Goal: Task Accomplishment & Management: Use online tool/utility

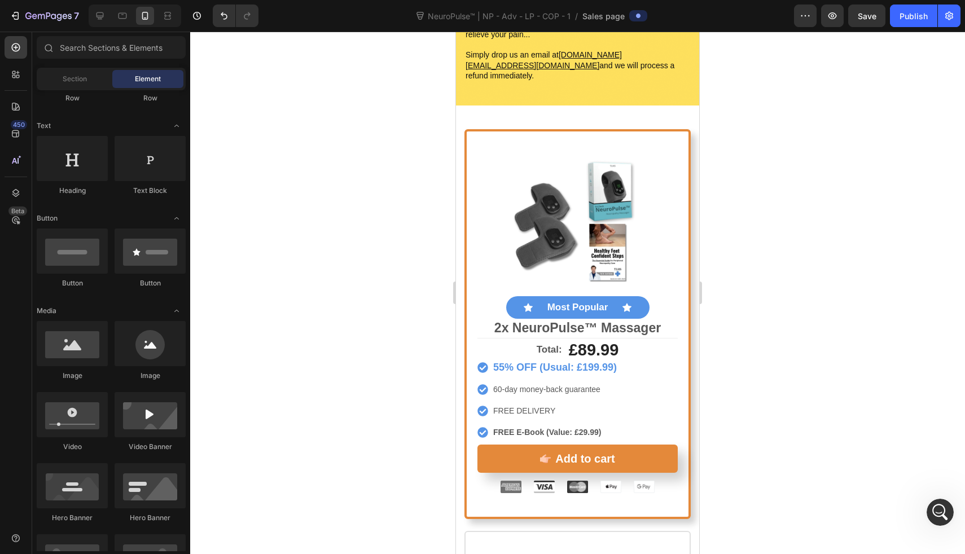
scroll to position [5889, 0]
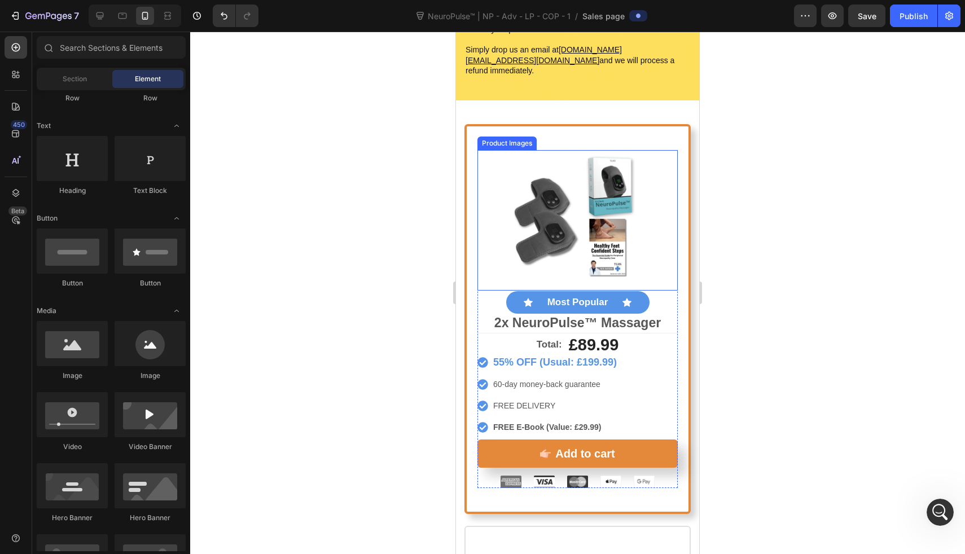
click at [563, 150] on img at bounding box center [577, 220] width 141 height 141
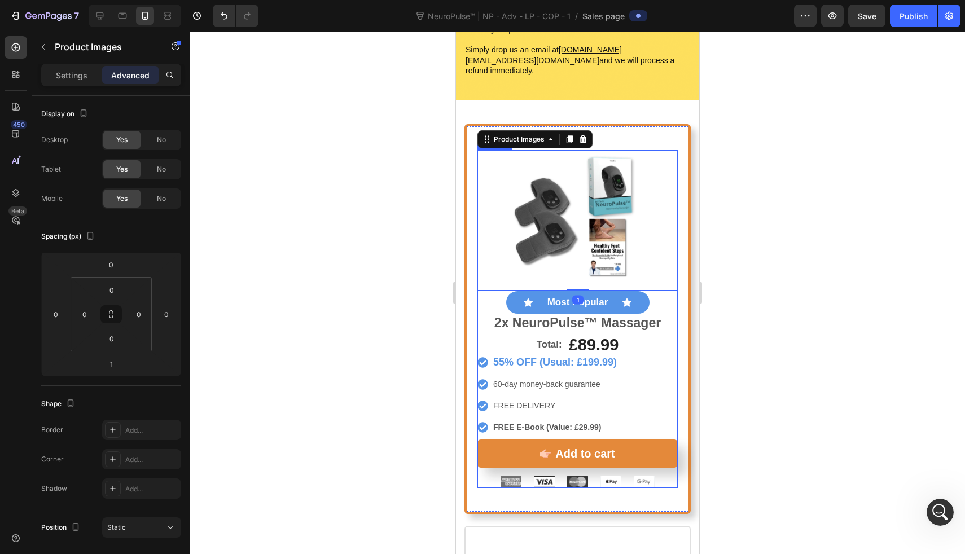
click at [478, 287] on div "Product Images 1 Icon Most Popular Text Block Icon Row 2x NeuroPulse™ Massager …" at bounding box center [578, 241] width 200 height 183
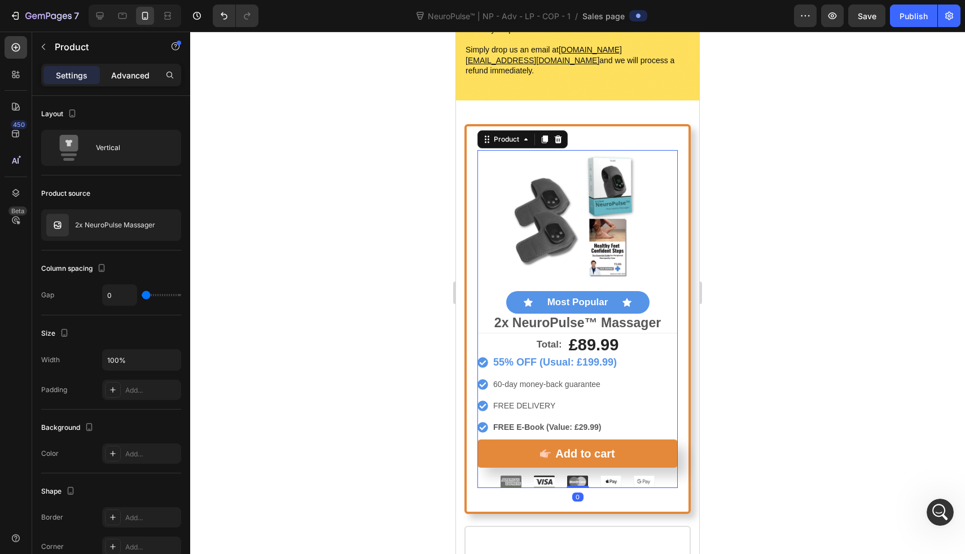
click at [111, 78] on div "Advanced" at bounding box center [130, 75] width 56 height 18
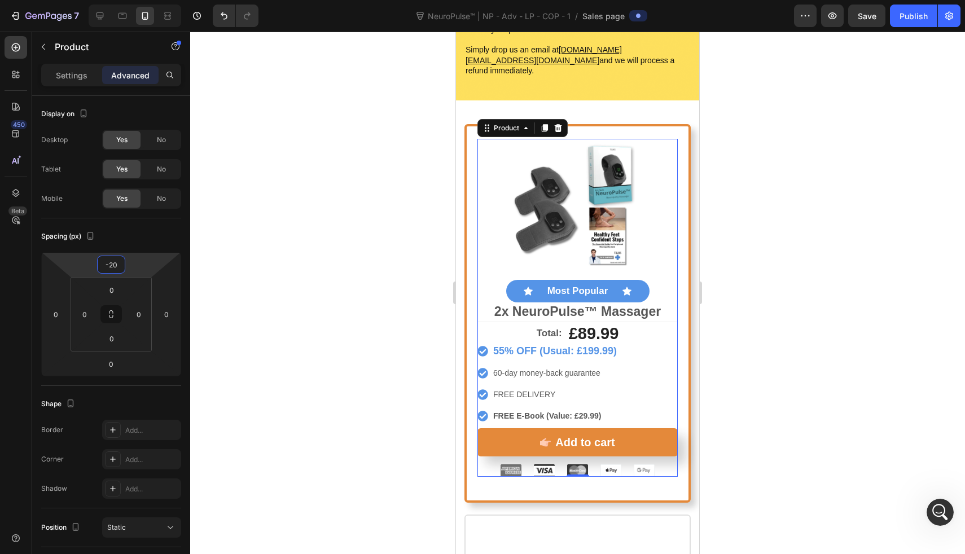
drag, startPoint x: 133, startPoint y: 262, endPoint x: 133, endPoint y: 268, distance: 5.7
click at [133, 0] on html "7 Version history NeuroPulse™ | NP - Adv - LP - COP - 1 / Sales page Preview Sa…" at bounding box center [482, 0] width 965 height 0
type input "0"
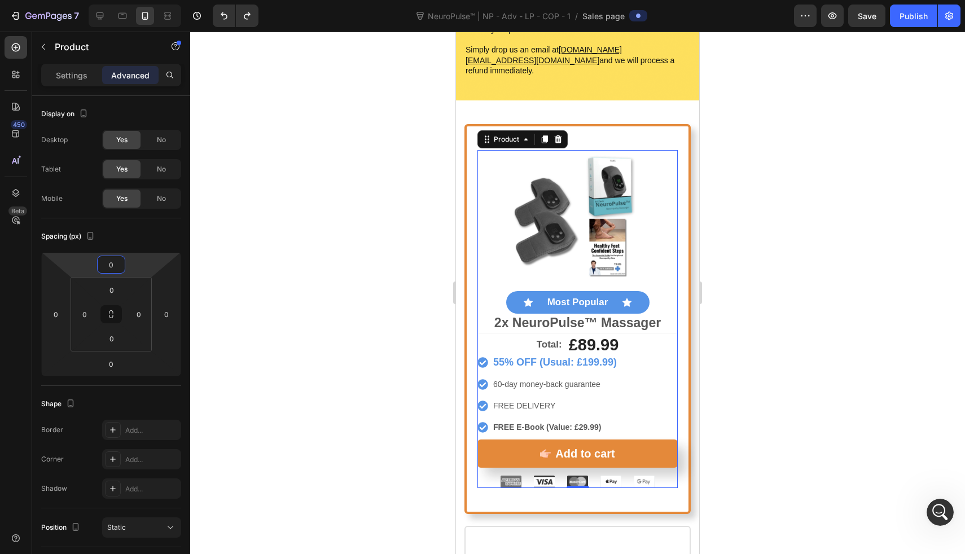
click at [314, 240] on div at bounding box center [577, 293] width 775 height 523
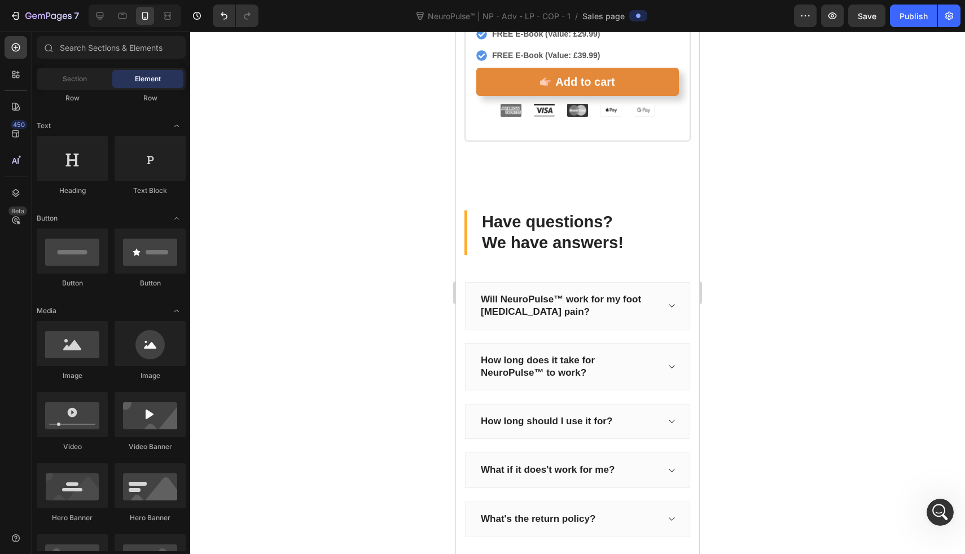
scroll to position [7062, 0]
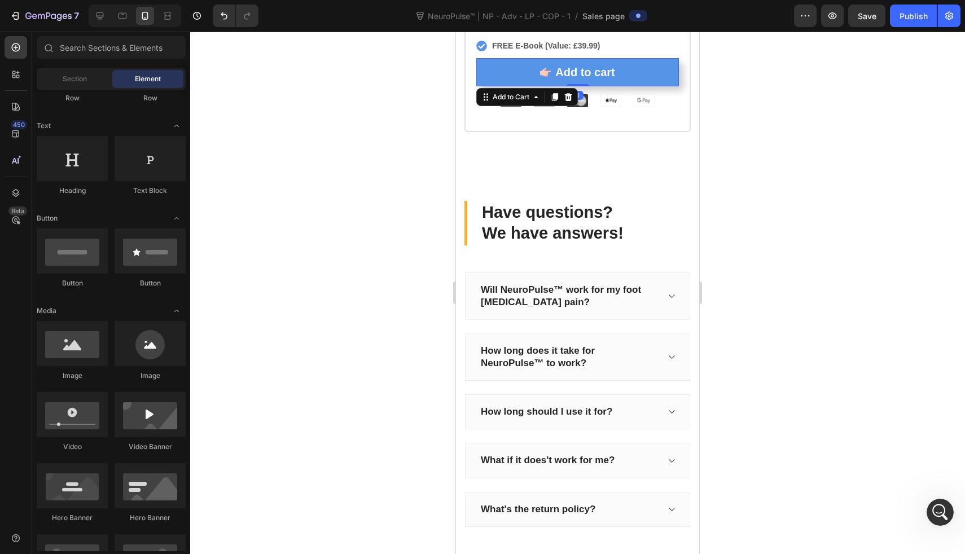
click at [500, 58] on button "Add to cart" at bounding box center [577, 72] width 203 height 28
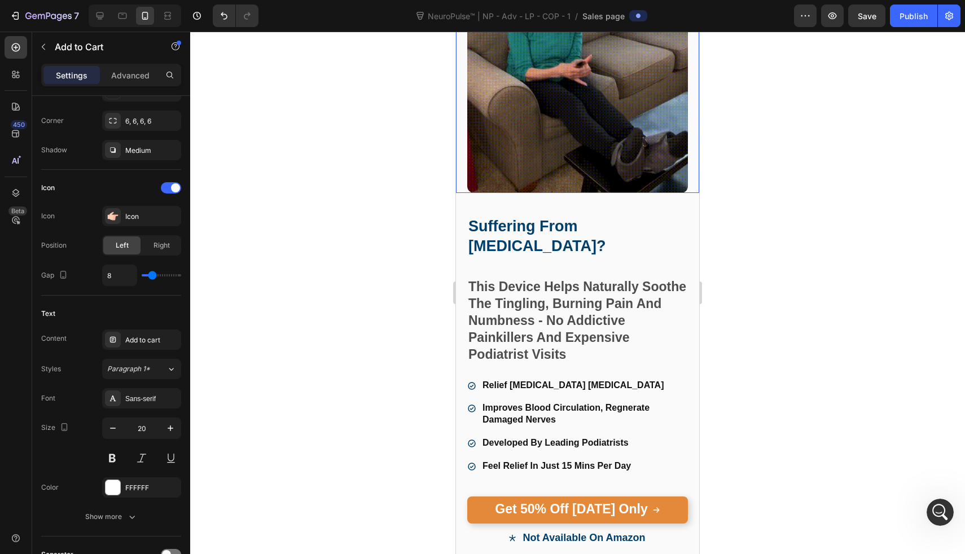
scroll to position [135, 0]
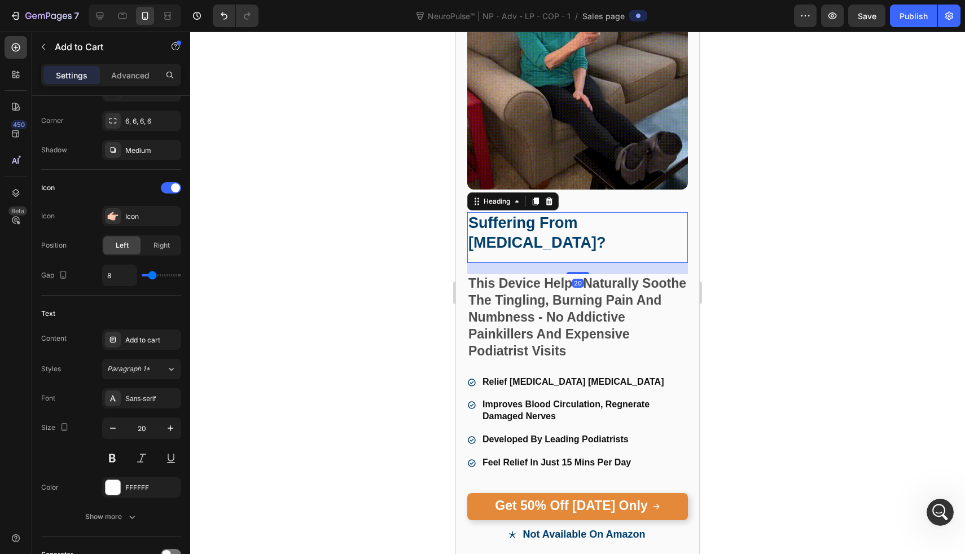
click at [535, 215] on strong "Suffering From [MEDICAL_DATA]?" at bounding box center [537, 233] width 137 height 37
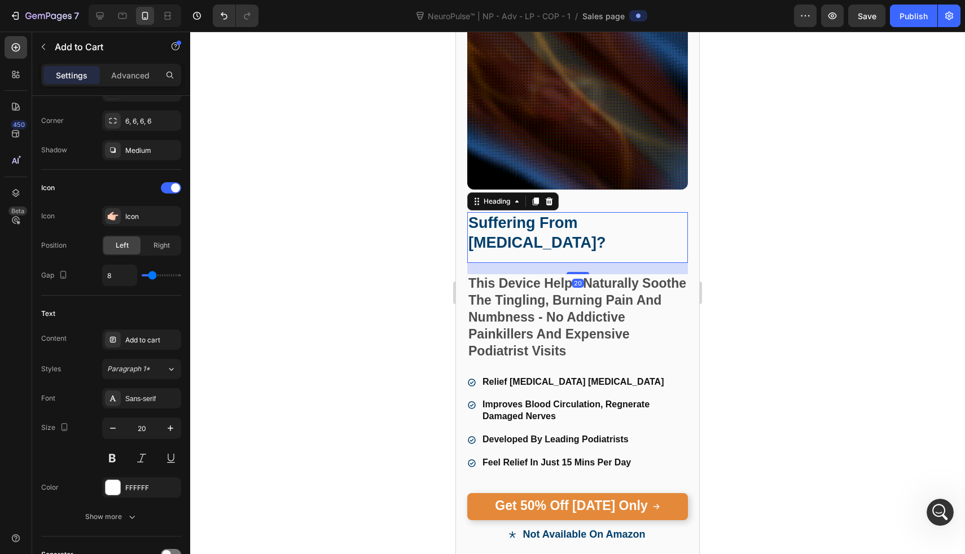
scroll to position [0, 0]
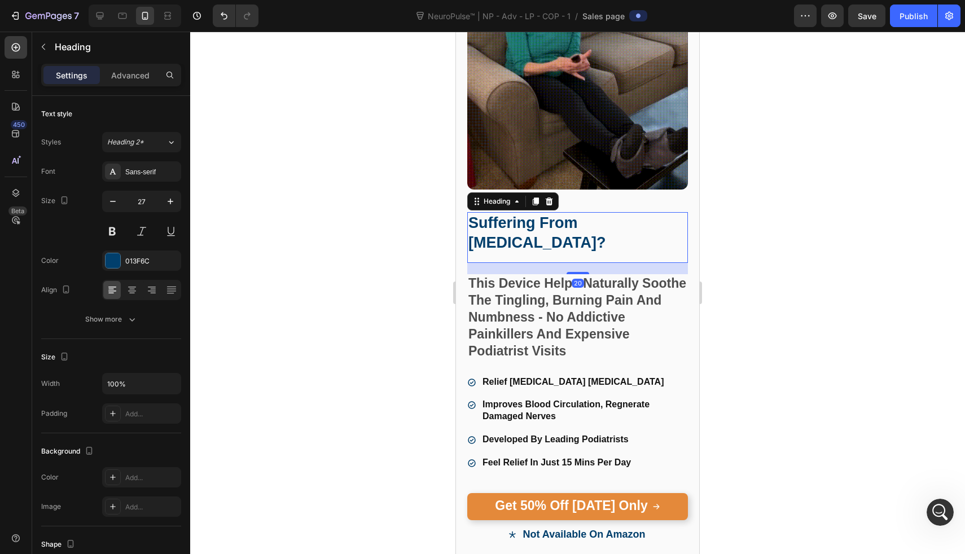
drag, startPoint x: 564, startPoint y: 244, endPoint x: 564, endPoint y: 230, distance: 14.7
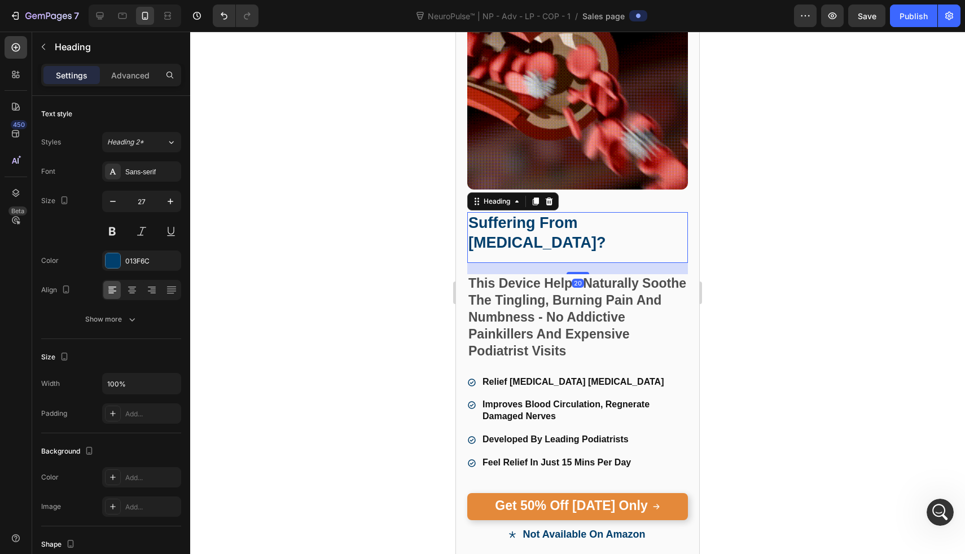
click at [564, 230] on div "Suffering From Neuropathy? Heading 20" at bounding box center [577, 237] width 221 height 51
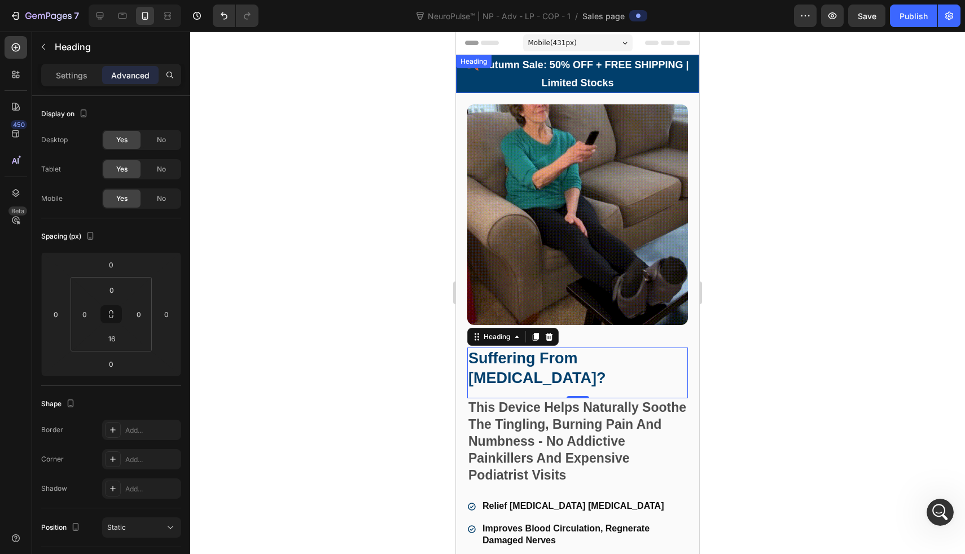
click at [610, 64] on strong "🍂 Autumn Sale: 50% OFF + FREE SHIPPING | Limited Stocks" at bounding box center [578, 73] width 222 height 29
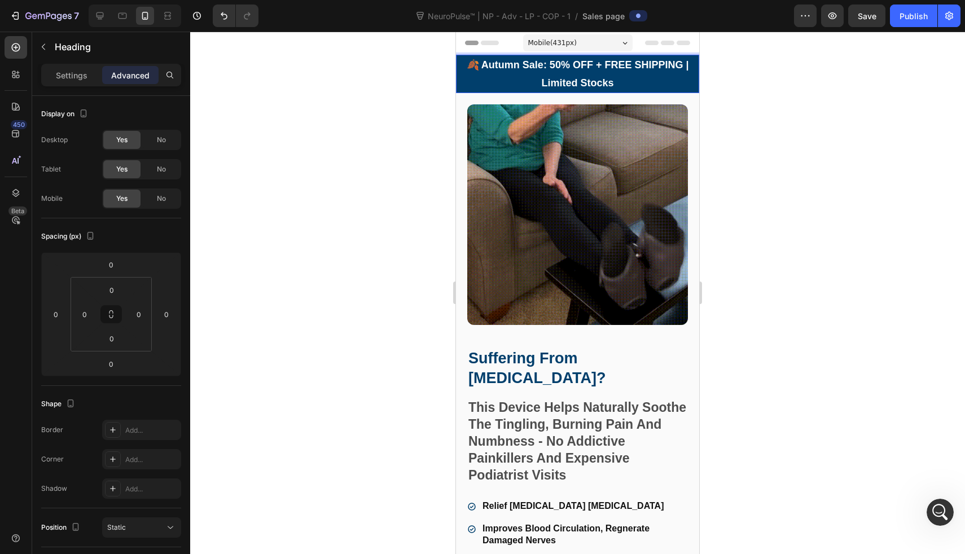
click at [610, 64] on strong "🍂 Autumn Sale: 50% OFF + FREE SHIPPING | Limited Stocks" at bounding box center [578, 73] width 222 height 29
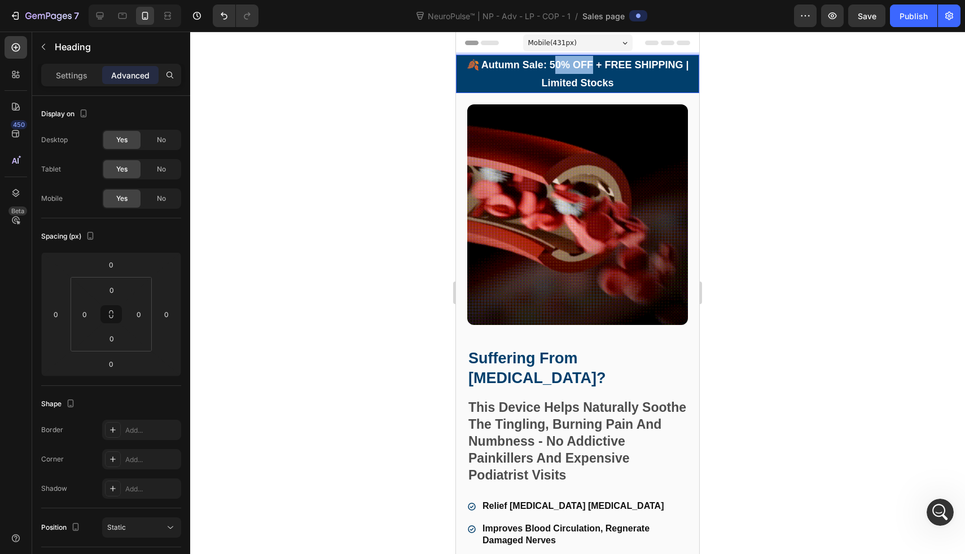
drag, startPoint x: 547, startPoint y: 63, endPoint x: 587, endPoint y: 63, distance: 39.5
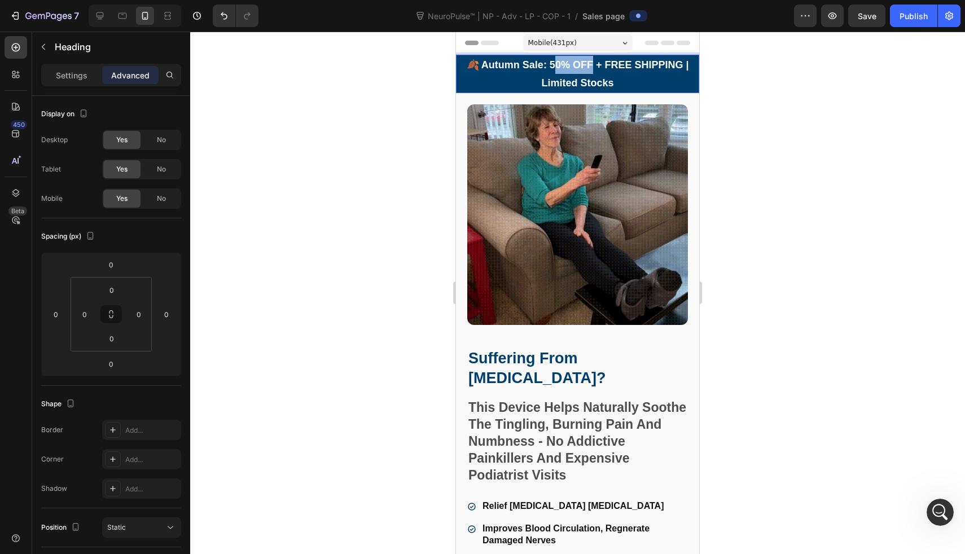
click at [587, 63] on strong "🍂 Autumn Sale: 50% OFF + FREE SHIPPING | Limited Stocks" at bounding box center [578, 73] width 222 height 29
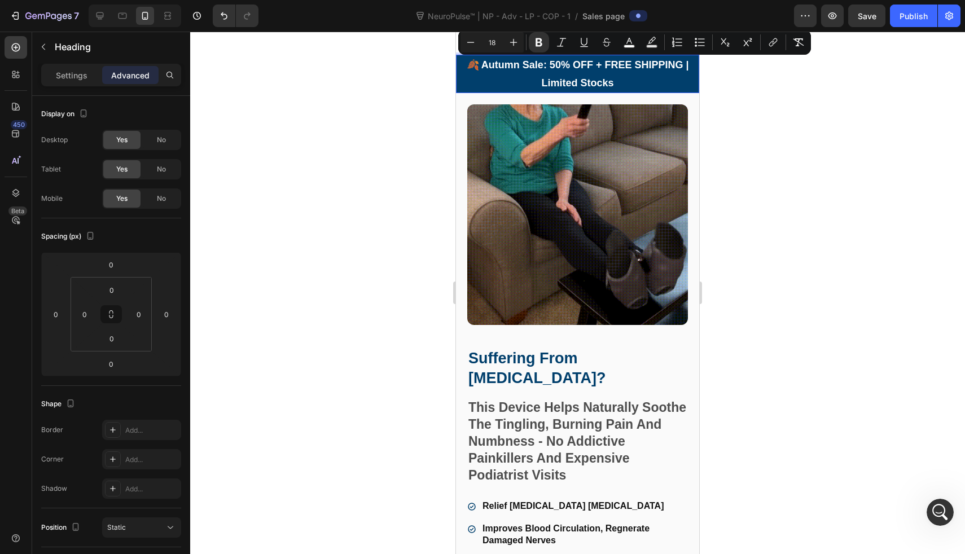
click at [546, 63] on strong "🍂 Autumn Sale: 50% OFF + FREE SHIPPING | Limited Stocks" at bounding box center [578, 73] width 222 height 29
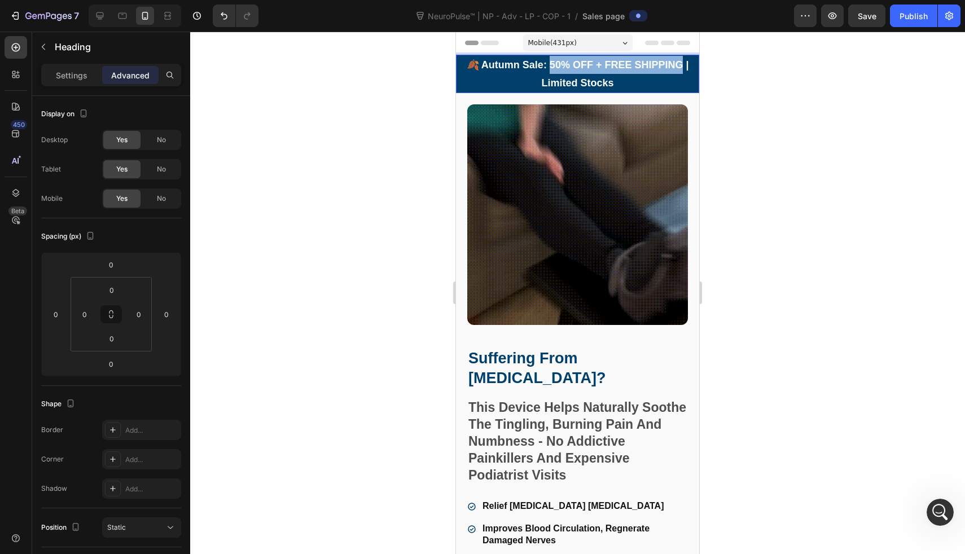
click at [676, 65] on strong "🍂 Autumn Sale: 50% OFF + FREE SHIPPING | Limited Stocks" at bounding box center [578, 73] width 222 height 29
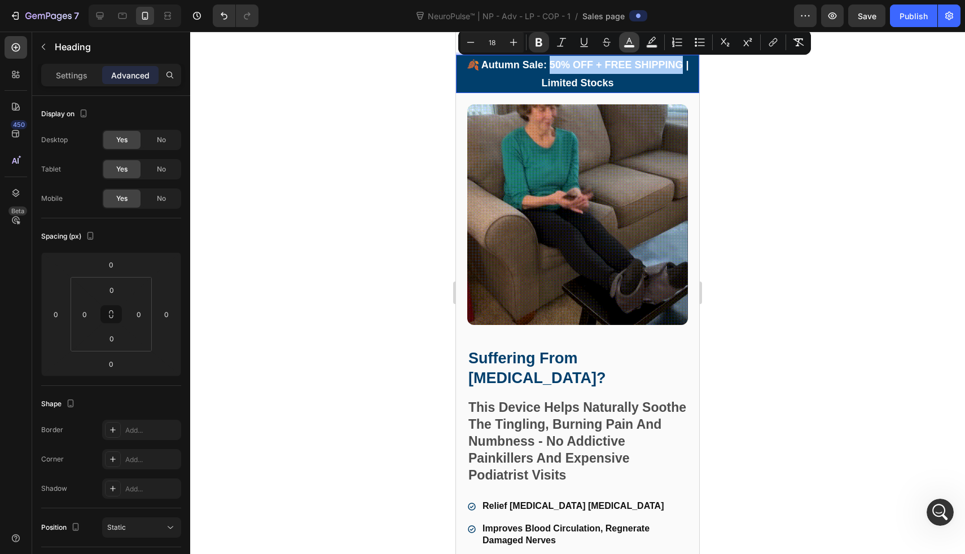
click at [628, 41] on icon "Editor contextual toolbar" at bounding box center [630, 41] width 6 height 6
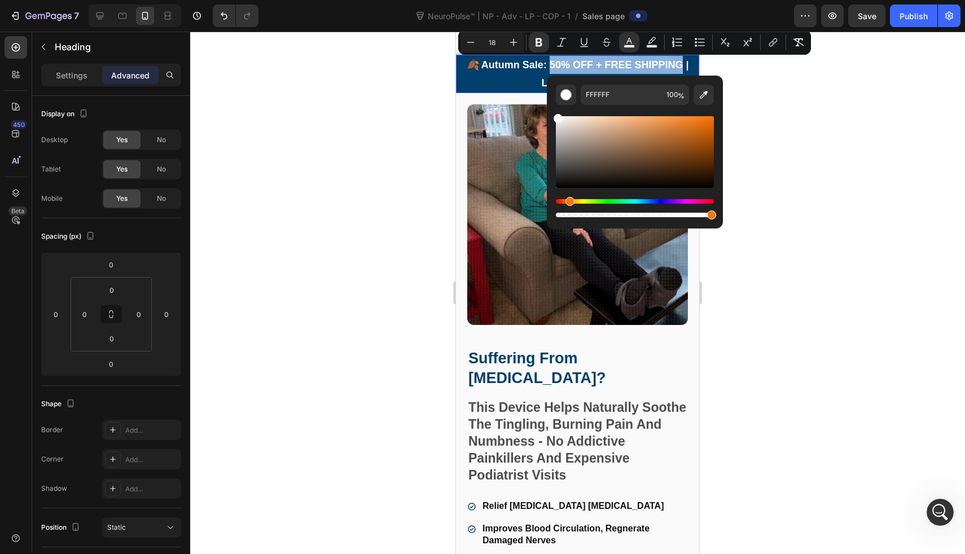
drag, startPoint x: 580, startPoint y: 200, endPoint x: 568, endPoint y: 201, distance: 12.4
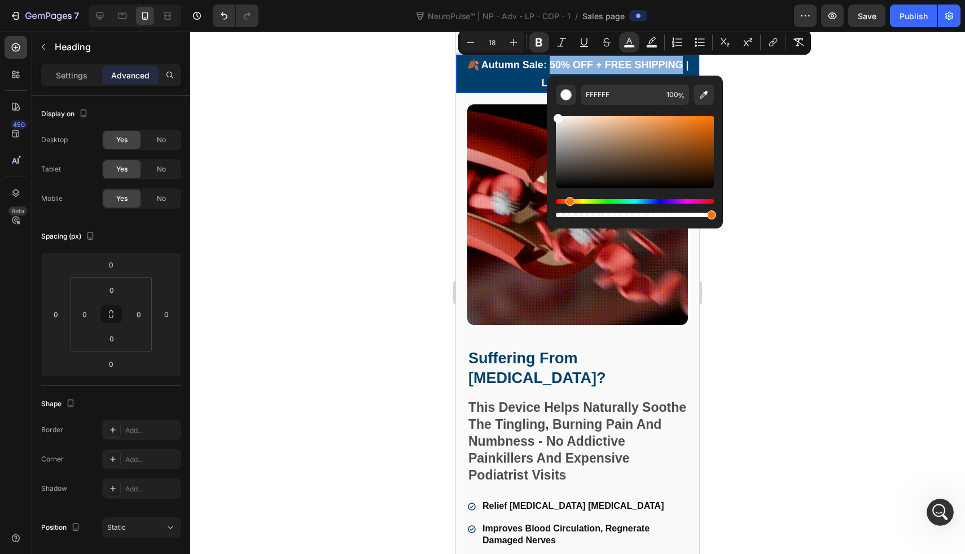
click at [568, 201] on div "Hue" at bounding box center [635, 201] width 158 height 5
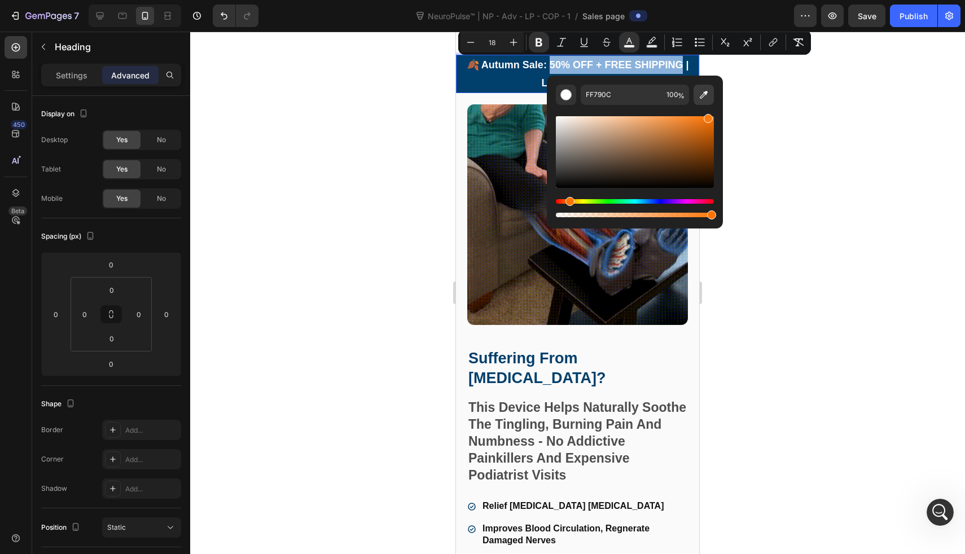
drag, startPoint x: 681, startPoint y: 114, endPoint x: 707, endPoint y: 98, distance: 30.7
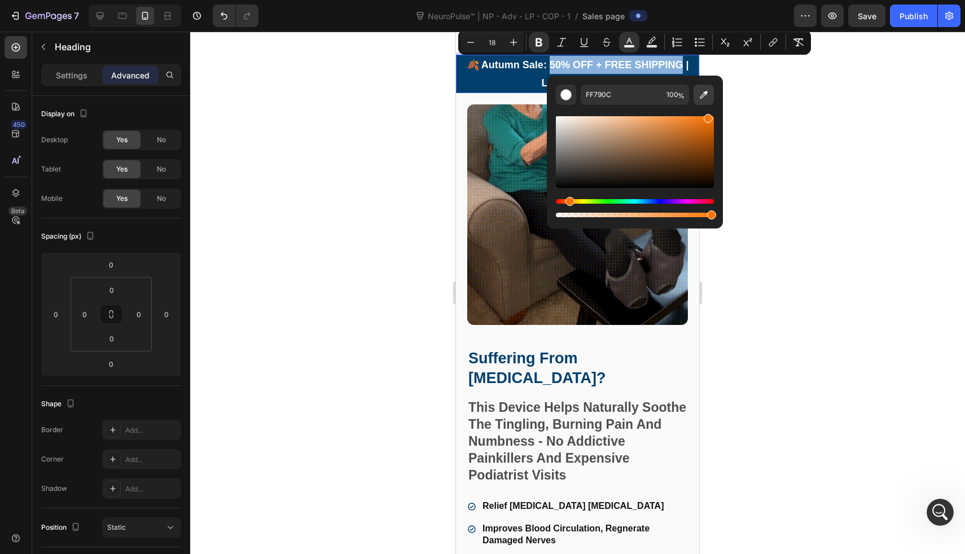
click at [707, 98] on div "FF790C 100 %" at bounding box center [635, 152] width 158 height 135
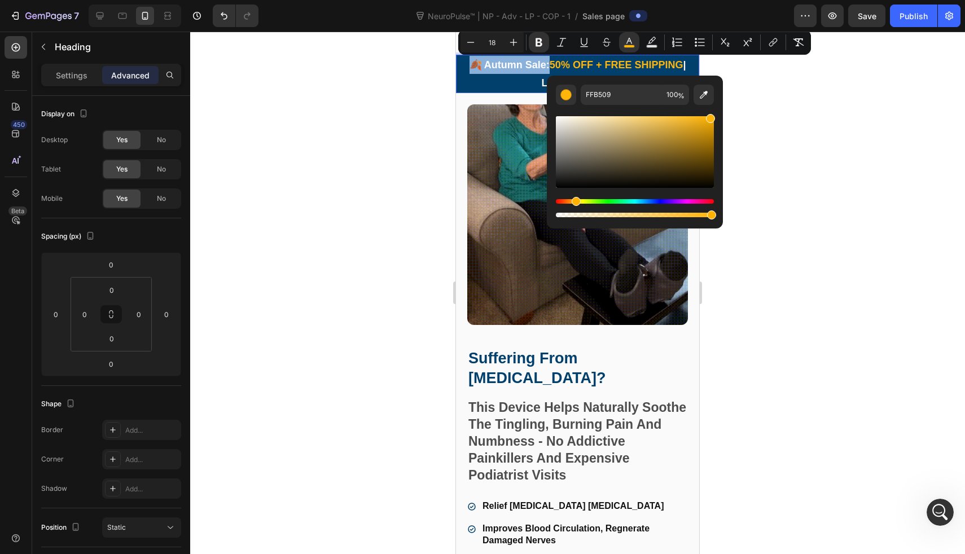
click at [575, 201] on div "Hue" at bounding box center [576, 201] width 9 height 9
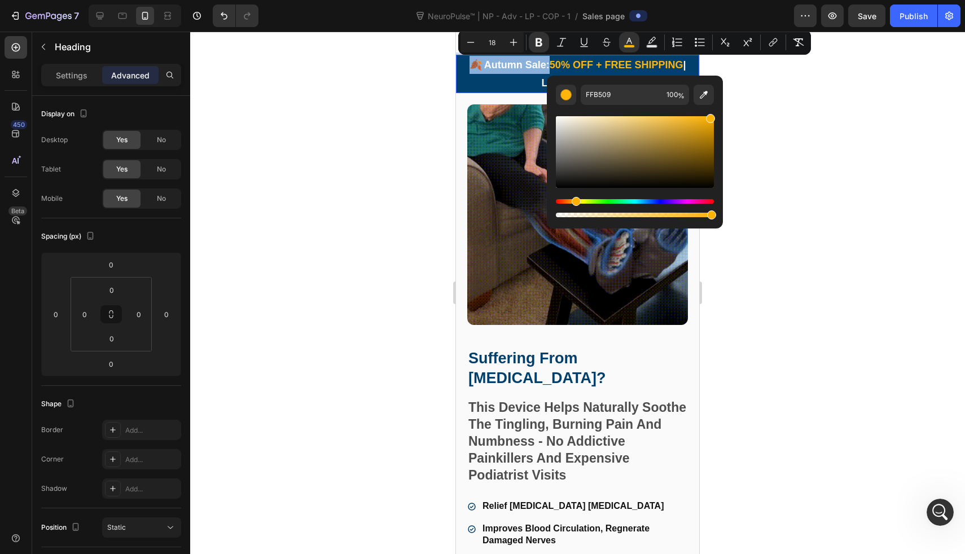
type input "FFB508"
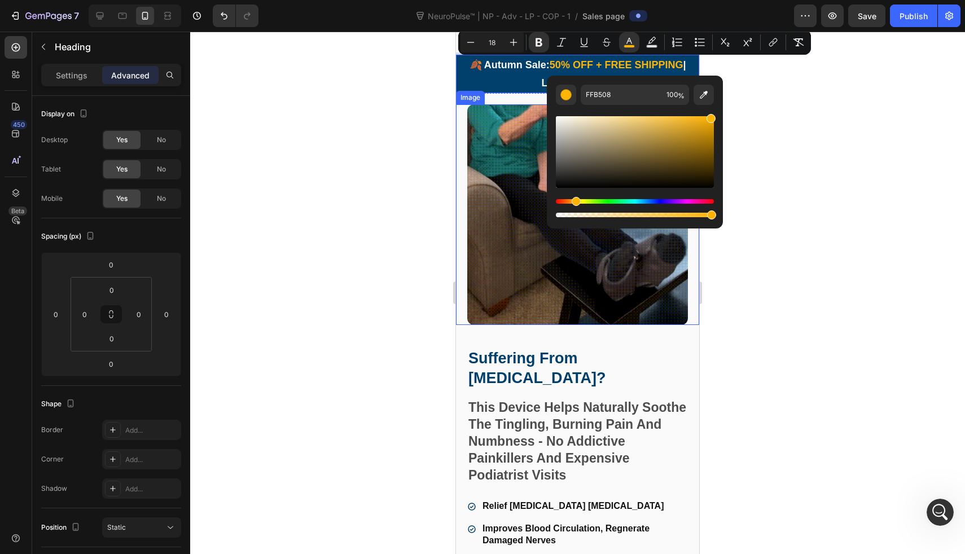
click at [382, 174] on div at bounding box center [577, 293] width 775 height 523
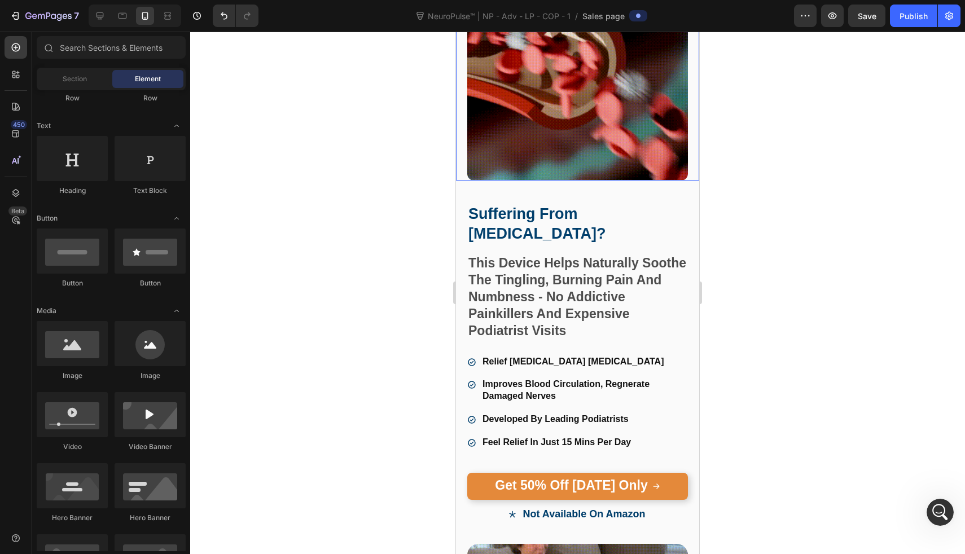
scroll to position [147, 0]
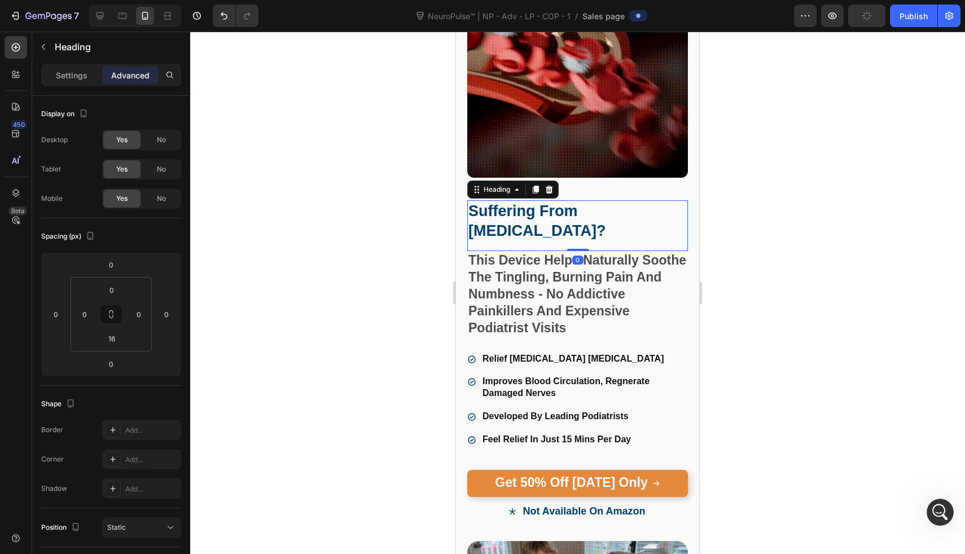
click at [576, 204] on strong "Suffering From [MEDICAL_DATA]?" at bounding box center [537, 221] width 137 height 37
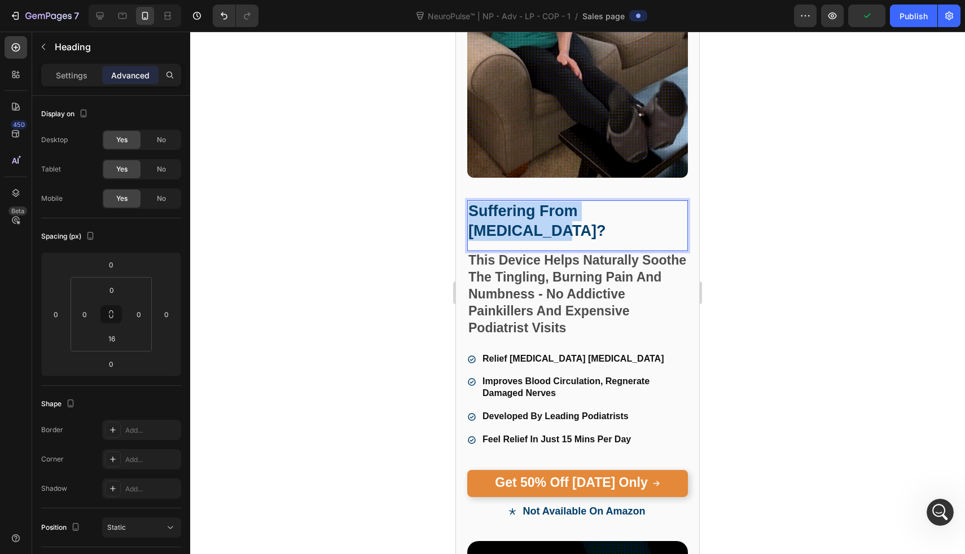
click at [576, 204] on strong "Suffering From [MEDICAL_DATA]?" at bounding box center [537, 221] width 137 height 37
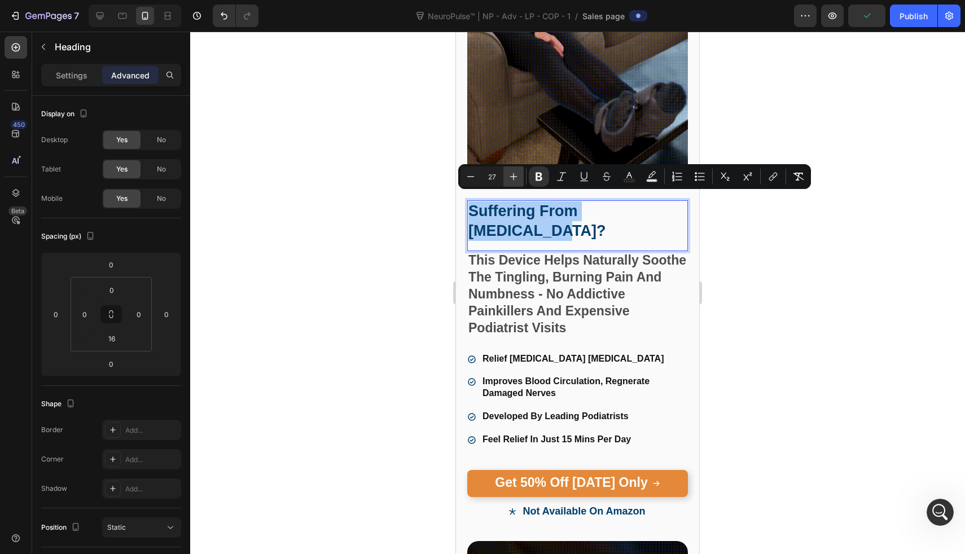
click at [518, 176] on icon "Editor contextual toolbar" at bounding box center [513, 176] width 11 height 11
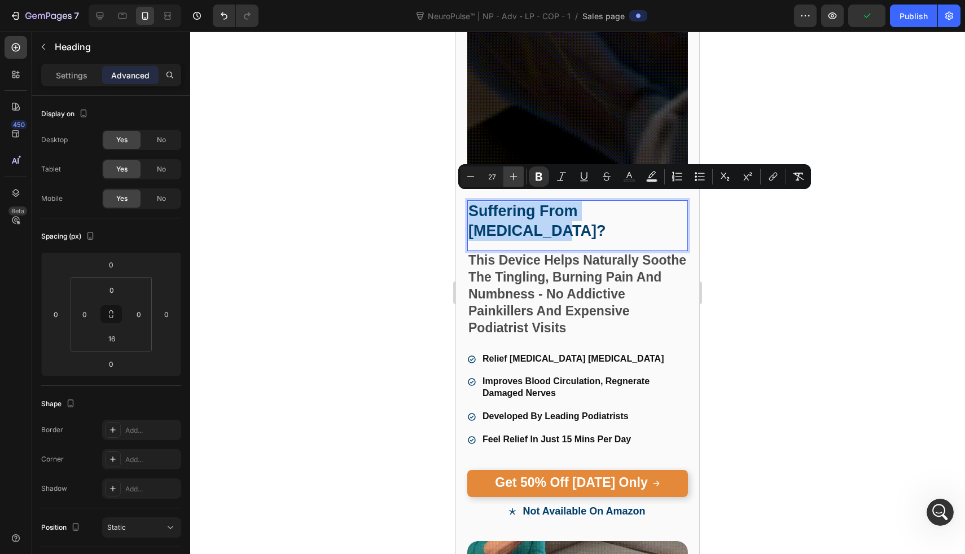
type input "28"
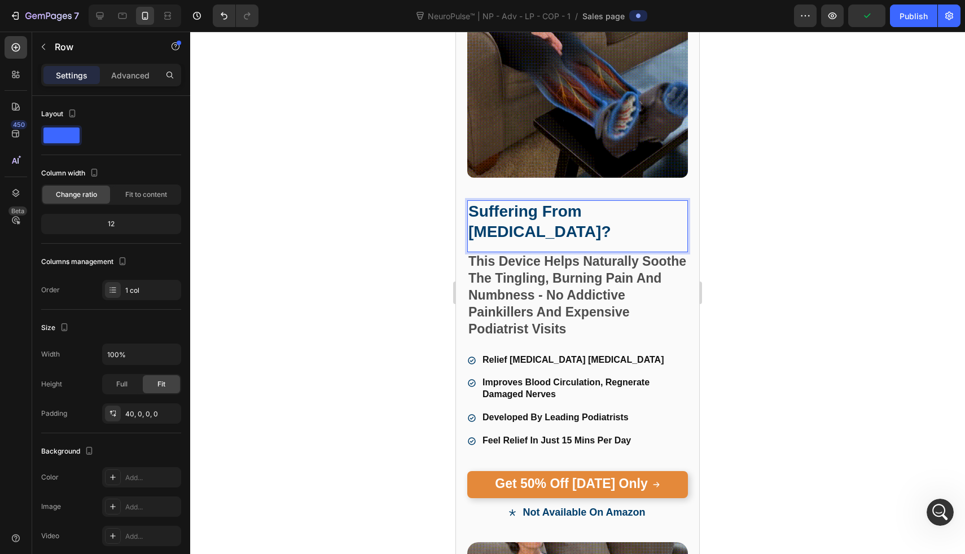
click at [518, 178] on div "Suffering From Neuropathy? Heading 0 This Device Helps Naturally Soothe The Tin…" at bounding box center [577, 360] width 221 height 365
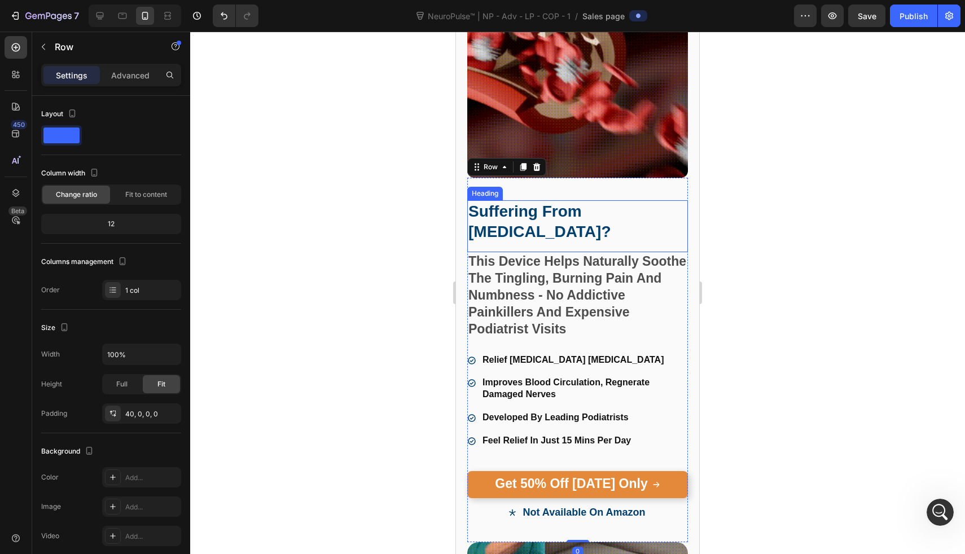
click at [524, 218] on strong "Suffering From [MEDICAL_DATA]?" at bounding box center [540, 222] width 142 height 38
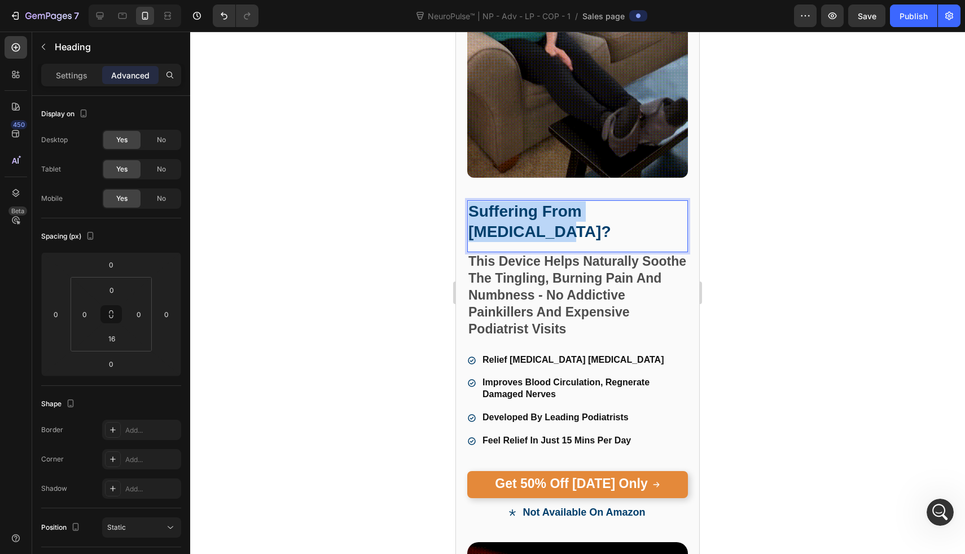
click at [524, 218] on strong "Suffering From [MEDICAL_DATA]?" at bounding box center [540, 222] width 142 height 38
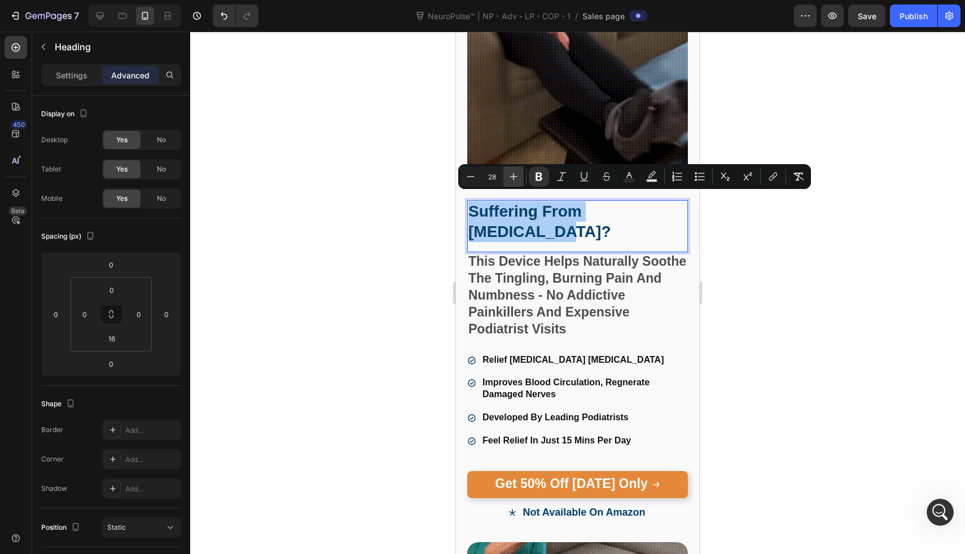
click at [522, 182] on button "Plus" at bounding box center [514, 177] width 20 height 20
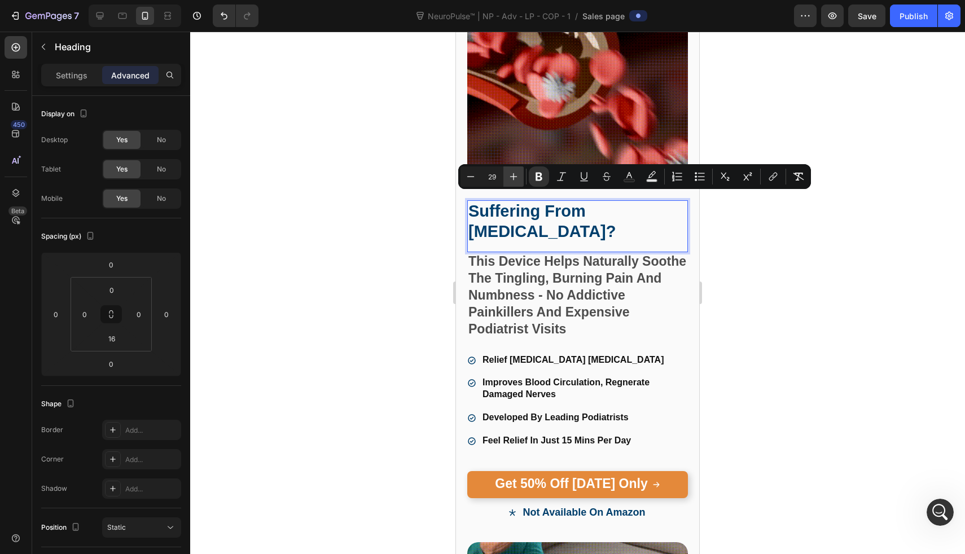
click at [522, 182] on button "Plus" at bounding box center [514, 177] width 20 height 20
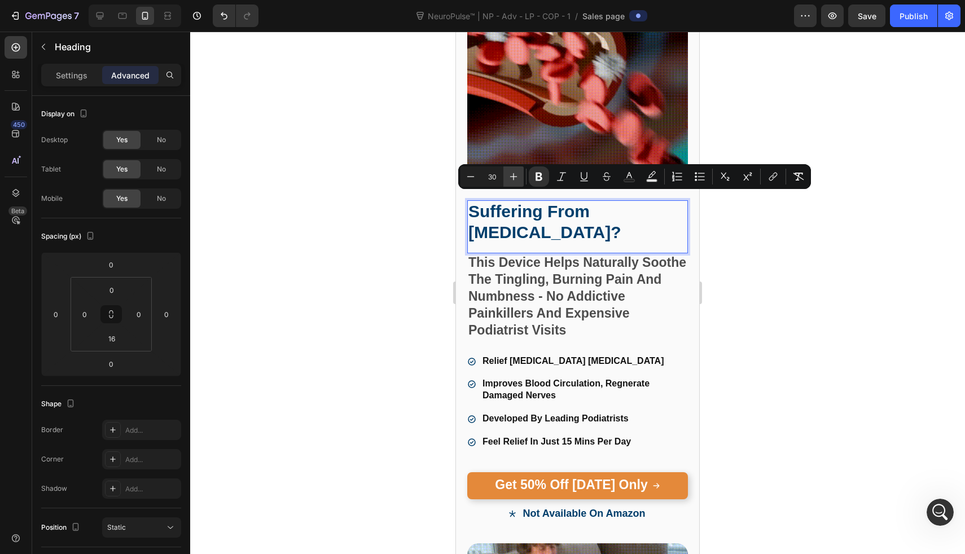
click at [522, 182] on button "Plus" at bounding box center [514, 177] width 20 height 20
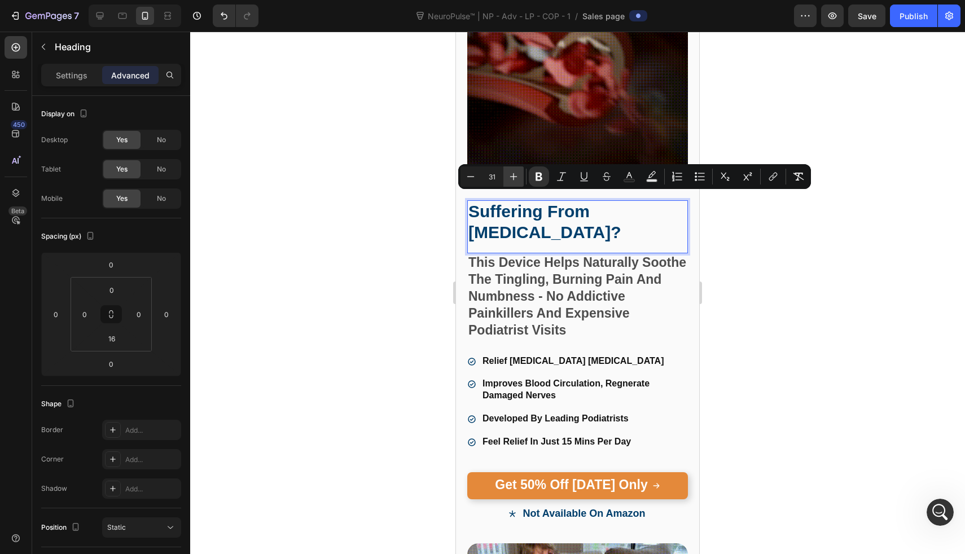
click at [522, 182] on button "Plus" at bounding box center [514, 177] width 20 height 20
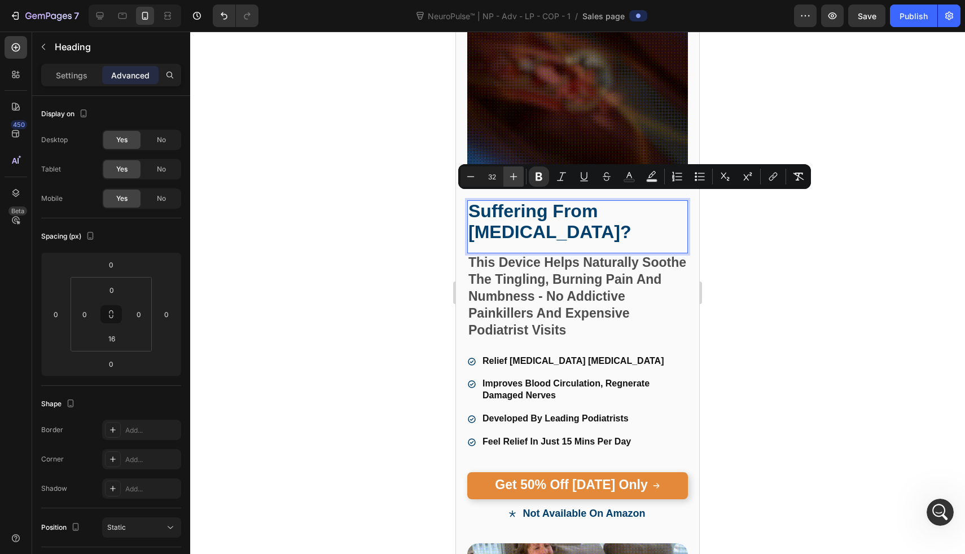
click at [522, 182] on button "Plus" at bounding box center [514, 177] width 20 height 20
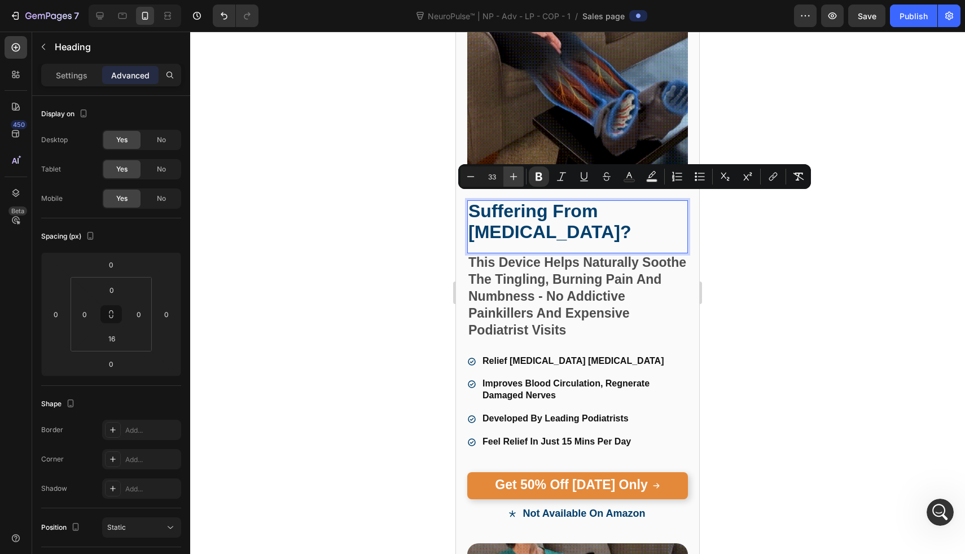
click at [522, 182] on button "Plus" at bounding box center [514, 177] width 20 height 20
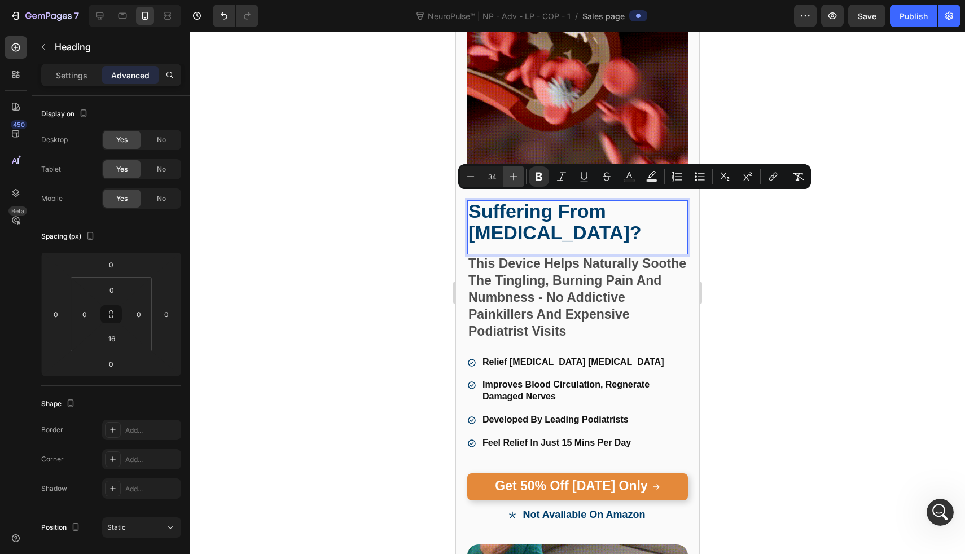
click at [522, 182] on button "Plus" at bounding box center [514, 177] width 20 height 20
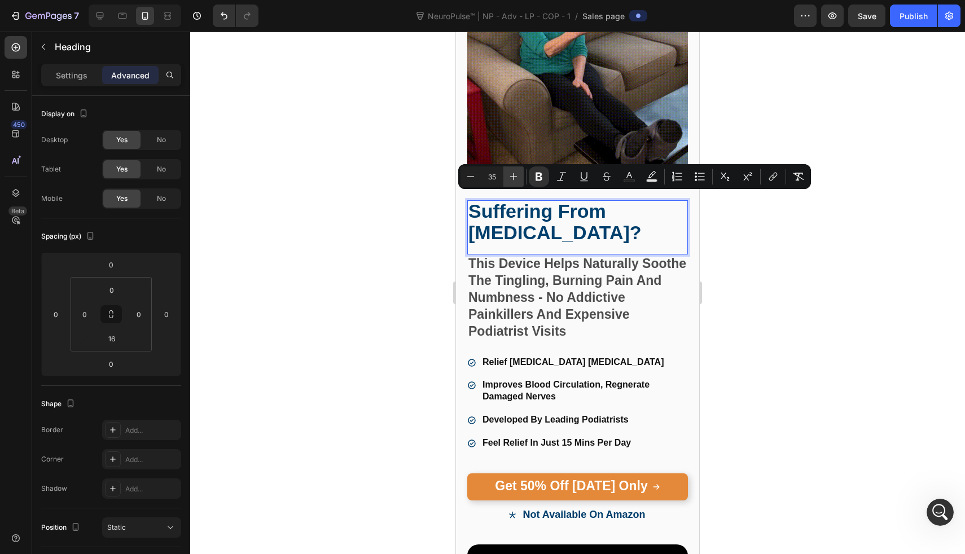
click at [522, 182] on button "Plus" at bounding box center [514, 177] width 20 height 20
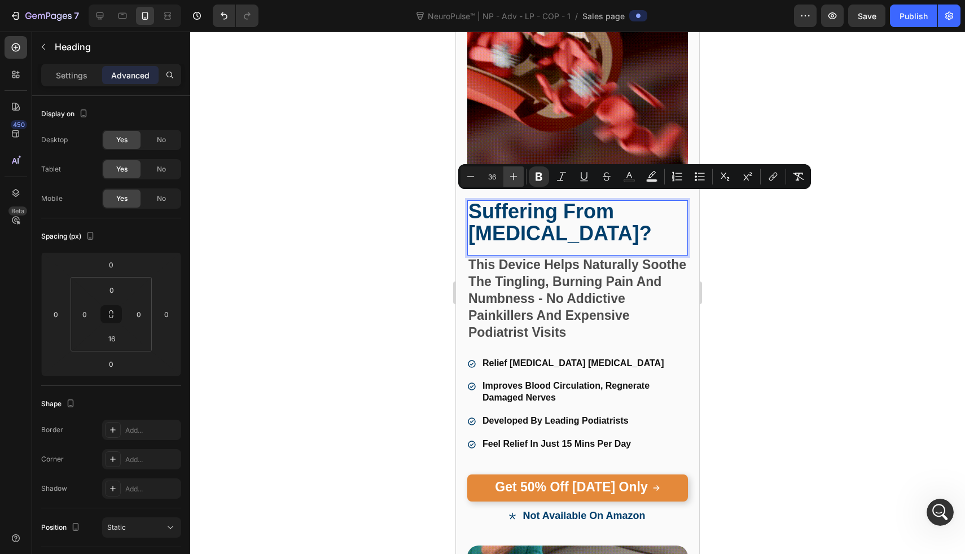
click at [522, 182] on button "Plus" at bounding box center [514, 177] width 20 height 20
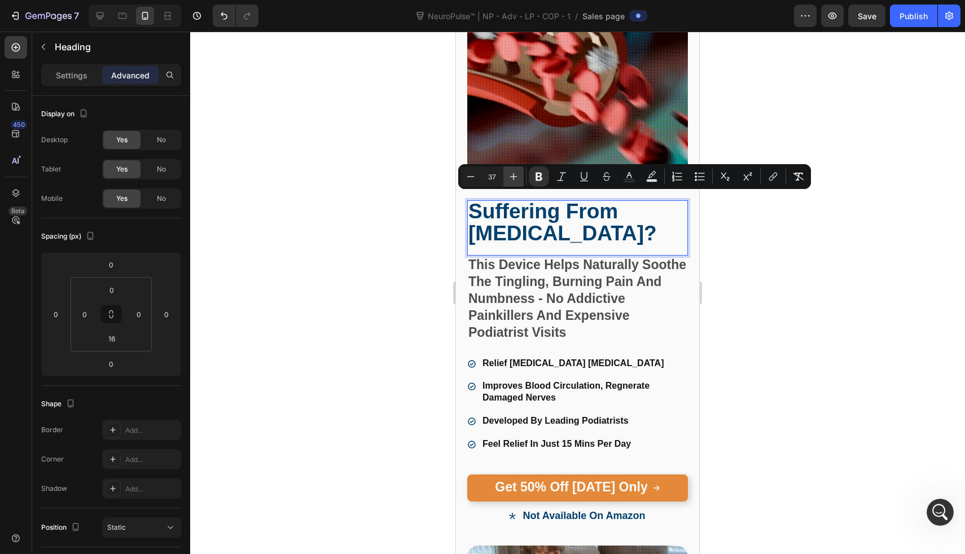
click at [522, 182] on button "Plus" at bounding box center [514, 177] width 20 height 20
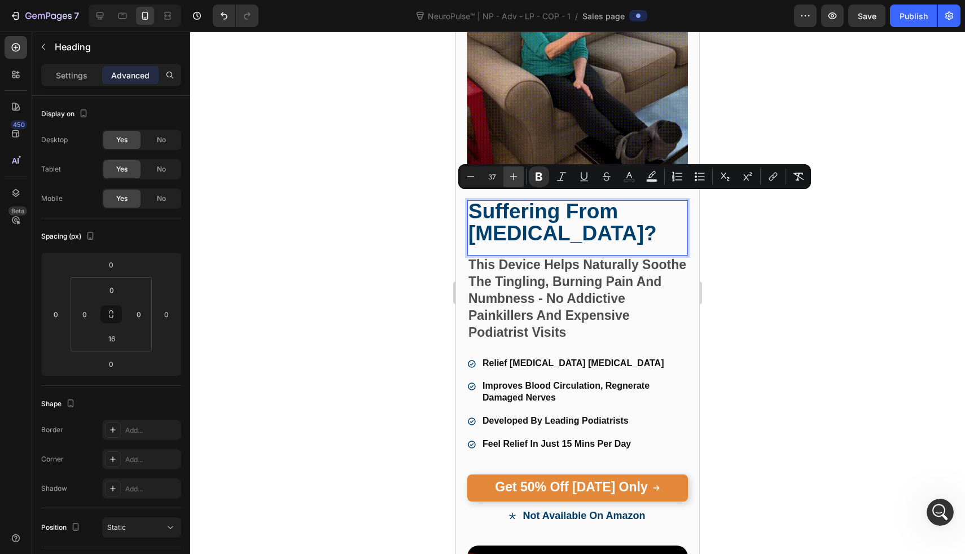
type input "38"
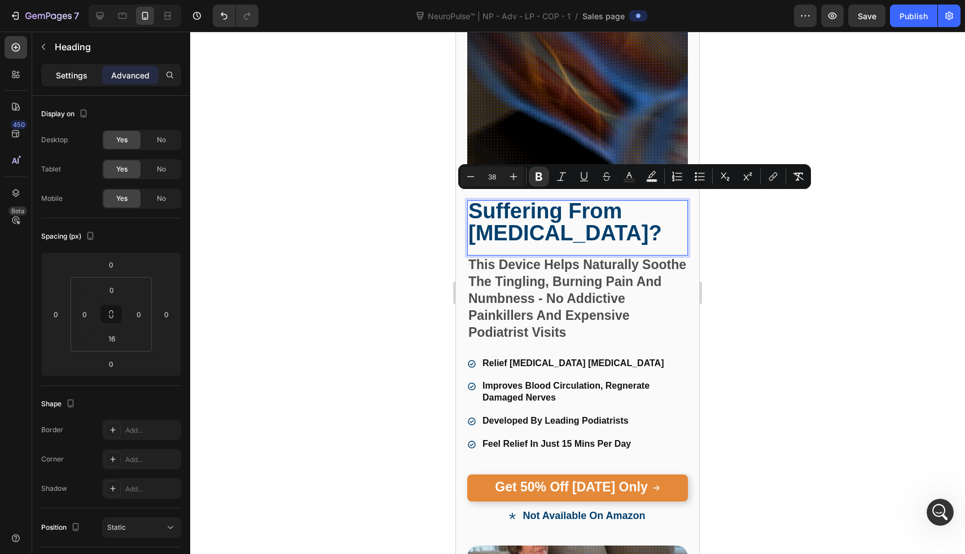
click at [60, 76] on p "Settings" at bounding box center [72, 75] width 32 height 12
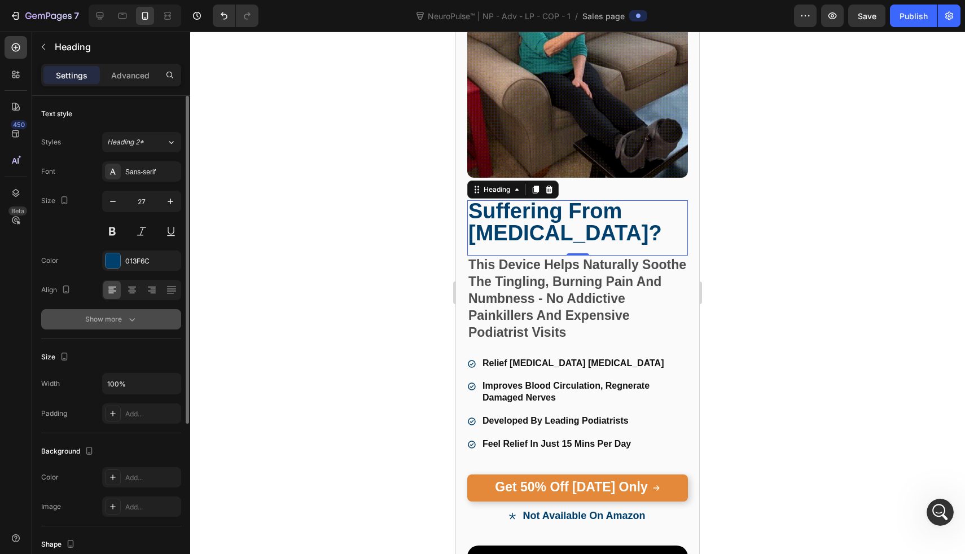
click at [97, 329] on button "Show more" at bounding box center [111, 319] width 140 height 20
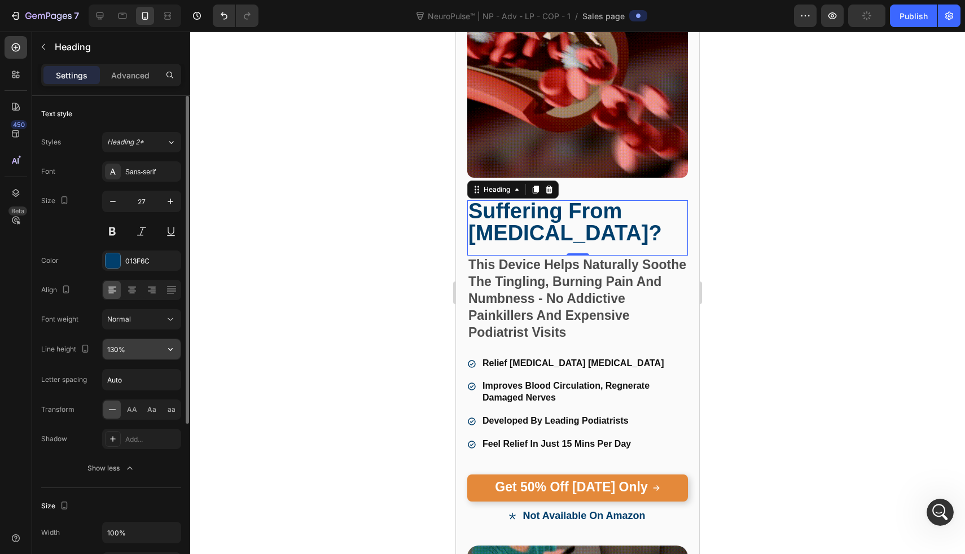
click at [133, 349] on input "130%" at bounding box center [142, 349] width 78 height 20
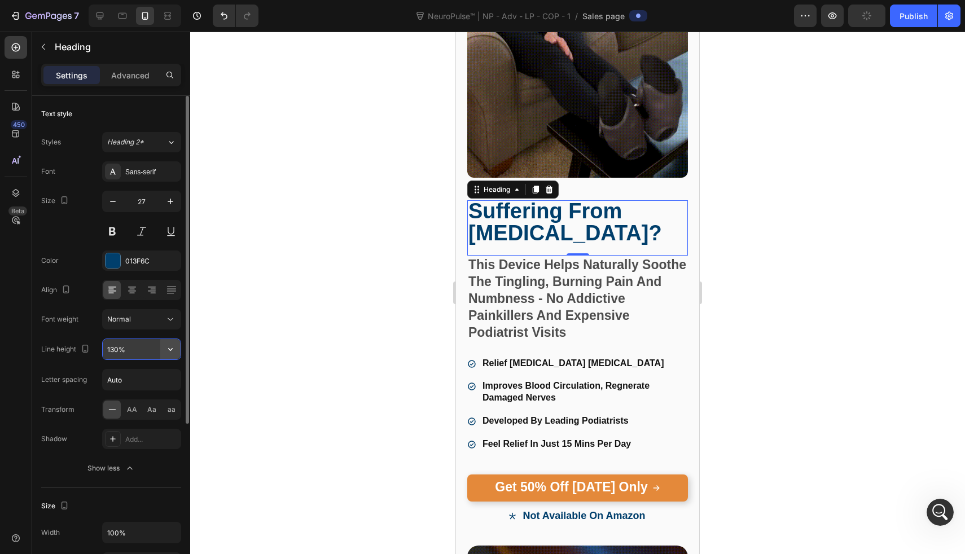
click at [161, 353] on button "button" at bounding box center [170, 349] width 20 height 20
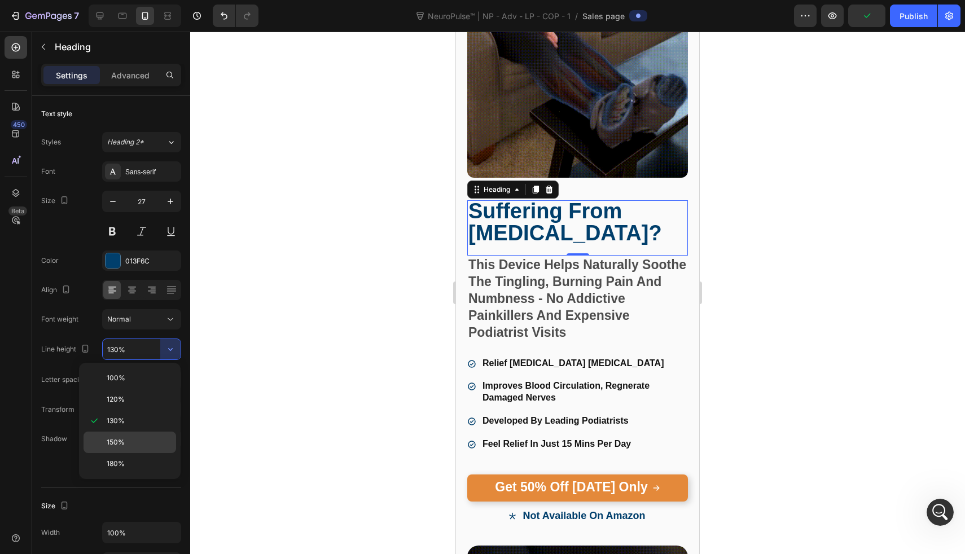
click at [147, 443] on p "150%" at bounding box center [139, 442] width 64 height 10
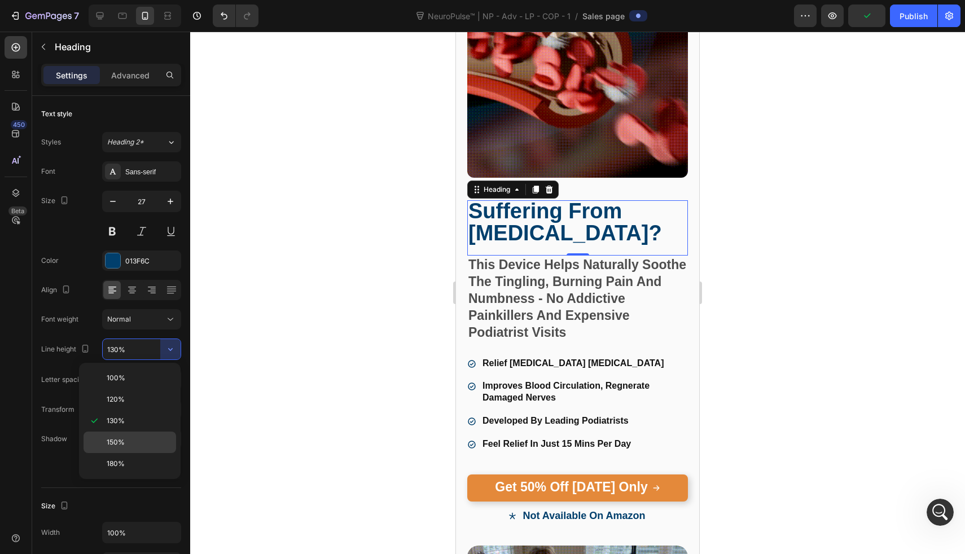
type input "150%"
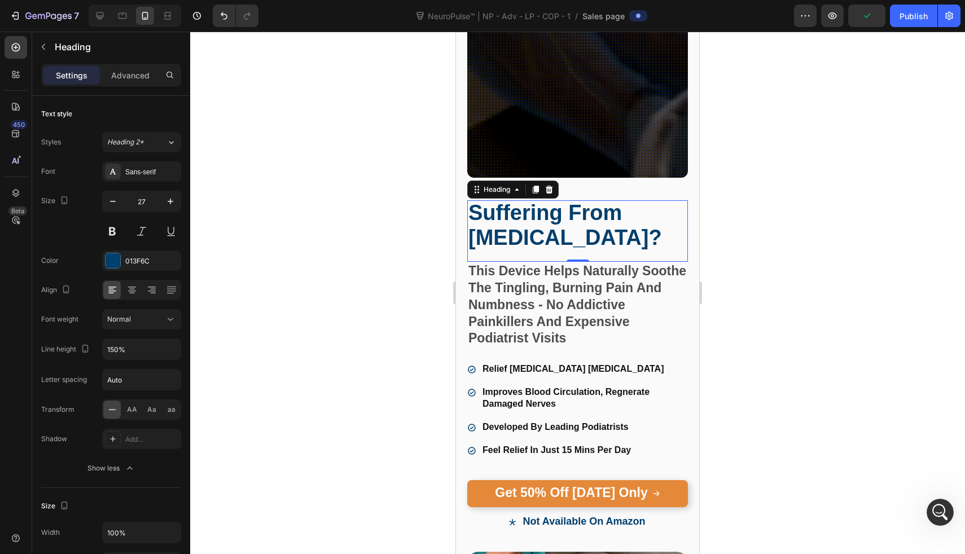
click at [308, 339] on div at bounding box center [577, 293] width 775 height 523
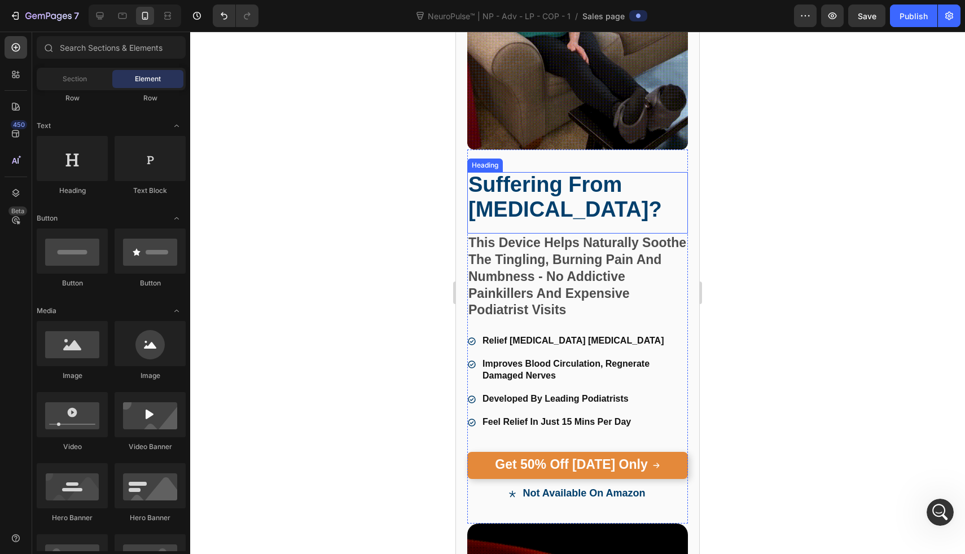
scroll to position [186, 0]
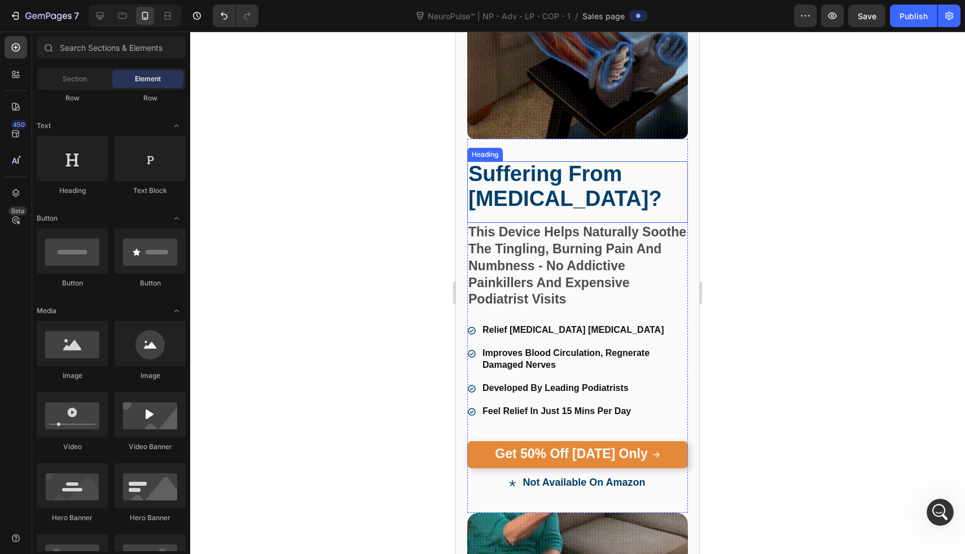
click at [542, 212] on div "⁠⁠⁠⁠⁠⁠⁠ Suffering From Neuropathy? Heading" at bounding box center [577, 192] width 221 height 62
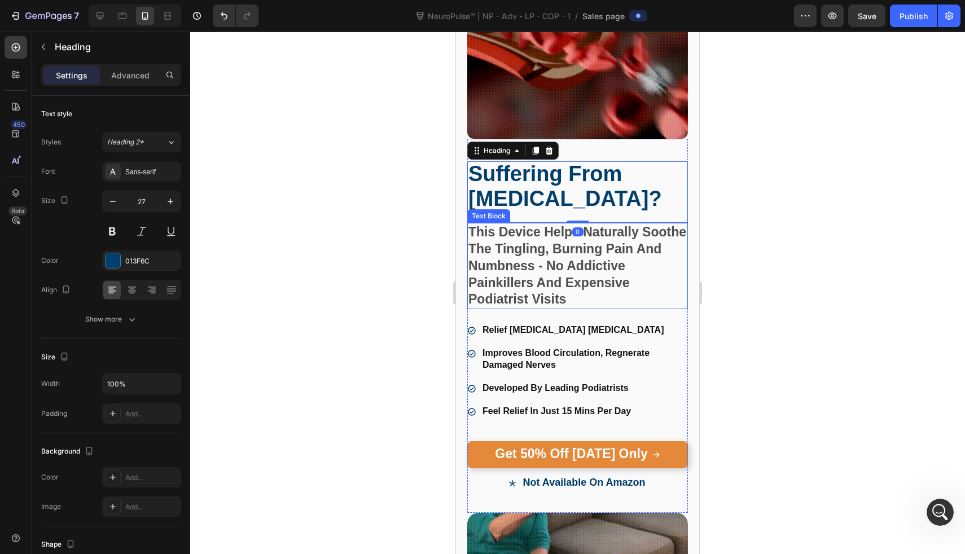
click at [422, 238] on div at bounding box center [577, 293] width 775 height 523
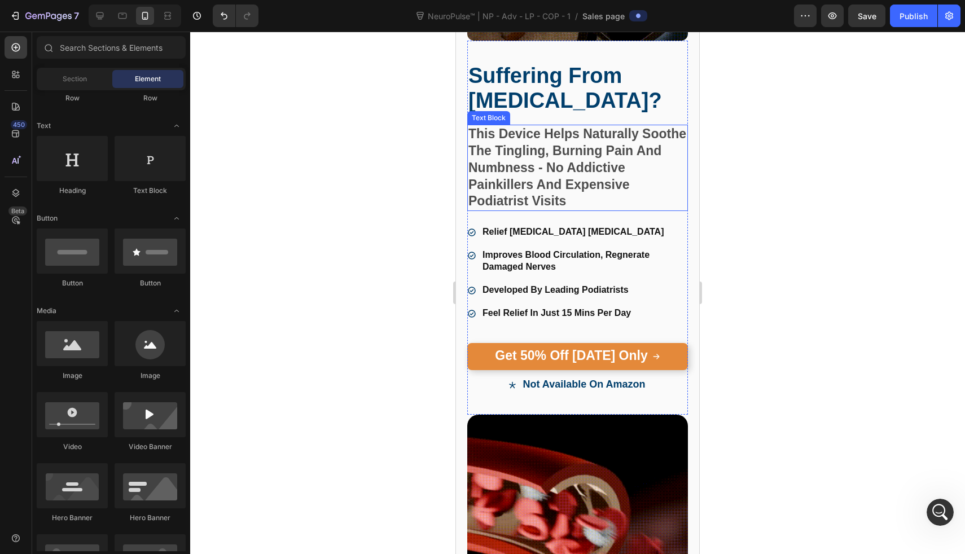
scroll to position [286, 0]
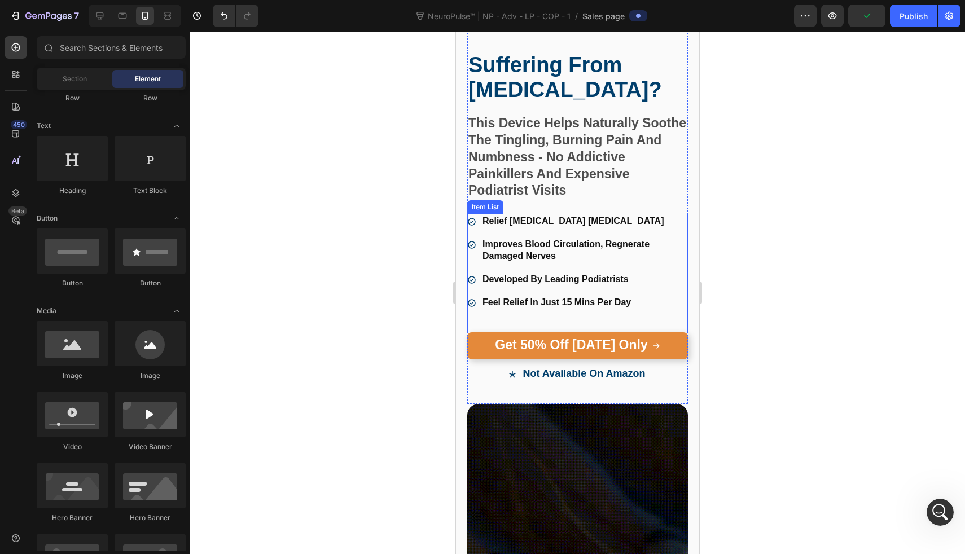
click at [607, 218] on p "Relief [MEDICAL_DATA] [MEDICAL_DATA]" at bounding box center [585, 222] width 204 height 12
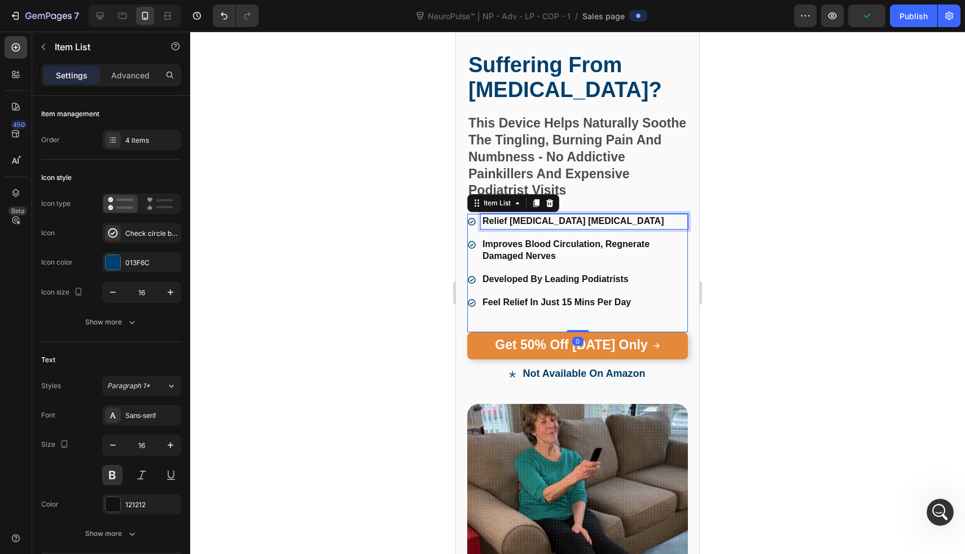
click at [607, 218] on p "Relief [MEDICAL_DATA] [MEDICAL_DATA]" at bounding box center [585, 222] width 204 height 12
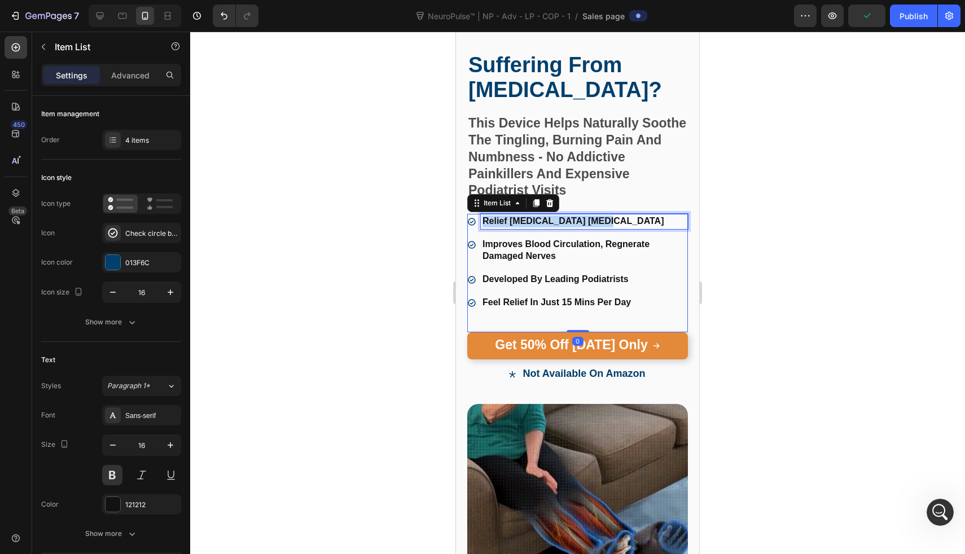
click at [607, 218] on p "Relief [MEDICAL_DATA] [MEDICAL_DATA]" at bounding box center [585, 222] width 204 height 12
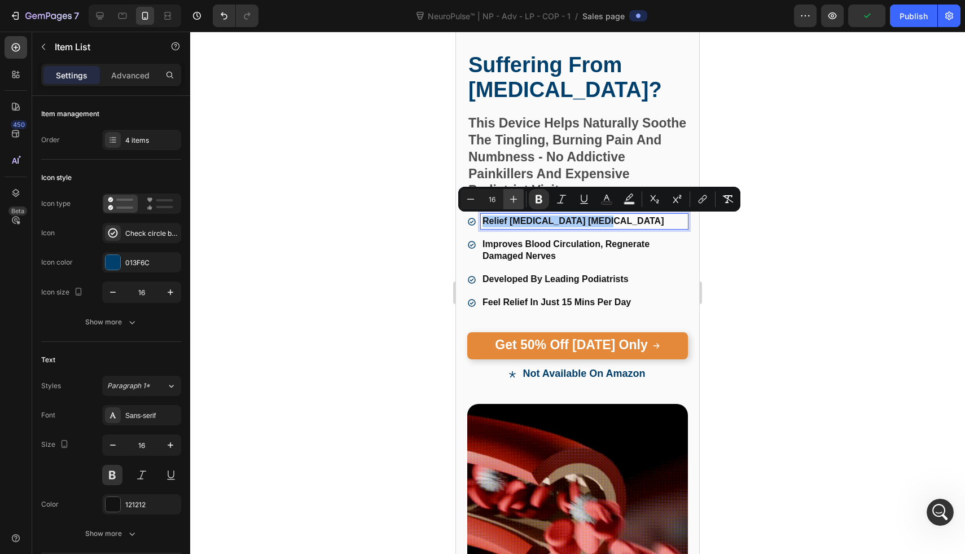
click at [518, 202] on icon "Editor contextual toolbar" at bounding box center [513, 199] width 11 height 11
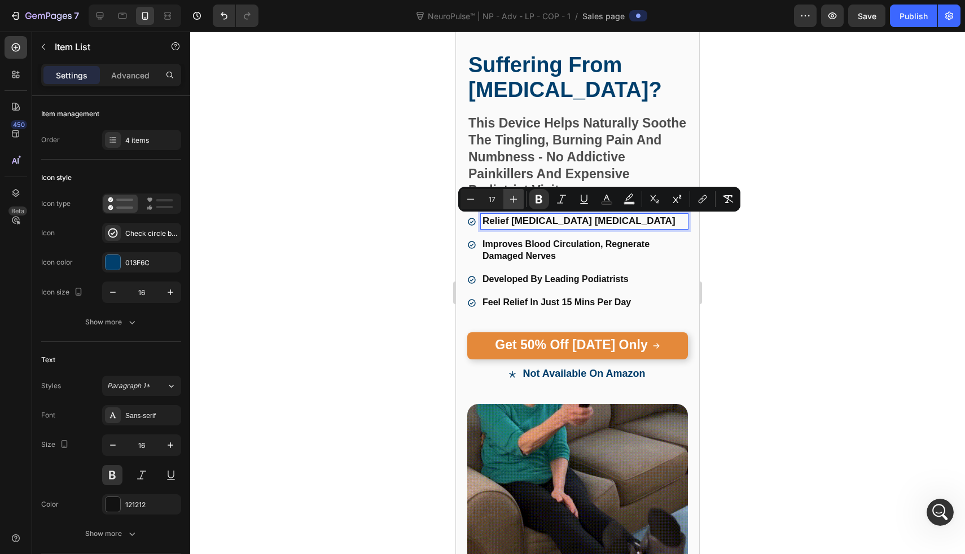
click at [518, 202] on icon "Editor contextual toolbar" at bounding box center [513, 199] width 11 height 11
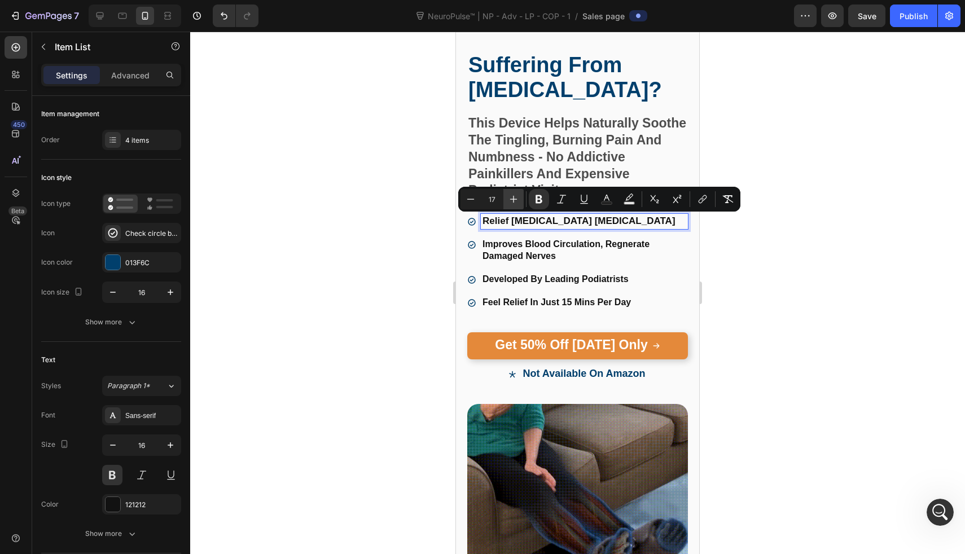
type input "18"
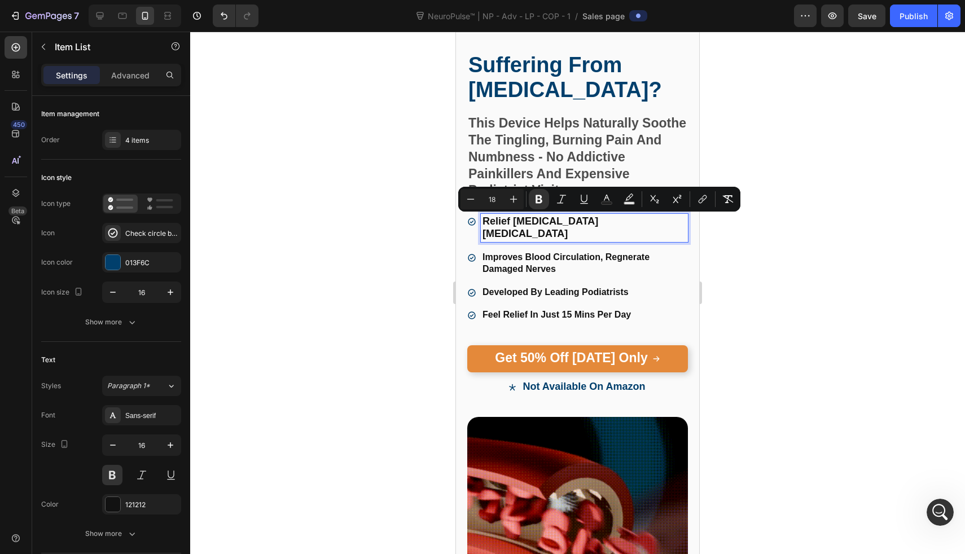
click at [526, 252] on strong "Improves Blood Circulation, Regnerate Damaged Nerves" at bounding box center [566, 262] width 167 height 21
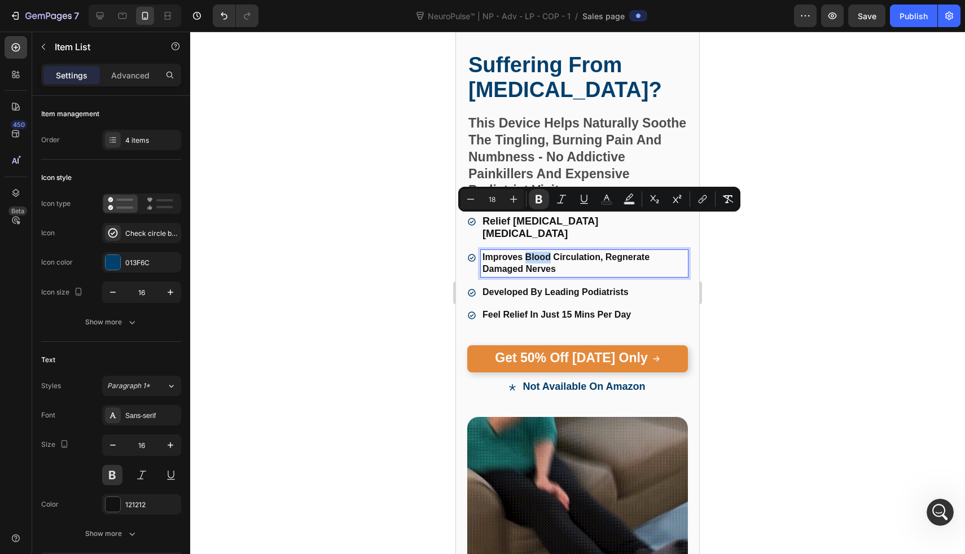
click at [526, 252] on strong "Improves Blood Circulation, Regnerate Damaged Nerves" at bounding box center [566, 262] width 167 height 21
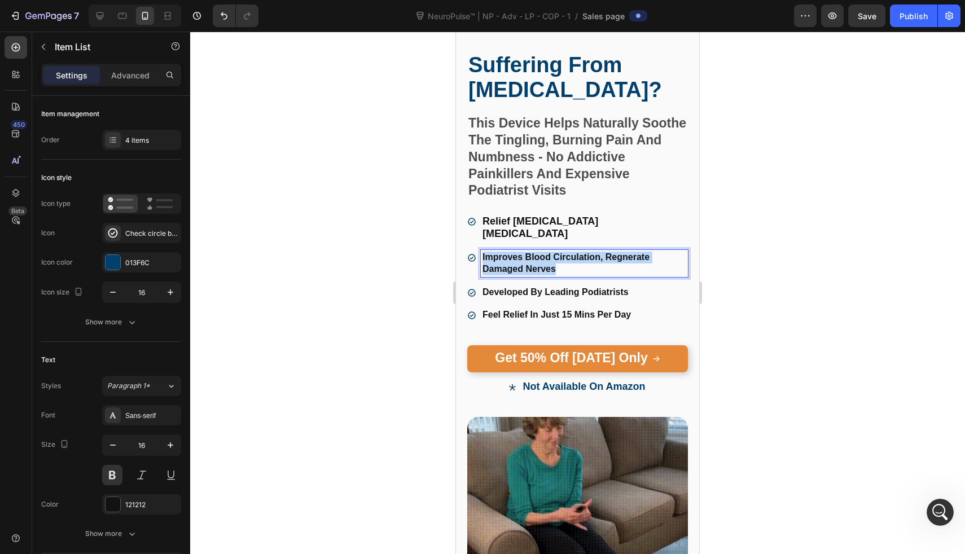
click at [526, 252] on strong "Improves Blood Circulation, Regnerate Damaged Nerves" at bounding box center [566, 262] width 167 height 21
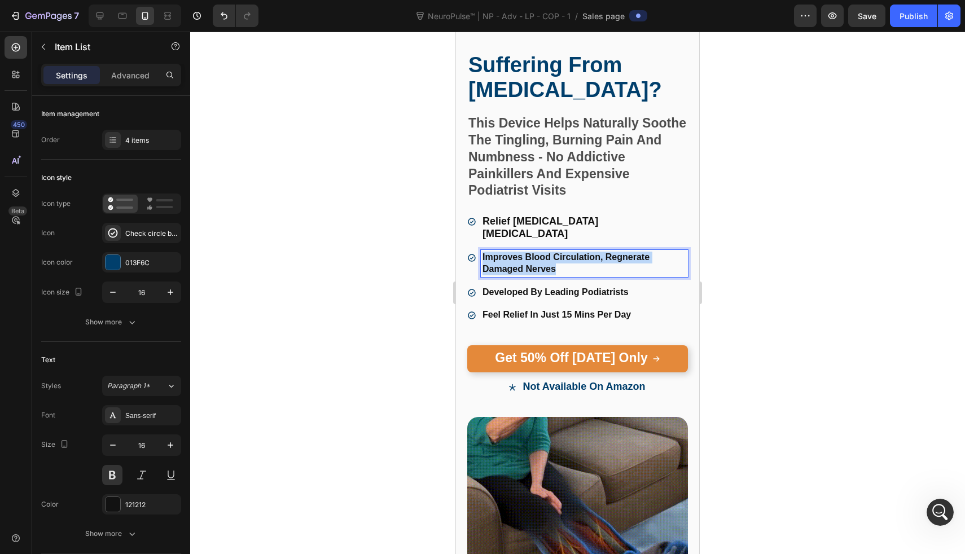
click at [526, 252] on strong "Improves Blood Circulation, Regnerate Damaged Nerves" at bounding box center [566, 262] width 167 height 21
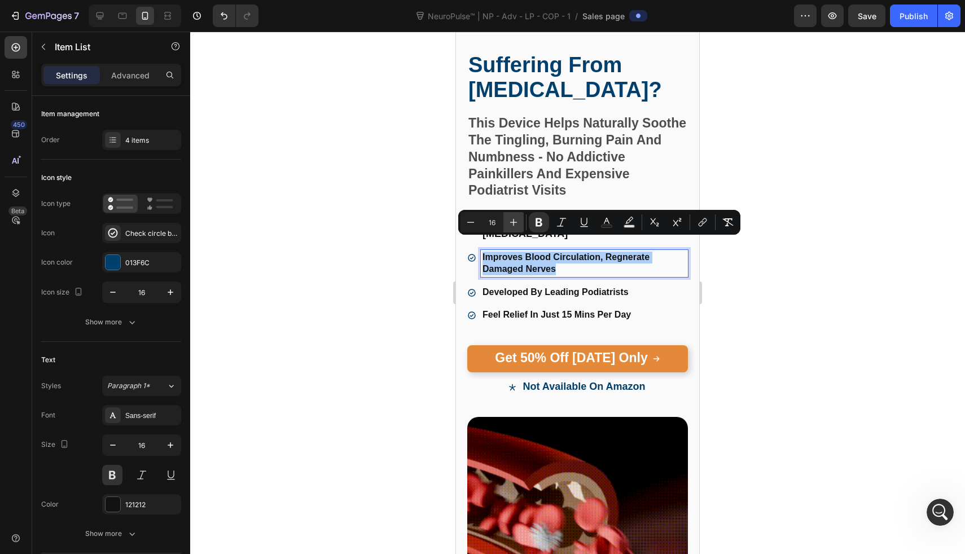
click at [517, 218] on icon "Editor contextual toolbar" at bounding box center [513, 222] width 11 height 11
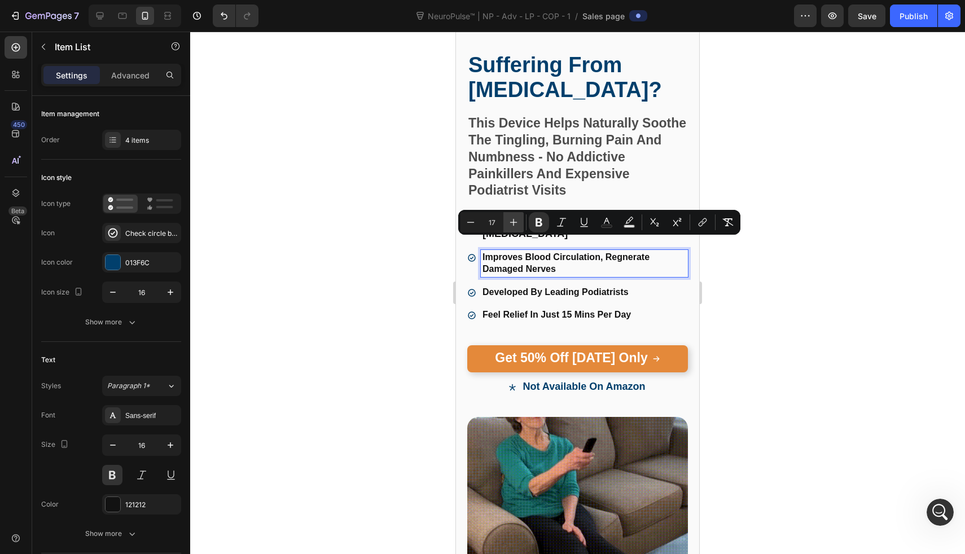
click at [517, 218] on icon "Editor contextual toolbar" at bounding box center [513, 222] width 11 height 11
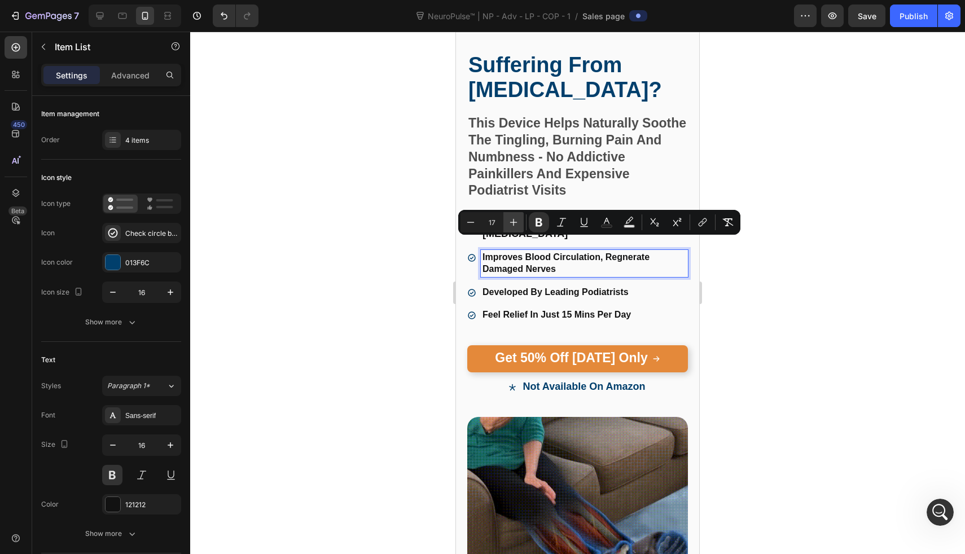
type input "18"
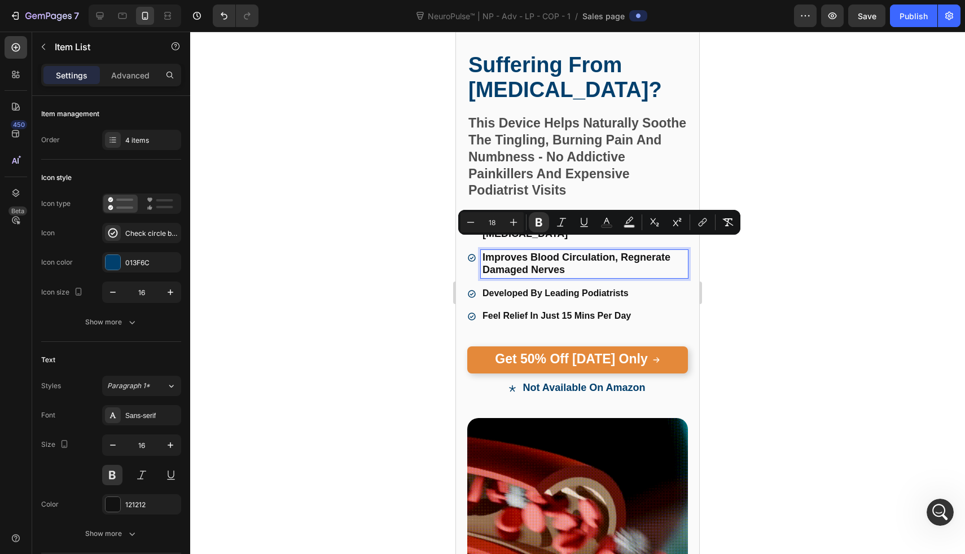
click at [522, 288] on strong "Developed By Leading Podiatrists" at bounding box center [556, 293] width 146 height 10
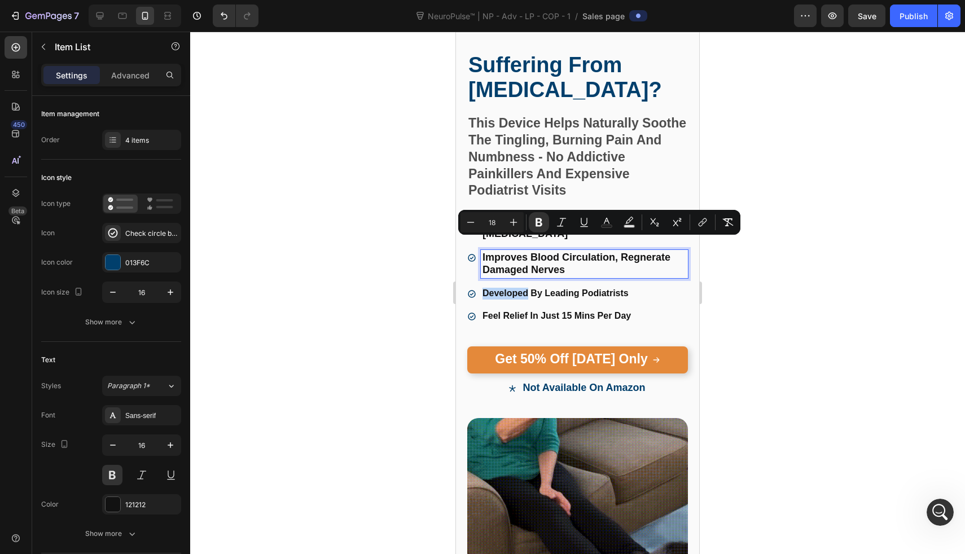
click at [522, 288] on strong "Developed By Leading Podiatrists" at bounding box center [556, 293] width 146 height 10
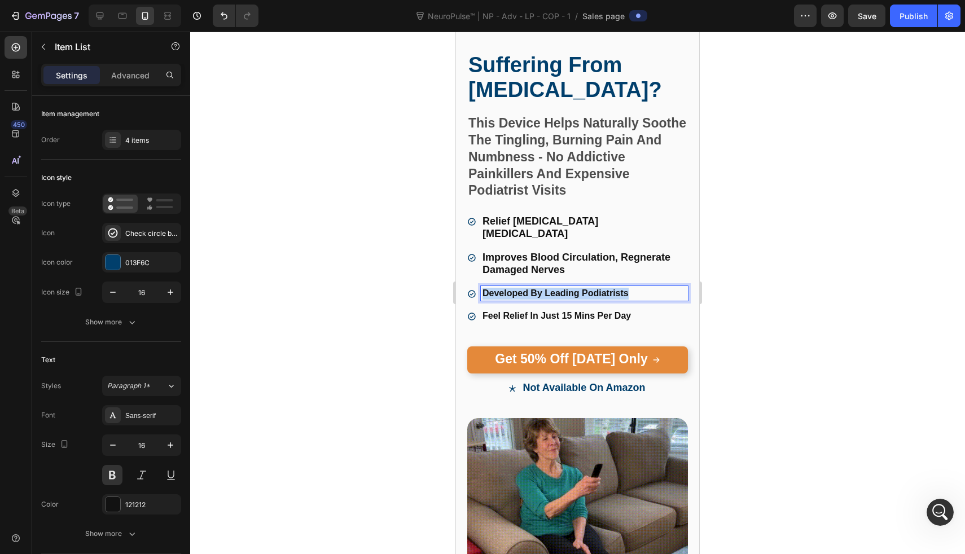
click at [522, 288] on strong "Developed By Leading Podiatrists" at bounding box center [556, 293] width 146 height 10
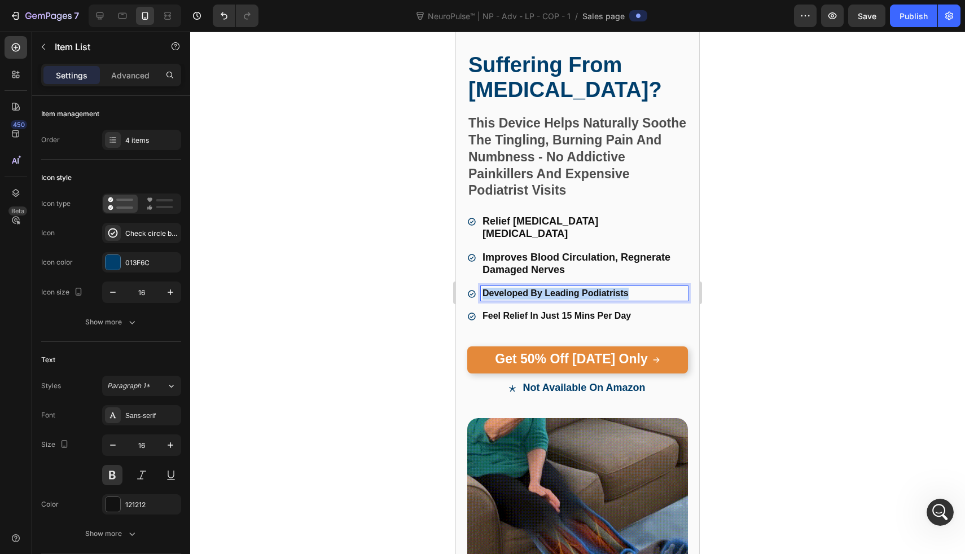
click at [522, 288] on strong "Developed By Leading Podiatrists" at bounding box center [556, 293] width 146 height 10
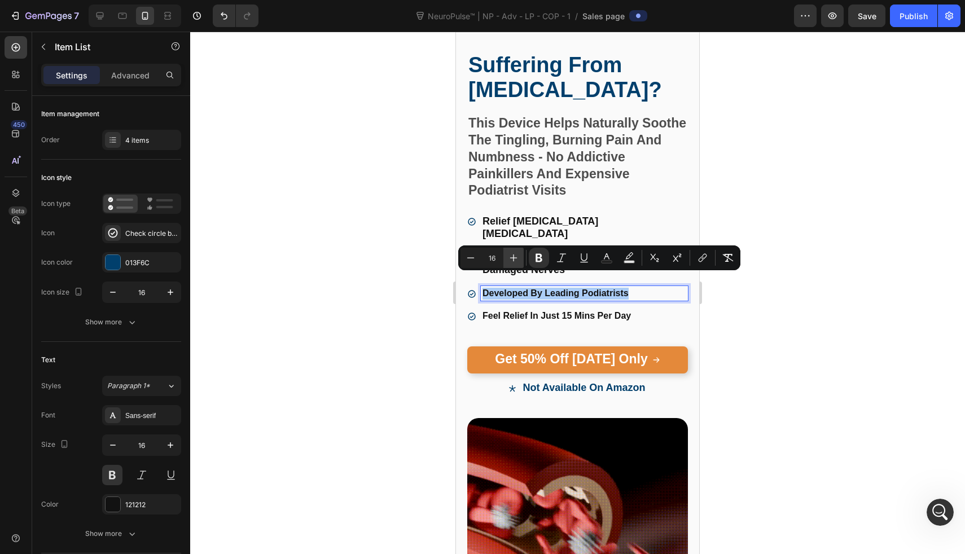
click at [514, 266] on button "Plus" at bounding box center [514, 258] width 20 height 20
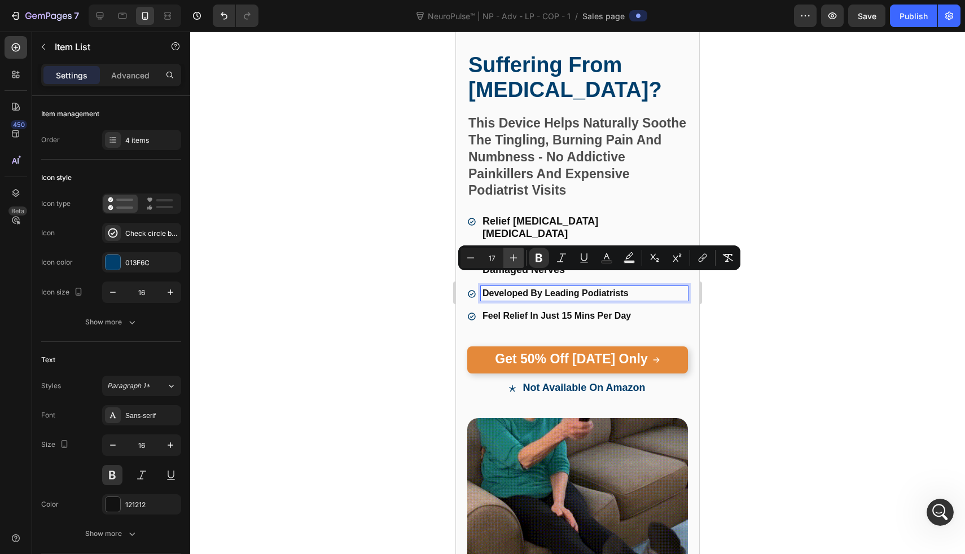
click at [514, 266] on button "Plus" at bounding box center [514, 258] width 20 height 20
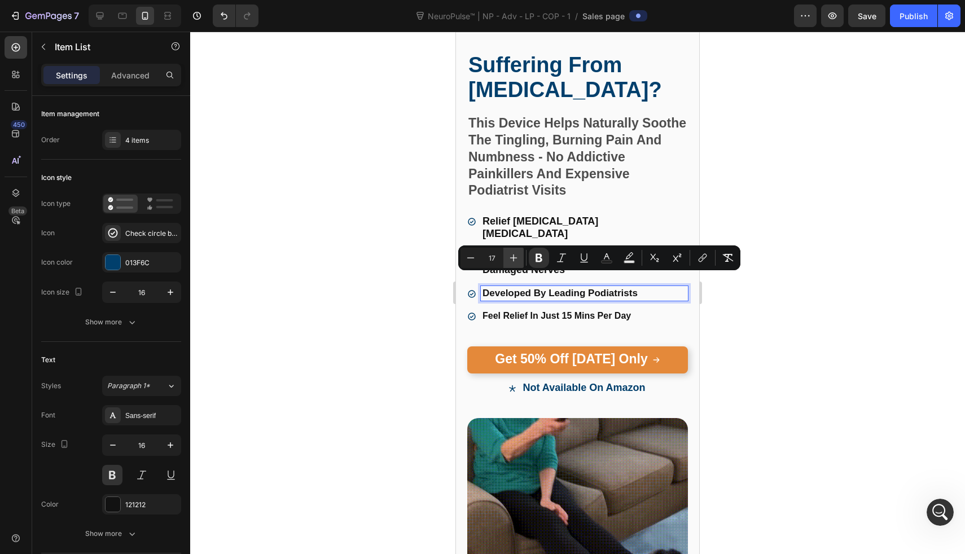
type input "18"
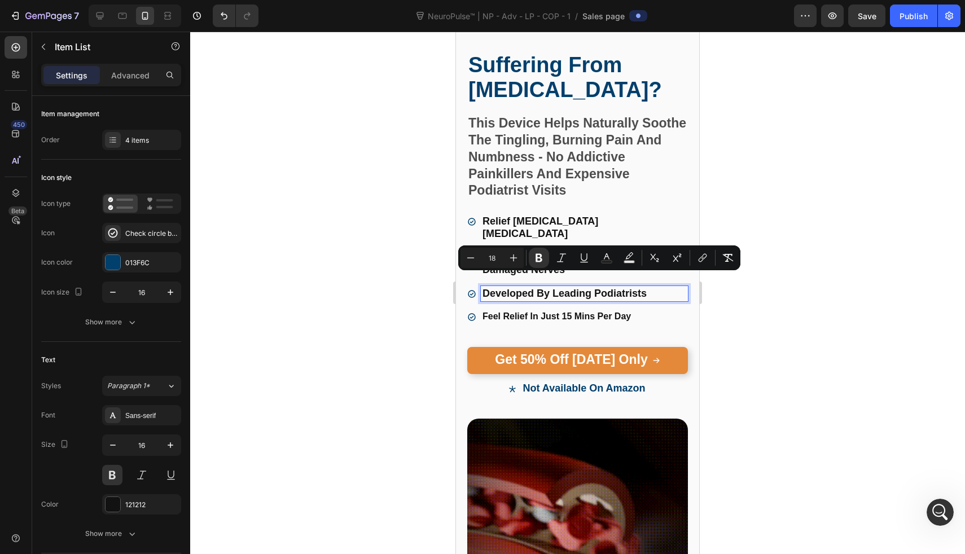
click at [514, 294] on div "Relief Neuropathy Foot Pain Improves Blood Circulation, Regnerate Damaged Nerve…" at bounding box center [577, 269] width 221 height 111
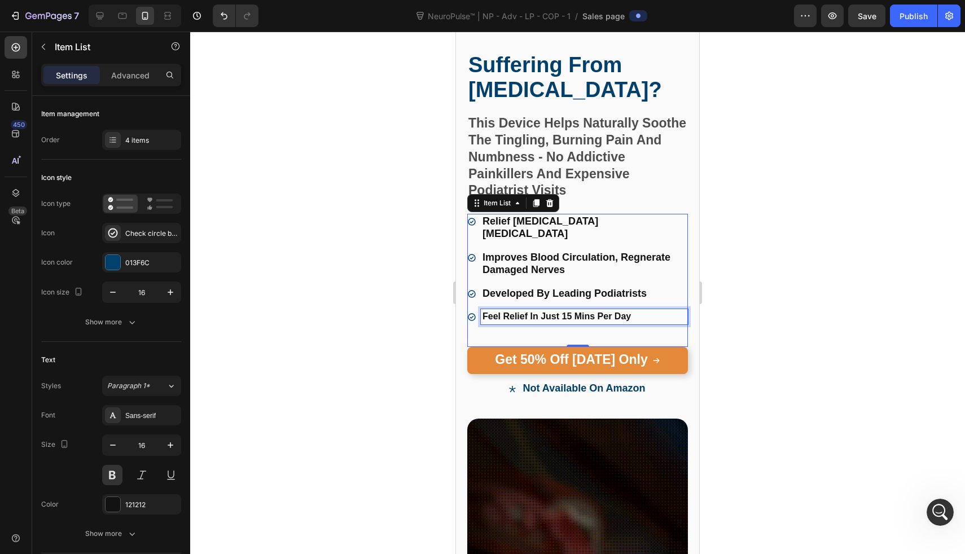
click at [514, 311] on p "Feel Relief In Just 15 Mins Per Day" at bounding box center [585, 317] width 204 height 12
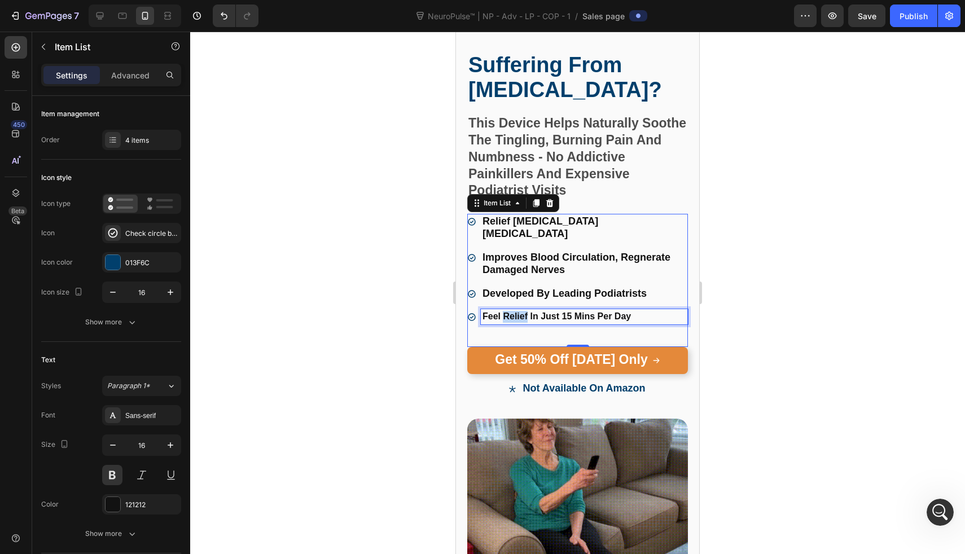
click at [514, 311] on p "Feel Relief In Just 15 Mins Per Day" at bounding box center [585, 317] width 204 height 12
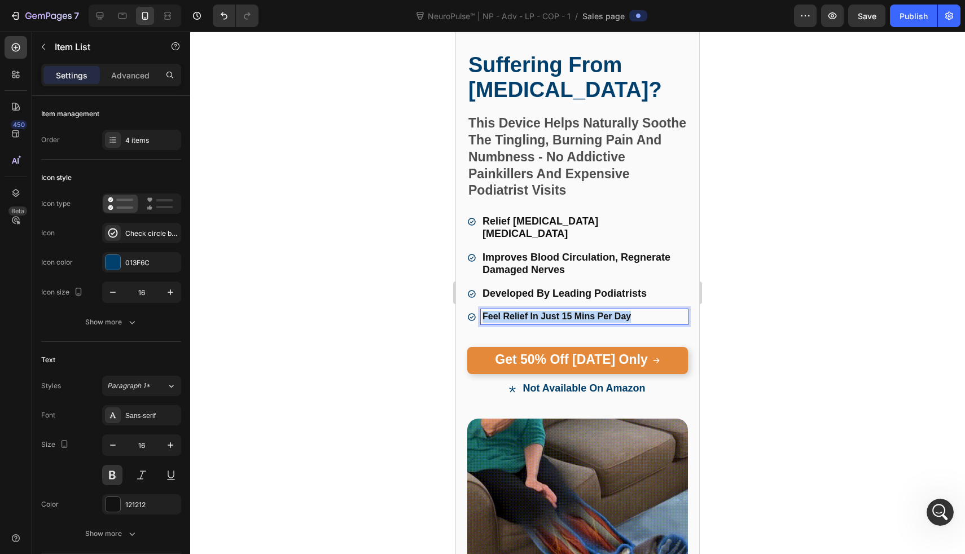
click at [514, 311] on p "Feel Relief In Just 15 Mins Per Day" at bounding box center [585, 317] width 204 height 12
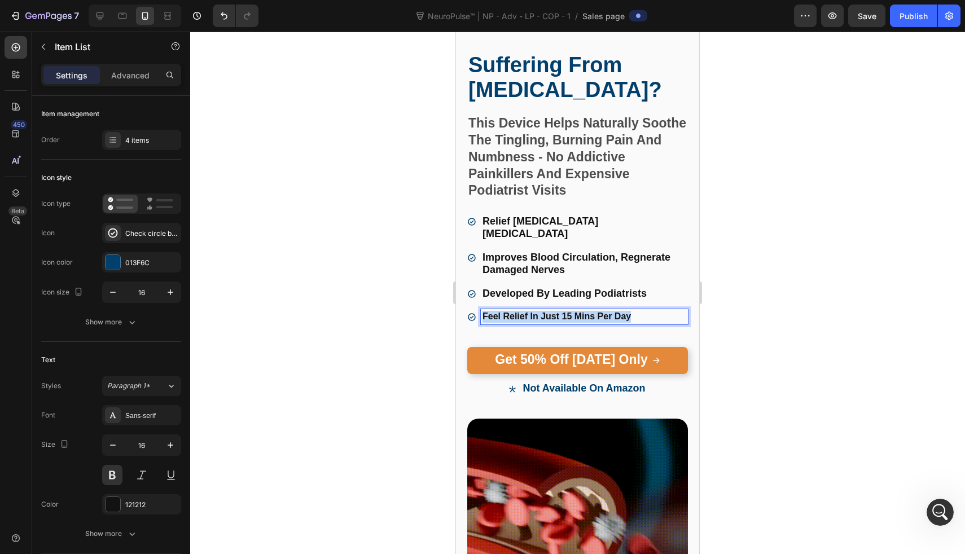
click at [514, 311] on p "Feel Relief In Just 15 Mins Per Day" at bounding box center [585, 317] width 204 height 12
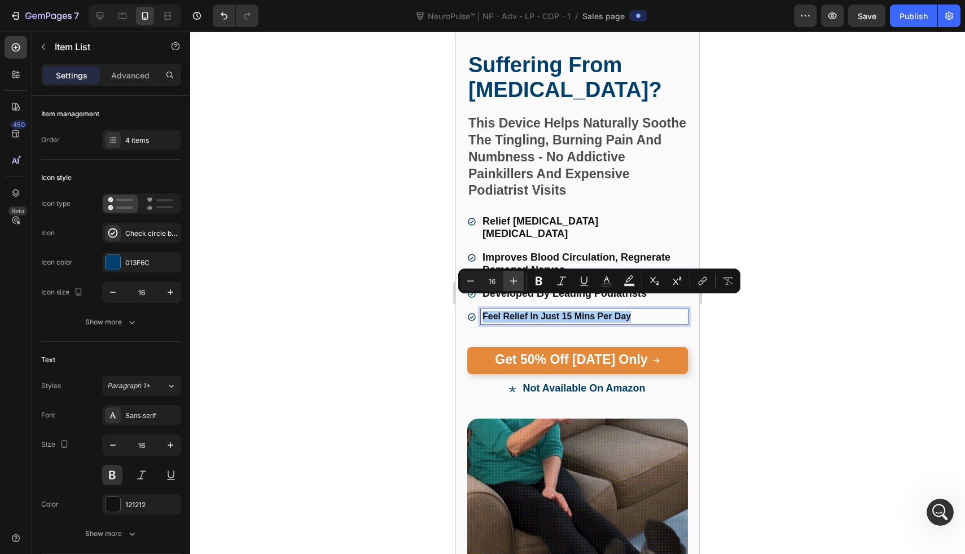
click at [514, 284] on icon "Editor contextual toolbar" at bounding box center [513, 280] width 11 height 11
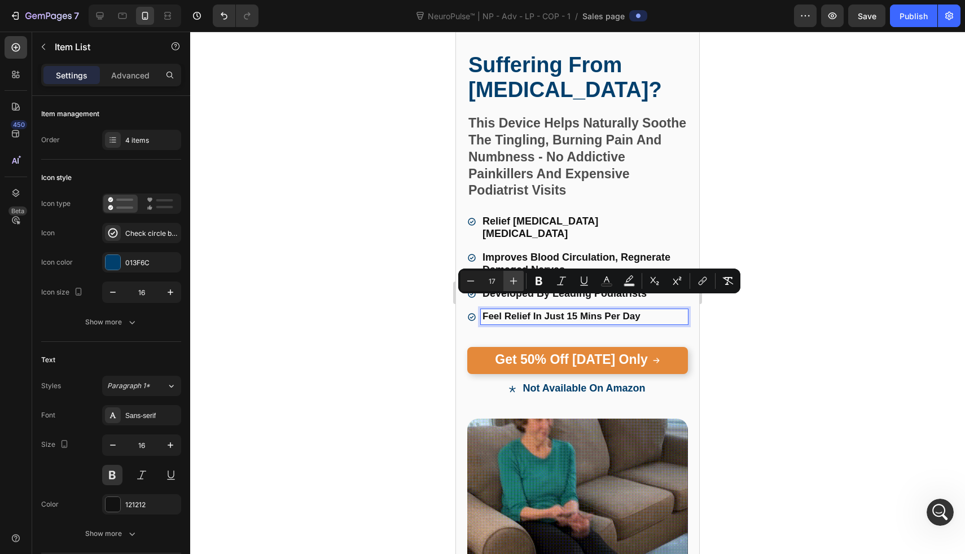
click at [514, 284] on icon "Editor contextual toolbar" at bounding box center [513, 280] width 11 height 11
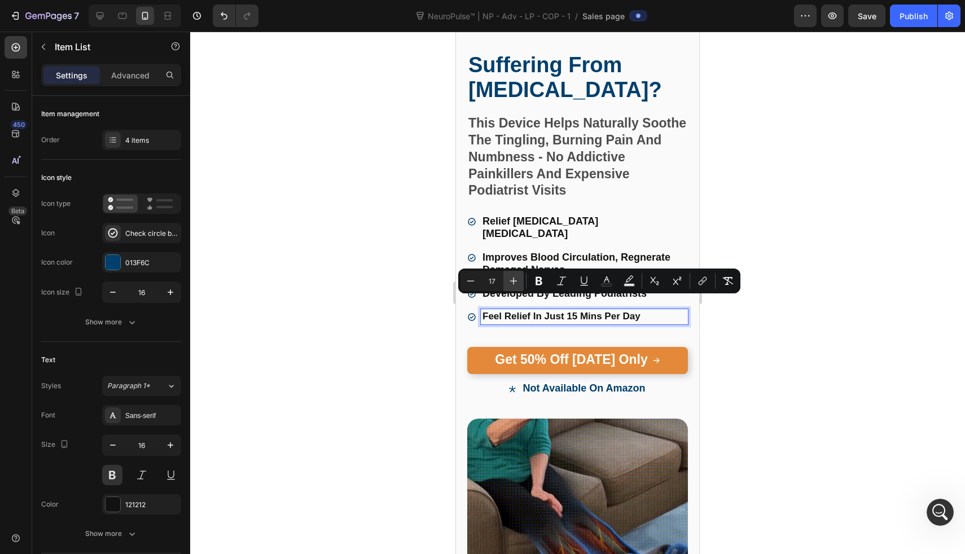
type input "18"
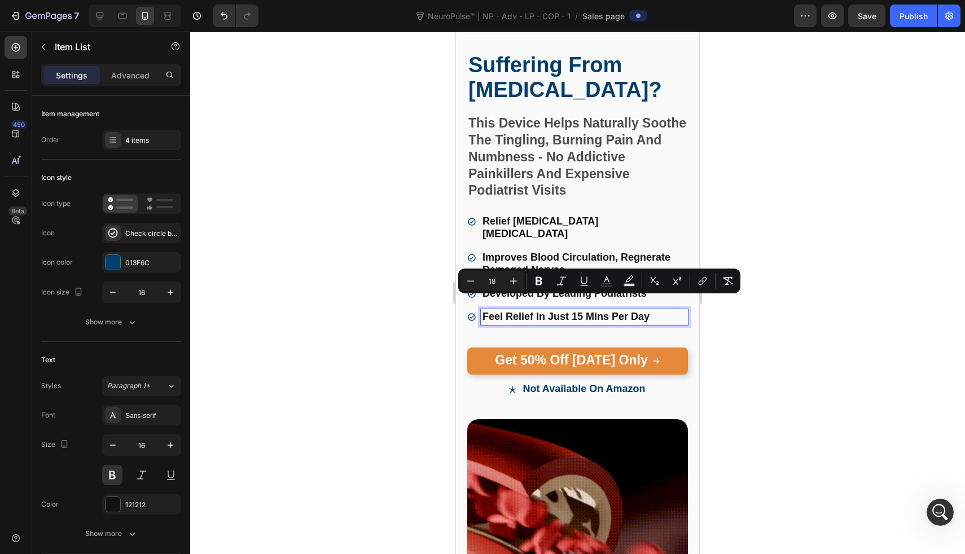
click at [420, 302] on div at bounding box center [577, 293] width 775 height 523
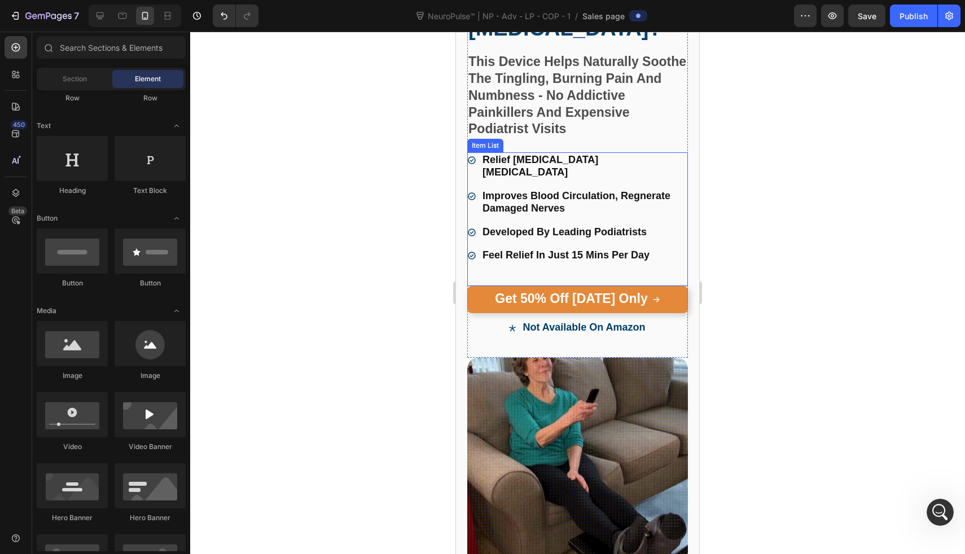
scroll to position [353, 0]
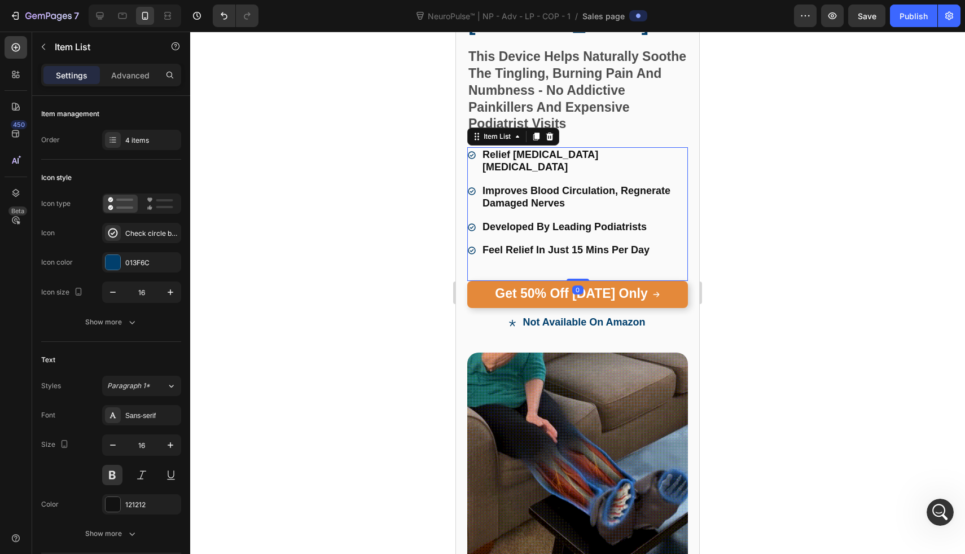
click at [471, 246] on icon at bounding box center [471, 250] width 9 height 9
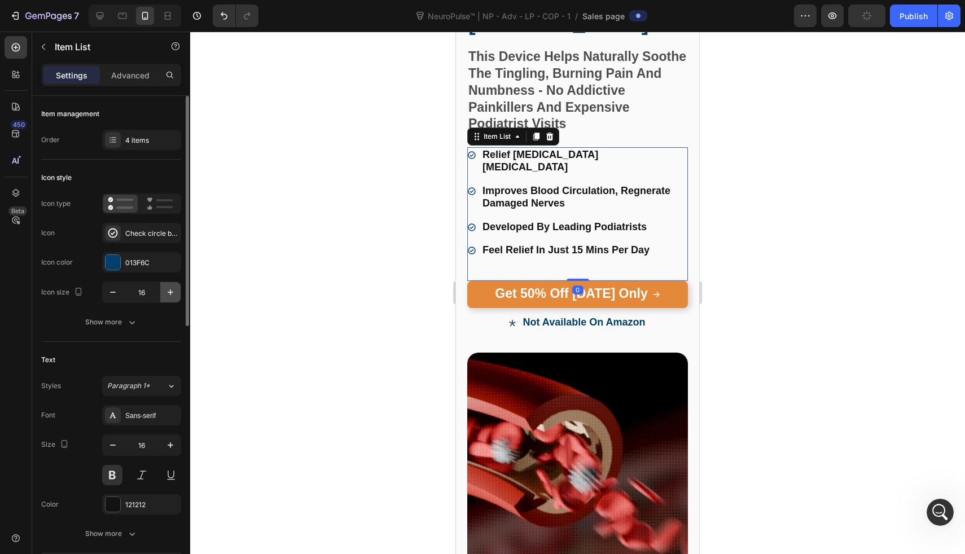
click at [174, 292] on icon "button" at bounding box center [170, 292] width 11 height 11
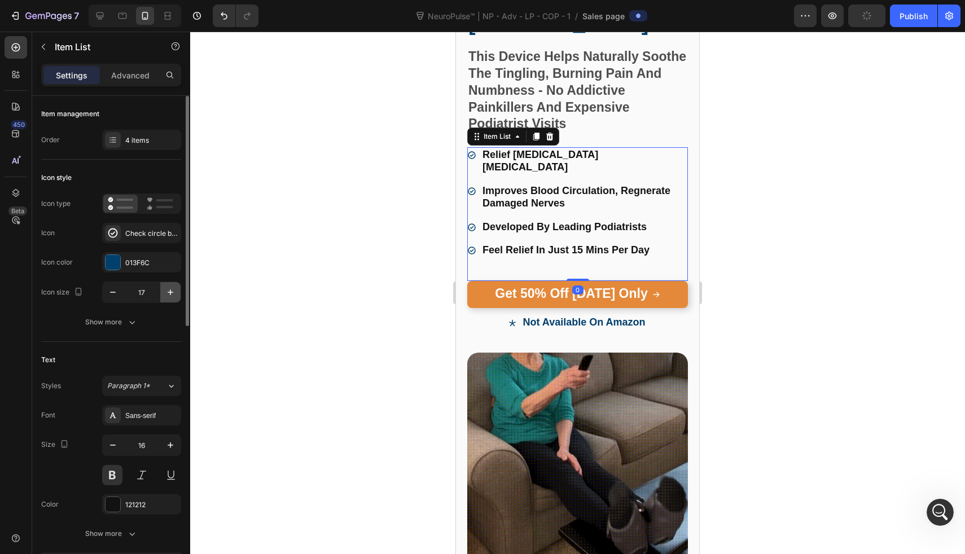
click at [174, 292] on icon "button" at bounding box center [170, 292] width 11 height 11
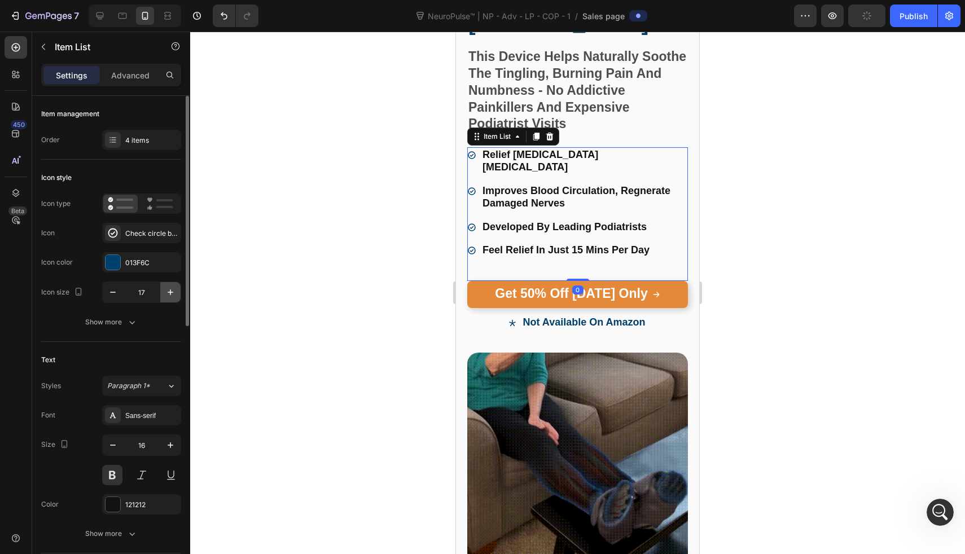
click at [174, 292] on icon "button" at bounding box center [170, 292] width 11 height 11
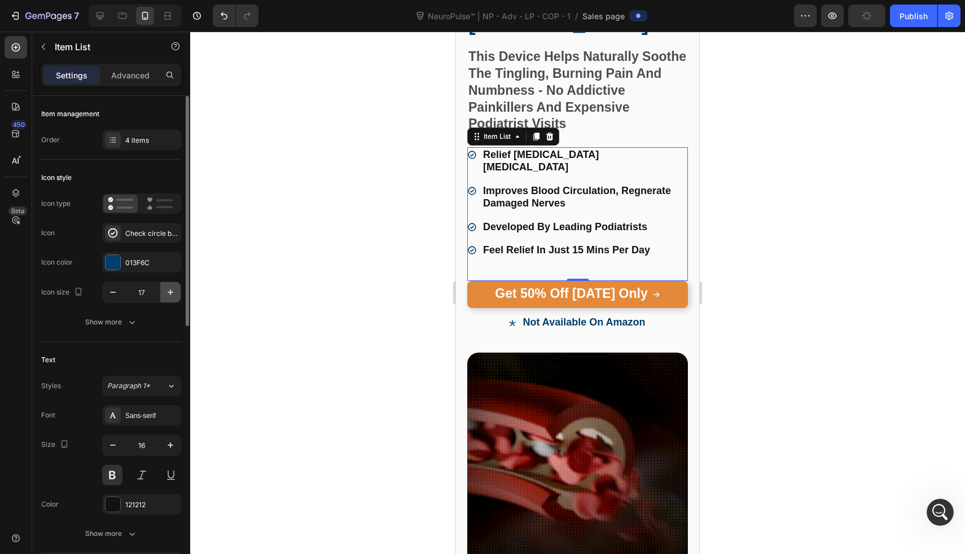
click at [174, 292] on icon "button" at bounding box center [170, 292] width 11 height 11
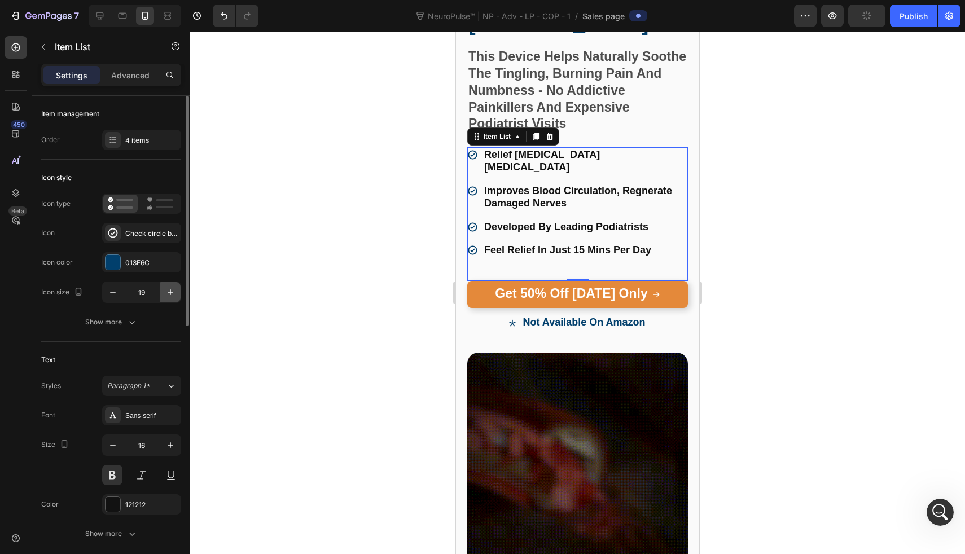
click at [174, 292] on icon "button" at bounding box center [170, 292] width 11 height 11
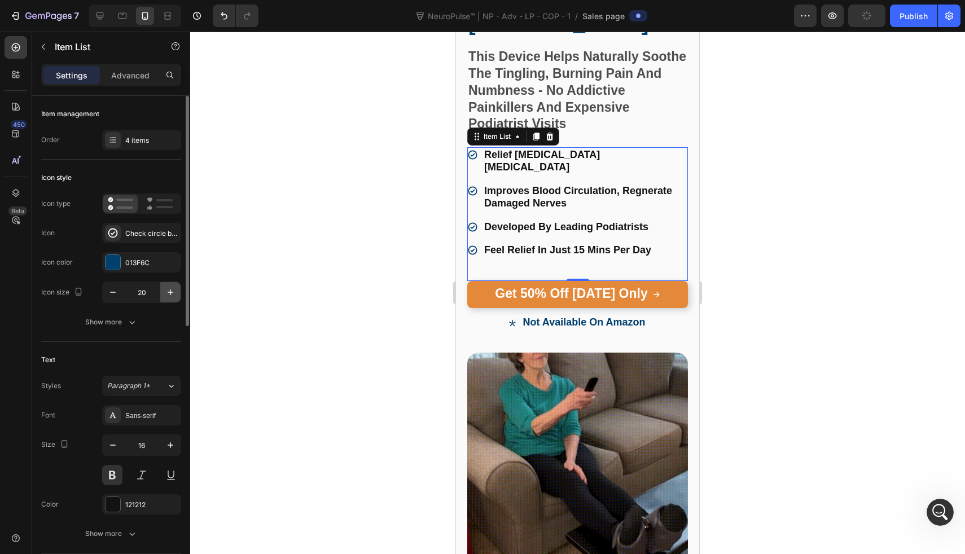
click at [174, 292] on icon "button" at bounding box center [170, 292] width 11 height 11
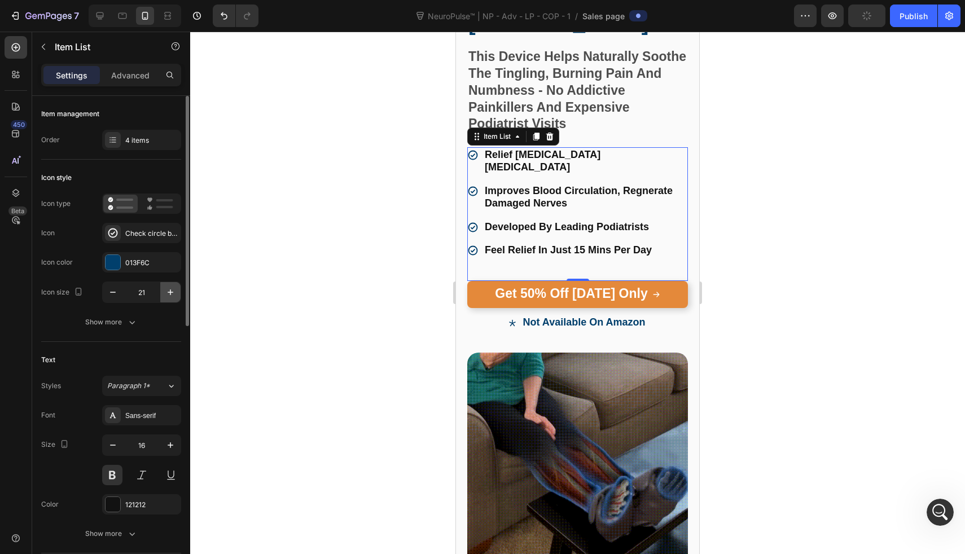
click at [174, 292] on icon "button" at bounding box center [170, 292] width 11 height 11
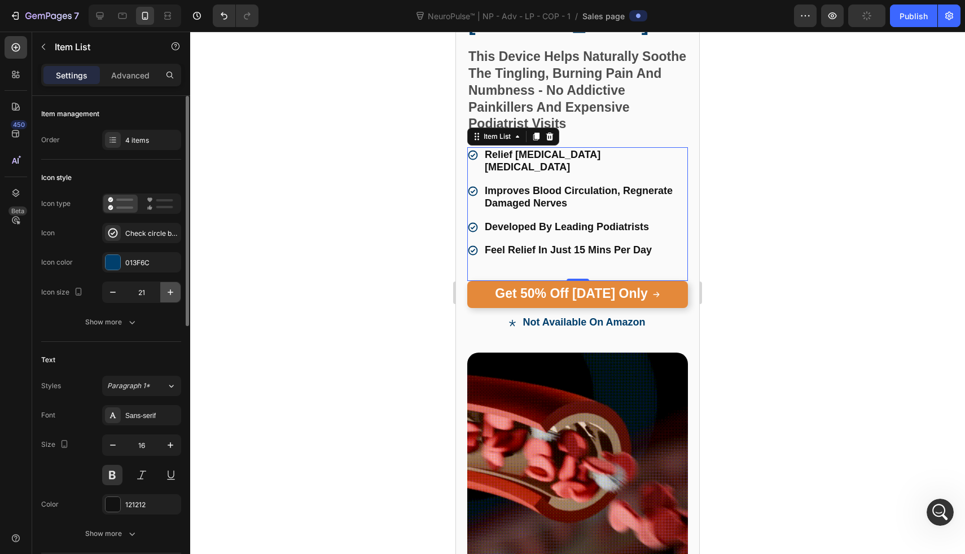
click at [174, 292] on icon "button" at bounding box center [170, 292] width 11 height 11
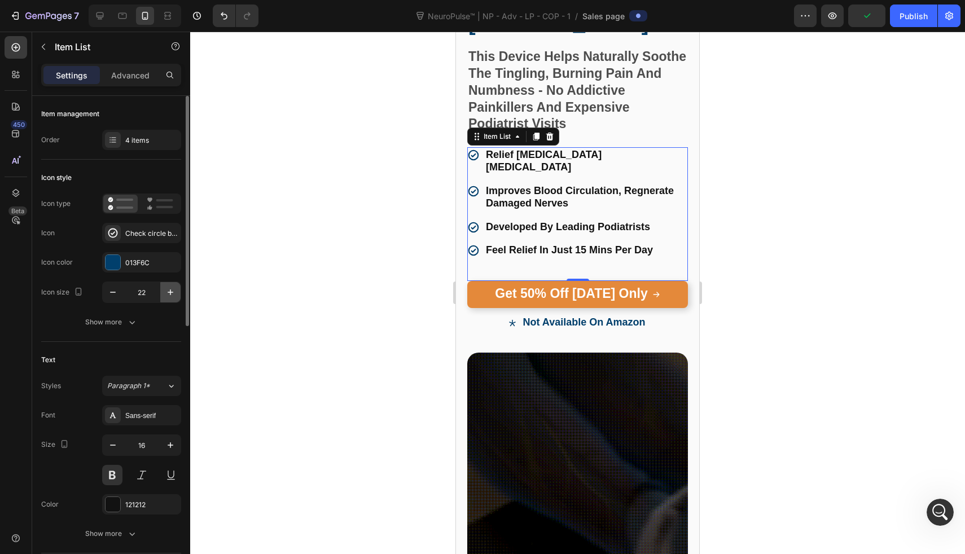
click at [174, 292] on icon "button" at bounding box center [170, 292] width 11 height 11
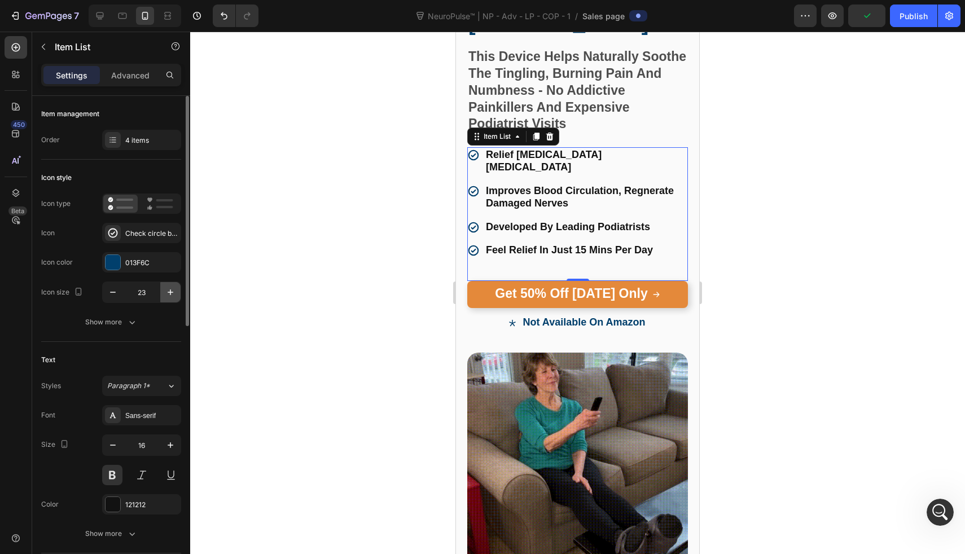
type input "24"
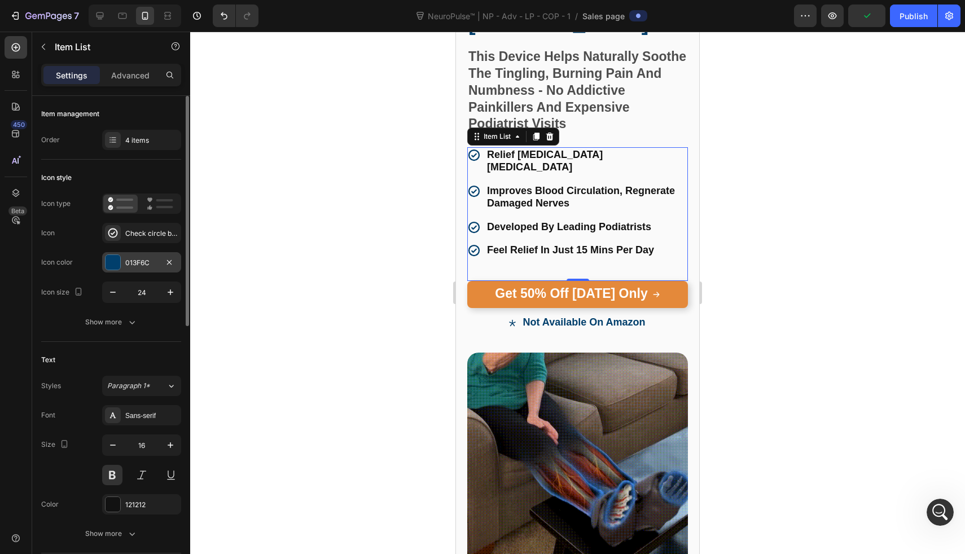
click at [131, 265] on div "013F6C" at bounding box center [141, 263] width 33 height 10
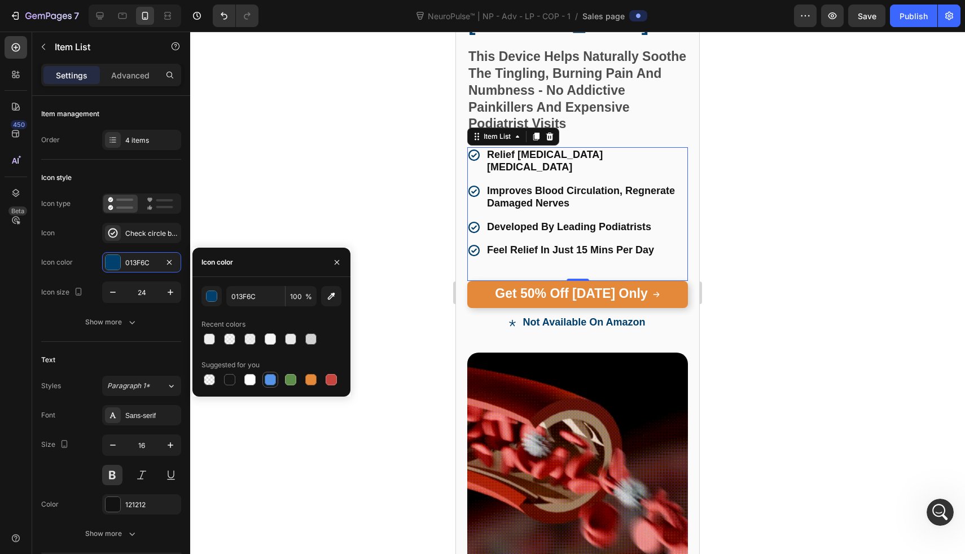
click at [265, 376] on div at bounding box center [270, 379] width 11 height 11
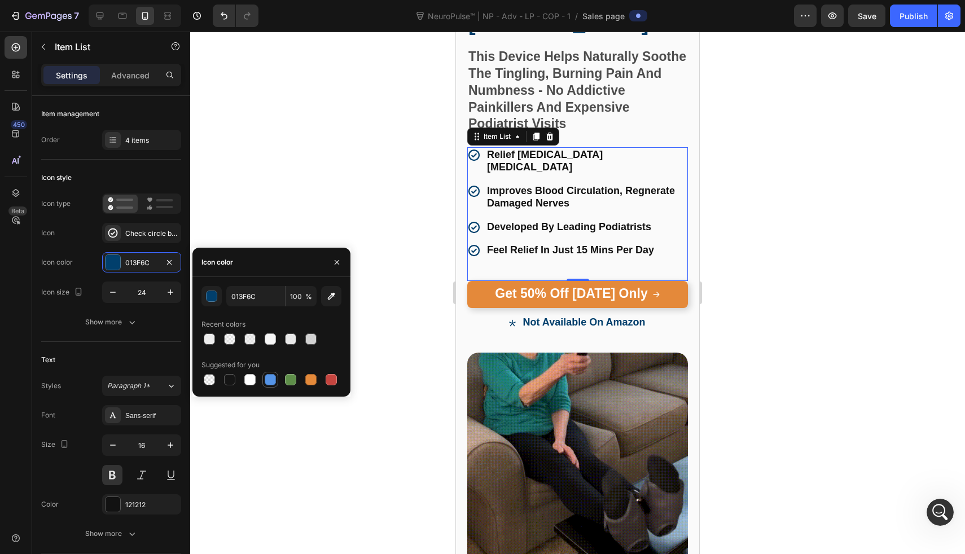
type input "5594E7"
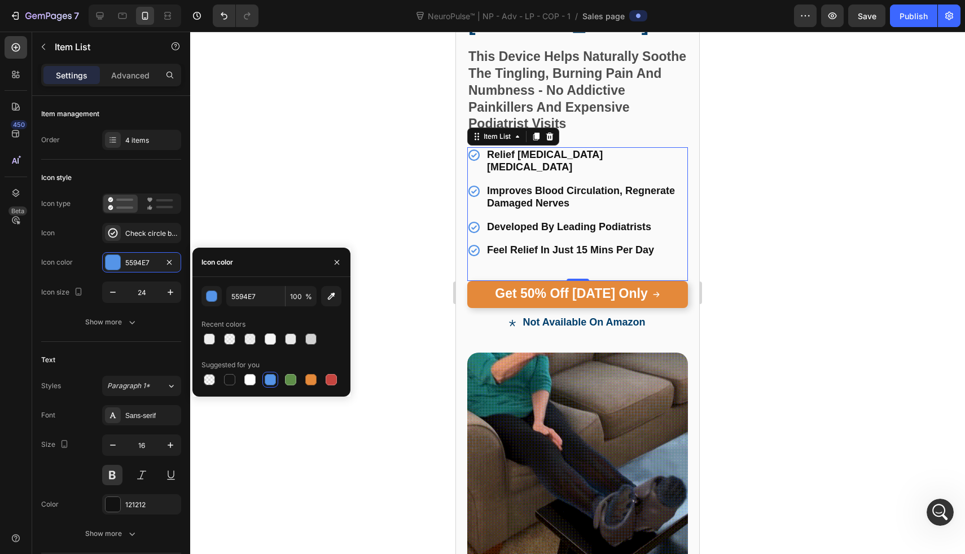
click at [339, 212] on div at bounding box center [577, 293] width 775 height 523
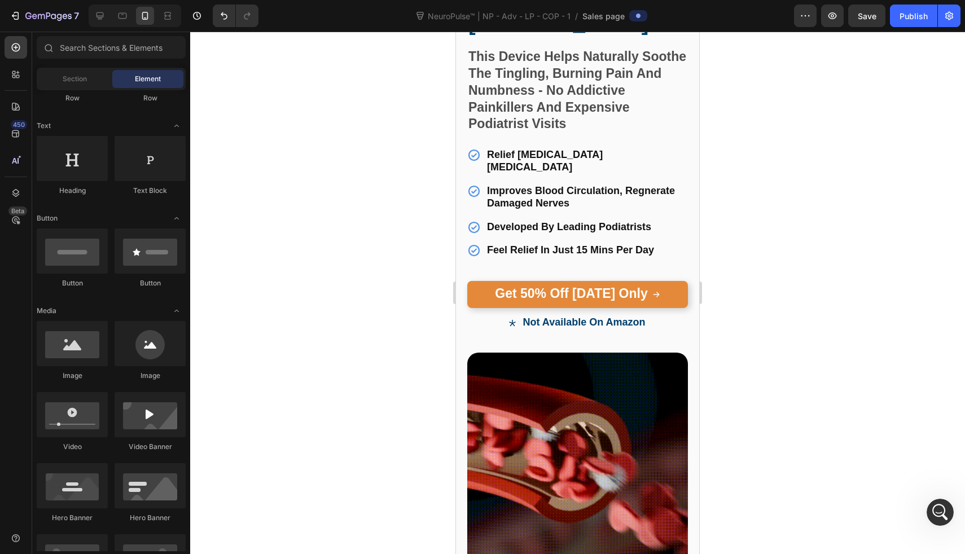
click at [339, 212] on div at bounding box center [577, 293] width 775 height 523
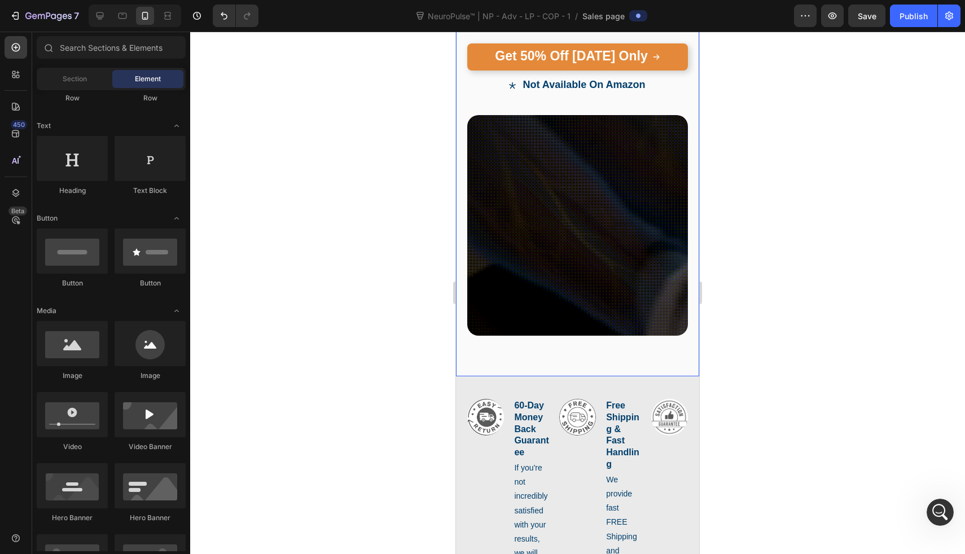
scroll to position [610, 0]
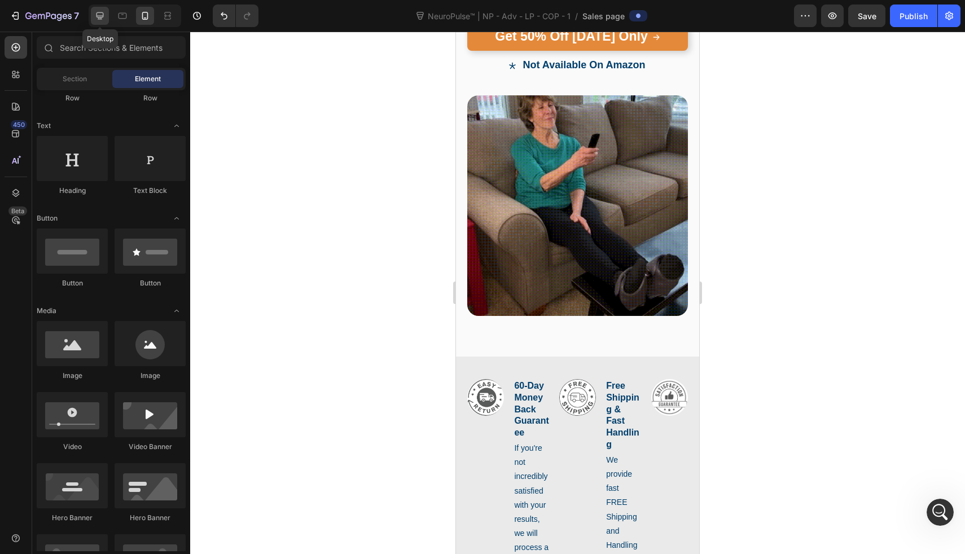
click at [102, 16] on icon at bounding box center [100, 15] width 7 height 7
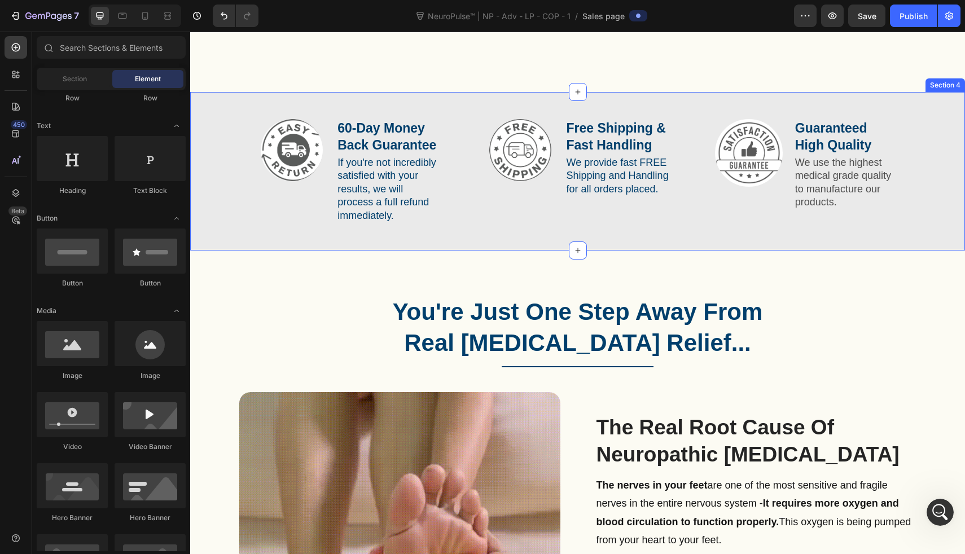
scroll to position [495, 0]
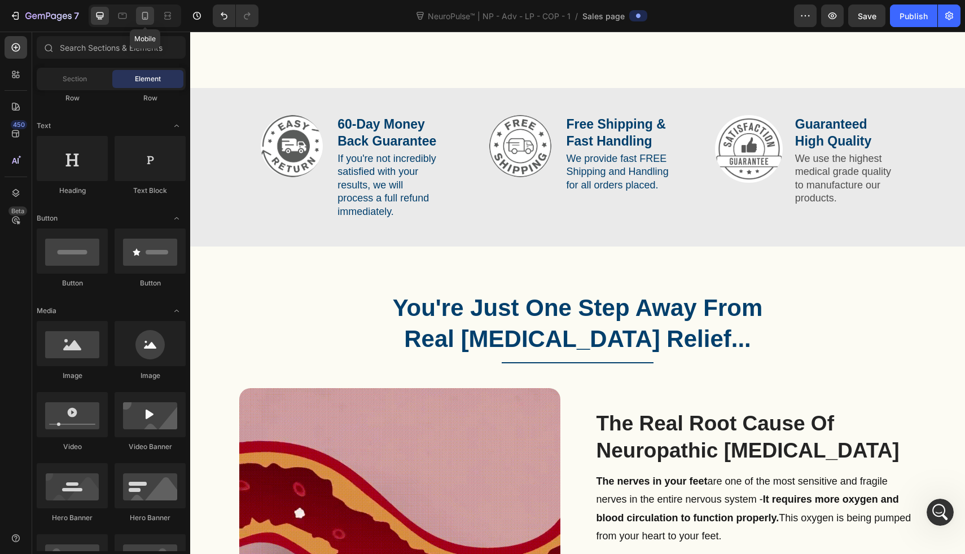
click at [137, 17] on div at bounding box center [145, 16] width 18 height 18
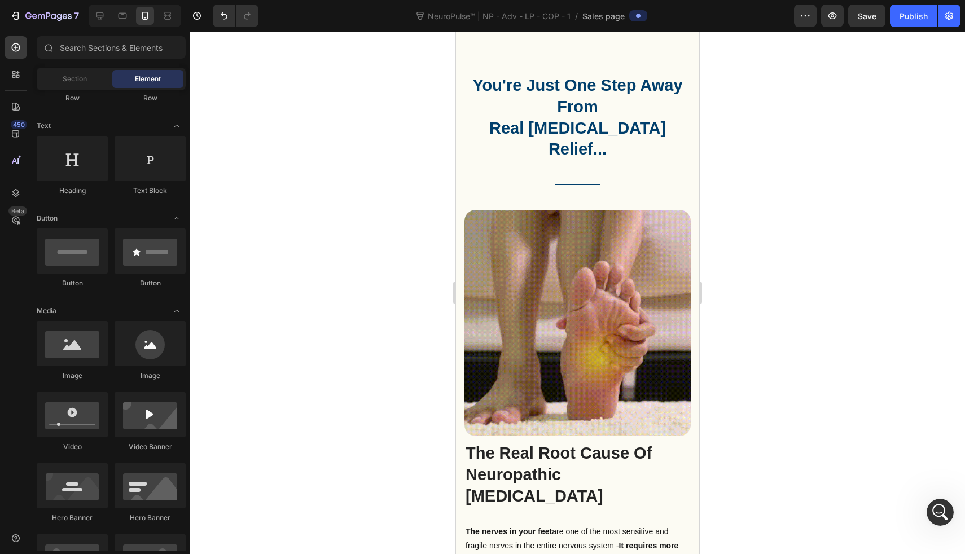
scroll to position [1395, 0]
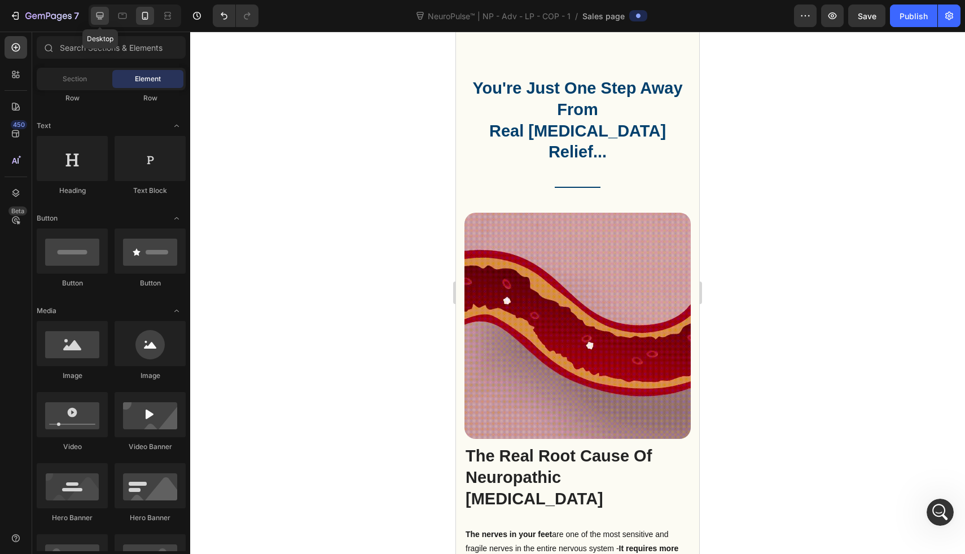
click at [91, 23] on div at bounding box center [100, 16] width 18 height 18
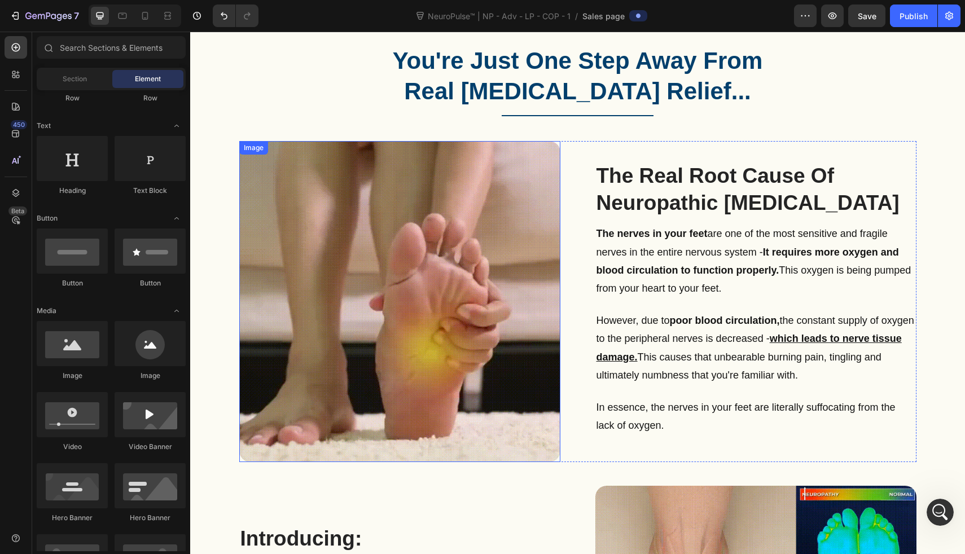
scroll to position [802, 0]
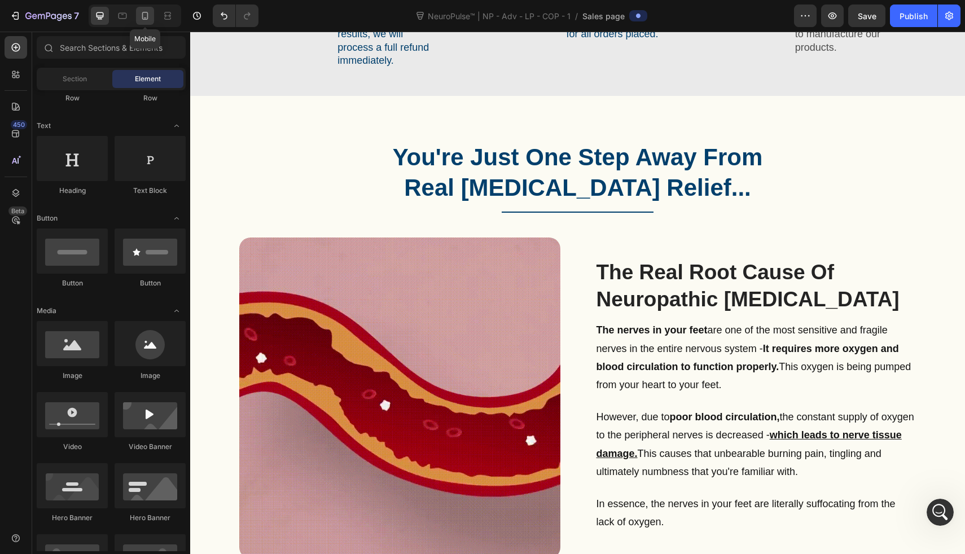
click at [138, 15] on div at bounding box center [145, 16] width 18 height 18
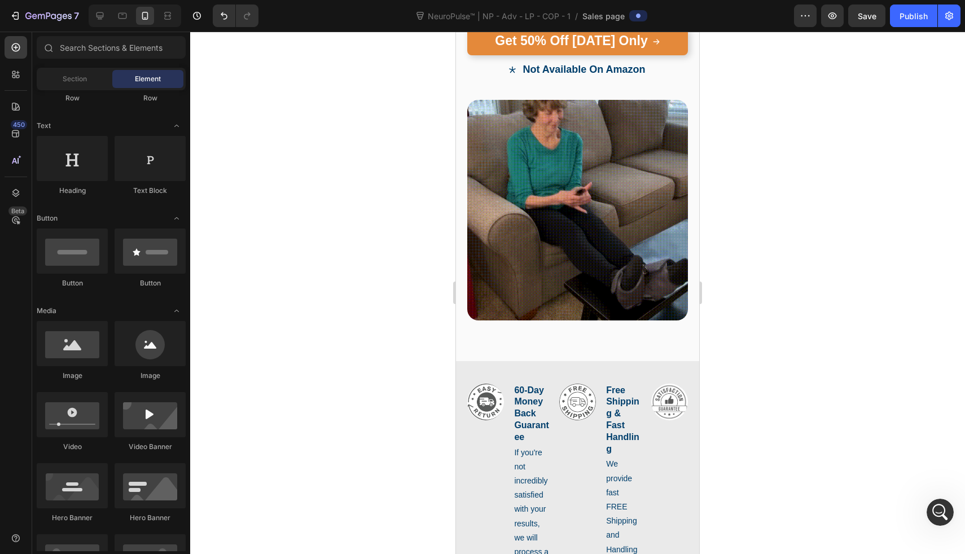
scroll to position [648, 0]
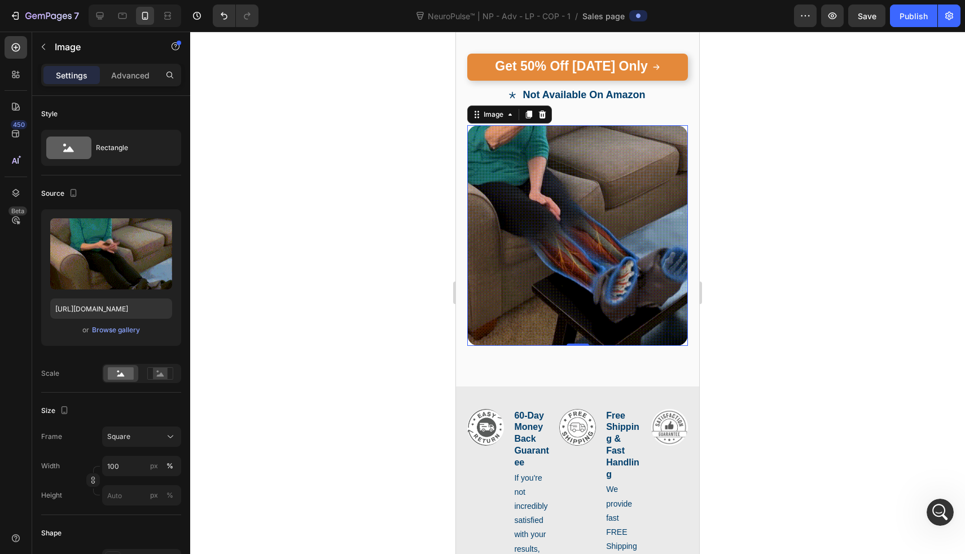
click at [565, 156] on img at bounding box center [577, 235] width 221 height 221
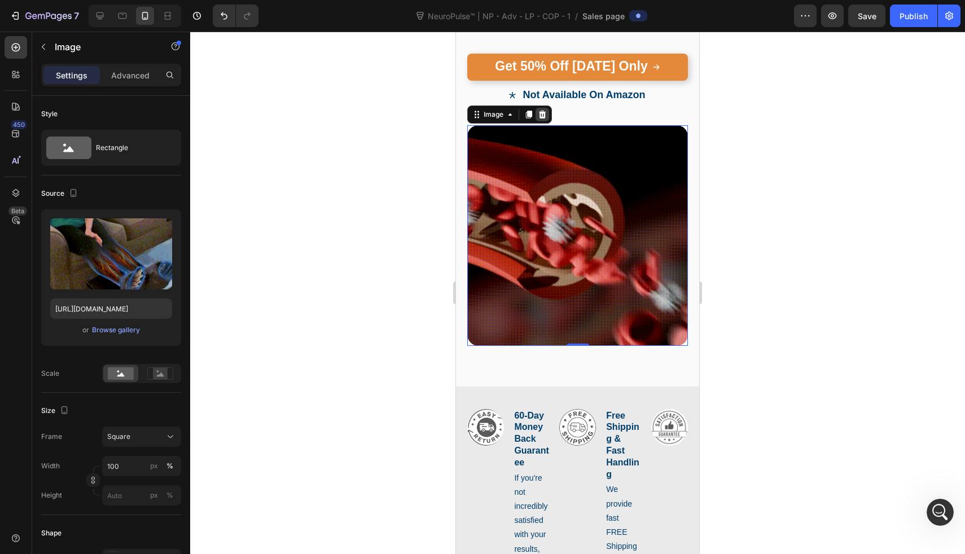
click at [545, 110] on icon at bounding box center [542, 114] width 9 height 9
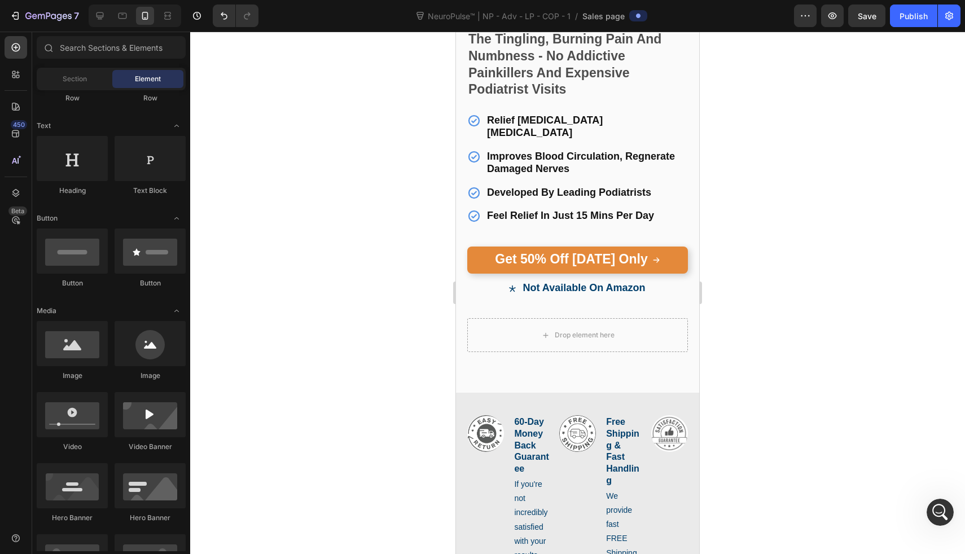
scroll to position [391, 0]
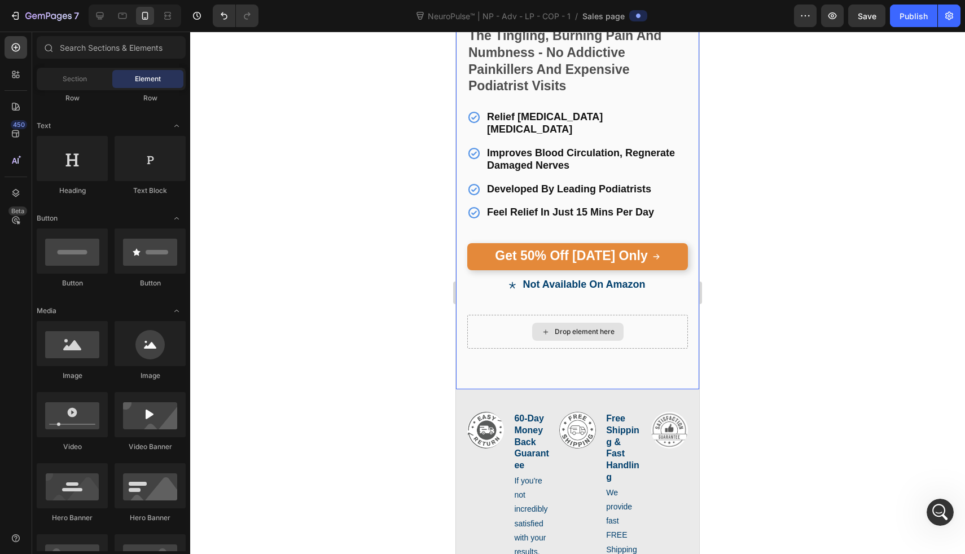
click at [497, 320] on div "Drop element here" at bounding box center [577, 332] width 221 height 34
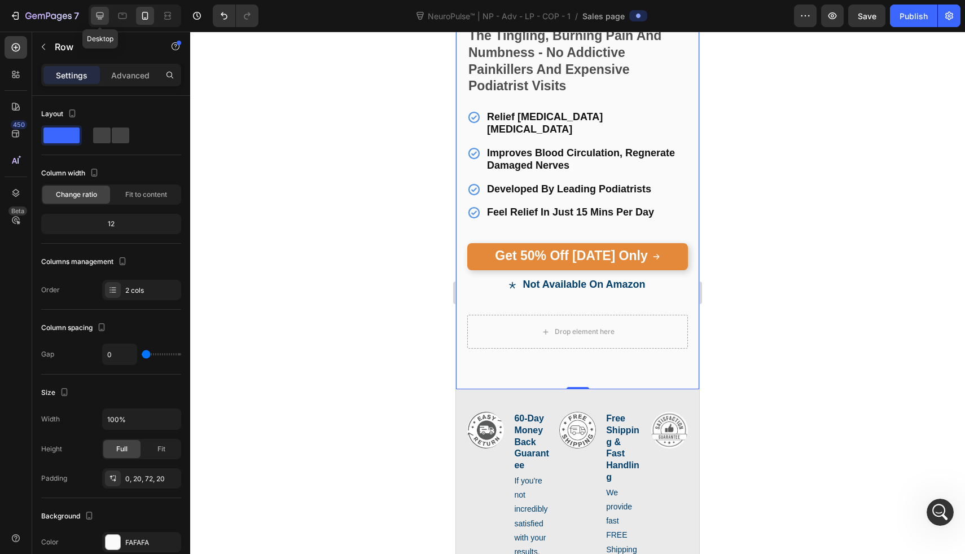
click at [104, 20] on icon at bounding box center [99, 15] width 11 height 11
type input "62"
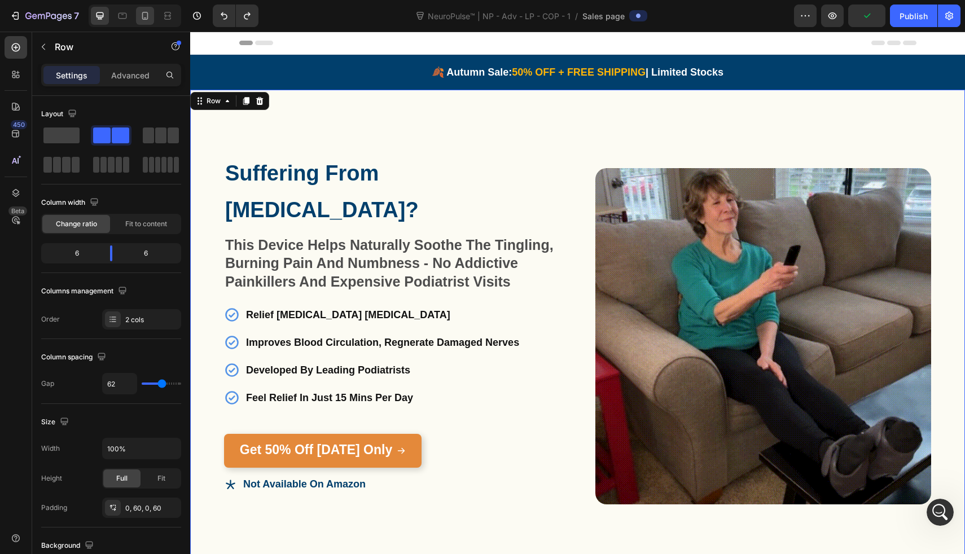
click at [139, 19] on icon at bounding box center [144, 15] width 11 height 11
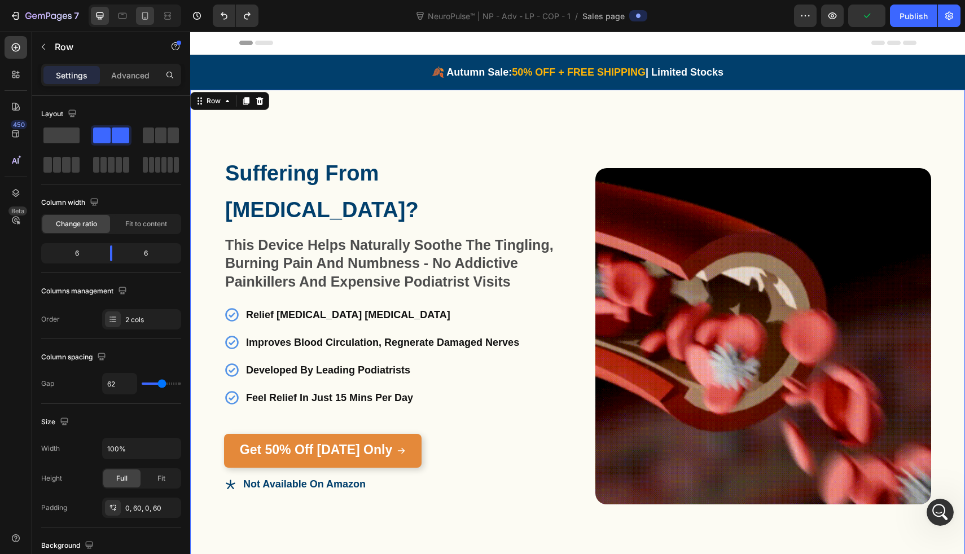
type input "0"
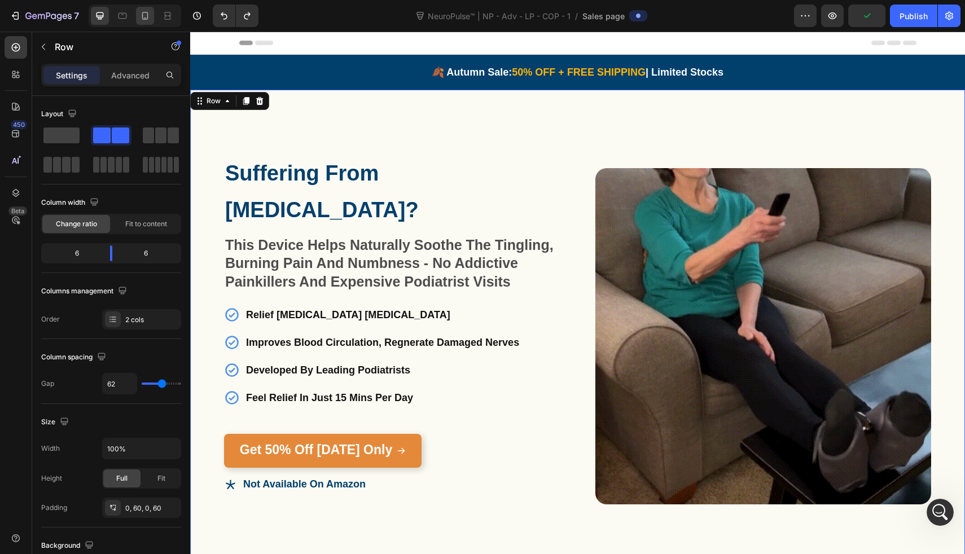
type input "0"
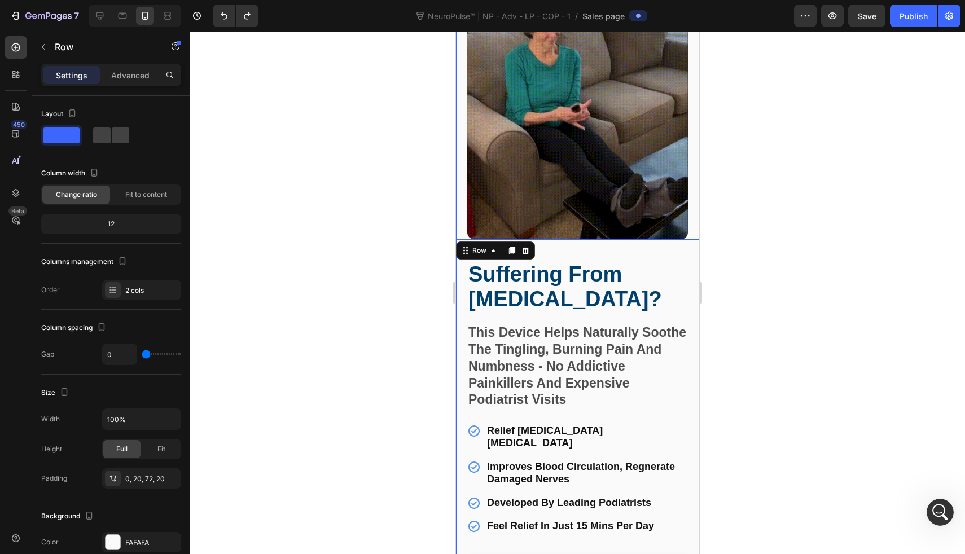
scroll to position [74, 0]
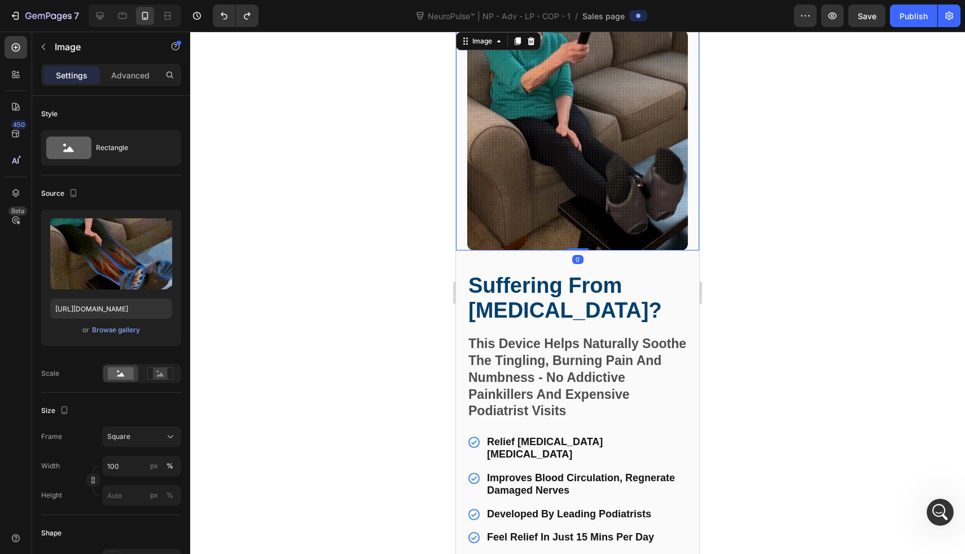
click at [561, 197] on img at bounding box center [577, 140] width 221 height 221
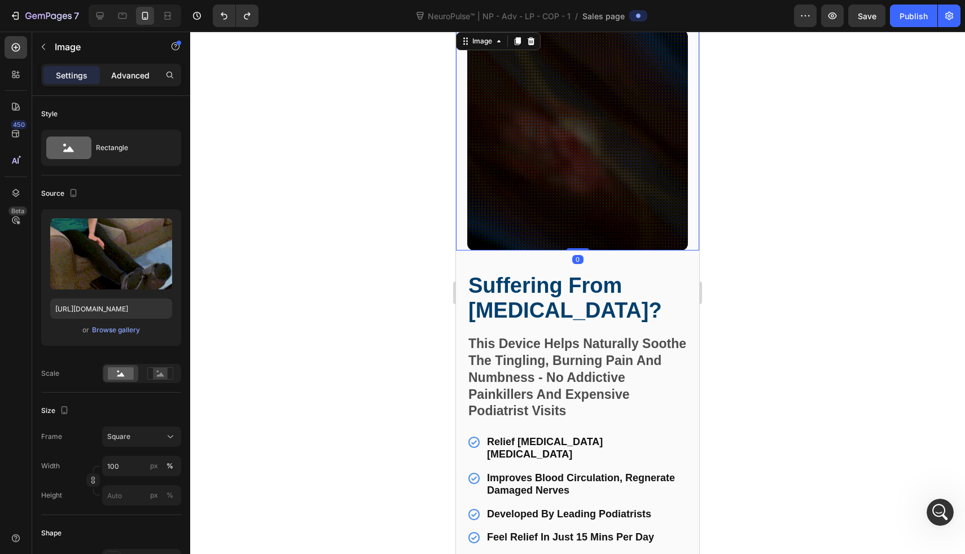
click at [137, 74] on p "Advanced" at bounding box center [130, 75] width 38 height 12
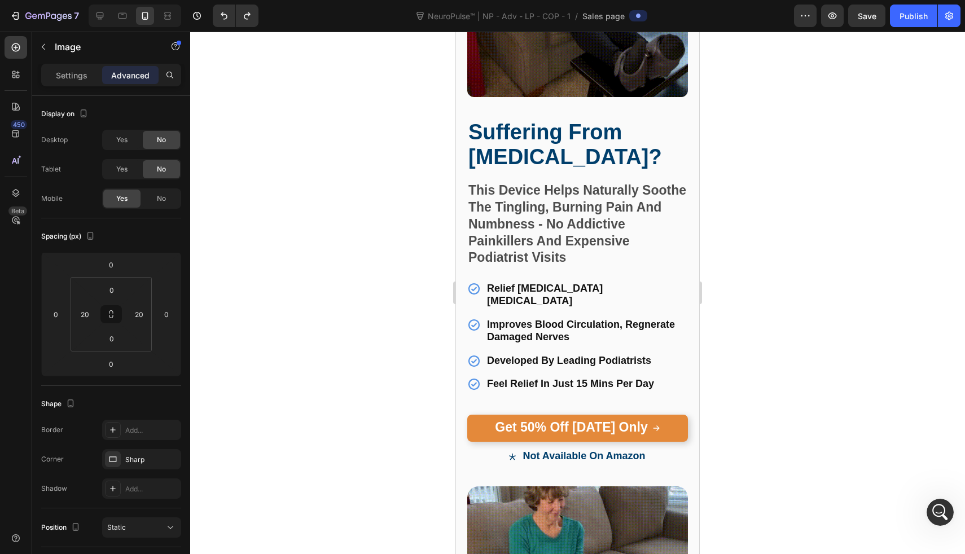
scroll to position [372, 0]
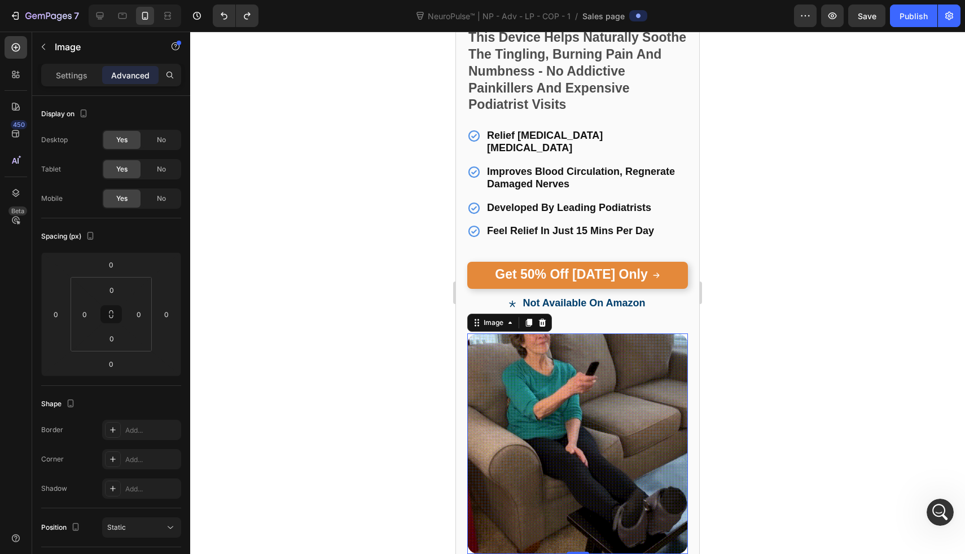
click at [584, 358] on img at bounding box center [577, 444] width 221 height 221
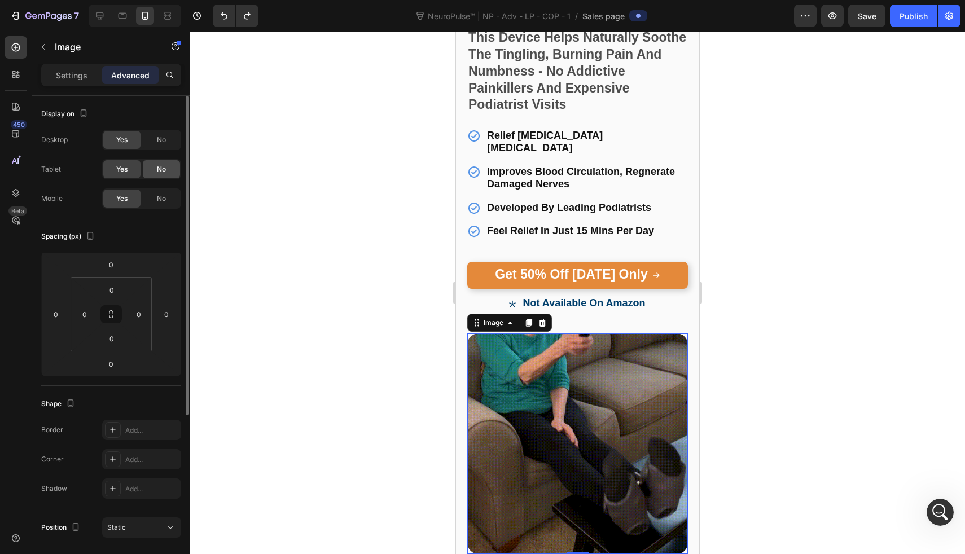
click at [163, 171] on span "No" at bounding box center [161, 169] width 9 height 10
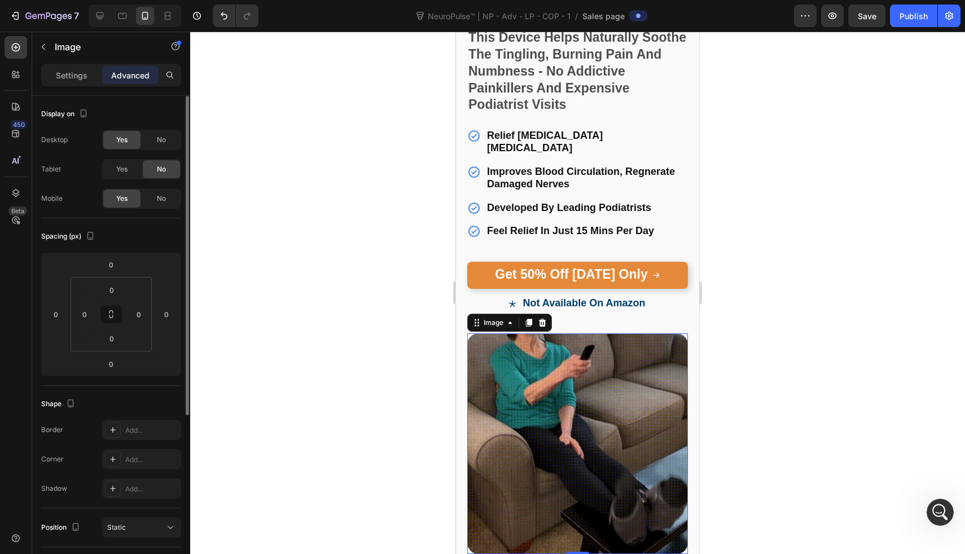
click at [163, 187] on div "Desktop Yes No Tablet Yes No Mobile Yes No" at bounding box center [111, 169] width 140 height 79
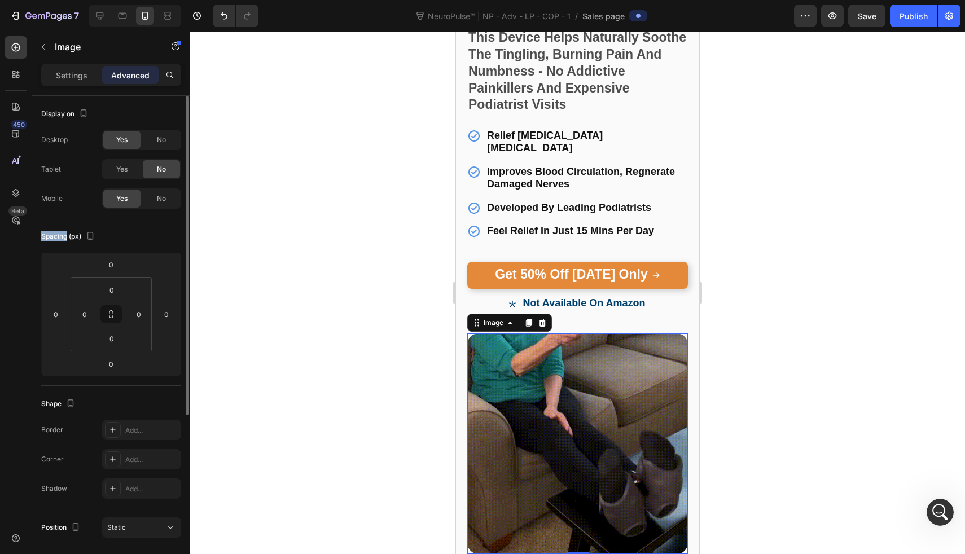
click at [163, 187] on div "Desktop Yes No Tablet Yes No Mobile Yes No" at bounding box center [111, 169] width 140 height 79
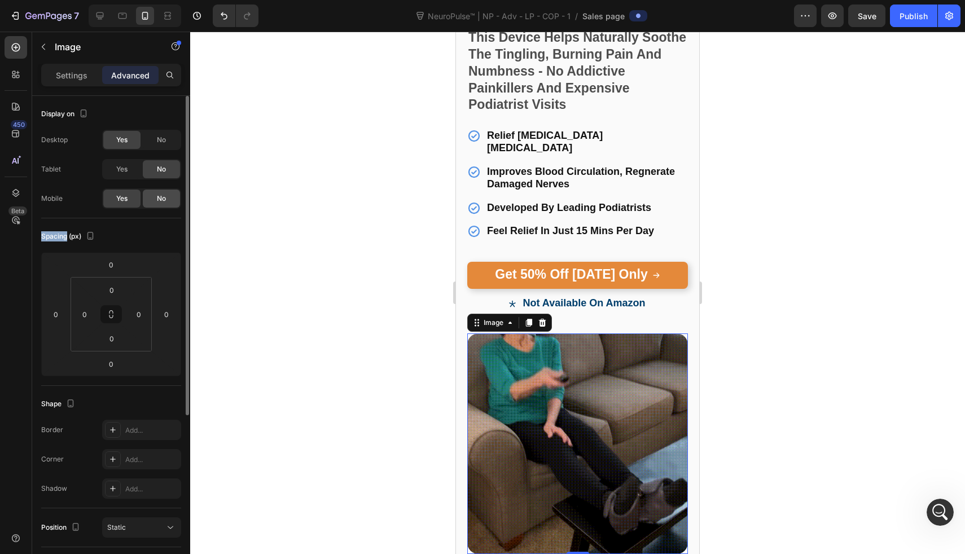
click at [163, 191] on div "No" at bounding box center [161, 199] width 37 height 18
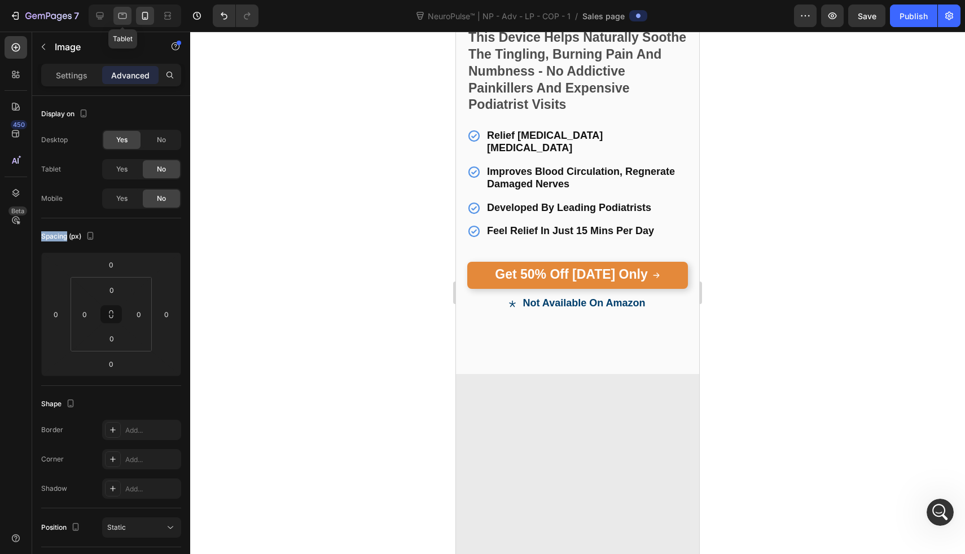
click at [127, 17] on icon at bounding box center [122, 15] width 11 height 11
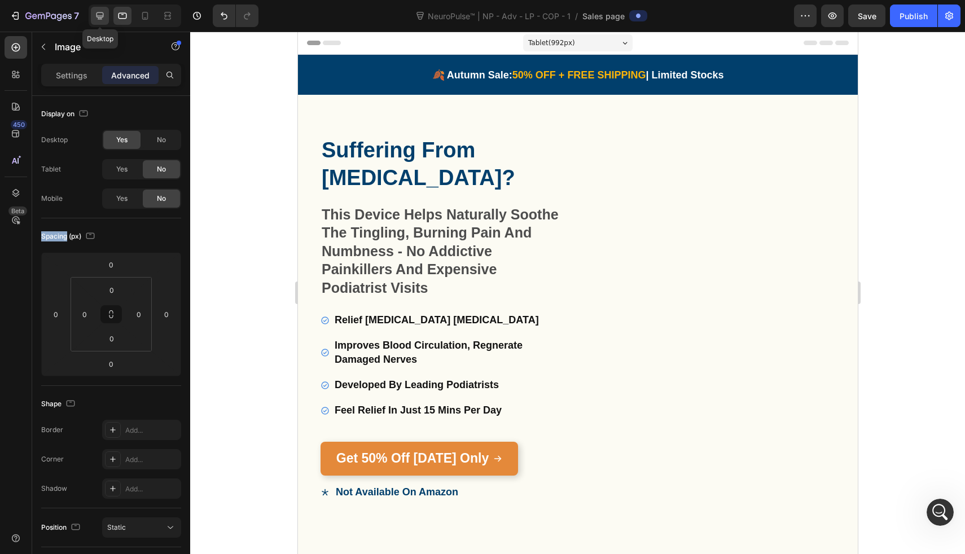
click at [98, 15] on icon at bounding box center [99, 15] width 11 height 11
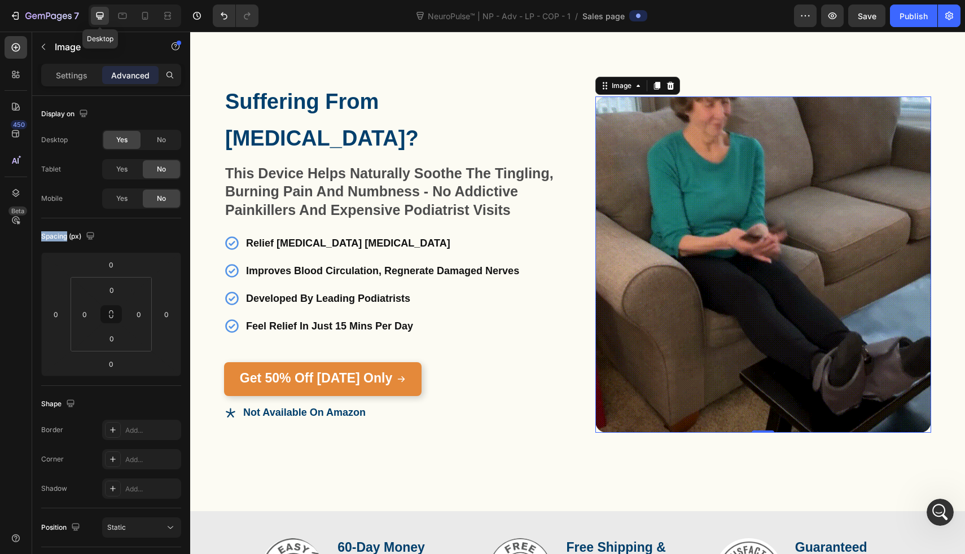
scroll to position [81, 0]
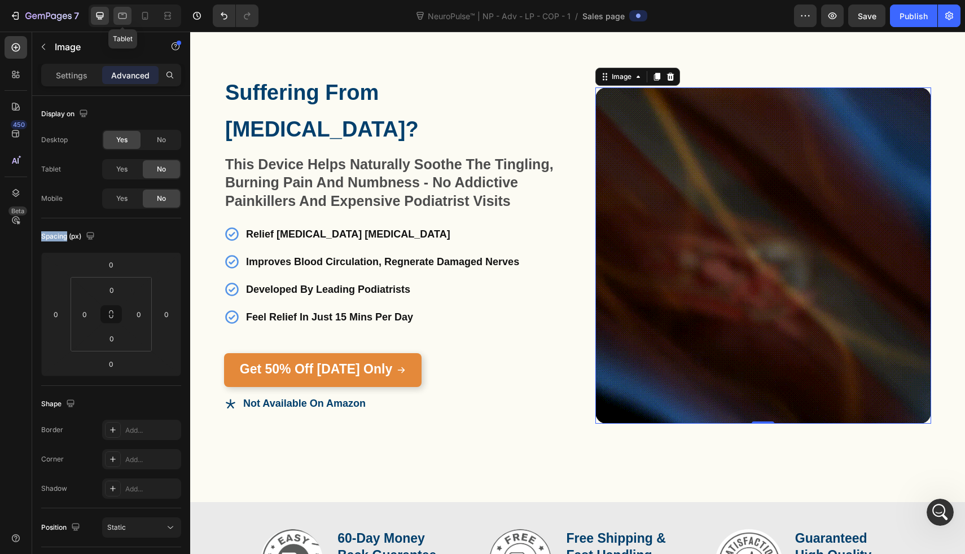
click at [116, 13] on div at bounding box center [122, 16] width 18 height 18
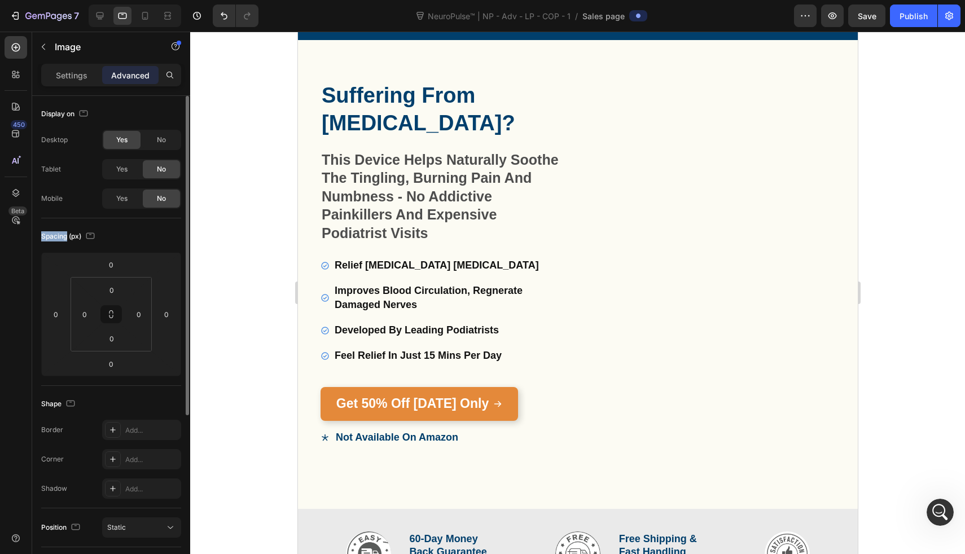
scroll to position [41, 0]
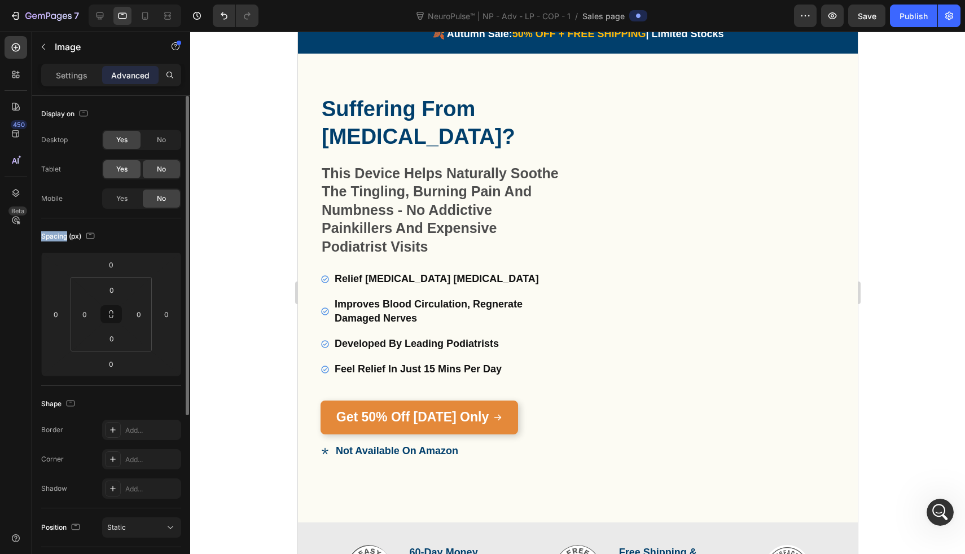
click at [135, 176] on div "Yes" at bounding box center [121, 169] width 37 height 18
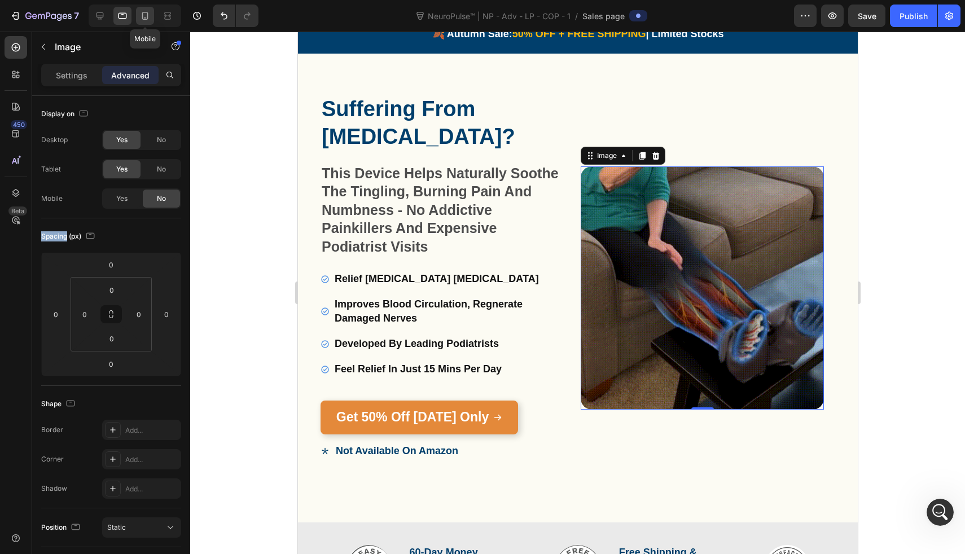
click at [142, 14] on icon at bounding box center [145, 16] width 6 height 8
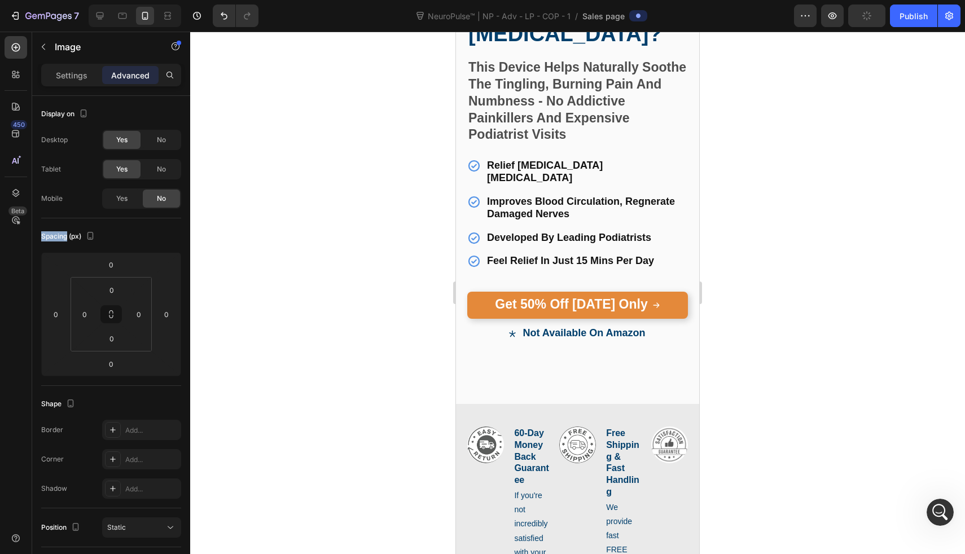
scroll to position [434, 0]
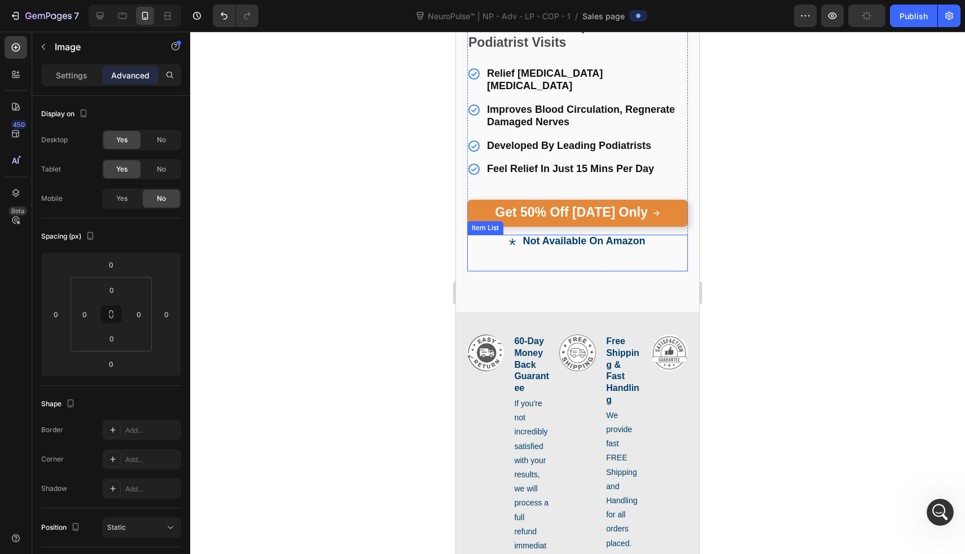
click at [585, 260] on div "Suffering From Neuropathy? Heading This Device Helps Naturally Soothe The Tingl…" at bounding box center [577, 97] width 243 height 430
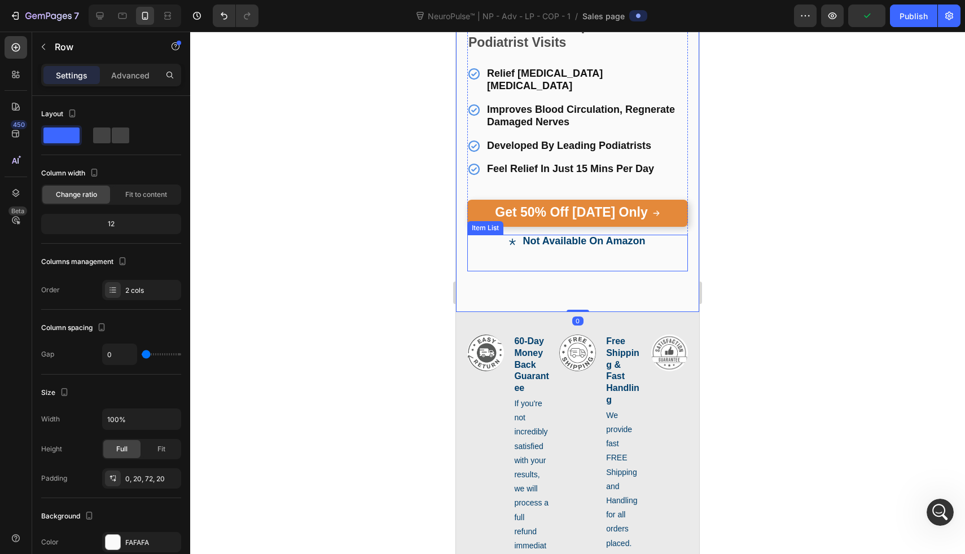
click at [585, 235] on strong "Not Available On Amazon" at bounding box center [584, 240] width 122 height 11
click at [583, 271] on div "Suffering From Neuropathy? Heading This Device Helps Naturally Soothe The Tingl…" at bounding box center [577, 97] width 243 height 430
click at [142, 84] on div "Advanced" at bounding box center [130, 75] width 56 height 18
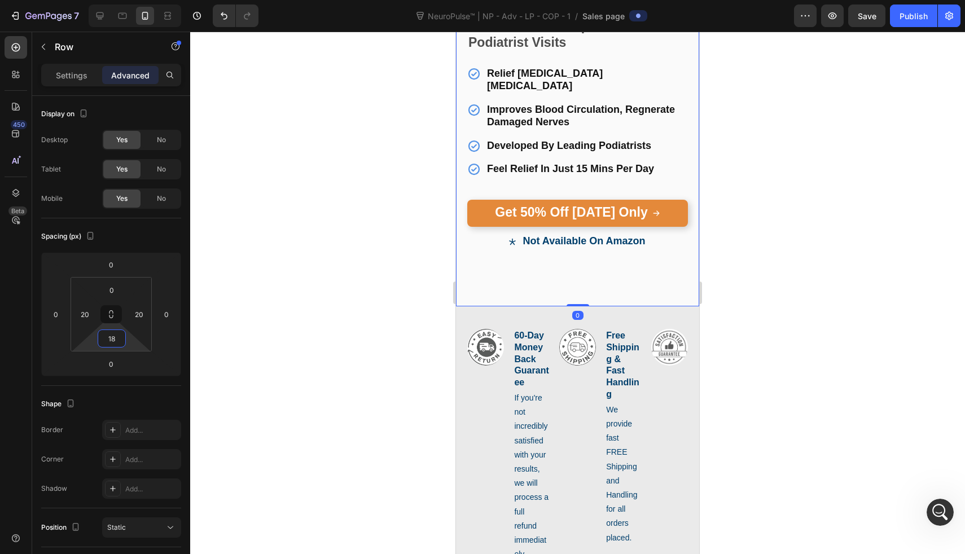
type input "0"
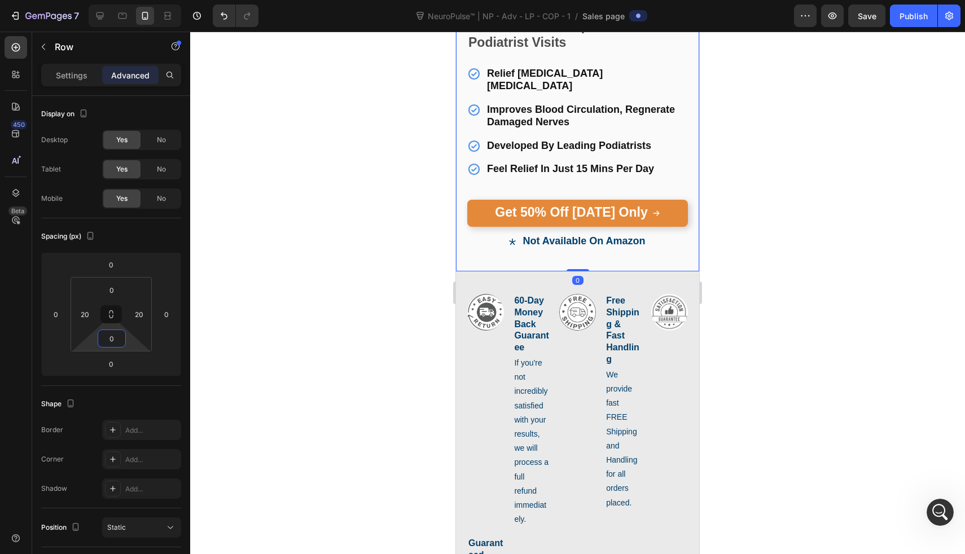
drag, startPoint x: 127, startPoint y: 342, endPoint x: 127, endPoint y: 370, distance: 27.7
click at [127, 0] on html "7 Version history NeuroPulse™ | NP - Adv - LP - COP - 1 / Sales page Preview Sa…" at bounding box center [482, 0] width 965 height 0
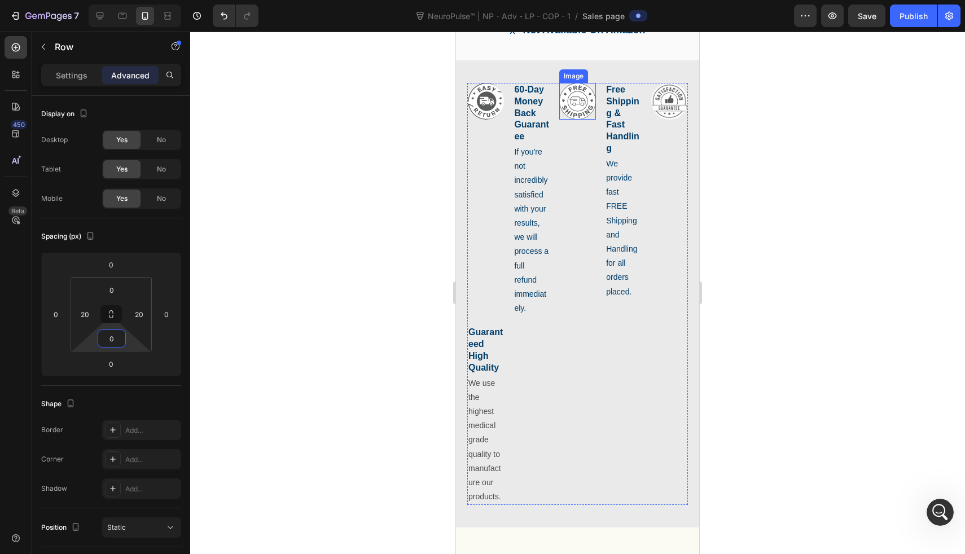
scroll to position [618, 0]
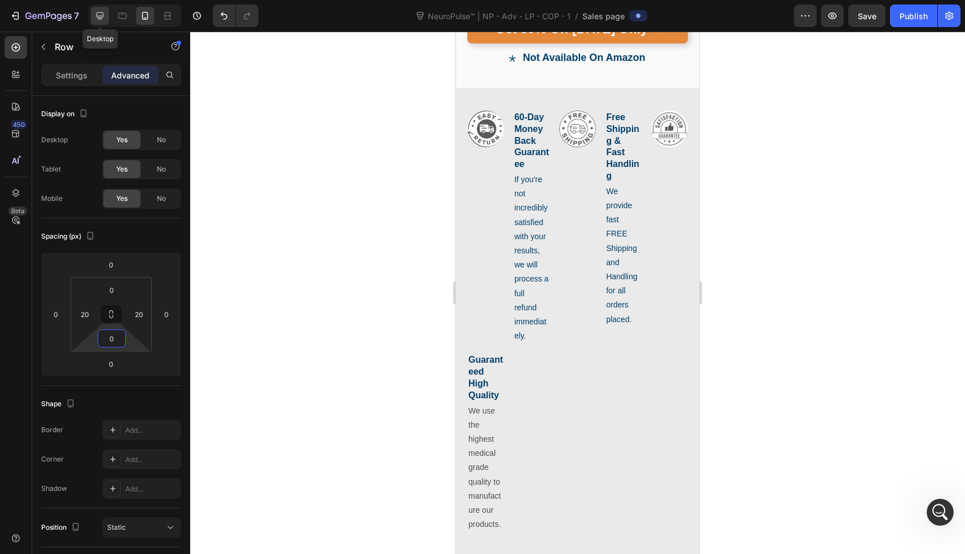
click at [97, 22] on div at bounding box center [100, 16] width 18 height 18
type input "60"
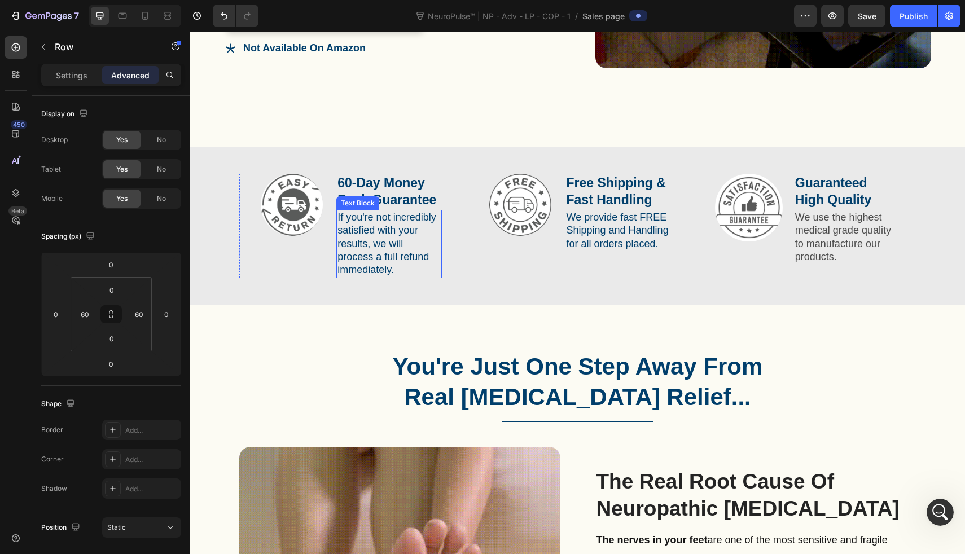
scroll to position [451, 0]
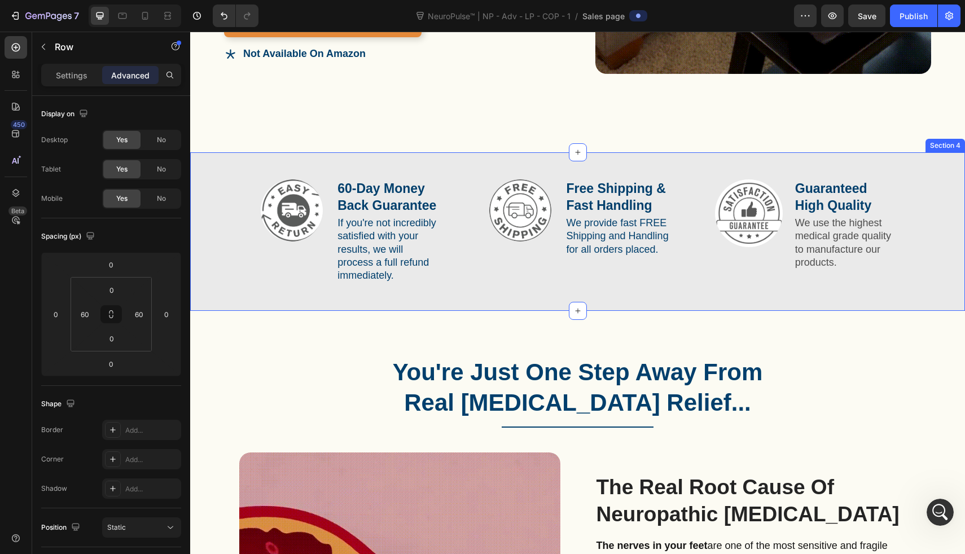
click at [212, 152] on div "Image 60-Day Money Back Guarantee Text Block If you're not incredibly satisfied…" at bounding box center [577, 231] width 775 height 159
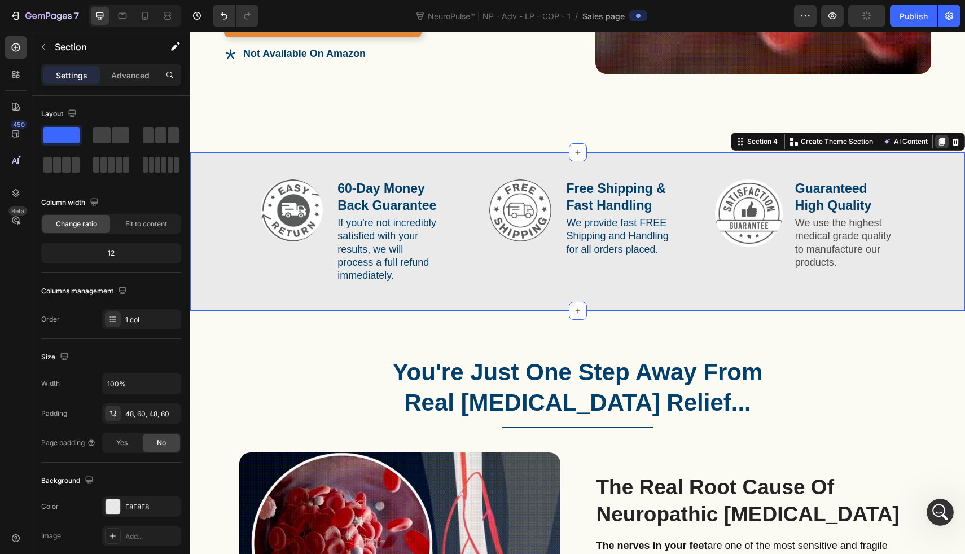
click at [939, 138] on icon at bounding box center [942, 142] width 6 height 8
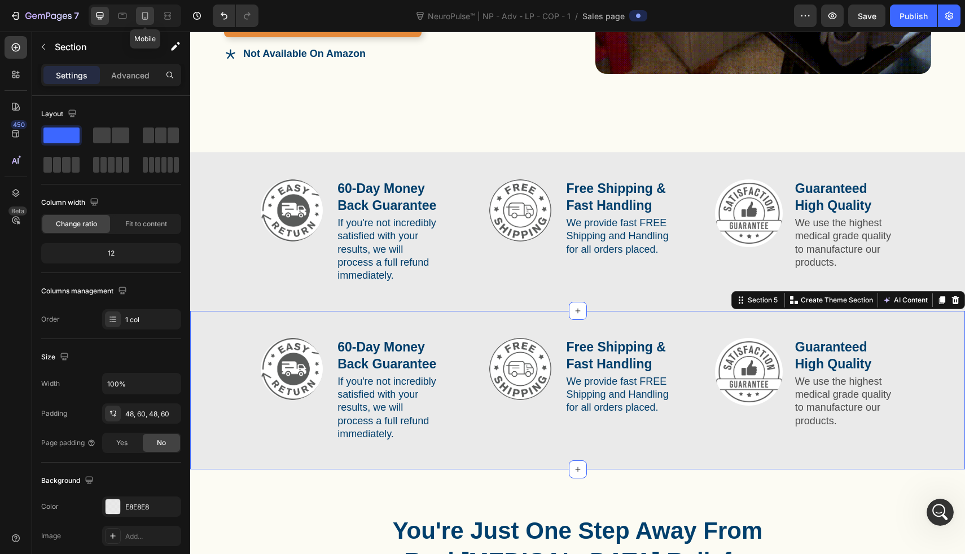
click at [140, 17] on icon at bounding box center [144, 15] width 11 height 11
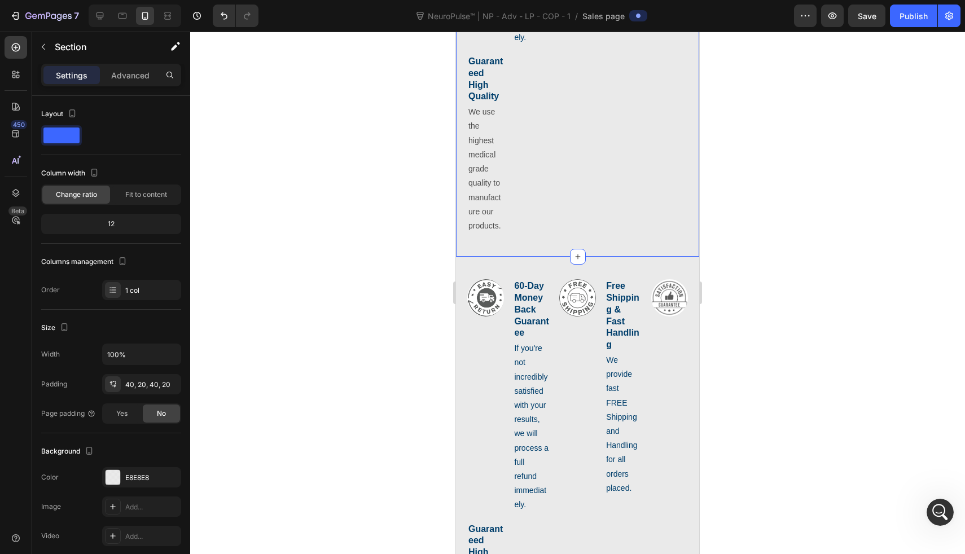
scroll to position [962, 0]
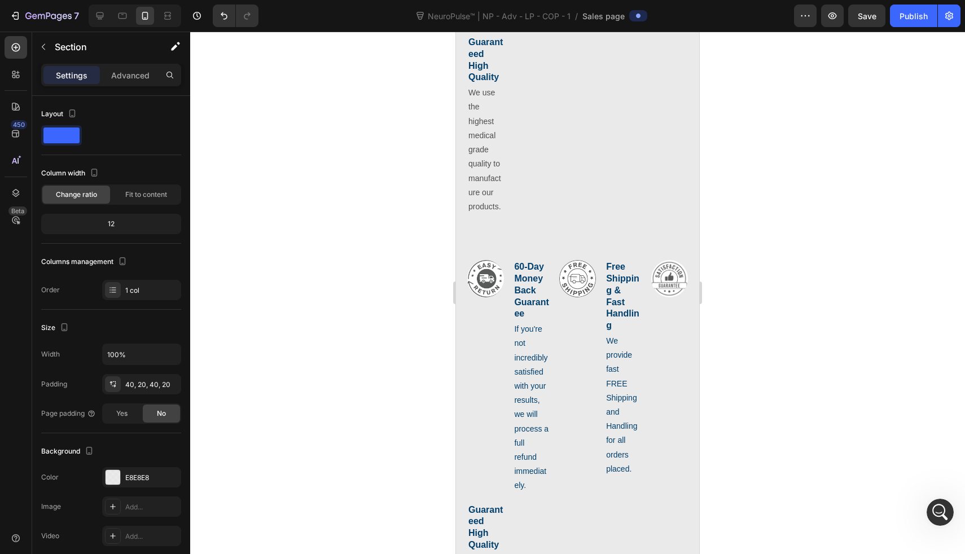
click at [502, 268] on div "Image 60-Day Money Back Guarantee Text Block If you're not incredibly satisfied…" at bounding box center [577, 471] width 243 height 467
click at [467, 259] on div "Image 60-Day Money Back Guarantee Text Block If you're not incredibly satisfied…" at bounding box center [577, 471] width 243 height 467
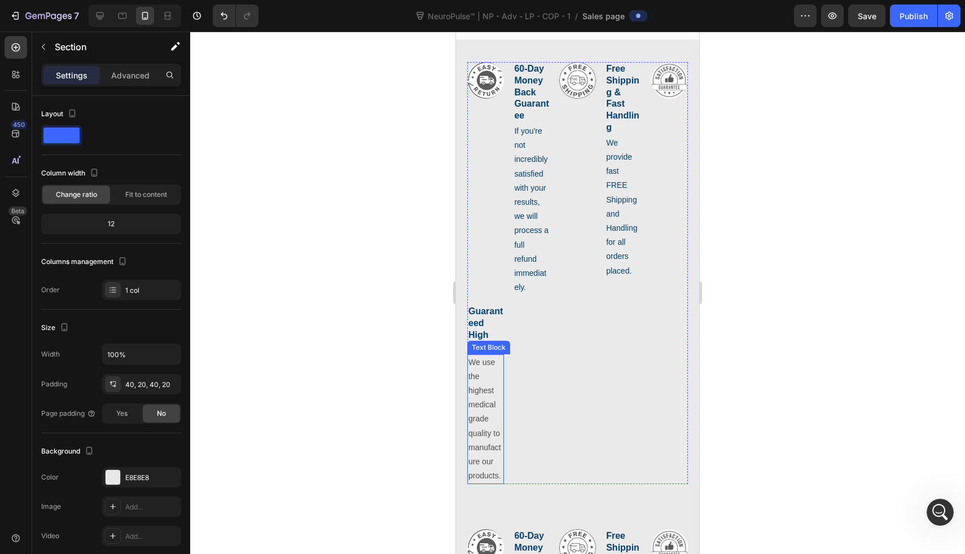
scroll to position [634, 0]
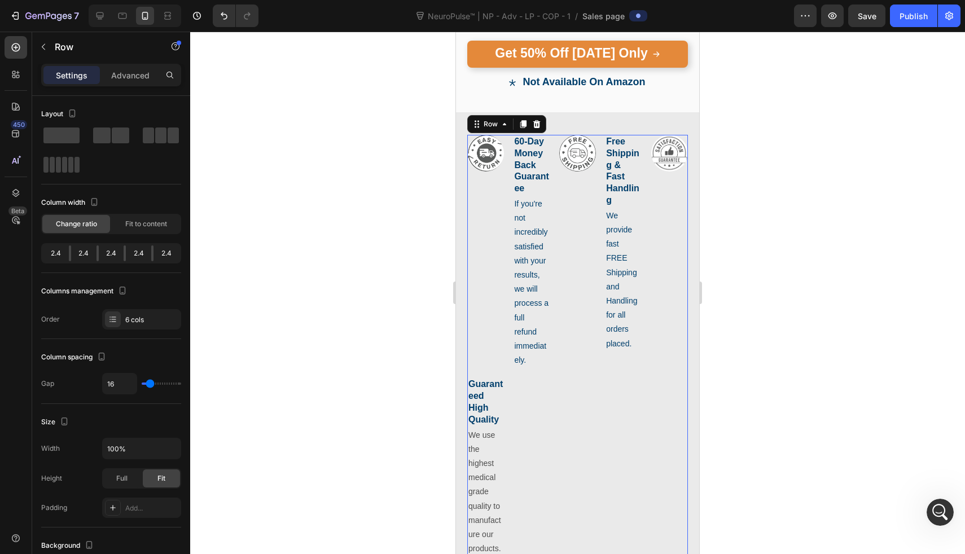
click at [498, 189] on div "Image" at bounding box center [485, 252] width 37 height 234
click at [147, 136] on span at bounding box center [148, 136] width 11 height 16
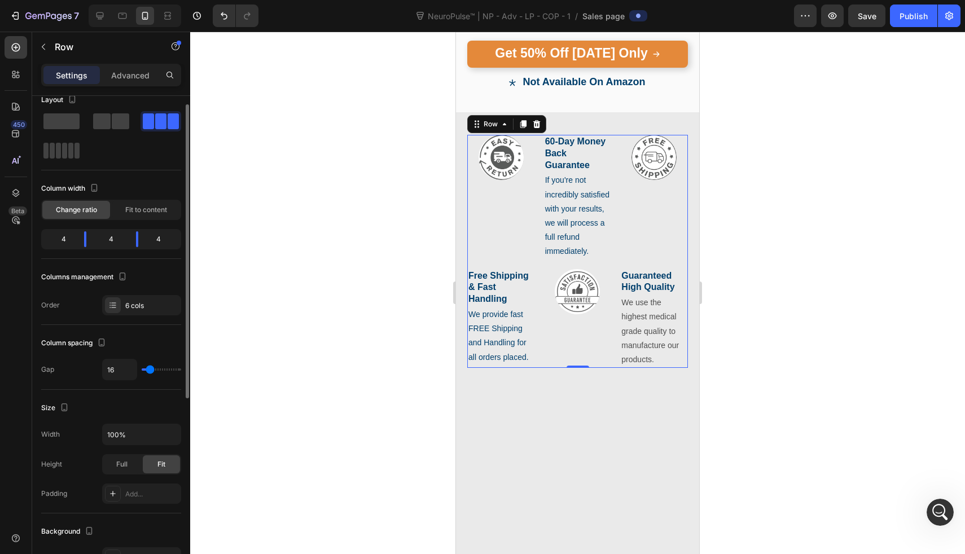
scroll to position [0, 0]
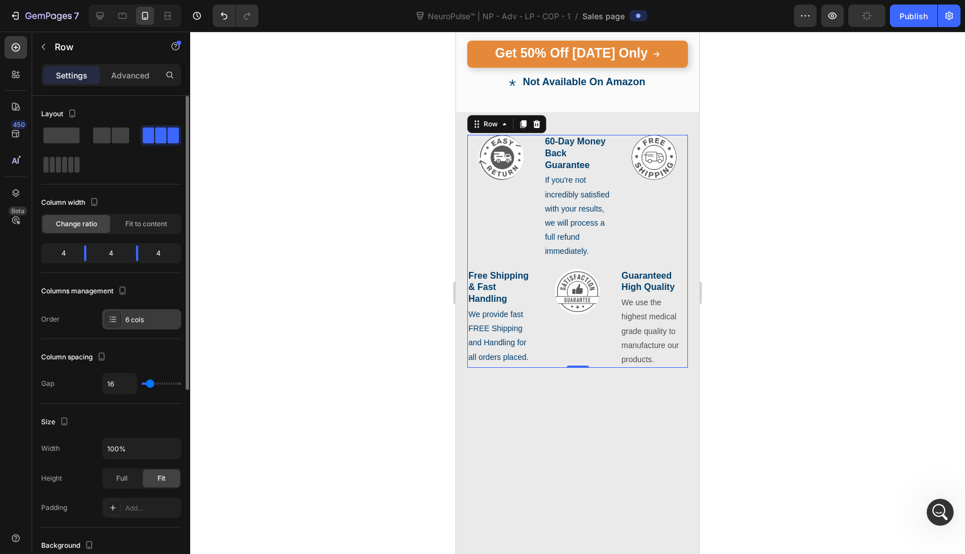
click at [126, 314] on div "6 cols" at bounding box center [141, 319] width 79 height 20
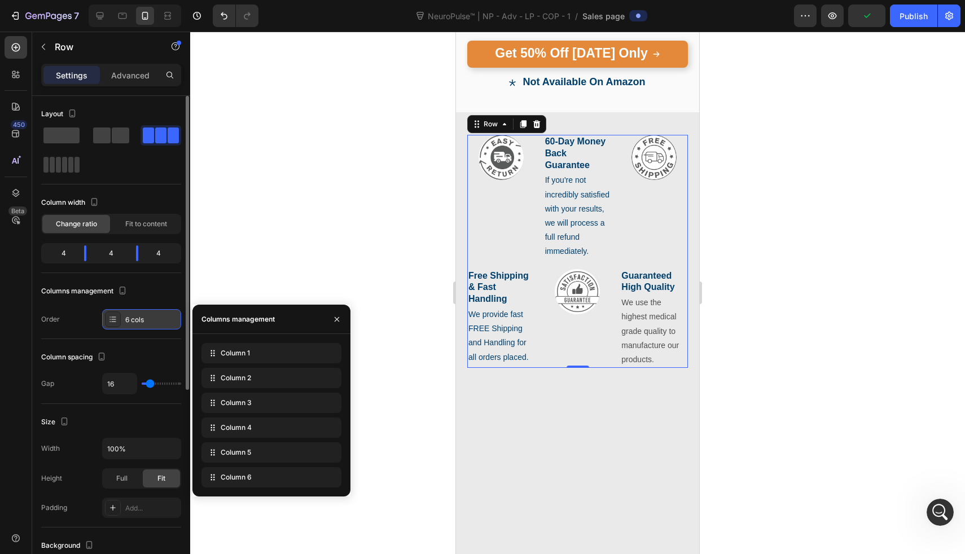
click at [126, 314] on div "6 cols" at bounding box center [141, 319] width 79 height 20
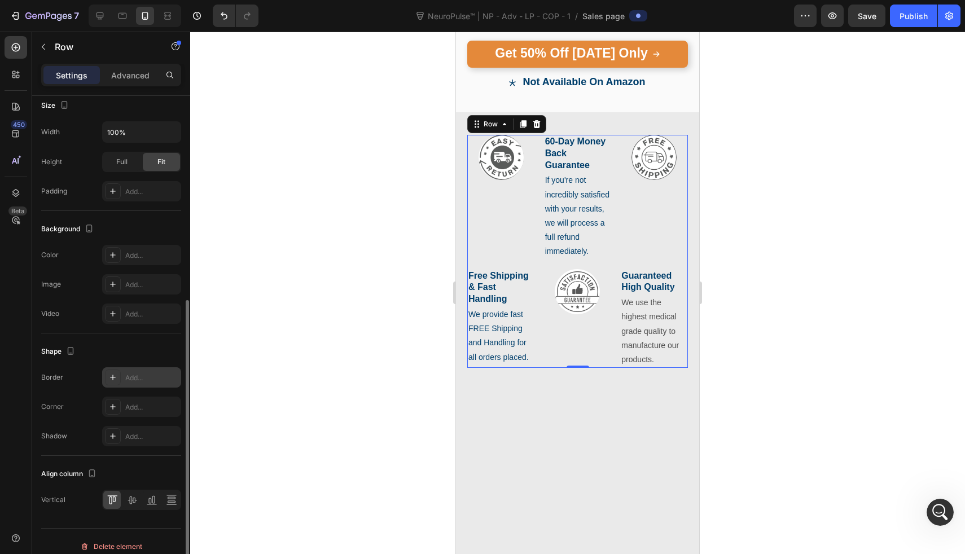
scroll to position [316, 0]
click at [132, 504] on icon at bounding box center [132, 502] width 9 height 8
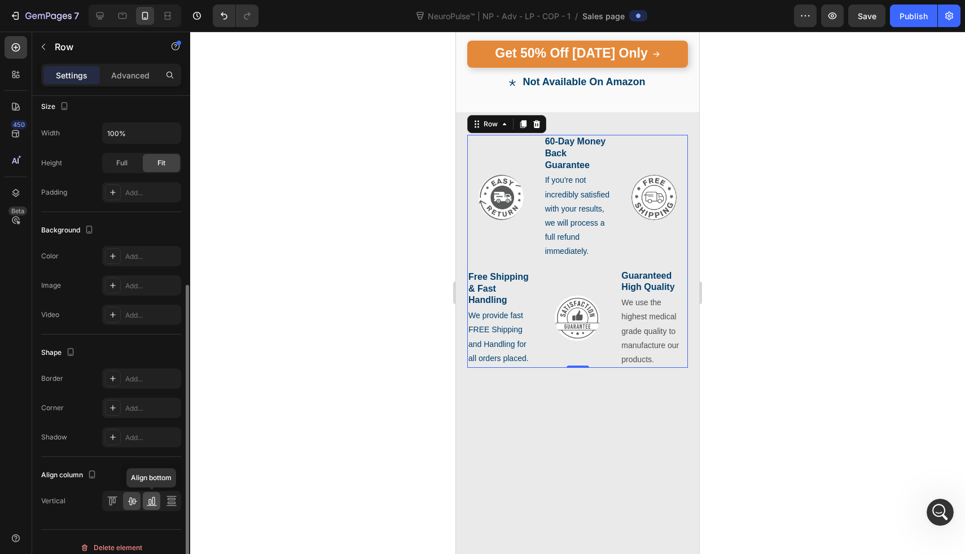
click at [148, 502] on icon at bounding box center [149, 503] width 3 height 6
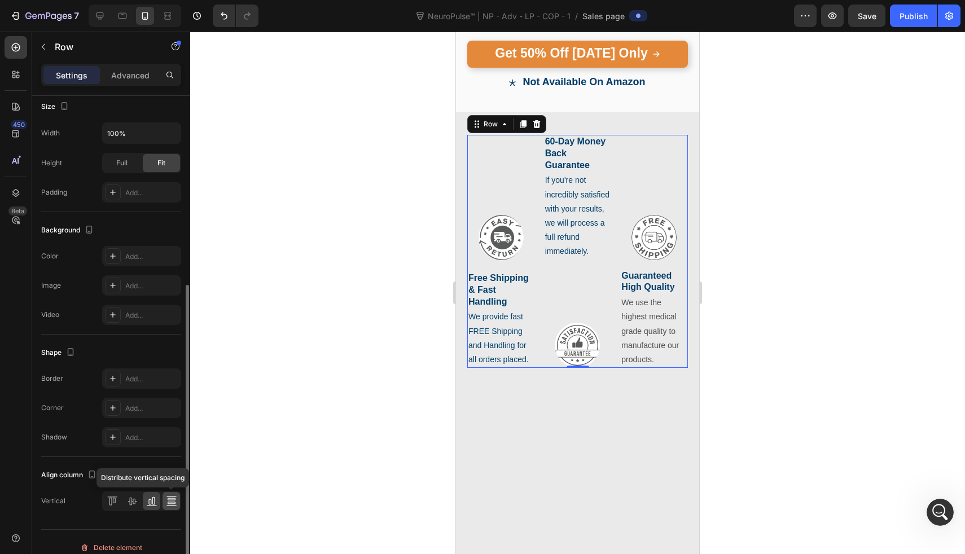
click at [168, 502] on icon at bounding box center [171, 503] width 8 height 2
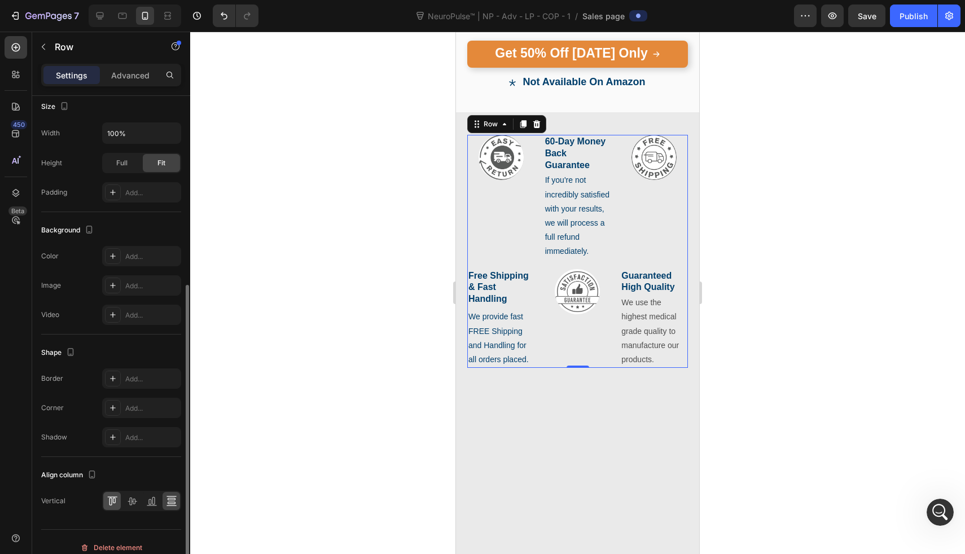
click at [112, 498] on icon at bounding box center [112, 501] width 11 height 11
click at [113, 501] on icon at bounding box center [112, 501] width 11 height 11
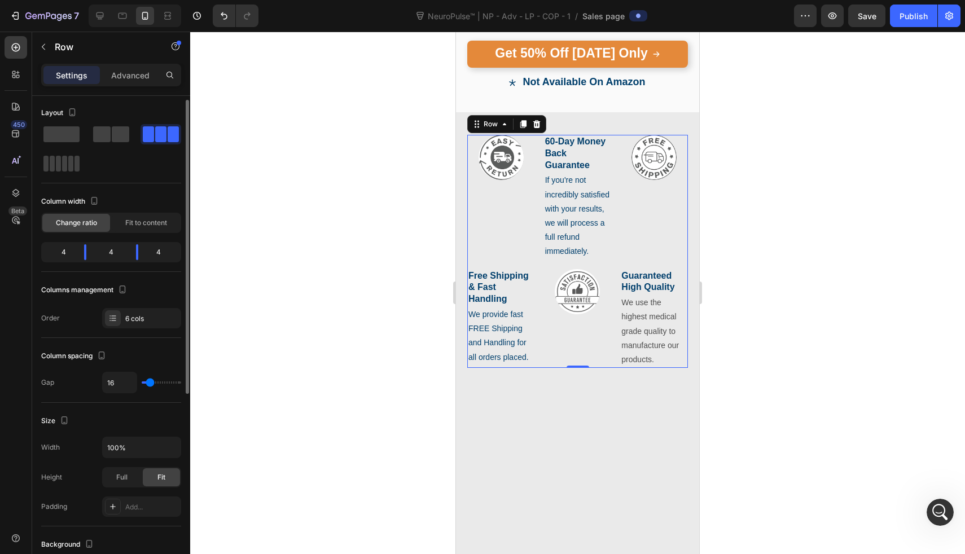
scroll to position [0, 0]
click at [140, 226] on span "Fit to content" at bounding box center [146, 224] width 42 height 10
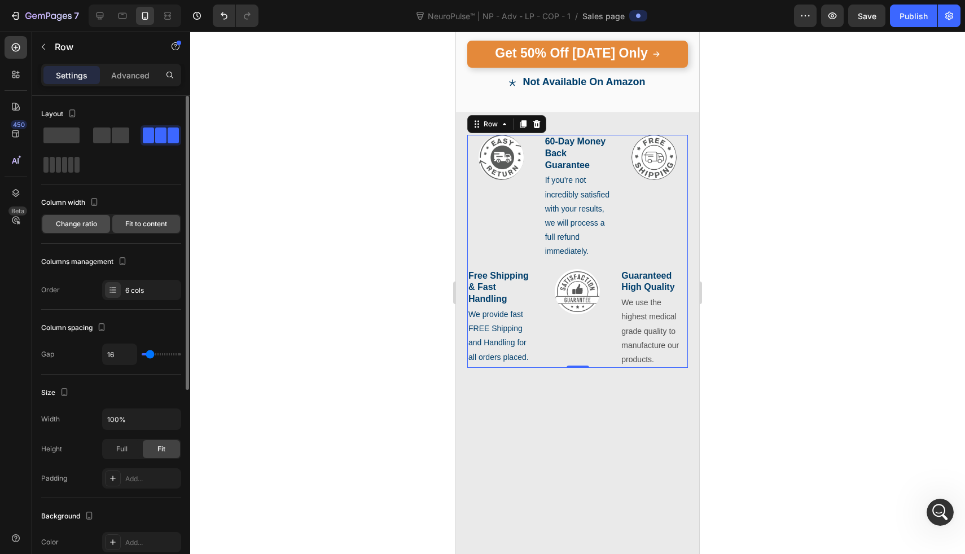
click at [93, 227] on span "Change ratio" at bounding box center [76, 224] width 41 height 10
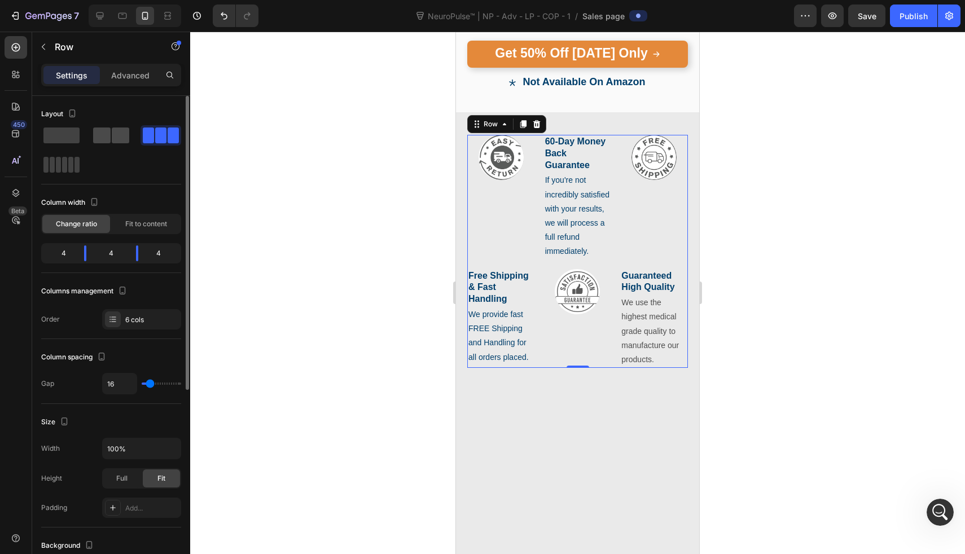
click at [61, 157] on span at bounding box center [58, 165] width 5 height 16
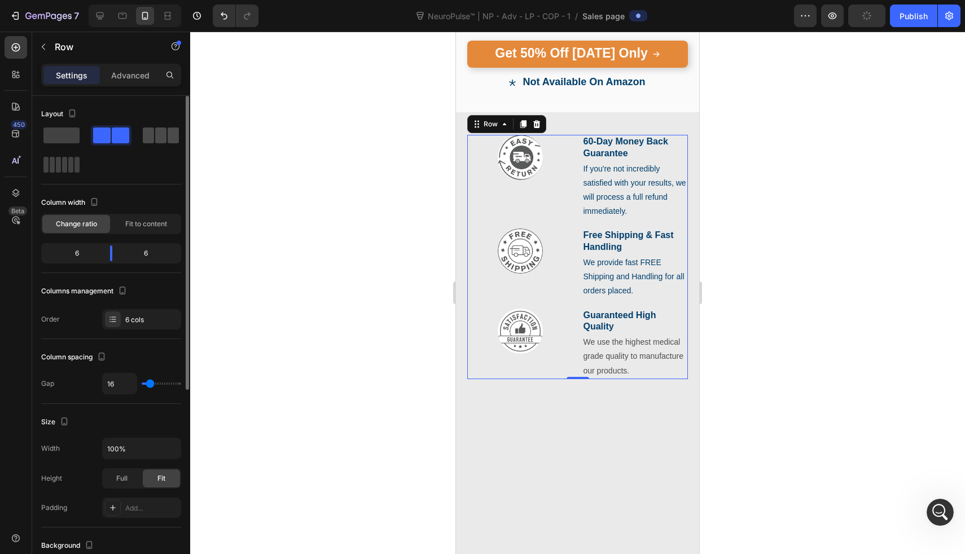
click at [166, 135] on span at bounding box center [160, 136] width 11 height 16
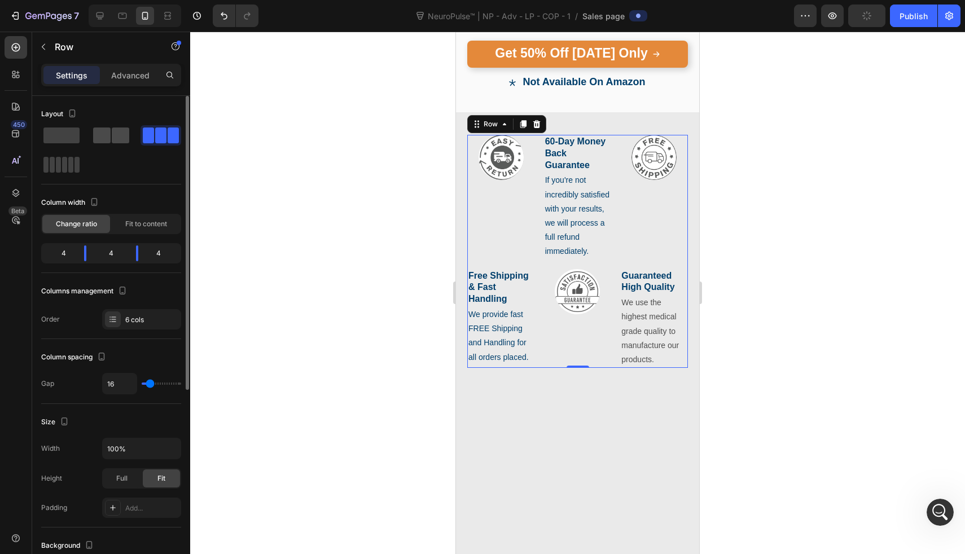
click at [104, 133] on span at bounding box center [101, 136] width 17 height 16
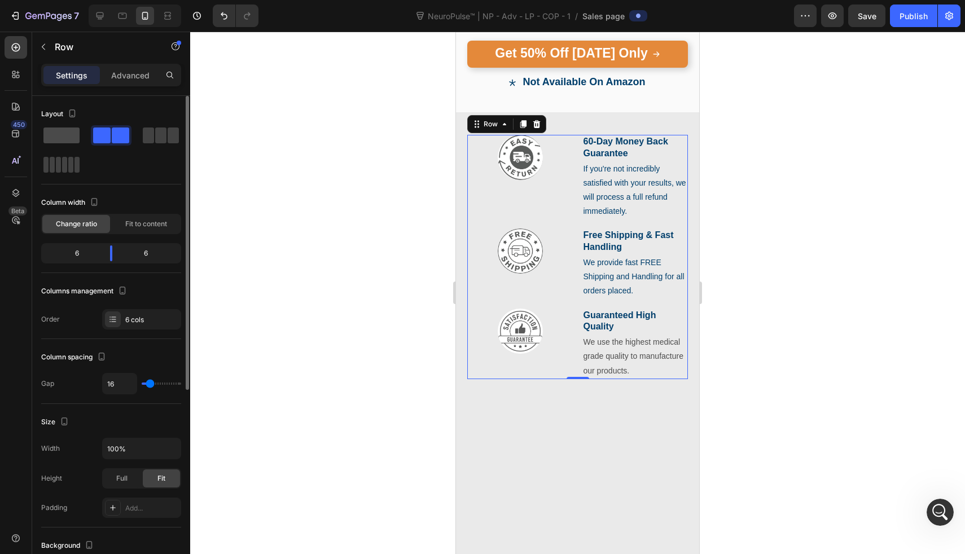
click at [71, 137] on span at bounding box center [61, 136] width 36 height 16
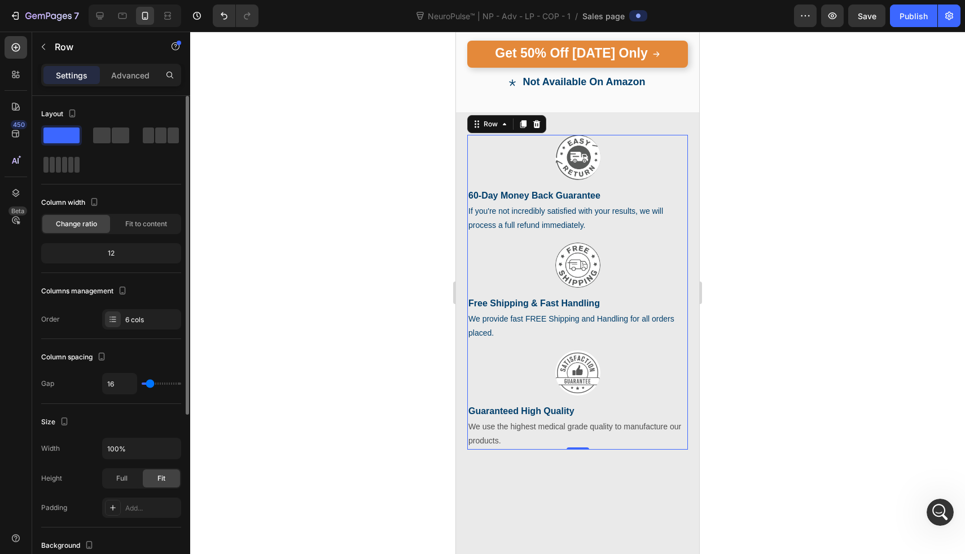
click at [132, 135] on div at bounding box center [111, 150] width 140 height 50
click at [122, 135] on span at bounding box center [120, 136] width 17 height 16
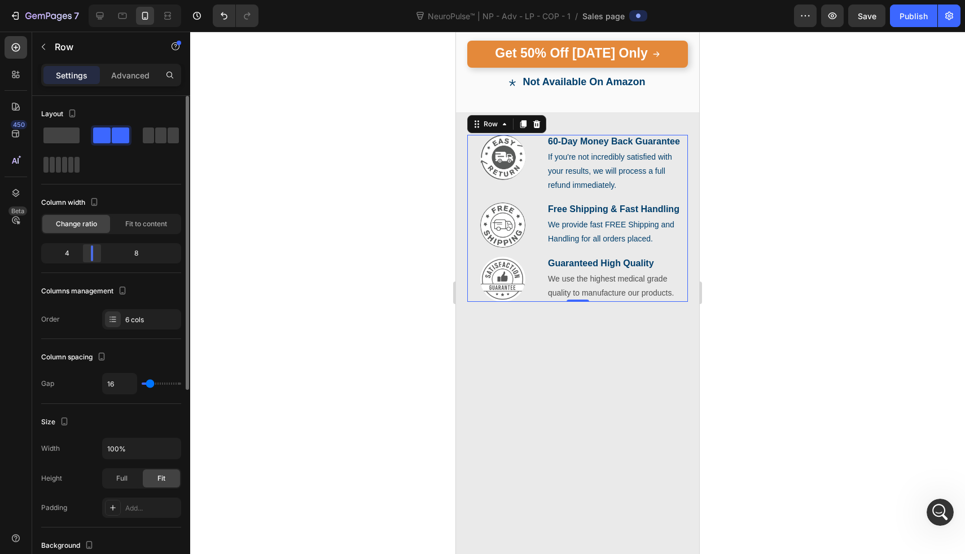
drag, startPoint x: 110, startPoint y: 249, endPoint x: 89, endPoint y: 250, distance: 21.5
click at [89, 250] on div at bounding box center [92, 254] width 20 height 16
click at [94, 21] on div at bounding box center [100, 16] width 18 height 18
type input "1200"
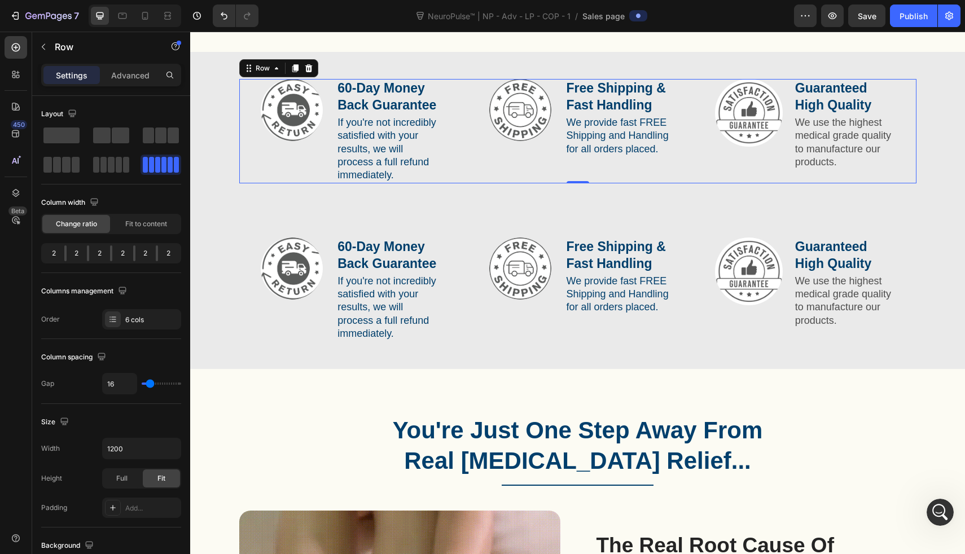
scroll to position [446, 0]
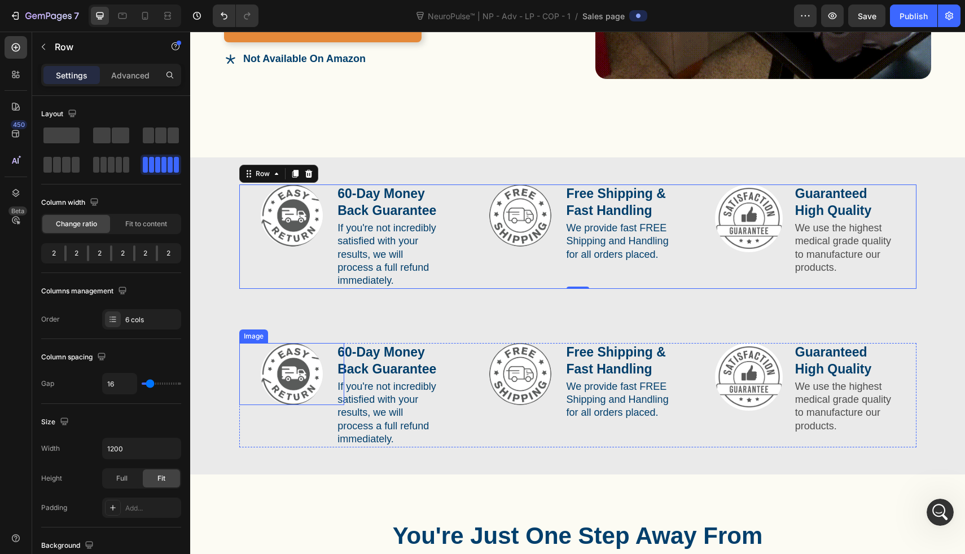
click at [239, 343] on div at bounding box center [292, 374] width 106 height 62
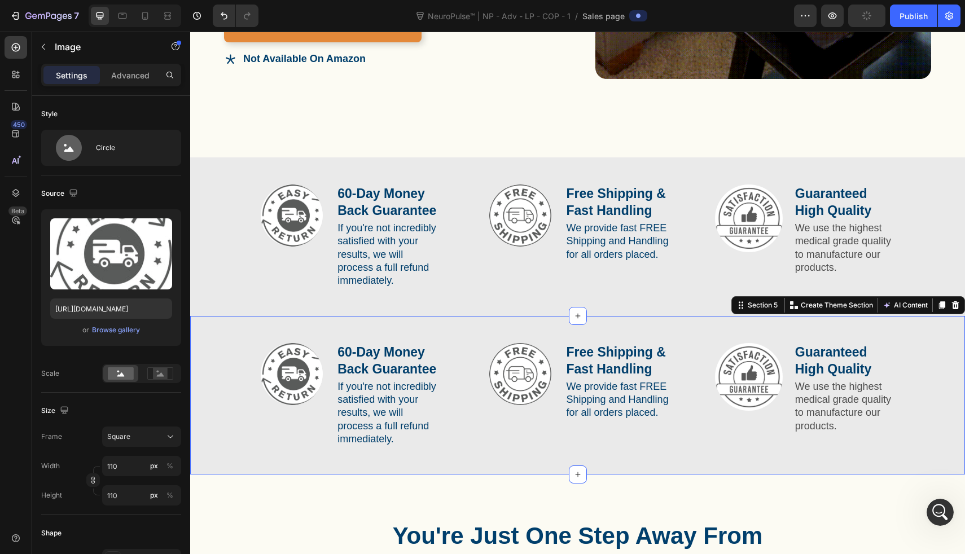
click at [213, 316] on div "Image 60-Day Money Back Guarantee Text Block If you're not incredibly satisfied…" at bounding box center [577, 395] width 775 height 159
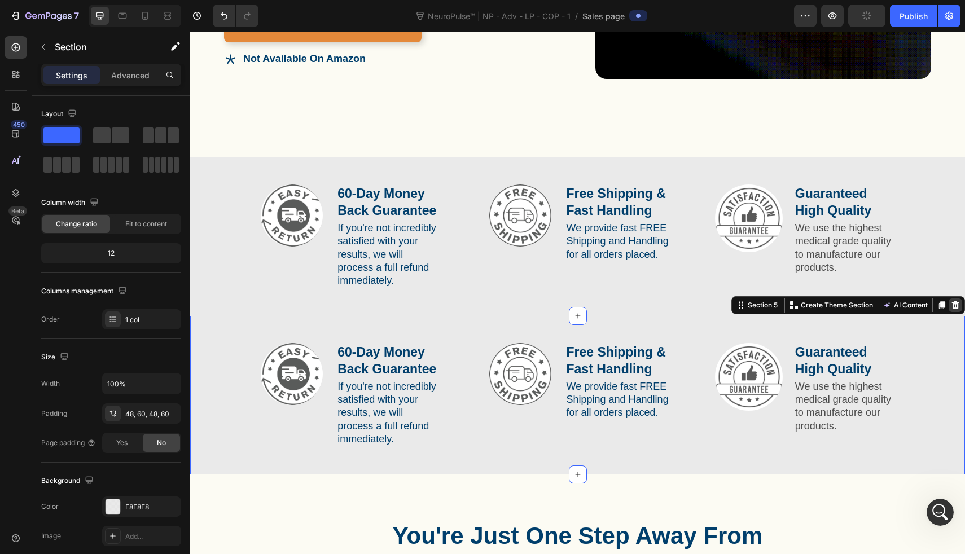
click at [951, 301] on icon at bounding box center [955, 305] width 9 height 9
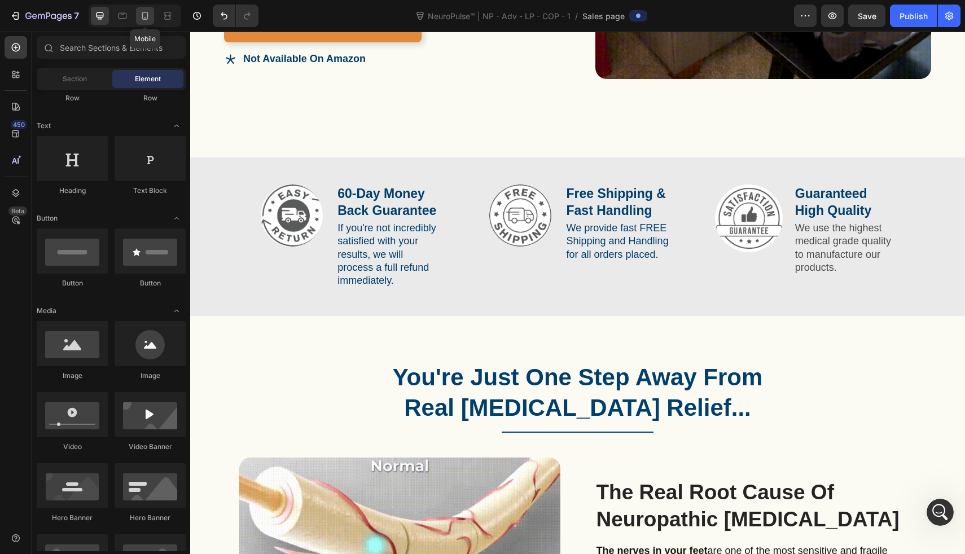
click at [145, 16] on icon at bounding box center [144, 15] width 11 height 11
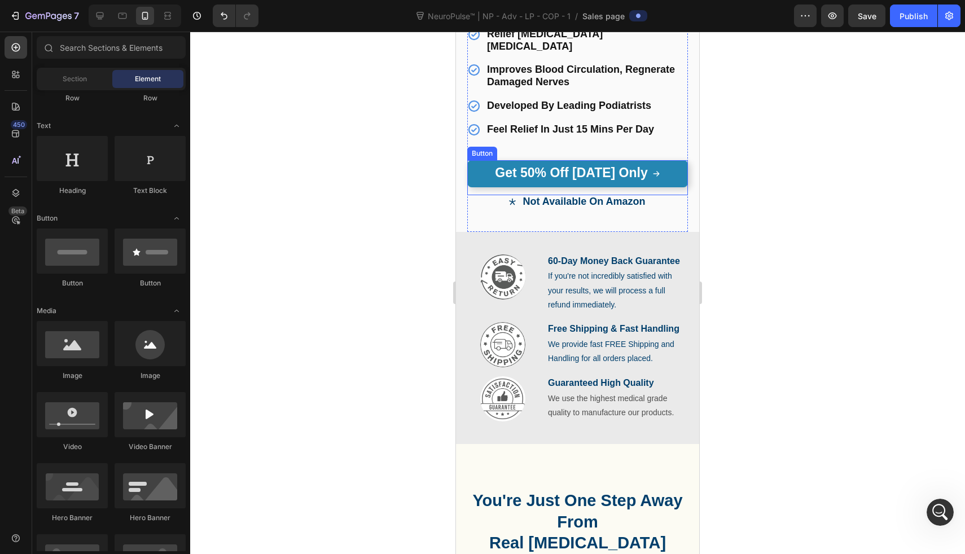
scroll to position [544, 0]
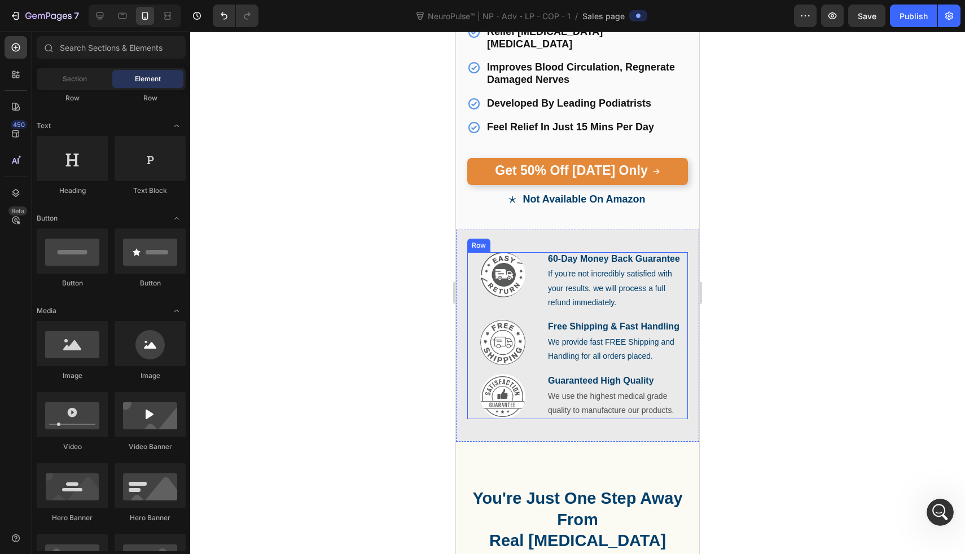
click at [541, 257] on div "Image 60-Day Money Back Guarantee Text Block If you're not incredibly satisfied…" at bounding box center [577, 335] width 221 height 167
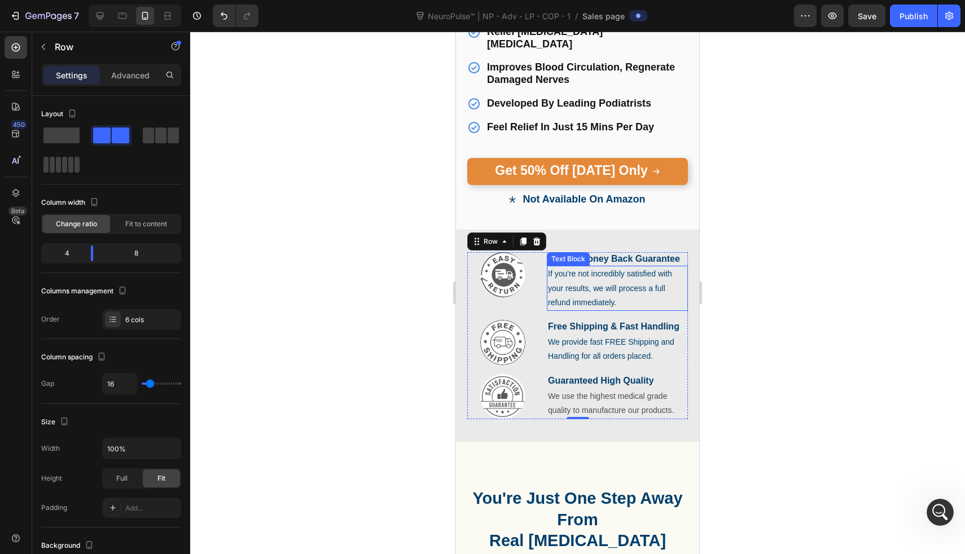
click at [569, 254] on div "Text Block" at bounding box center [568, 259] width 38 height 10
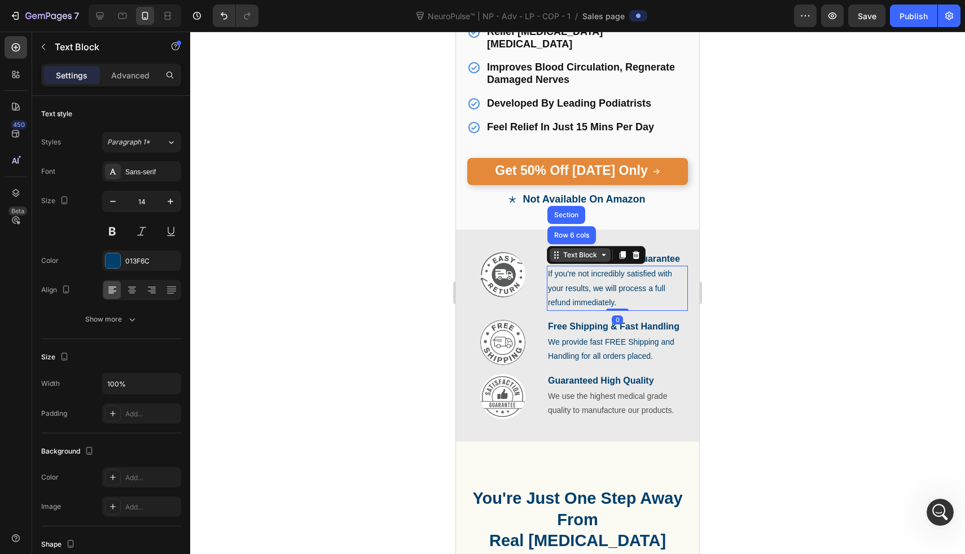
click at [569, 248] on div "Text Block" at bounding box center [580, 255] width 61 height 14
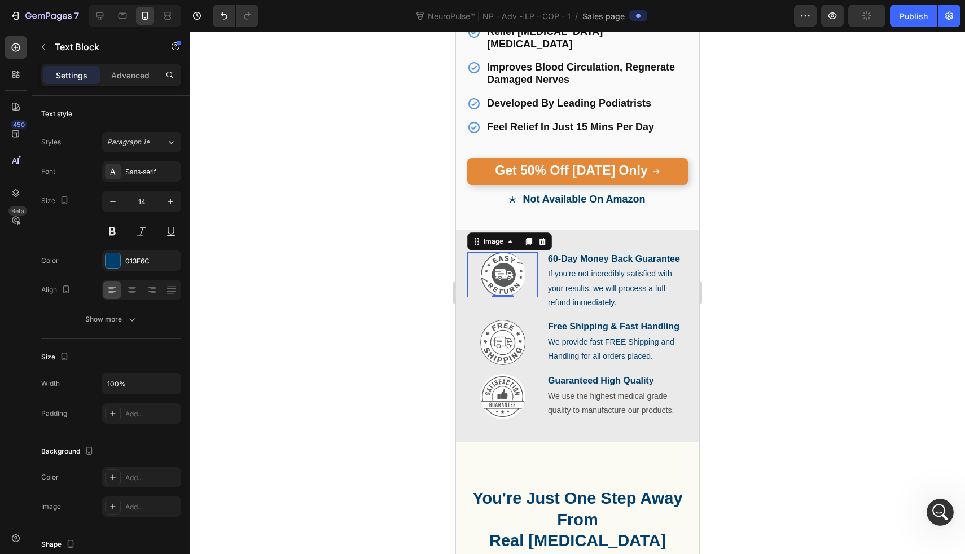
click at [527, 253] on div at bounding box center [502, 274] width 71 height 45
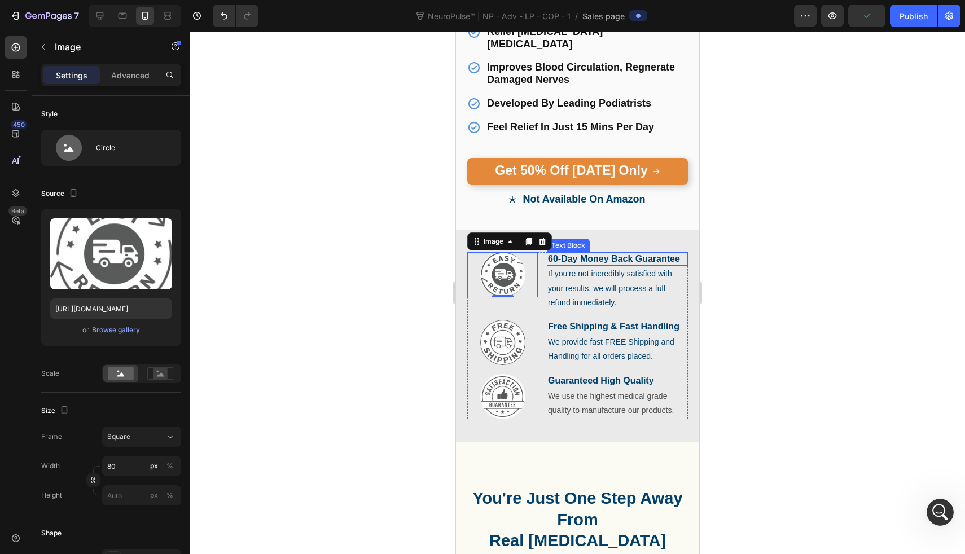
click at [613, 253] on p "60-Day Money Back Guarantee" at bounding box center [617, 259] width 139 height 12
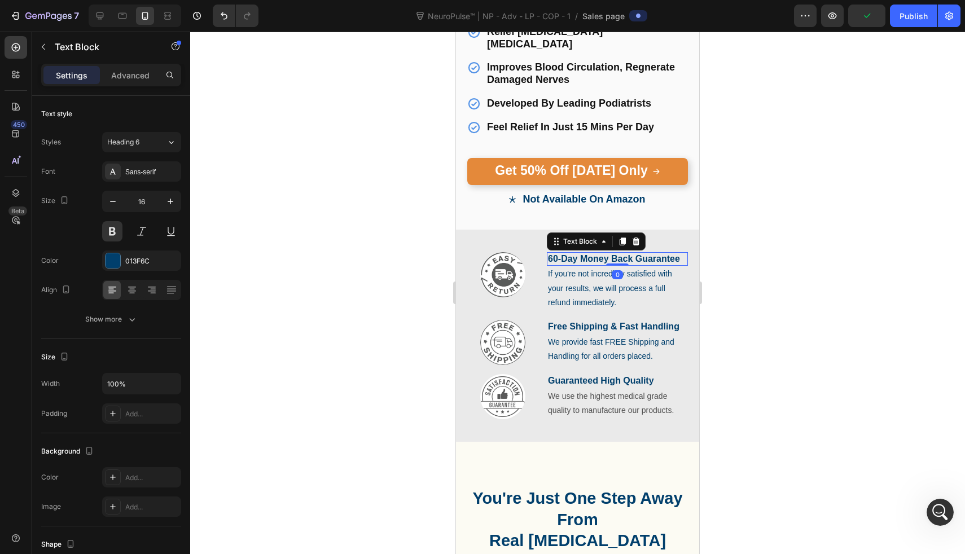
click at [613, 253] on p "60-Day Money Back Guarantee" at bounding box center [617, 259] width 139 height 12
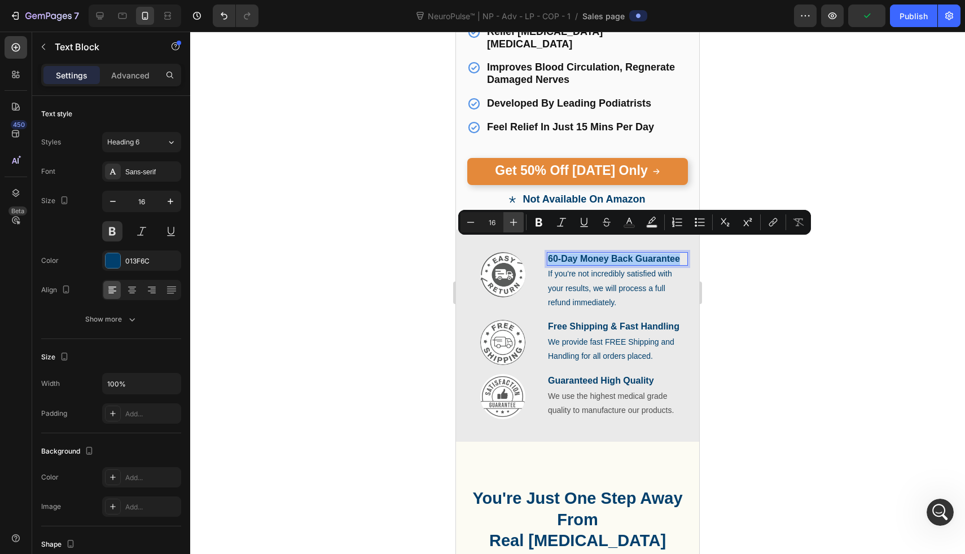
click at [517, 225] on icon "Editor contextual toolbar" at bounding box center [513, 222] width 11 height 11
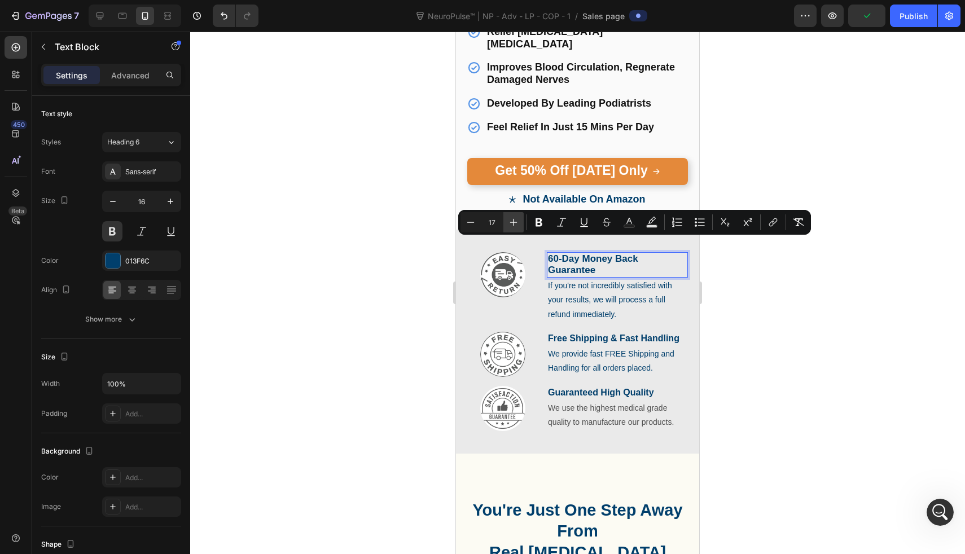
click at [517, 225] on icon "Editor contextual toolbar" at bounding box center [513, 222] width 11 height 11
type input "18"
click at [609, 334] on p "Free Shipping & Fast Handling" at bounding box center [617, 340] width 139 height 12
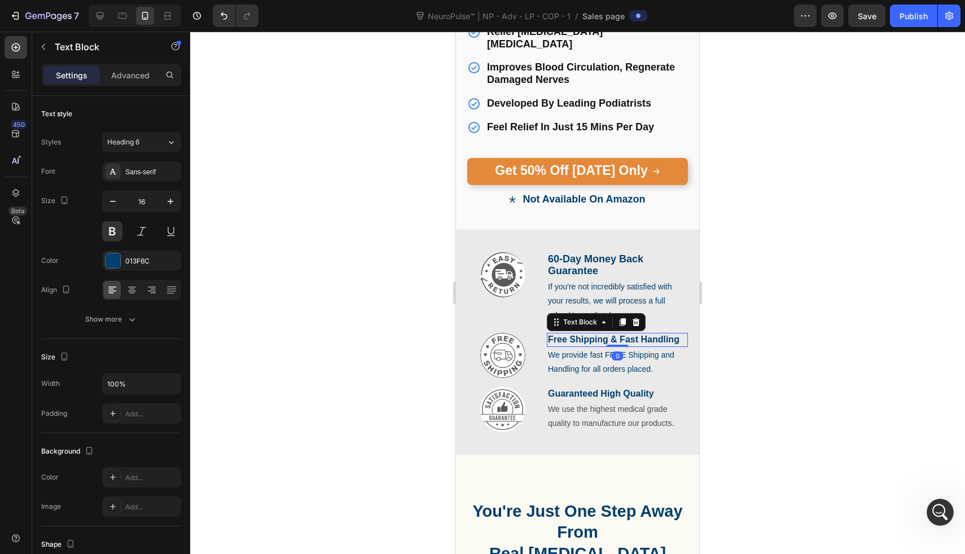
click at [609, 334] on p "Free Shipping & Fast Handling" at bounding box center [617, 340] width 139 height 12
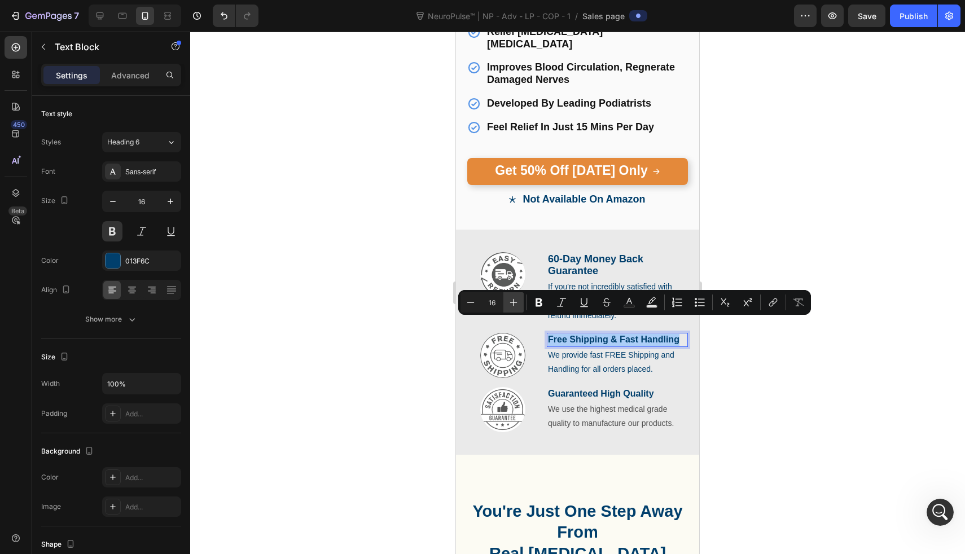
click at [510, 301] on icon "Editor contextual toolbar" at bounding box center [513, 302] width 11 height 11
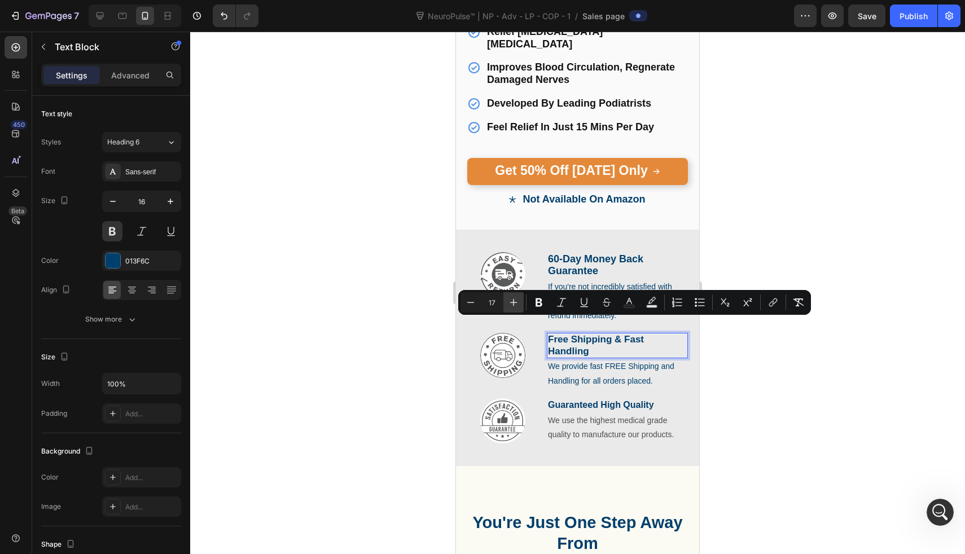
click at [510, 301] on icon "Editor contextual toolbar" at bounding box center [513, 302] width 11 height 11
type input "18"
click at [572, 401] on p "Guaranteed High Quality" at bounding box center [617, 407] width 139 height 12
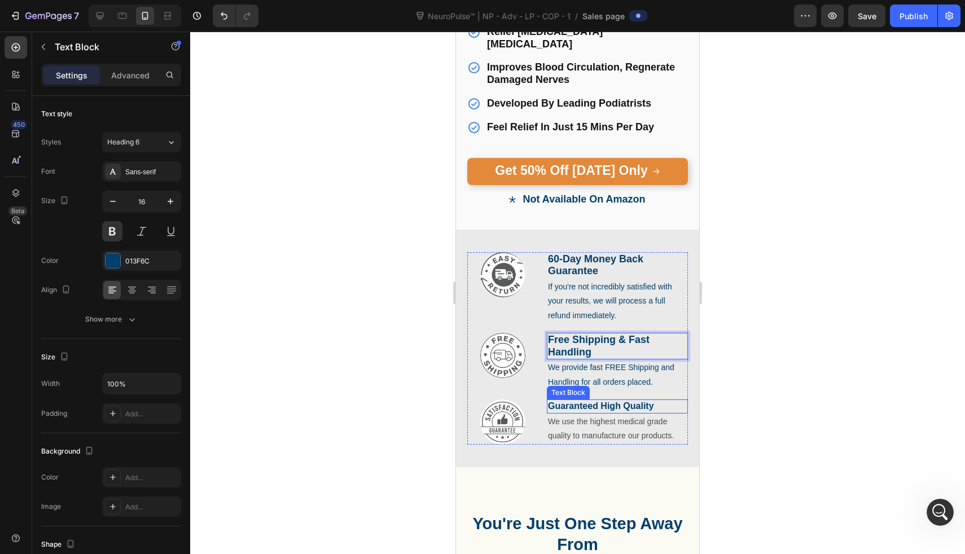
click at [572, 401] on p "Guaranteed High Quality" at bounding box center [617, 407] width 139 height 12
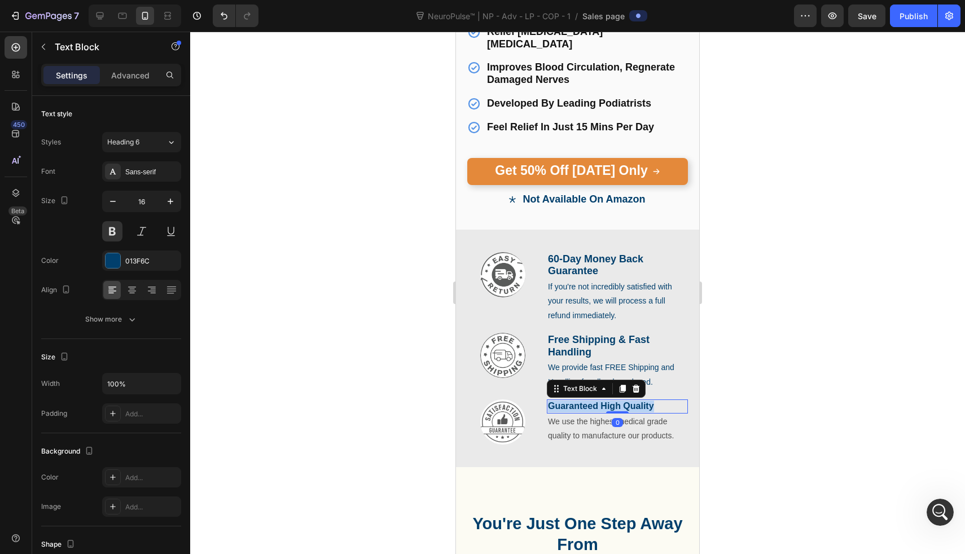
click at [572, 401] on p "Guaranteed High Quality" at bounding box center [617, 407] width 139 height 12
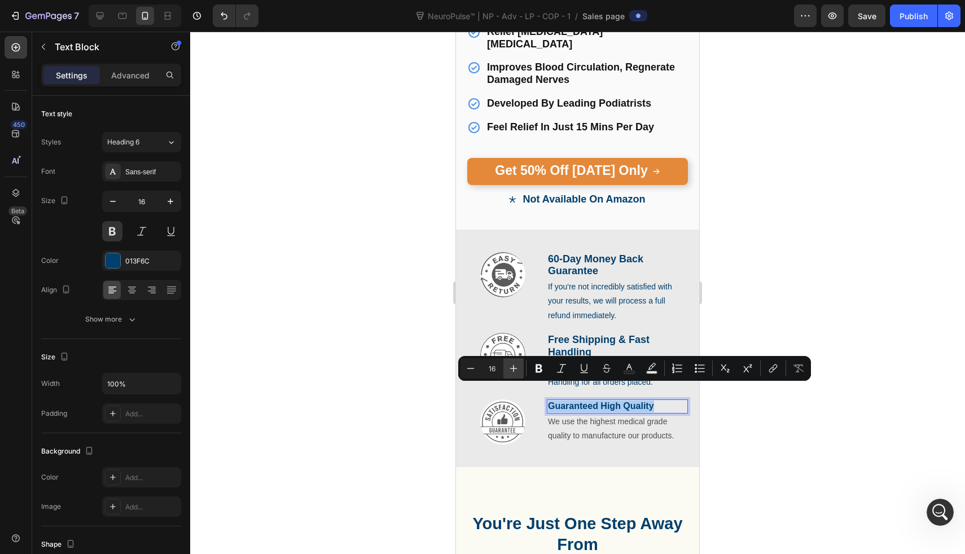
click at [520, 368] on button "Plus" at bounding box center [514, 368] width 20 height 20
type input "18"
click at [558, 296] on p "If you're not incredibly satisfied with your results, we will process a full re…" at bounding box center [617, 301] width 139 height 43
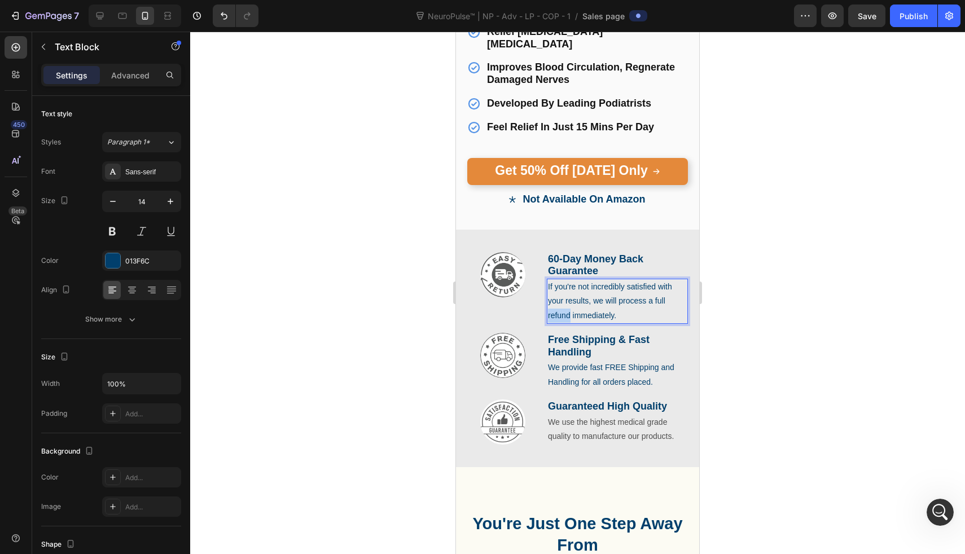
click at [558, 296] on p "If you're not incredibly satisfied with your results, we will process a full re…" at bounding box center [617, 301] width 139 height 43
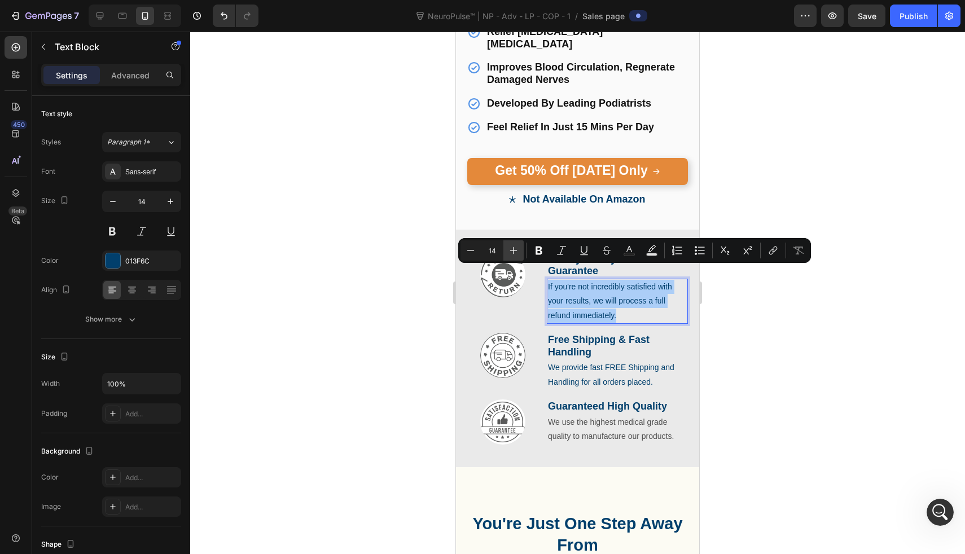
click at [511, 259] on button "Plus" at bounding box center [514, 250] width 20 height 20
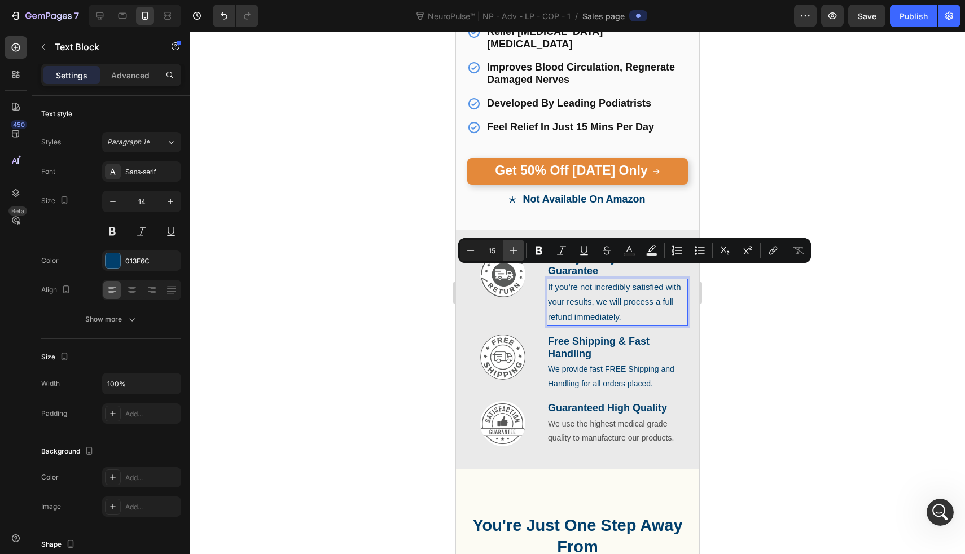
click at [511, 259] on button "Plus" at bounding box center [514, 250] width 20 height 20
type input "16"
click at [568, 362] on p "We provide fast FREE Shipping and Handling for all orders placed." at bounding box center [617, 376] width 139 height 28
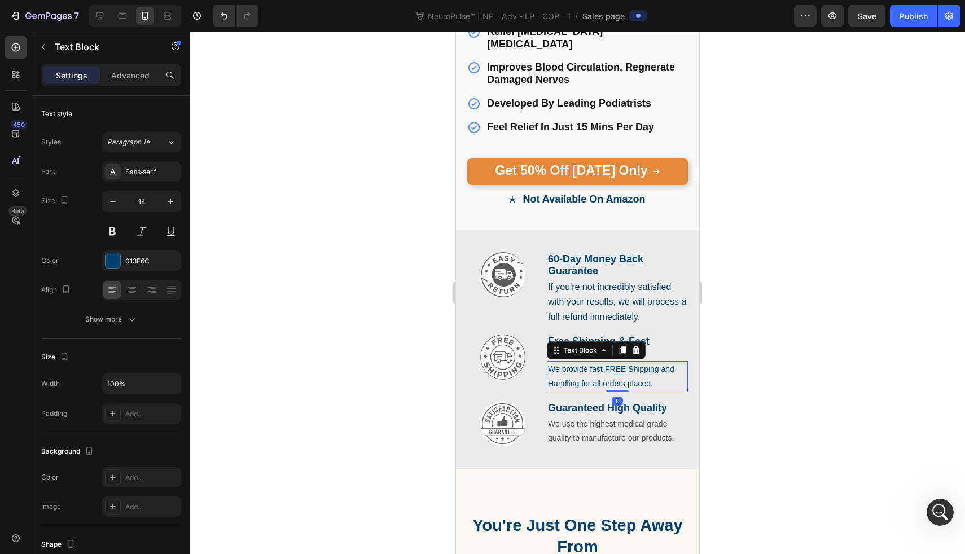
click at [568, 362] on p "We provide fast FREE Shipping and Handling for all orders placed." at bounding box center [617, 376] width 139 height 28
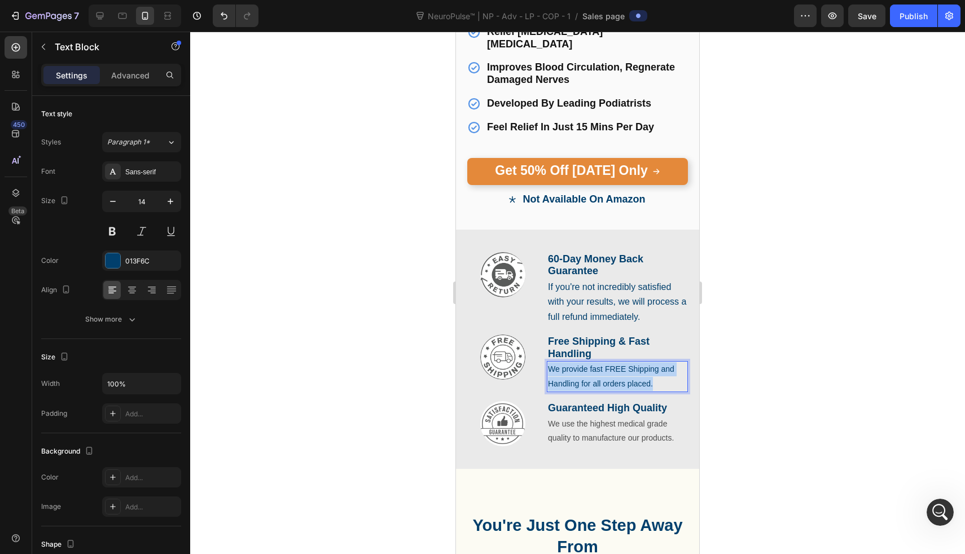
click at [568, 362] on p "We provide fast FREE Shipping and Handling for all orders placed." at bounding box center [617, 376] width 139 height 28
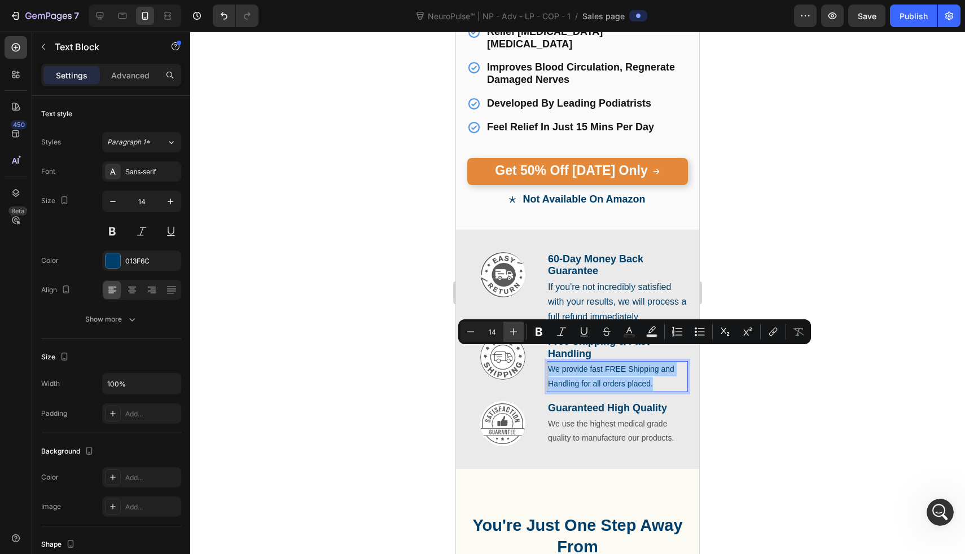
click at [519, 335] on icon "Editor contextual toolbar" at bounding box center [513, 331] width 11 height 11
type input "16"
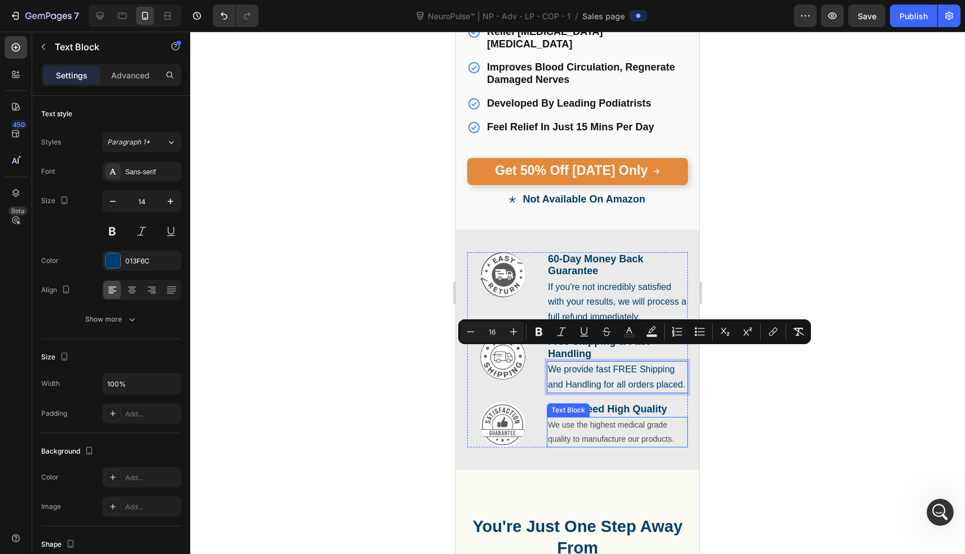
click at [564, 422] on p "We use the highest medical grade quality to manufacture our products." at bounding box center [617, 432] width 139 height 28
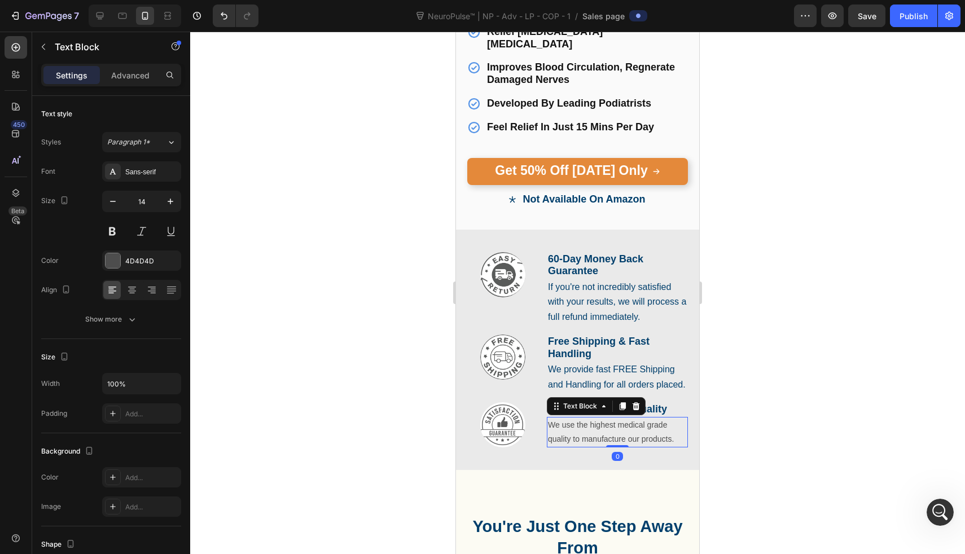
click at [564, 422] on p "We use the highest medical grade quality to manufacture our products." at bounding box center [617, 432] width 139 height 28
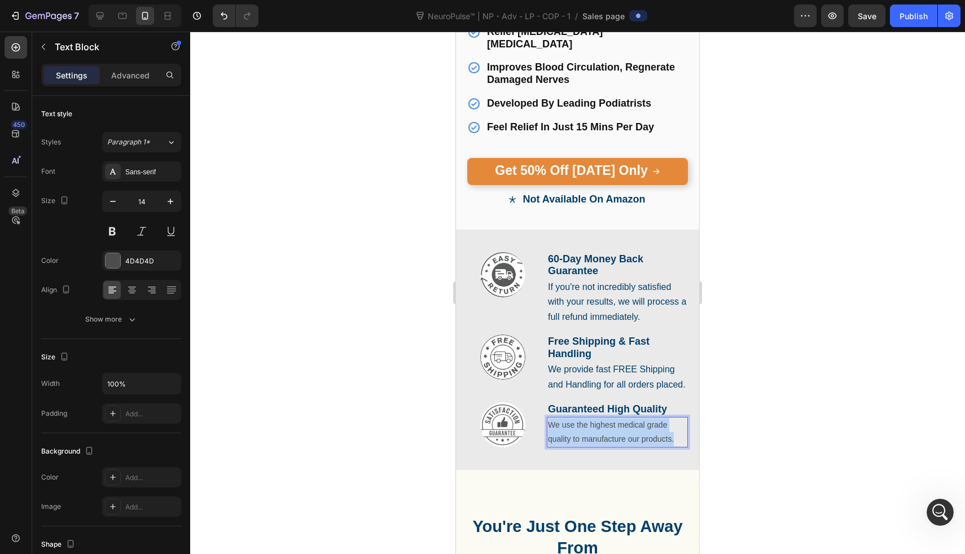
click at [564, 422] on p "We use the highest medical grade quality to manufacture our products." at bounding box center [617, 432] width 139 height 28
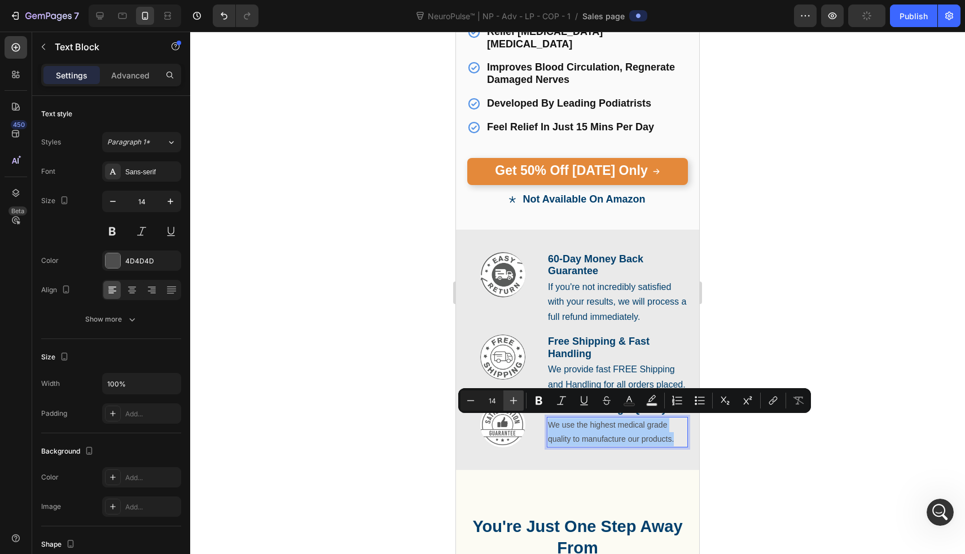
click at [514, 396] on icon "Editor contextual toolbar" at bounding box center [513, 400] width 11 height 11
type input "16"
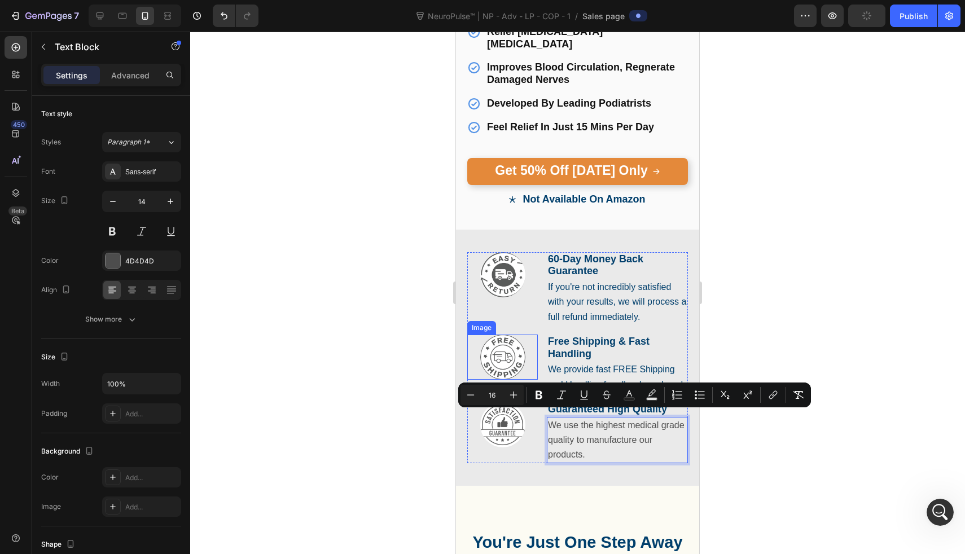
scroll to position [807, 0]
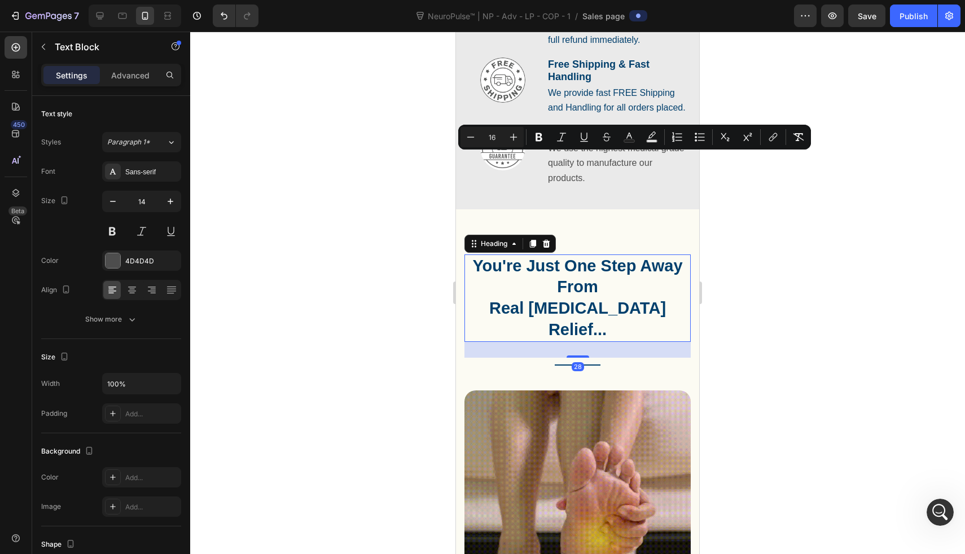
click at [531, 272] on h2 "You're Just One Step Away From Real Neuropathy Relief..." at bounding box center [578, 298] width 226 height 87
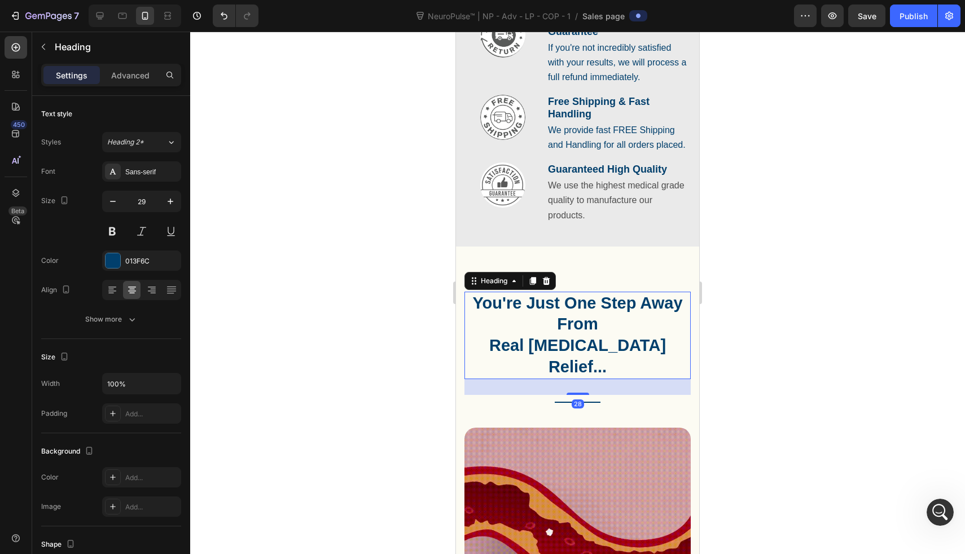
scroll to position [743, 0]
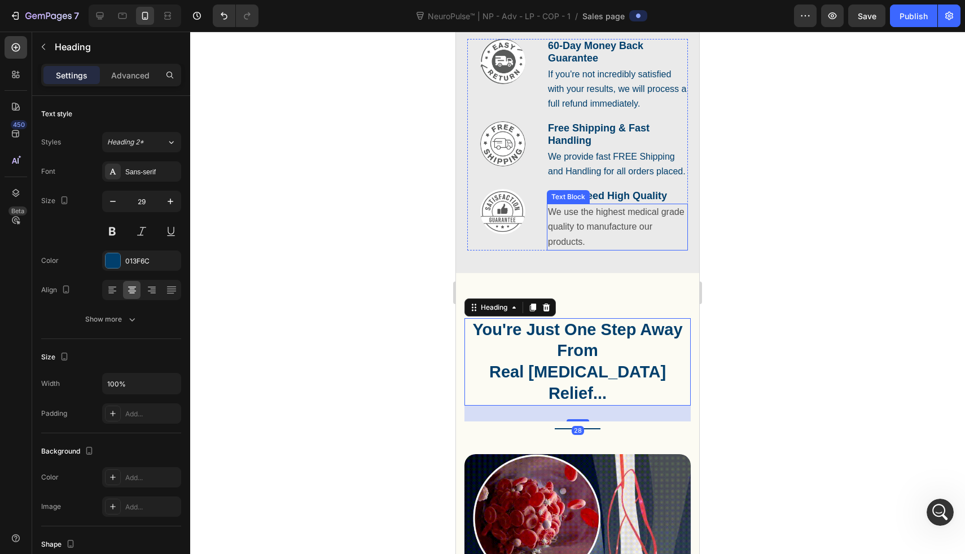
click at [602, 228] on span "We use the highest medical grade quality to manufacture our products." at bounding box center [616, 226] width 137 height 39
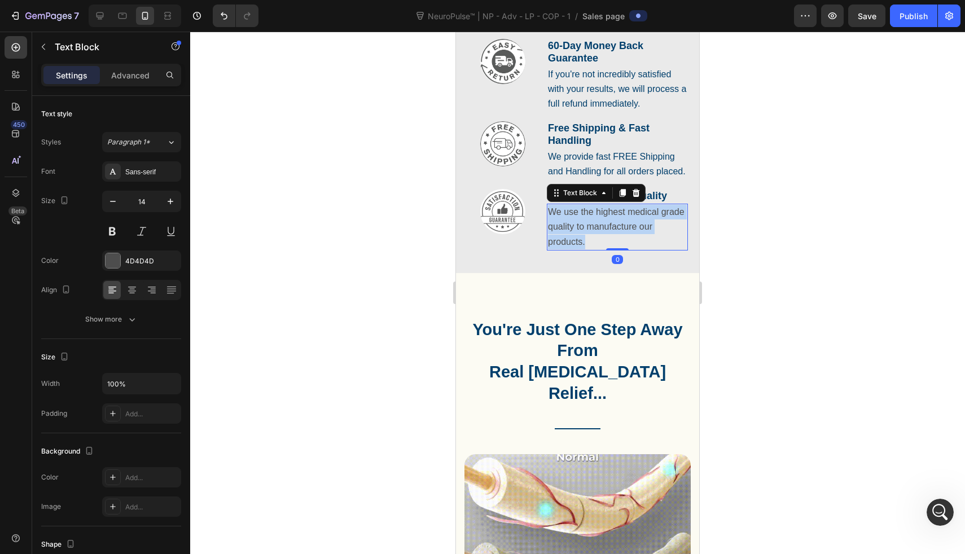
click at [602, 228] on span "We use the highest medical grade quality to manufacture our products." at bounding box center [616, 226] width 137 height 39
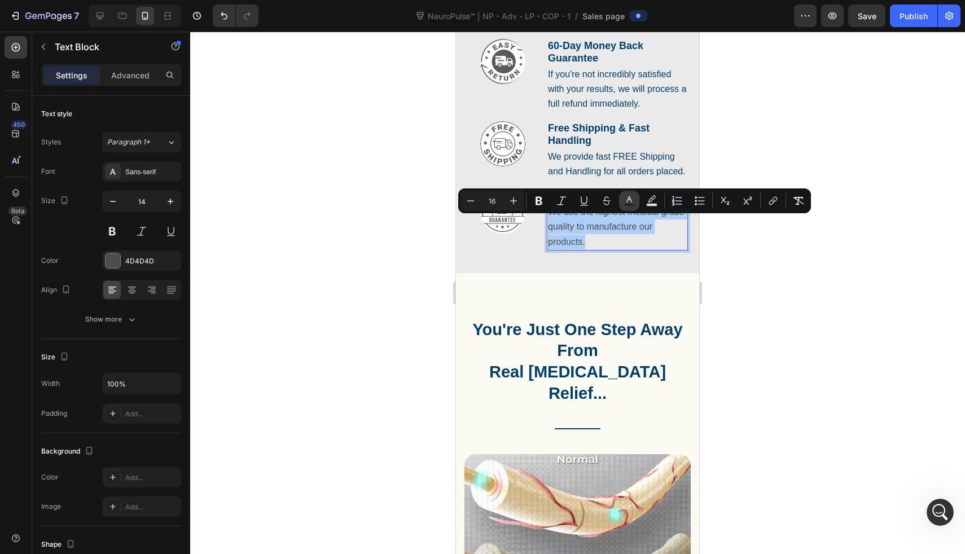
click at [623, 205] on button "Text Color" at bounding box center [629, 201] width 20 height 20
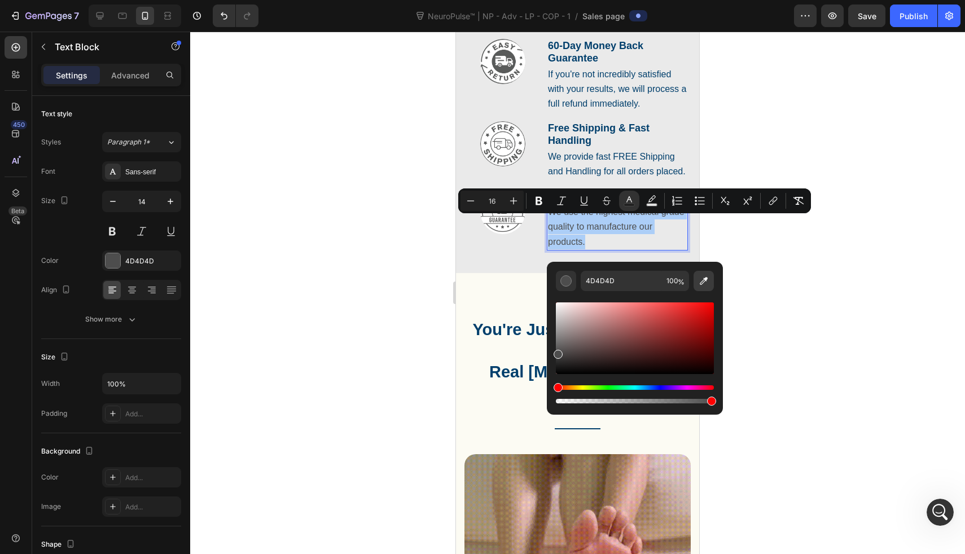
click at [706, 280] on icon "Editor contextual toolbar" at bounding box center [703, 280] width 11 height 11
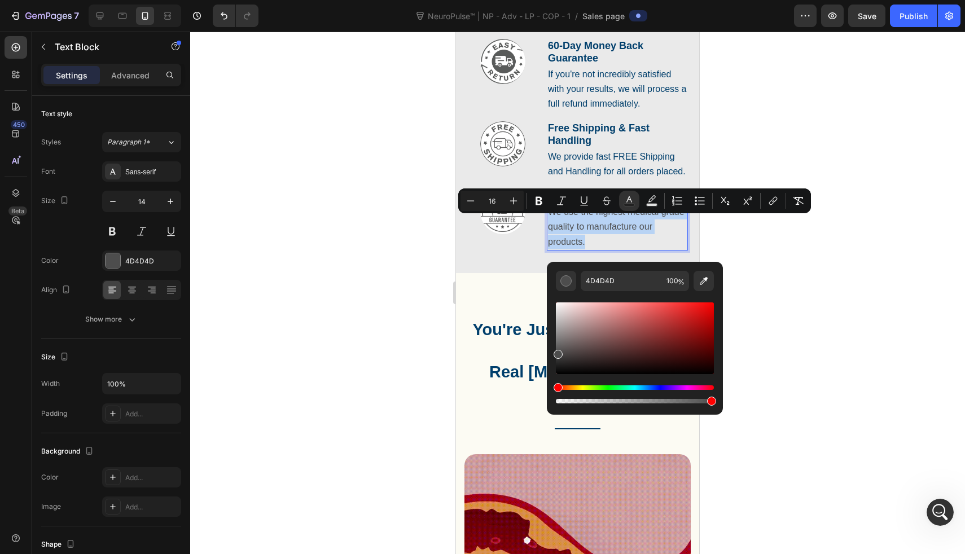
type input "013F6C"
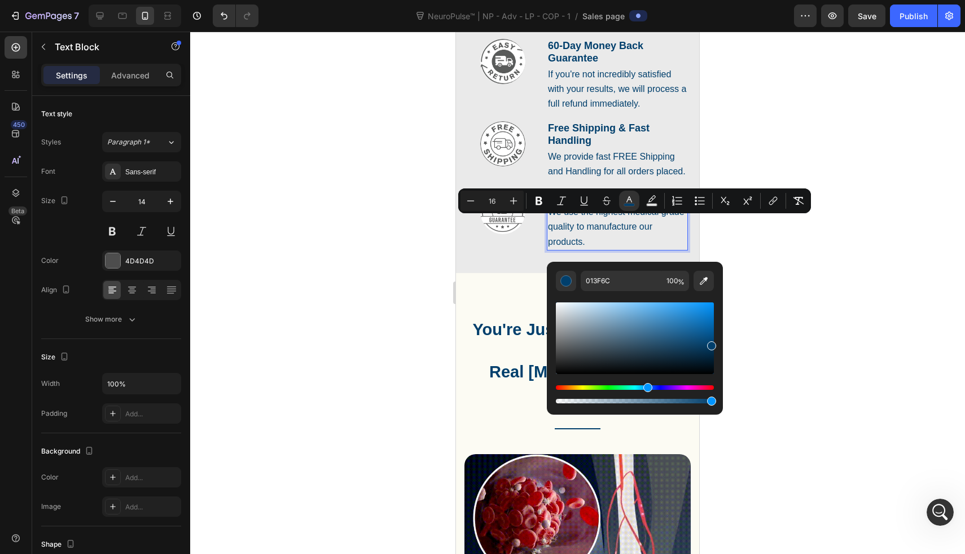
click at [428, 181] on div at bounding box center [577, 293] width 775 height 523
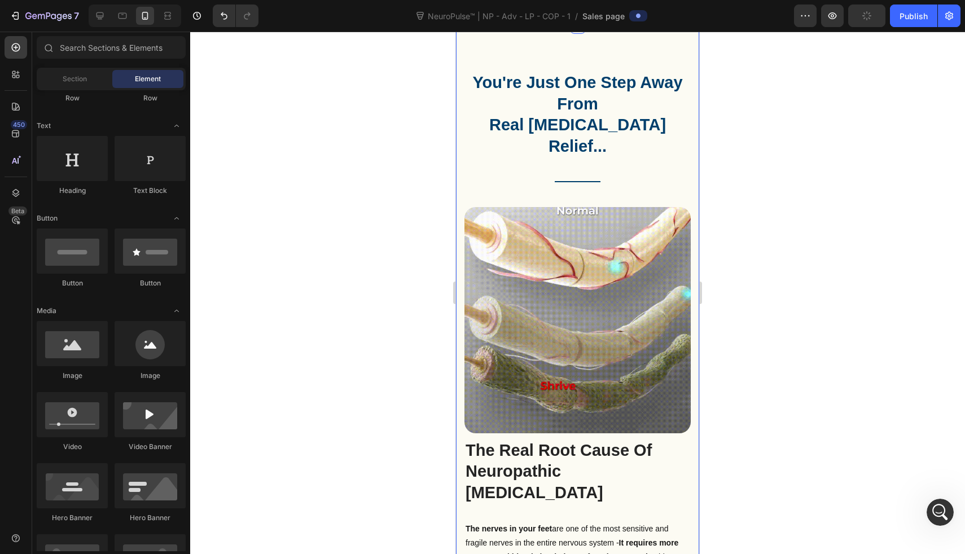
scroll to position [1001, 0]
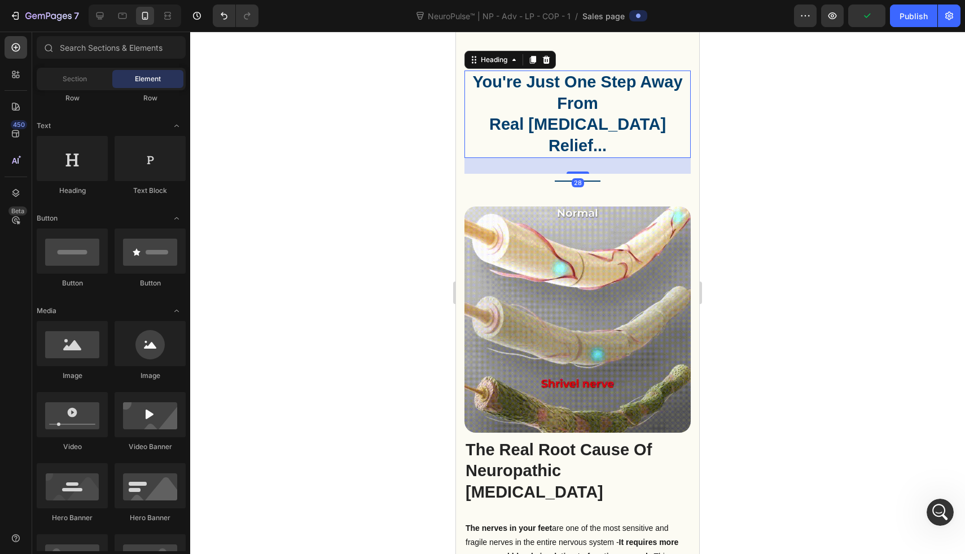
click at [571, 122] on h2 "You're Just One Step Away From Real Neuropathy Relief..." at bounding box center [578, 114] width 226 height 87
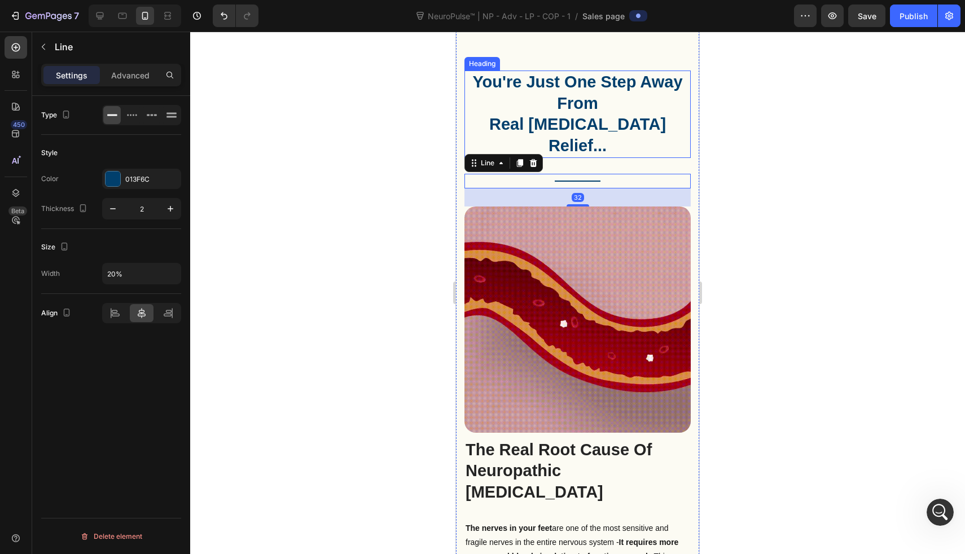
click at [572, 129] on h2 "You're Just One Step Away From Real Neuropathy Relief..." at bounding box center [578, 114] width 226 height 87
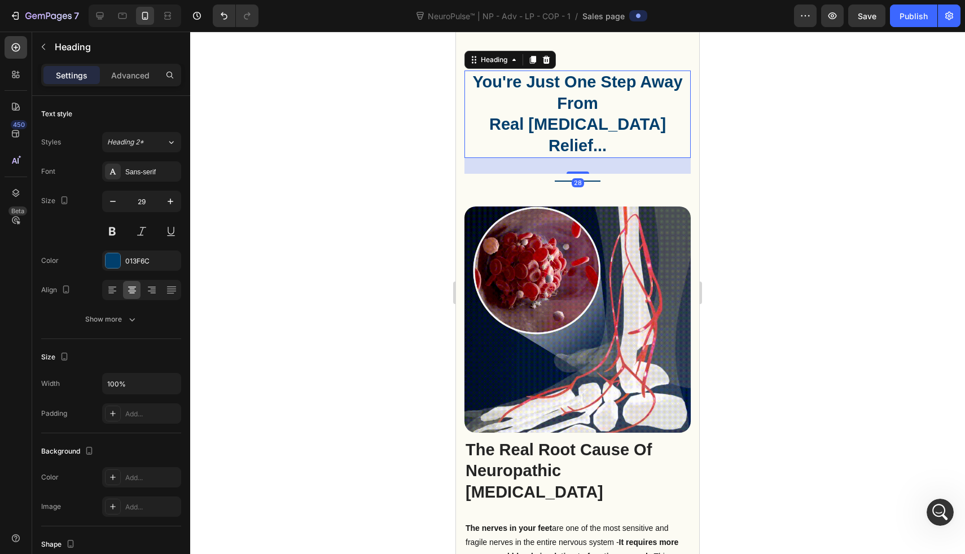
drag, startPoint x: 572, startPoint y: 151, endPoint x: 572, endPoint y: 107, distance: 44.0
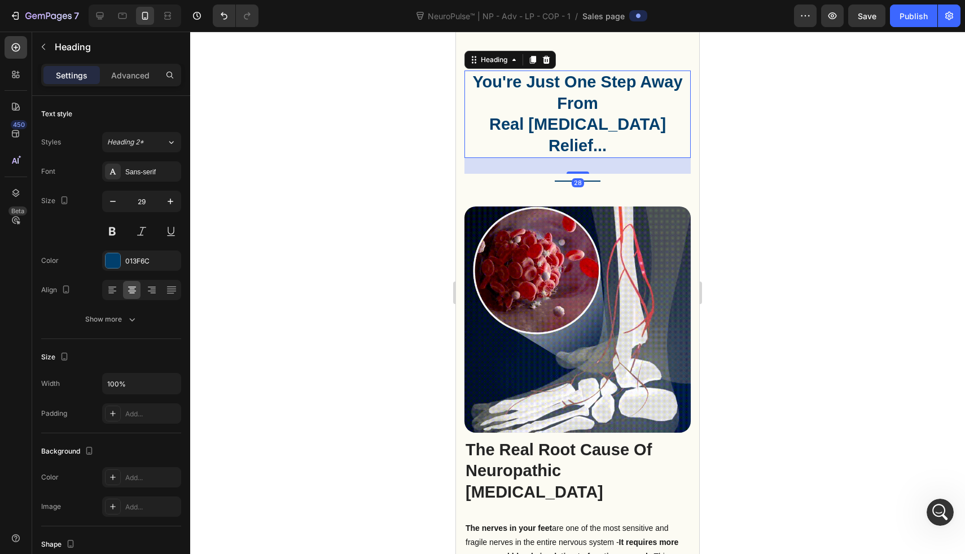
click at [572, 107] on div "You're Just One Step Away From Real Neuropathy Relief... Heading 28" at bounding box center [578, 114] width 226 height 87
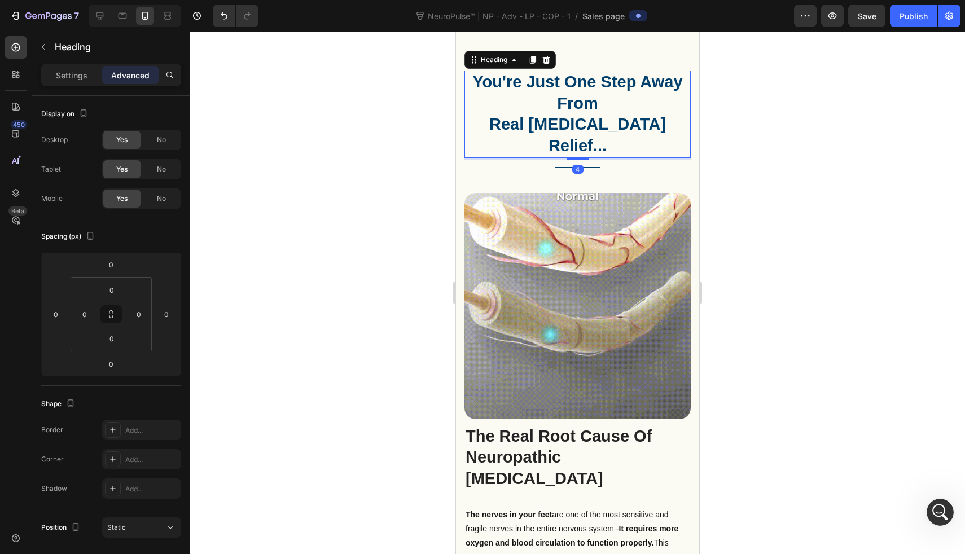
click at [582, 157] on div at bounding box center [578, 158] width 23 height 3
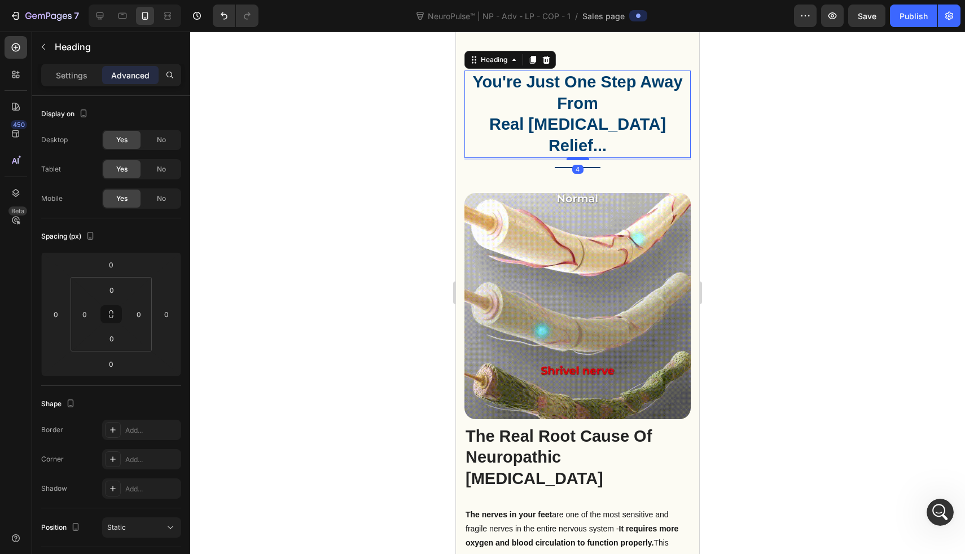
type input "4"
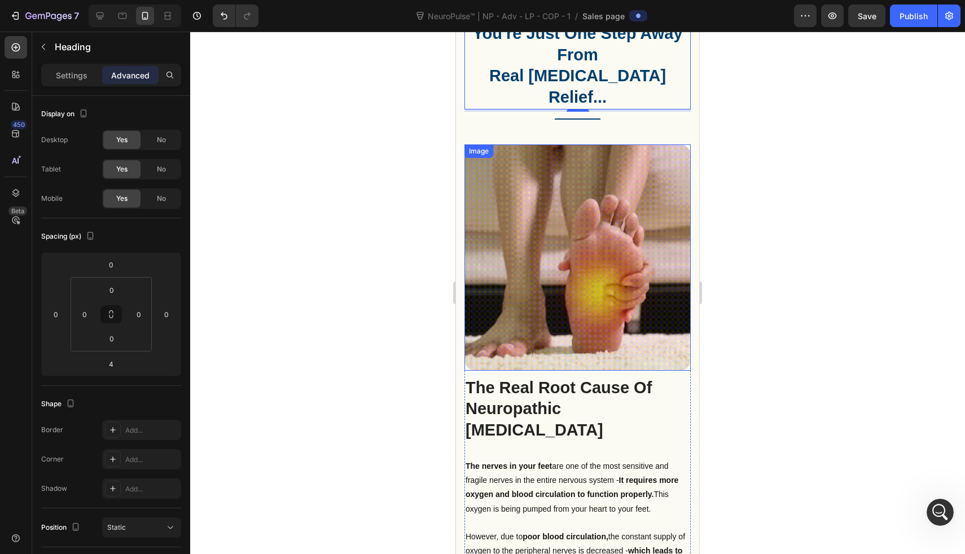
scroll to position [1065, 0]
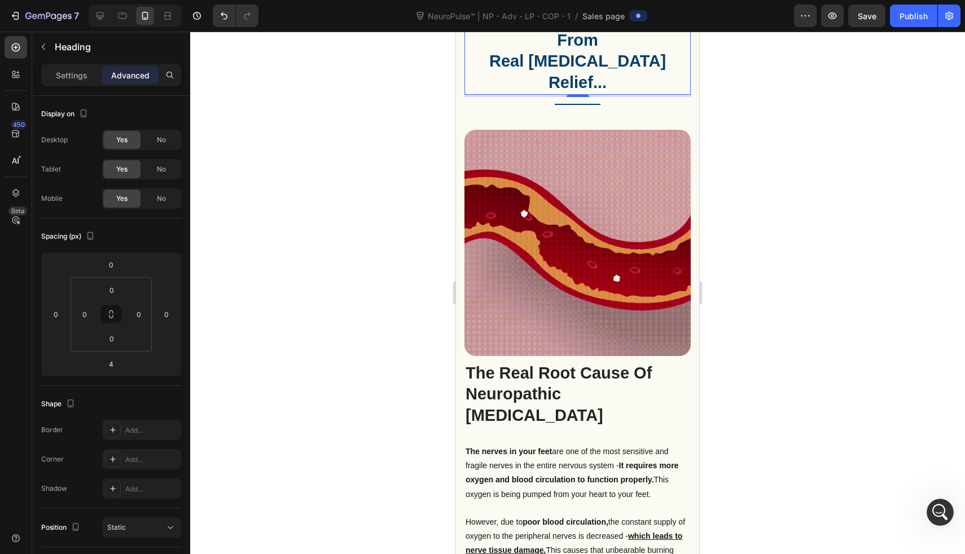
click at [379, 220] on div at bounding box center [577, 293] width 775 height 523
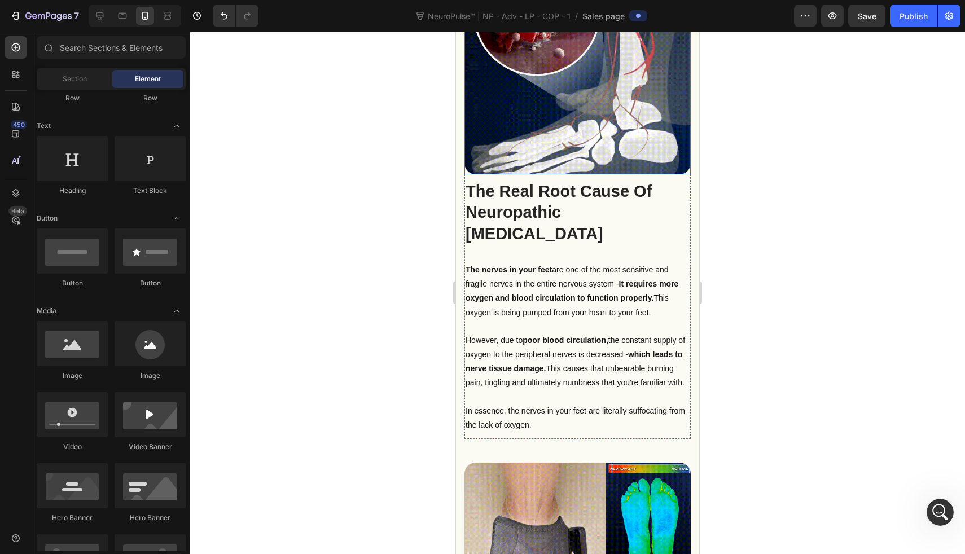
scroll to position [1261, 0]
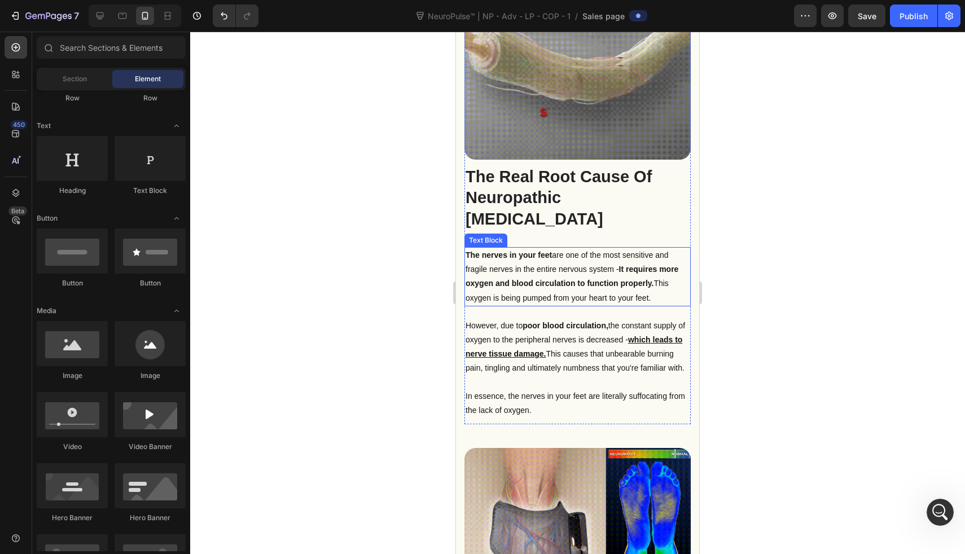
click at [615, 248] on p "The nerves in your feet are one of the most sensitive and fragile nerves in the…" at bounding box center [578, 276] width 224 height 57
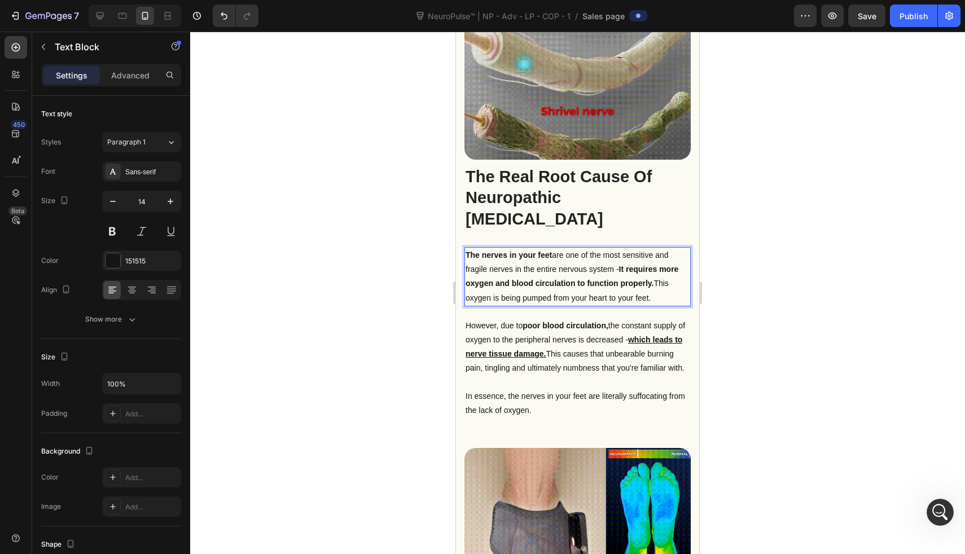
click at [615, 248] on p "The nerves in your feet are one of the most sensitive and fragile nerves in the…" at bounding box center [578, 276] width 224 height 57
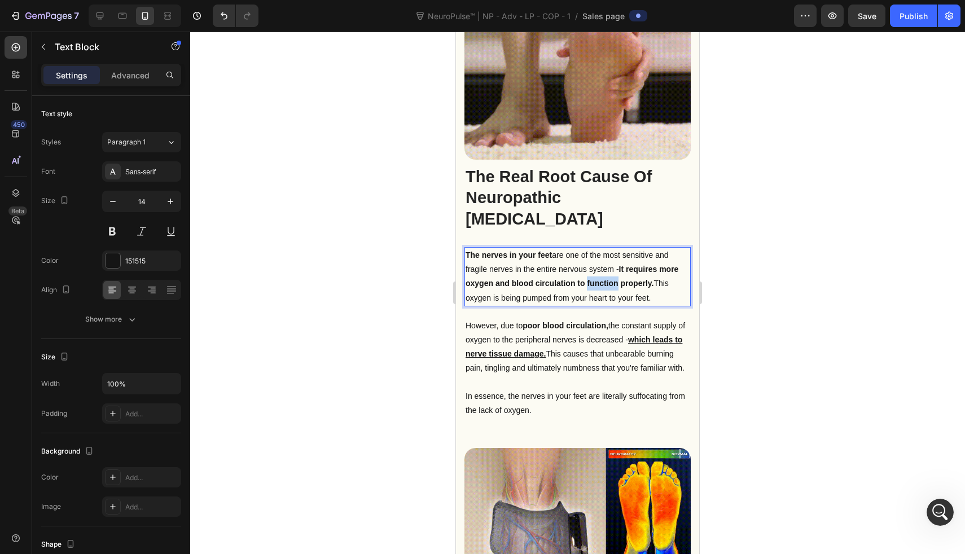
click at [615, 248] on p "The nerves in your feet are one of the most sensitive and fragile nerves in the…" at bounding box center [578, 276] width 224 height 57
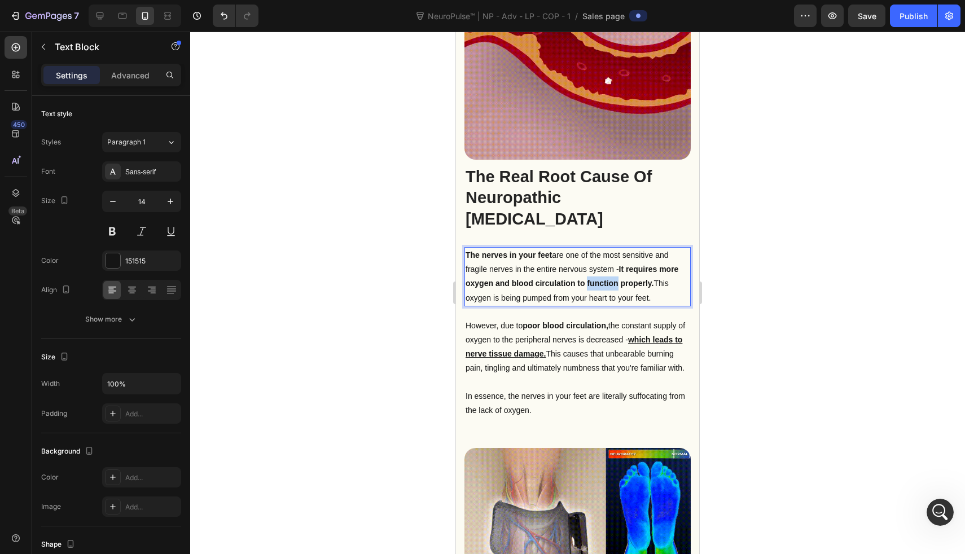
click at [615, 248] on p "The nerves in your feet are one of the most sensitive and fragile nerves in the…" at bounding box center [578, 276] width 224 height 57
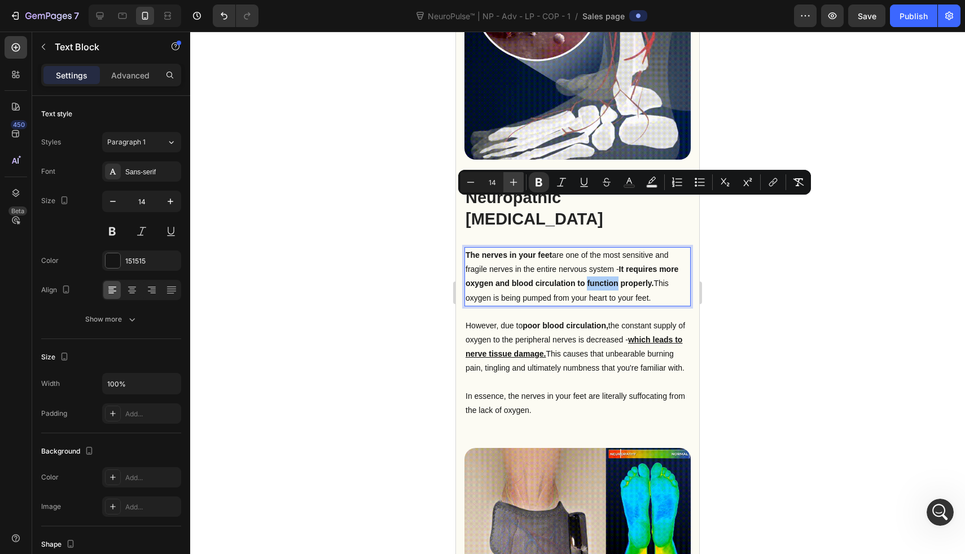
click at [507, 181] on button "Plus" at bounding box center [514, 182] width 20 height 20
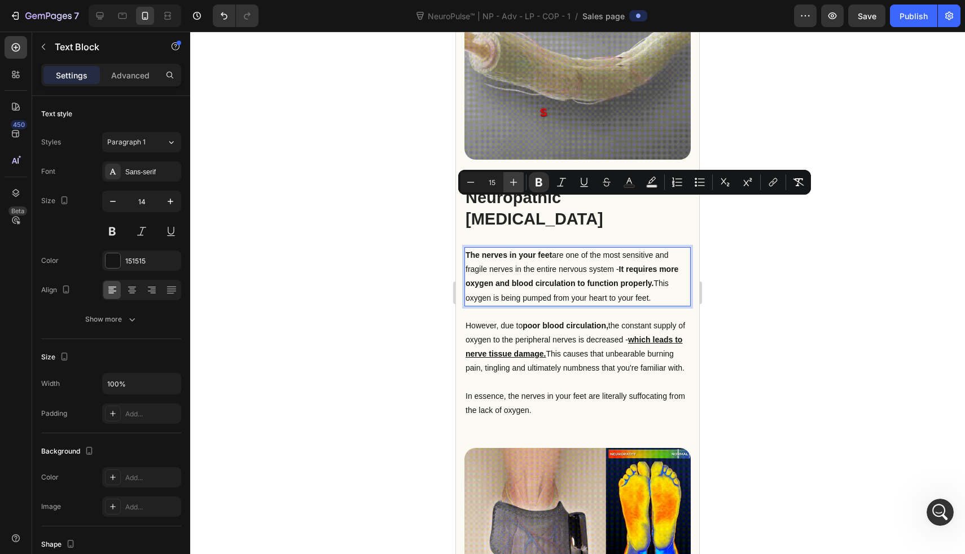
click at [507, 181] on button "Plus" at bounding box center [514, 182] width 20 height 20
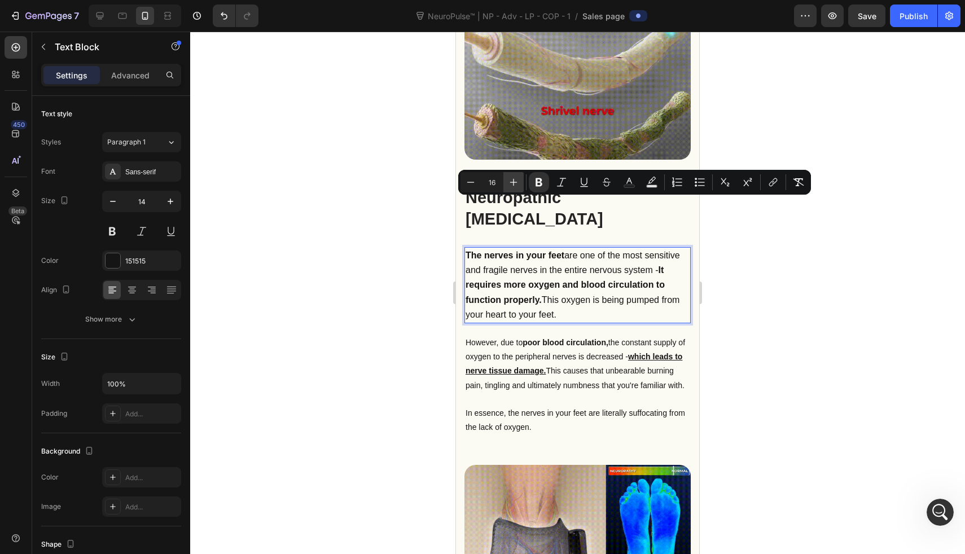
click at [507, 181] on button "Plus" at bounding box center [514, 182] width 20 height 20
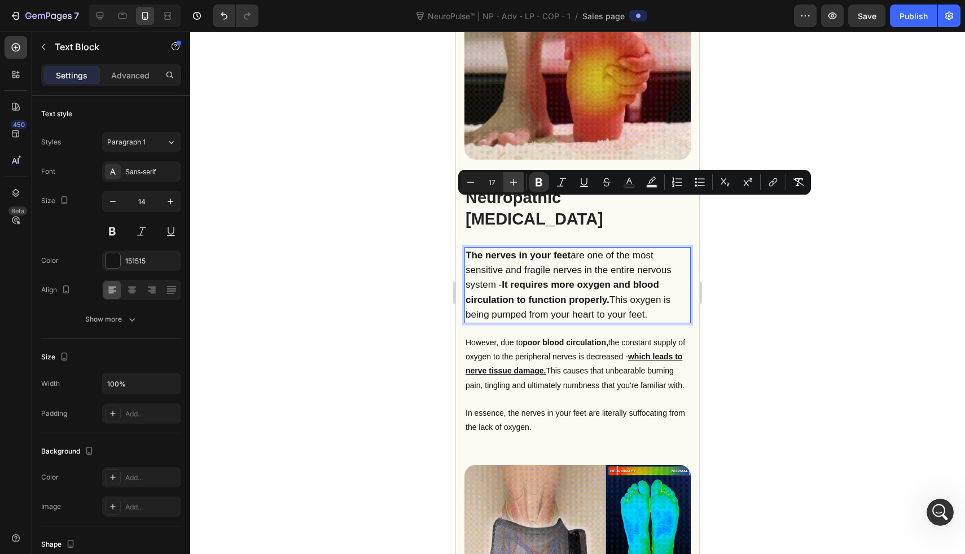
click at [507, 181] on button "Plus" at bounding box center [514, 182] width 20 height 20
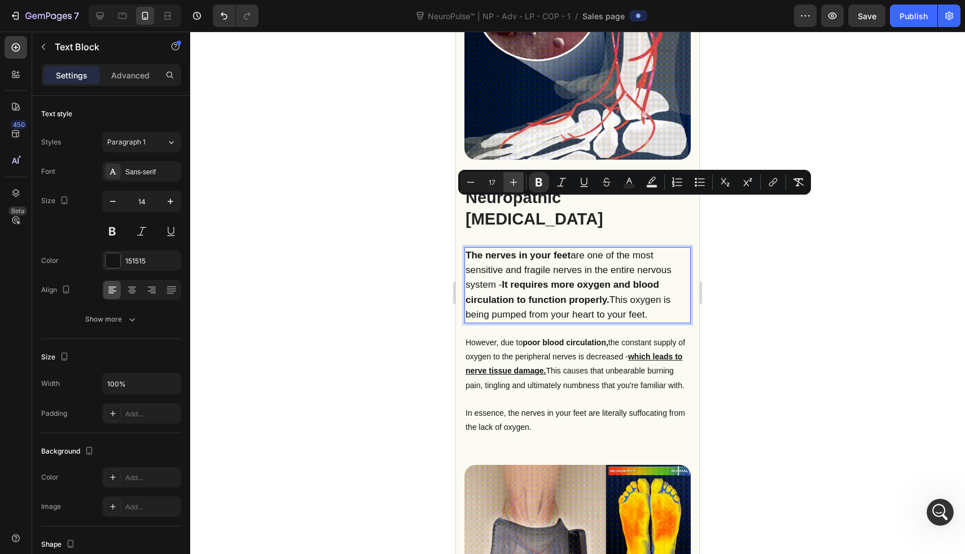
type input "18"
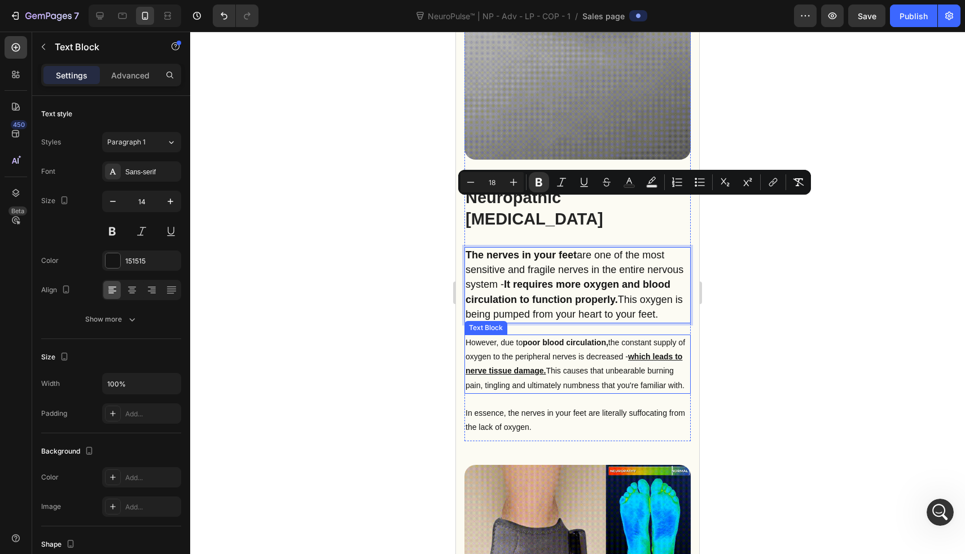
click at [540, 336] on p "However, due to poor blood circulation, the constant supply of oxygen to the pe…" at bounding box center [578, 364] width 224 height 57
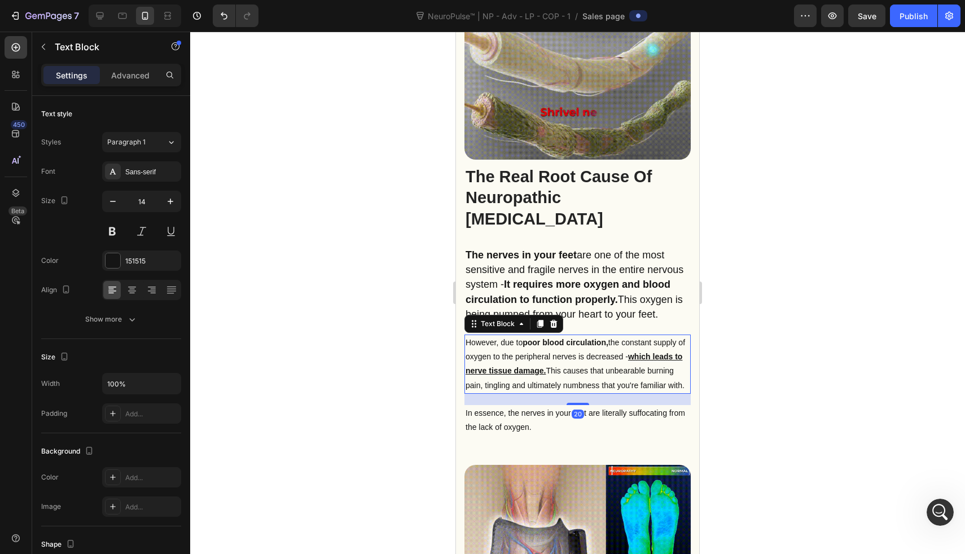
click at [540, 336] on p "However, due to poor blood circulation, the constant supply of oxygen to the pe…" at bounding box center [578, 364] width 224 height 57
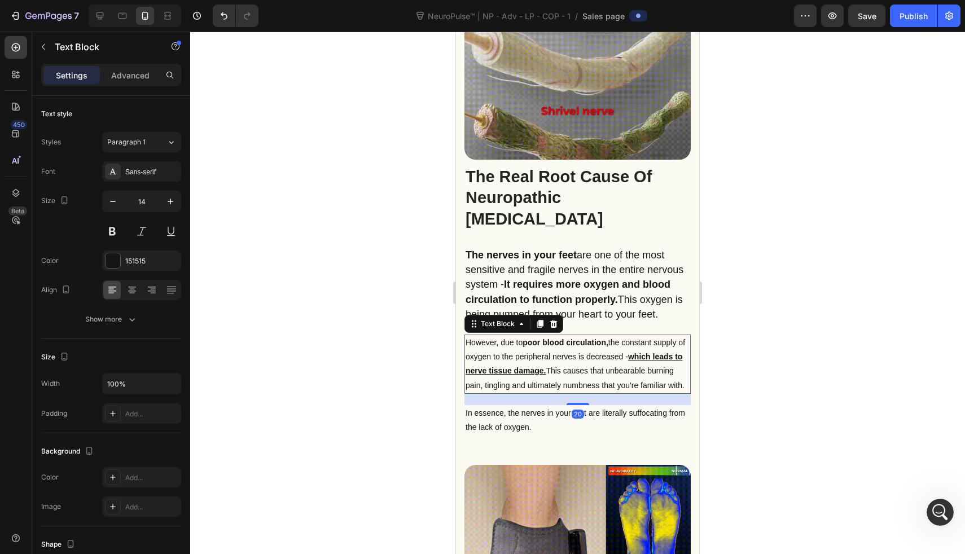
click at [540, 336] on p "However, due to poor blood circulation, the constant supply of oxygen to the pe…" at bounding box center [578, 364] width 224 height 57
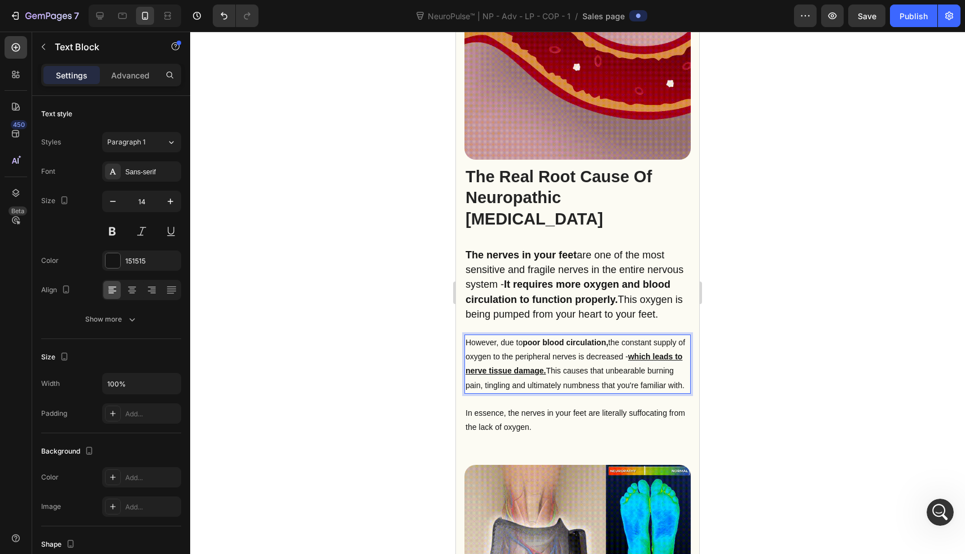
click at [540, 336] on p "However, due to poor blood circulation, the constant supply of oxygen to the pe…" at bounding box center [578, 364] width 224 height 57
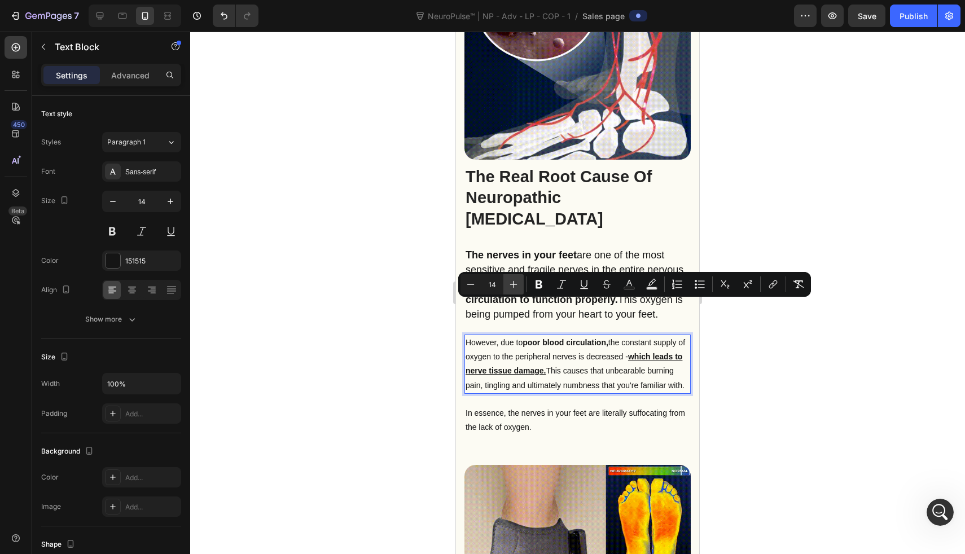
click at [514, 281] on icon "Editor contextual toolbar" at bounding box center [513, 284] width 11 height 11
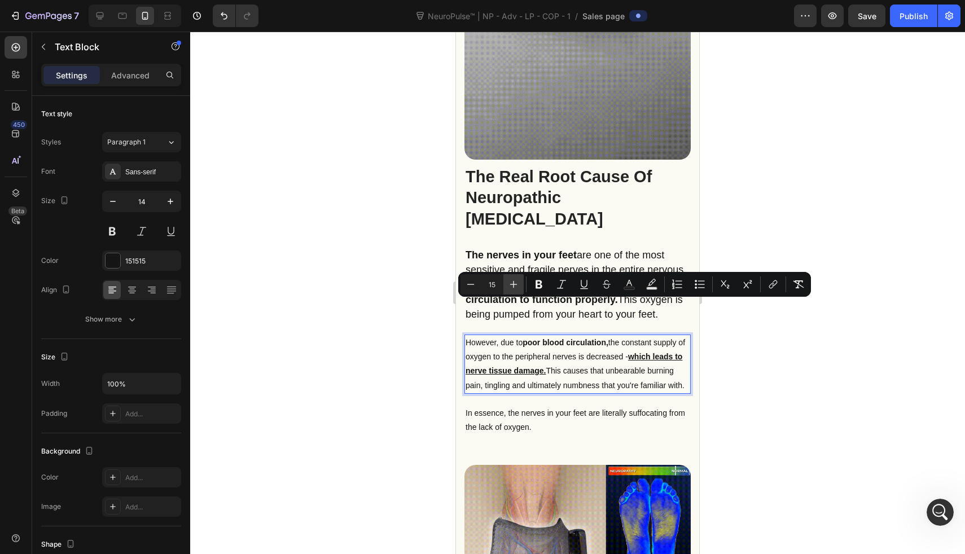
click at [514, 281] on icon "Editor contextual toolbar" at bounding box center [513, 284] width 11 height 11
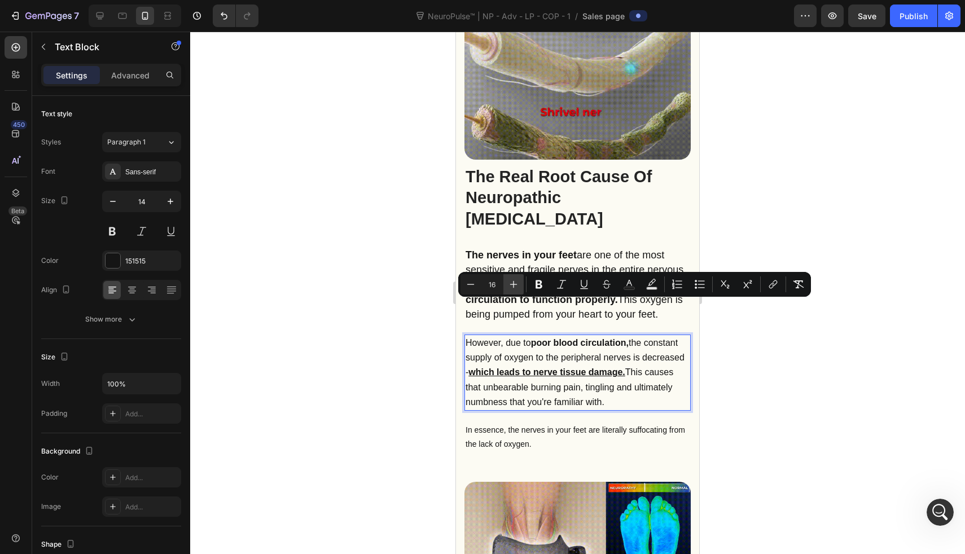
click at [514, 281] on icon "Editor contextual toolbar" at bounding box center [513, 284] width 11 height 11
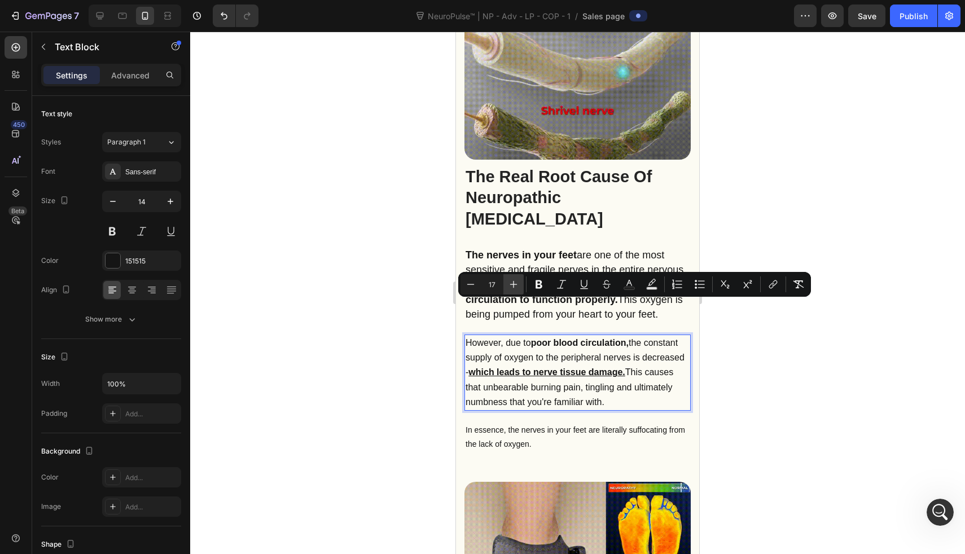
click at [514, 281] on icon "Editor contextual toolbar" at bounding box center [513, 284] width 11 height 11
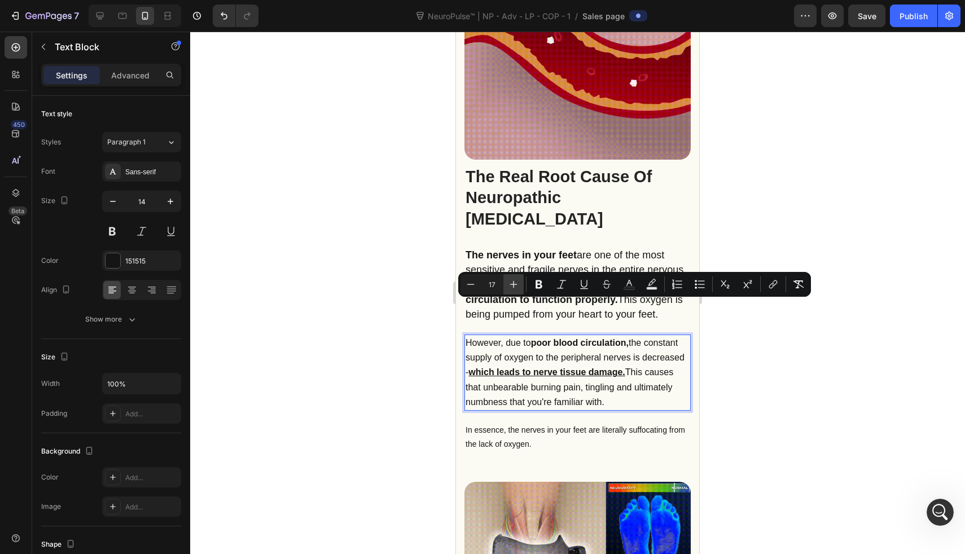
type input "18"
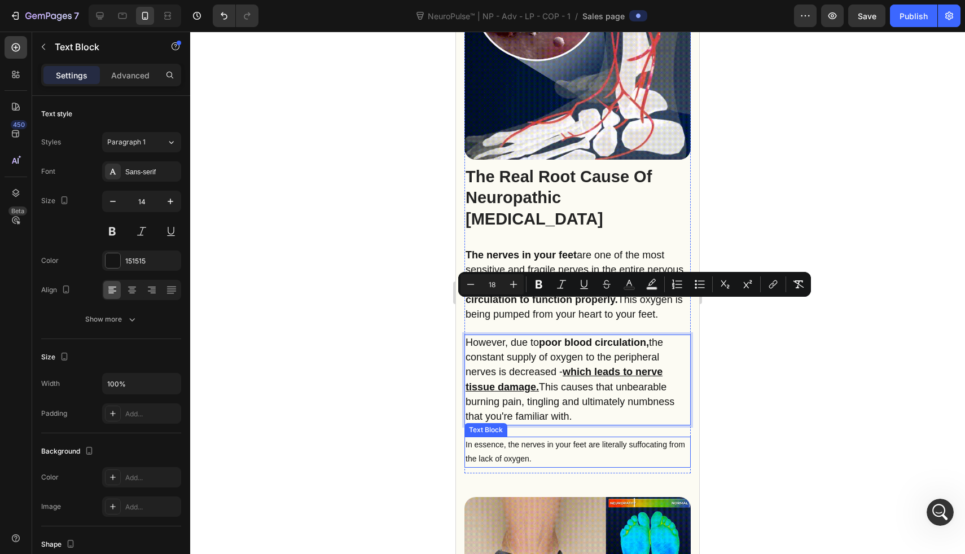
click at [541, 438] on p "In essence, the nerves in your feet are literally suffocating from the lack of …" at bounding box center [578, 452] width 224 height 28
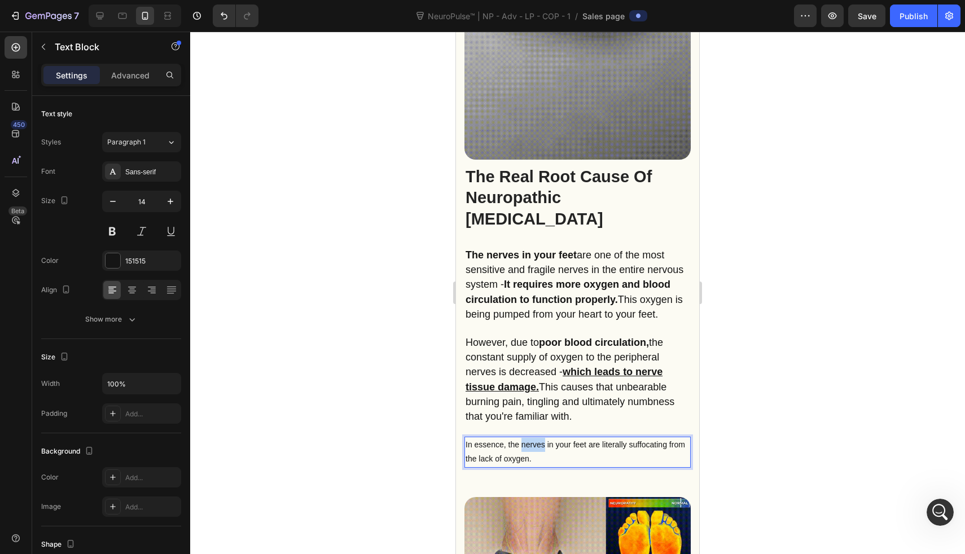
click at [541, 438] on p "In essence, the nerves in your feet are literally suffocating from the lack of …" at bounding box center [578, 452] width 224 height 28
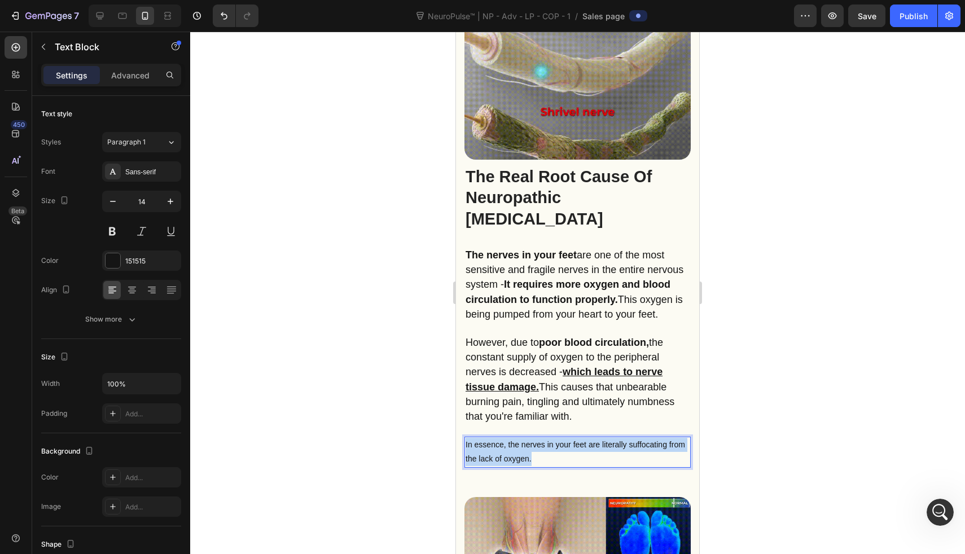
click at [541, 438] on p "In essence, the nerves in your feet are literally suffocating from the lack of …" at bounding box center [578, 452] width 224 height 28
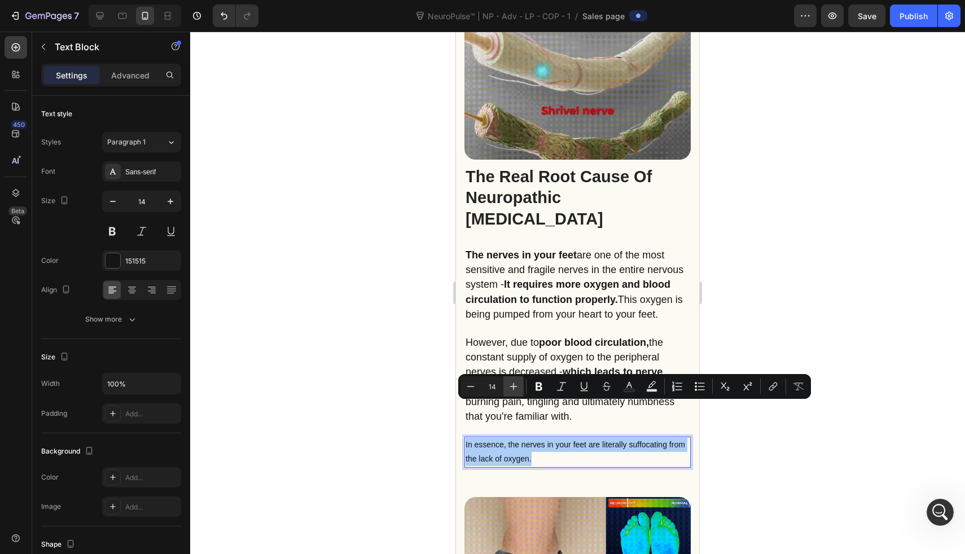
click at [513, 386] on icon "Editor contextual toolbar" at bounding box center [513, 386] width 11 height 11
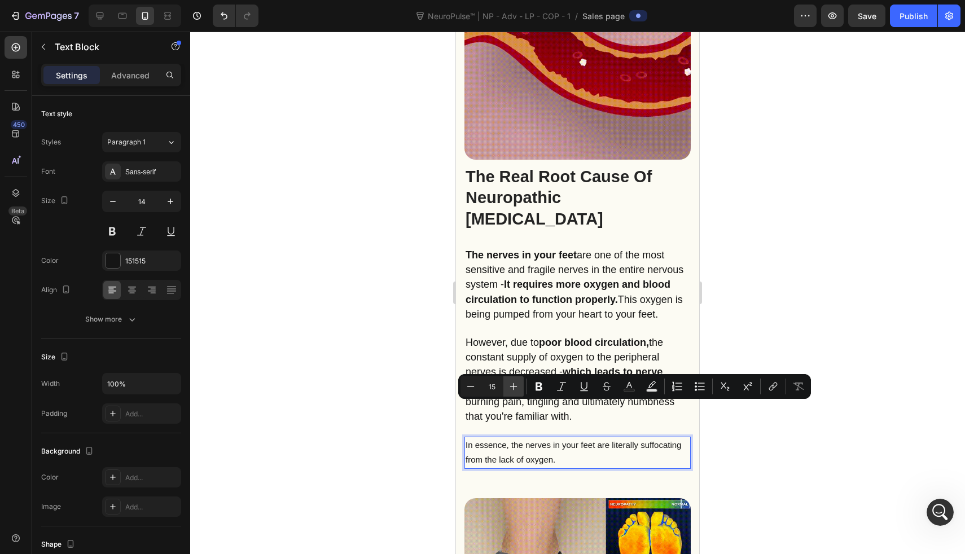
click at [513, 386] on icon "Editor contextual toolbar" at bounding box center [513, 386] width 11 height 11
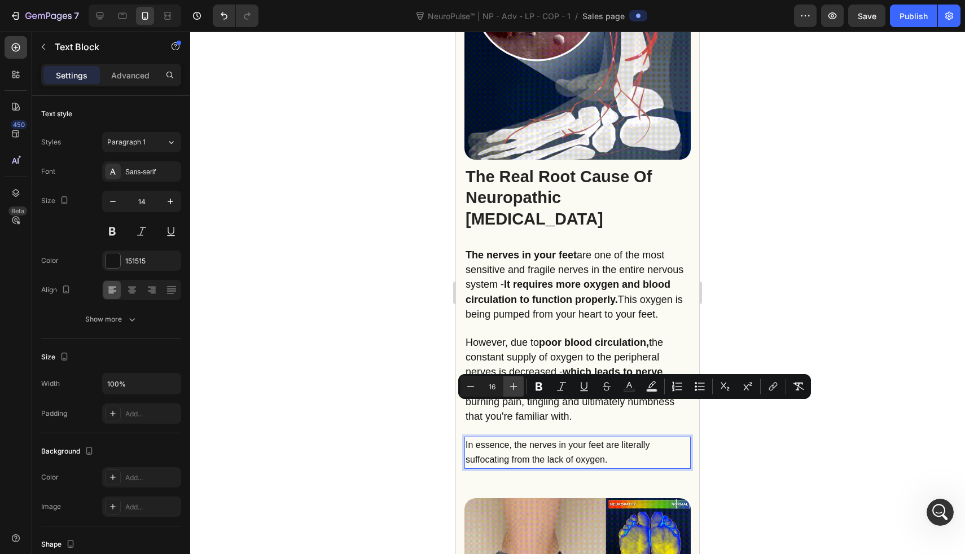
click at [513, 386] on icon "Editor contextual toolbar" at bounding box center [513, 386] width 11 height 11
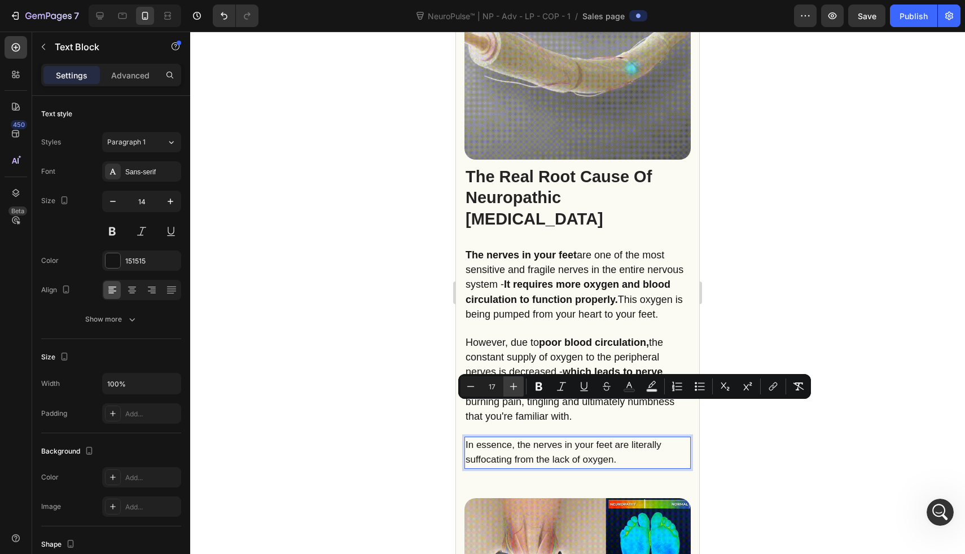
click at [513, 386] on icon "Editor contextual toolbar" at bounding box center [513, 386] width 11 height 11
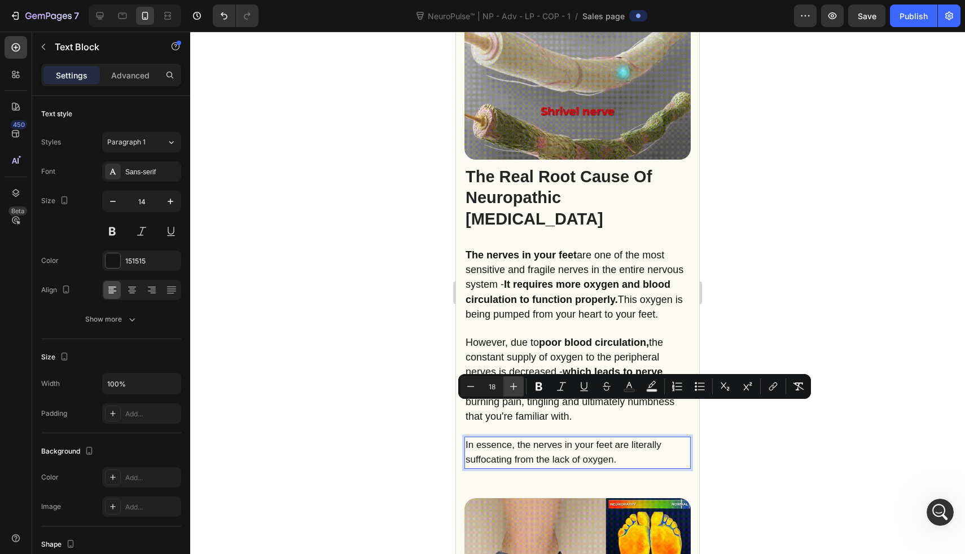
click at [513, 386] on icon "Editor contextual toolbar" at bounding box center [513, 386] width 11 height 11
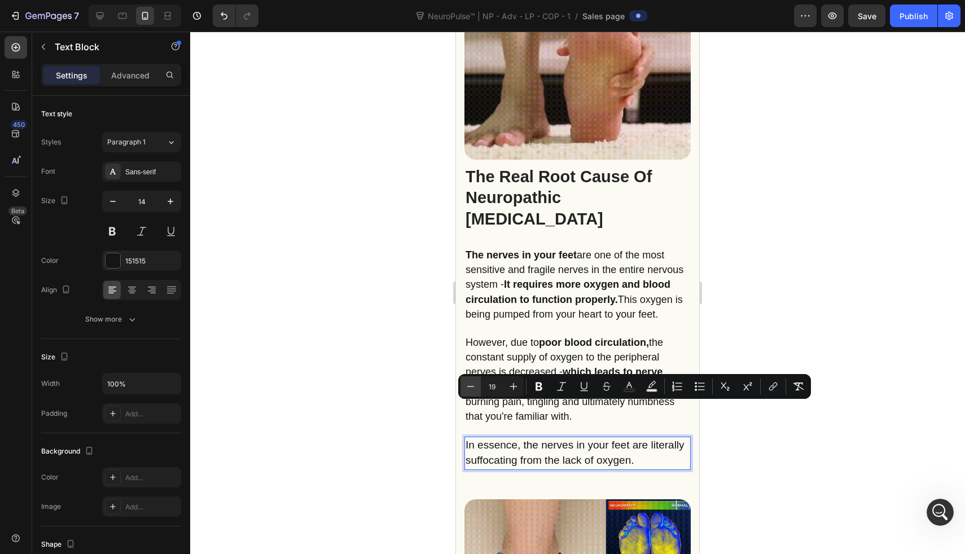
click at [471, 382] on icon "Editor contextual toolbar" at bounding box center [470, 386] width 11 height 11
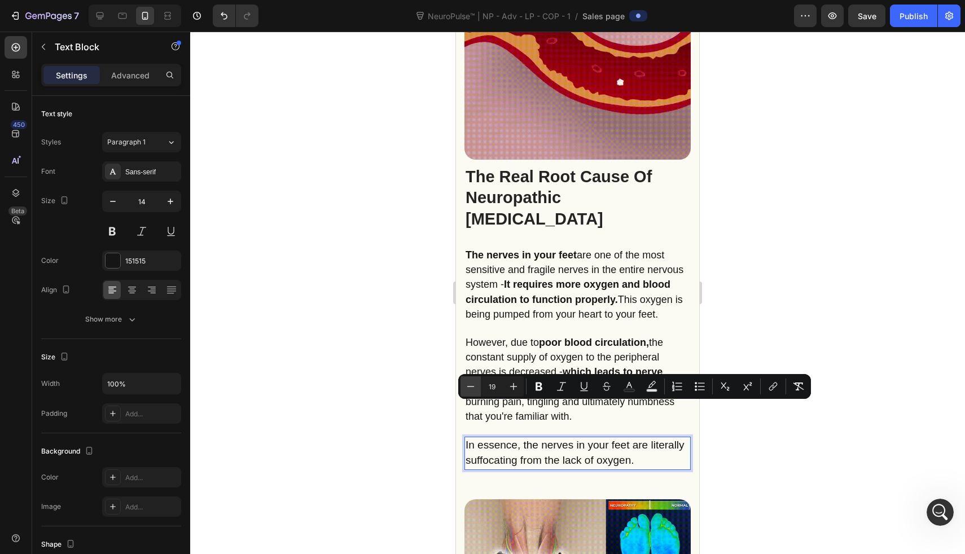
type input "18"
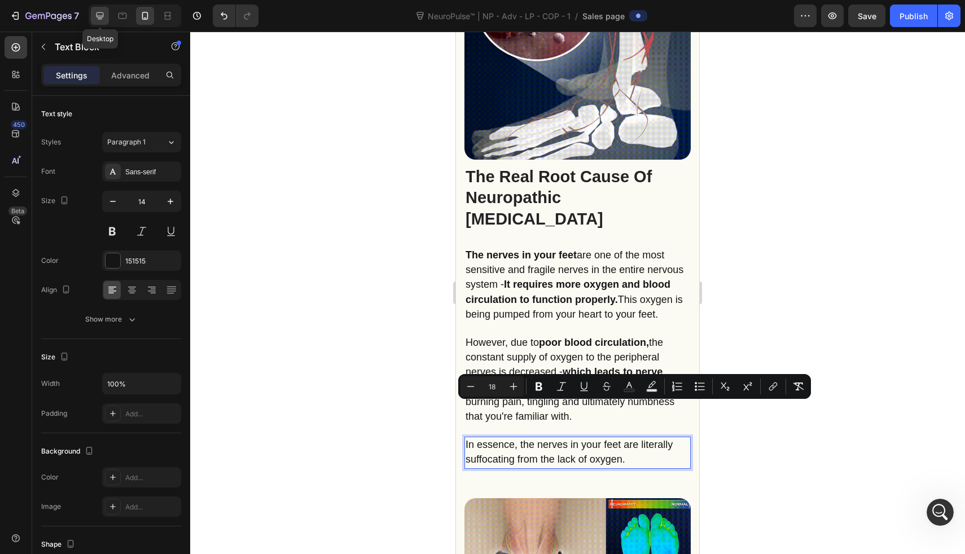
click at [103, 16] on icon at bounding box center [100, 15] width 7 height 7
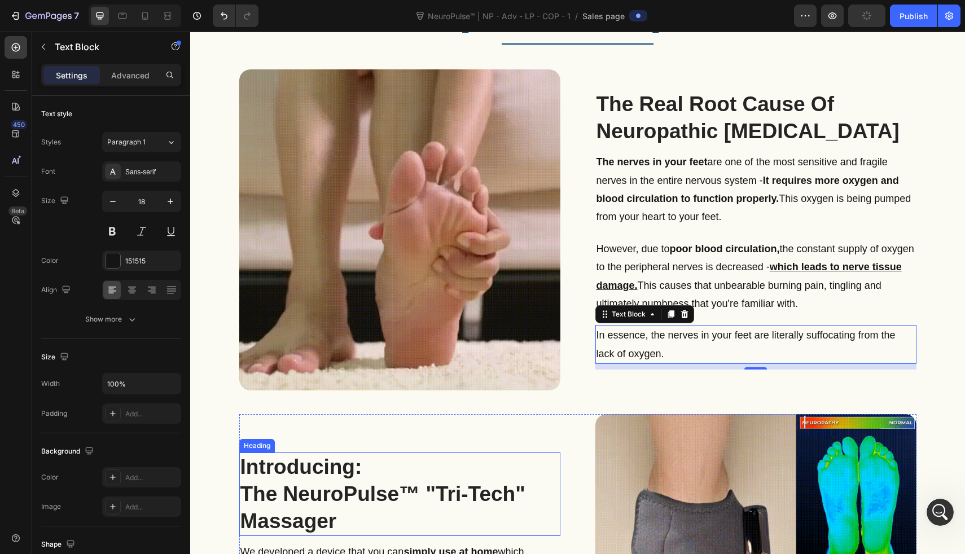
scroll to position [834, 0]
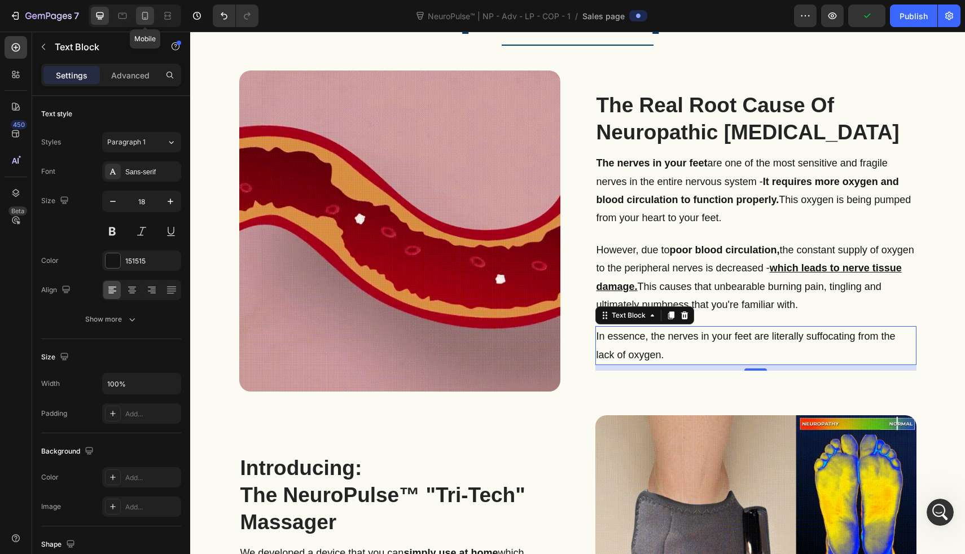
click at [142, 15] on icon at bounding box center [145, 16] width 6 height 8
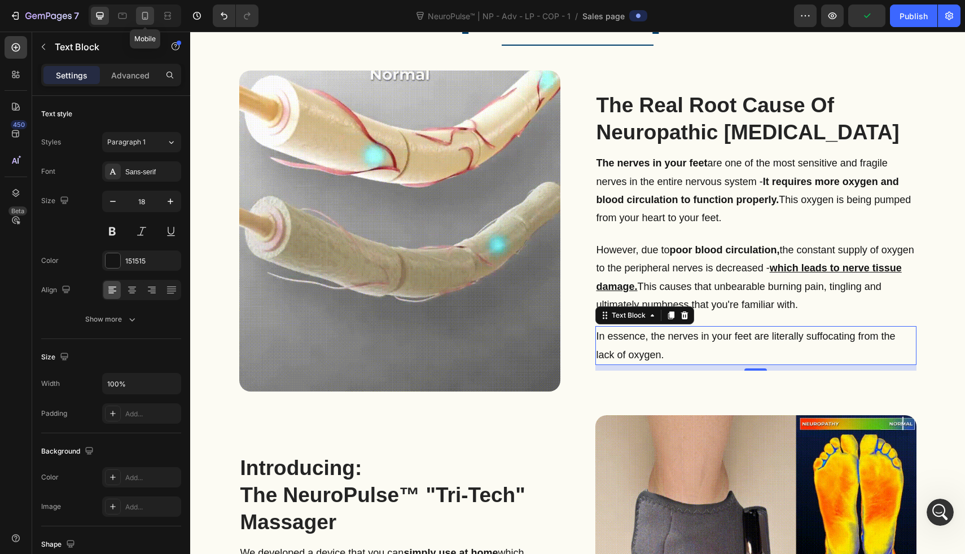
type input "14"
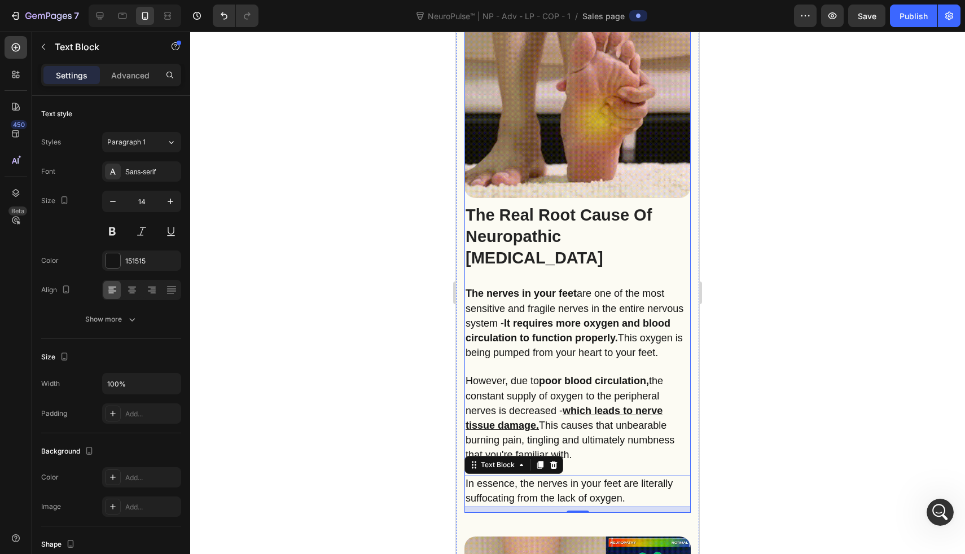
scroll to position [1209, 0]
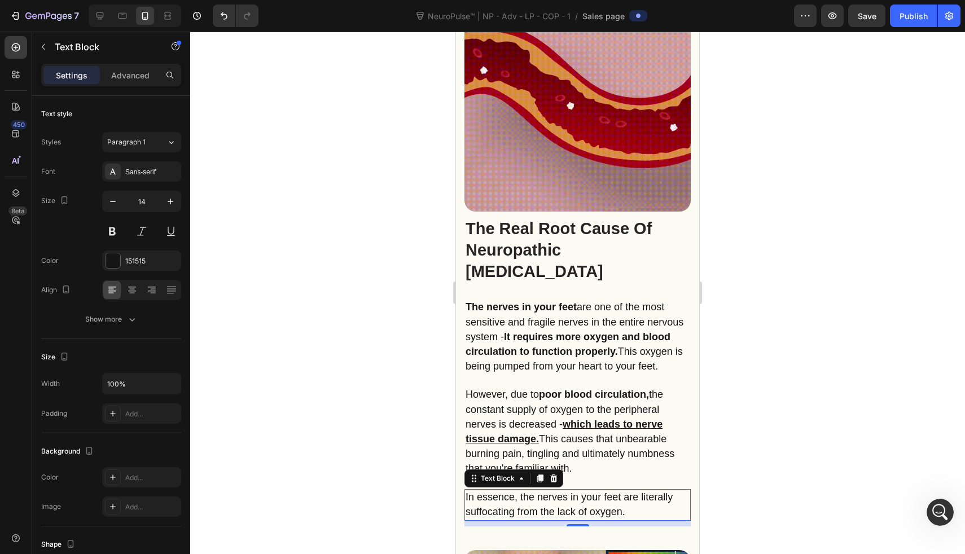
click at [423, 203] on div at bounding box center [577, 293] width 775 height 523
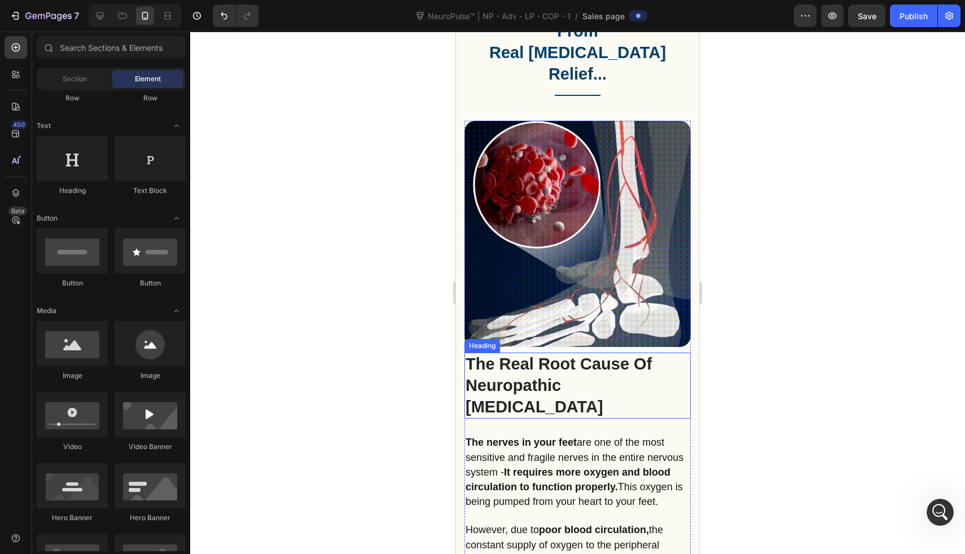
scroll to position [1060, 0]
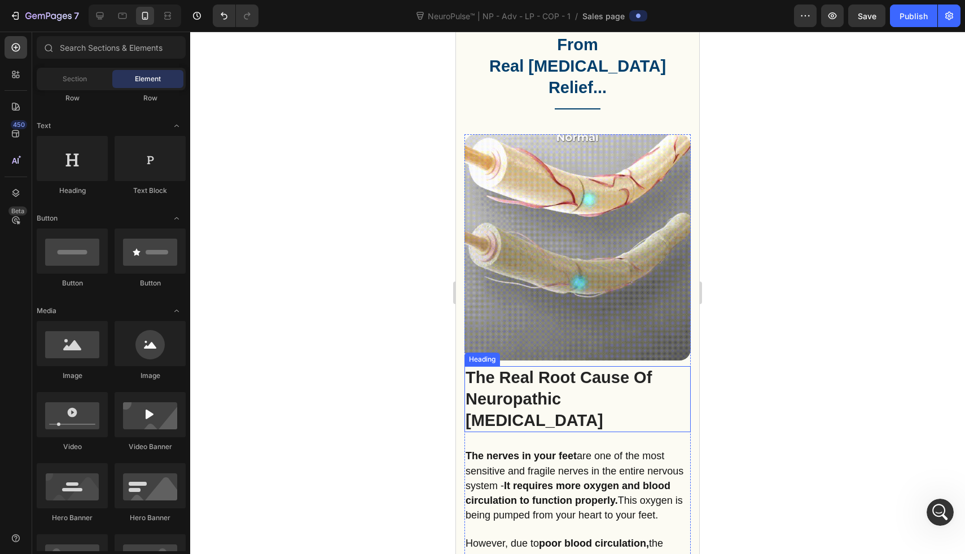
click at [601, 204] on img at bounding box center [578, 247] width 226 height 226
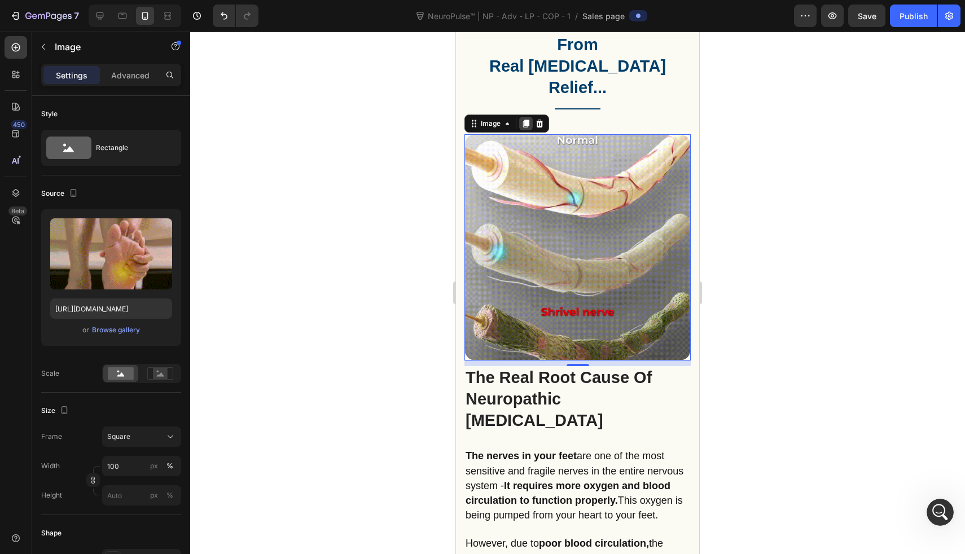
click at [529, 119] on icon at bounding box center [526, 123] width 9 height 9
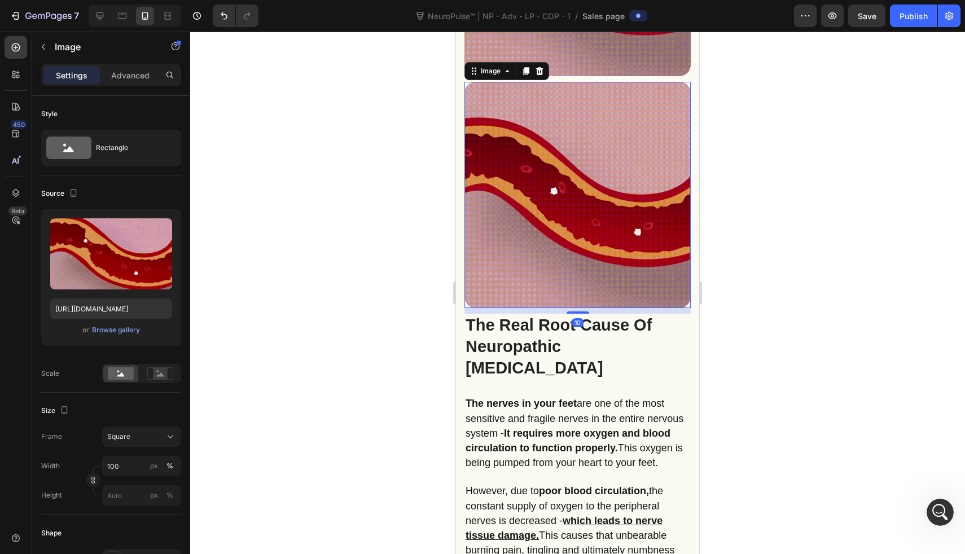
scroll to position [1408, 0]
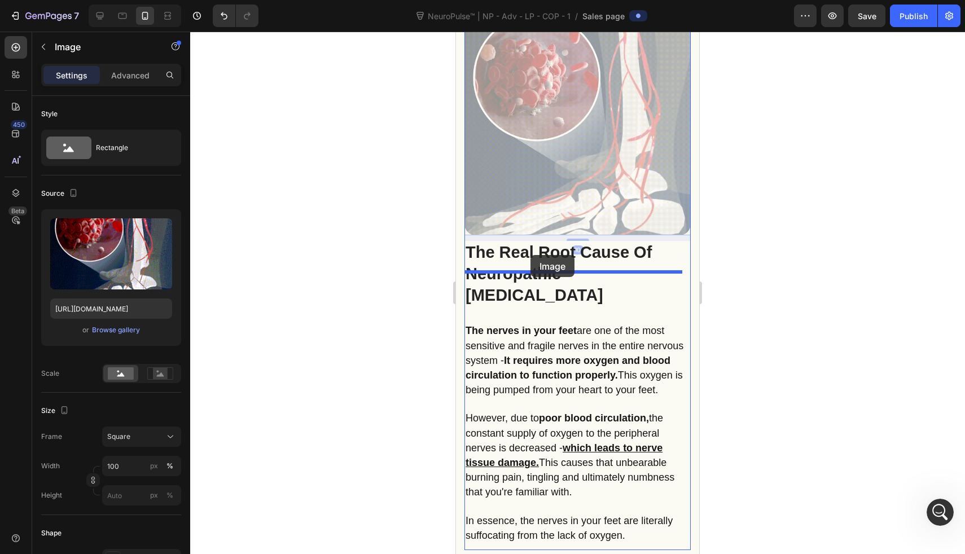
drag, startPoint x: 530, startPoint y: 89, endPoint x: 531, endPoint y: 255, distance: 165.4
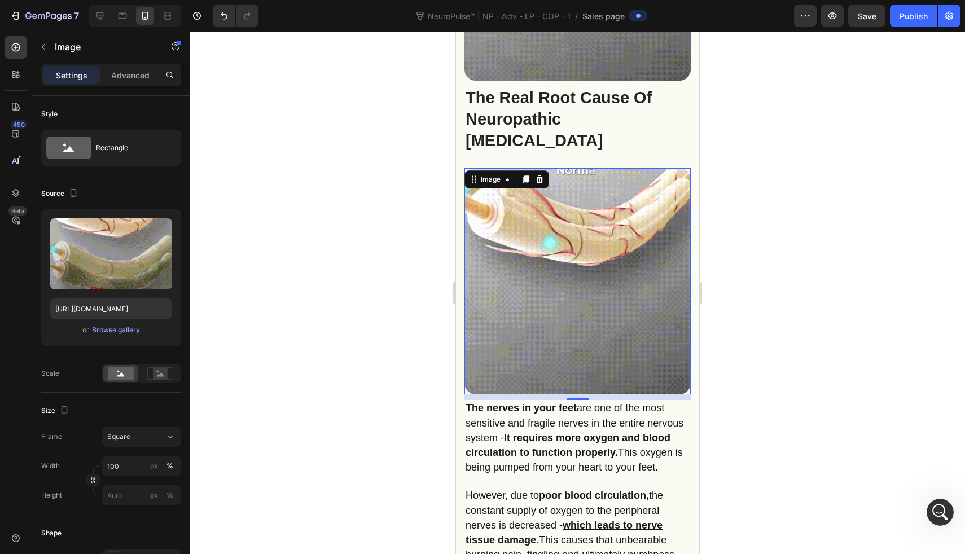
scroll to position [1266, 0]
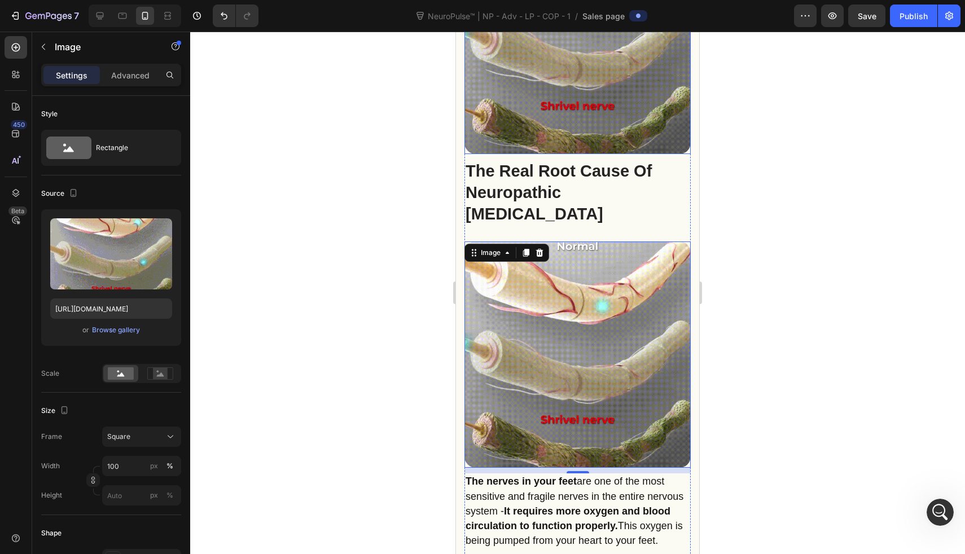
click at [536, 89] on img at bounding box center [578, 41] width 226 height 226
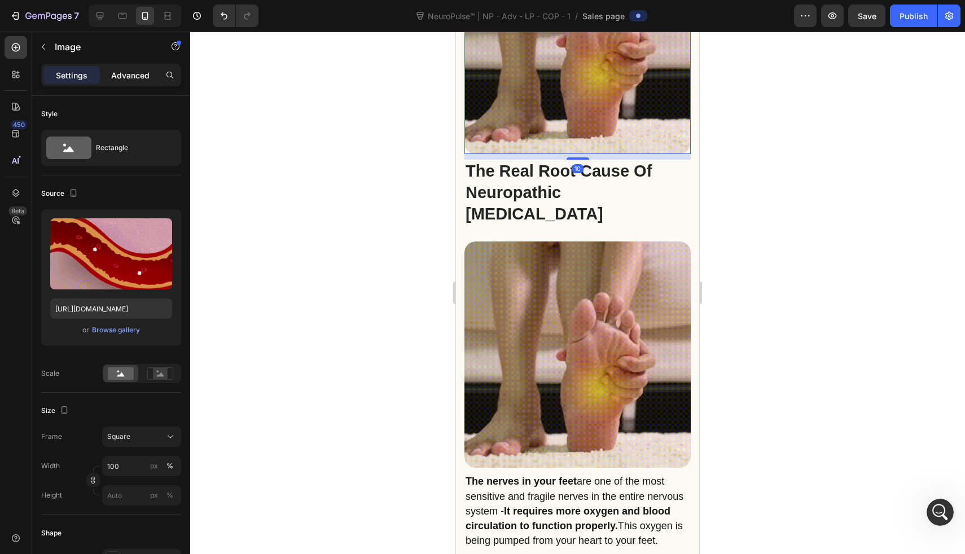
click at [144, 79] on p "Advanced" at bounding box center [130, 75] width 38 height 12
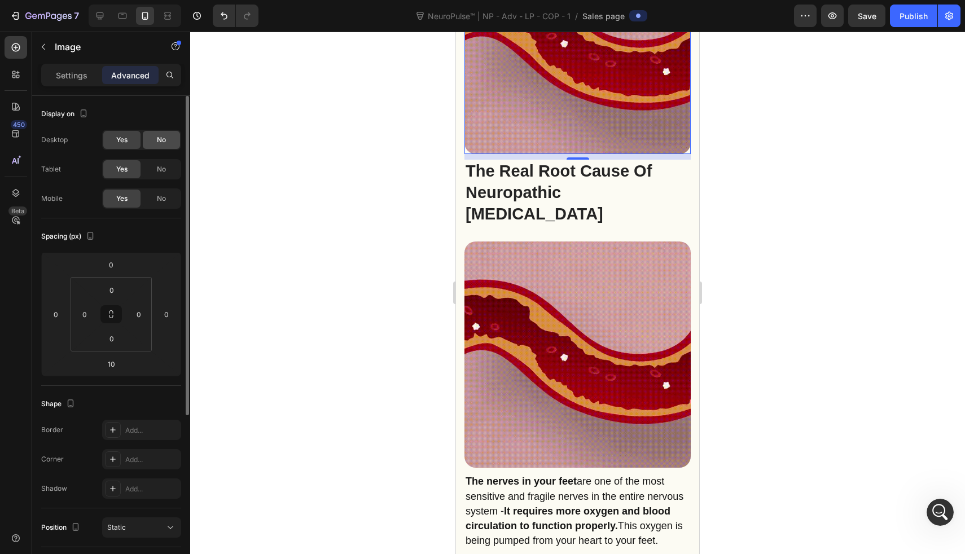
click at [150, 137] on div "No" at bounding box center [161, 140] width 37 height 18
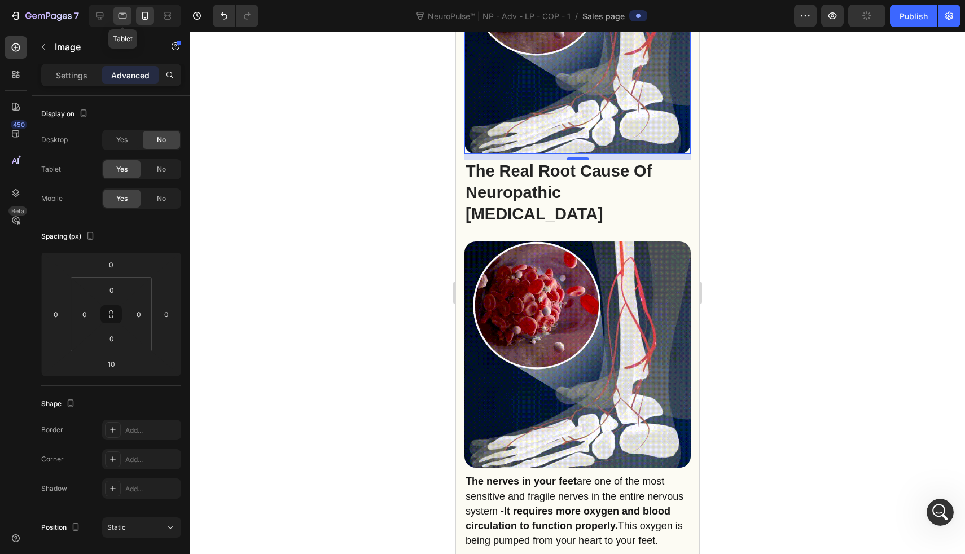
click at [130, 17] on div at bounding box center [122, 16] width 18 height 18
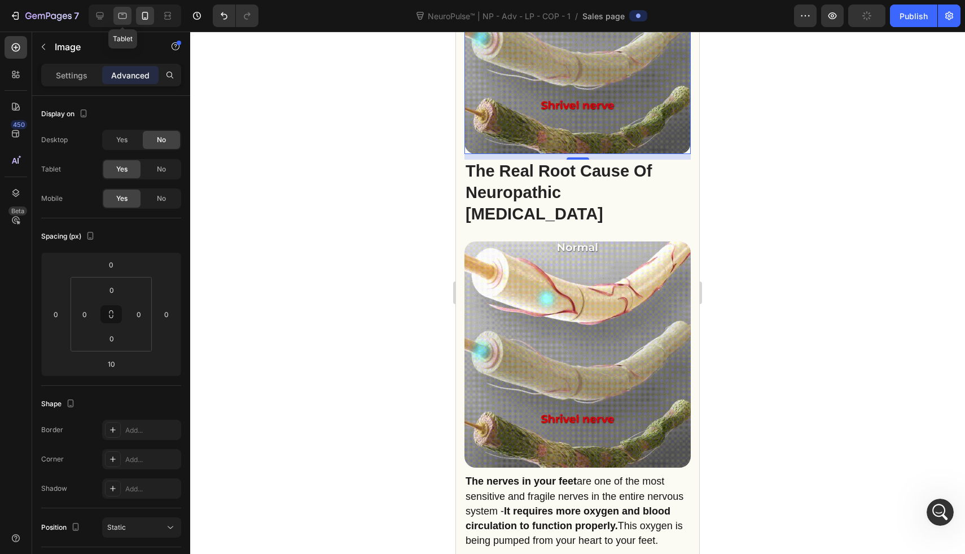
type input "0"
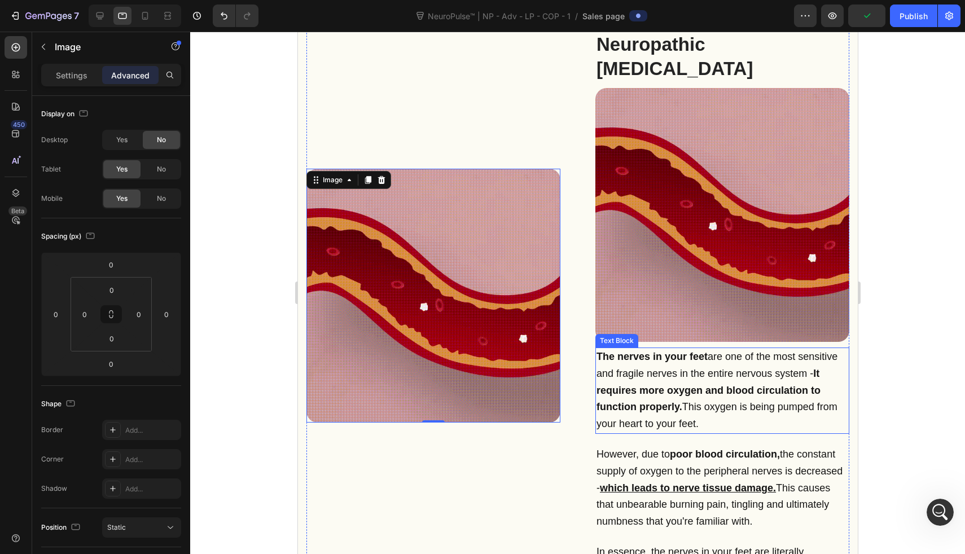
scroll to position [869, 0]
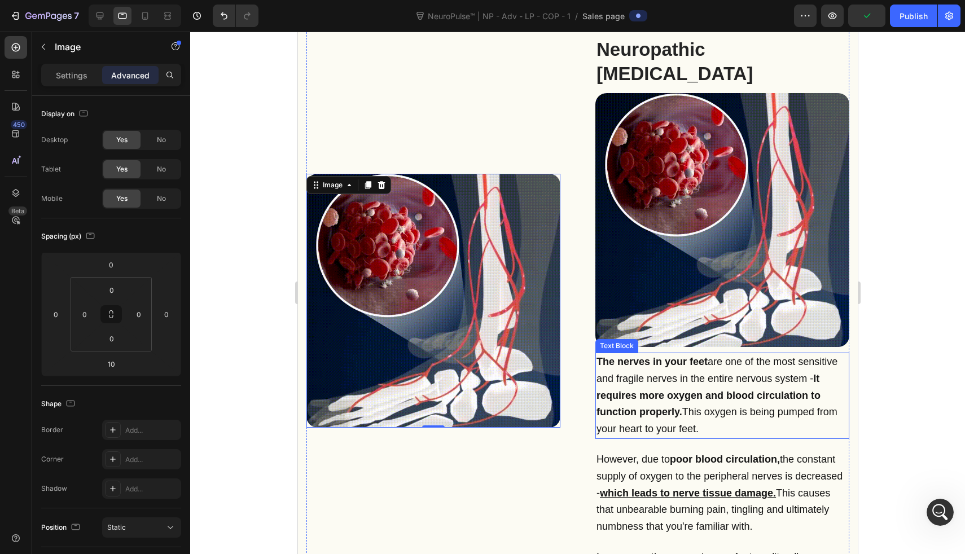
click at [648, 200] on img at bounding box center [722, 220] width 254 height 254
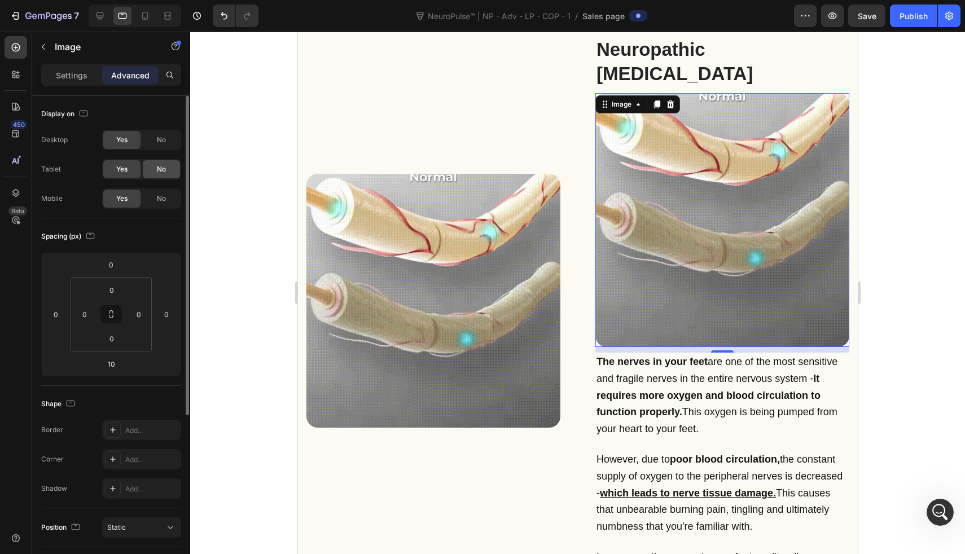
click at [160, 172] on span "No" at bounding box center [161, 169] width 9 height 10
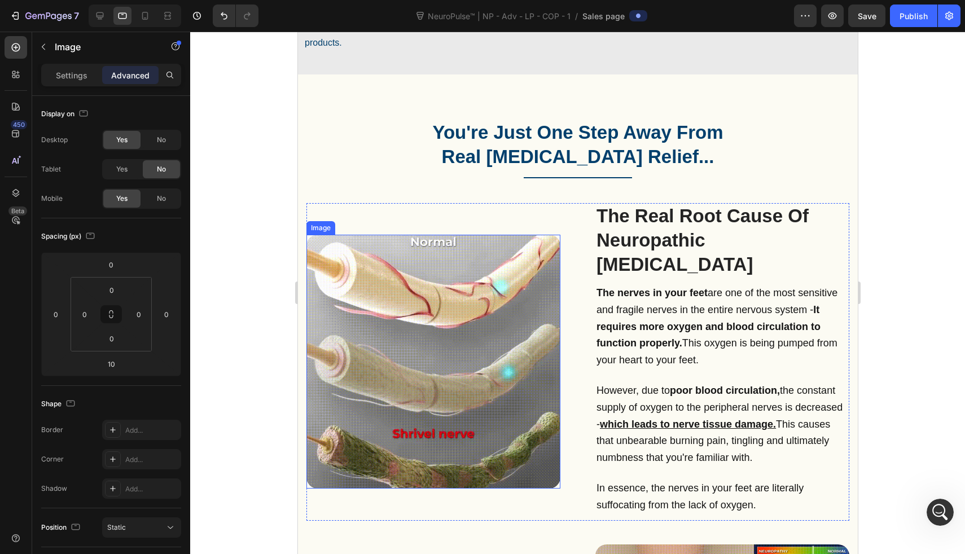
scroll to position [659, 0]
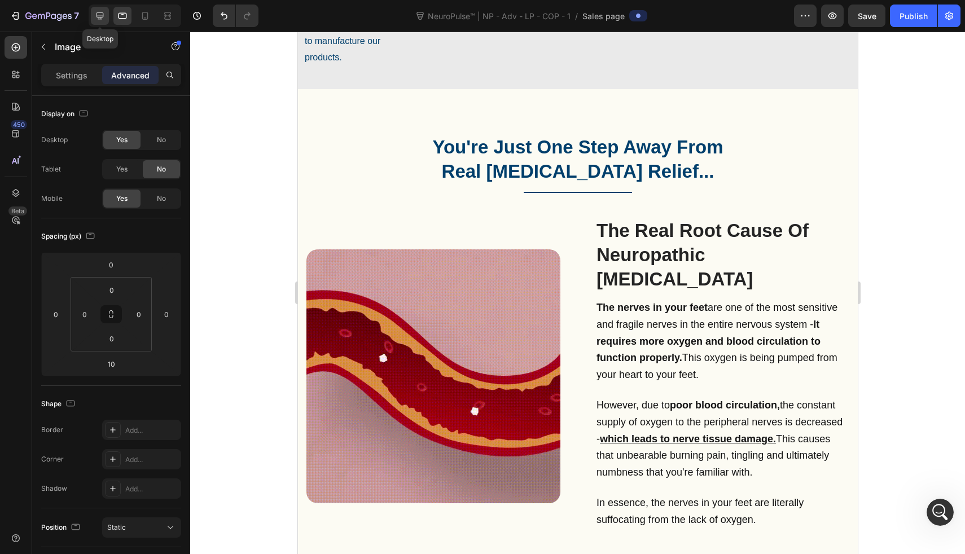
click at [106, 17] on div at bounding box center [100, 16] width 18 height 18
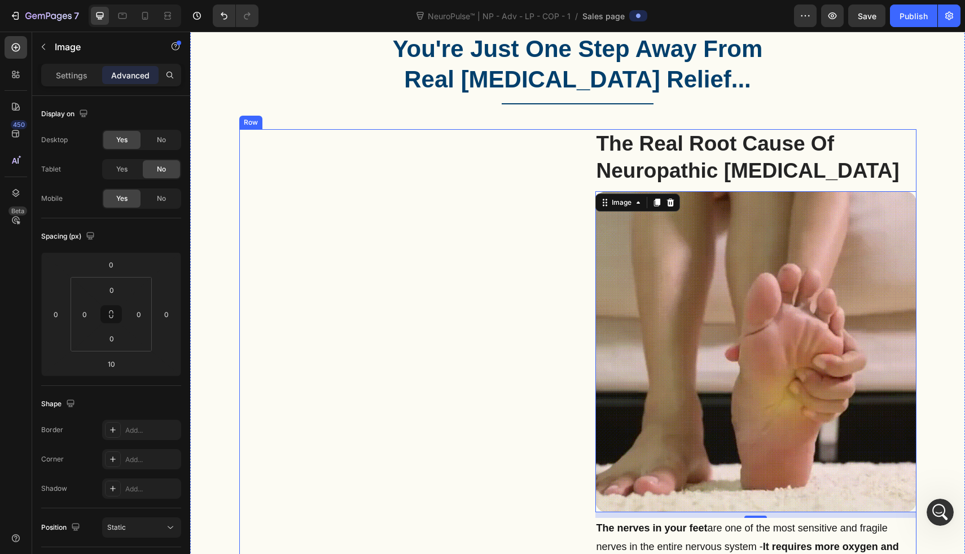
scroll to position [672, 0]
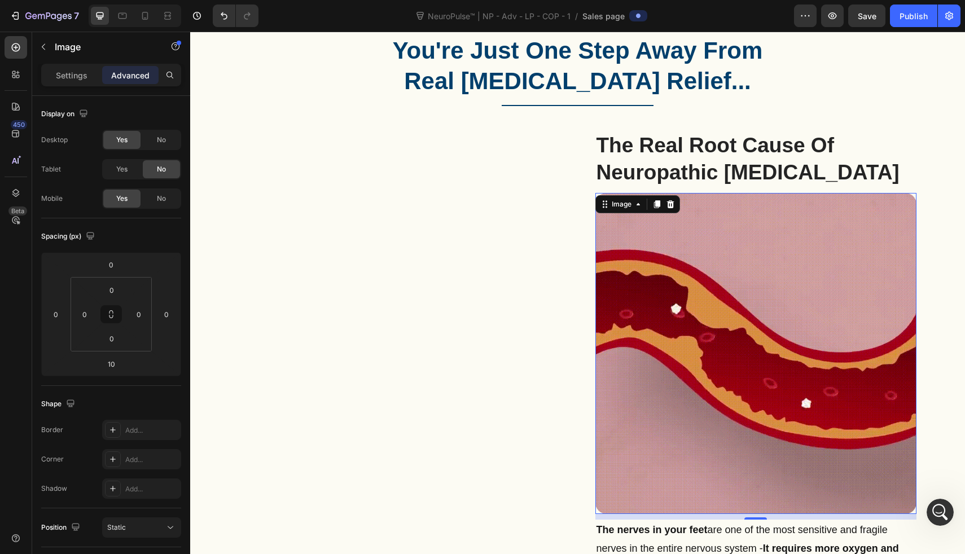
click at [756, 309] on img at bounding box center [756, 353] width 321 height 321
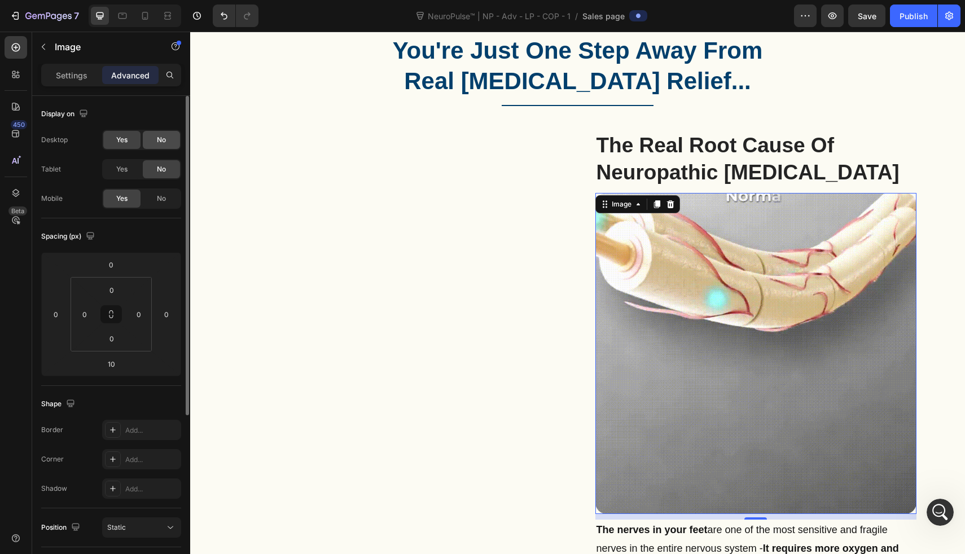
click at [151, 137] on div "No" at bounding box center [161, 140] width 37 height 18
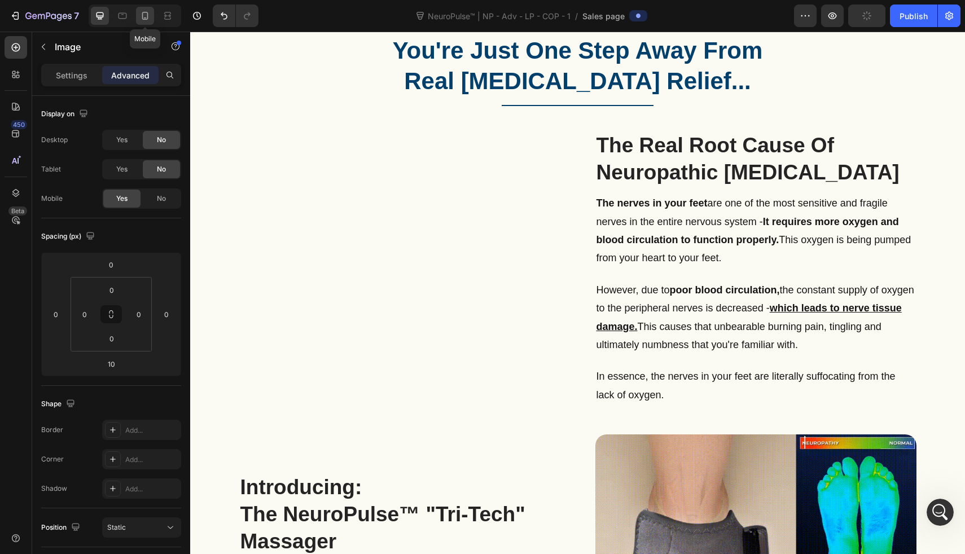
click at [137, 15] on div at bounding box center [145, 16] width 18 height 18
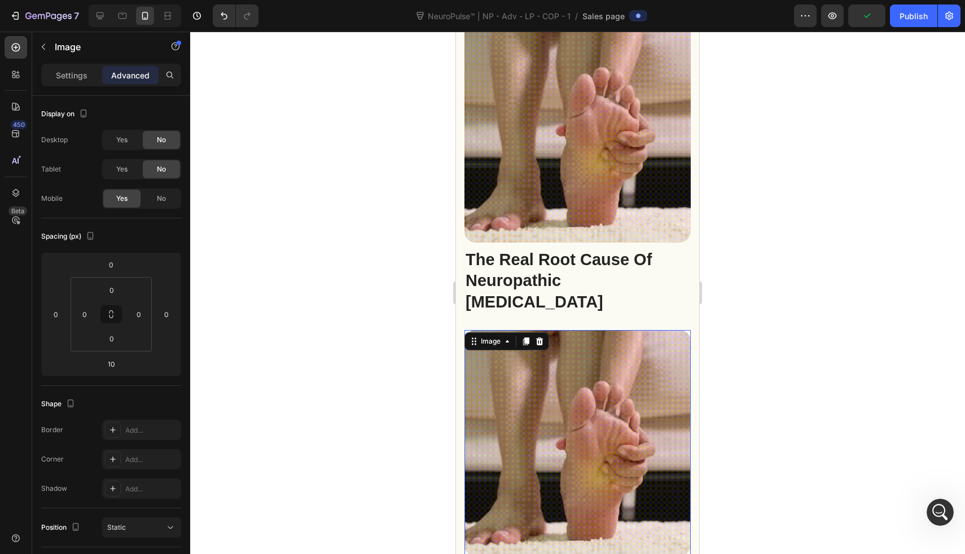
scroll to position [1262, 0]
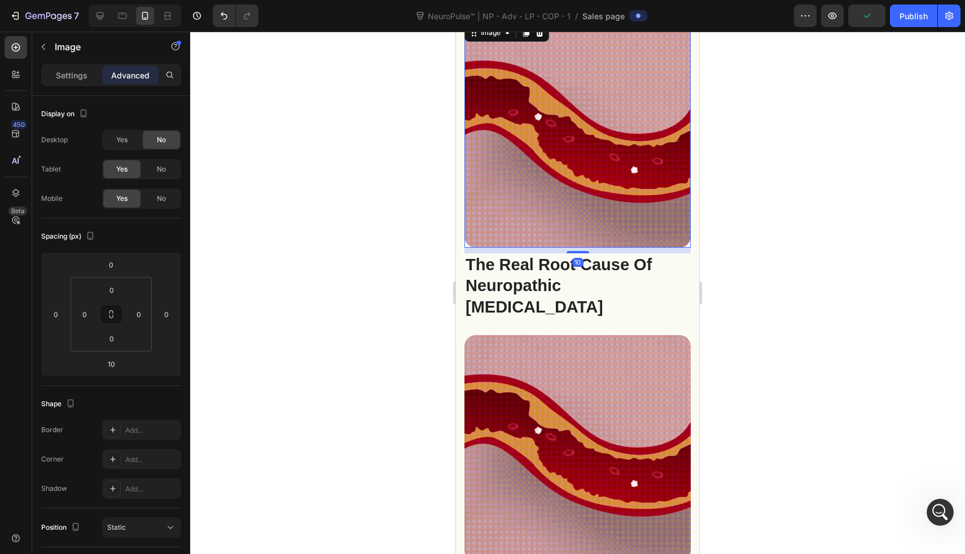
click at [550, 142] on img at bounding box center [578, 134] width 226 height 226
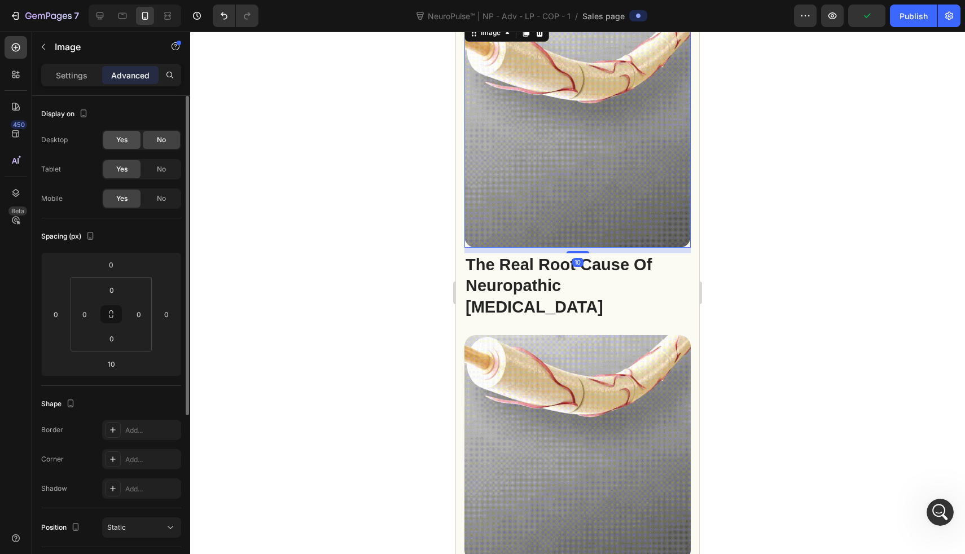
click at [132, 141] on div "Yes" at bounding box center [121, 140] width 37 height 18
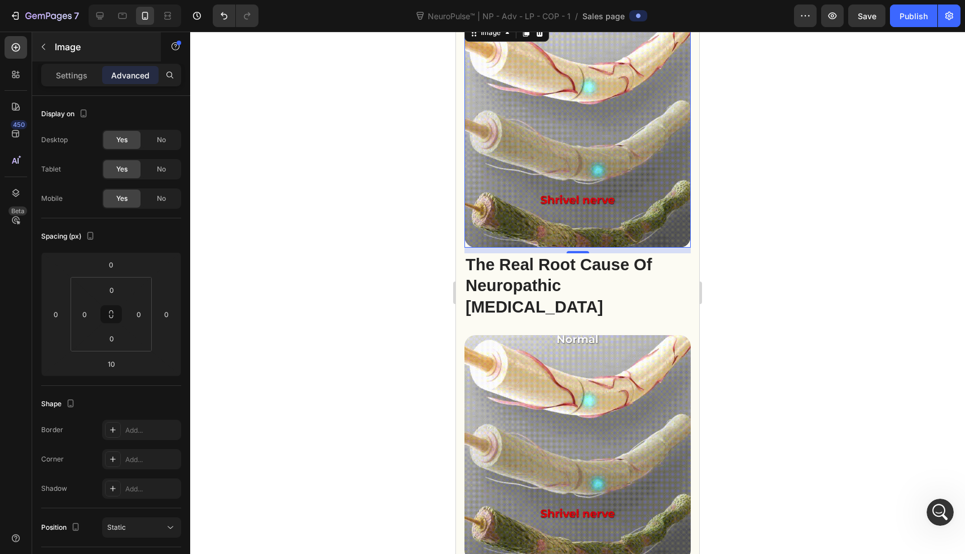
drag, startPoint x: 102, startPoint y: 13, endPoint x: 105, endPoint y: 60, distance: 47.5
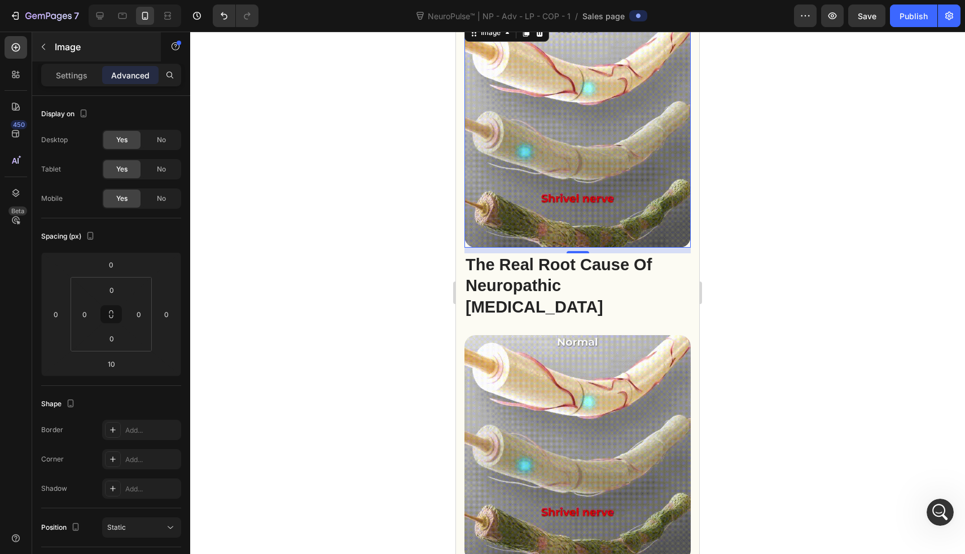
click at [105, 0] on div "7 Version history NeuroPulse™ | NP - Adv - LP - COP - 1 / Sales page Preview Sa…" at bounding box center [482, 0] width 965 height 0
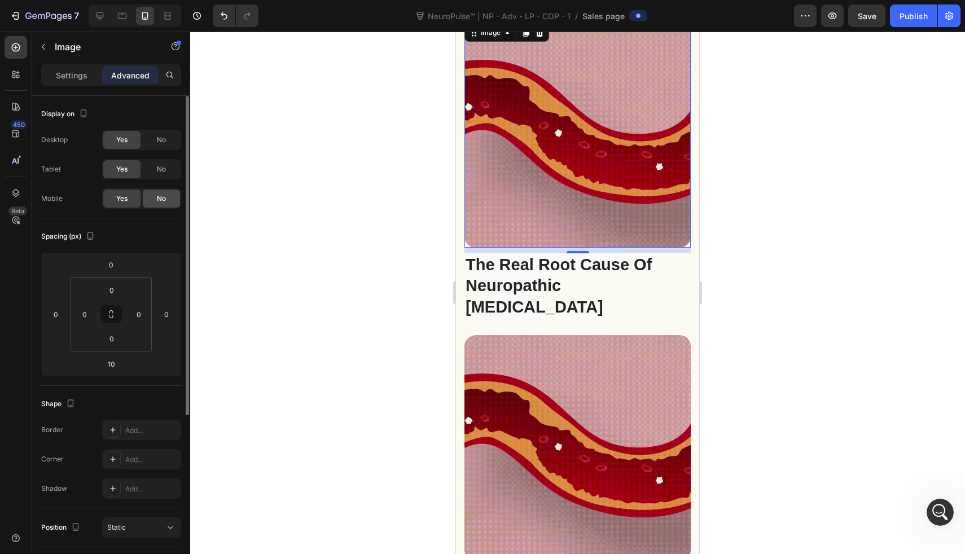
click at [165, 196] on span "No" at bounding box center [161, 199] width 9 height 10
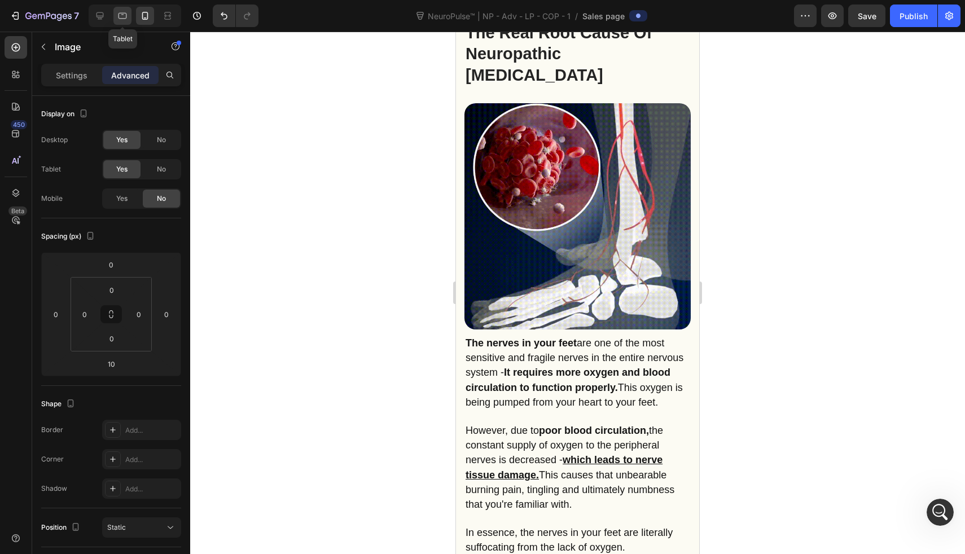
click at [127, 15] on icon at bounding box center [122, 15] width 11 height 11
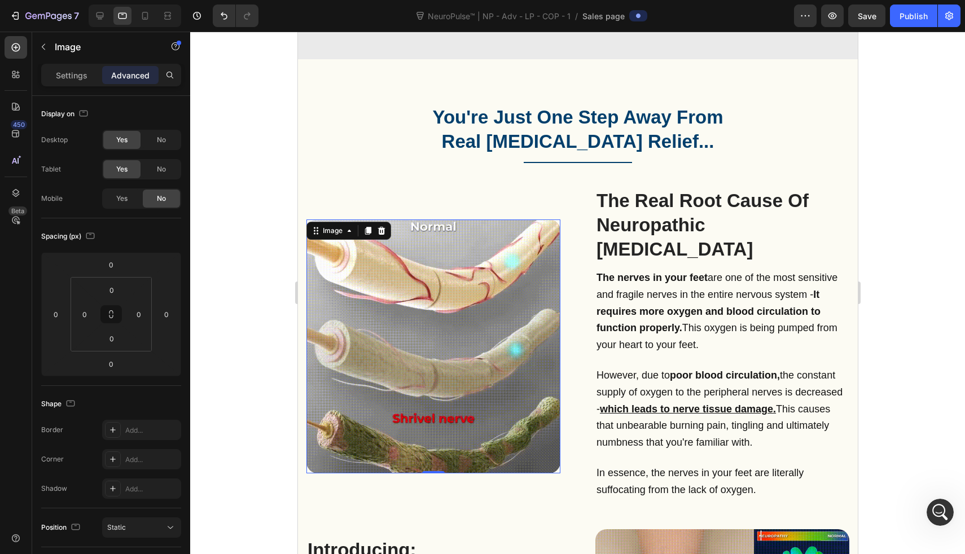
scroll to position [696, 0]
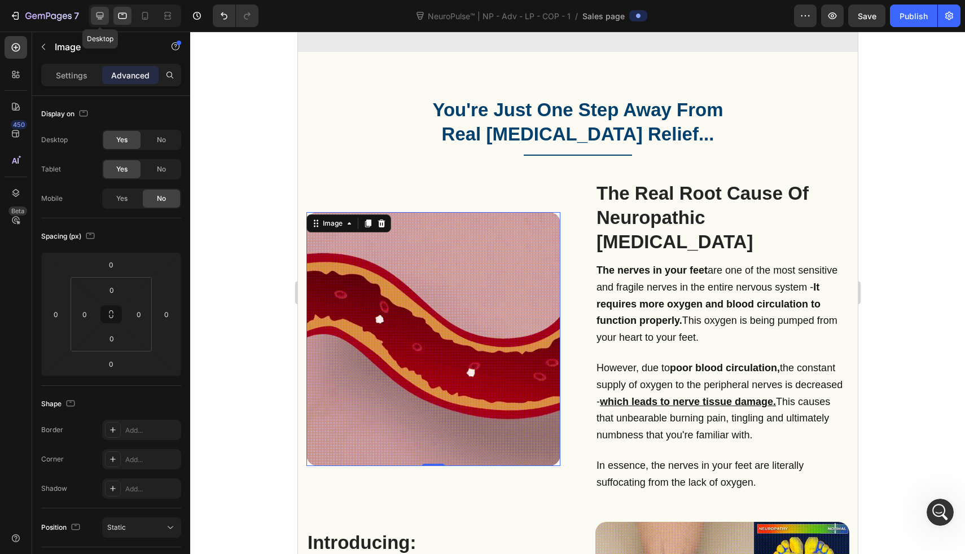
click at [100, 13] on icon at bounding box center [99, 15] width 11 height 11
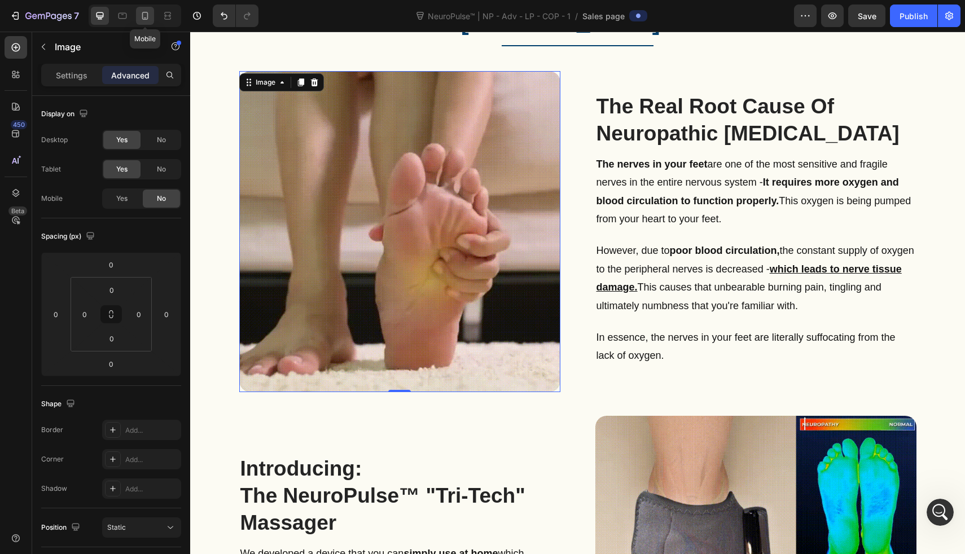
click at [145, 13] on icon at bounding box center [144, 15] width 11 height 11
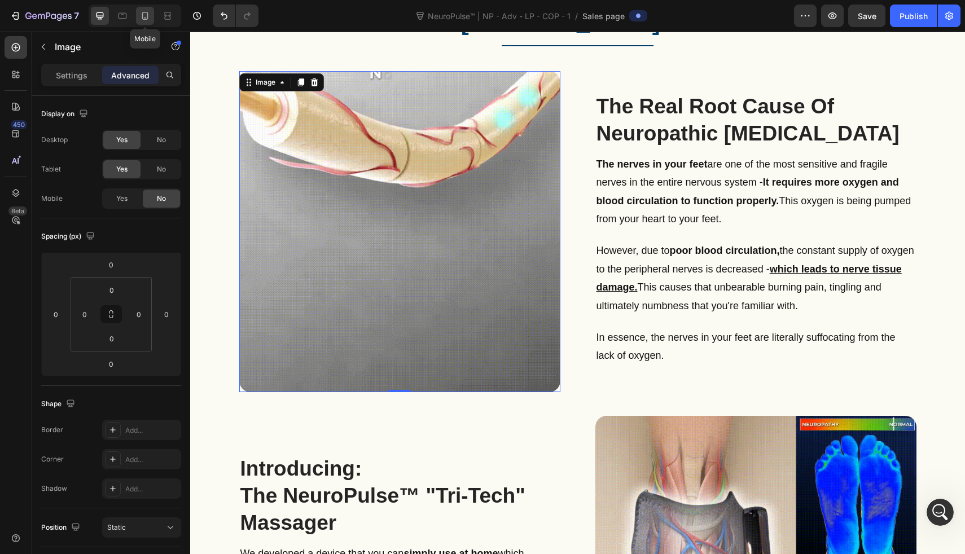
type input "10"
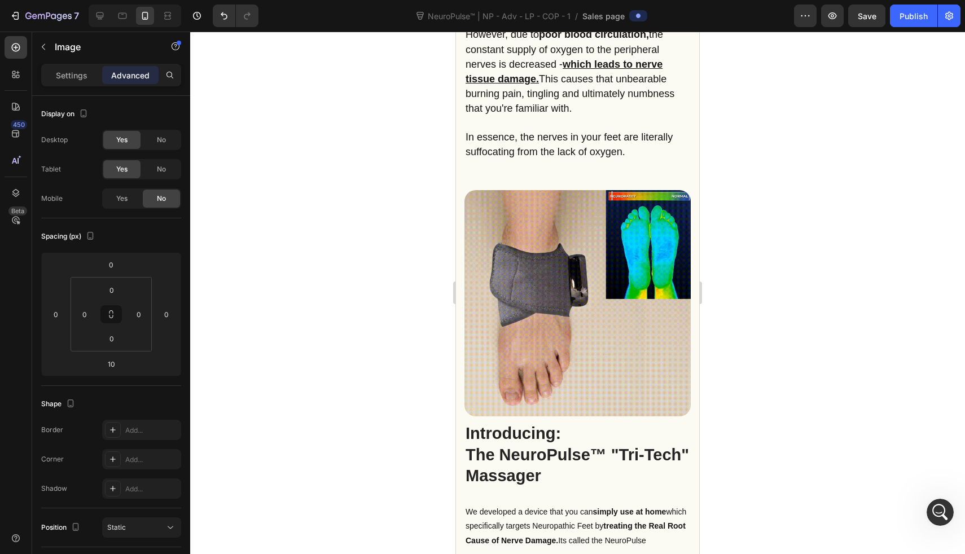
scroll to position [1504, 0]
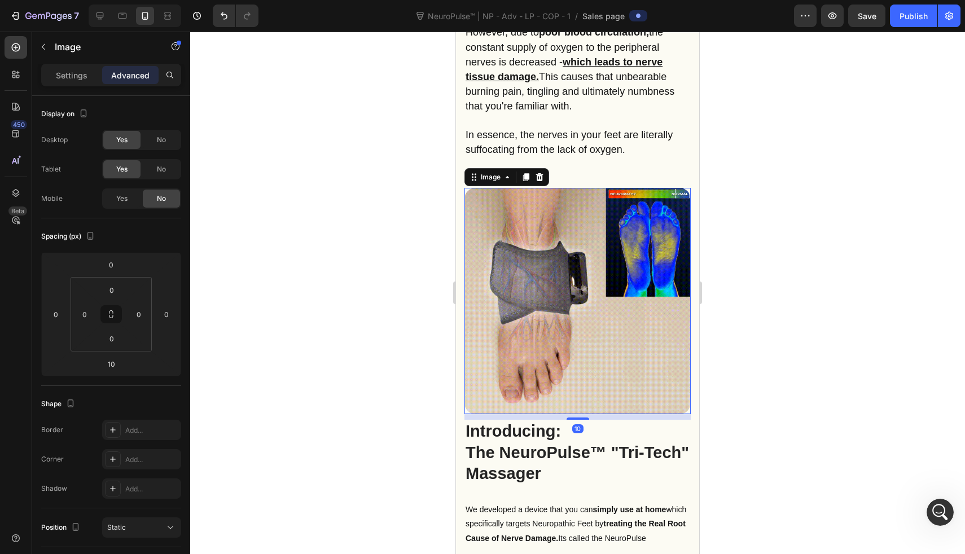
click at [563, 188] on img at bounding box center [578, 301] width 226 height 226
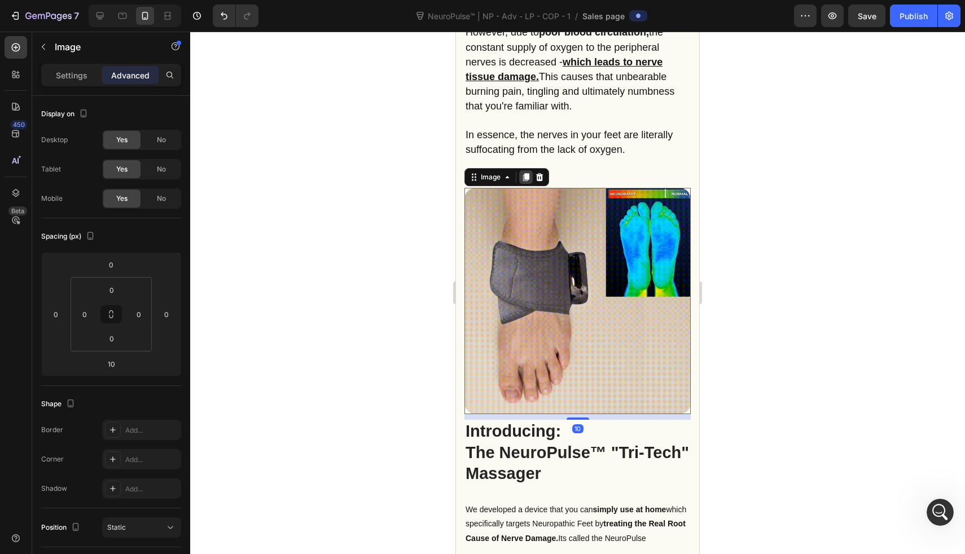
click at [526, 173] on icon at bounding box center [526, 177] width 6 height 8
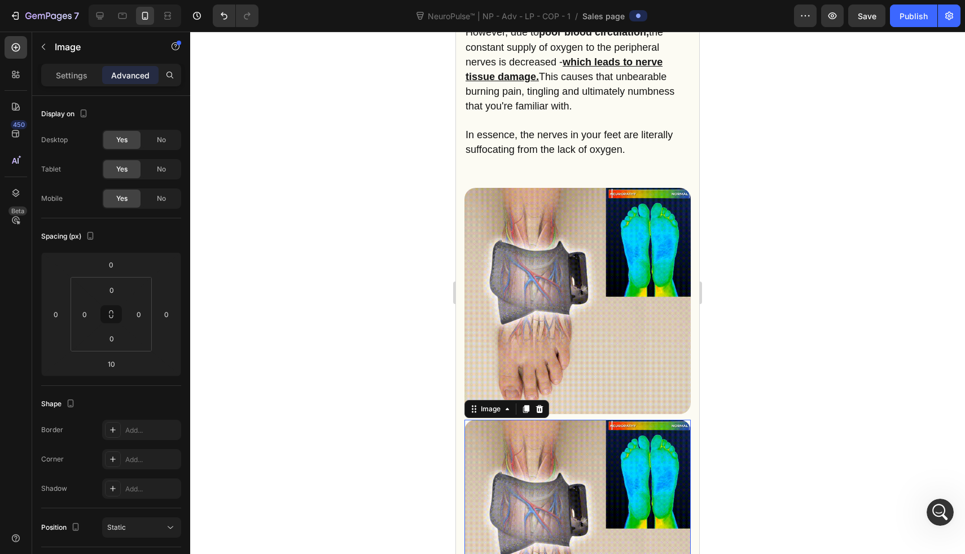
click at [539, 188] on img at bounding box center [578, 301] width 226 height 226
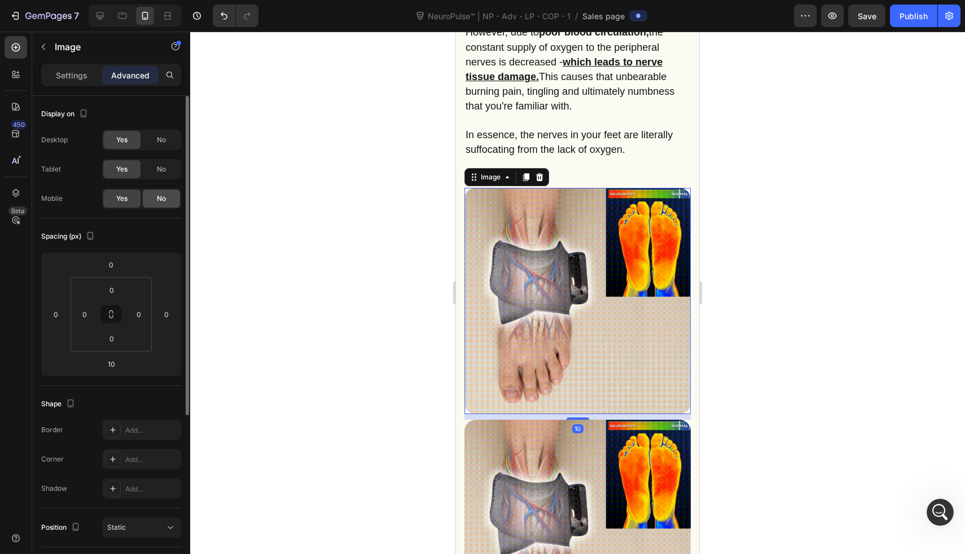
click at [157, 202] on span "No" at bounding box center [161, 199] width 9 height 10
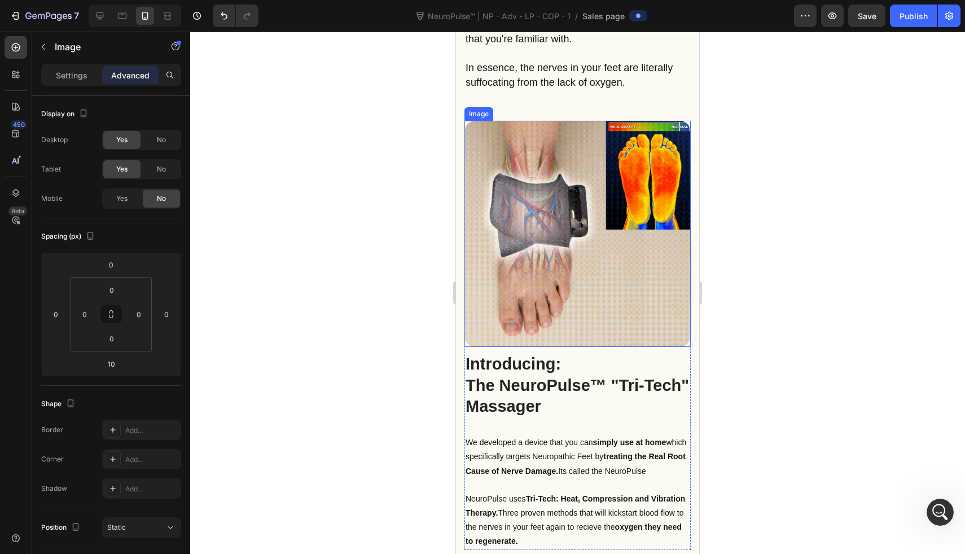
scroll to position [1614, 0]
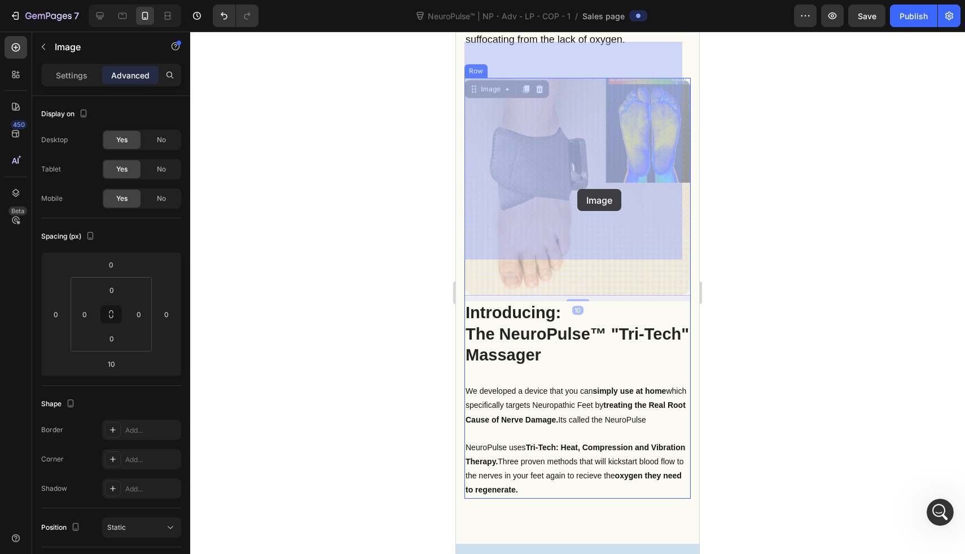
drag, startPoint x: 577, startPoint y: 178, endPoint x: 577, endPoint y: 190, distance: 11.9
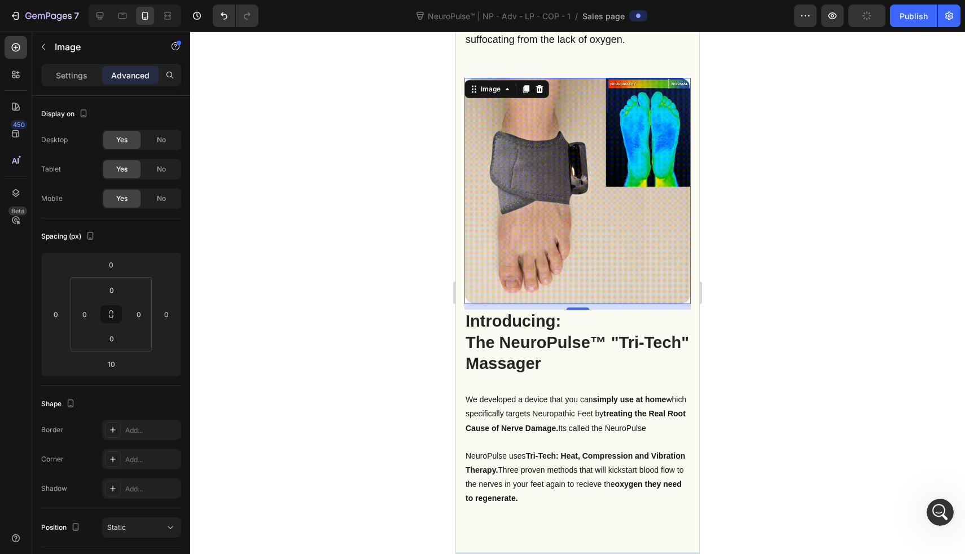
click at [561, 230] on img at bounding box center [578, 191] width 226 height 226
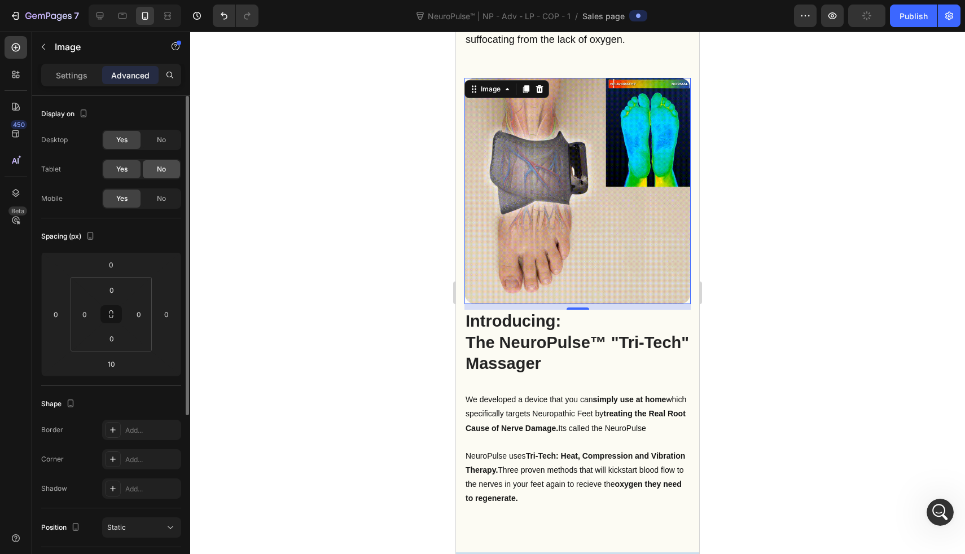
click at [155, 167] on div "No" at bounding box center [161, 169] width 37 height 18
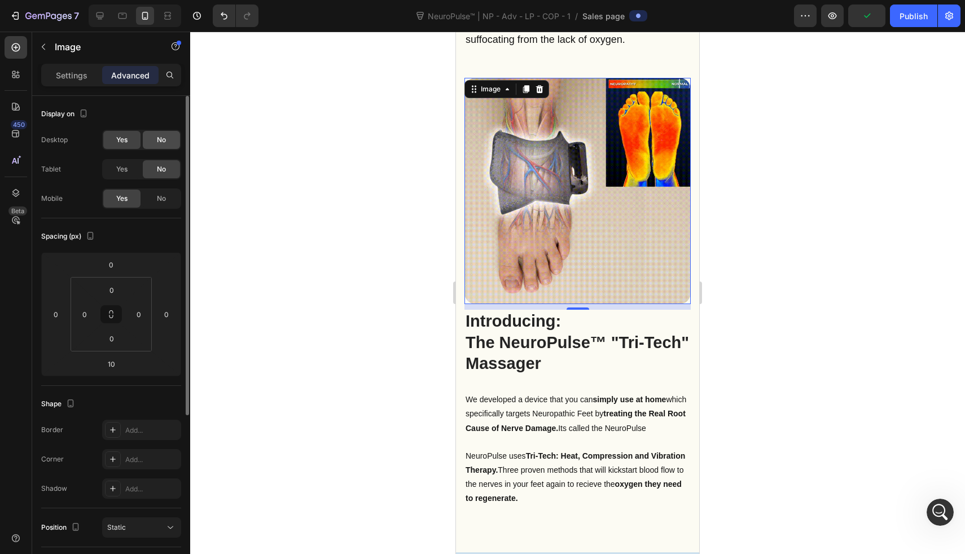
click at [156, 145] on div "No" at bounding box center [161, 140] width 37 height 18
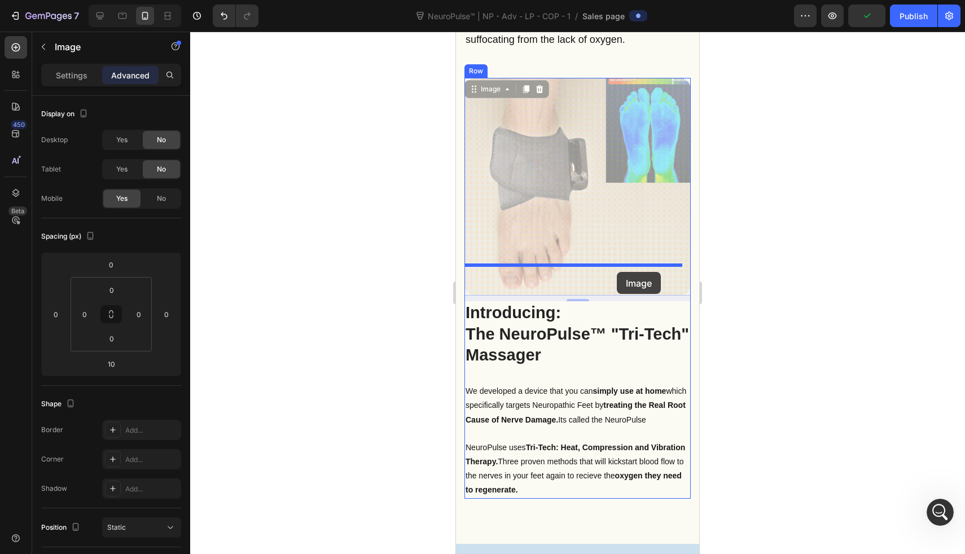
drag, startPoint x: 627, startPoint y: 187, endPoint x: 617, endPoint y: 272, distance: 85.8
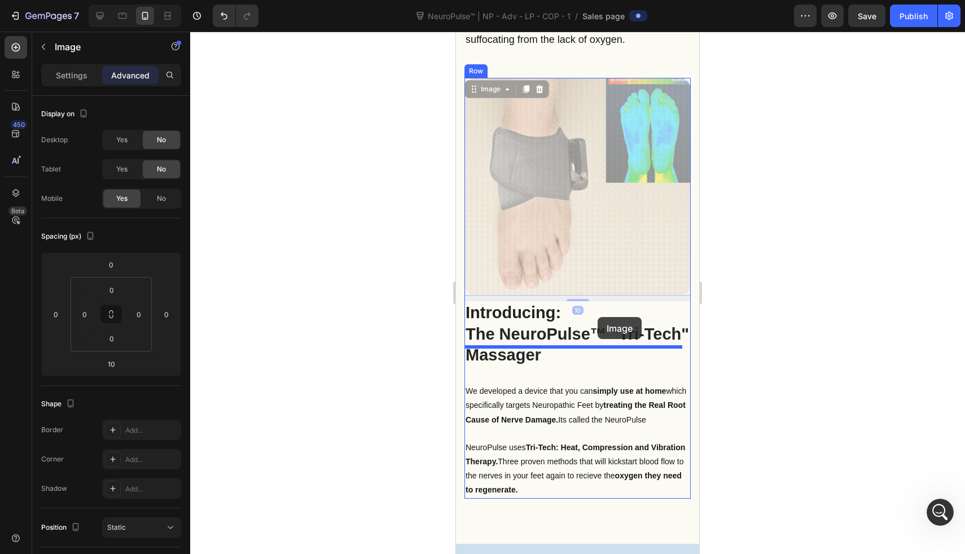
drag, startPoint x: 599, startPoint y: 218, endPoint x: 598, endPoint y: 317, distance: 98.8
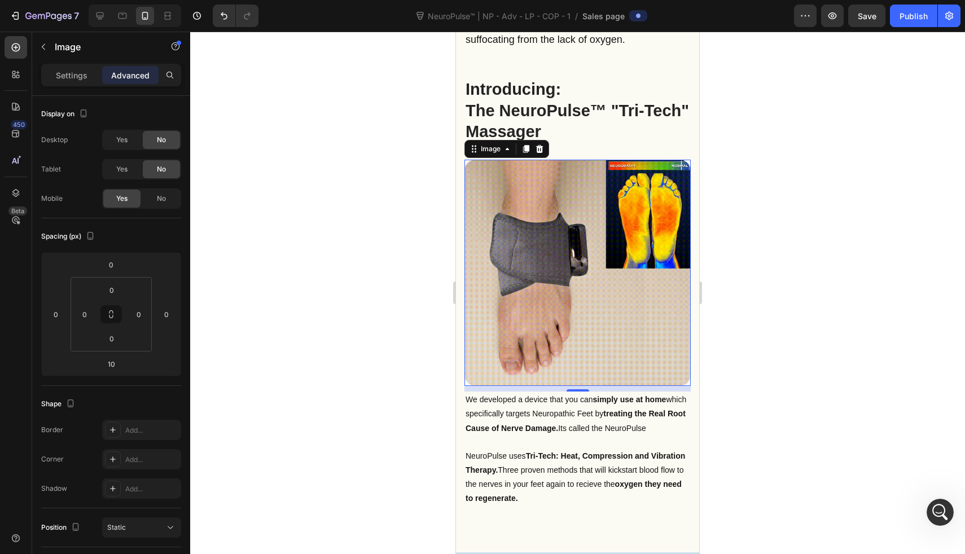
scroll to position [1593, 0]
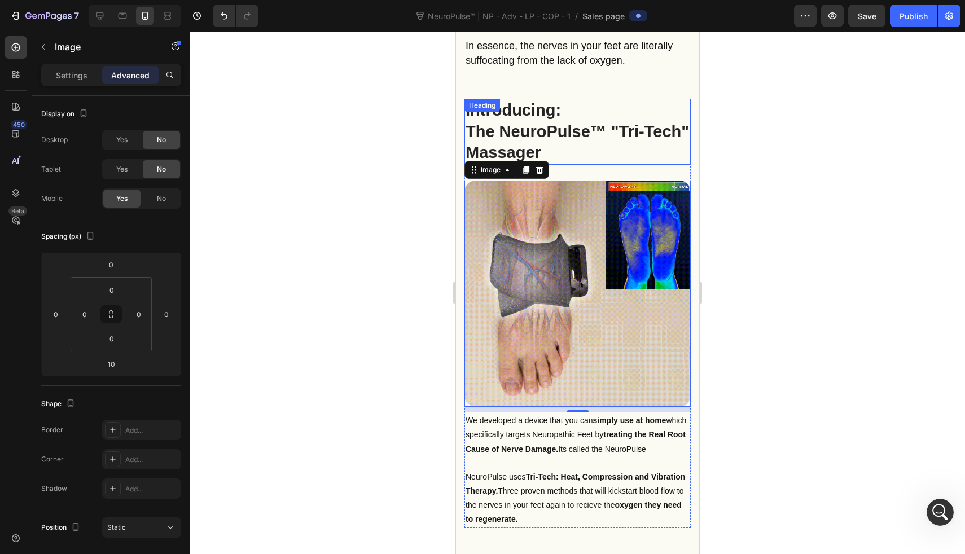
click at [605, 99] on h2 "Introducing: The NeuroPulse™ "Tri-Tech" Massager" at bounding box center [578, 132] width 226 height 66
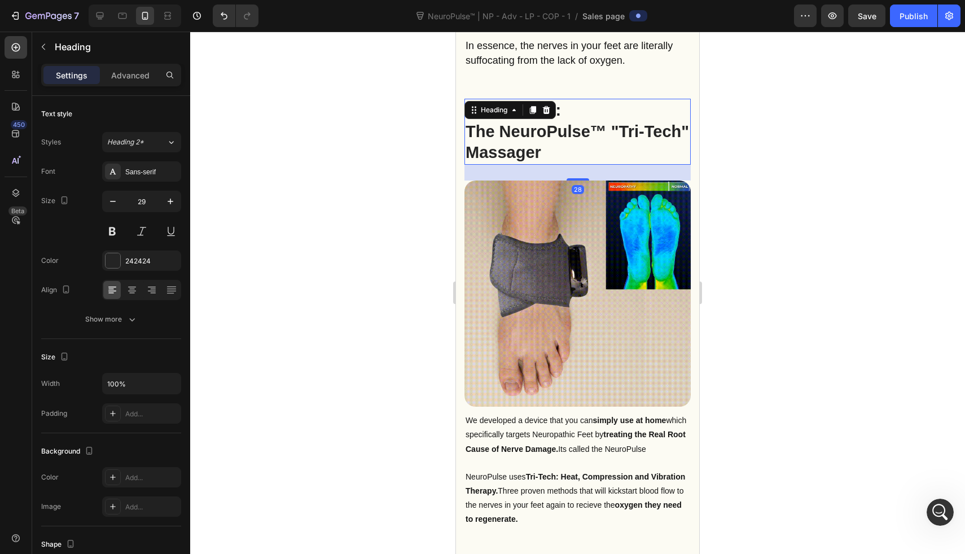
click at [336, 165] on div at bounding box center [577, 293] width 775 height 523
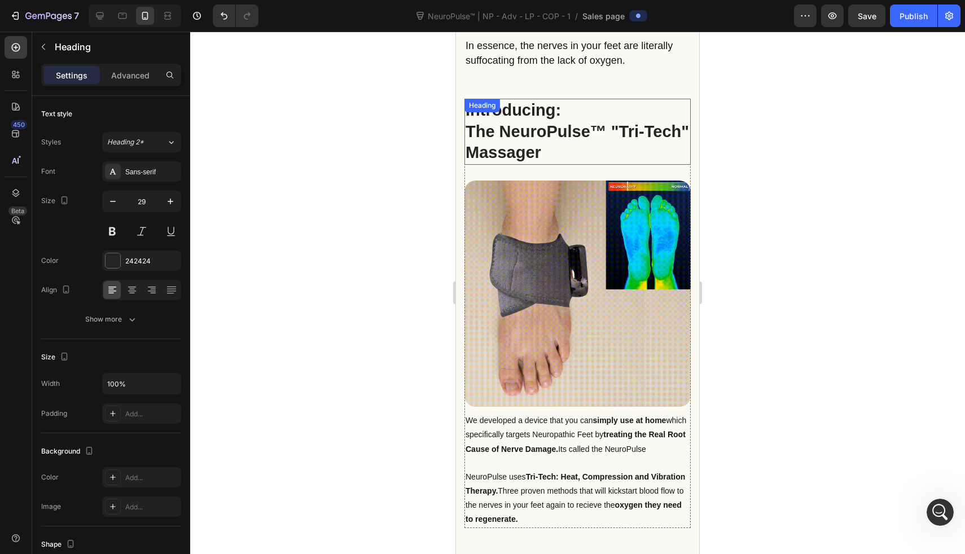
click at [551, 108] on h2 "Introducing: The NeuroPulse™ "Tri-Tech" Massager" at bounding box center [578, 132] width 226 height 66
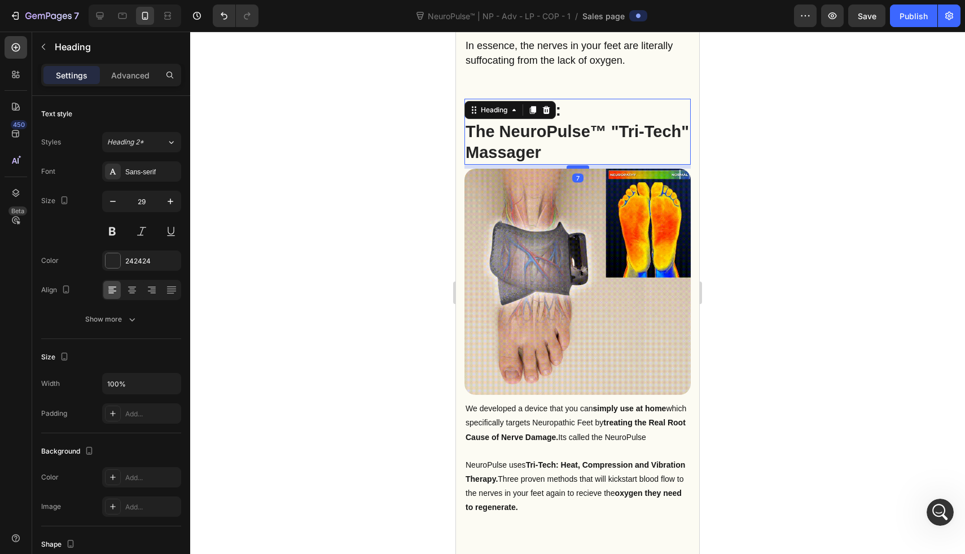
drag, startPoint x: 575, startPoint y: 142, endPoint x: 577, endPoint y: 130, distance: 12.1
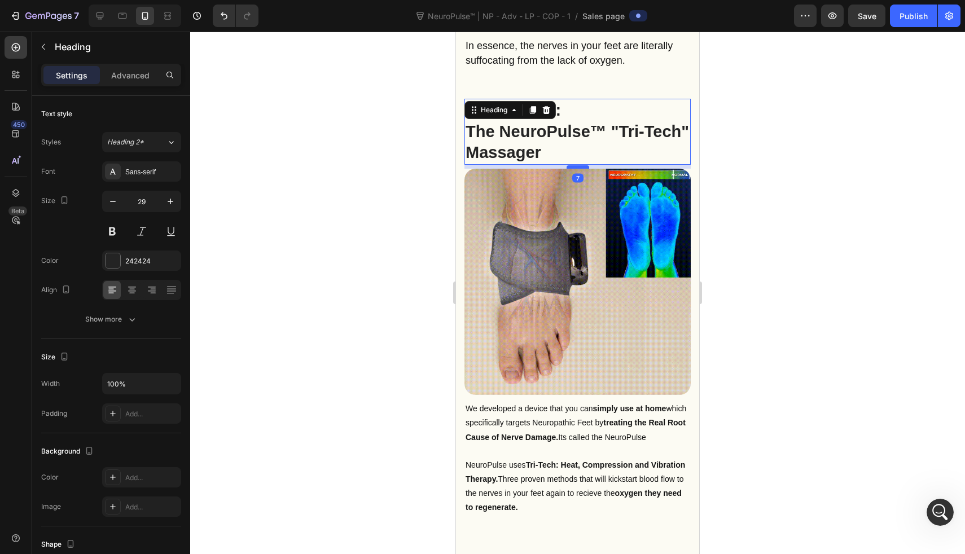
click at [577, 165] on div at bounding box center [578, 166] width 23 height 3
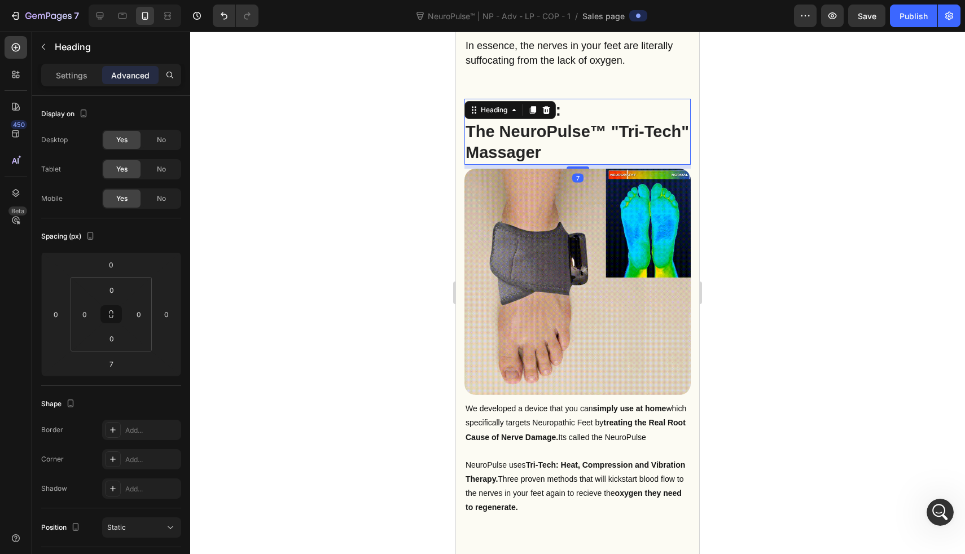
click at [430, 130] on div at bounding box center [577, 293] width 775 height 523
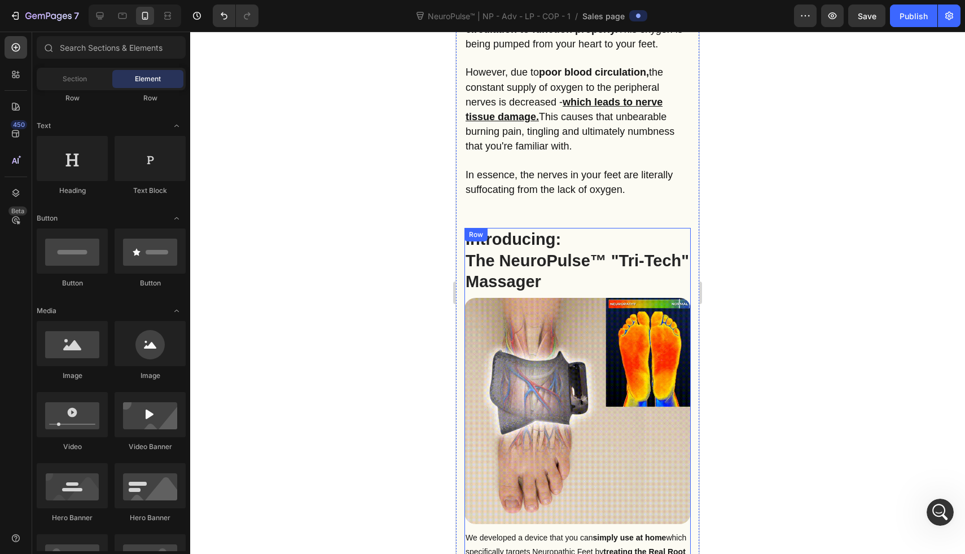
scroll to position [1461, 0]
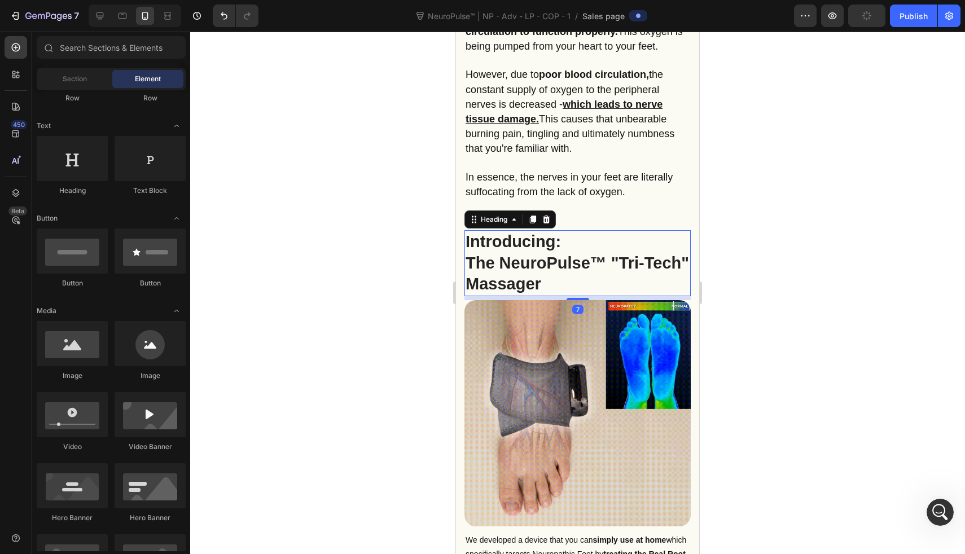
click at [568, 230] on h2 "Introducing: The NeuroPulse™ "Tri-Tech" Massager" at bounding box center [578, 263] width 226 height 66
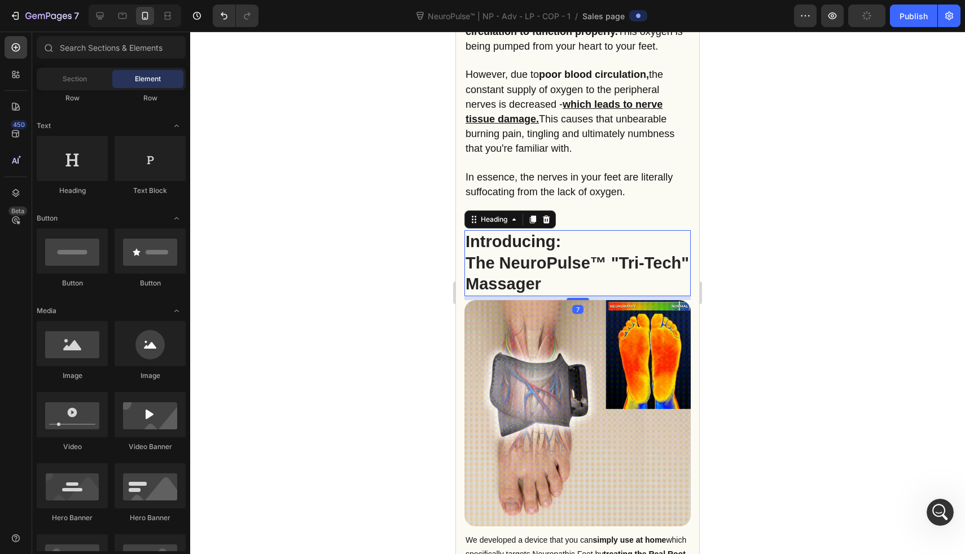
click at [568, 230] on h2 "Introducing: The NeuroPulse™ "Tri-Tech" Massager" at bounding box center [578, 263] width 226 height 66
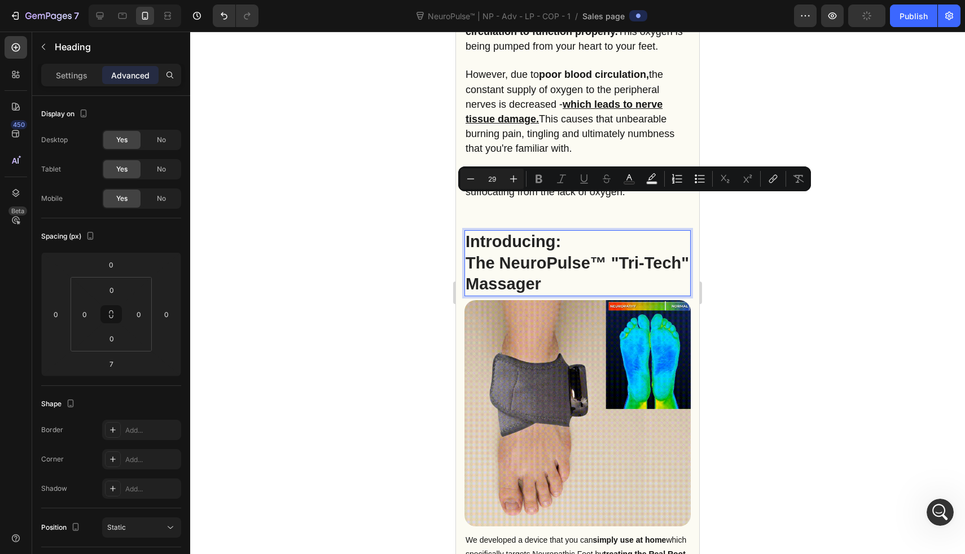
click at [563, 231] on p "Introducing: The NeuroPulse™ "Tri-Tech" Massager" at bounding box center [578, 263] width 224 height 64
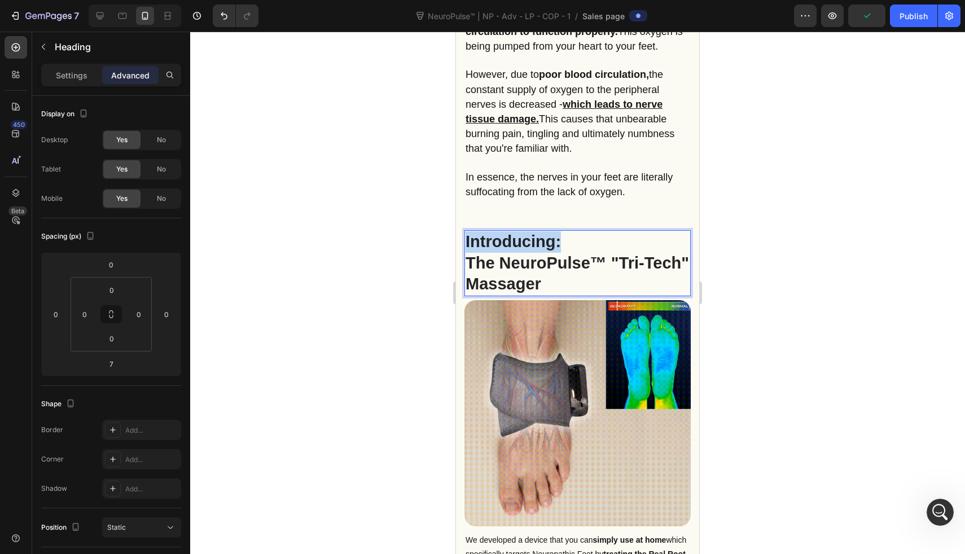
drag, startPoint x: 561, startPoint y: 205, endPoint x: 467, endPoint y: 209, distance: 94.3
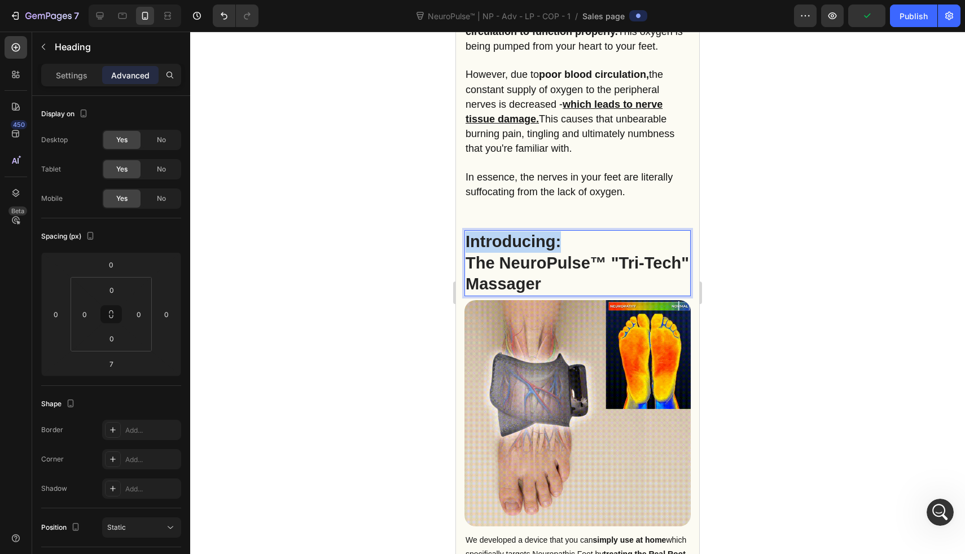
click at [467, 231] on p "Introducing: The NeuroPulse™ "Tri-Tech" Massager" at bounding box center [578, 263] width 224 height 64
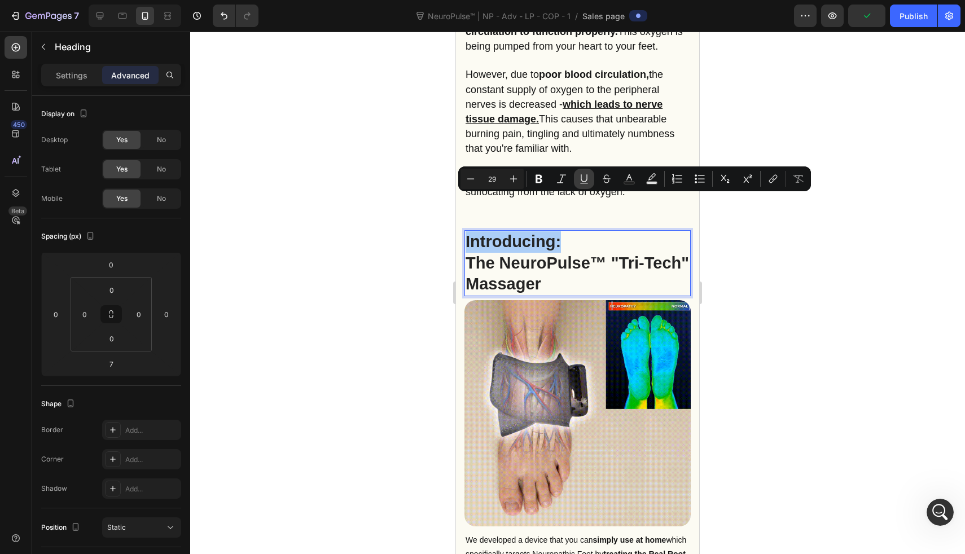
click at [584, 175] on icon "Editor contextual toolbar" at bounding box center [584, 178] width 11 height 11
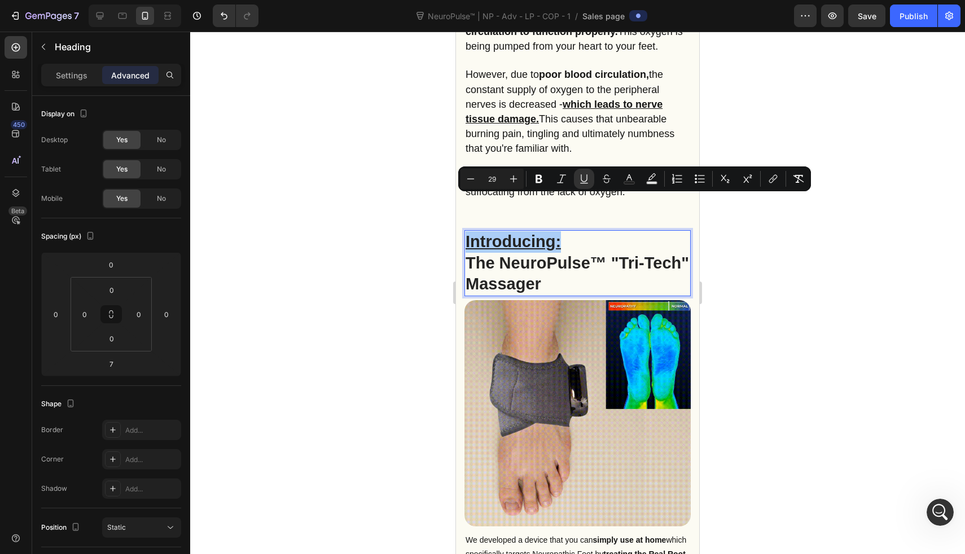
click at [336, 180] on div at bounding box center [577, 293] width 775 height 523
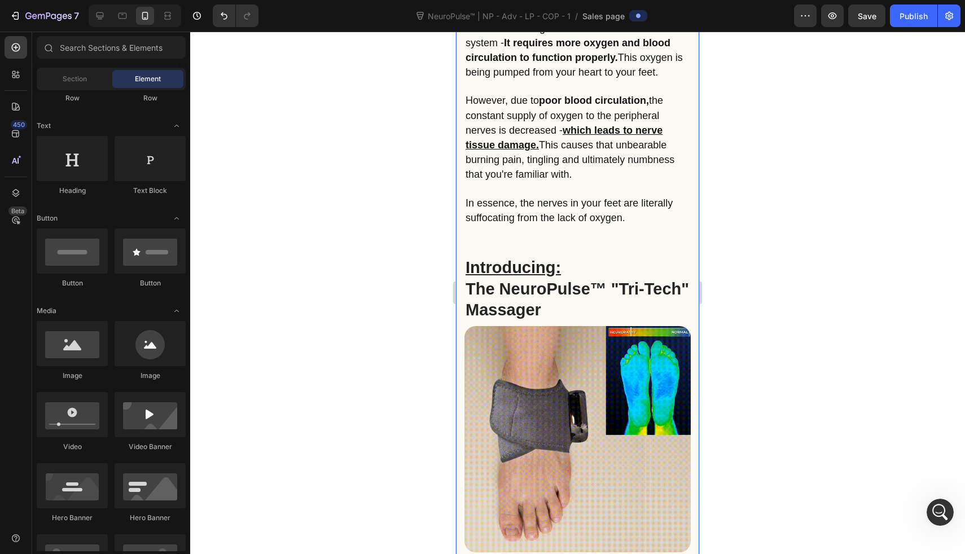
scroll to position [1429, 0]
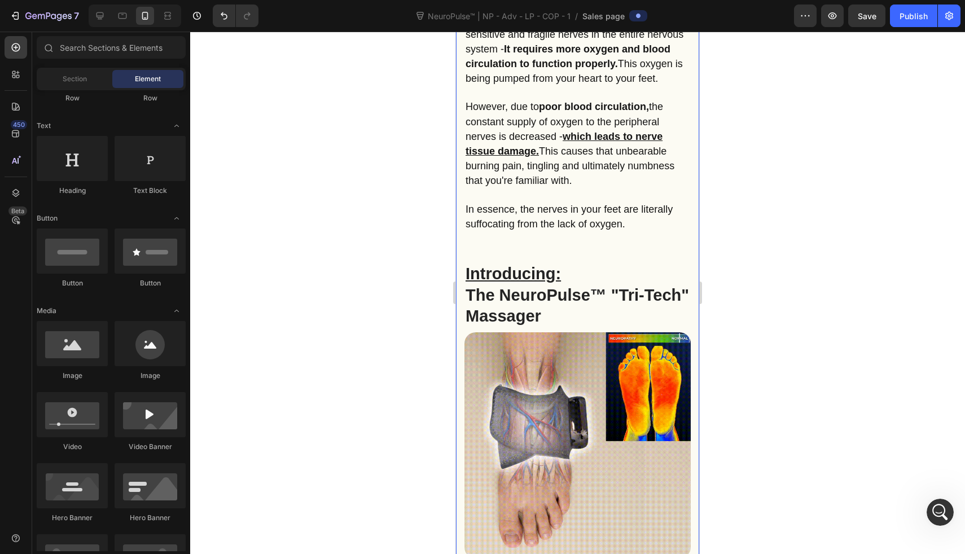
click at [614, 203] on p "In essence, the nerves in your feet are literally suffocating from the lack of …" at bounding box center [578, 217] width 224 height 29
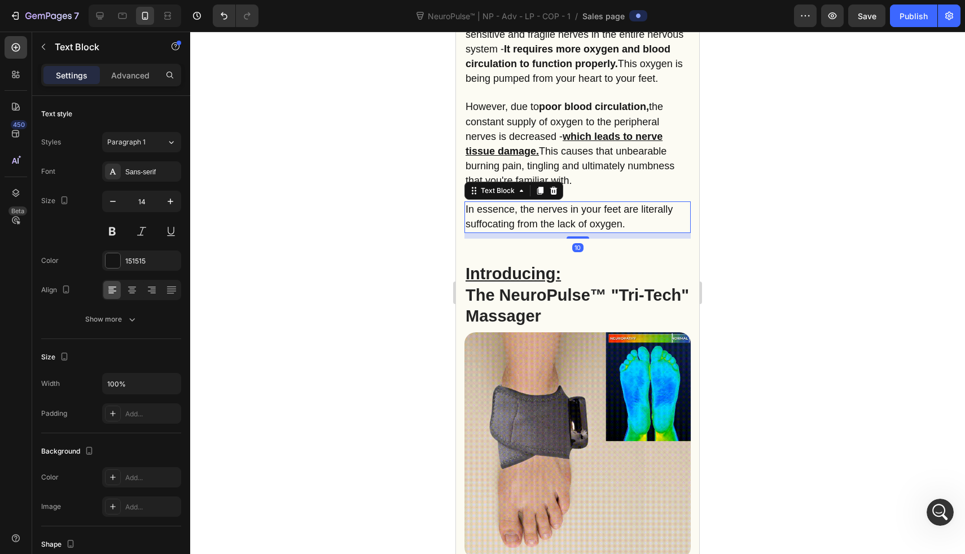
click at [546, 233] on div "10" at bounding box center [578, 236] width 226 height 6
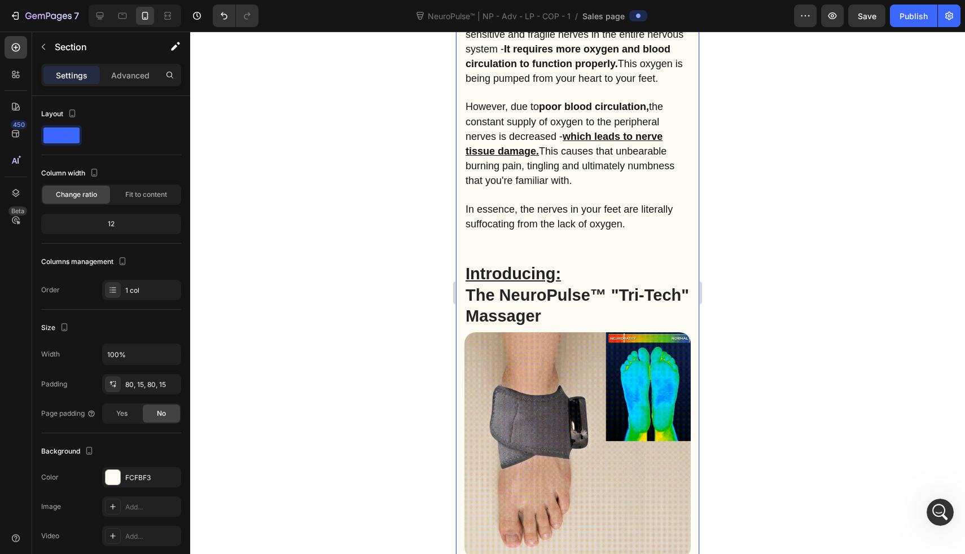
click at [546, 208] on div "You're Just One Step Away From Real Neuropathy Relief... Heading Title Line Ima…" at bounding box center [578, 127] width 226 height 1105
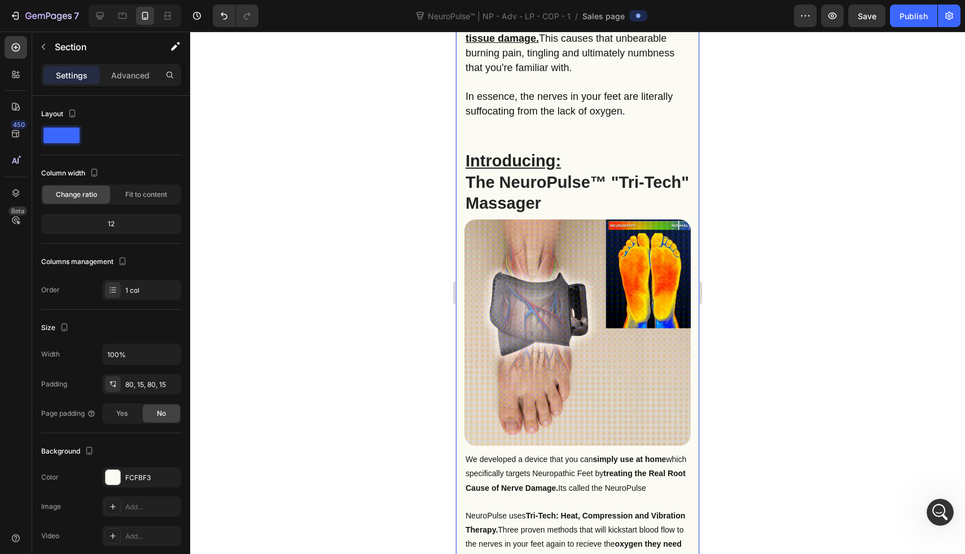
scroll to position [1714, 0]
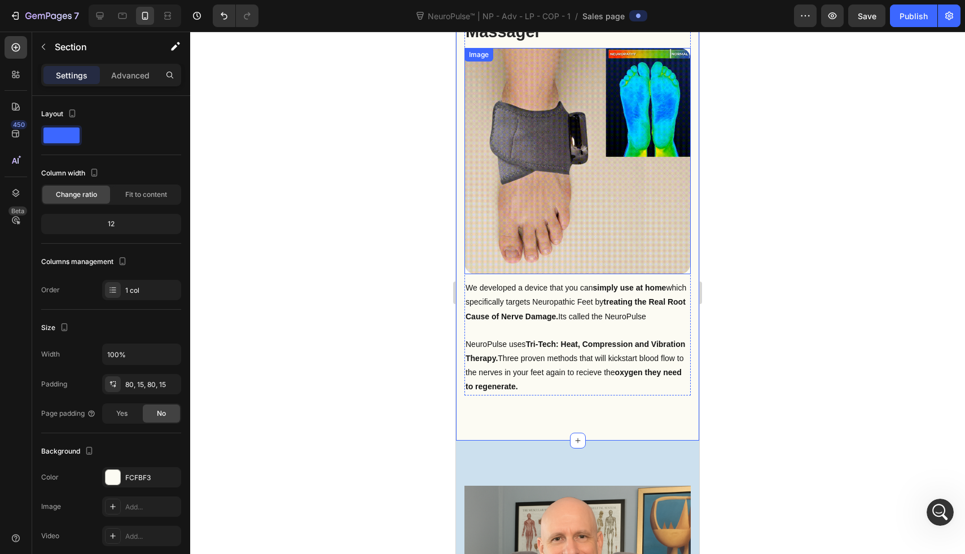
click at [553, 281] on p "We developed a device that you can simply use at home which specifically target…" at bounding box center [578, 302] width 224 height 43
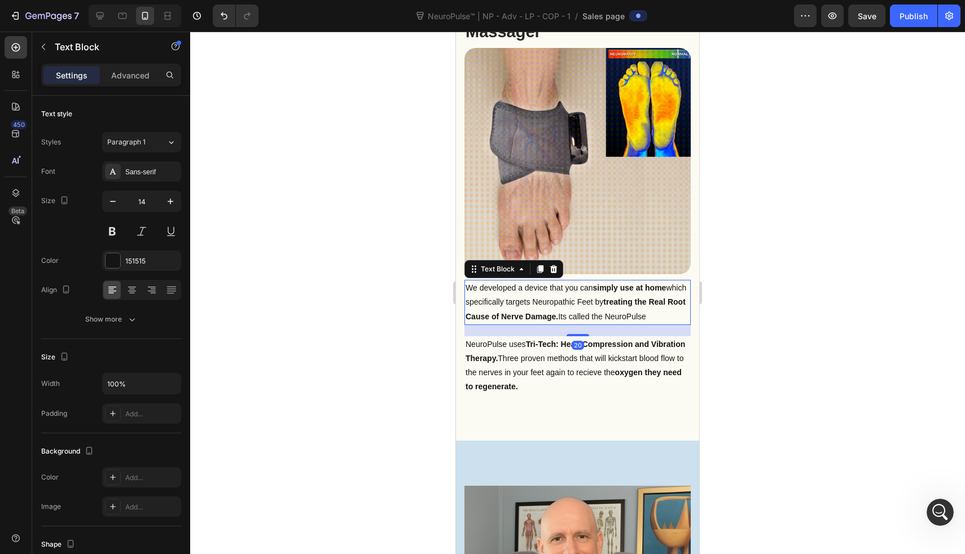
click at [553, 281] on p "We developed a device that you can simply use at home which specifically target…" at bounding box center [578, 302] width 224 height 43
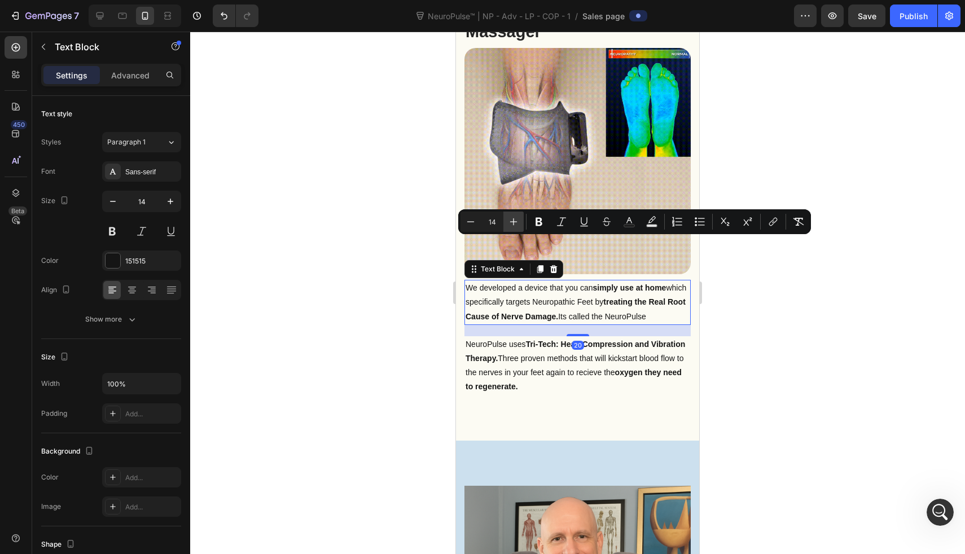
click at [513, 224] on icon "Editor contextual toolbar" at bounding box center [513, 221] width 11 height 11
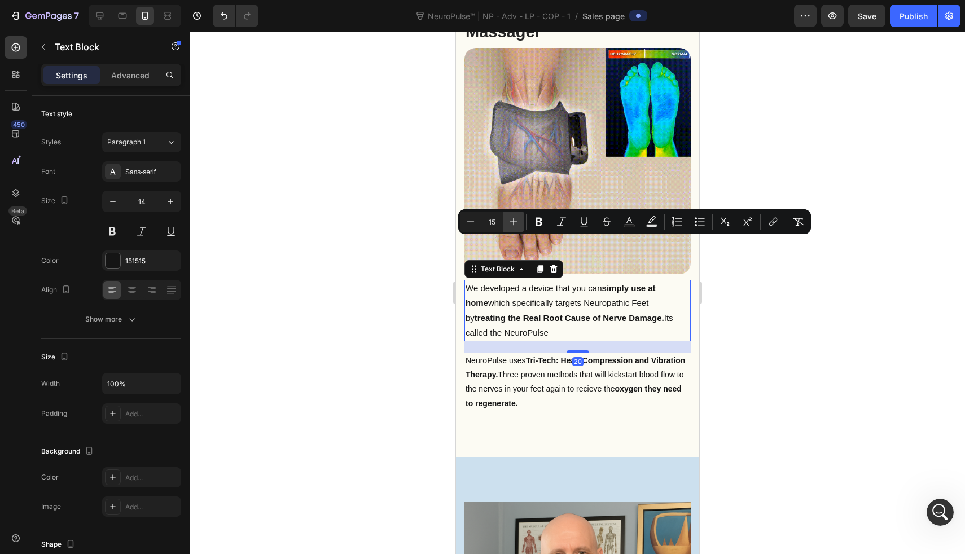
click at [513, 224] on icon "Editor contextual toolbar" at bounding box center [513, 221] width 11 height 11
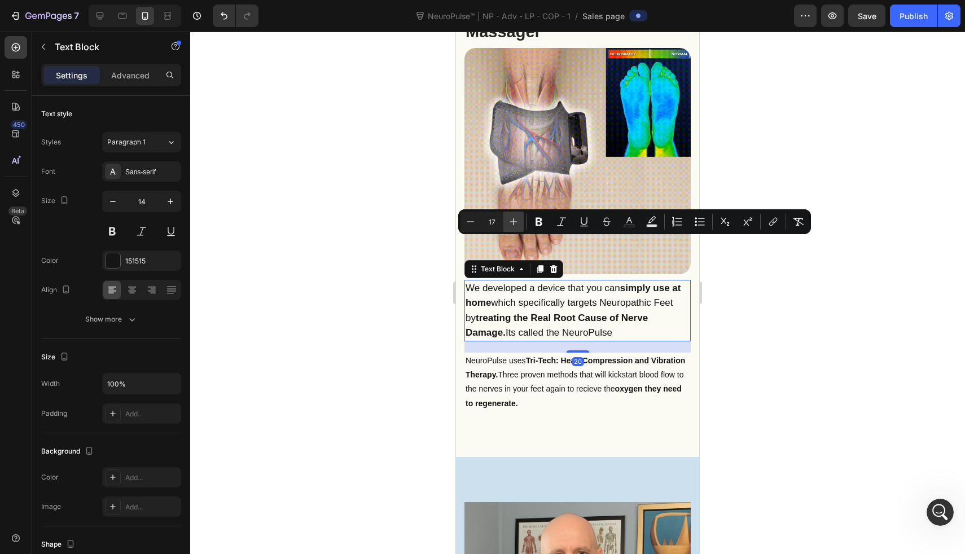
click at [513, 224] on icon "Editor contextual toolbar" at bounding box center [513, 221] width 11 height 11
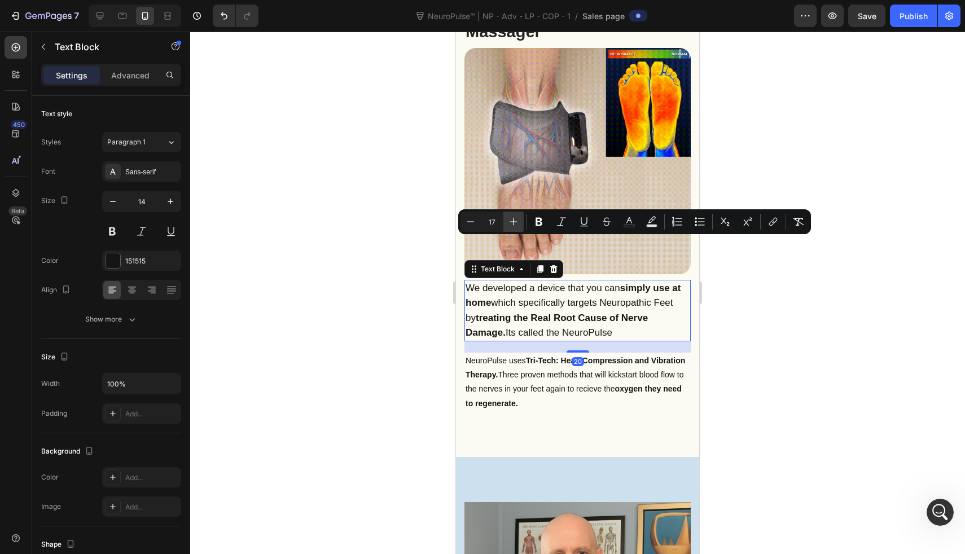
type input "18"
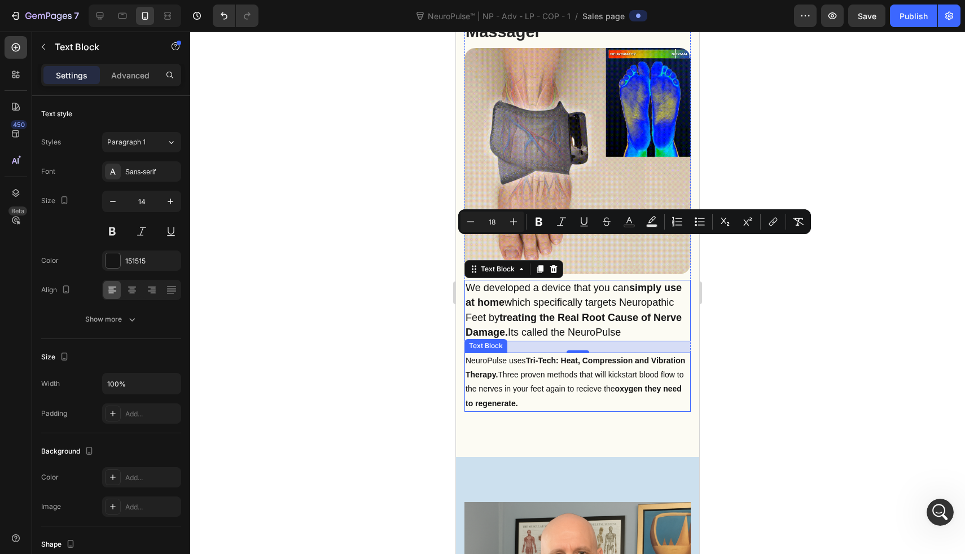
click at [519, 354] on p "NeuroPulse uses Tri-Tech: Heat, Compression and Vibration Therapy. Three proven…" at bounding box center [578, 382] width 224 height 57
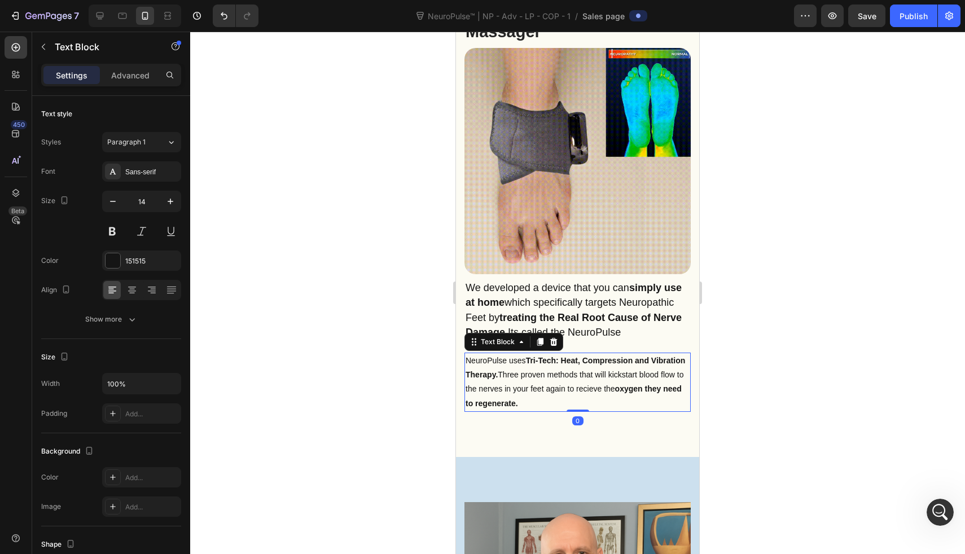
click at [519, 354] on p "NeuroPulse uses Tri-Tech: Heat, Compression and Vibration Therapy. Three proven…" at bounding box center [578, 382] width 224 height 57
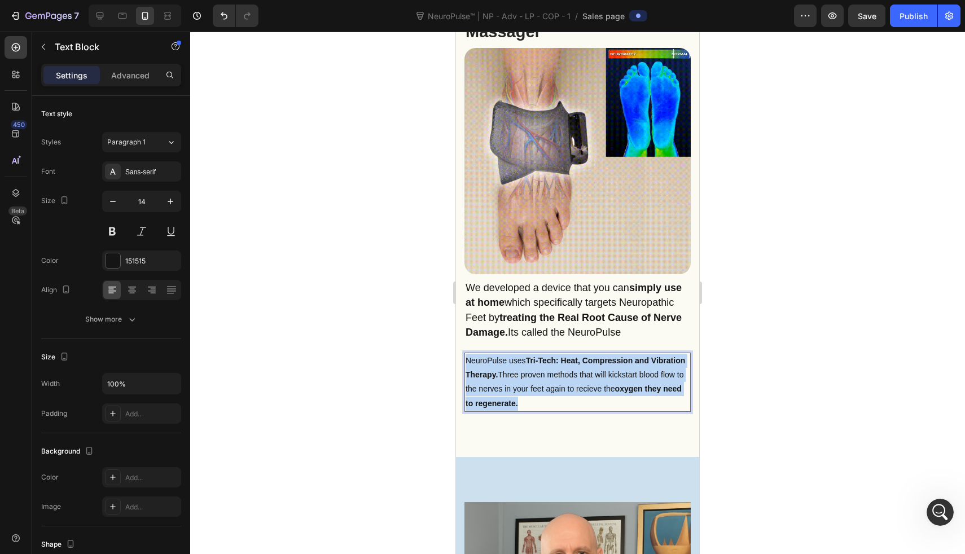
click at [519, 354] on p "NeuroPulse uses Tri-Tech: Heat, Compression and Vibration Therapy. Three proven…" at bounding box center [578, 382] width 224 height 57
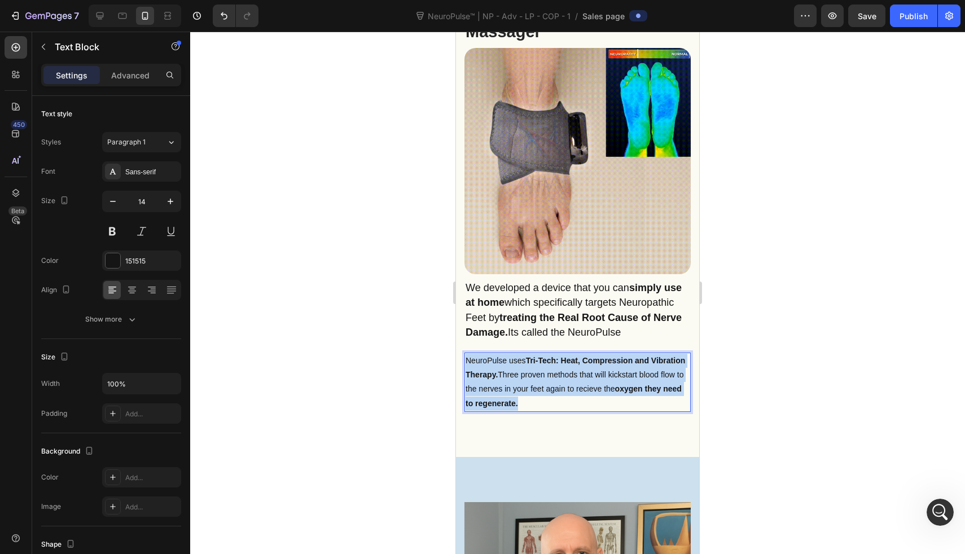
click at [519, 354] on p "NeuroPulse uses Tri-Tech: Heat, Compression and Vibration Therapy. Three proven…" at bounding box center [578, 382] width 224 height 57
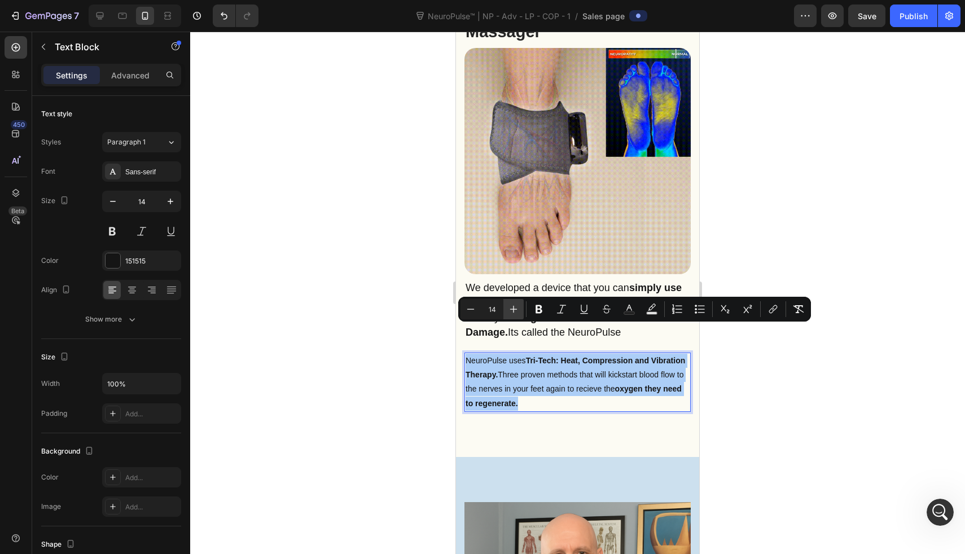
click at [519, 308] on icon "Editor contextual toolbar" at bounding box center [513, 309] width 11 height 11
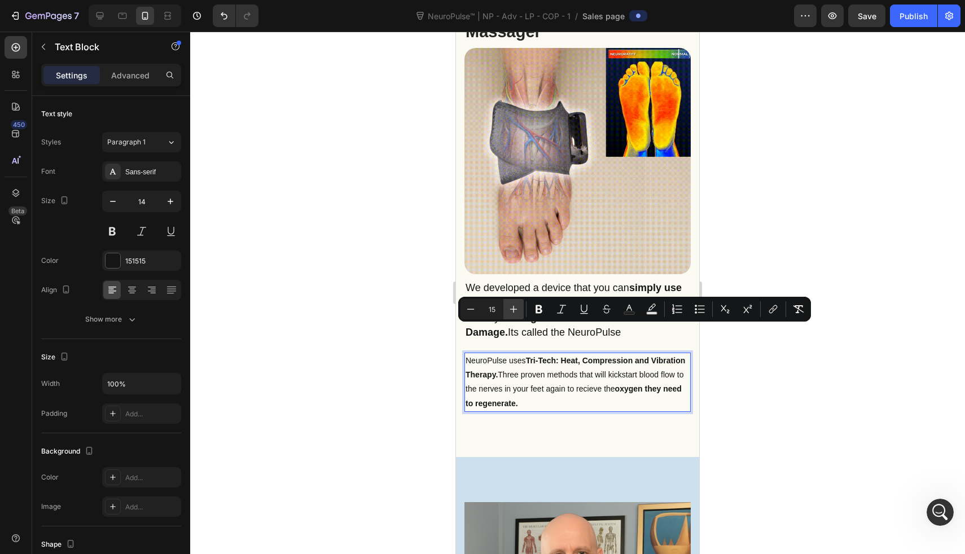
click at [519, 308] on icon "Editor contextual toolbar" at bounding box center [513, 309] width 11 height 11
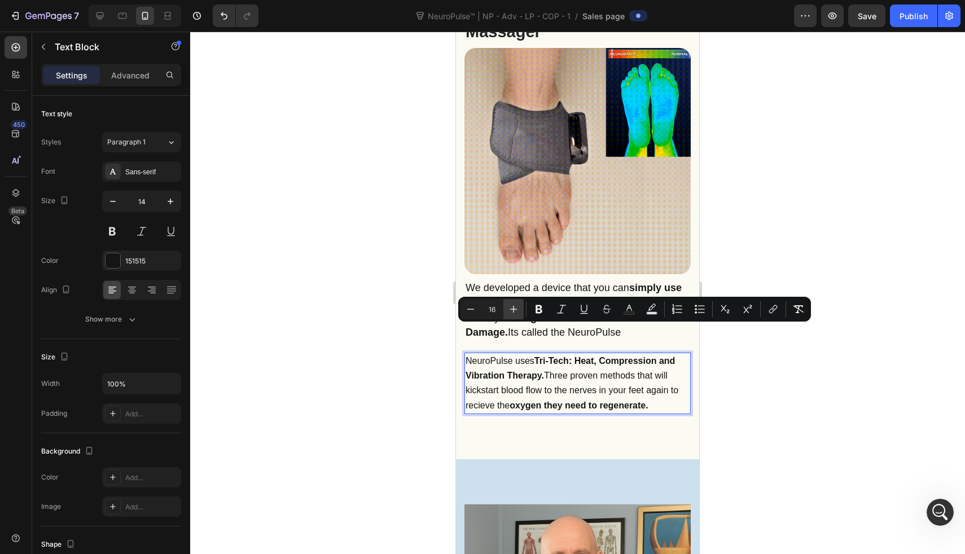
click at [519, 308] on icon "Editor contextual toolbar" at bounding box center [513, 309] width 11 height 11
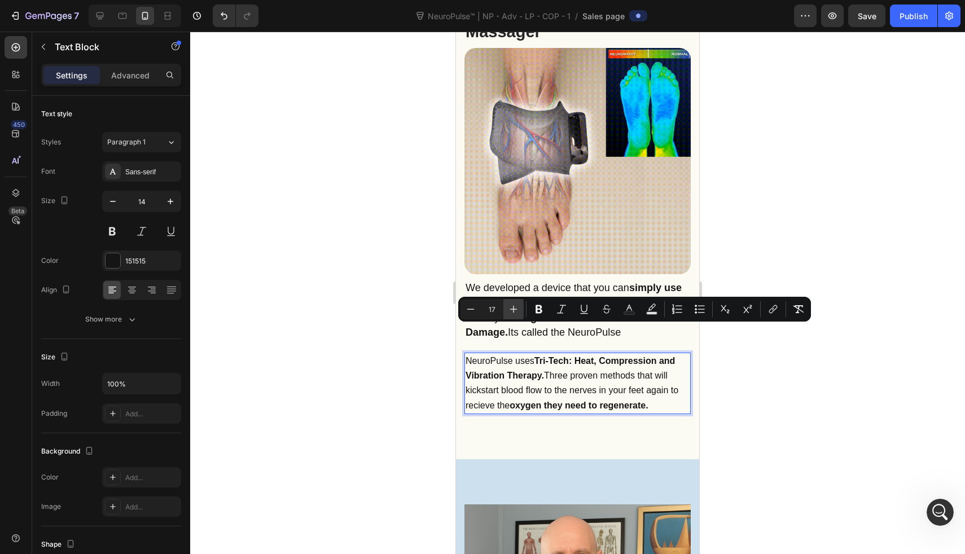
click at [519, 308] on icon "Editor contextual toolbar" at bounding box center [513, 309] width 11 height 11
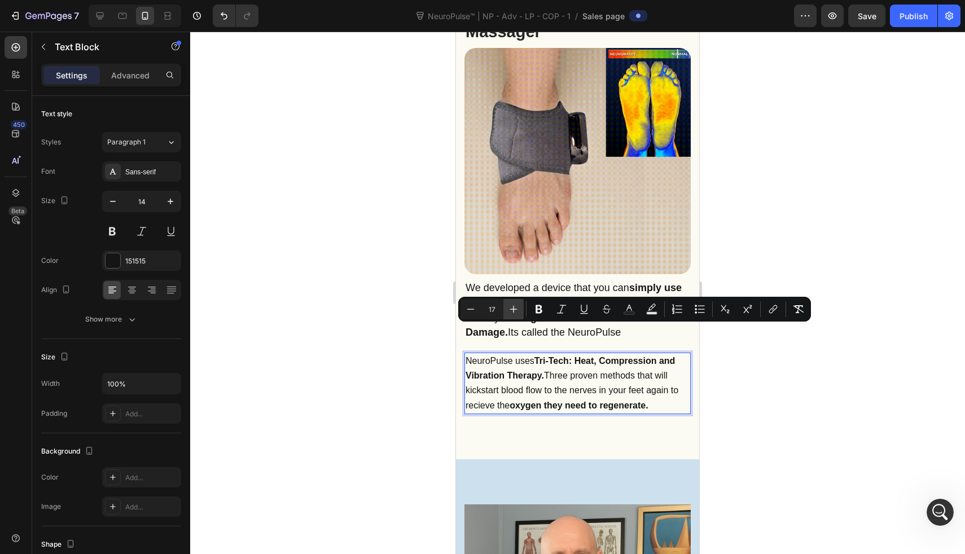
type input "18"
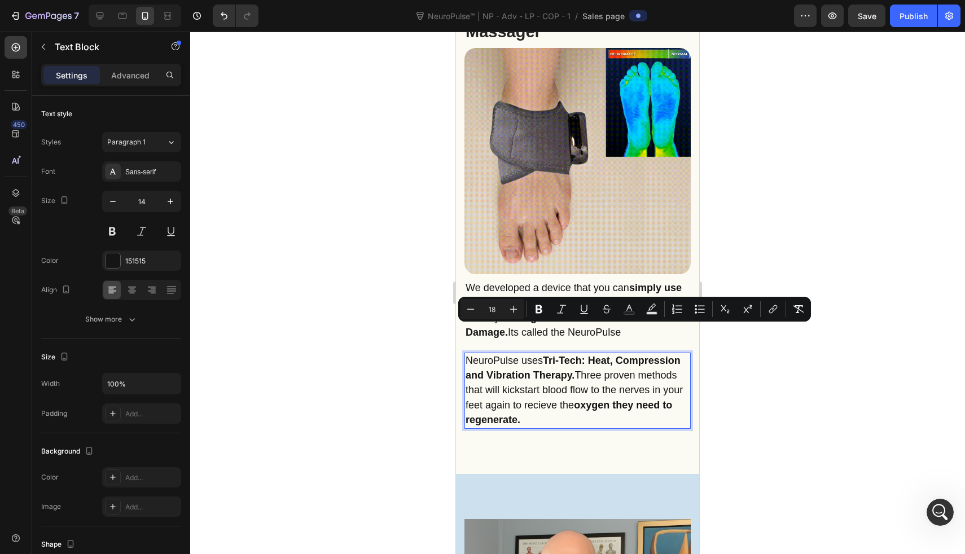
click at [414, 299] on div at bounding box center [577, 293] width 775 height 523
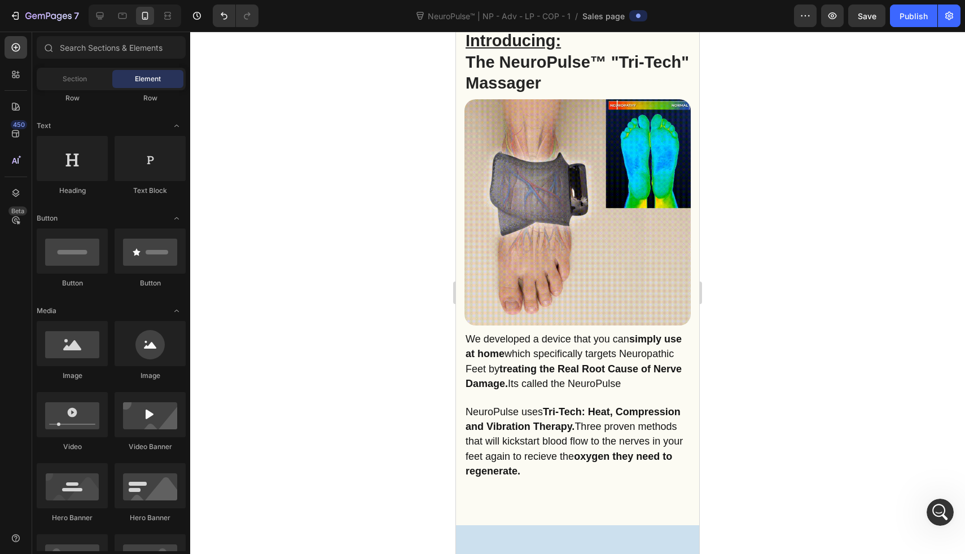
scroll to position [1665, 0]
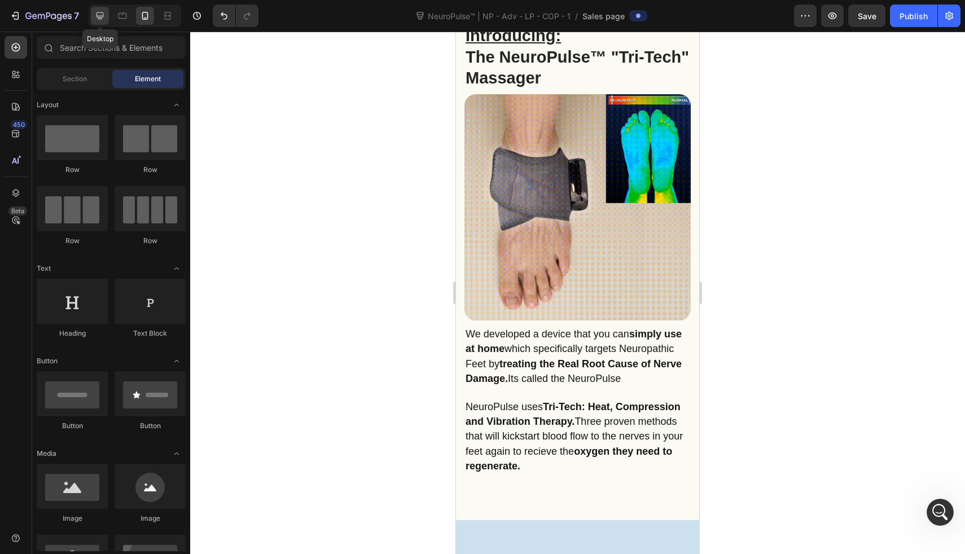
scroll to position [143, 0]
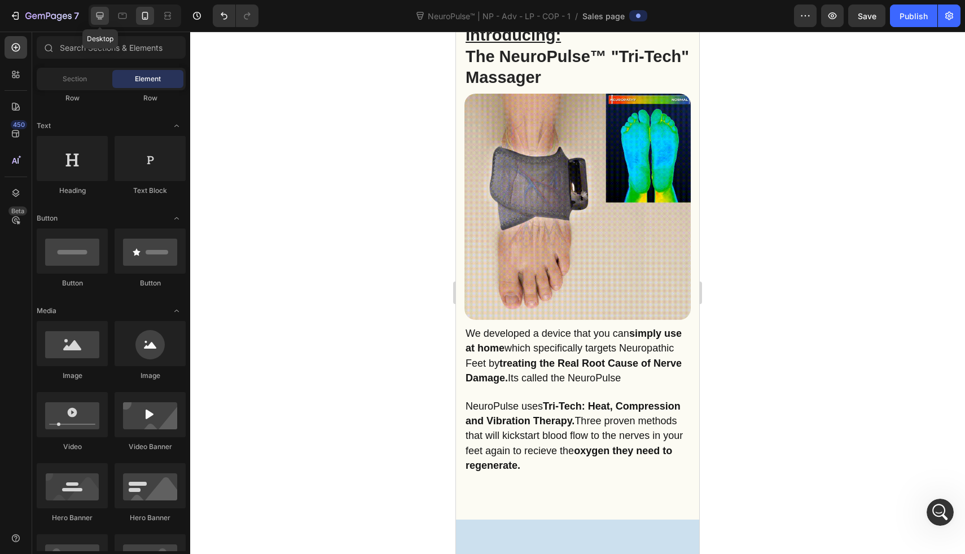
click at [99, 22] on div at bounding box center [100, 16] width 18 height 18
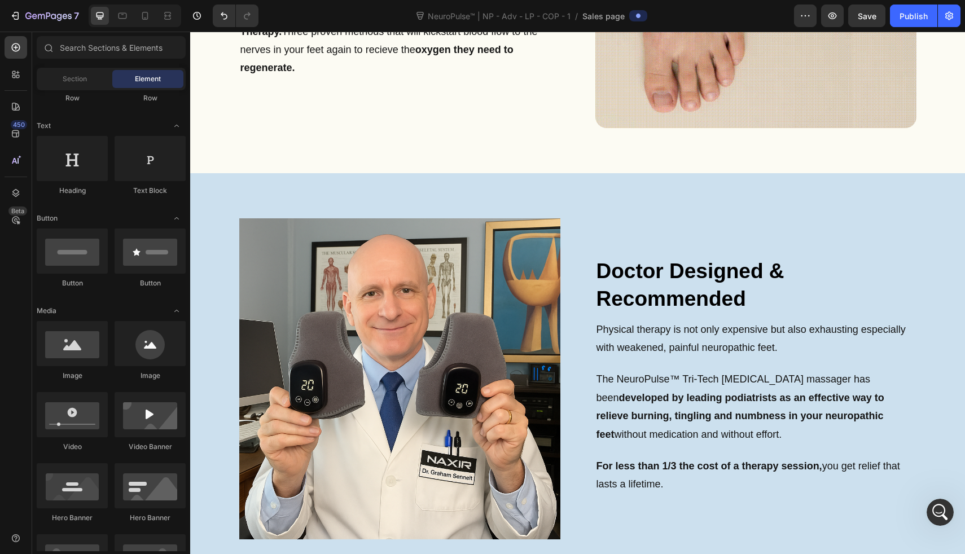
scroll to position [1558, 0]
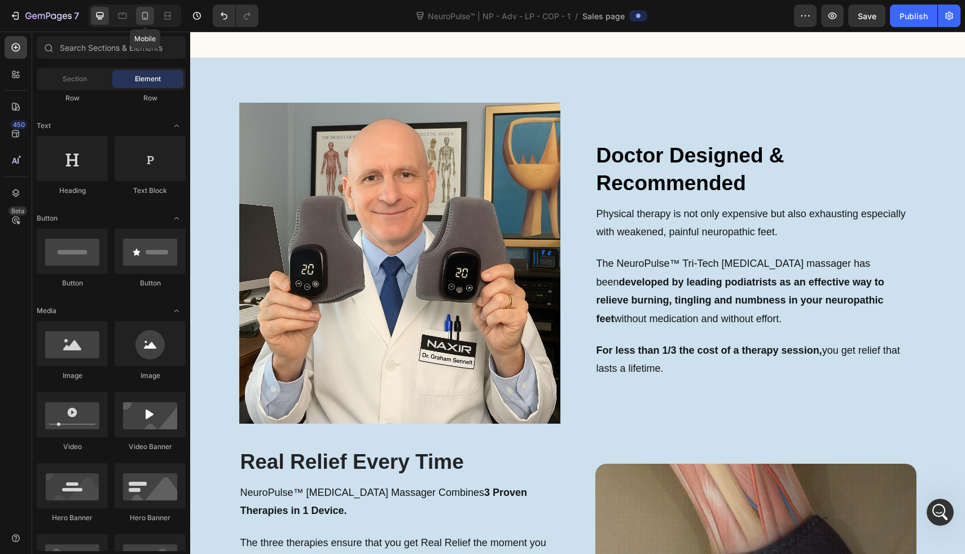
click at [146, 21] on icon at bounding box center [144, 15] width 11 height 11
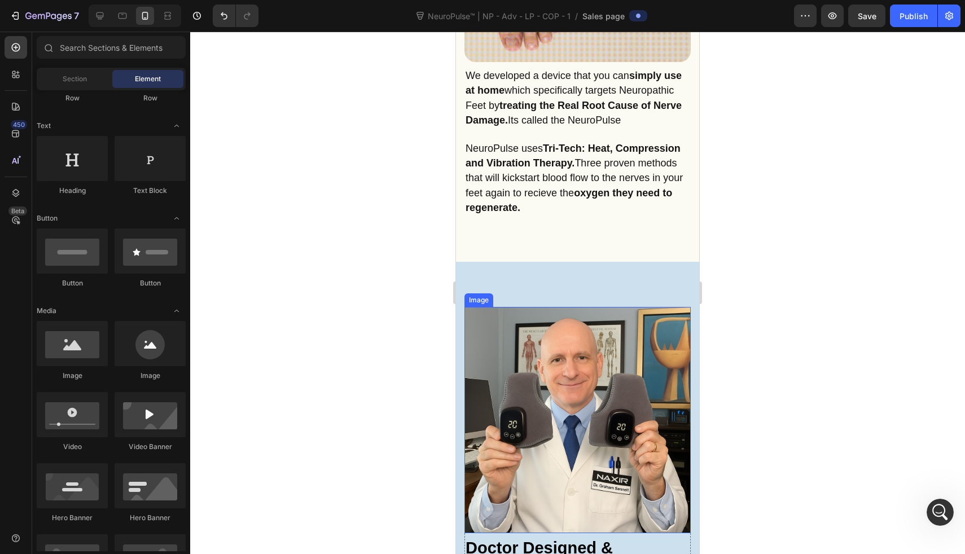
scroll to position [2005, 0]
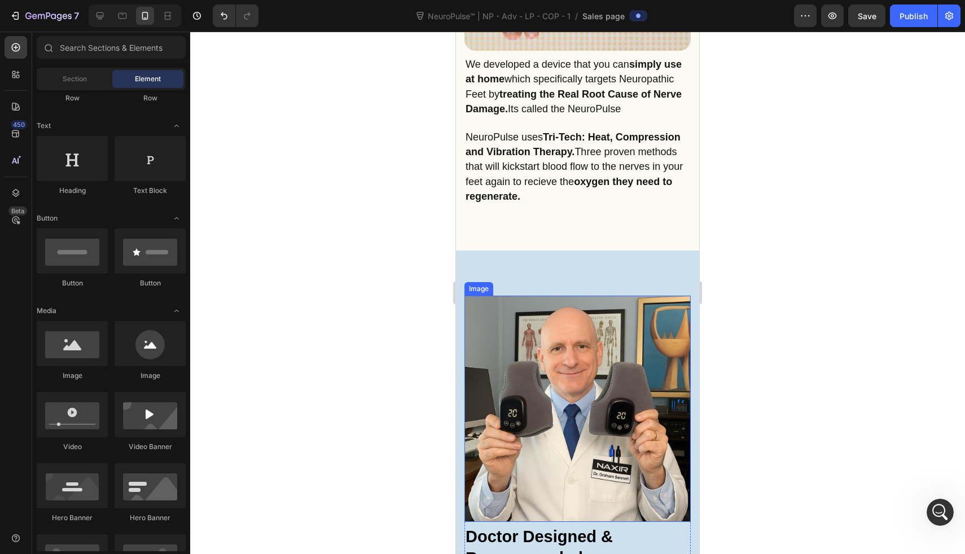
drag, startPoint x: 499, startPoint y: 309, endPoint x: 759, endPoint y: 268, distance: 263.5
click at [499, 309] on img at bounding box center [578, 409] width 226 height 226
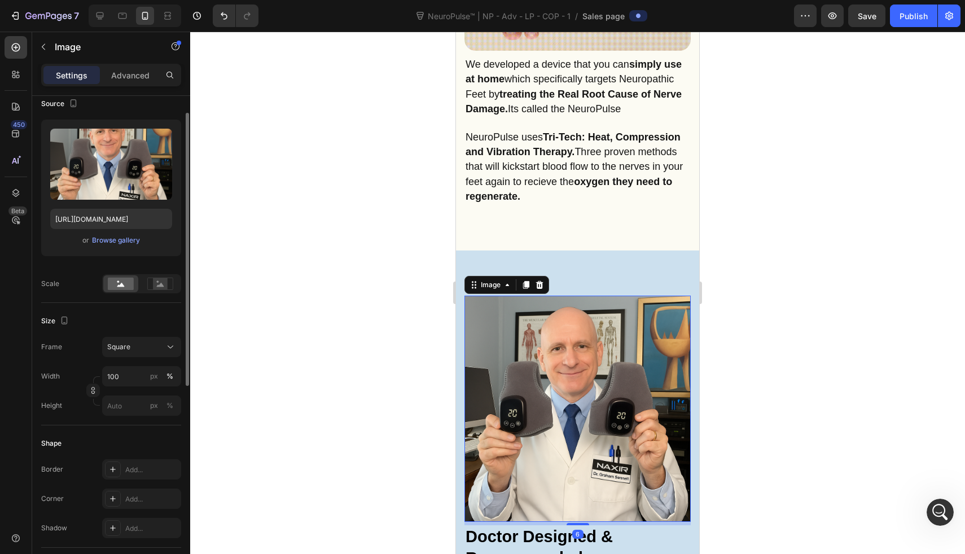
scroll to position [111, 0]
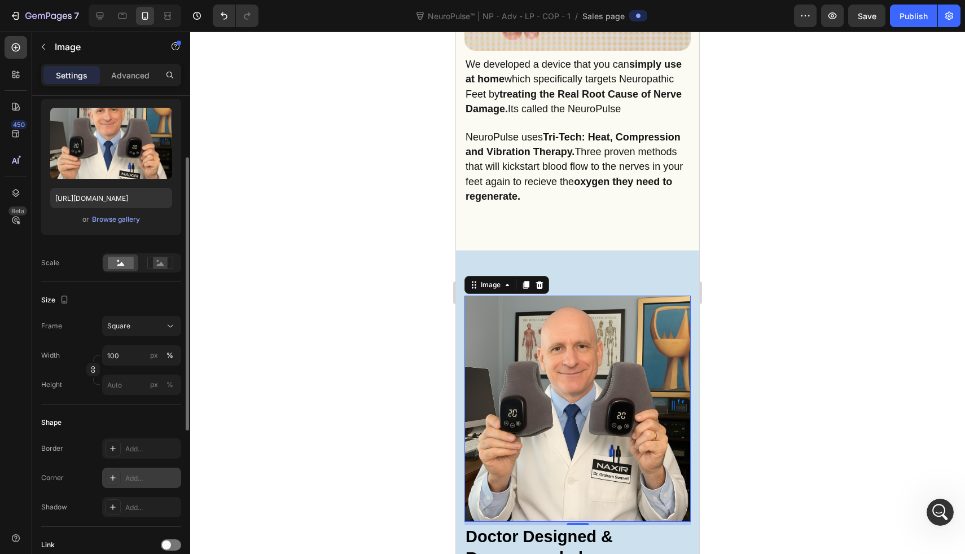
click at [132, 480] on div "Add..." at bounding box center [151, 479] width 53 height 10
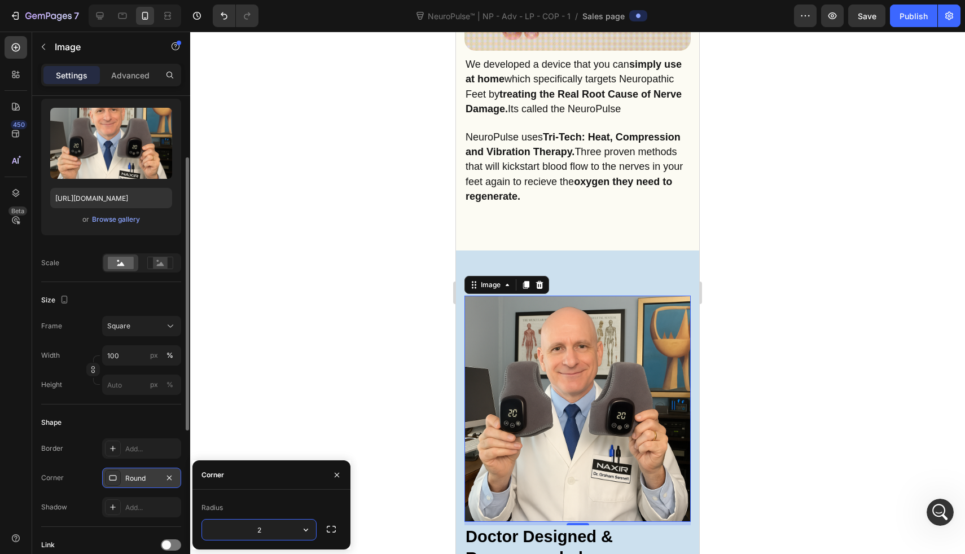
type input "20"
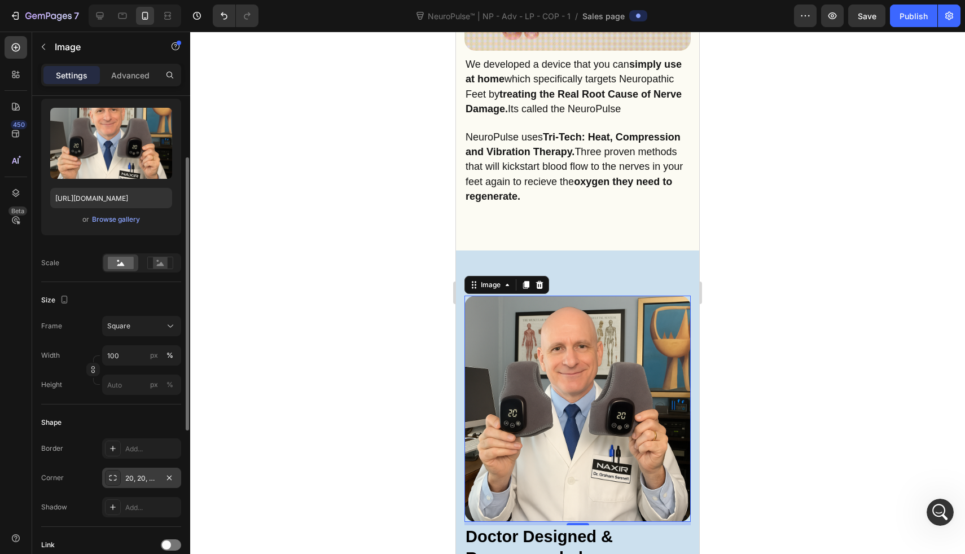
click at [415, 314] on div at bounding box center [577, 293] width 775 height 523
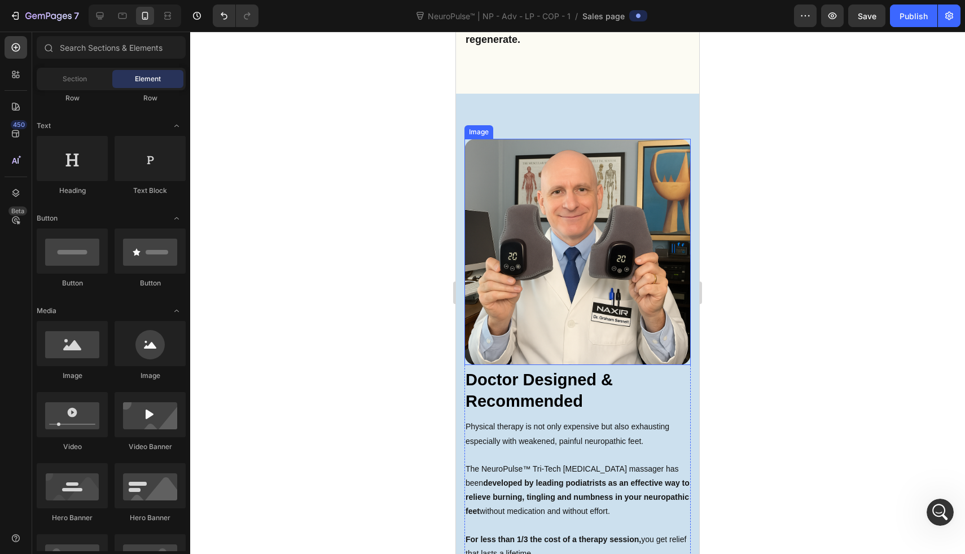
scroll to position [2170, 0]
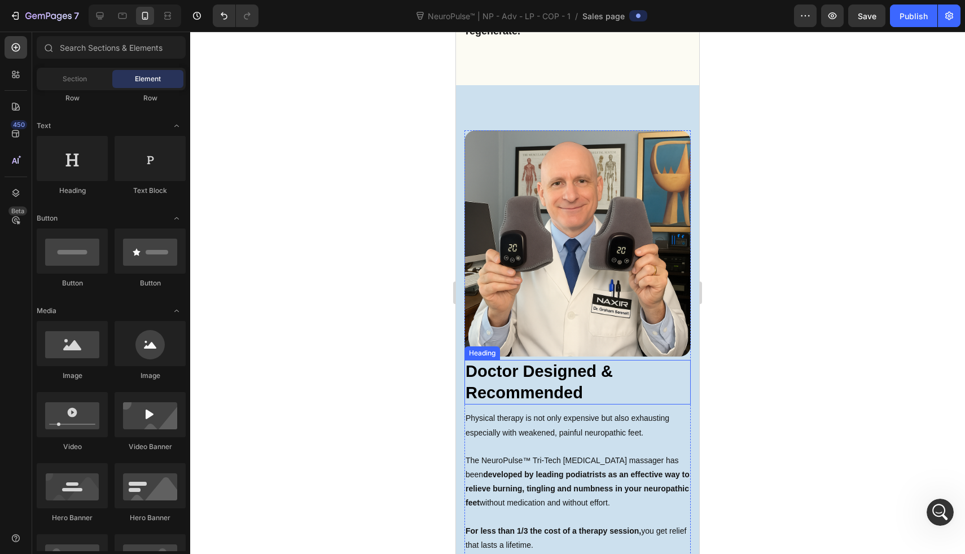
click at [570, 245] on img at bounding box center [578, 243] width 226 height 226
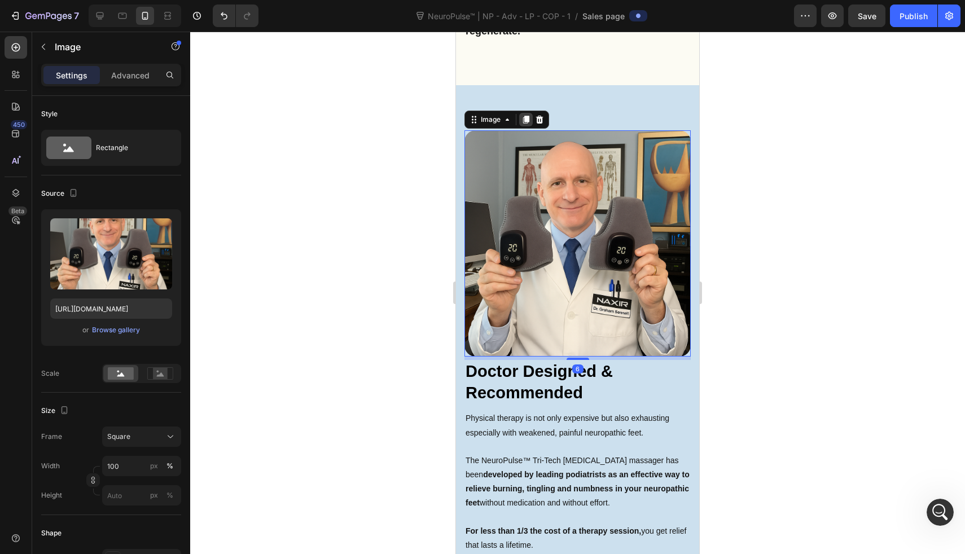
click at [529, 116] on icon at bounding box center [526, 120] width 6 height 8
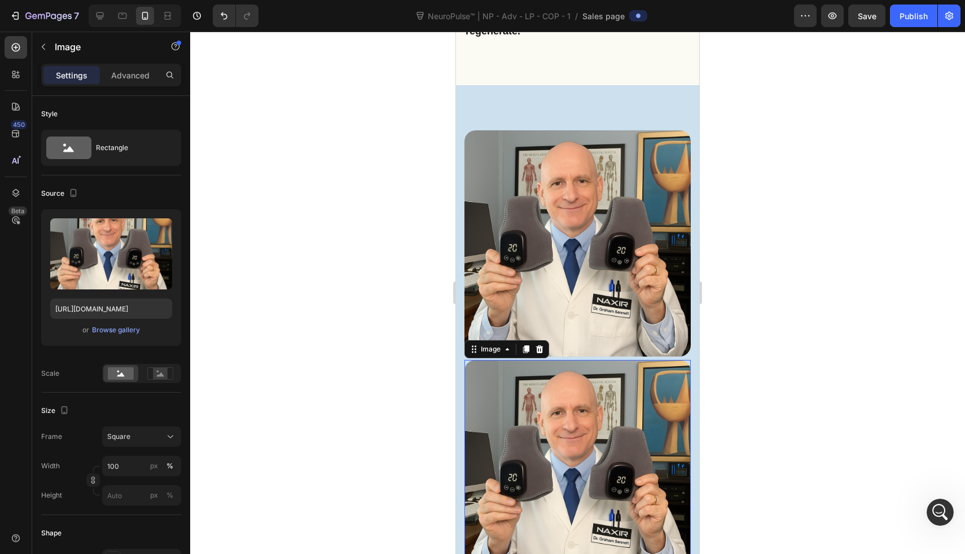
scroll to position [111, 0]
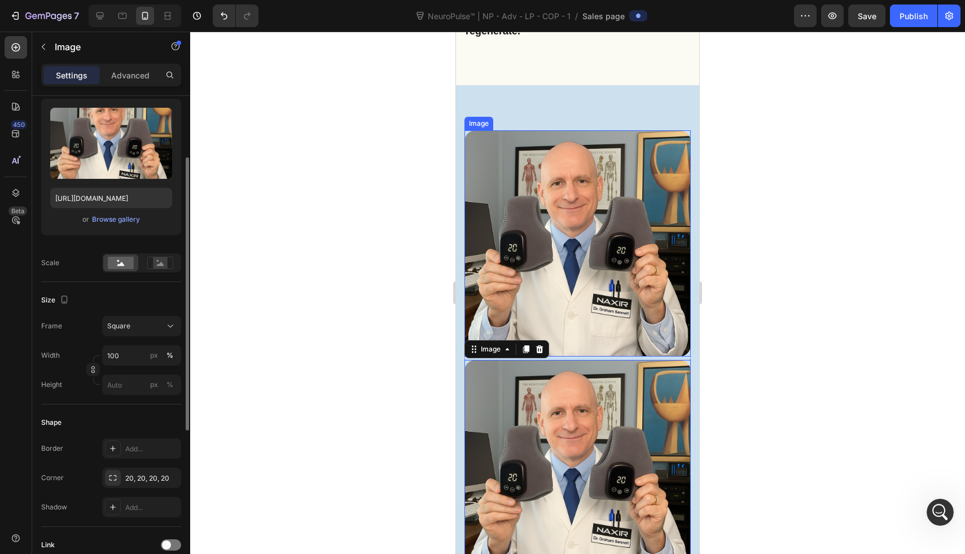
click at [505, 153] on img at bounding box center [578, 243] width 226 height 226
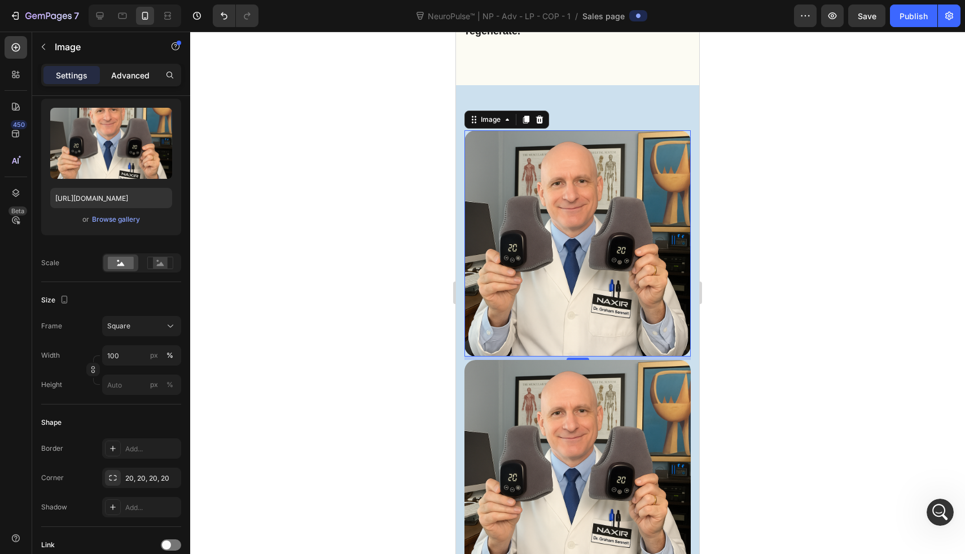
click at [129, 77] on p "Advanced" at bounding box center [130, 75] width 38 height 12
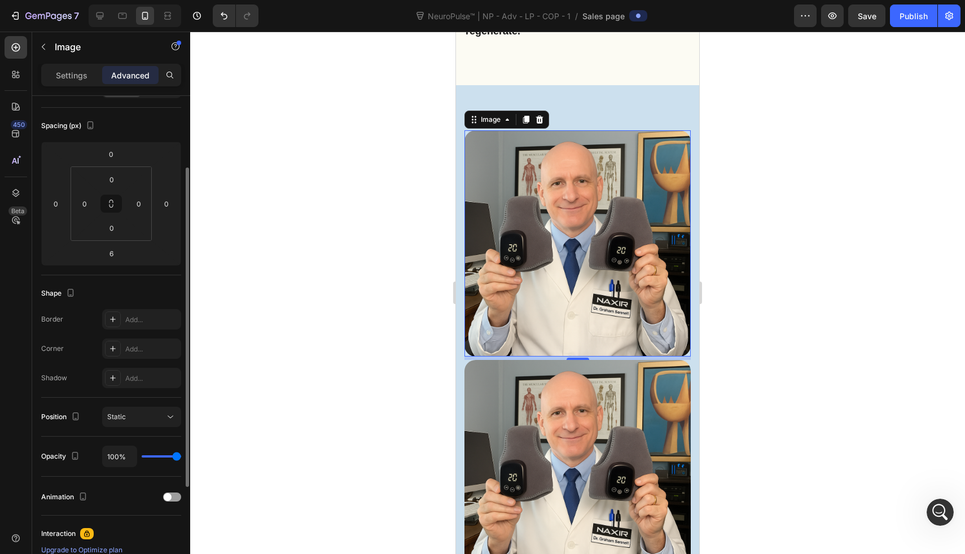
scroll to position [0, 0]
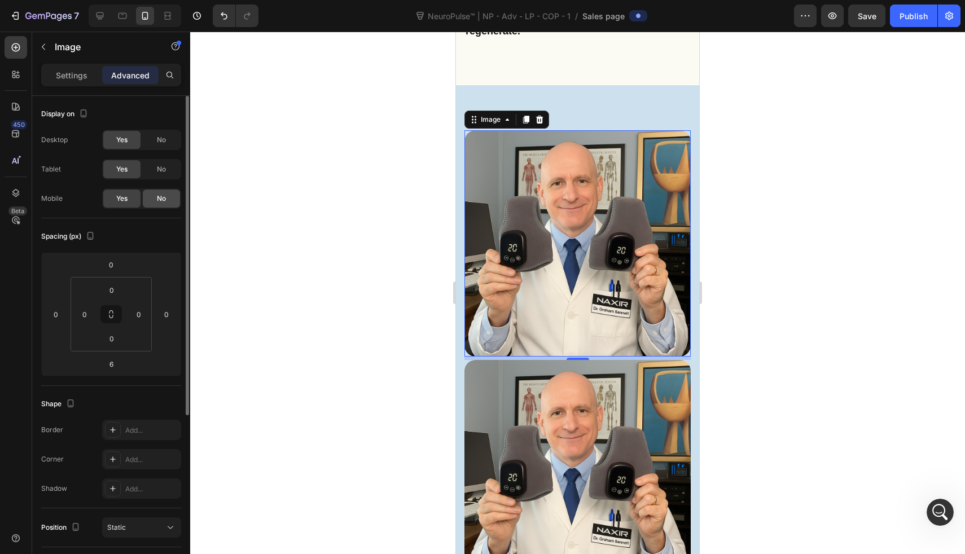
click at [148, 203] on div "No" at bounding box center [161, 199] width 37 height 18
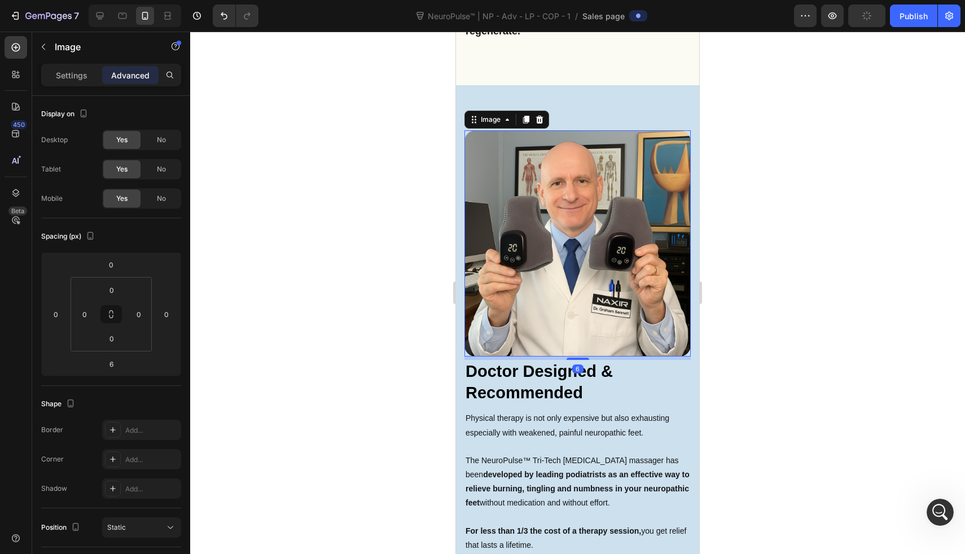
click at [562, 246] on img at bounding box center [578, 243] width 226 height 226
drag, startPoint x: 164, startPoint y: 176, endPoint x: 164, endPoint y: 169, distance: 6.2
click at [164, 176] on div "No" at bounding box center [161, 169] width 37 height 18
click at [164, 147] on div "No" at bounding box center [161, 140] width 37 height 18
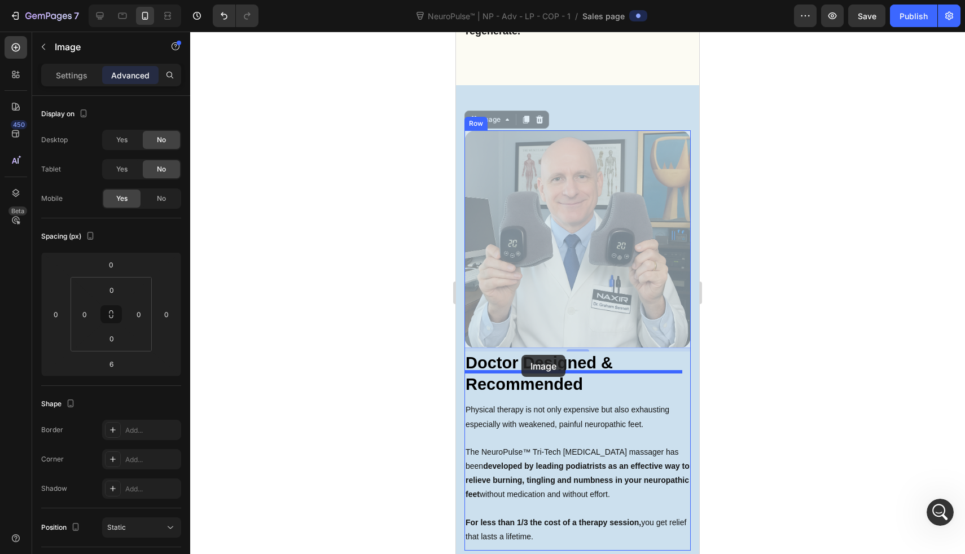
drag, startPoint x: 521, startPoint y: 221, endPoint x: 522, endPoint y: 355, distance: 134.3
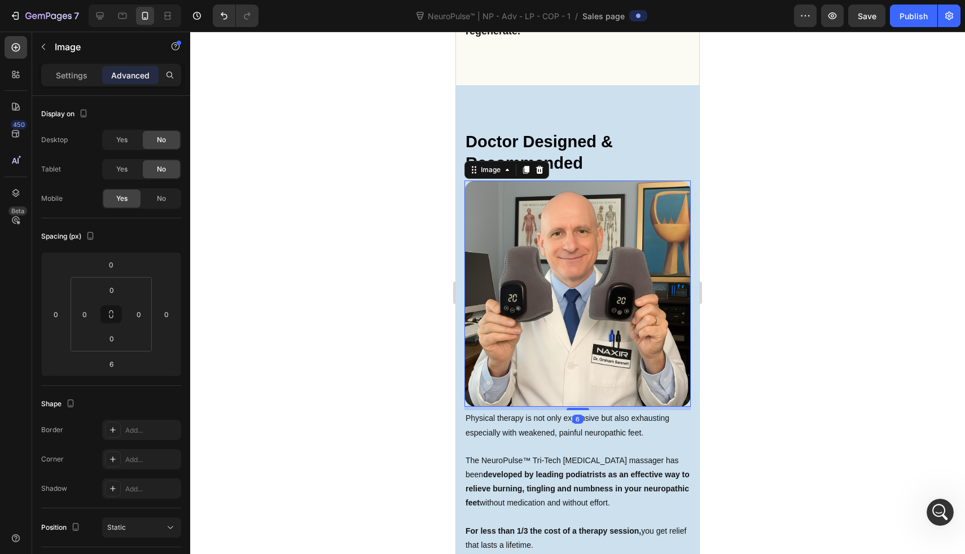
click at [392, 303] on div at bounding box center [577, 293] width 775 height 523
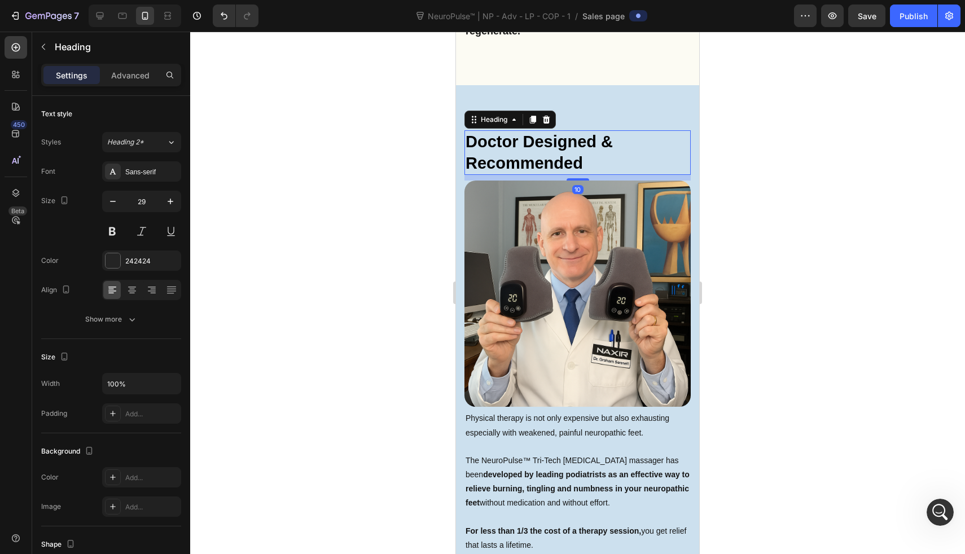
click at [544, 133] on span "Doctor Designed & Recommended" at bounding box center [539, 153] width 147 height 40
click at [386, 229] on div at bounding box center [577, 293] width 775 height 523
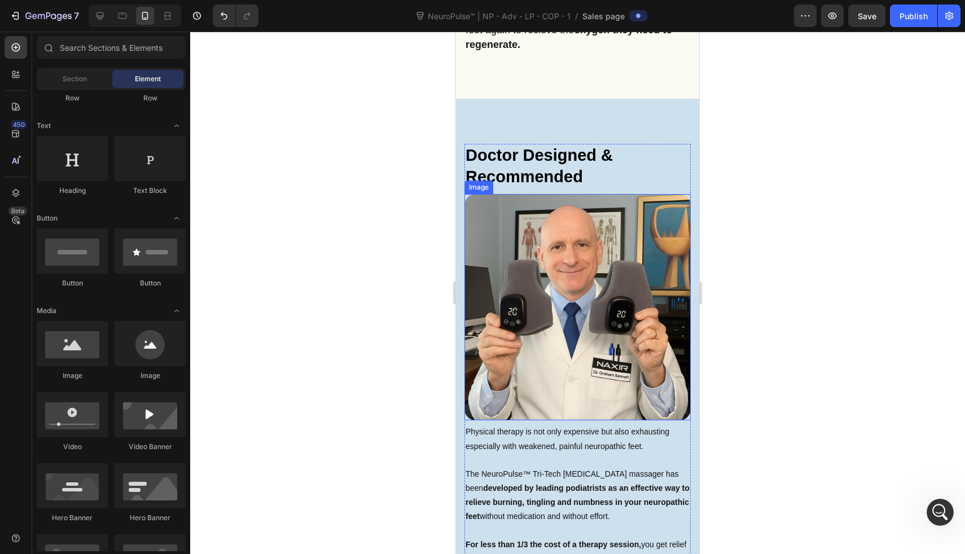
scroll to position [2150, 0]
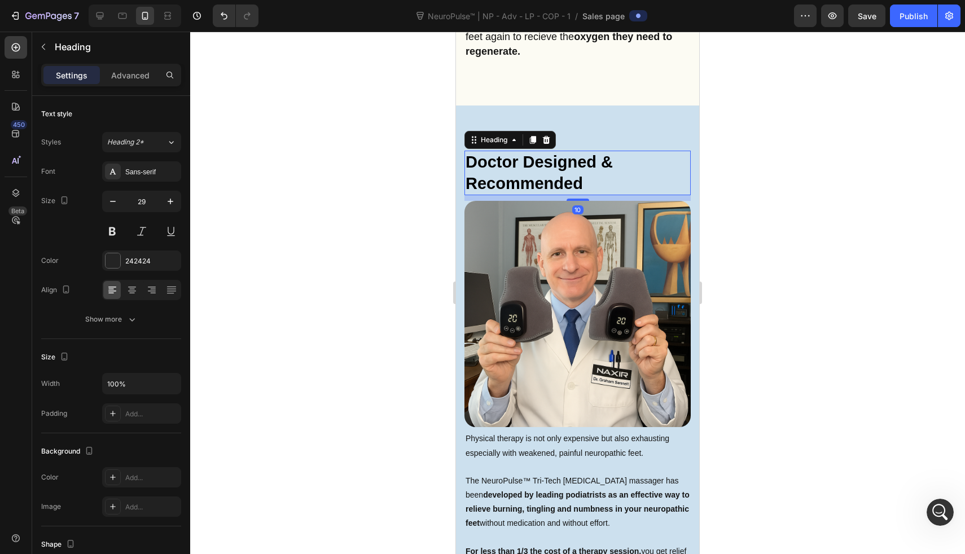
click at [507, 153] on span "Doctor Designed & Recommended" at bounding box center [539, 173] width 147 height 40
click at [134, 88] on div "Settings Advanced" at bounding box center [111, 80] width 158 height 32
click at [134, 78] on p "Advanced" at bounding box center [130, 75] width 38 height 12
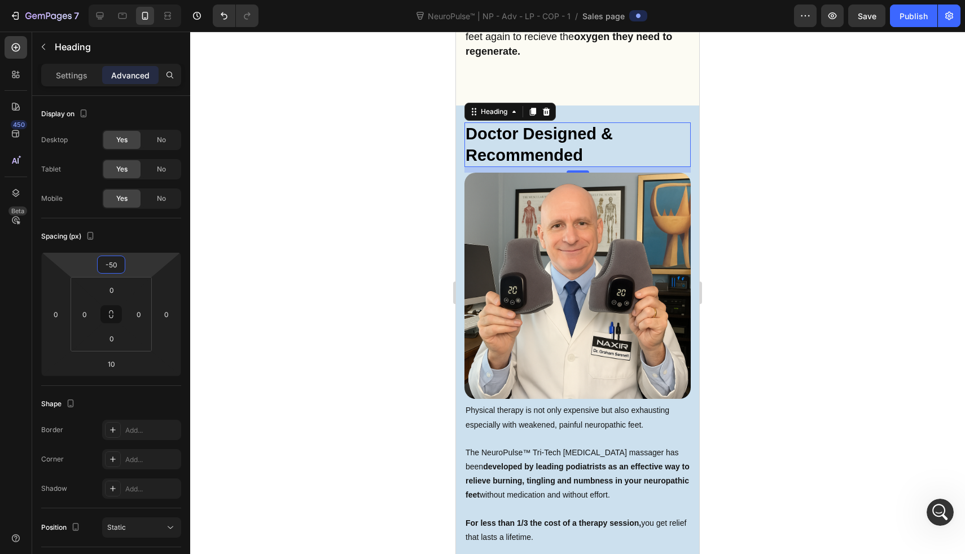
type input "-48"
drag, startPoint x: 131, startPoint y: 272, endPoint x: 135, endPoint y: 286, distance: 14.1
click at [135, 0] on html "7 Version history NeuroPulse™ | NP - Adv - LP - COP - 1 / Sales page Preview Sa…" at bounding box center [482, 0] width 965 height 0
click at [414, 250] on div at bounding box center [577, 293] width 775 height 523
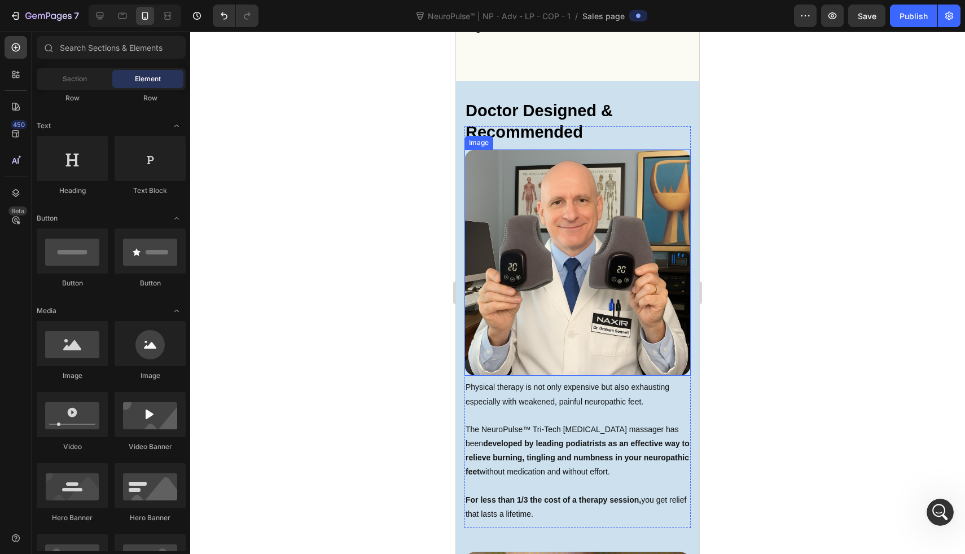
scroll to position [2178, 0]
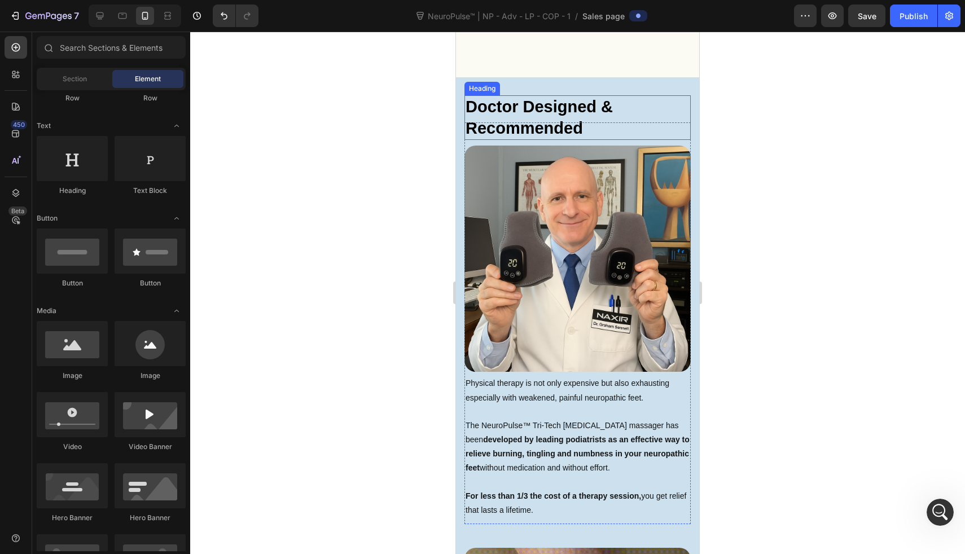
click at [557, 98] on span "Doctor Designed & Recommended" at bounding box center [539, 118] width 147 height 40
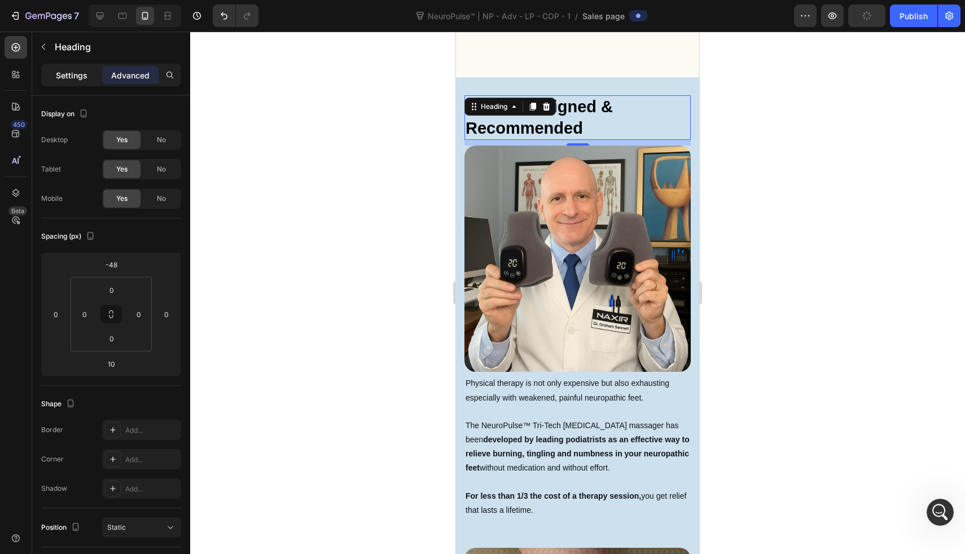
click at [65, 69] on p "Settings" at bounding box center [72, 75] width 32 height 12
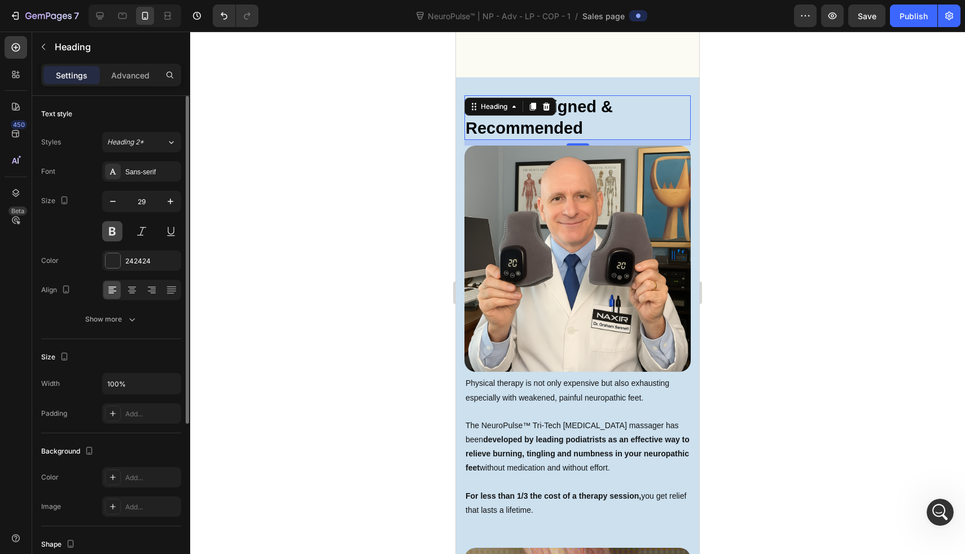
click at [111, 225] on button at bounding box center [112, 231] width 20 height 20
click at [112, 226] on button at bounding box center [112, 231] width 20 height 20
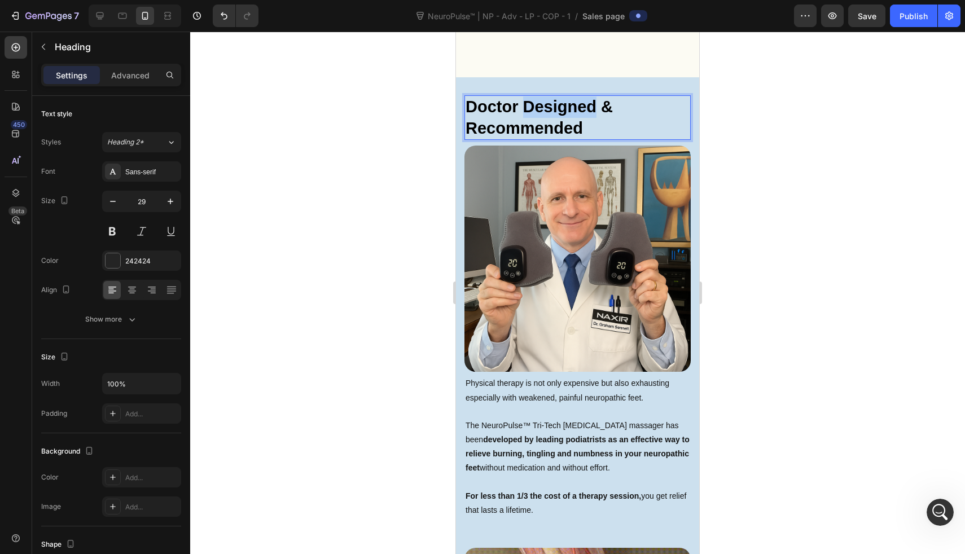
click at [582, 98] on span "Doctor Designed & Recommended" at bounding box center [539, 118] width 147 height 40
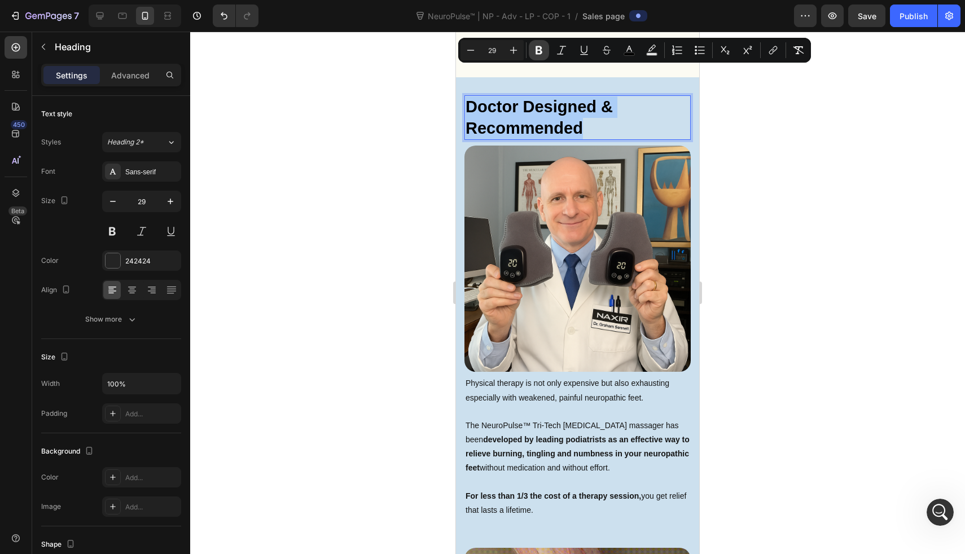
click at [533, 52] on button "Bold" at bounding box center [539, 50] width 20 height 20
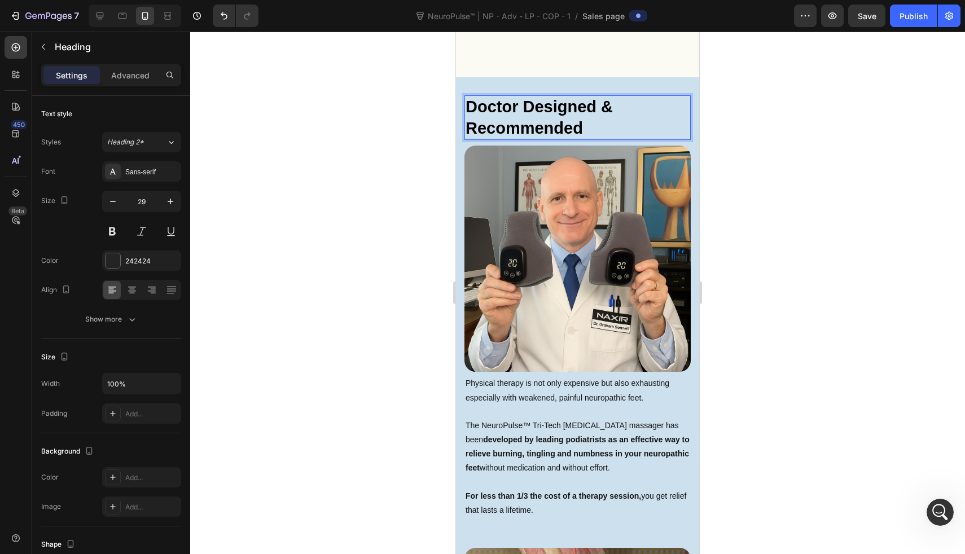
click at [531, 98] on strong "Doctor Designed & Recommended" at bounding box center [539, 118] width 147 height 40
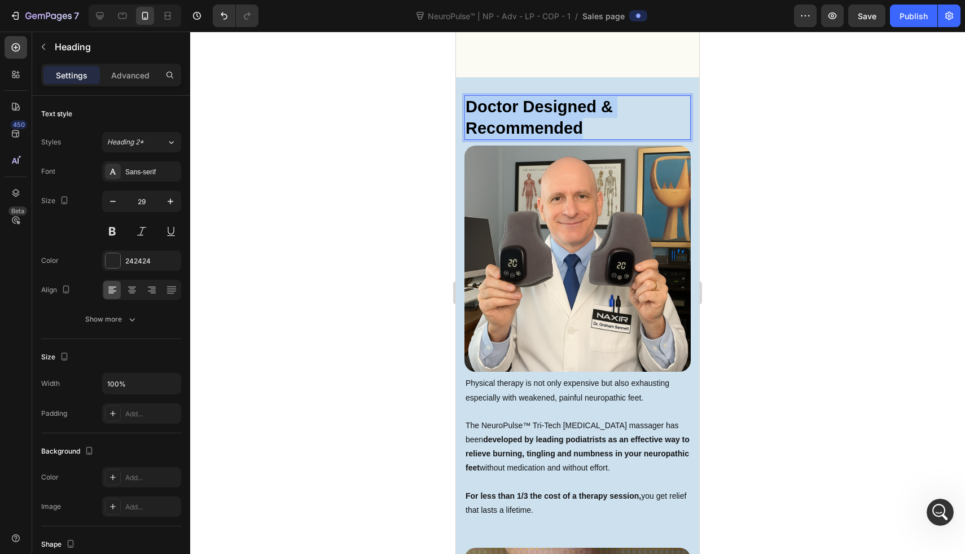
click at [531, 98] on strong "Doctor Designed & Recommended" at bounding box center [539, 118] width 147 height 40
click at [112, 232] on button at bounding box center [112, 231] width 20 height 20
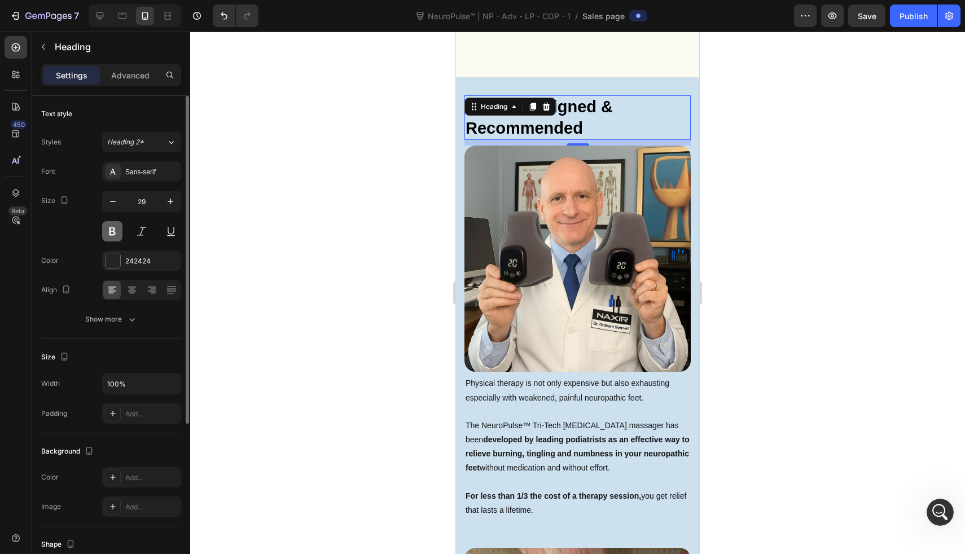
click at [113, 234] on button at bounding box center [112, 231] width 20 height 20
click at [291, 234] on div at bounding box center [577, 293] width 775 height 523
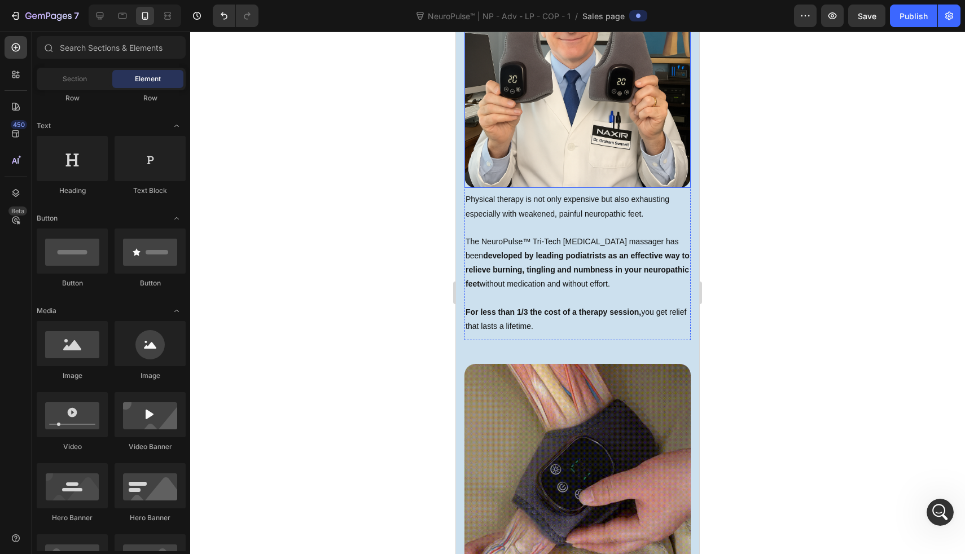
scroll to position [2343, 0]
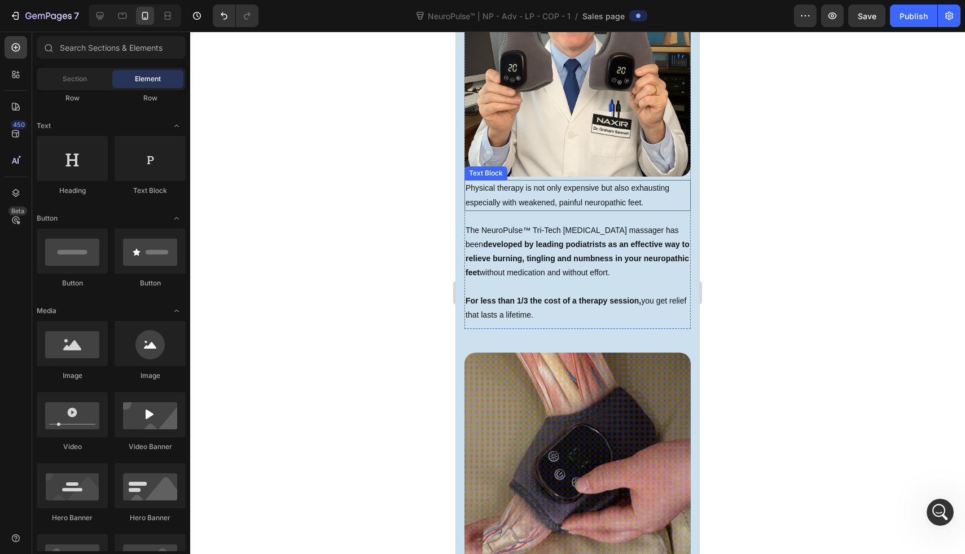
click at [525, 192] on p "Physical therapy is not only expensive but also exhausting especially with weak…" at bounding box center [578, 195] width 224 height 28
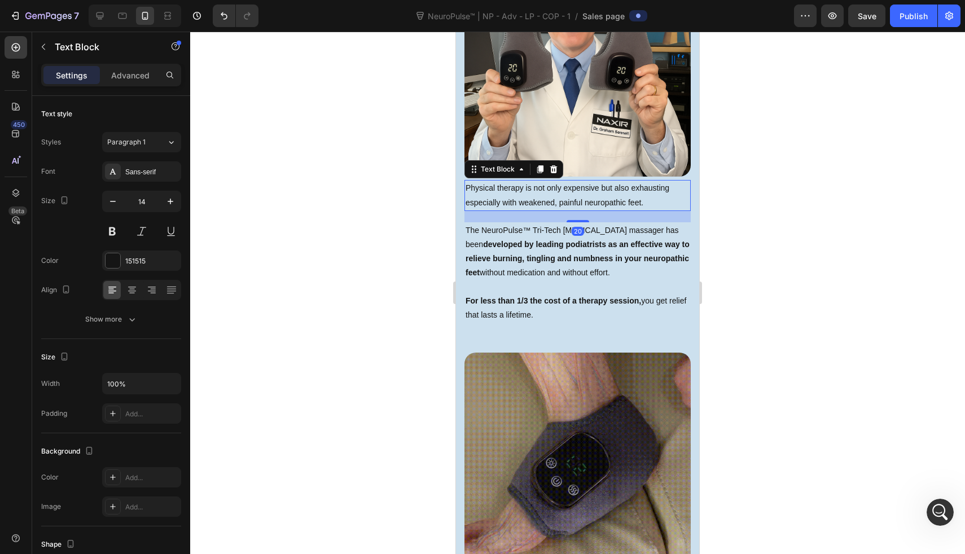
click at [525, 192] on p "Physical therapy is not only expensive but also exhausting especially with weak…" at bounding box center [578, 195] width 224 height 28
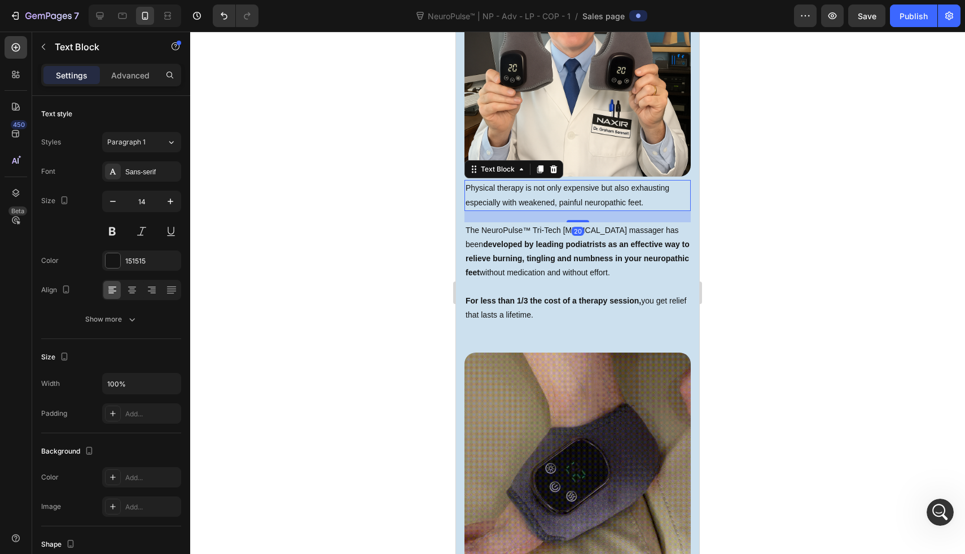
click at [525, 192] on p "Physical therapy is not only expensive but also exhausting especially with weak…" at bounding box center [578, 195] width 224 height 28
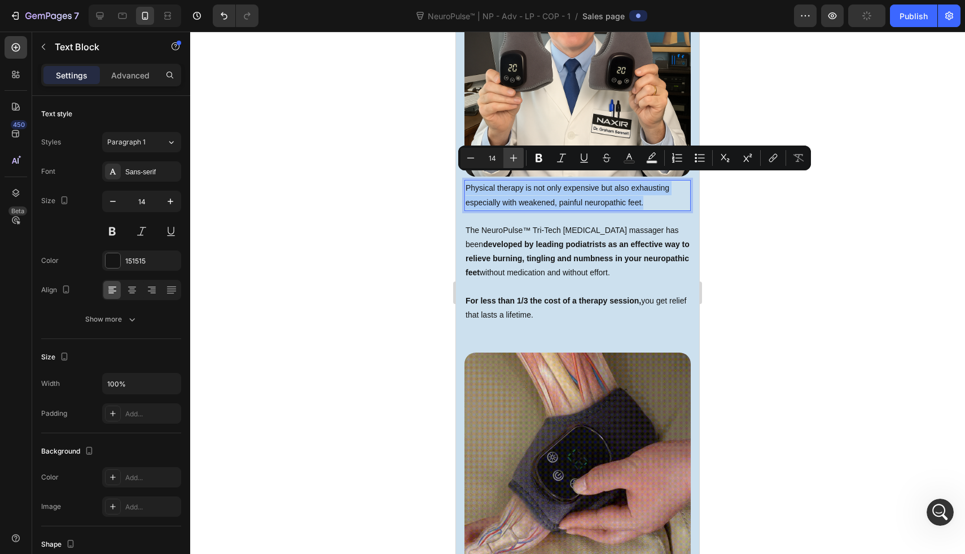
click at [513, 166] on button "Plus" at bounding box center [514, 158] width 20 height 20
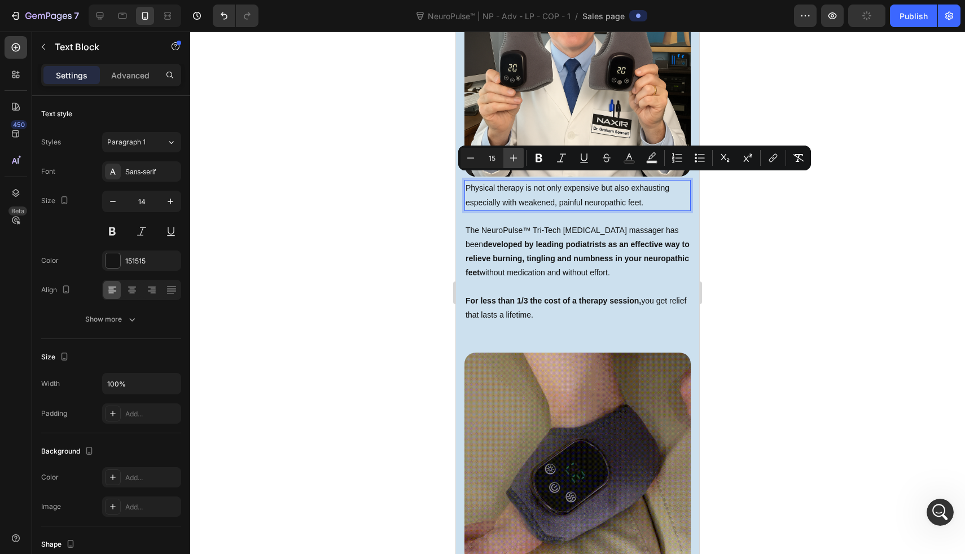
click at [513, 166] on button "Plus" at bounding box center [514, 158] width 20 height 20
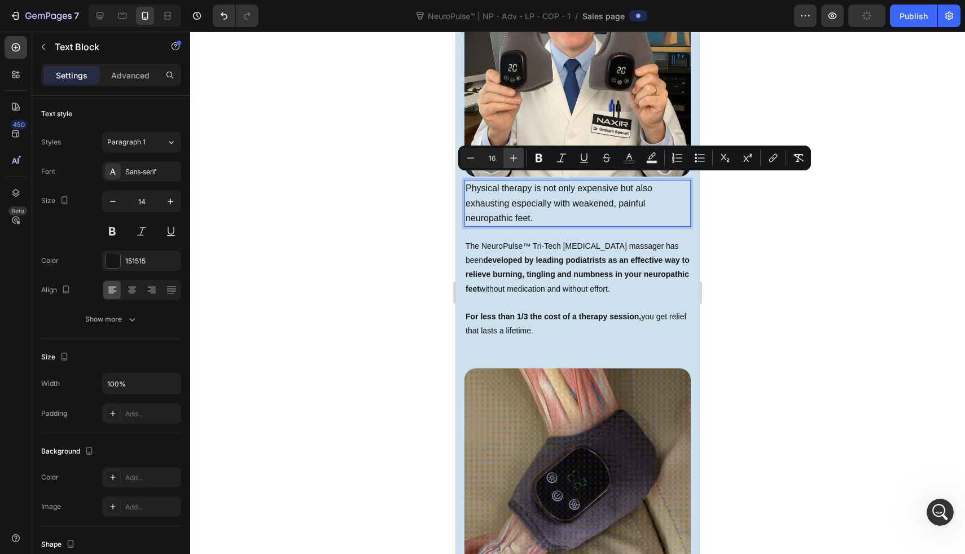
click at [513, 166] on button "Plus" at bounding box center [514, 158] width 20 height 20
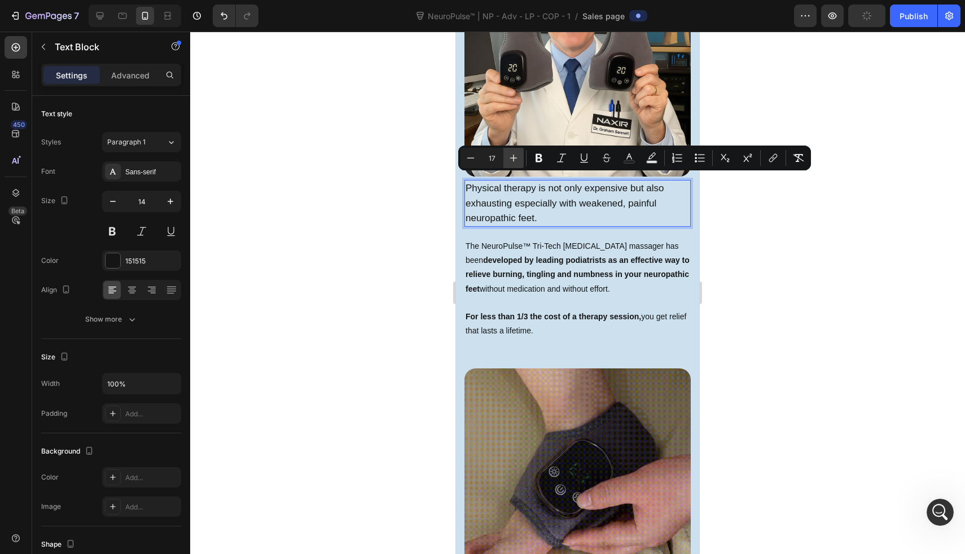
click at [513, 166] on button "Plus" at bounding box center [514, 158] width 20 height 20
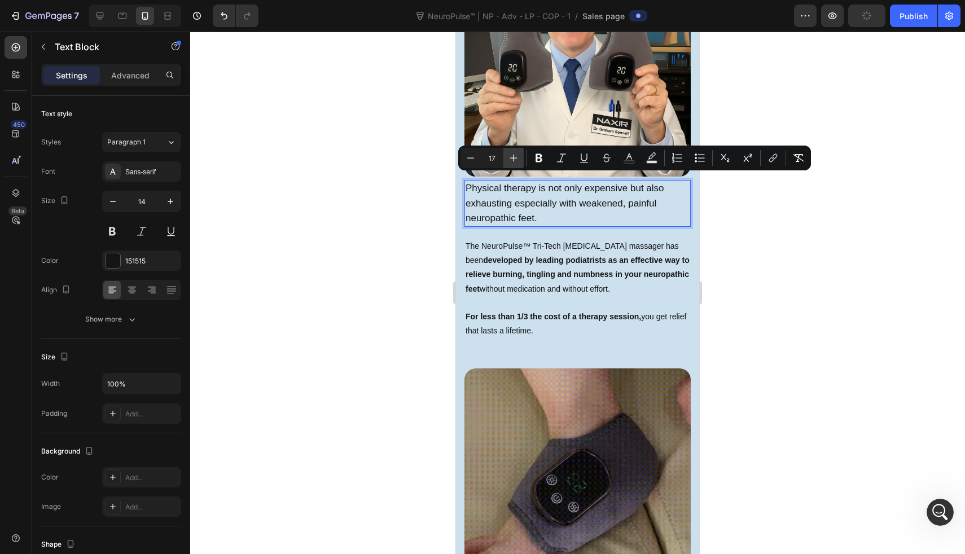
type input "18"
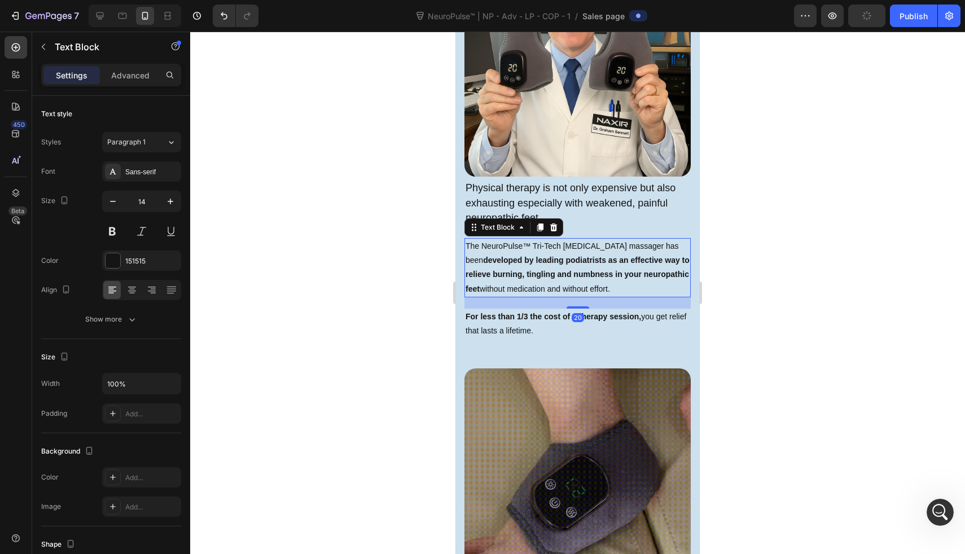
click at [505, 270] on strong "burning, tingling and numbness in your neuropathic feet" at bounding box center [578, 281] width 224 height 23
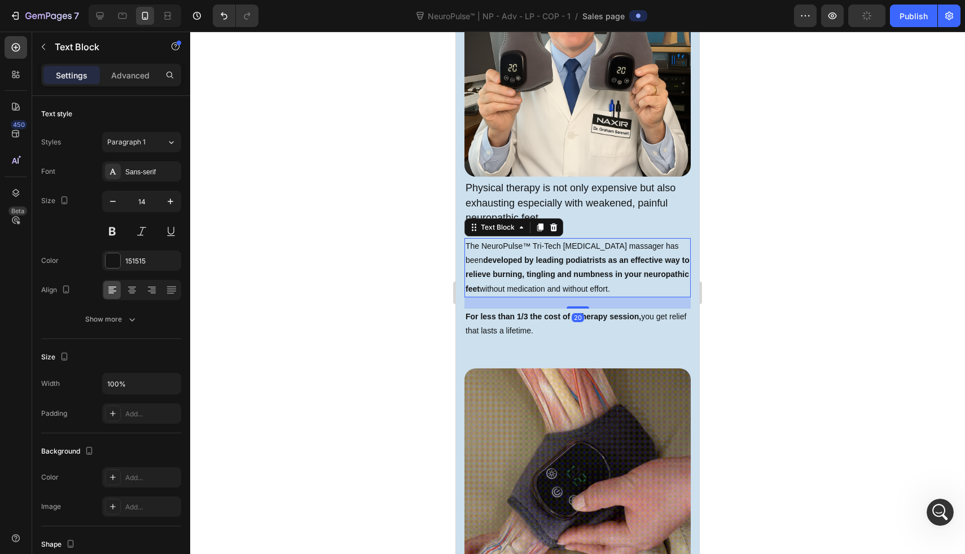
click at [505, 270] on strong "burning, tingling and numbness in your neuropathic feet" at bounding box center [578, 281] width 224 height 23
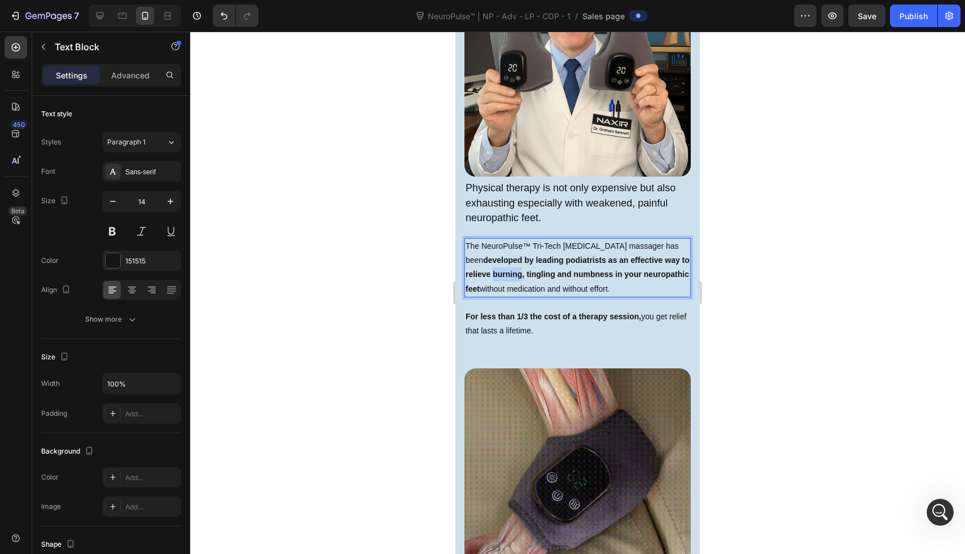
click at [505, 270] on strong "burning, tingling and numbness in your neuropathic feet" at bounding box center [578, 281] width 224 height 23
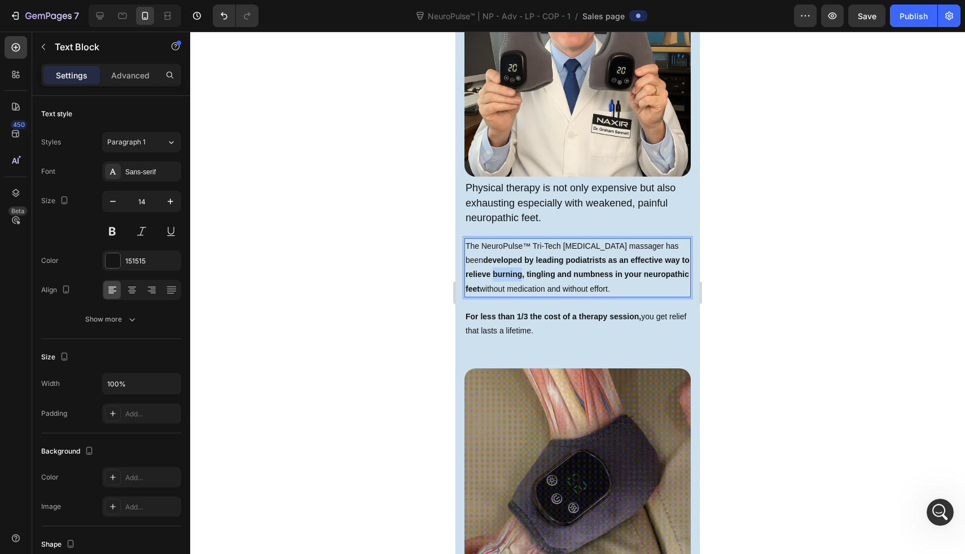
click at [505, 270] on strong "burning, tingling and numbness in your neuropathic feet" at bounding box center [578, 281] width 224 height 23
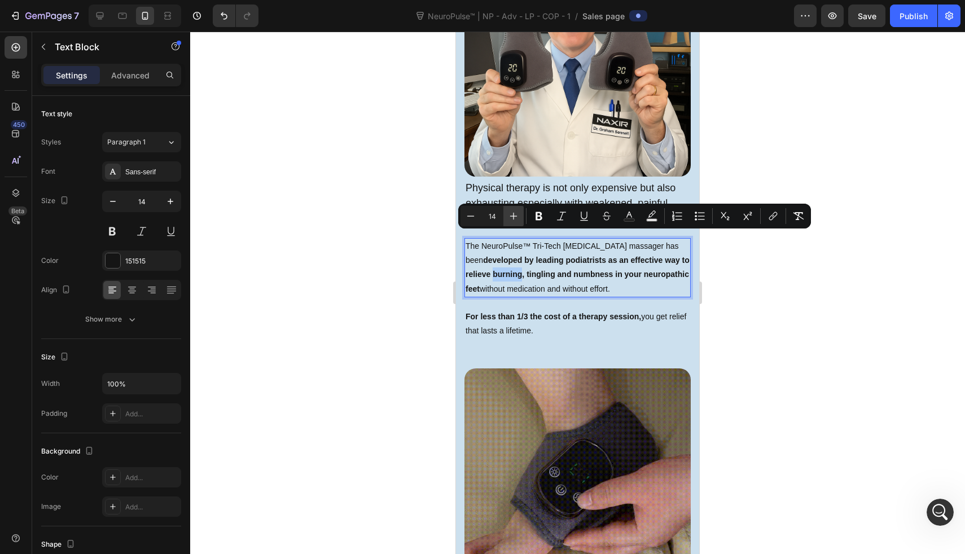
click at [513, 213] on icon "Editor contextual toolbar" at bounding box center [513, 216] width 11 height 11
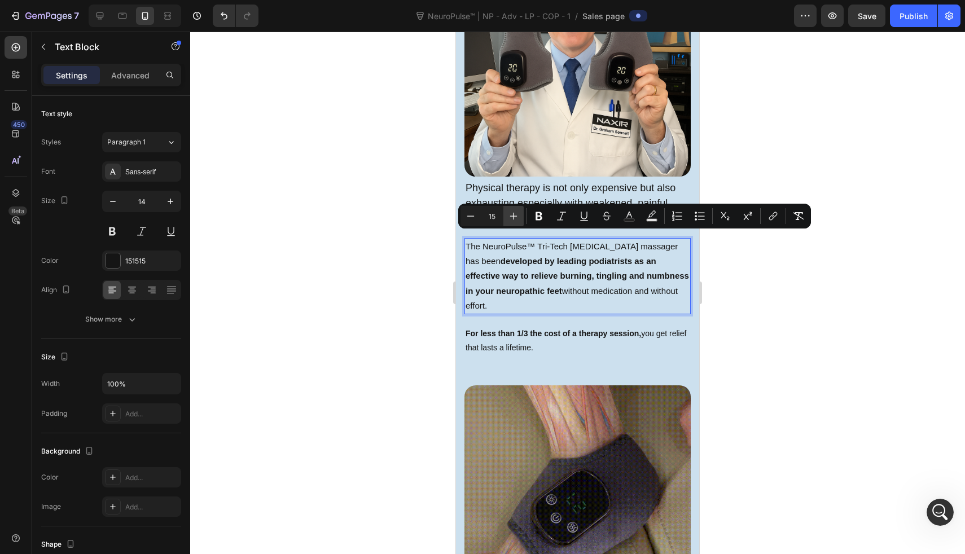
click at [513, 213] on icon "Editor contextual toolbar" at bounding box center [513, 216] width 11 height 11
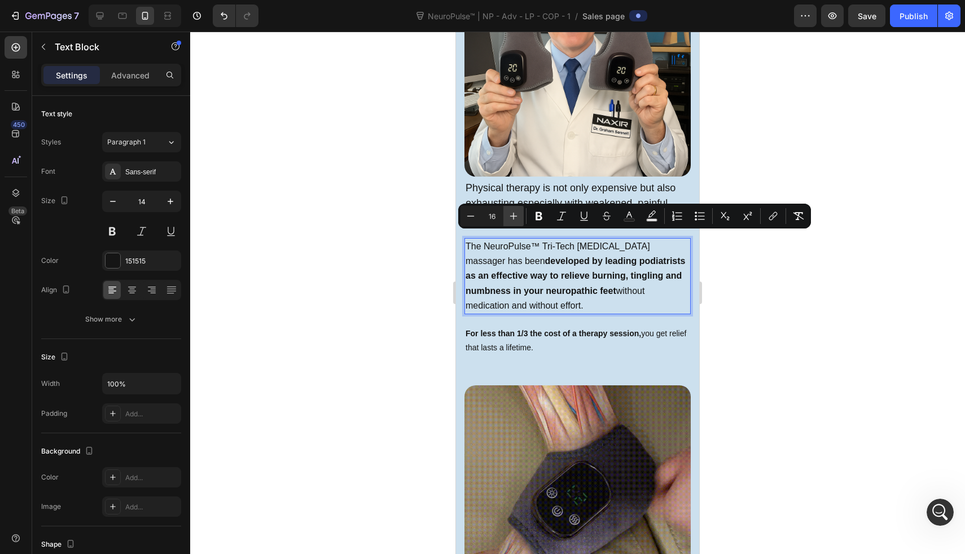
click at [513, 213] on icon "Editor contextual toolbar" at bounding box center [513, 216] width 11 height 11
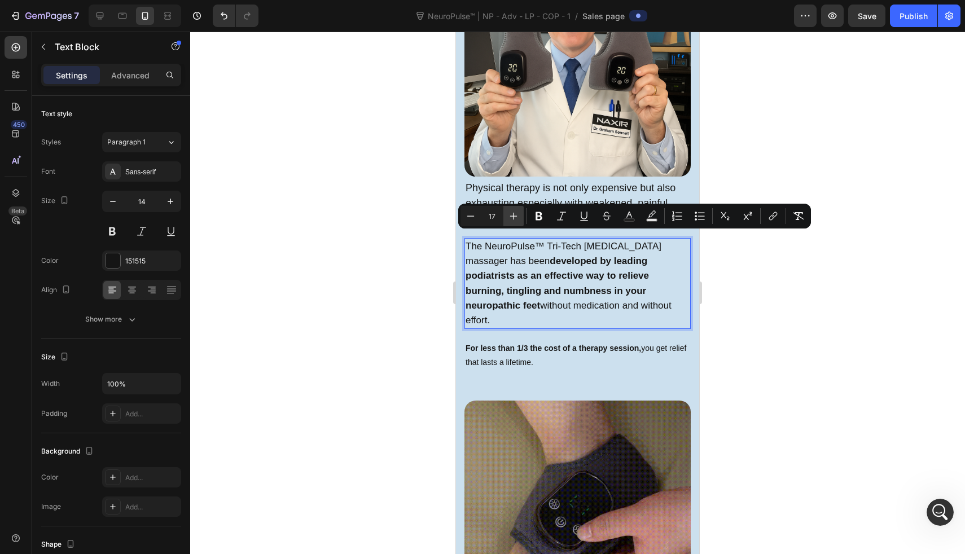
click at [513, 213] on icon "Editor contextual toolbar" at bounding box center [513, 216] width 11 height 11
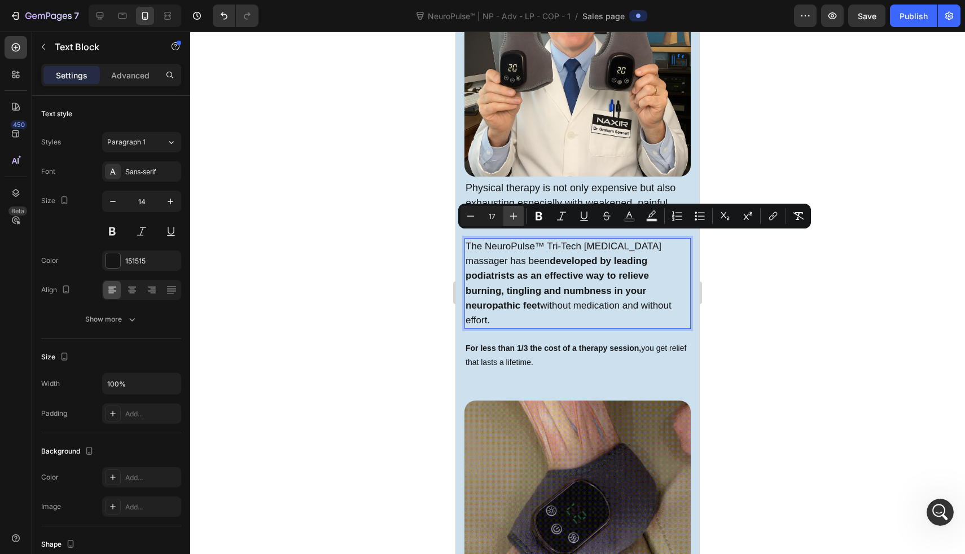
type input "18"
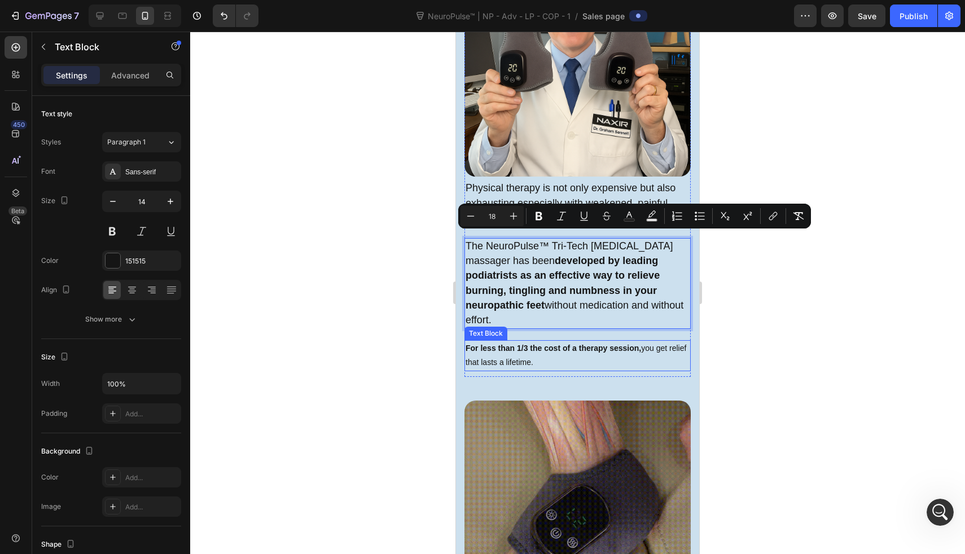
click at [504, 344] on strong "For less than 1/3 the cost of a therapy session," at bounding box center [554, 348] width 176 height 9
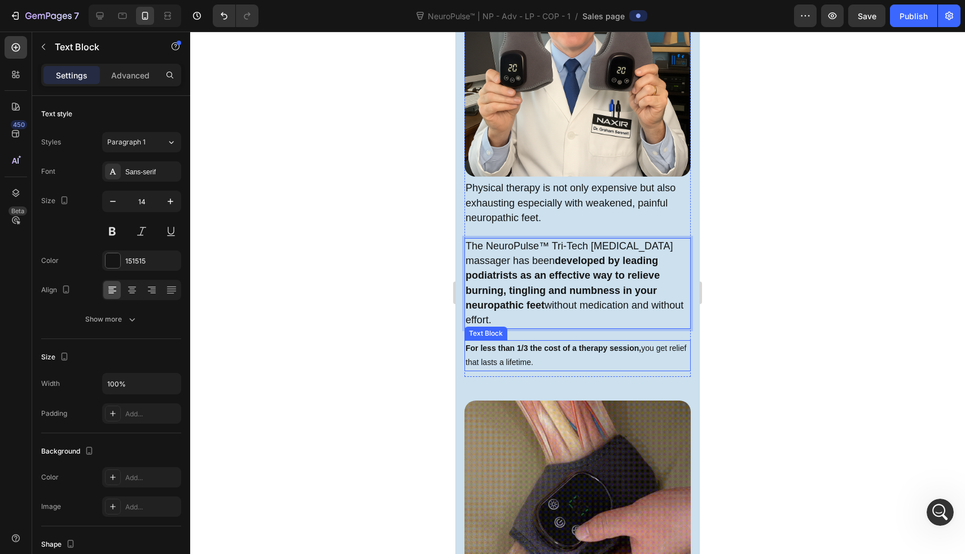
click at [504, 344] on strong "For less than 1/3 the cost of a therapy session," at bounding box center [554, 348] width 176 height 9
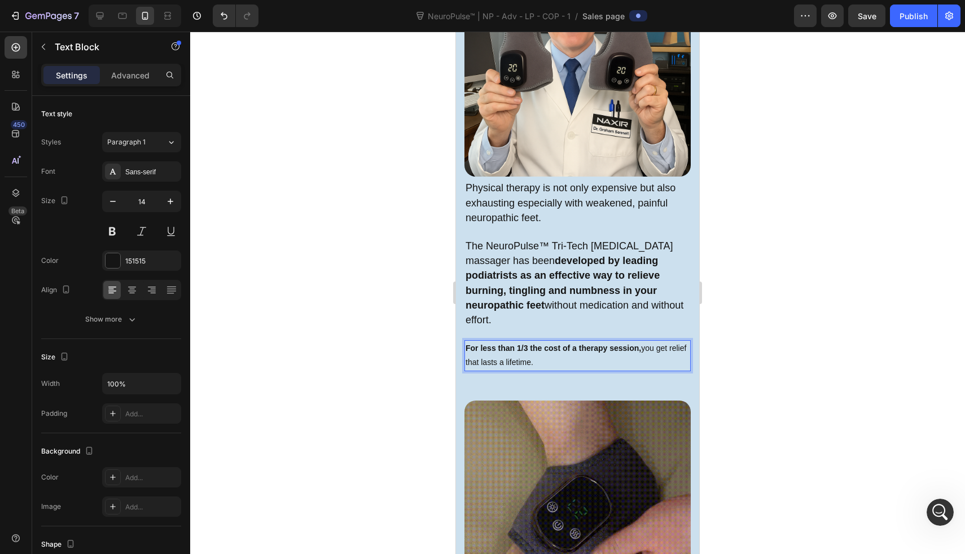
click at [504, 344] on strong "For less than 1/3 the cost of a therapy session," at bounding box center [554, 348] width 176 height 9
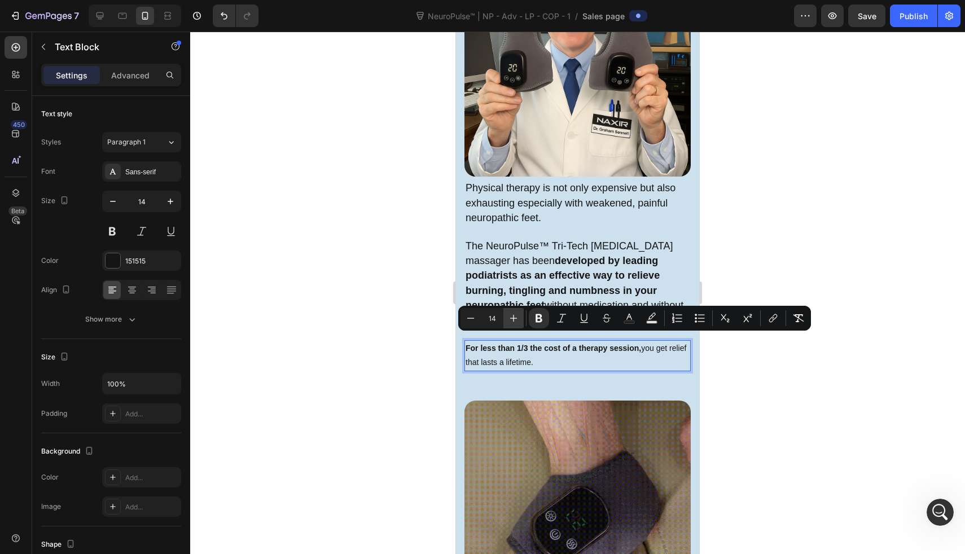
click at [508, 316] on icon "Editor contextual toolbar" at bounding box center [513, 318] width 11 height 11
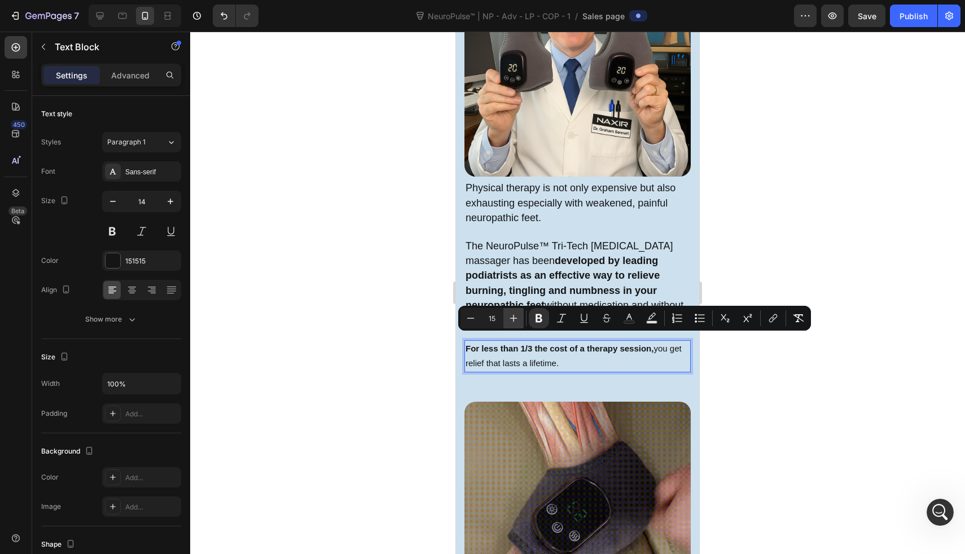
click at [508, 316] on icon "Editor contextual toolbar" at bounding box center [513, 318] width 11 height 11
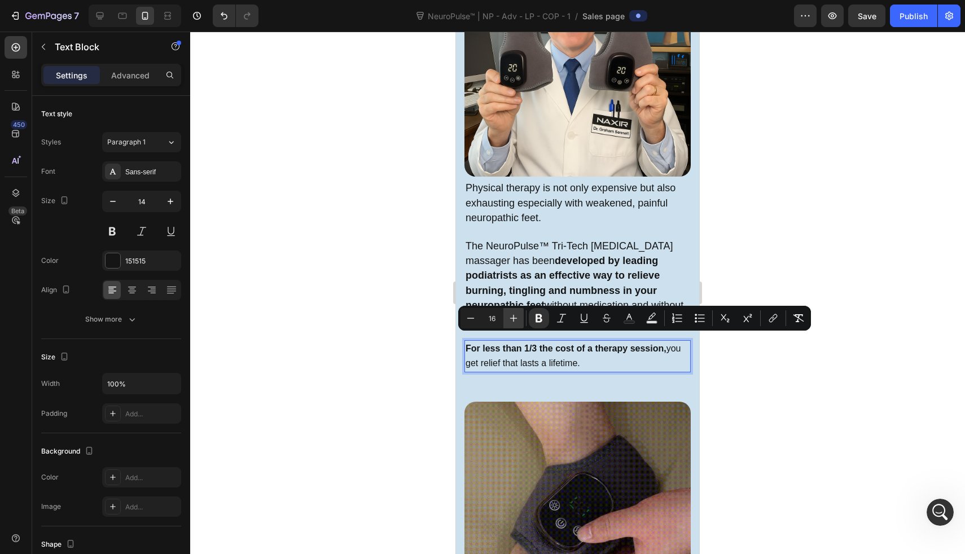
click at [508, 316] on icon "Editor contextual toolbar" at bounding box center [513, 318] width 11 height 11
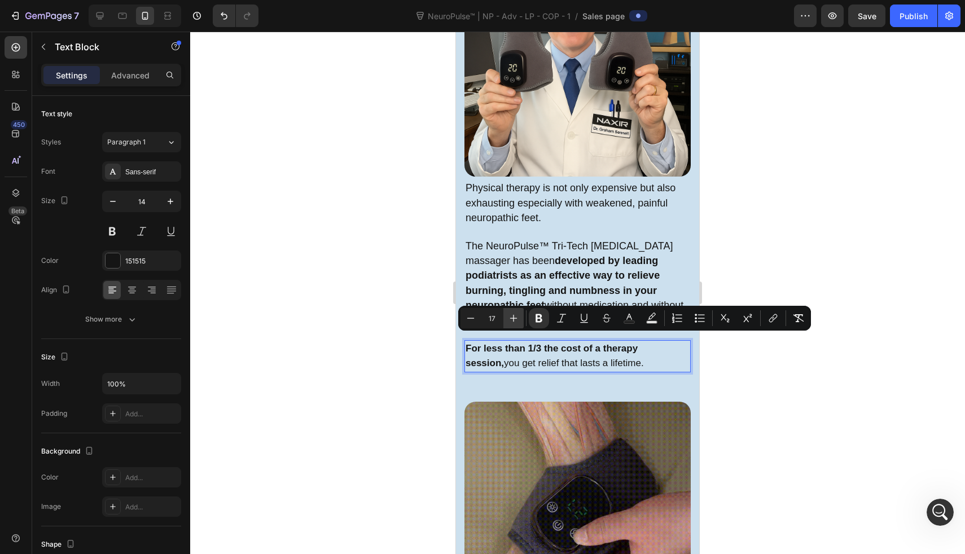
click at [508, 316] on icon "Editor contextual toolbar" at bounding box center [513, 318] width 11 height 11
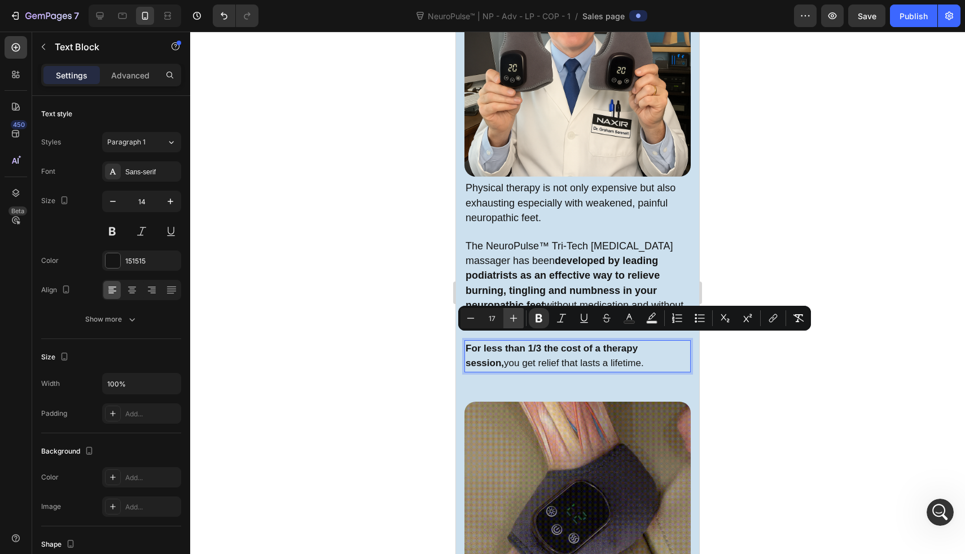
type input "18"
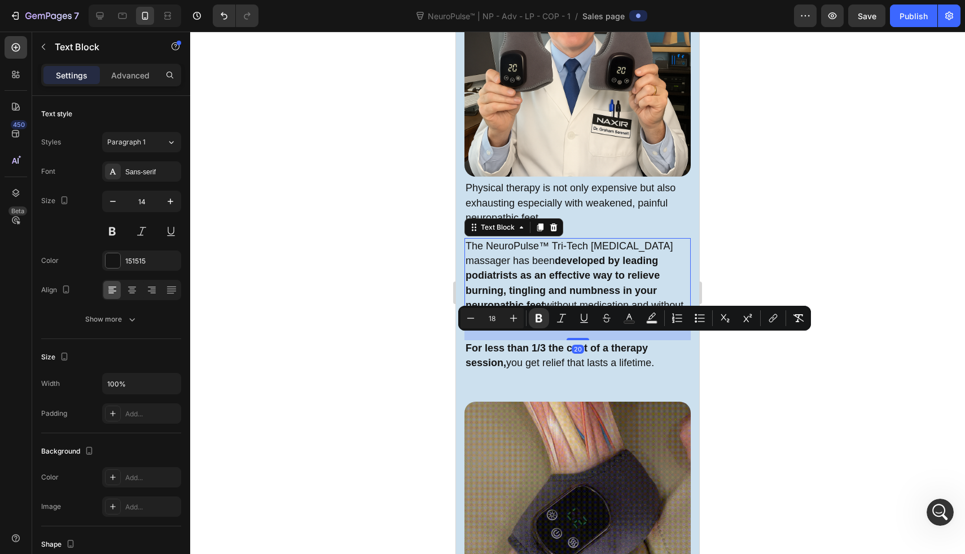
click at [518, 268] on strong "developed by leading podiatrists as an effective way to relieve" at bounding box center [563, 268] width 194 height 26
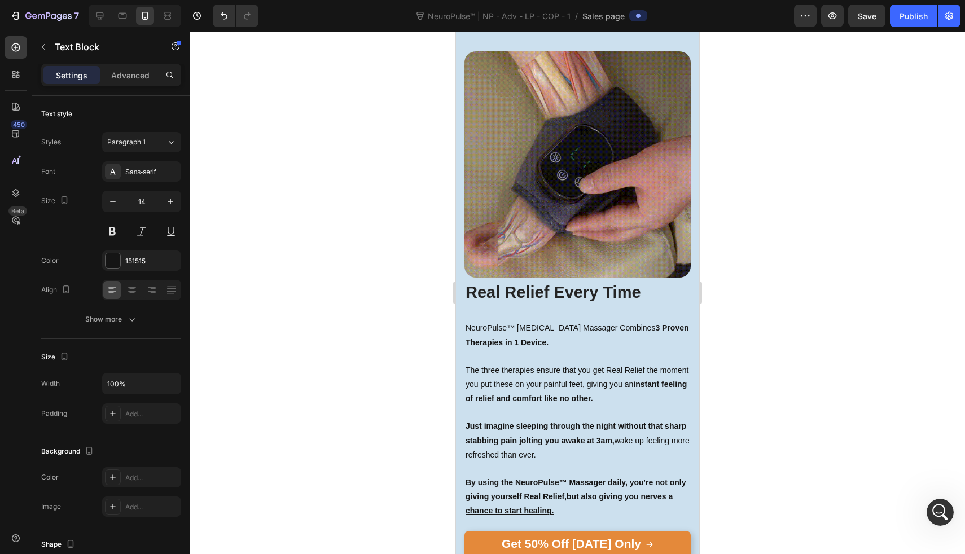
scroll to position [2695, 0]
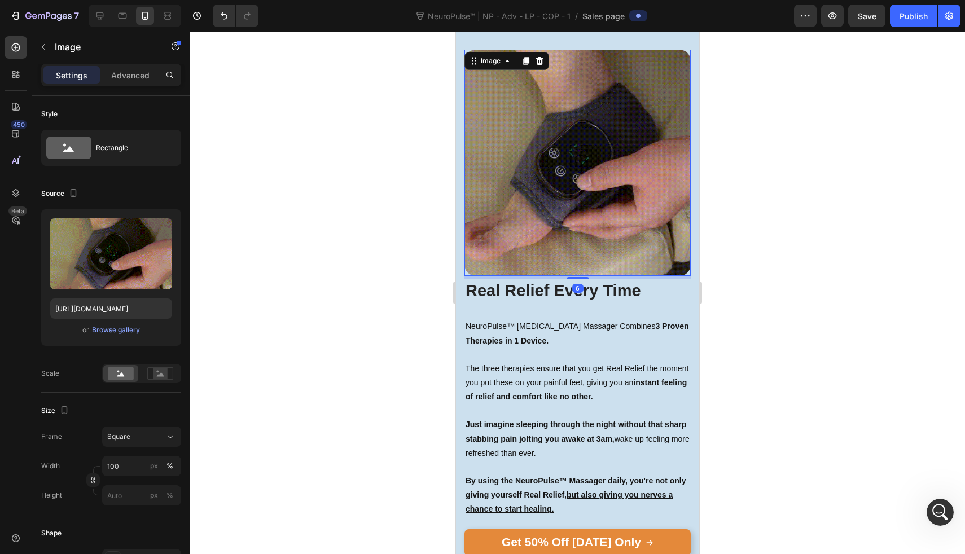
click at [519, 185] on img at bounding box center [578, 163] width 226 height 226
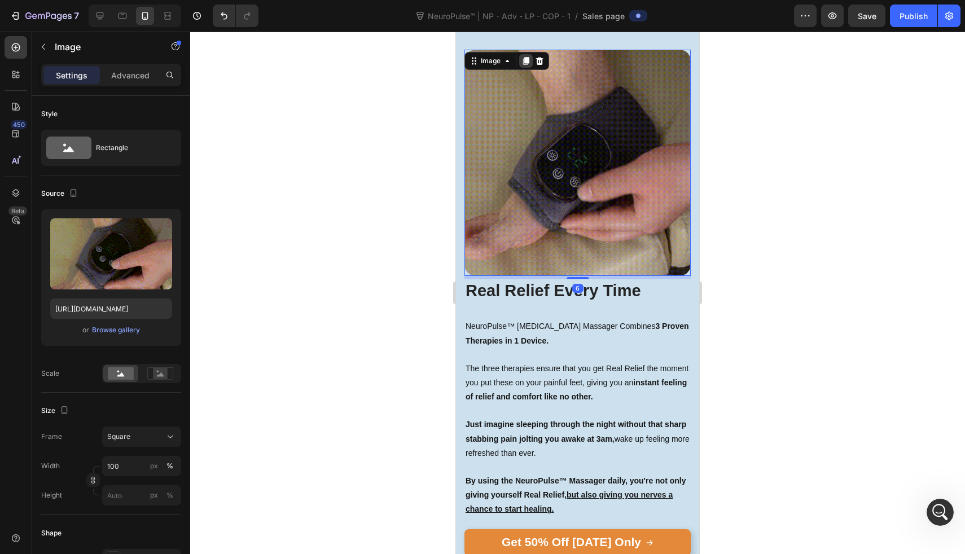
click at [524, 58] on div at bounding box center [526, 61] width 14 height 14
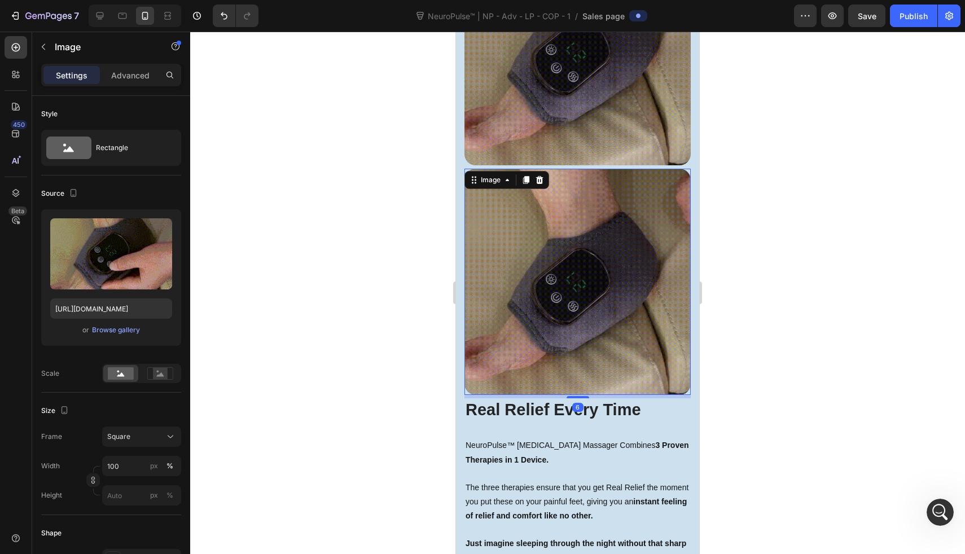
scroll to position [2744, 0]
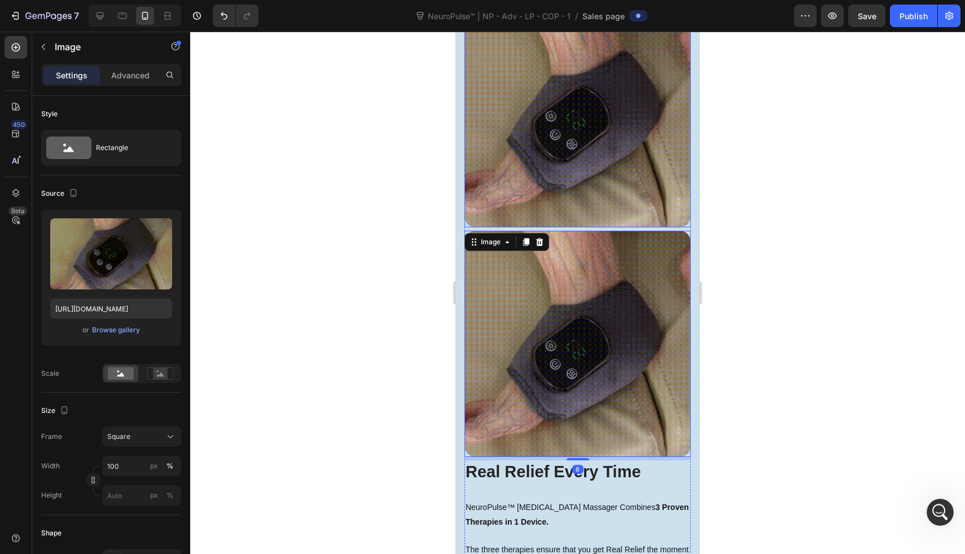
click at [570, 83] on img at bounding box center [578, 114] width 226 height 226
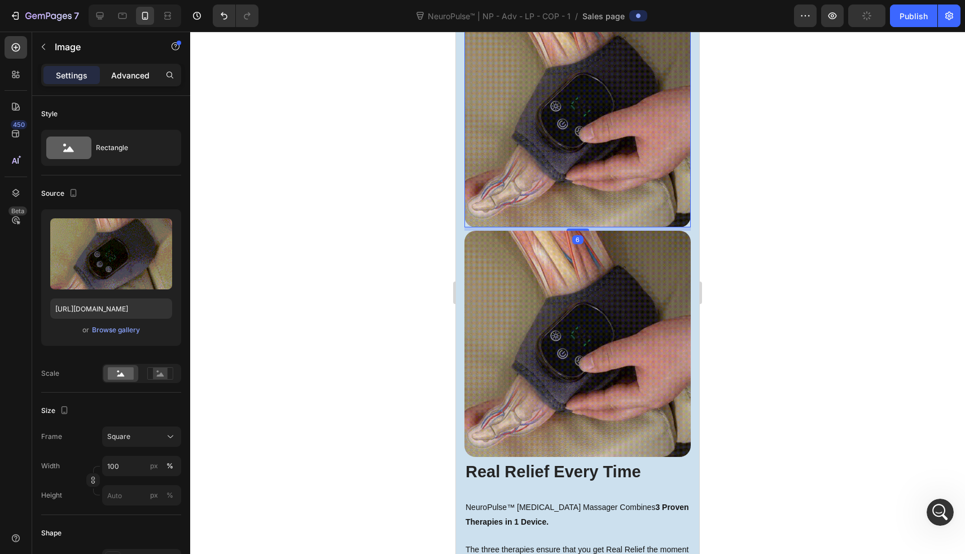
click at [121, 77] on p "Advanced" at bounding box center [130, 75] width 38 height 12
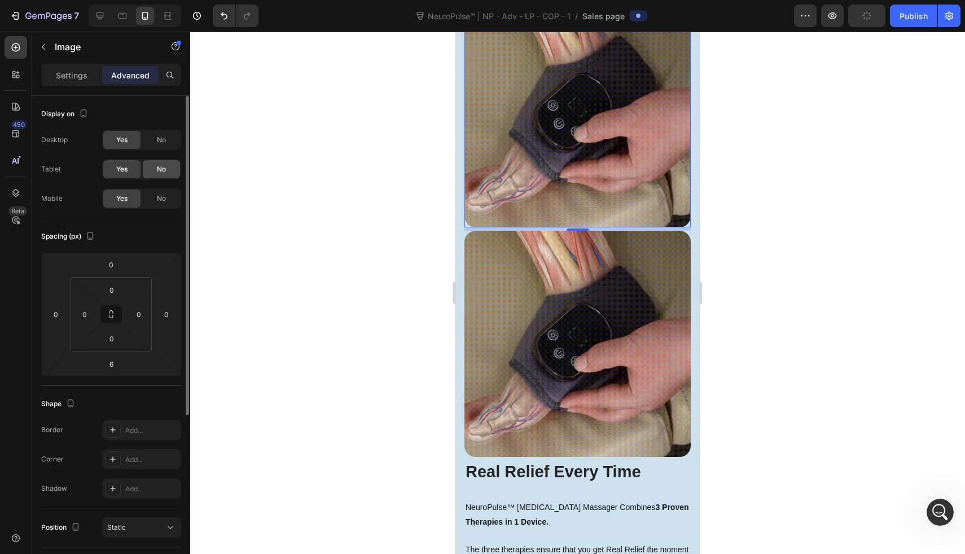
click at [159, 164] on span "No" at bounding box center [161, 169] width 9 height 10
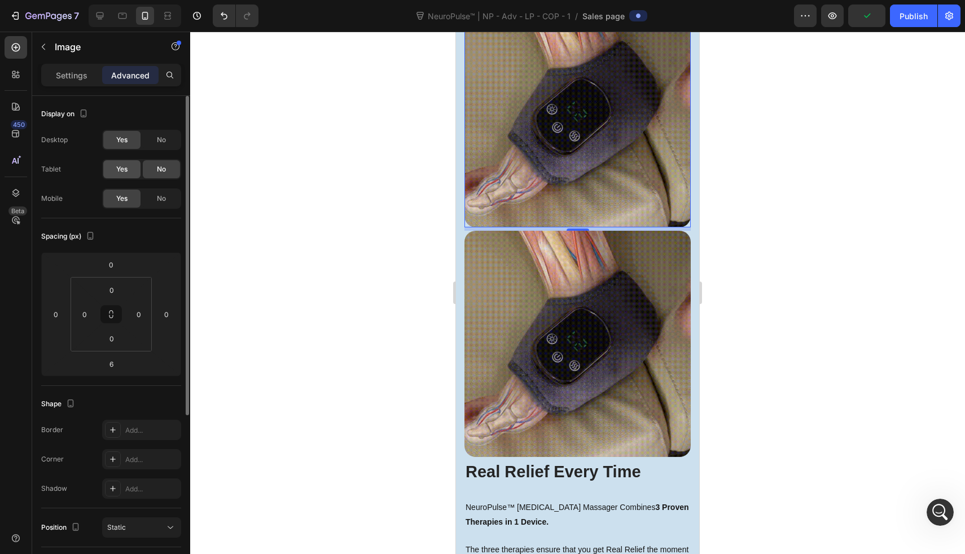
click at [122, 169] on span "Yes" at bounding box center [121, 169] width 11 height 10
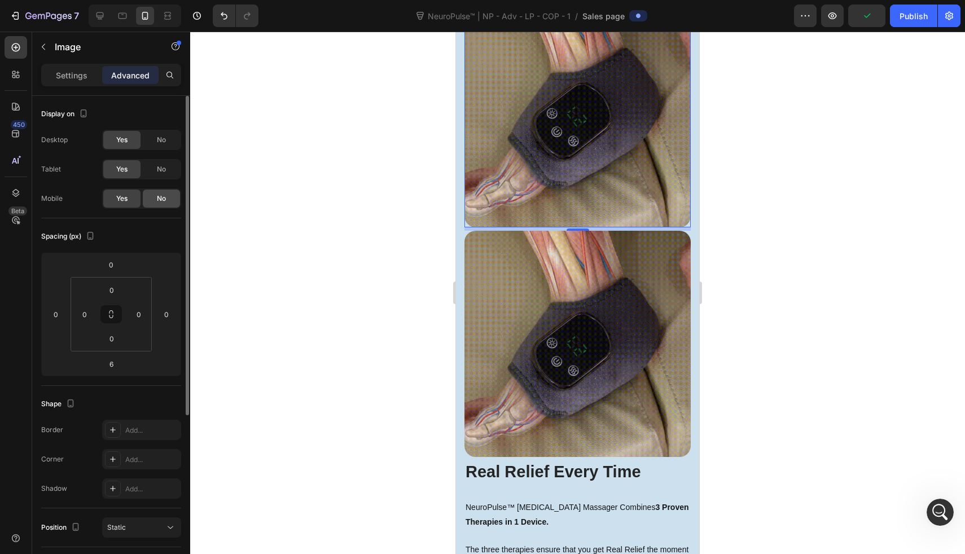
click at [155, 199] on div "No" at bounding box center [161, 199] width 37 height 18
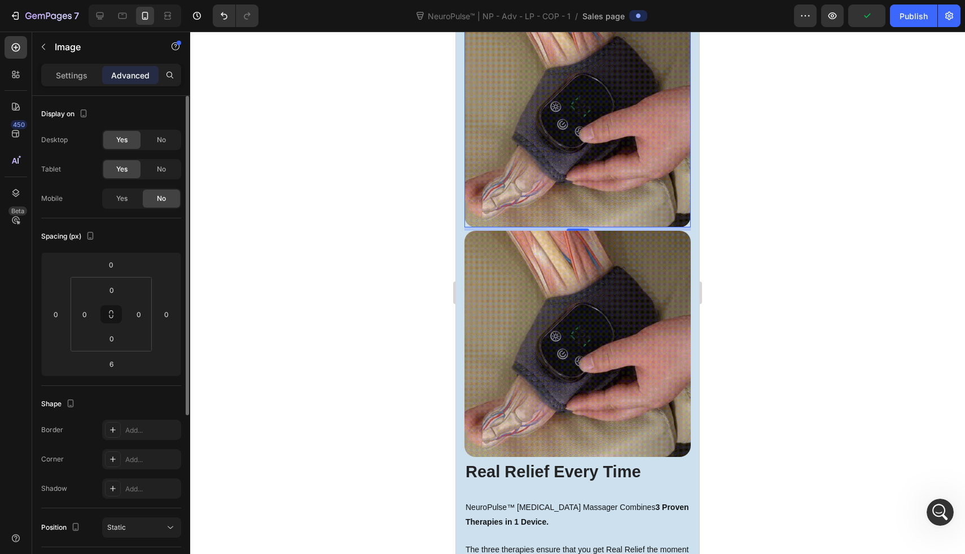
scroll to position [2523, 0]
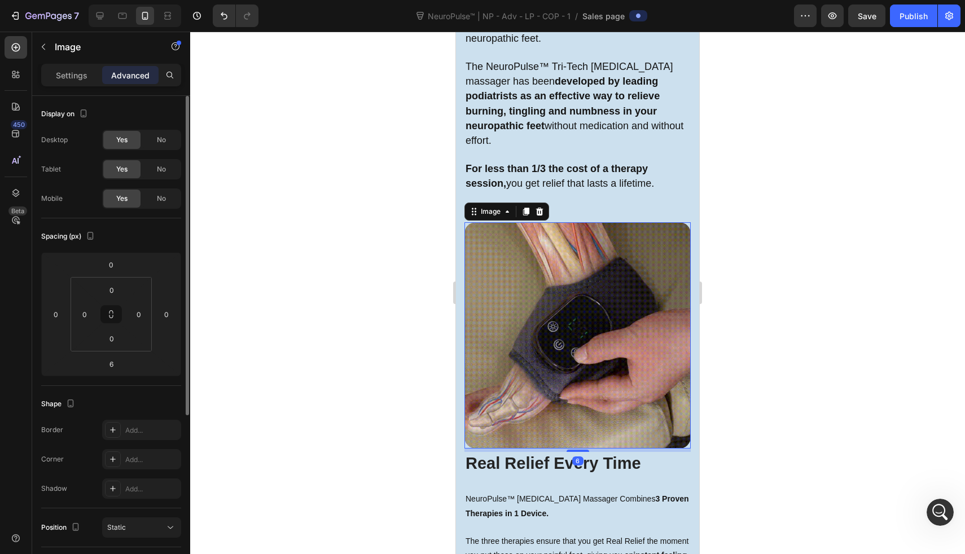
click at [531, 269] on img at bounding box center [578, 335] width 226 height 226
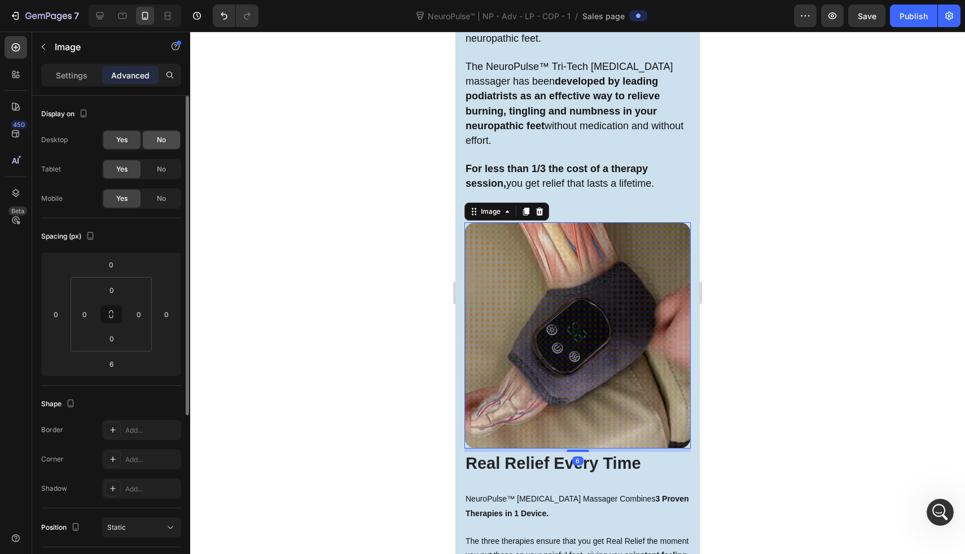
click at [170, 145] on div "No" at bounding box center [161, 140] width 37 height 18
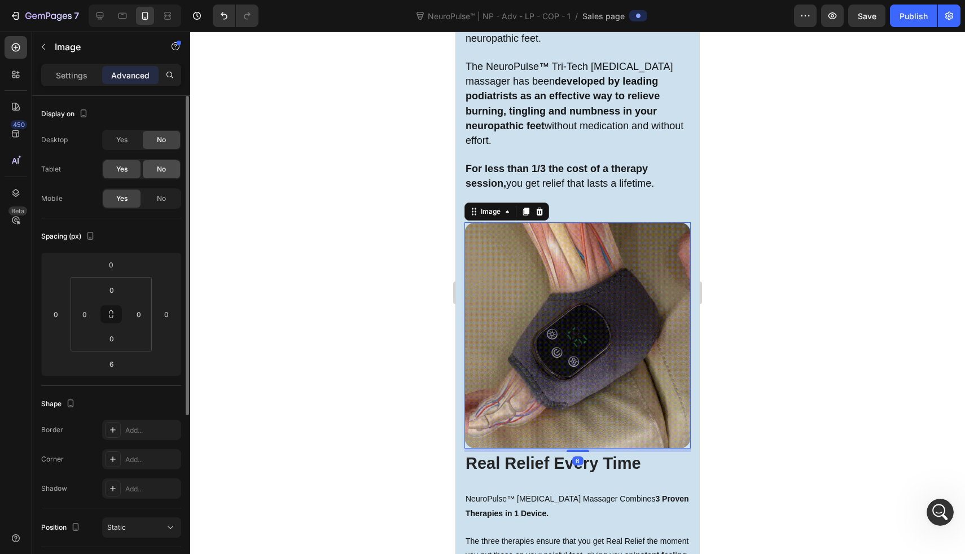
click at [170, 161] on div "No" at bounding box center [161, 169] width 37 height 18
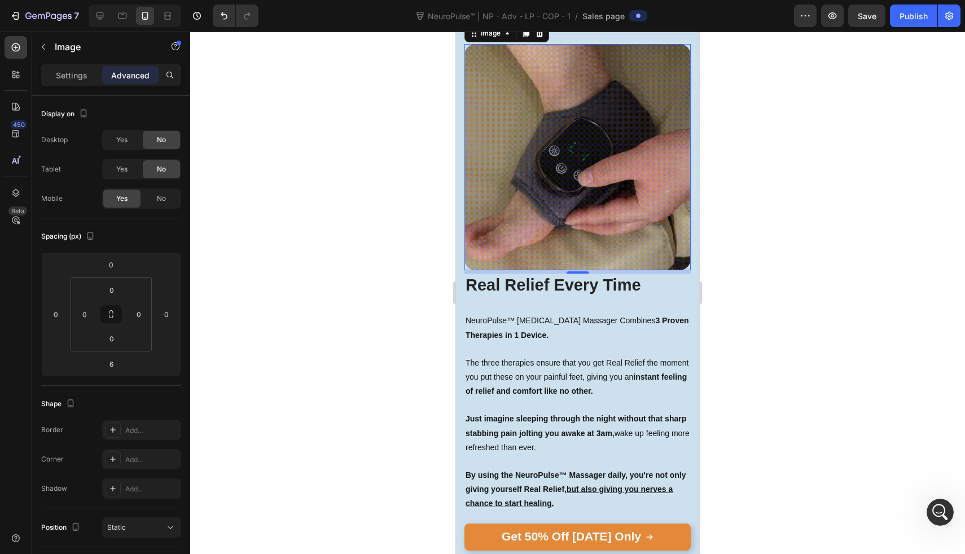
scroll to position [2718, 0]
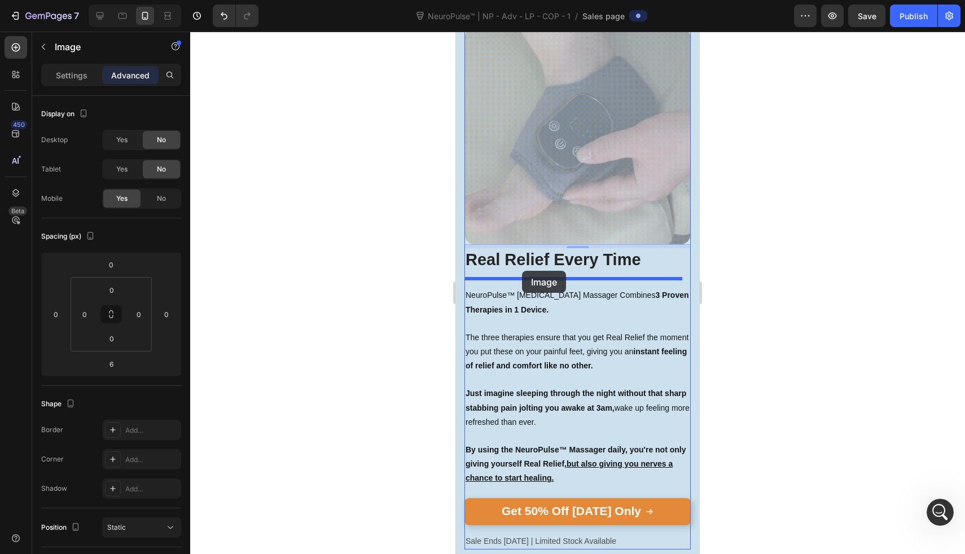
drag, startPoint x: 522, startPoint y: 138, endPoint x: 522, endPoint y: 271, distance: 133.2
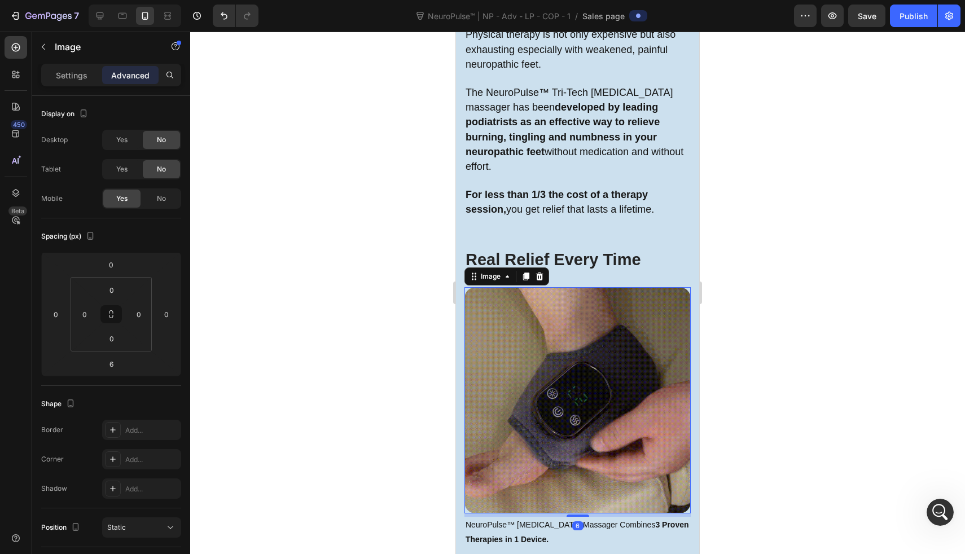
scroll to position [2502, 0]
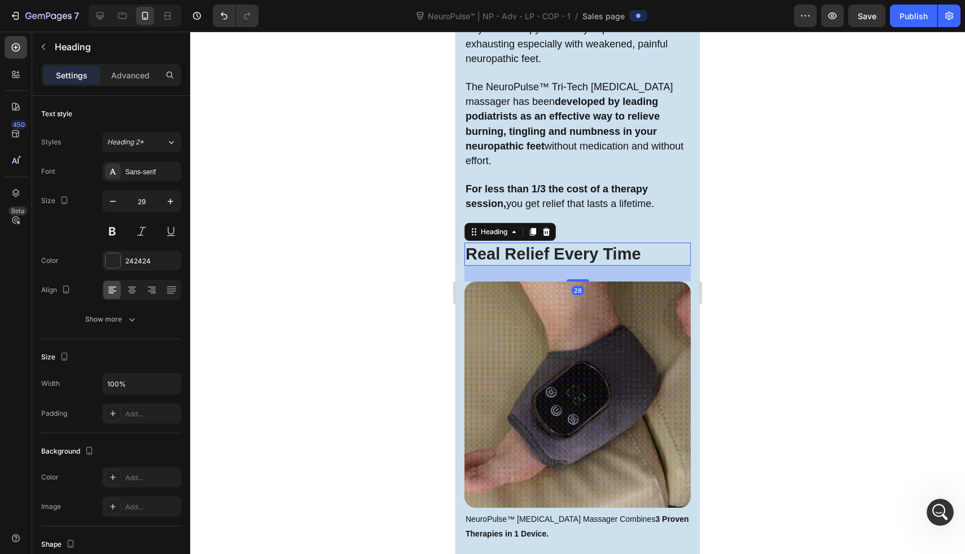
click at [552, 244] on h2 "Real Relief Every Time" at bounding box center [578, 255] width 226 height 24
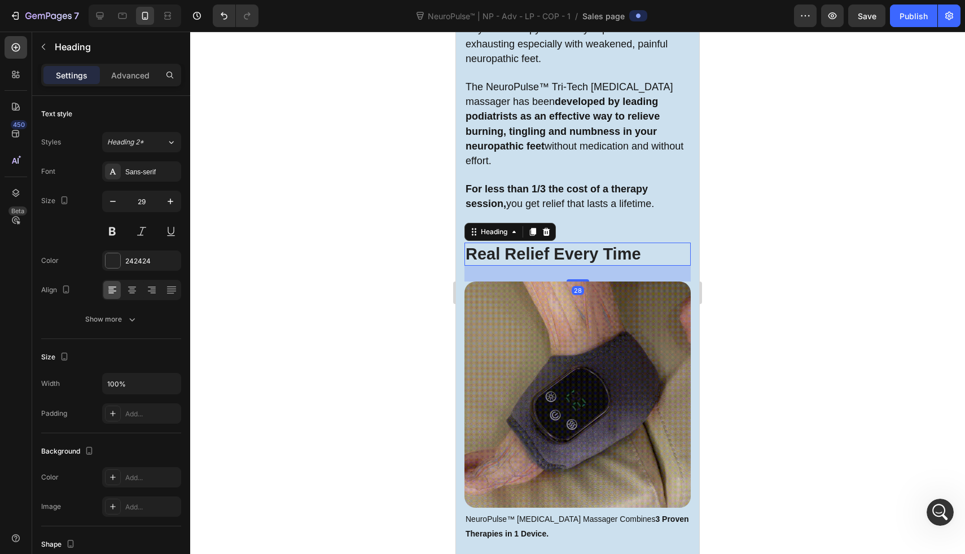
click at [567, 248] on h2 "Real Relief Every Time" at bounding box center [578, 255] width 226 height 24
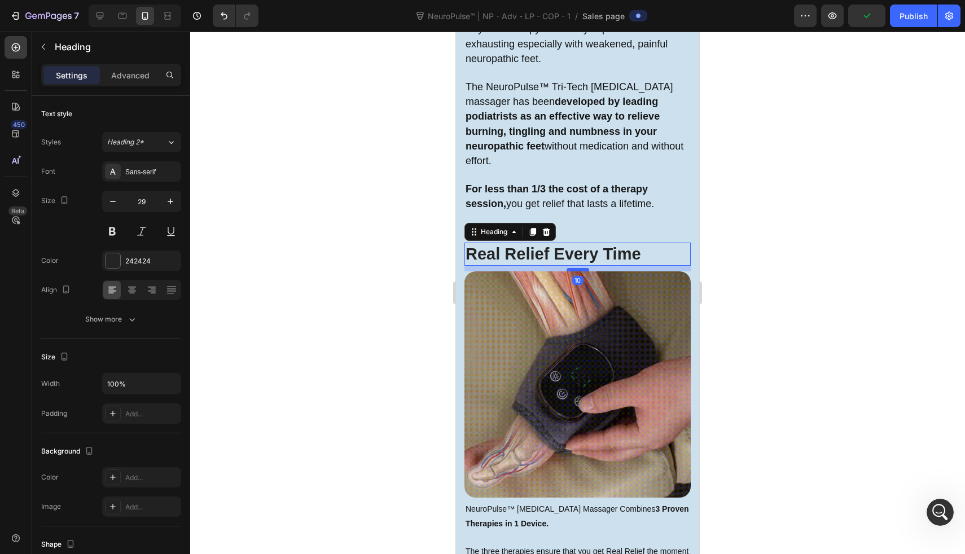
drag, startPoint x: 570, startPoint y: 272, endPoint x: 570, endPoint y: 262, distance: 10.2
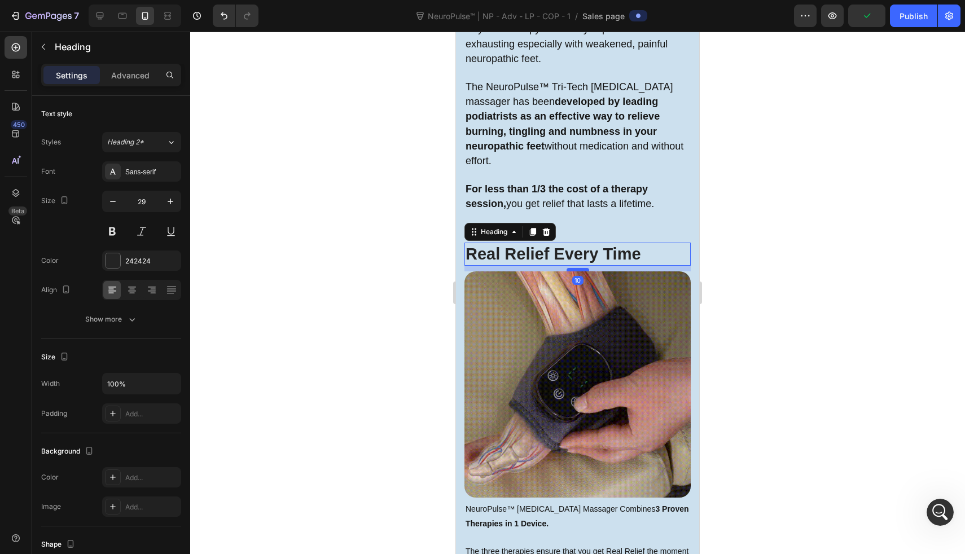
click at [570, 268] on div at bounding box center [578, 269] width 23 height 3
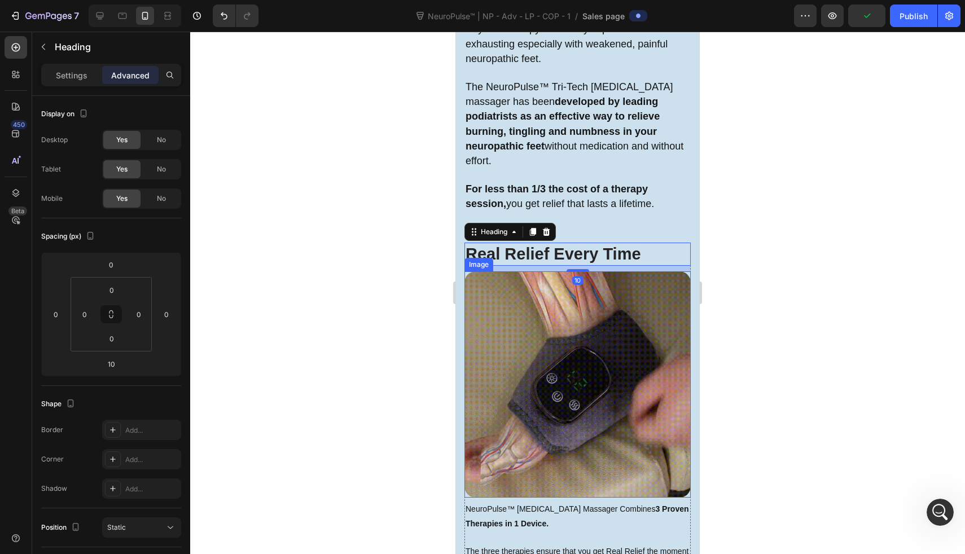
click at [421, 290] on div at bounding box center [577, 293] width 775 height 523
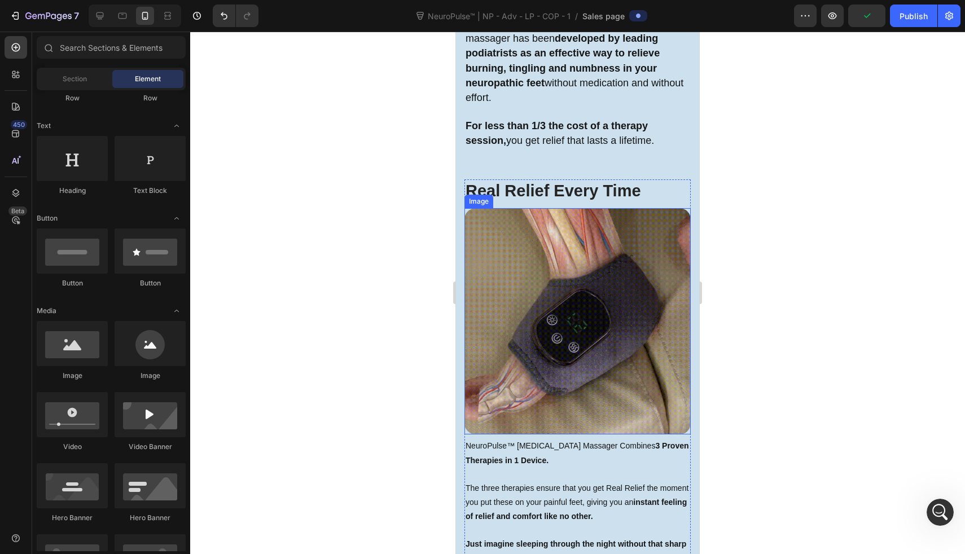
scroll to position [2767, 0]
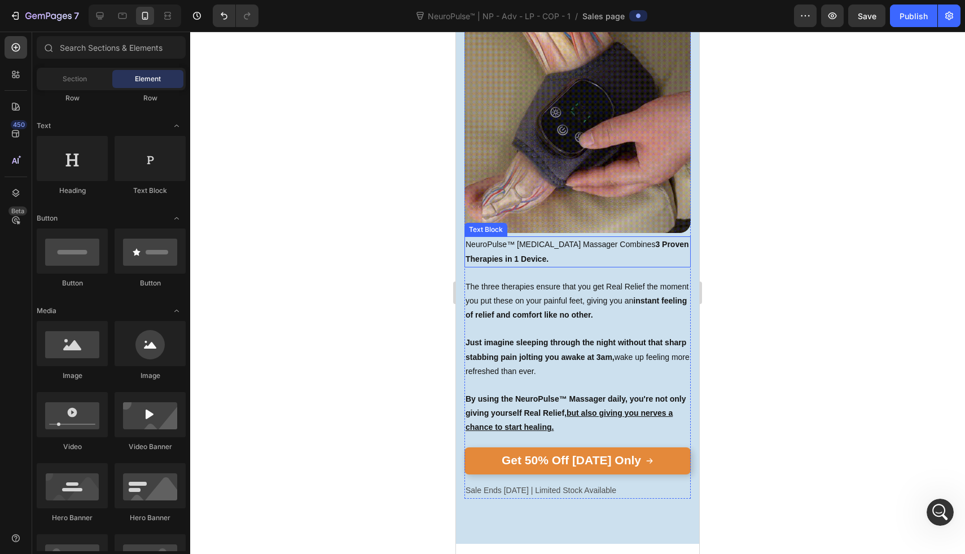
click at [525, 238] on p "NeuroPulse™ Neuropathy Massager Combines 3 Proven Therapies in 1 Device." at bounding box center [578, 252] width 224 height 28
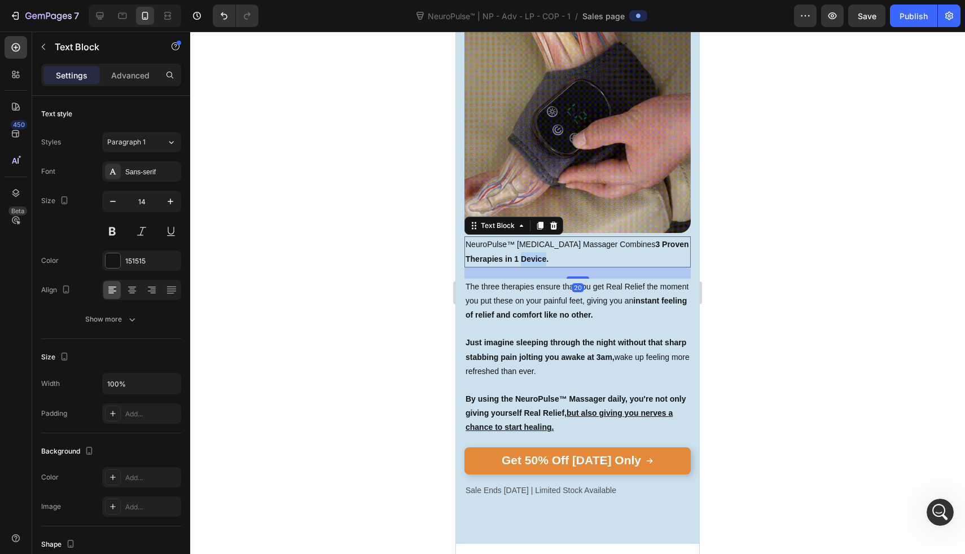
click at [525, 238] on p "NeuroPulse™ Neuropathy Massager Combines 3 Proven Therapies in 1 Device." at bounding box center [578, 252] width 224 height 28
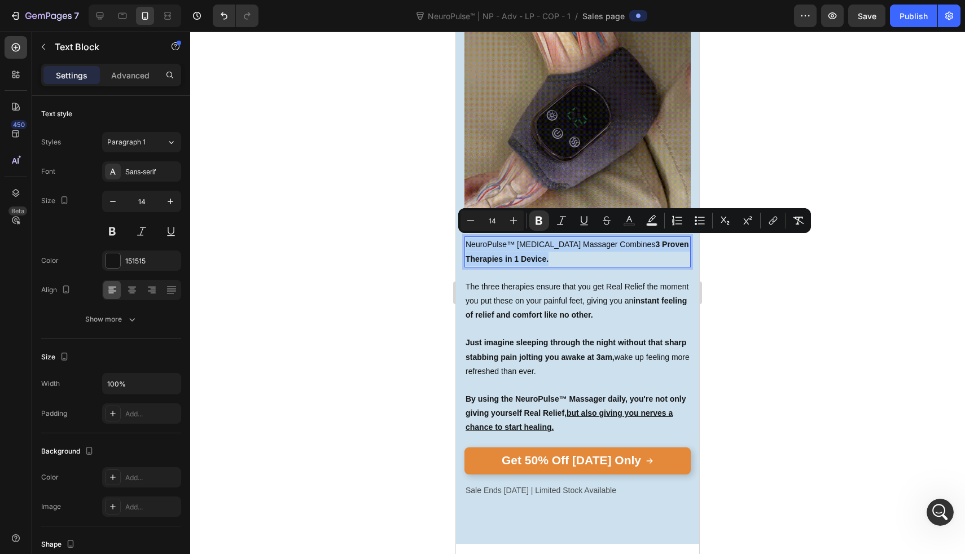
click at [525, 238] on p "NeuroPulse™ Neuropathy Massager Combines 3 Proven Therapies in 1 Device." at bounding box center [578, 252] width 224 height 28
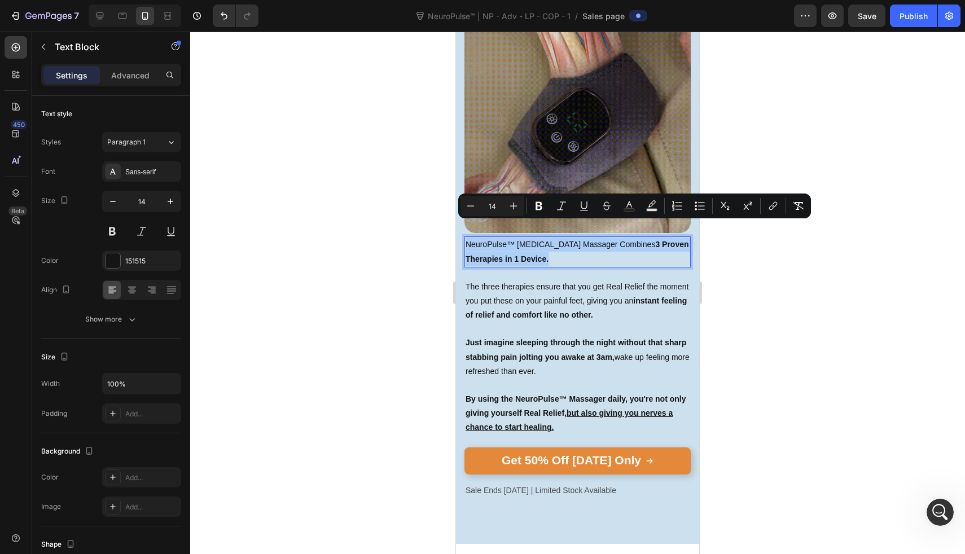
click at [503, 213] on div "Minus 14 Plus" at bounding box center [492, 206] width 63 height 20
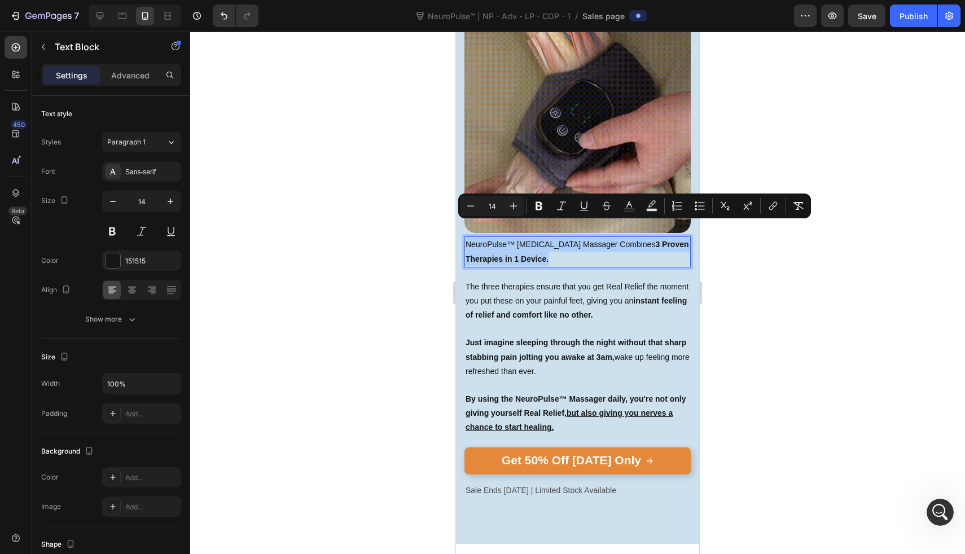
click at [503, 213] on div "Minus 14 Plus" at bounding box center [492, 206] width 63 height 20
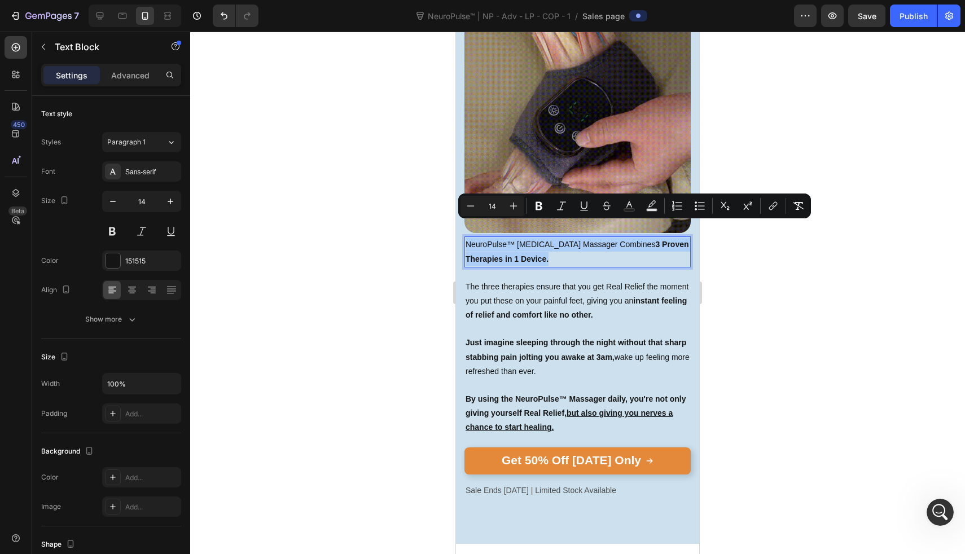
click at [503, 213] on div "Minus 14 Plus" at bounding box center [492, 206] width 63 height 20
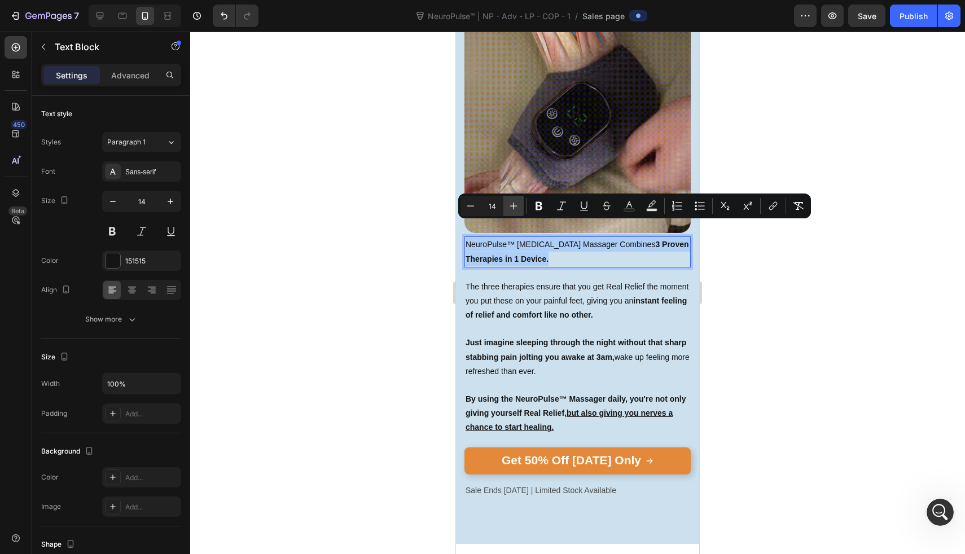
click at [506, 209] on button "Plus" at bounding box center [514, 206] width 20 height 20
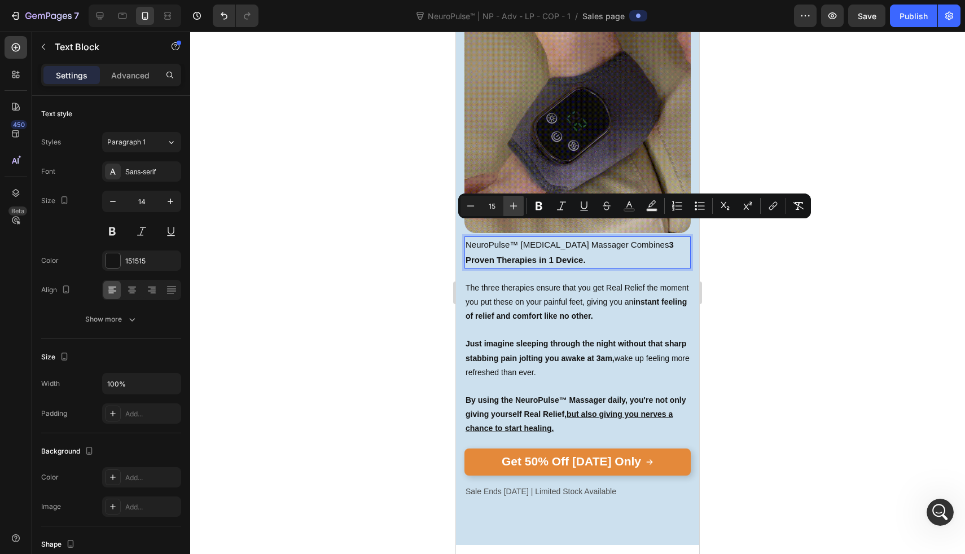
click at [506, 209] on button "Plus" at bounding box center [514, 206] width 20 height 20
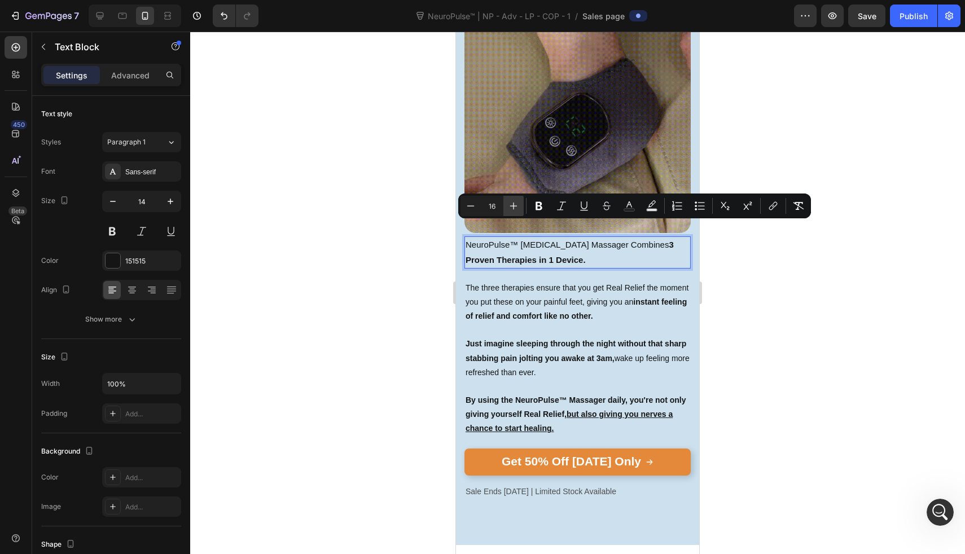
click at [506, 209] on button "Plus" at bounding box center [514, 206] width 20 height 20
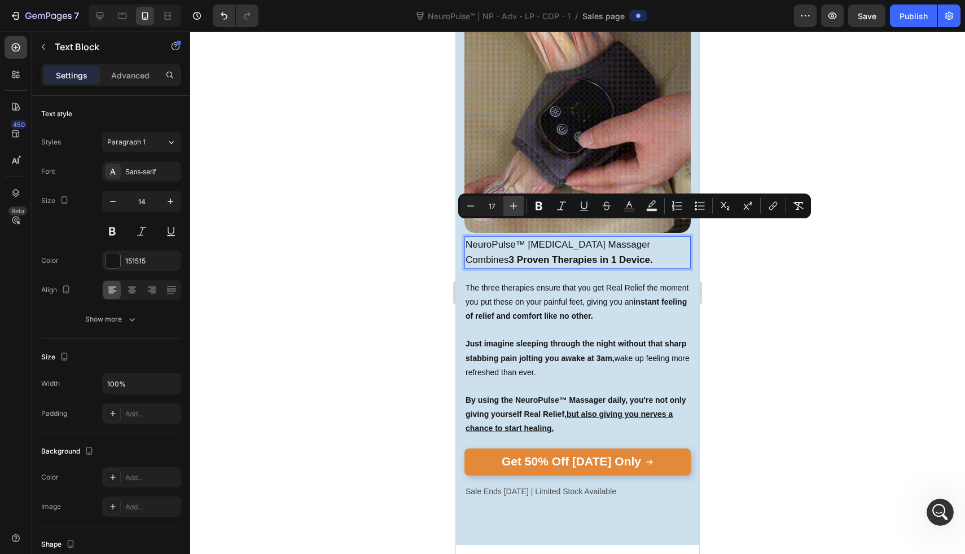
click at [506, 209] on button "Plus" at bounding box center [514, 206] width 20 height 20
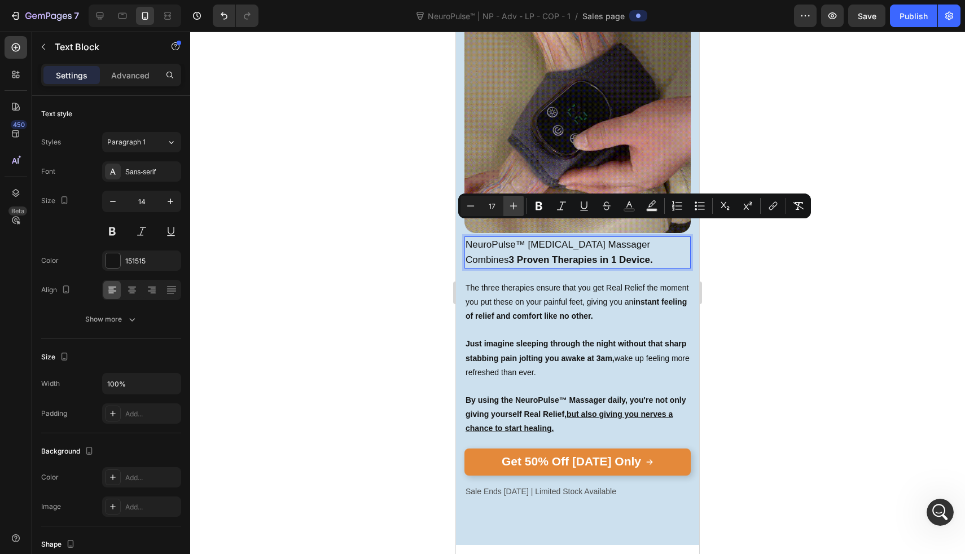
type input "18"
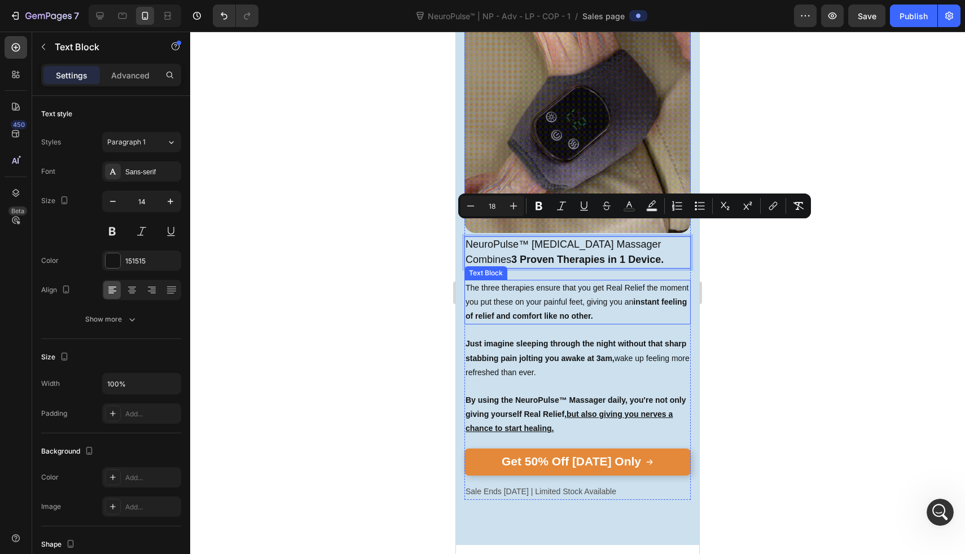
click at [506, 283] on p "The three therapies ensure that you get Real Relief the moment you put these on…" at bounding box center [578, 302] width 224 height 43
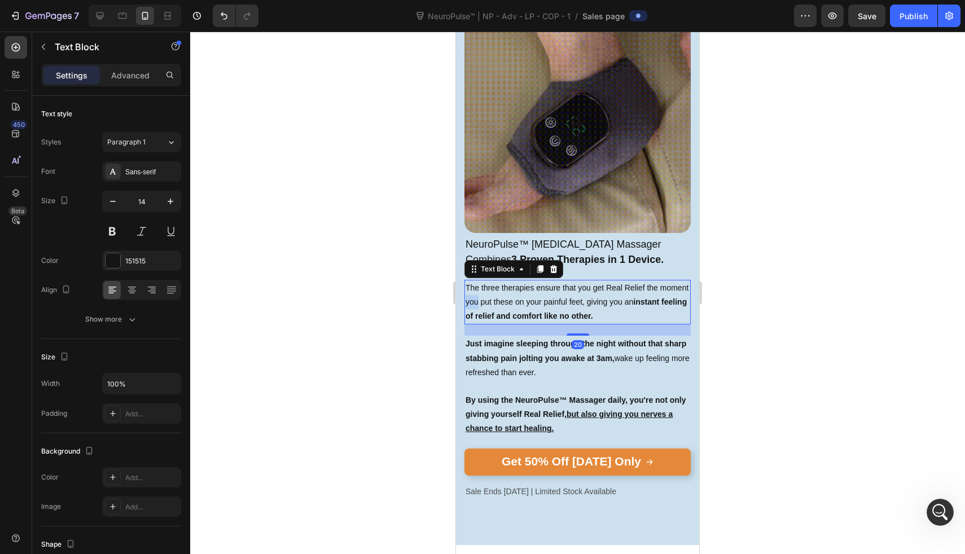
click at [506, 283] on p "The three therapies ensure that you get Real Relief the moment you put these on…" at bounding box center [578, 302] width 224 height 43
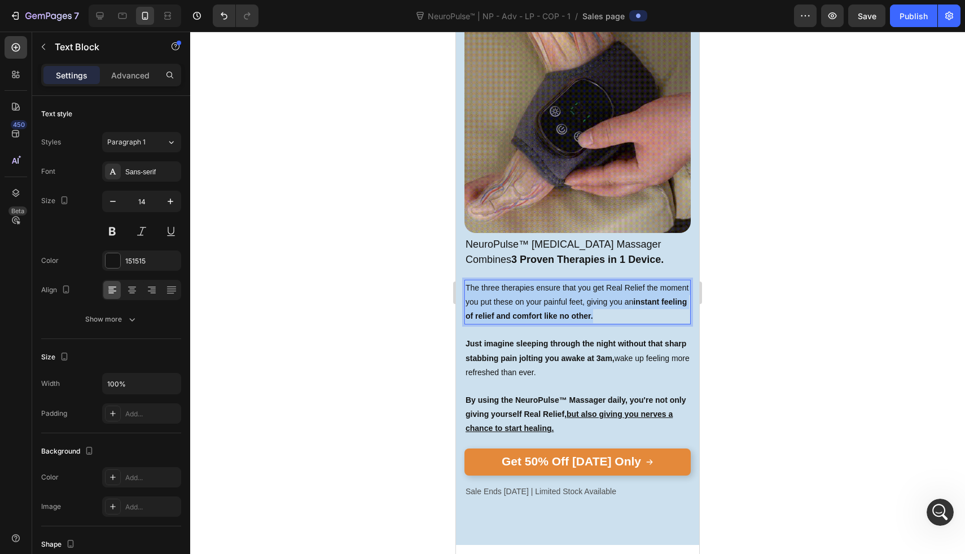
click at [506, 283] on p "The three therapies ensure that you get Real Relief the moment you put these on…" at bounding box center [578, 302] width 224 height 43
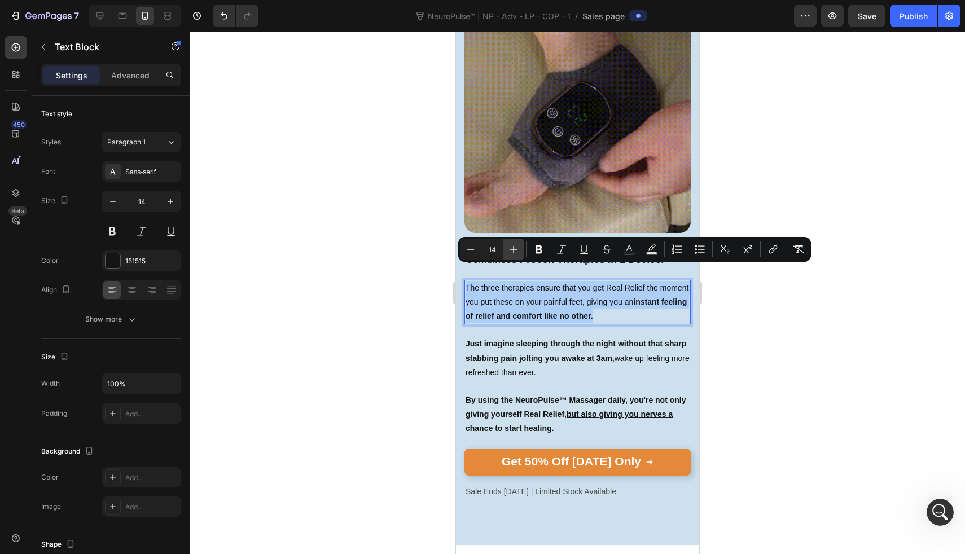
click at [513, 247] on icon "Editor contextual toolbar" at bounding box center [513, 249] width 11 height 11
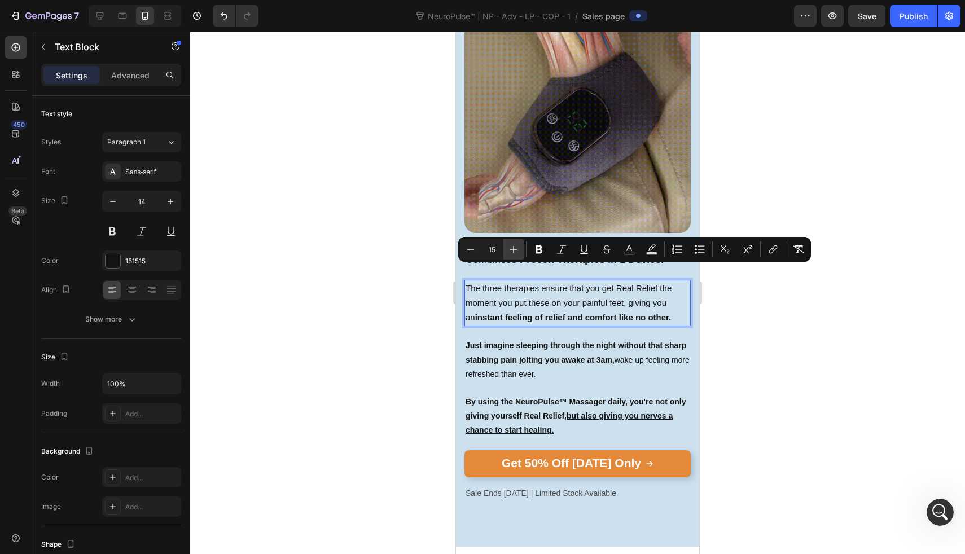
click at [513, 247] on icon "Editor contextual toolbar" at bounding box center [513, 249] width 11 height 11
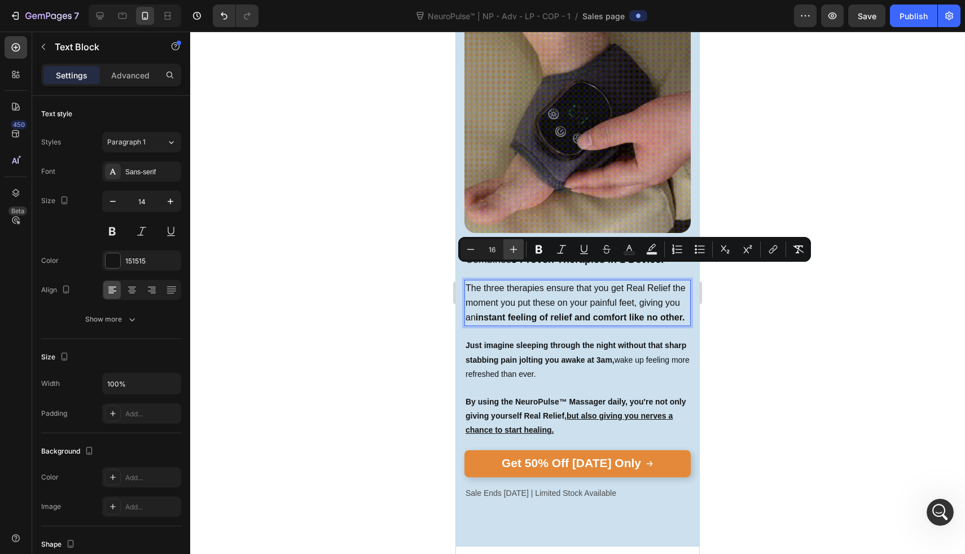
click at [513, 247] on icon "Editor contextual toolbar" at bounding box center [513, 249] width 11 height 11
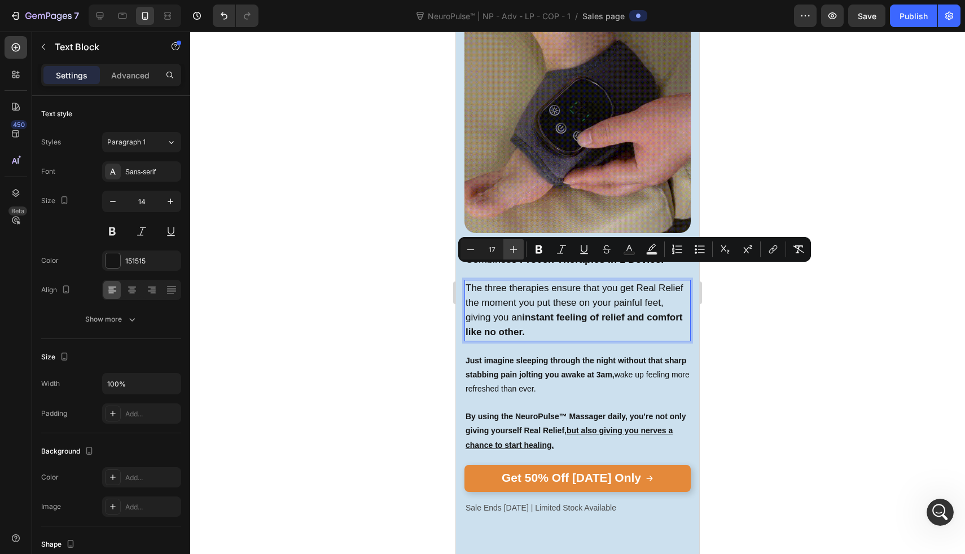
click at [513, 247] on icon "Editor contextual toolbar" at bounding box center [513, 249] width 11 height 11
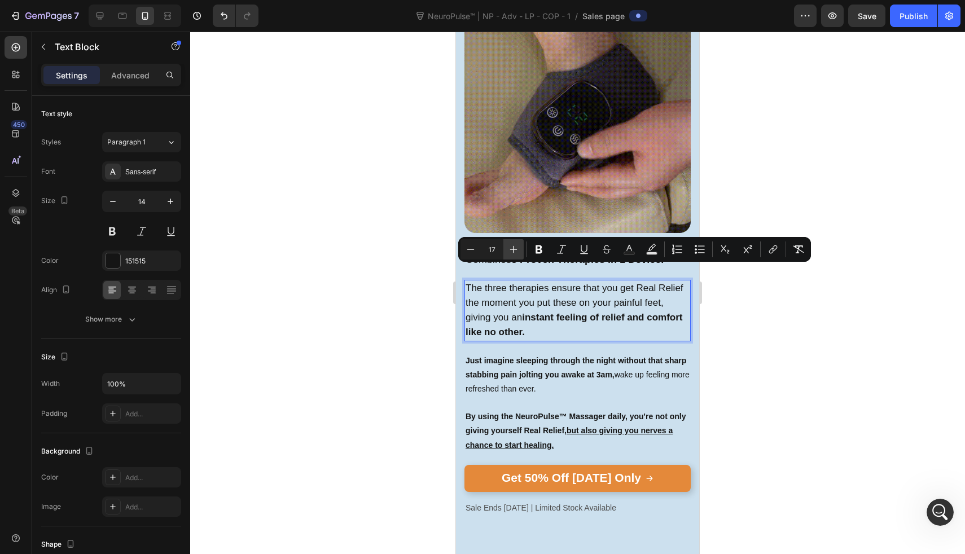
type input "18"
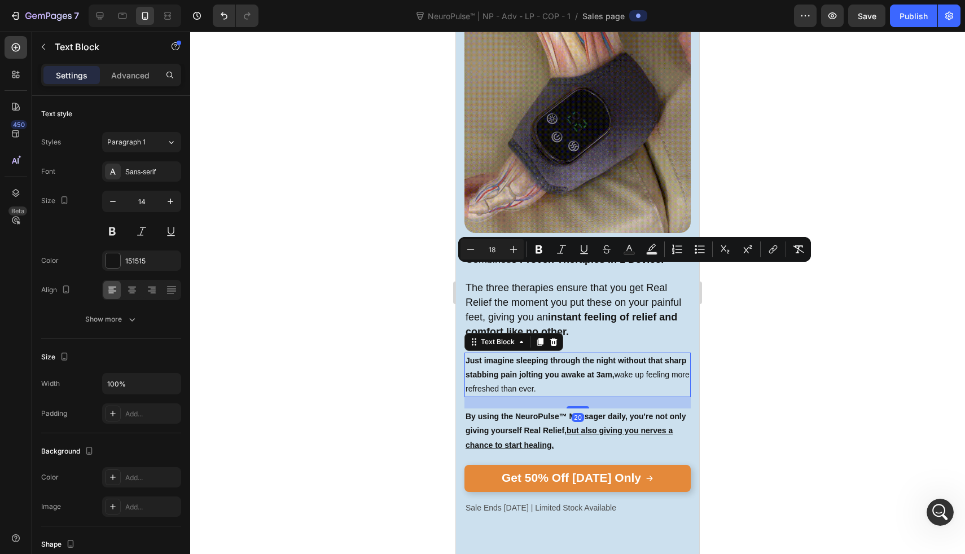
click at [511, 367] on p "Just imagine sleeping through the night without that sharp stabbing pain joltin…" at bounding box center [578, 375] width 224 height 43
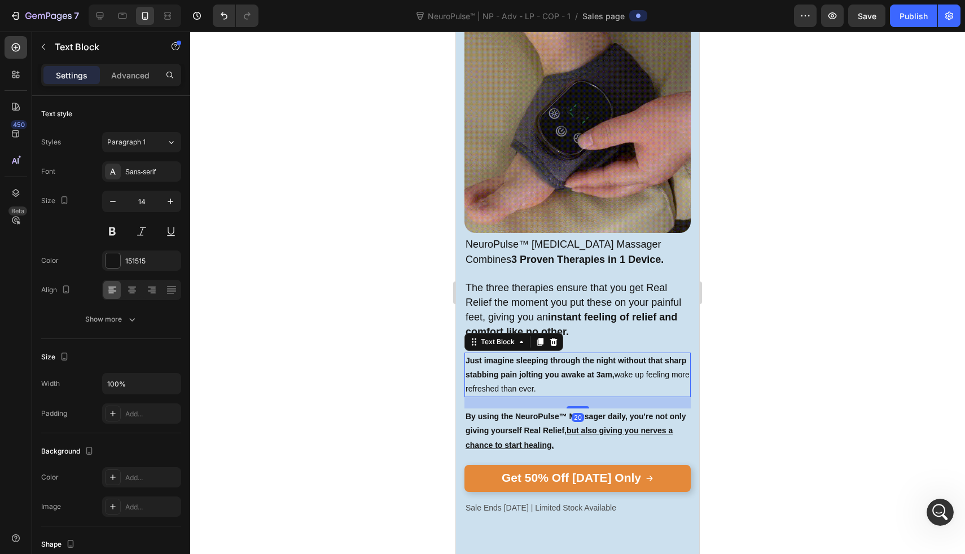
click at [511, 367] on p "Just imagine sleeping through the night without that sharp stabbing pain joltin…" at bounding box center [578, 375] width 224 height 43
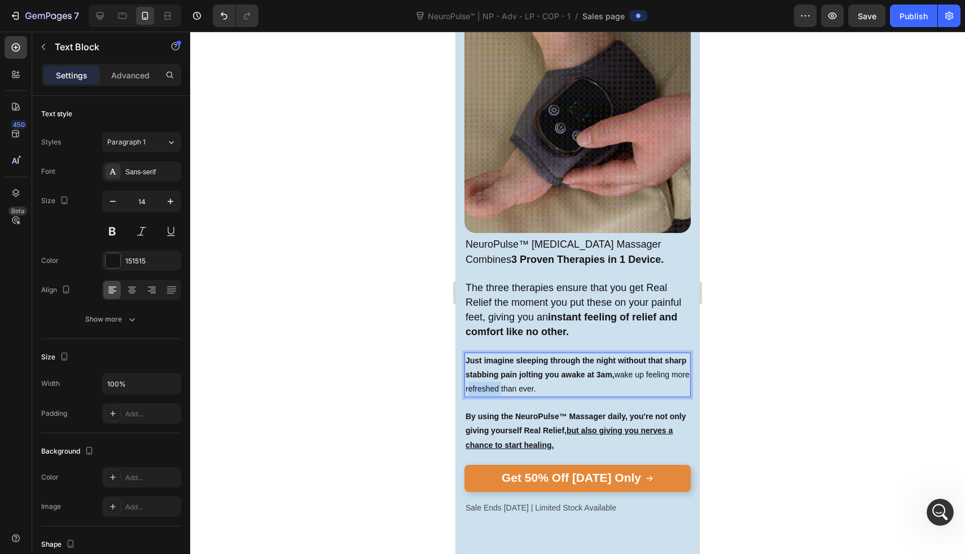
click at [511, 367] on p "Just imagine sleeping through the night without that sharp stabbing pain joltin…" at bounding box center [578, 375] width 224 height 43
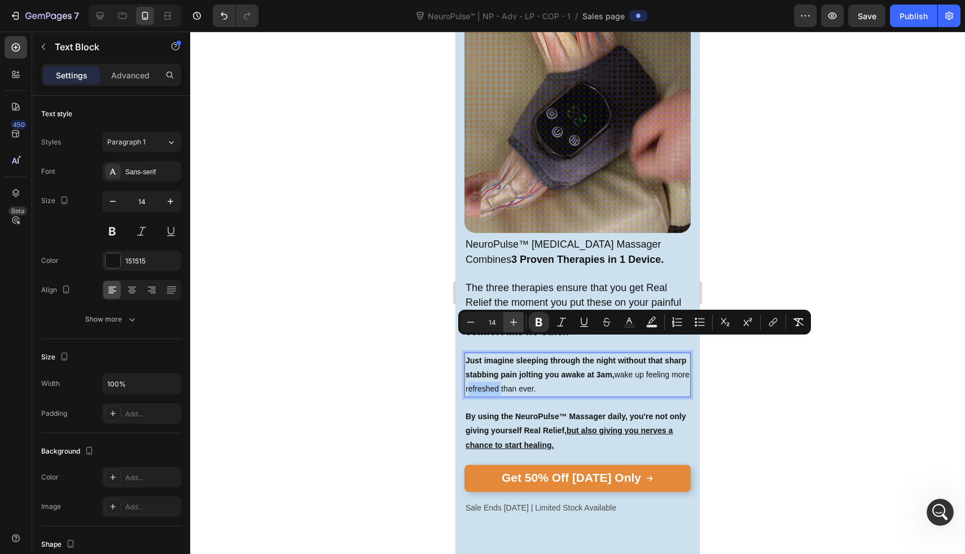
click at [514, 318] on icon "Editor contextual toolbar" at bounding box center [513, 322] width 11 height 11
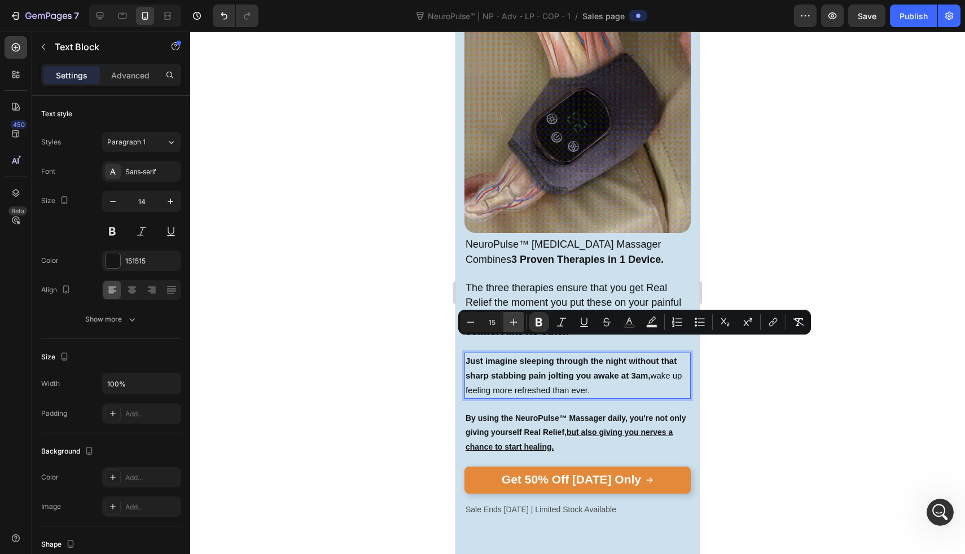
click at [514, 318] on icon "Editor contextual toolbar" at bounding box center [513, 322] width 11 height 11
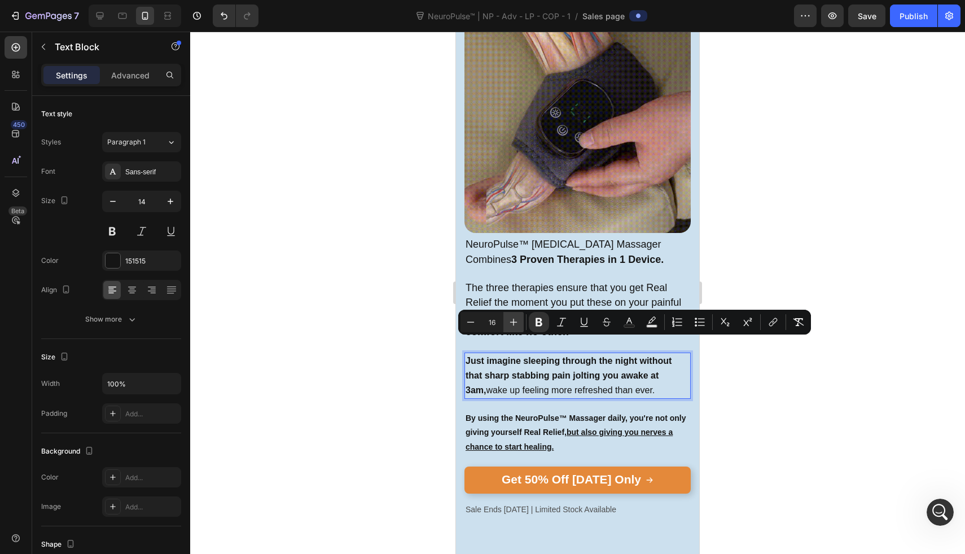
click at [514, 318] on icon "Editor contextual toolbar" at bounding box center [513, 322] width 11 height 11
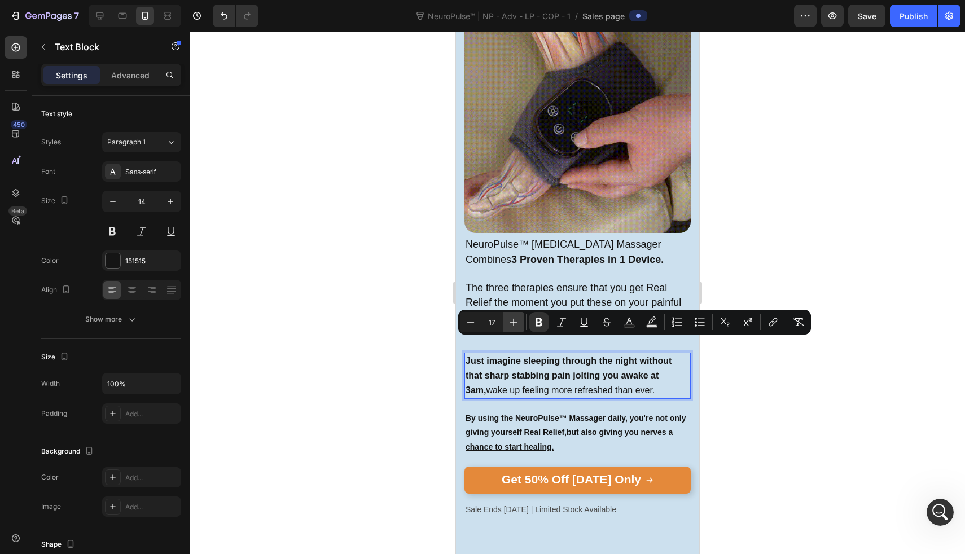
click at [514, 318] on icon "Editor contextual toolbar" at bounding box center [513, 322] width 11 height 11
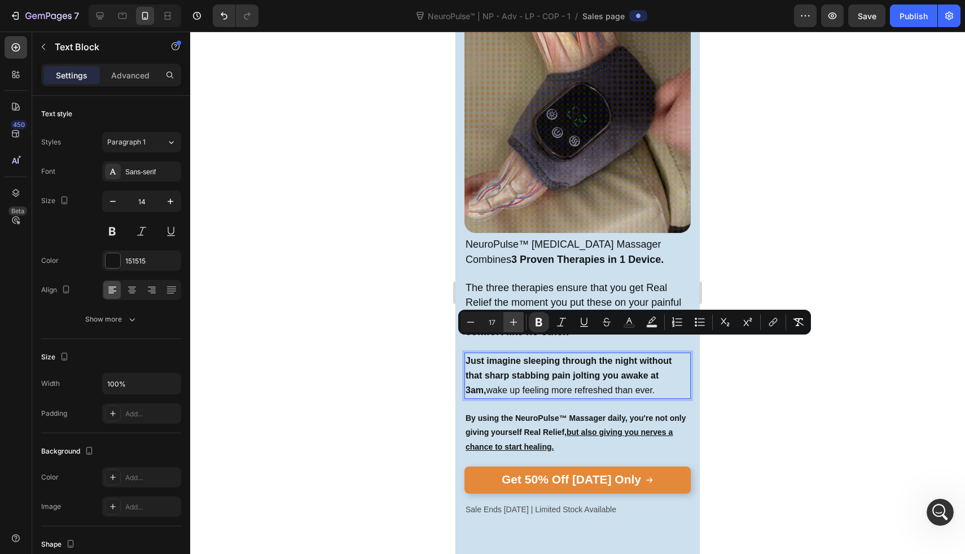
type input "18"
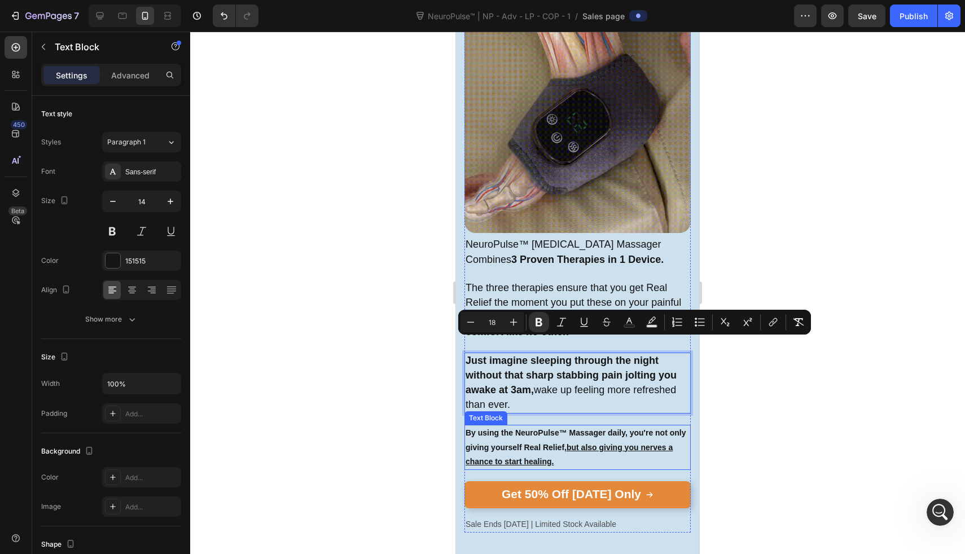
click at [518, 428] on strong "By using the NeuroPulse™ Massager daily, you're not only giving yourself Real R…" at bounding box center [576, 446] width 221 height 37
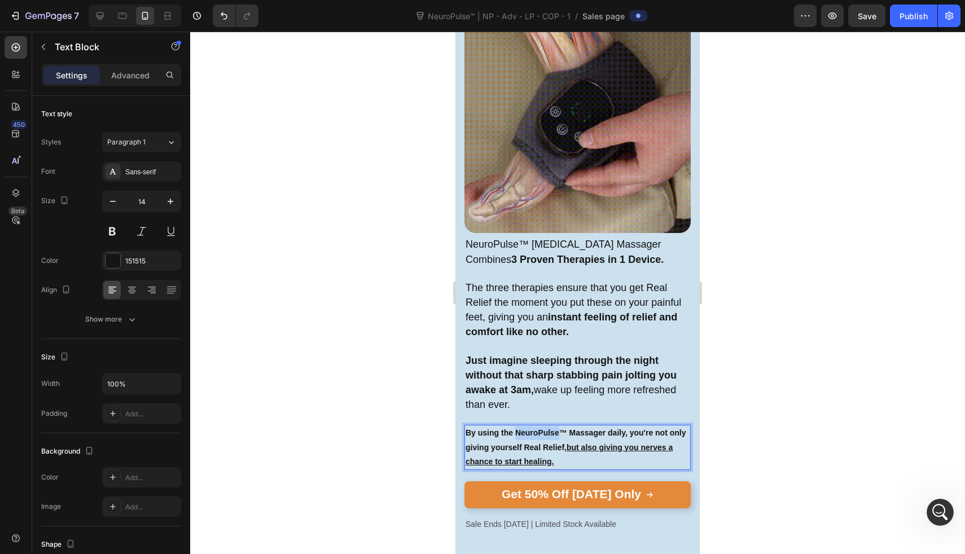
click at [518, 428] on strong "By using the NeuroPulse™ Massager daily, you're not only giving yourself Real R…" at bounding box center [576, 446] width 221 height 37
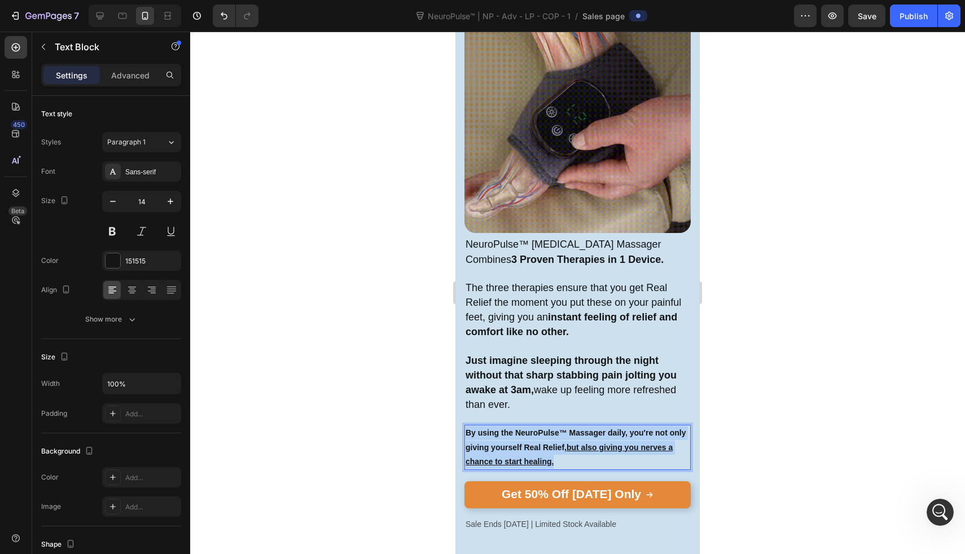
click at [518, 428] on strong "By using the NeuroPulse™ Massager daily, you're not only giving yourself Real R…" at bounding box center [576, 446] width 221 height 37
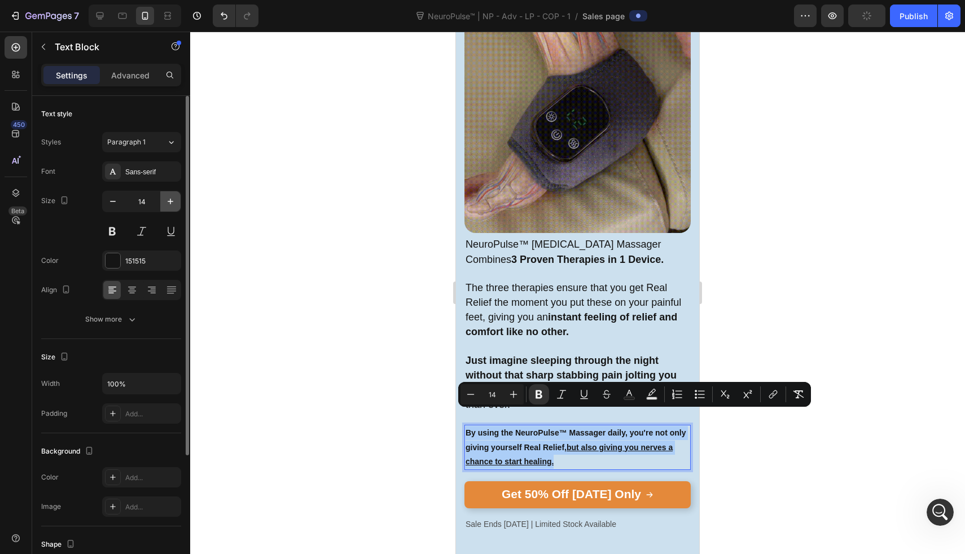
click at [170, 195] on button "button" at bounding box center [170, 201] width 20 height 20
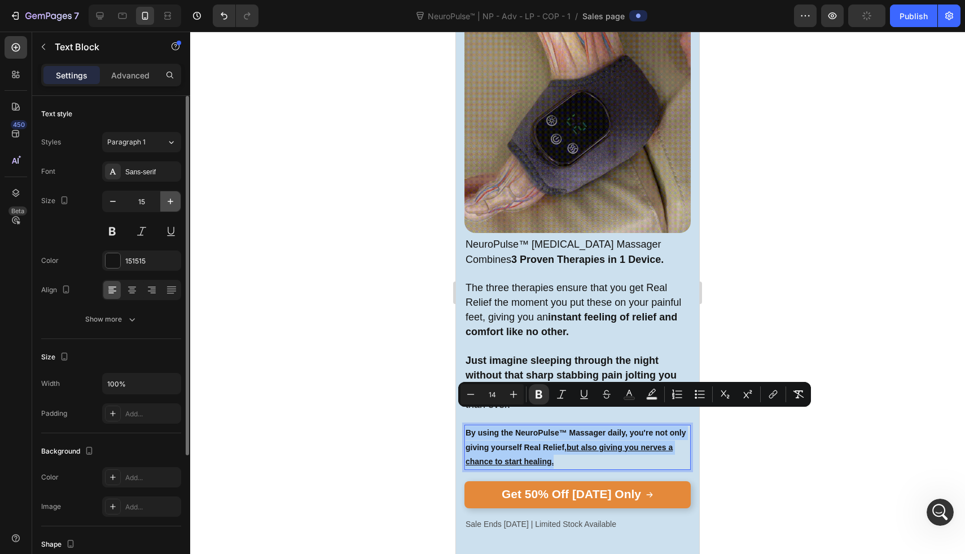
click at [170, 195] on button "button" at bounding box center [170, 201] width 20 height 20
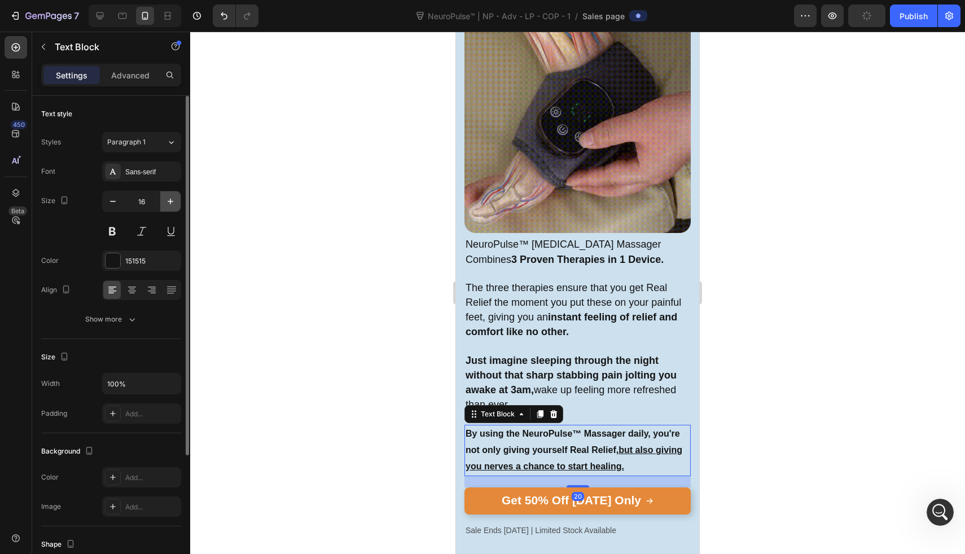
click at [170, 195] on button "button" at bounding box center [170, 201] width 20 height 20
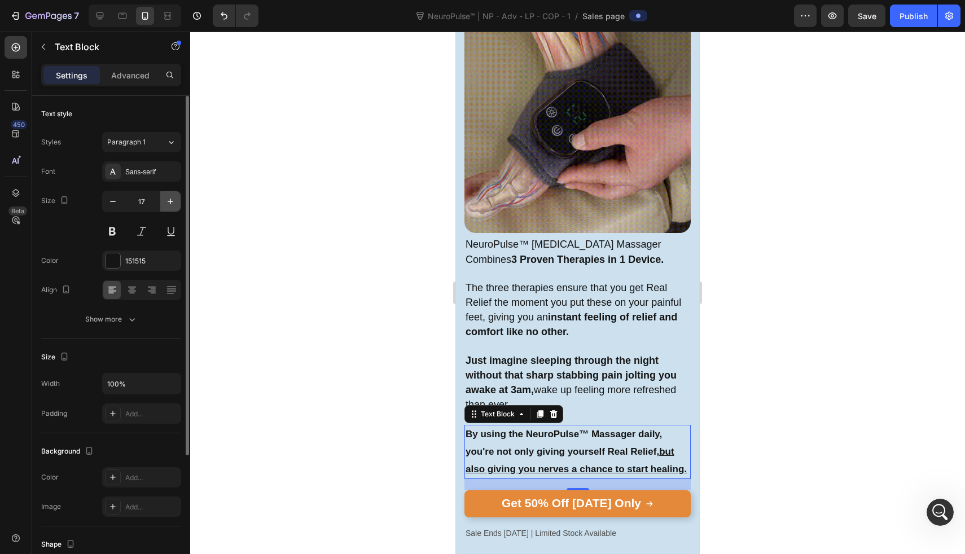
click at [170, 195] on button "button" at bounding box center [170, 201] width 20 height 20
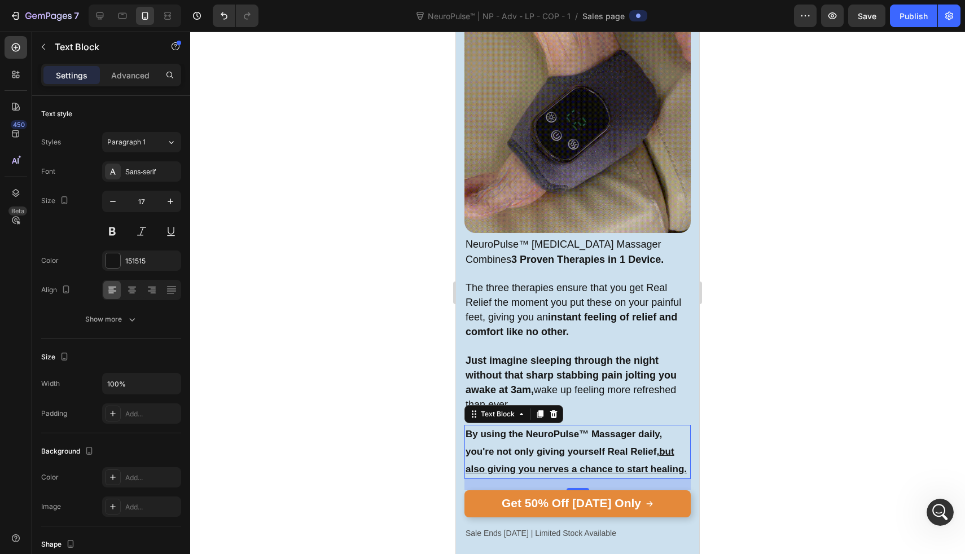
type input "18"
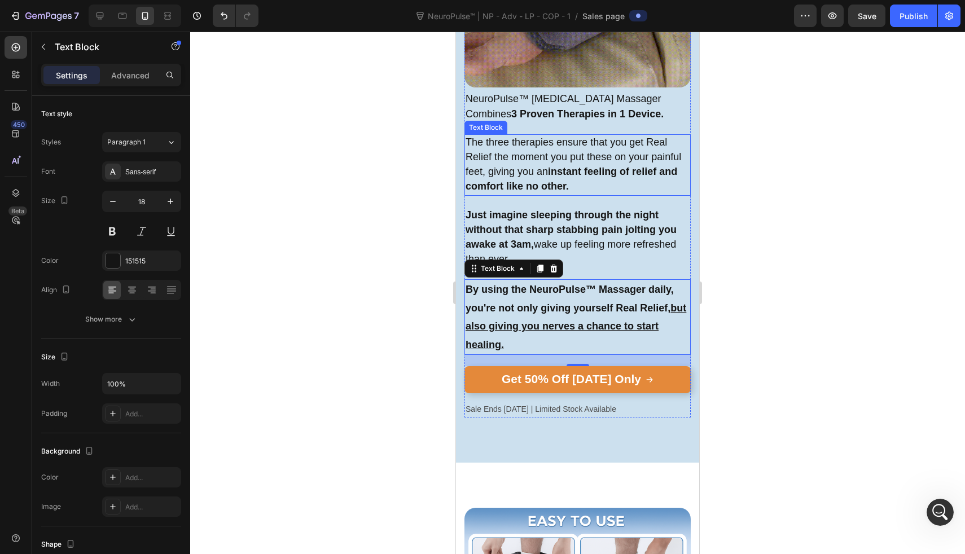
scroll to position [2922, 0]
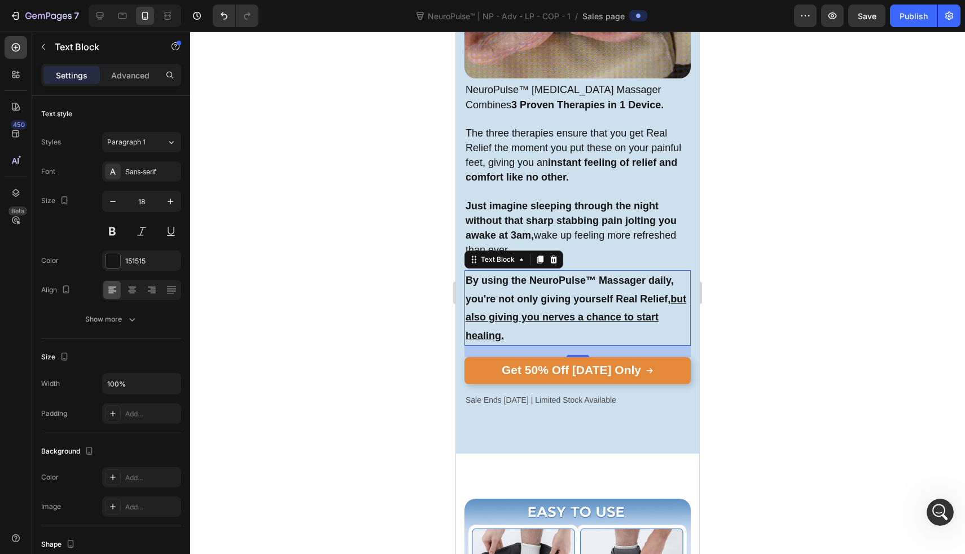
click at [431, 316] on div at bounding box center [577, 293] width 775 height 523
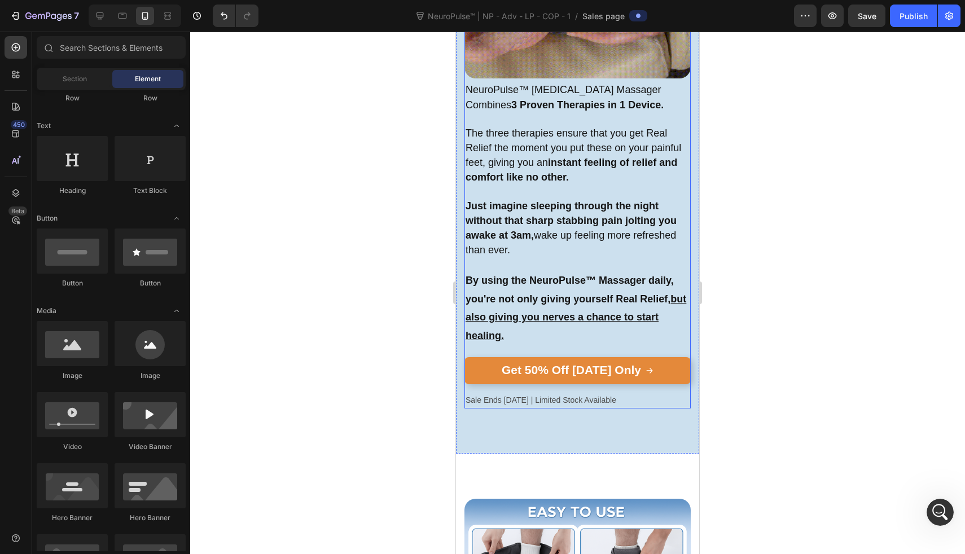
click at [539, 246] on div "Real Relief Every Time Heading Image NeuroPulse™ Neuropathy Massager Combines 3…" at bounding box center [578, 116] width 226 height 586
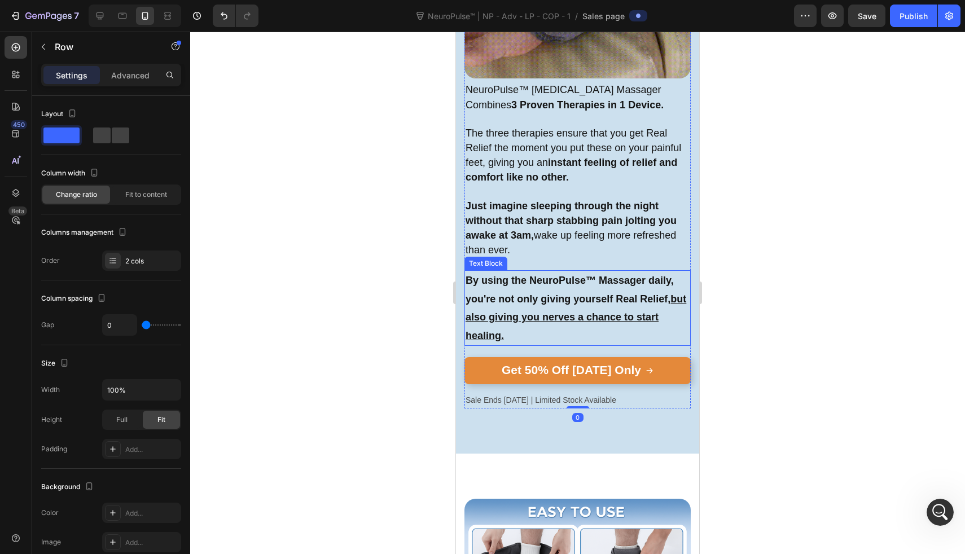
click at [538, 272] on p "By using the NeuroPulse™ Massager daily, you're not only giving yourself Real R…" at bounding box center [578, 308] width 224 height 73
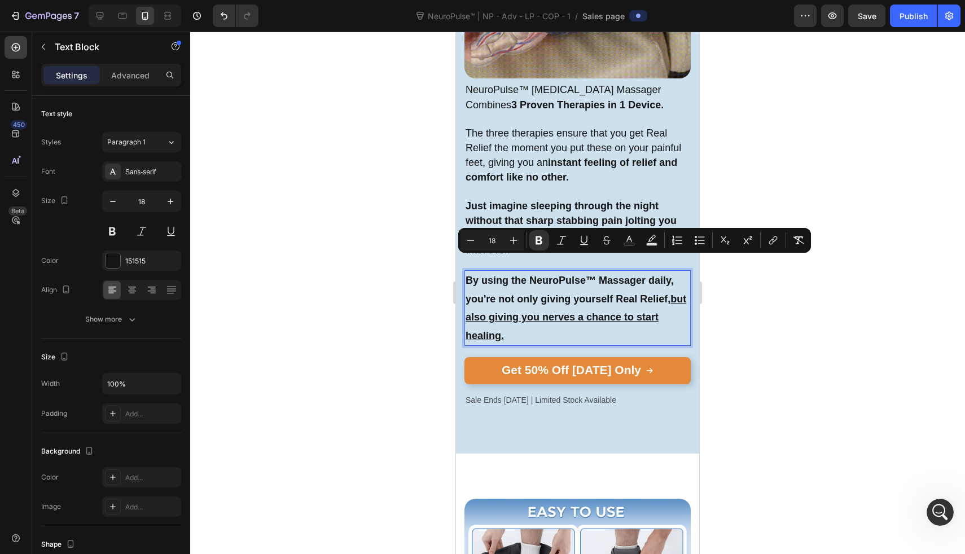
click at [371, 309] on div at bounding box center [577, 293] width 775 height 523
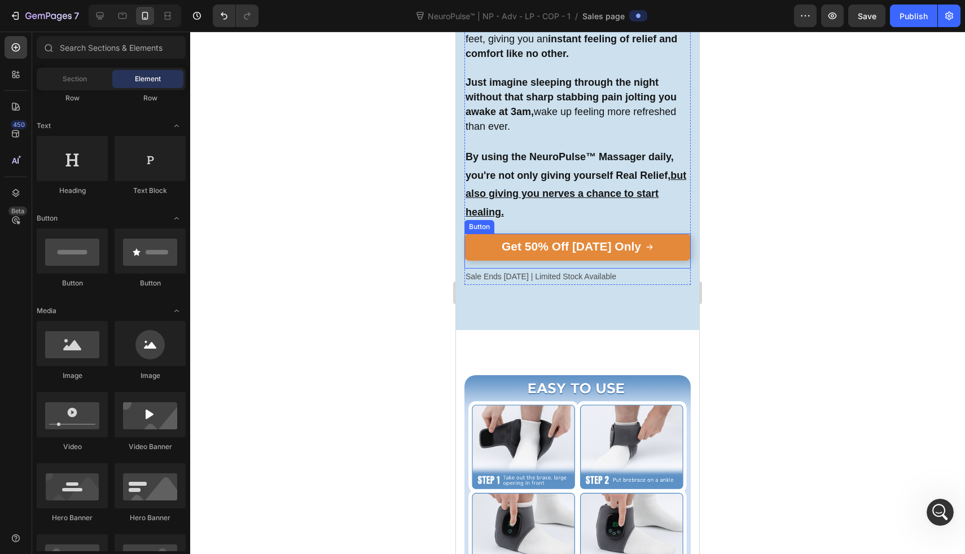
scroll to position [3093, 0]
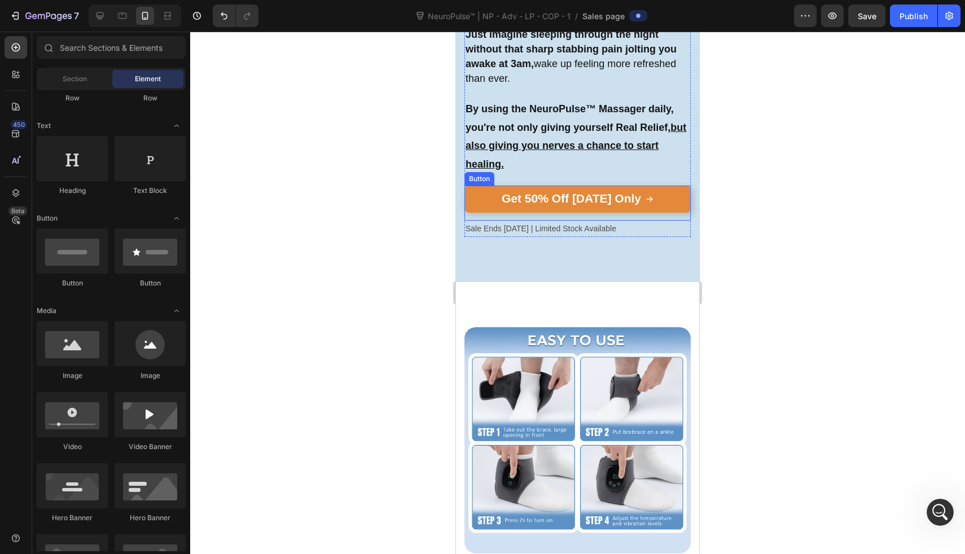
click at [594, 222] on p "Sale Ends [DATE] | Limited Stock Available" at bounding box center [578, 229] width 224 height 14
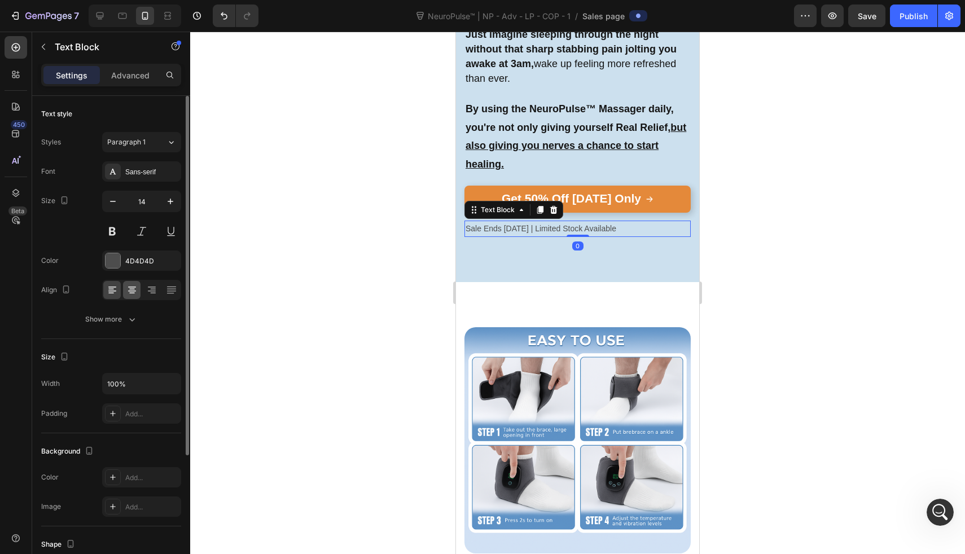
click at [130, 282] on div at bounding box center [131, 290] width 17 height 18
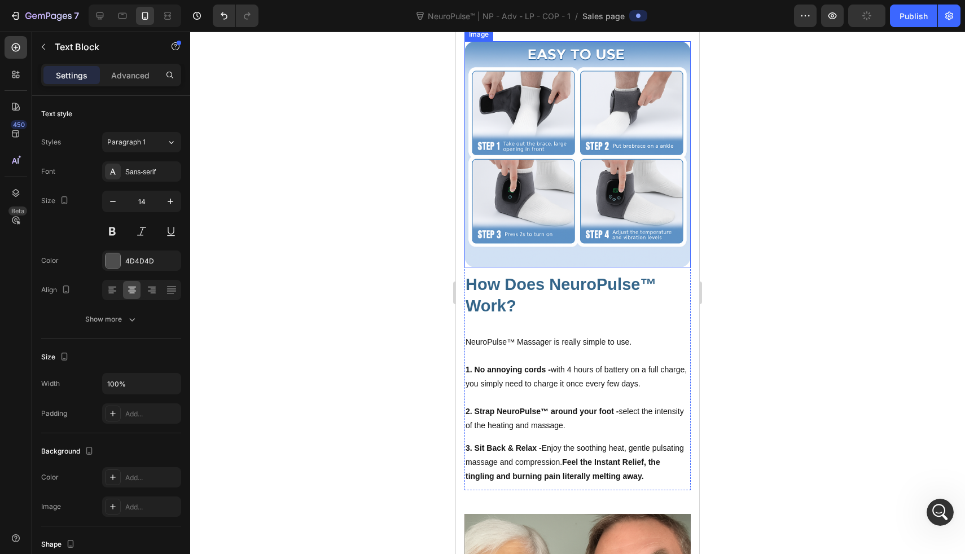
scroll to position [3370, 0]
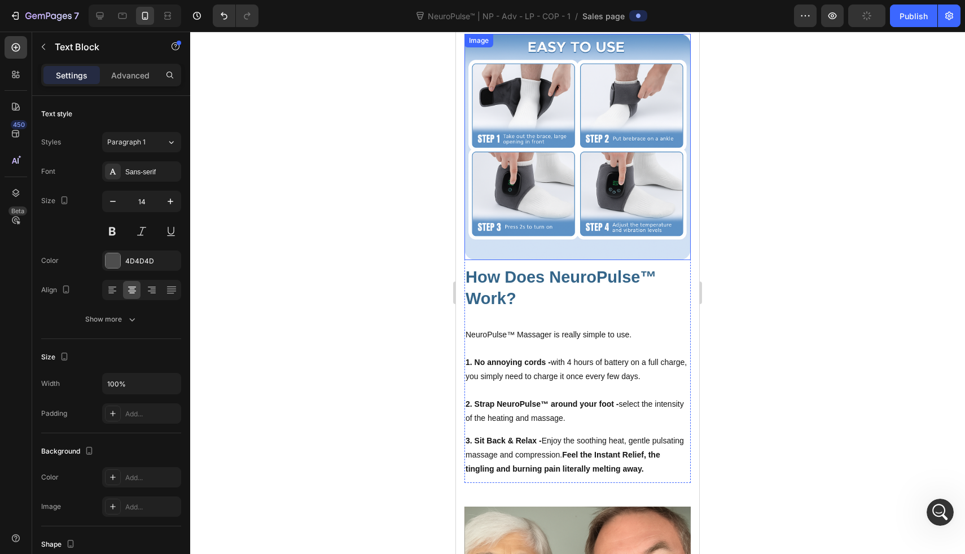
click at [545, 190] on img at bounding box center [578, 147] width 226 height 226
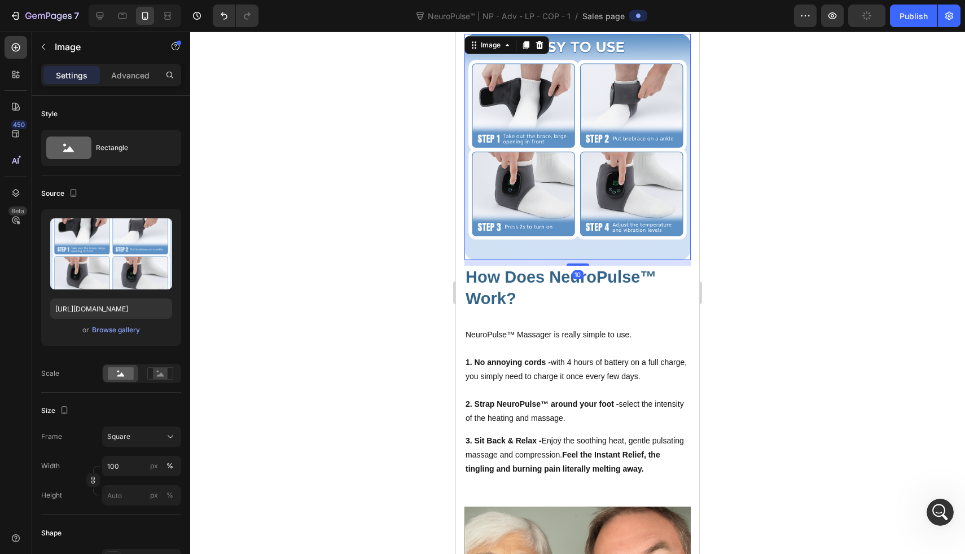
scroll to position [3358, 0]
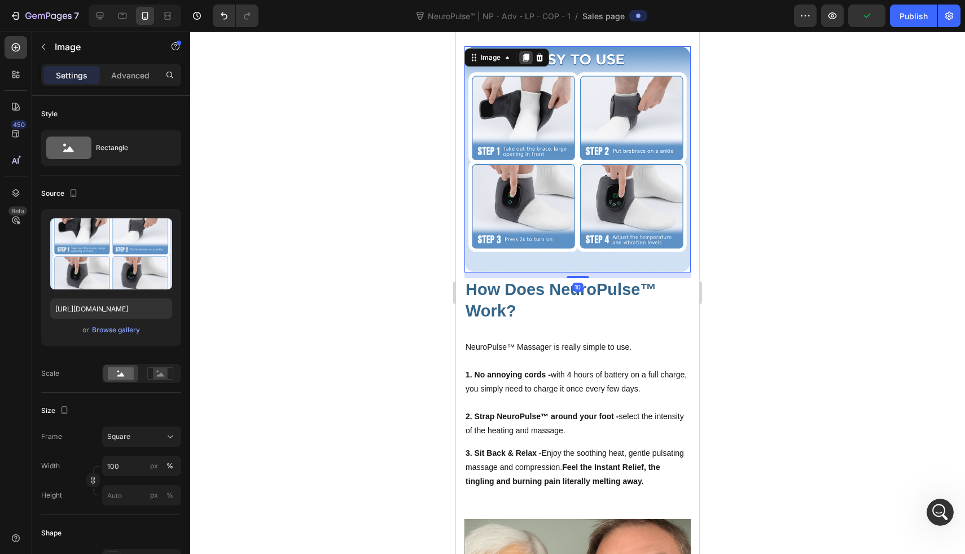
click at [526, 54] on icon at bounding box center [526, 58] width 6 height 8
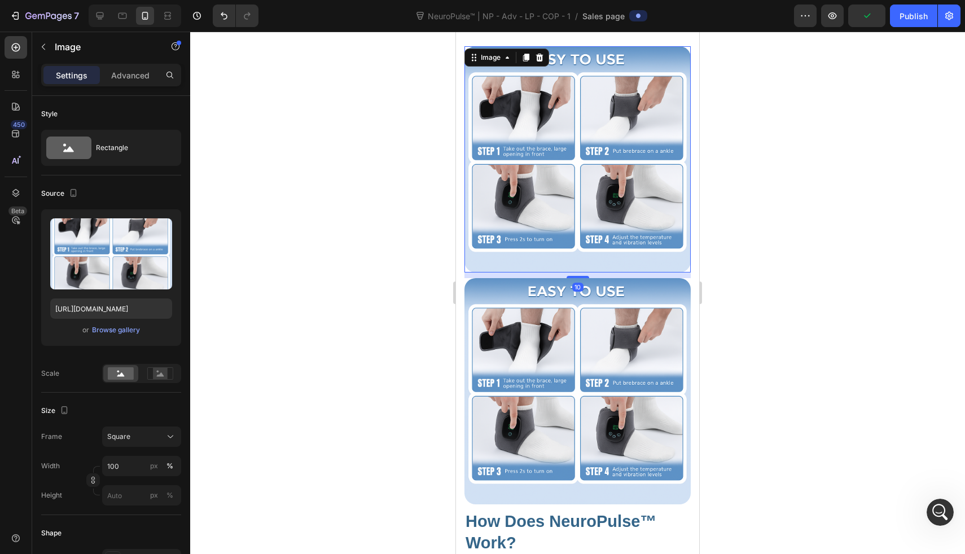
drag, startPoint x: 528, startPoint y: 118, endPoint x: 899, endPoint y: 150, distance: 372.2
click at [528, 118] on img at bounding box center [578, 159] width 226 height 226
click at [127, 76] on p "Advanced" at bounding box center [130, 75] width 38 height 12
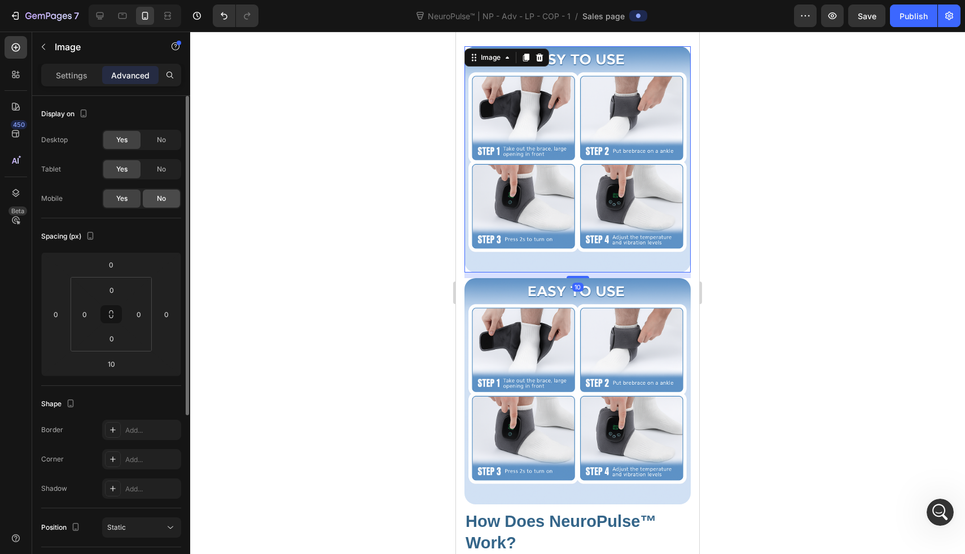
click at [163, 194] on span "No" at bounding box center [161, 199] width 9 height 10
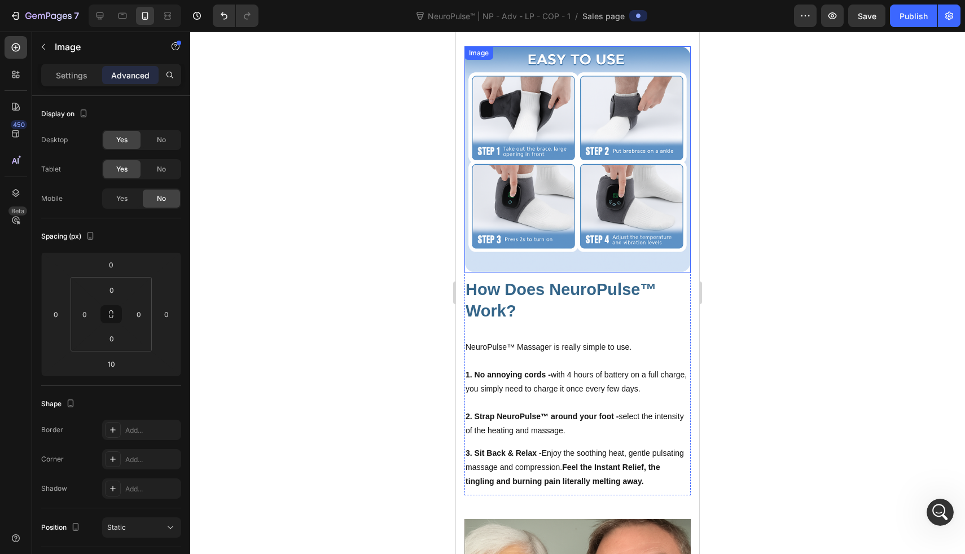
click at [566, 154] on img at bounding box center [578, 159] width 226 height 226
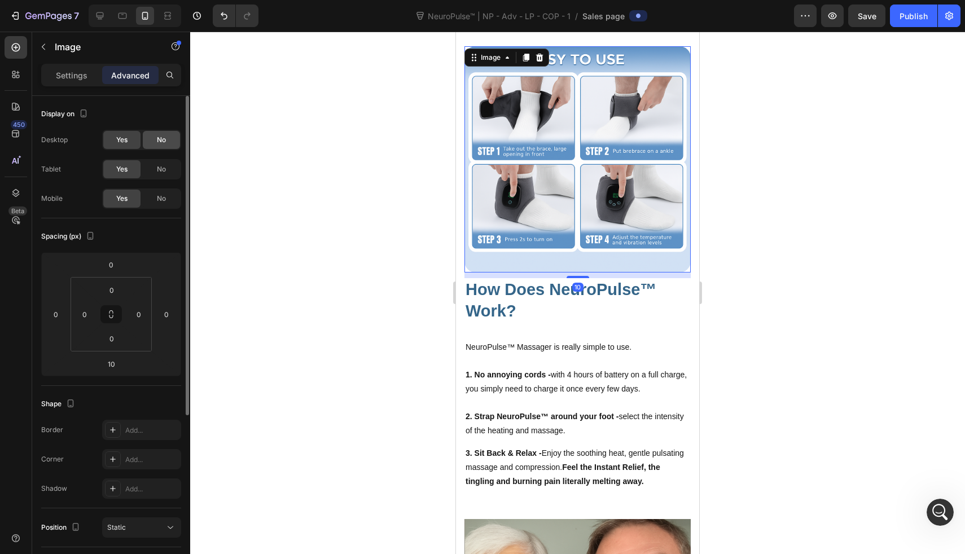
click at [164, 142] on span "No" at bounding box center [161, 140] width 9 height 10
click at [164, 159] on div "Yes No" at bounding box center [141, 169] width 79 height 20
click at [164, 165] on span "No" at bounding box center [161, 169] width 9 height 10
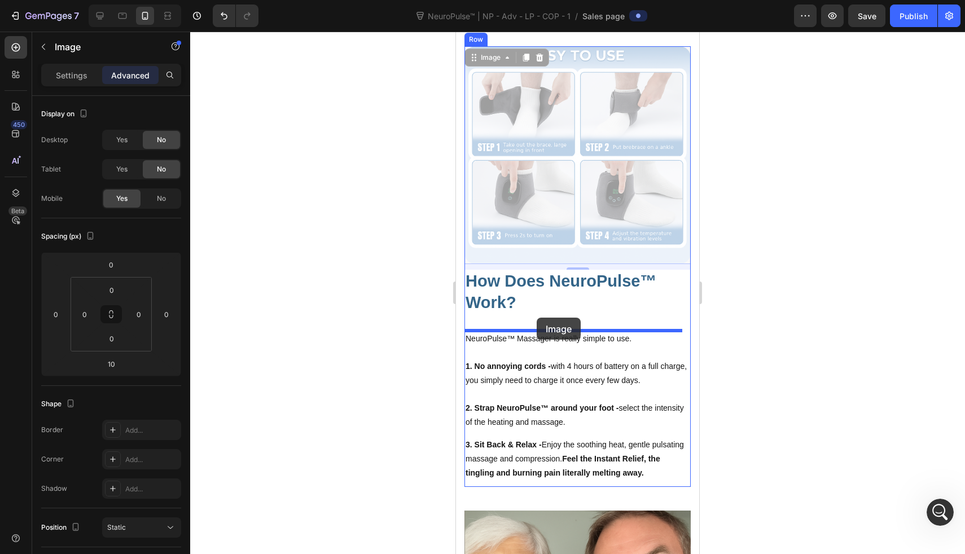
drag, startPoint x: 540, startPoint y: 163, endPoint x: 537, endPoint y: 318, distance: 154.7
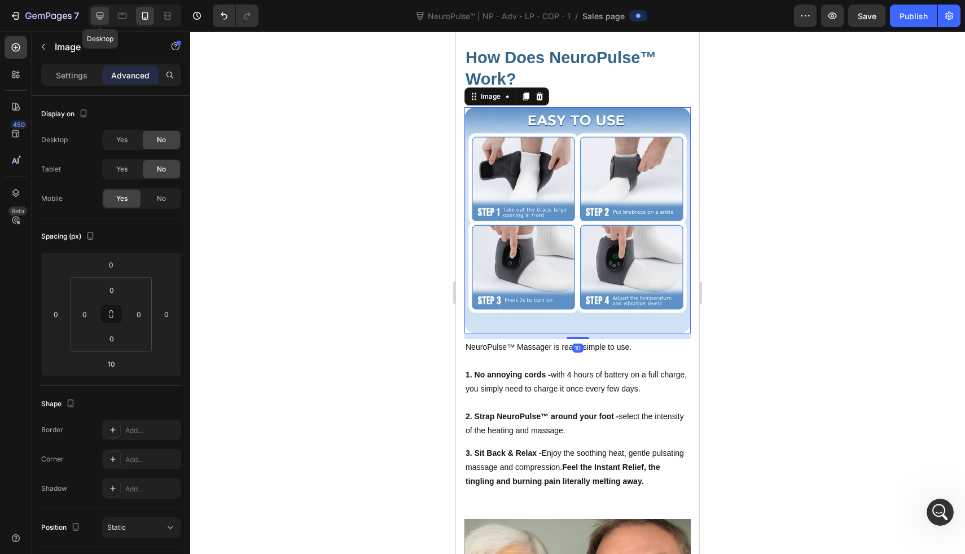
click at [98, 15] on icon at bounding box center [100, 15] width 7 height 7
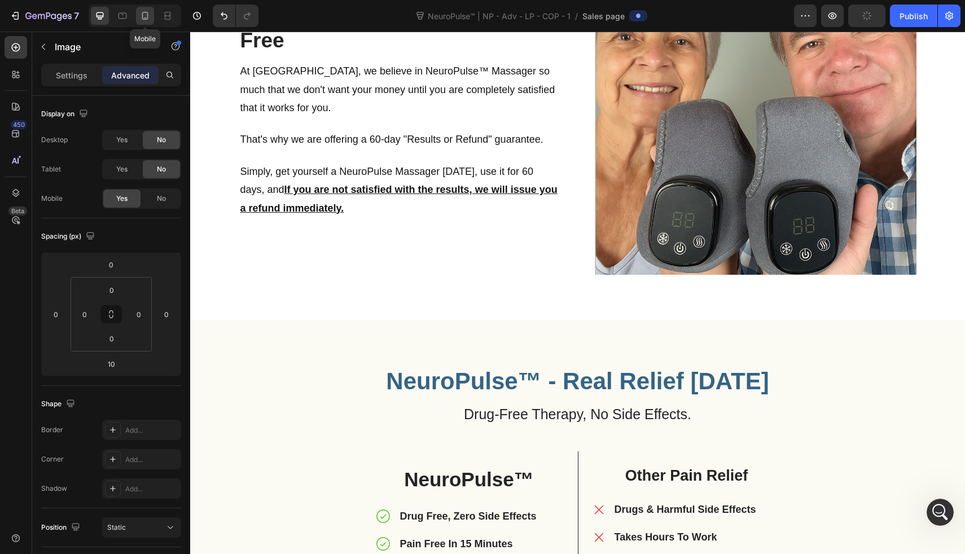
drag, startPoint x: 147, startPoint y: 15, endPoint x: 50, endPoint y: 155, distance: 170.8
click at [147, 15] on icon at bounding box center [144, 15] width 11 height 11
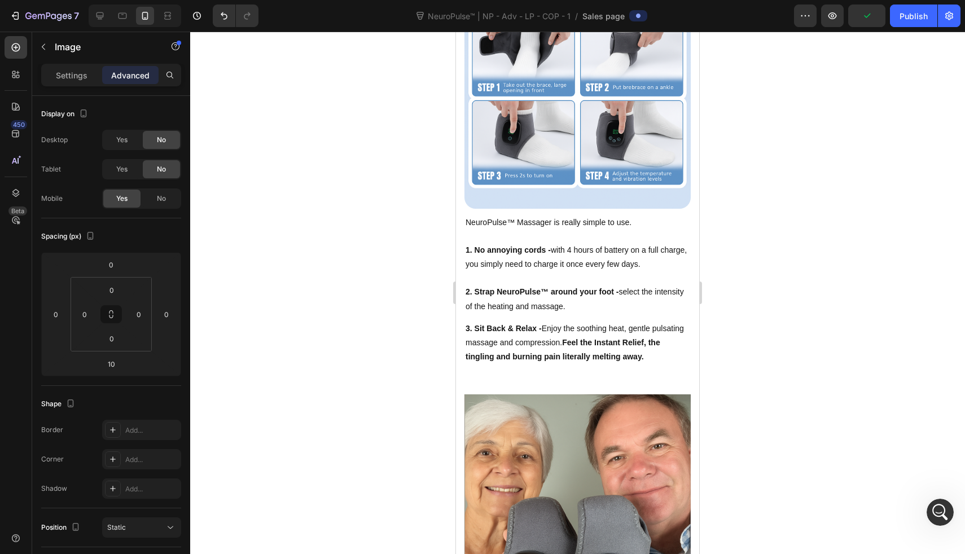
scroll to position [2981, 0]
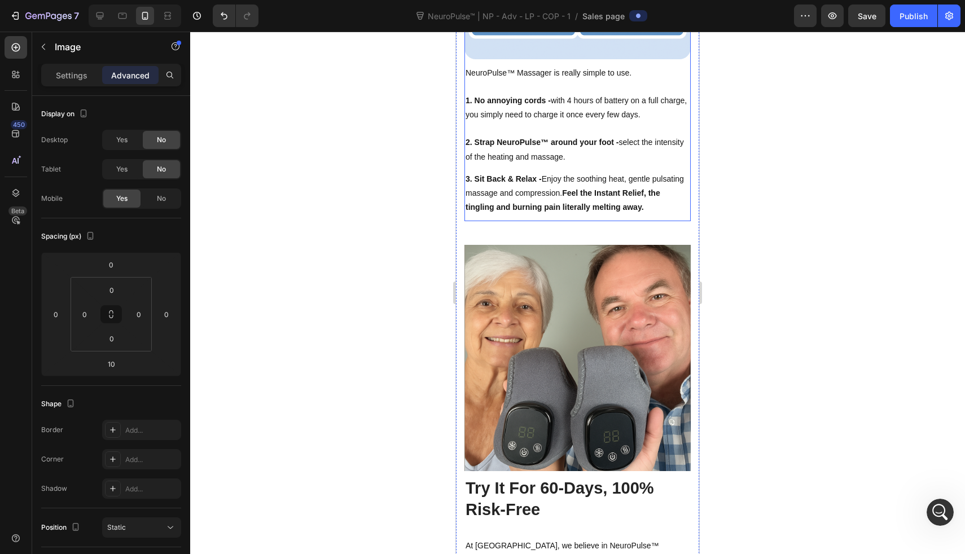
click at [529, 69] on p "NeuroPulse™ Massager is really simple to use." at bounding box center [578, 73] width 224 height 14
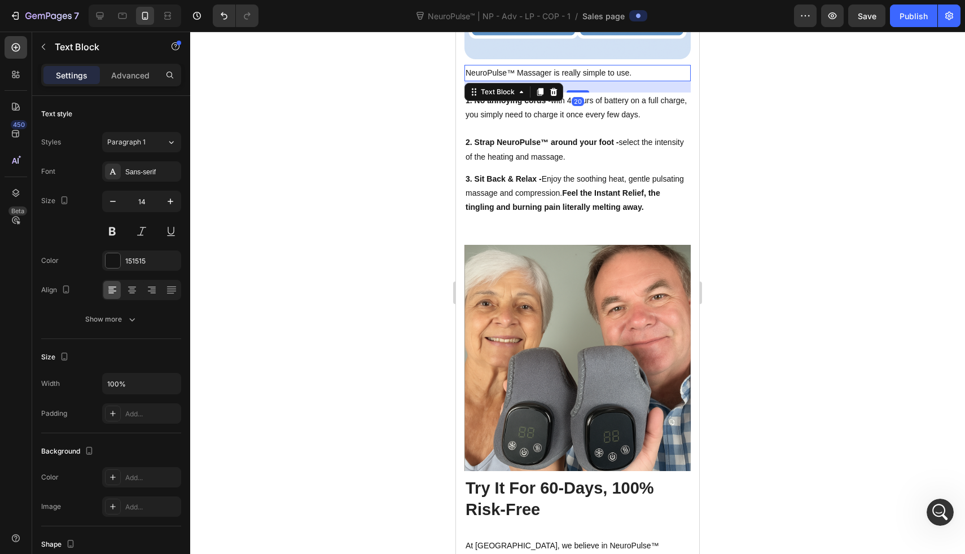
click at [529, 69] on p "NeuroPulse™ Massager is really simple to use." at bounding box center [578, 73] width 224 height 14
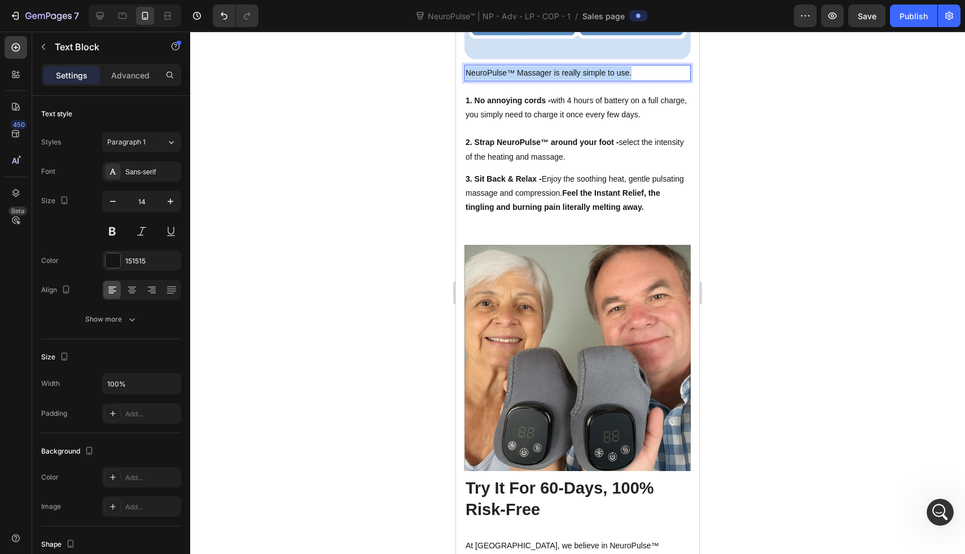
click at [529, 69] on p "NeuroPulse™ Massager is really simple to use." at bounding box center [578, 73] width 224 height 14
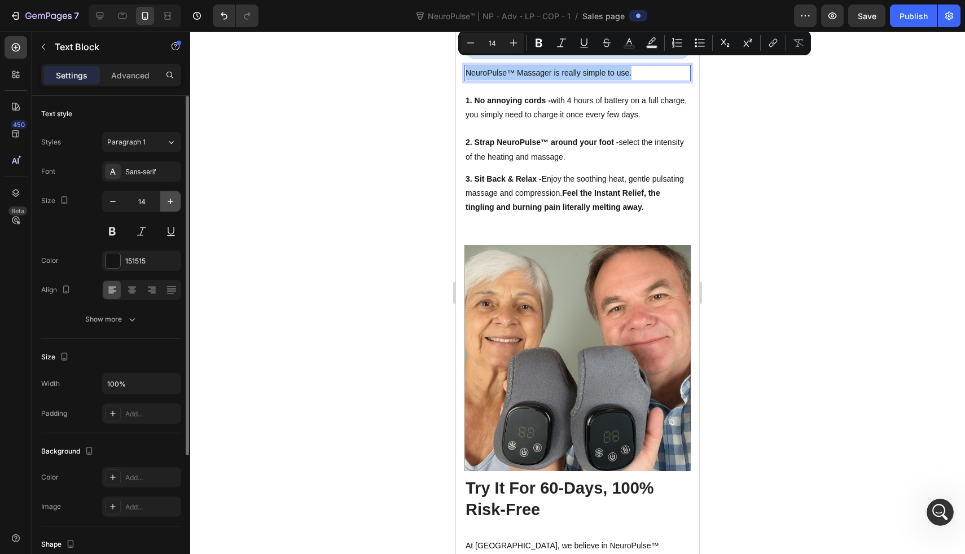
click at [174, 203] on icon "button" at bounding box center [170, 201] width 11 height 11
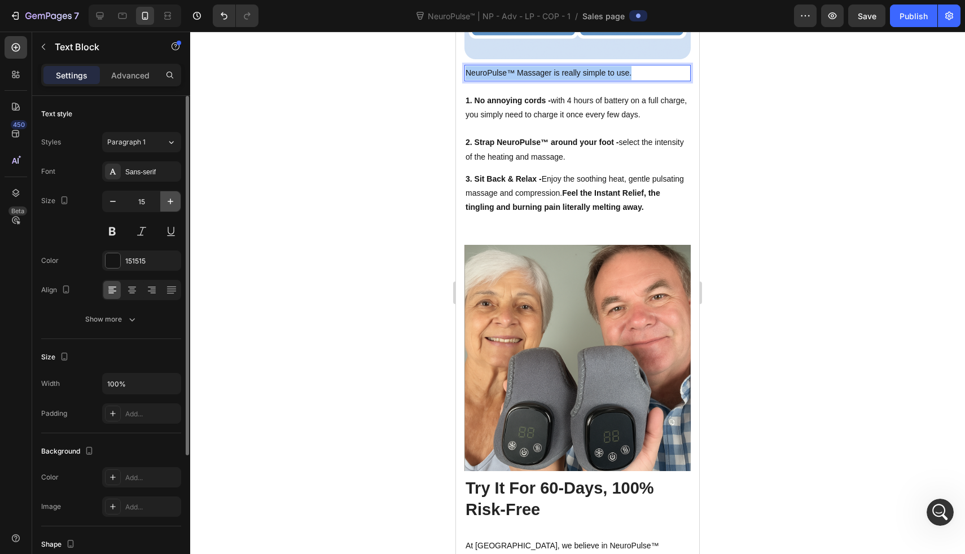
click at [174, 203] on icon "button" at bounding box center [170, 201] width 11 height 11
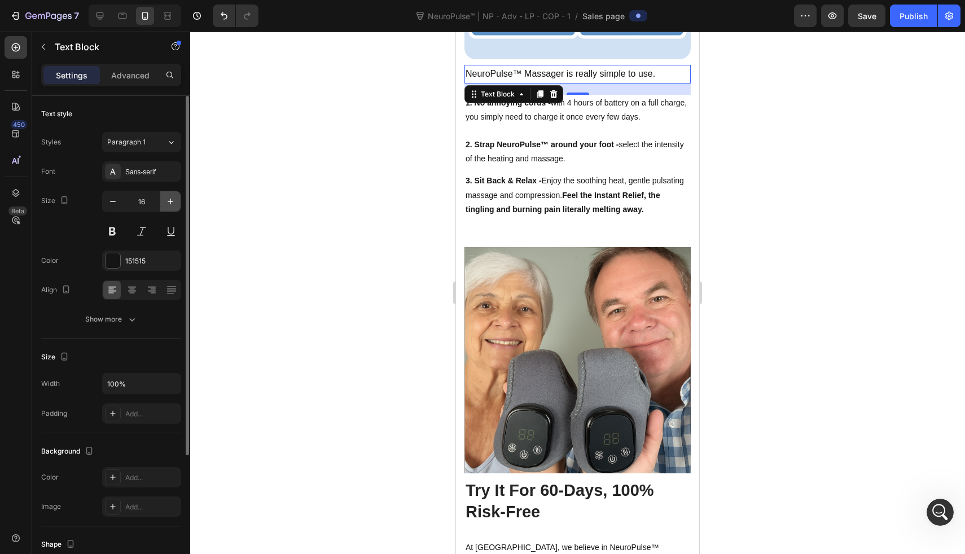
click at [174, 203] on icon "button" at bounding box center [170, 201] width 11 height 11
type input "18"
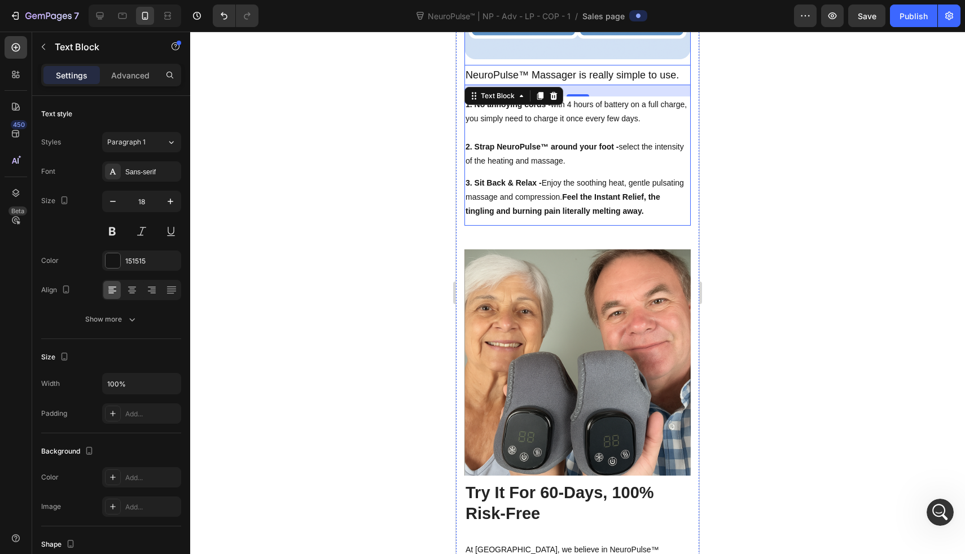
click at [511, 113] on p "1. No annoying cords - with 4 hours of battery on a full charge, you simply nee…" at bounding box center [578, 112] width 224 height 28
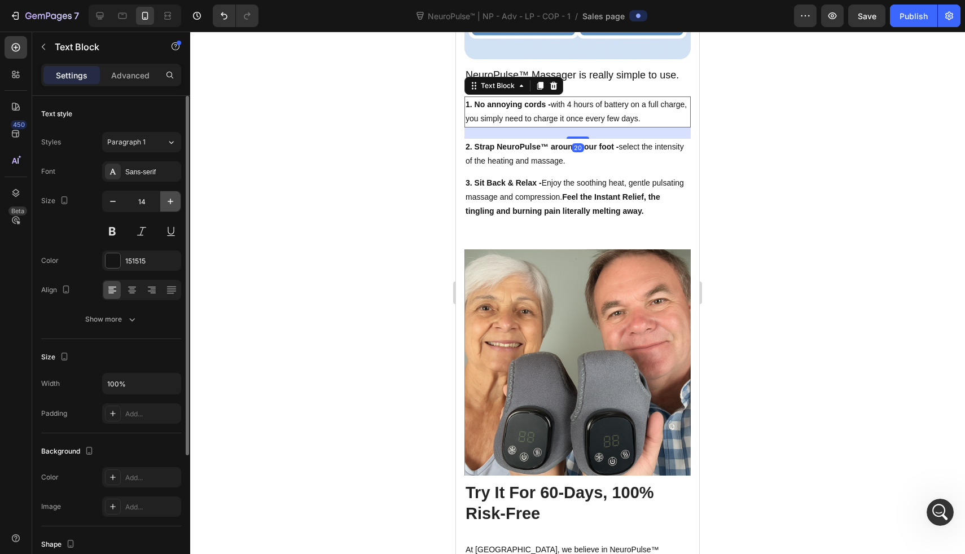
click at [172, 205] on icon "button" at bounding box center [170, 201] width 11 height 11
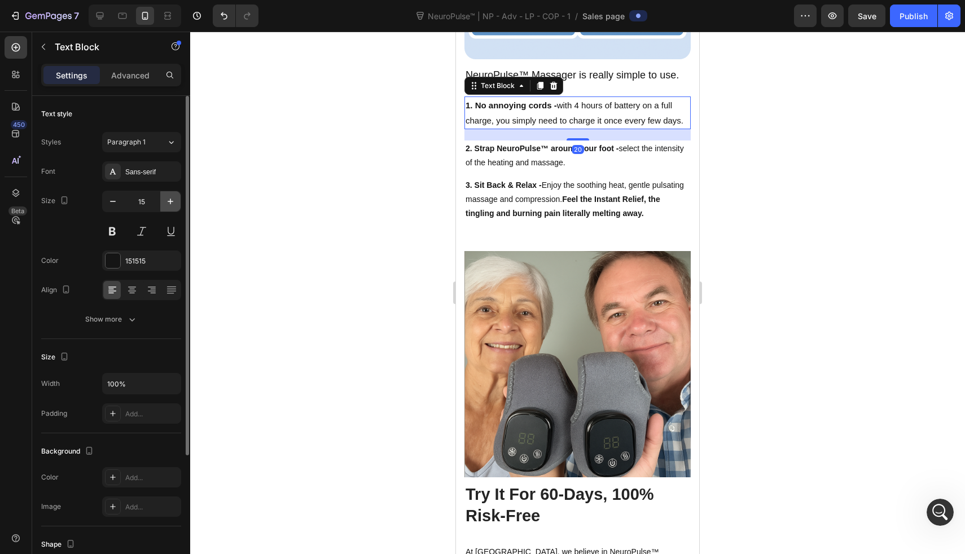
click at [172, 205] on icon "button" at bounding box center [170, 201] width 11 height 11
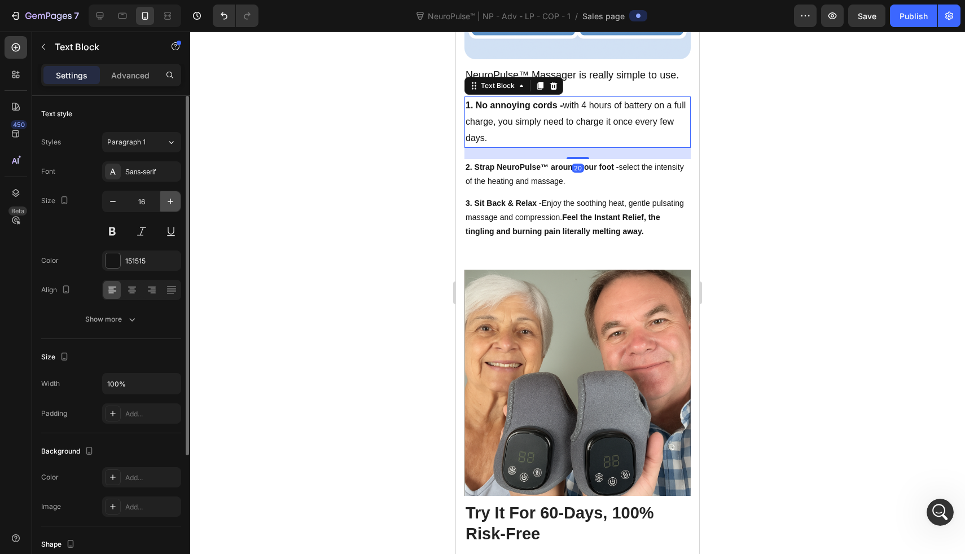
click at [172, 205] on icon "button" at bounding box center [170, 201] width 11 height 11
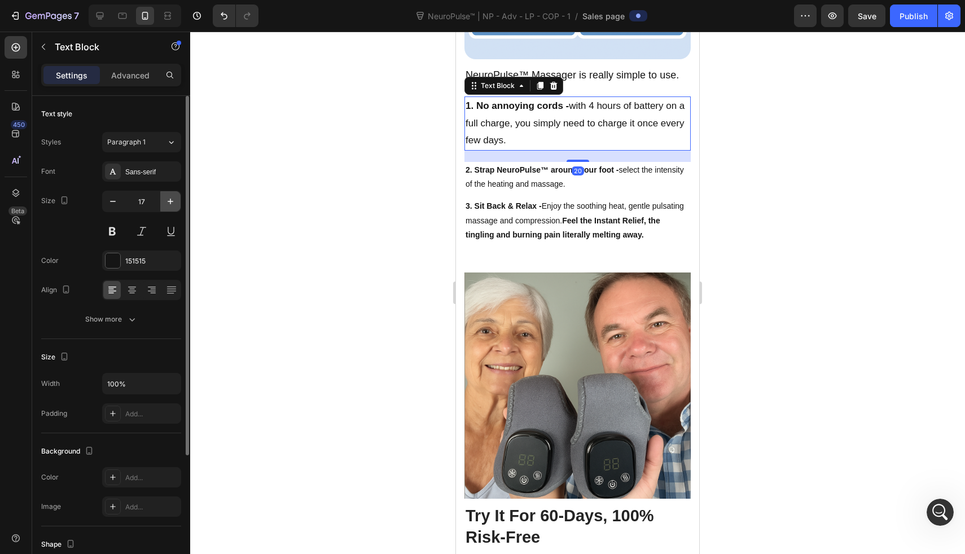
click at [172, 205] on icon "button" at bounding box center [170, 201] width 11 height 11
type input "18"
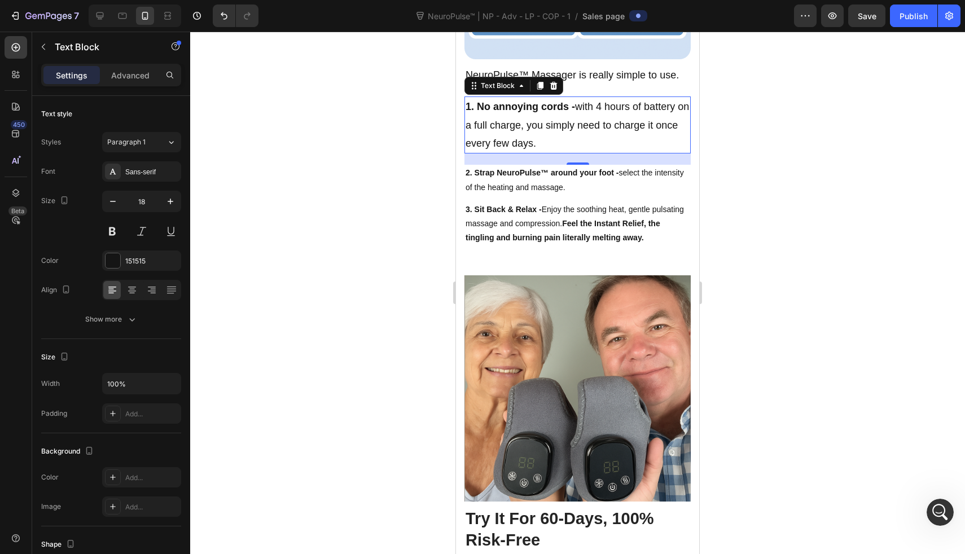
drag, startPoint x: 172, startPoint y: 205, endPoint x: 307, endPoint y: 174, distance: 139.1
click at [307, 0] on div "7 Version history NeuroPulse™ | NP - Adv - LP - COP - 1 / Sales page Preview Sa…" at bounding box center [482, 0] width 965 height 0
click at [522, 177] on p "2. Strap NeuroPulse™ around your foot - select the intensity of the heating and…" at bounding box center [578, 180] width 224 height 28
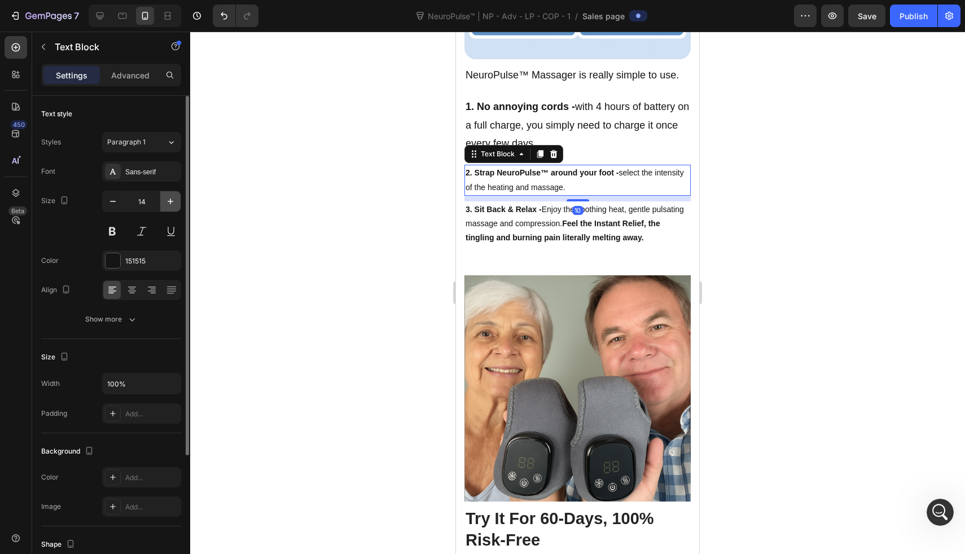
click at [172, 200] on icon "button" at bounding box center [170, 201] width 11 height 11
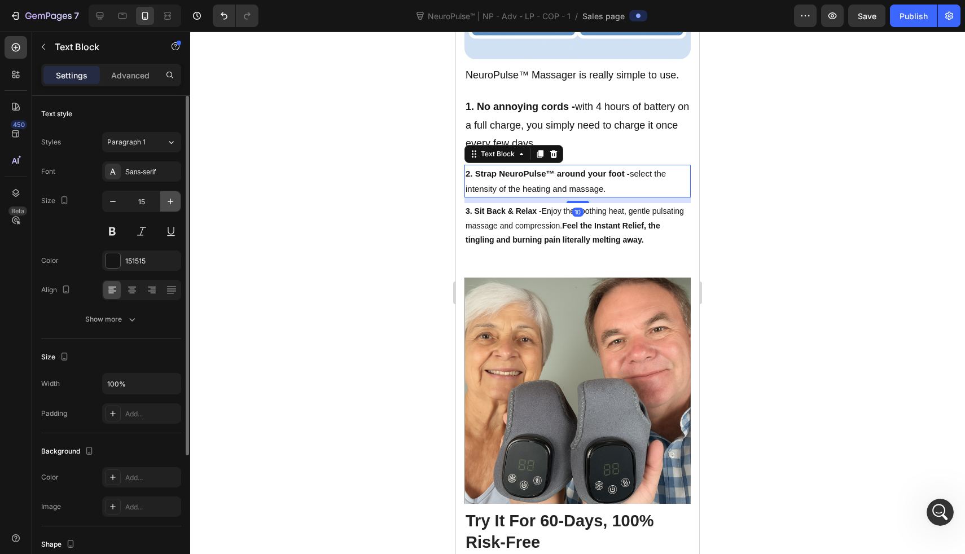
click at [172, 200] on icon "button" at bounding box center [170, 201] width 11 height 11
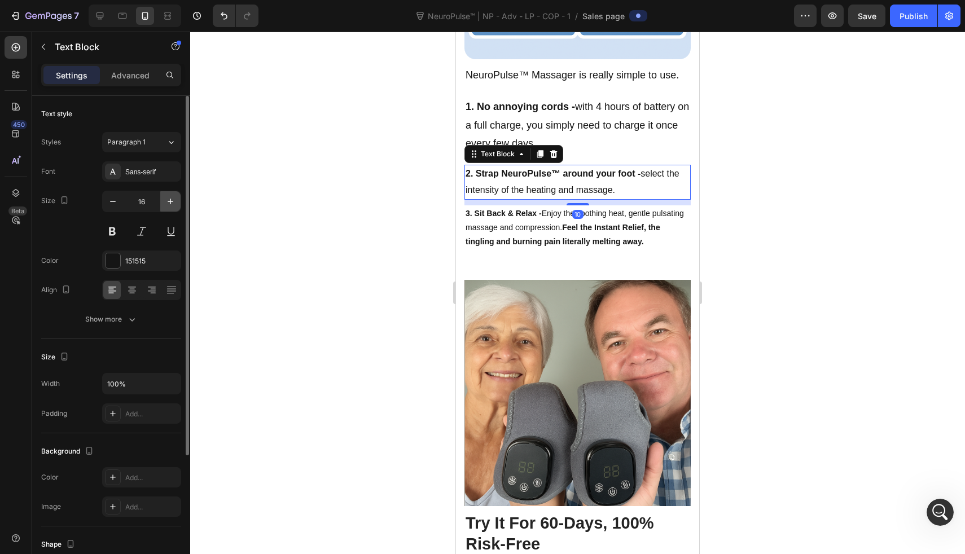
click at [172, 200] on icon "button" at bounding box center [170, 201] width 11 height 11
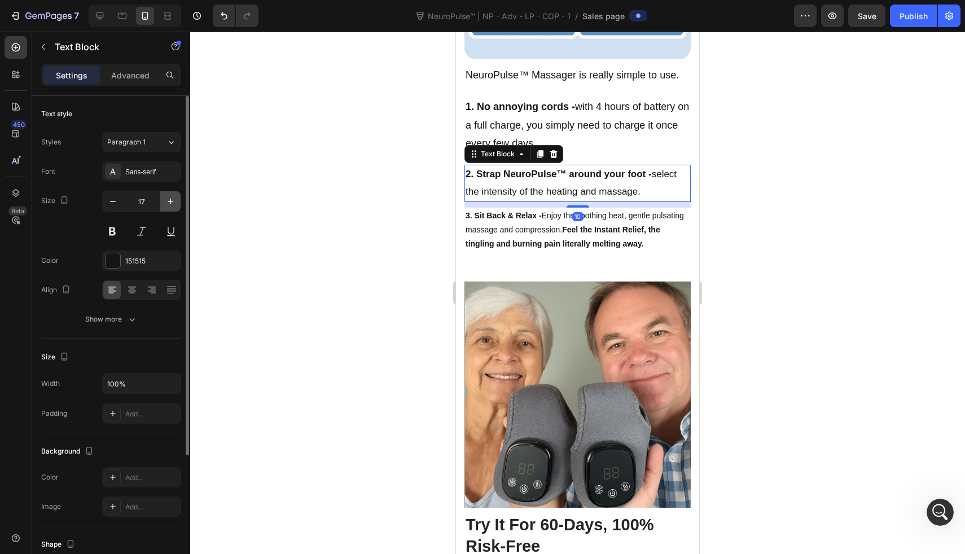
click at [172, 200] on icon "button" at bounding box center [170, 201] width 11 height 11
type input "18"
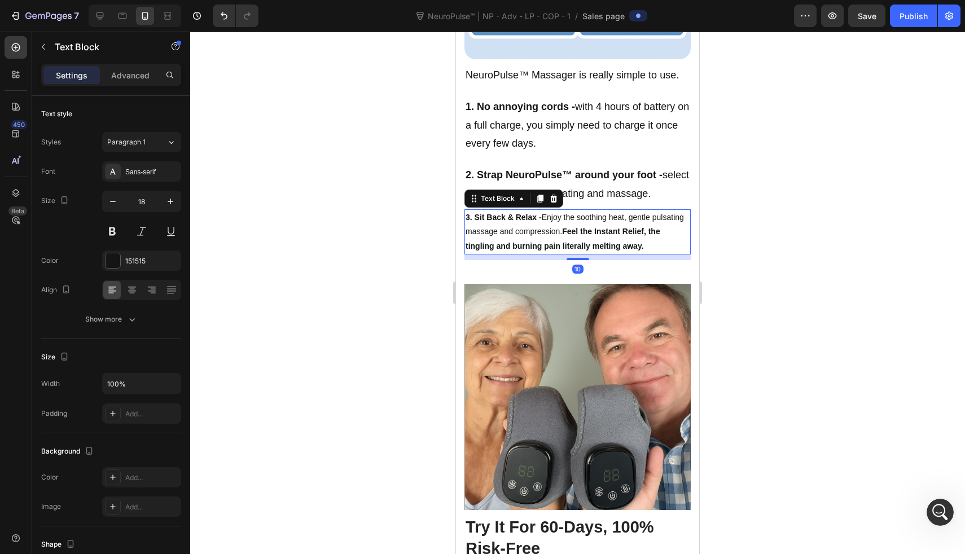
drag, startPoint x: 544, startPoint y: 218, endPoint x: 812, endPoint y: 250, distance: 269.4
click at [544, 218] on p "3. Sit Back & Relax - Enjoy the soothing heat, gentle pulsating massage and com…" at bounding box center [578, 232] width 224 height 43
click at [174, 204] on icon "button" at bounding box center [170, 201] width 11 height 11
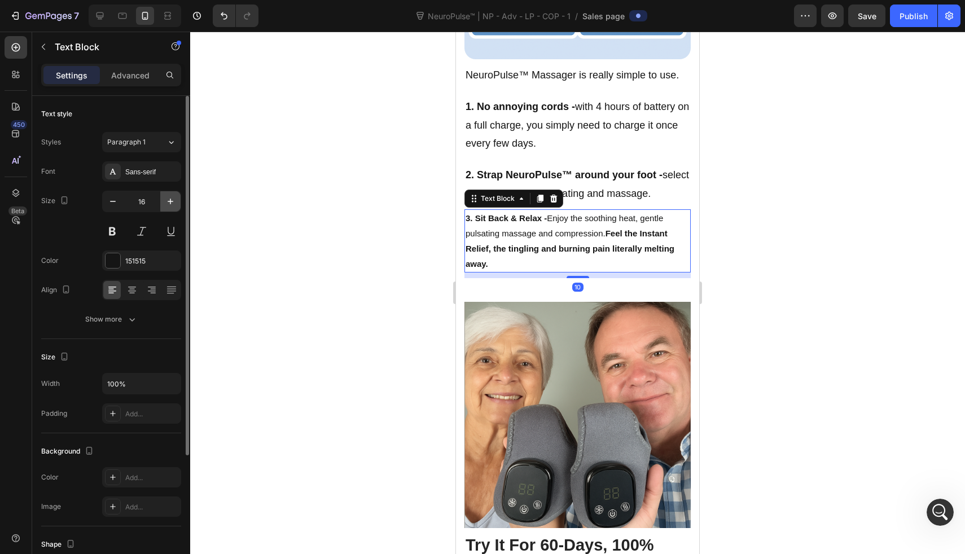
click at [174, 204] on icon "button" at bounding box center [170, 201] width 11 height 11
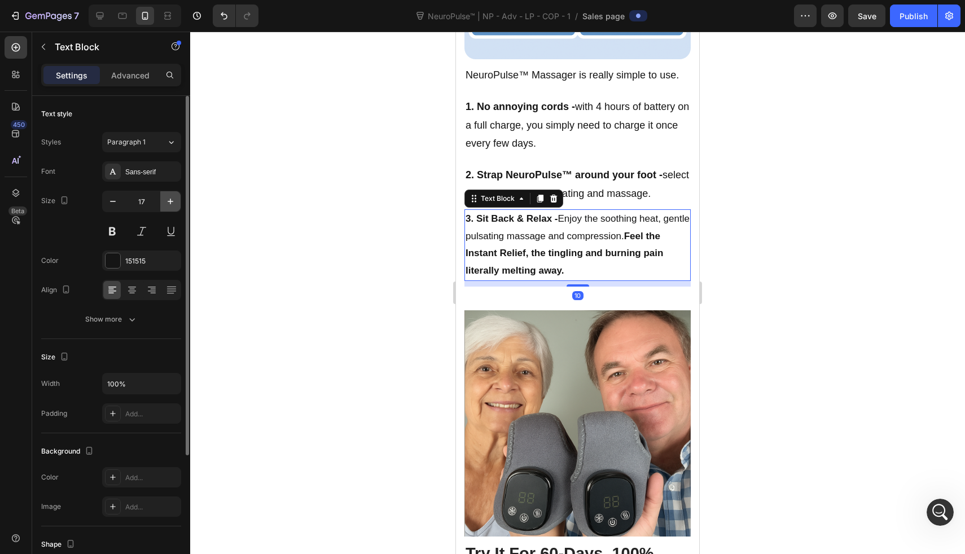
click at [174, 204] on icon "button" at bounding box center [170, 201] width 11 height 11
type input "18"
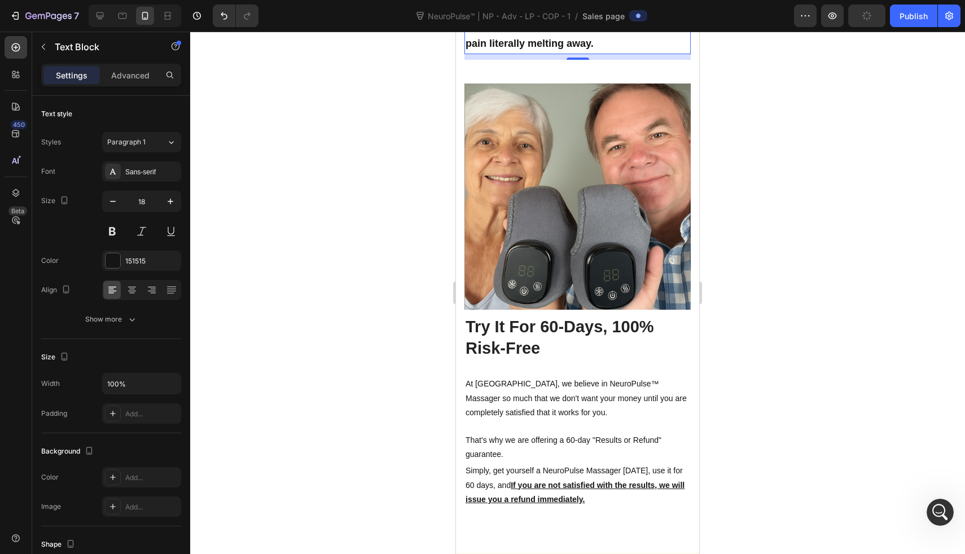
scroll to position [3218, 0]
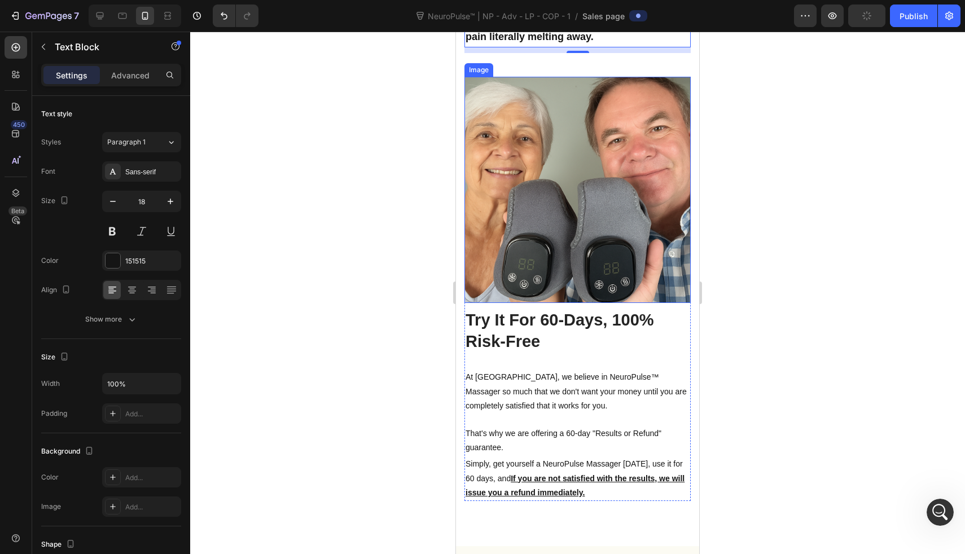
click at [517, 218] on img at bounding box center [578, 190] width 226 height 226
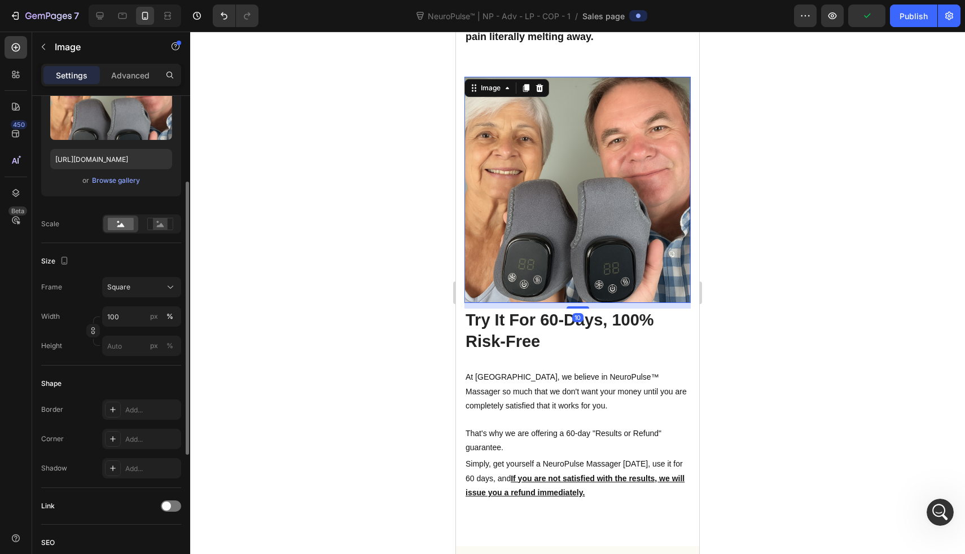
scroll to position [151, 0]
click at [139, 435] on div "Add..." at bounding box center [151, 438] width 53 height 10
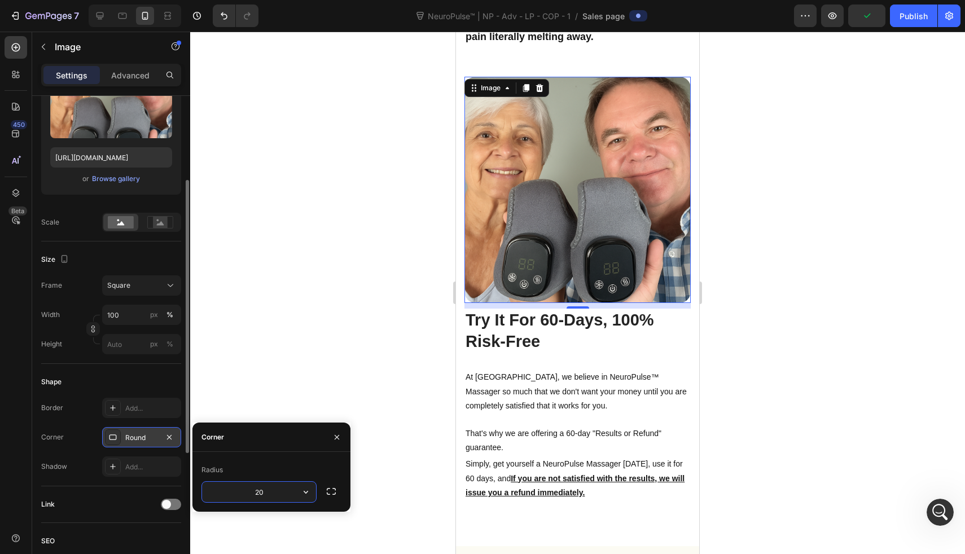
type input "20"
click at [528, 84] on icon at bounding box center [526, 88] width 9 height 9
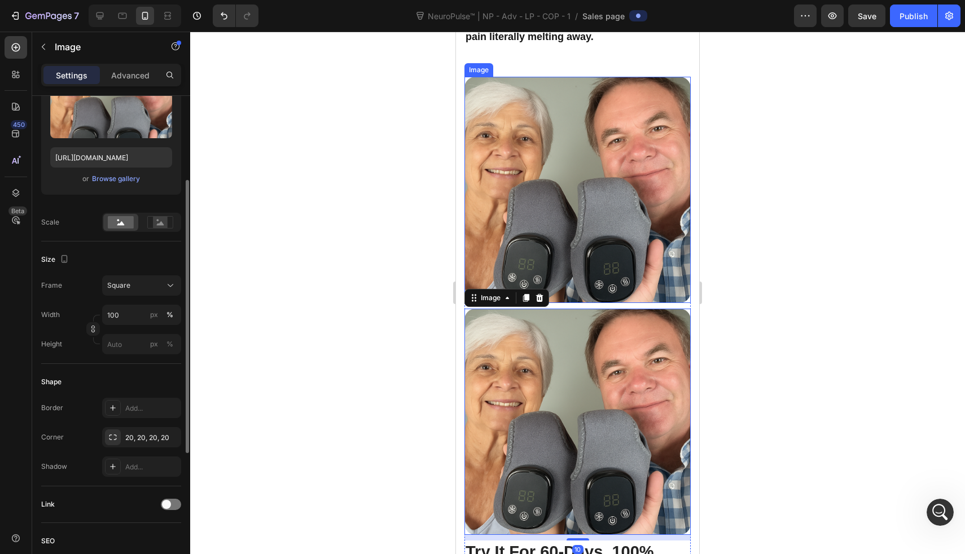
click at [523, 170] on img at bounding box center [578, 190] width 226 height 226
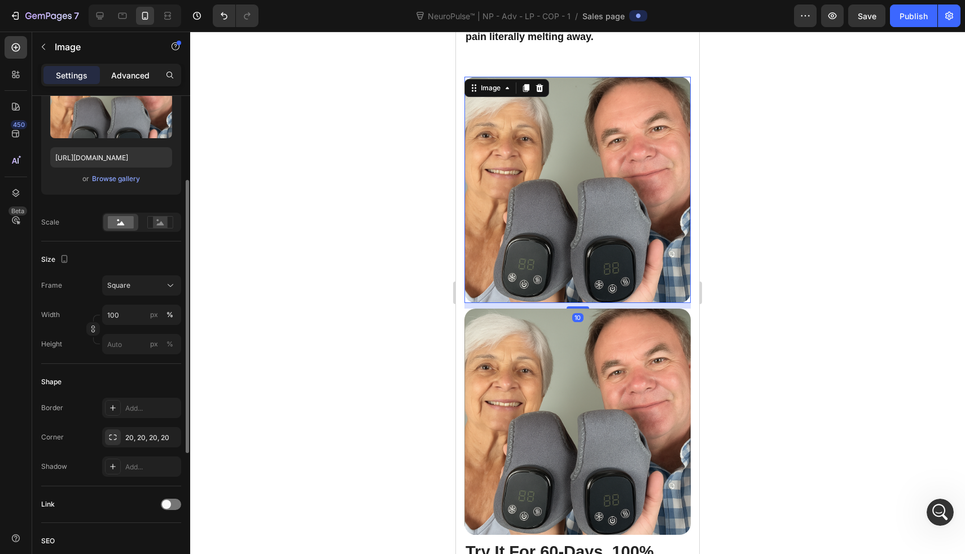
click at [143, 66] on div "Advanced" at bounding box center [130, 75] width 56 height 18
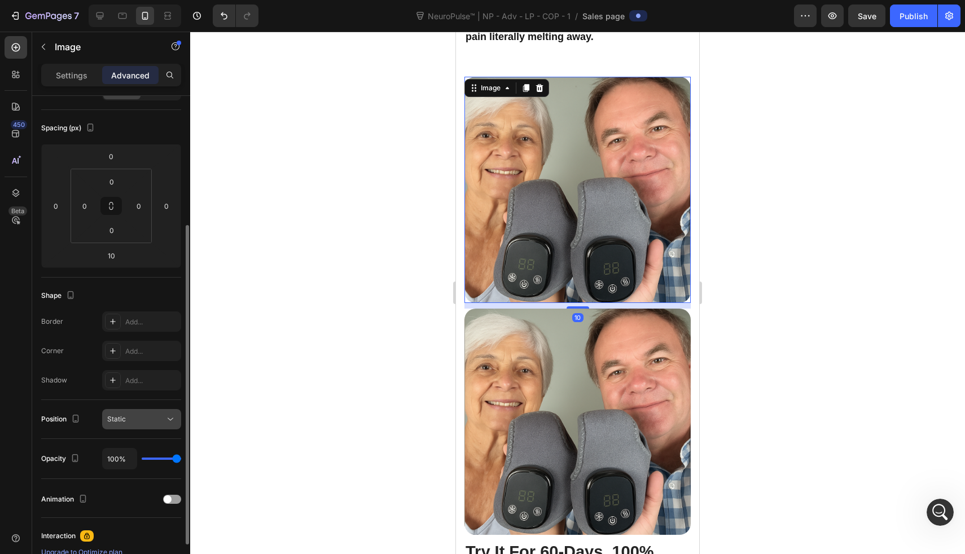
scroll to position [0, 0]
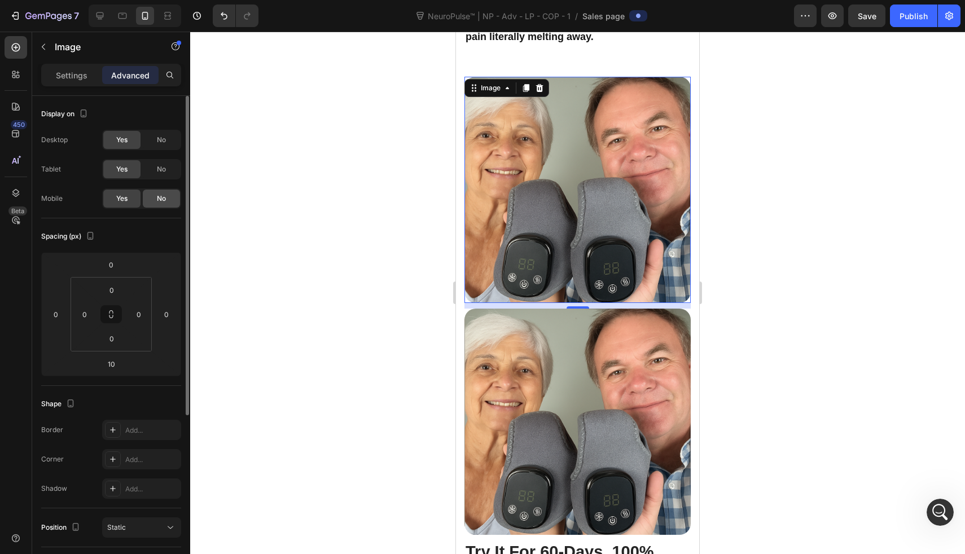
drag, startPoint x: 148, startPoint y: 170, endPoint x: 159, endPoint y: 203, distance: 33.9
click at [159, 203] on div "Desktop Yes No Tablet Yes No Mobile Yes No" at bounding box center [111, 169] width 140 height 79
click at [159, 203] on span "No" at bounding box center [161, 199] width 9 height 10
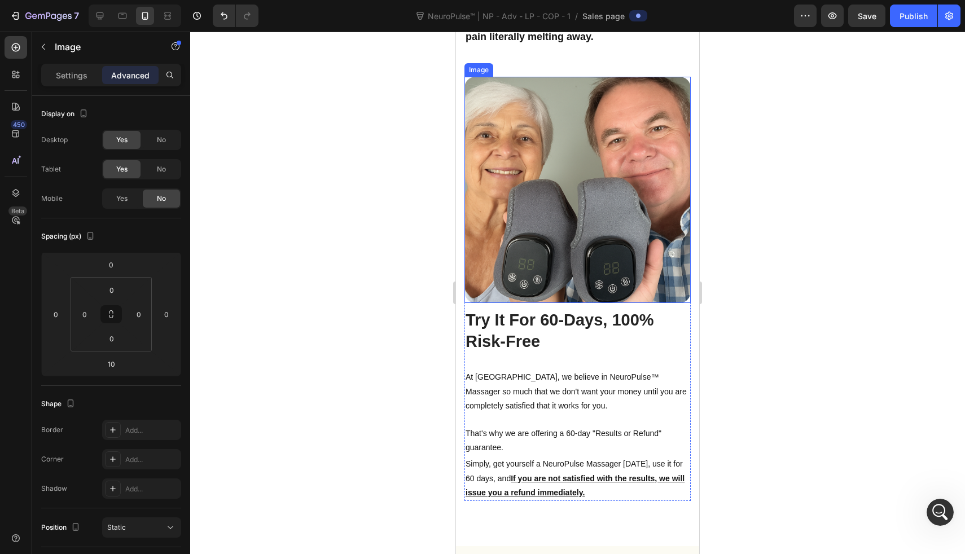
click at [533, 217] on img at bounding box center [578, 190] width 226 height 226
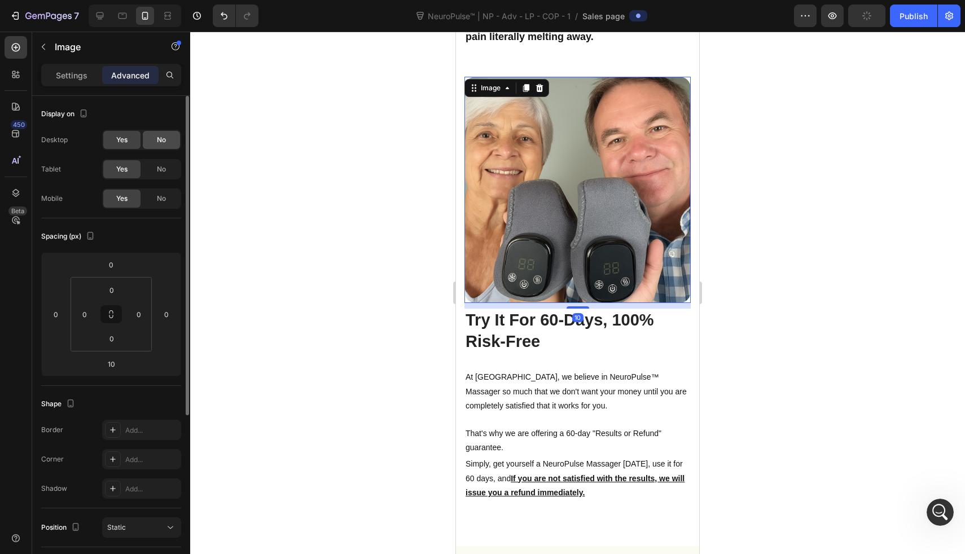
click at [153, 143] on div "No" at bounding box center [161, 140] width 37 height 18
click at [153, 168] on div "No" at bounding box center [161, 169] width 37 height 18
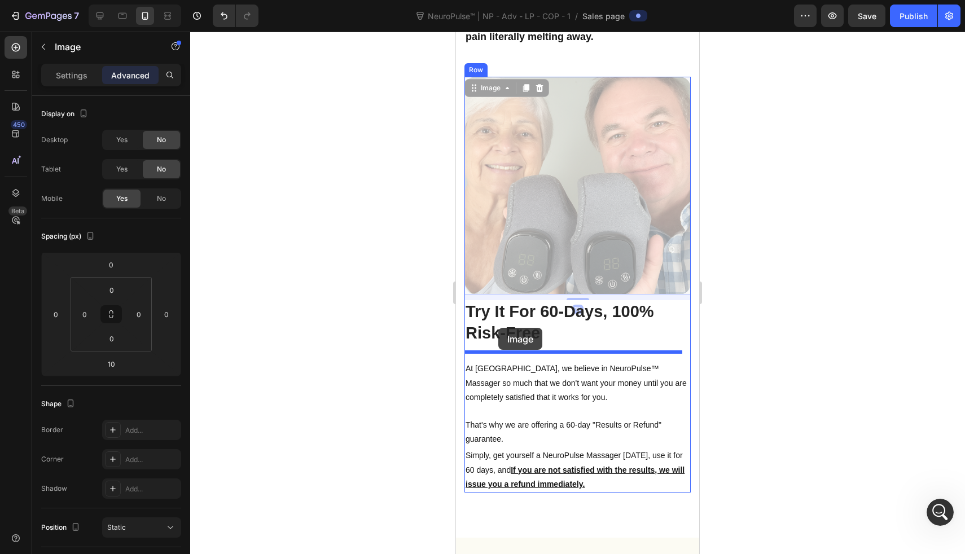
drag, startPoint x: 490, startPoint y: 178, endPoint x: 498, endPoint y: 328, distance: 150.4
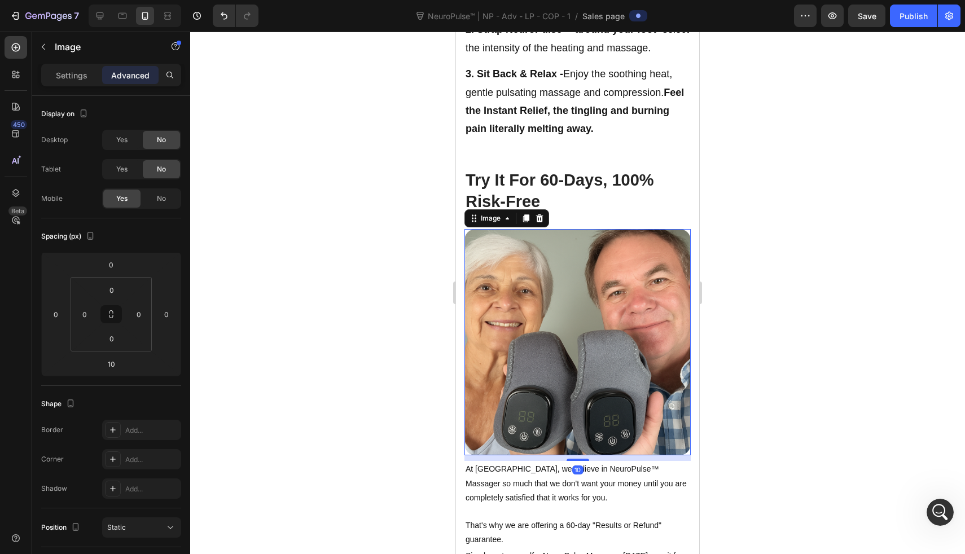
scroll to position [3058, 0]
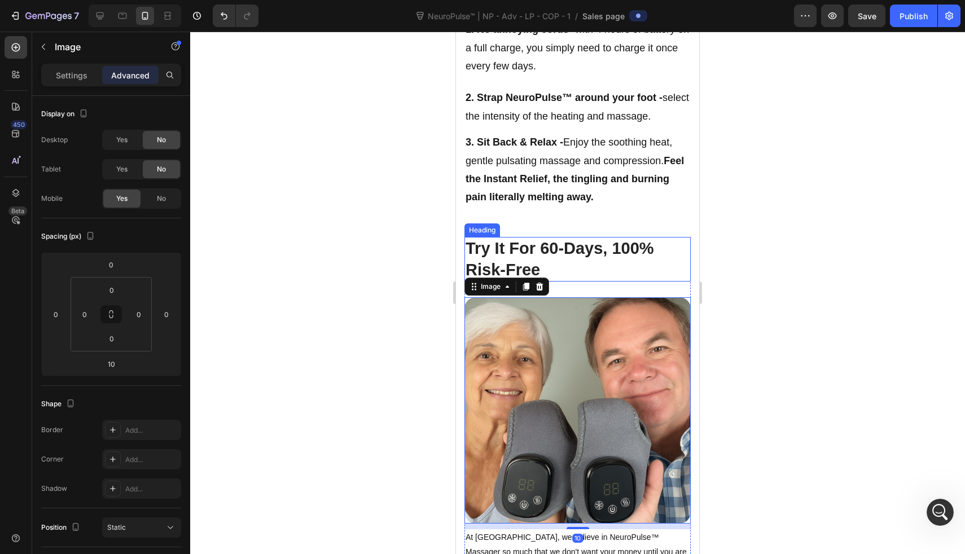
click at [569, 252] on h2 "Try It For 60-Days, 100% Risk-Free" at bounding box center [578, 259] width 226 height 45
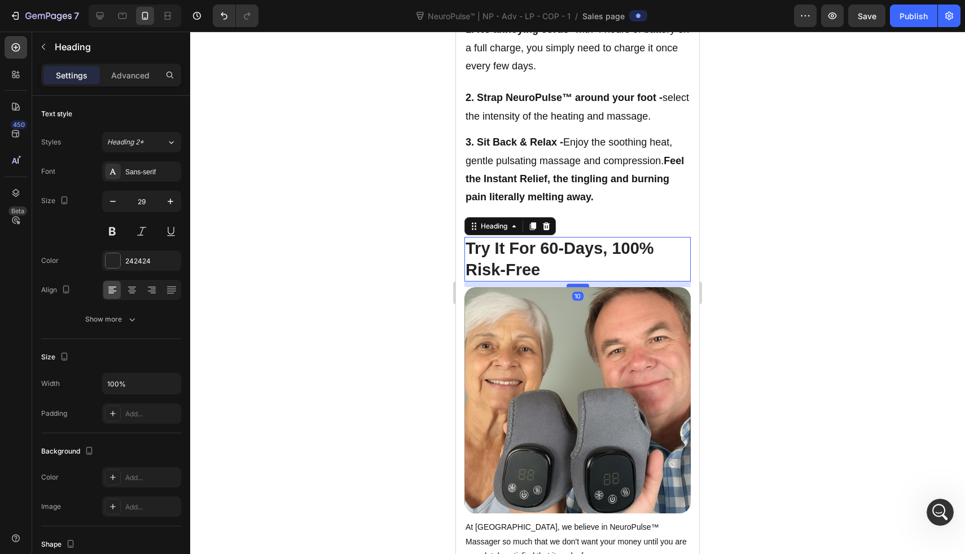
drag, startPoint x: 570, startPoint y: 288, endPoint x: 570, endPoint y: 278, distance: 10.2
click at [570, 284] on div at bounding box center [578, 285] width 23 height 3
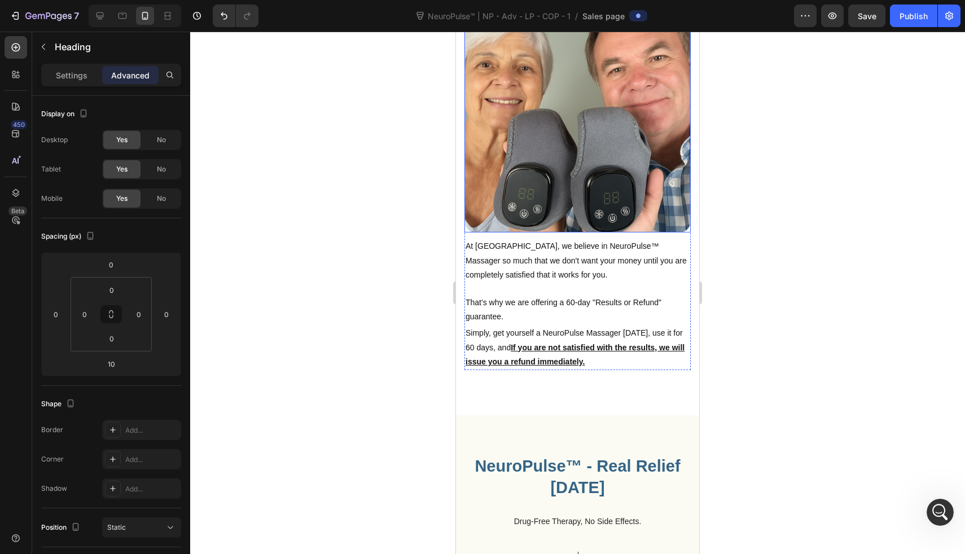
scroll to position [3345, 0]
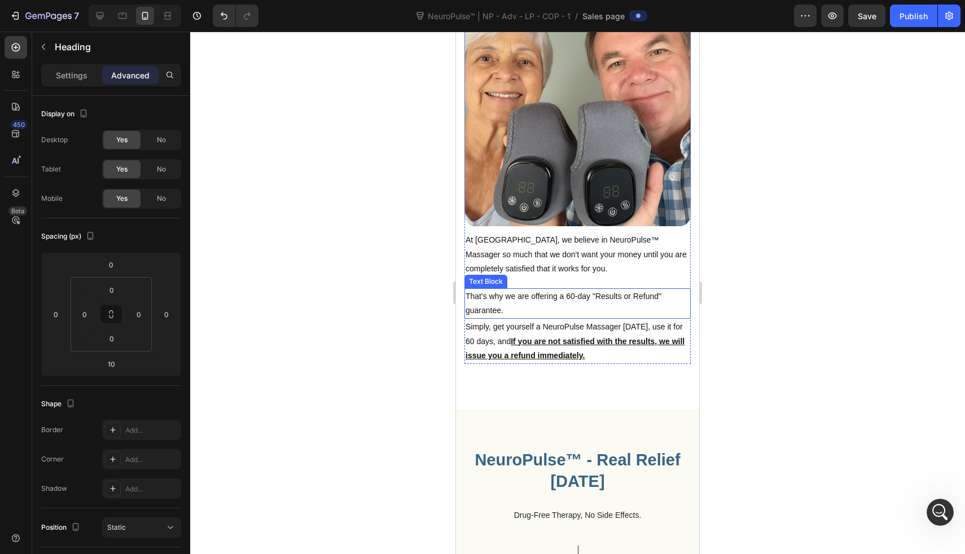
click at [580, 255] on p "At TLHS, we believe in NeuroPulse™ Massager so much that we don't want your mon…" at bounding box center [578, 254] width 224 height 43
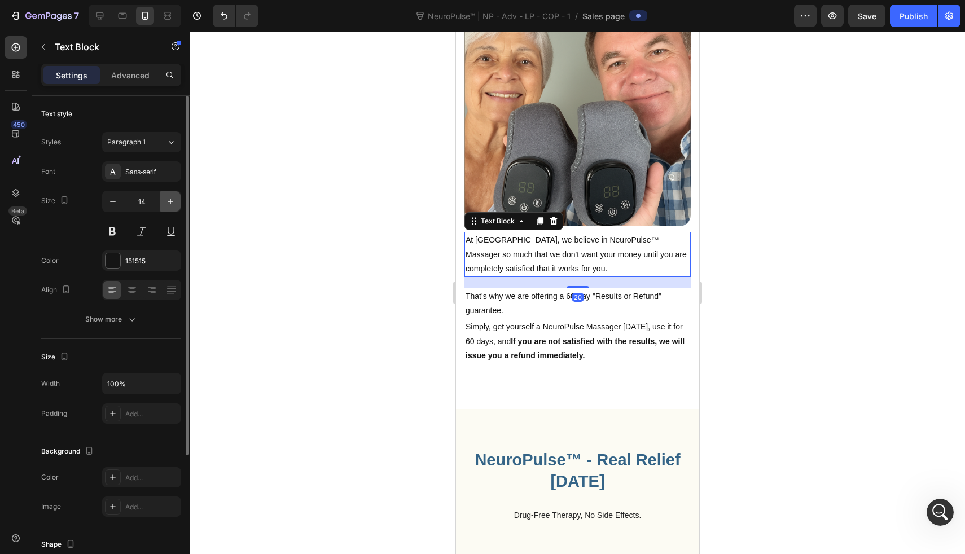
click at [161, 196] on button "button" at bounding box center [170, 201] width 20 height 20
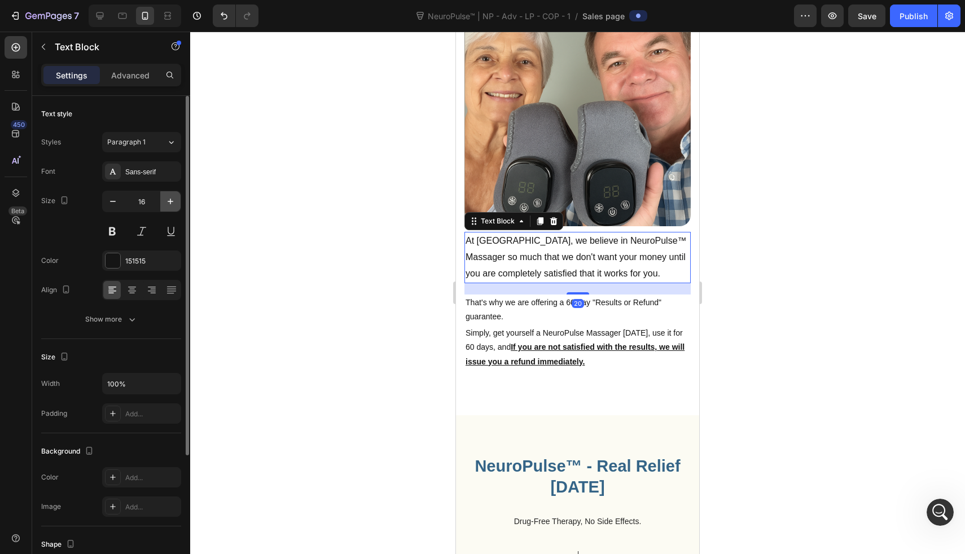
click at [161, 196] on button "button" at bounding box center [170, 201] width 20 height 20
type input "18"
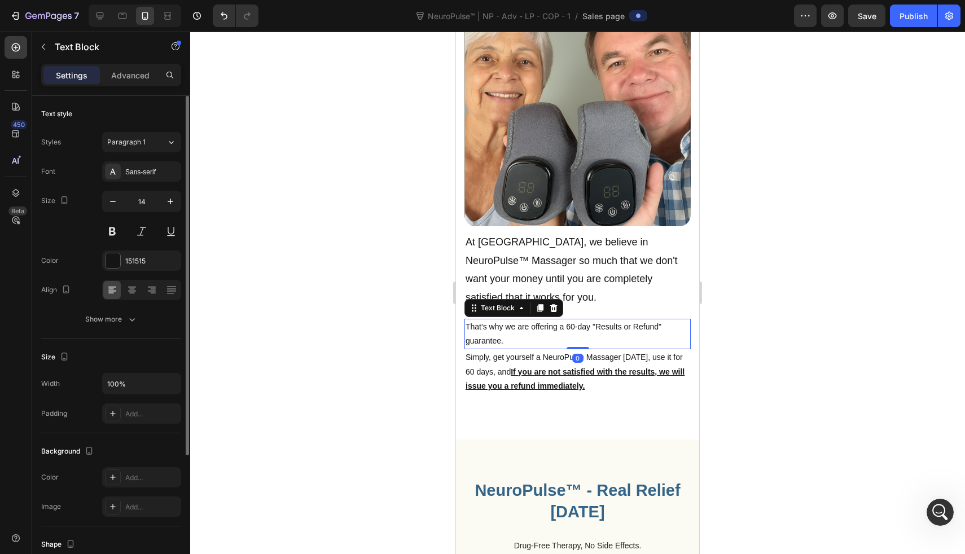
drag, startPoint x: 497, startPoint y: 309, endPoint x: 848, endPoint y: 314, distance: 351.7
click at [497, 320] on p "That's why we are offering a 60-day "Results or Refund" guarantee." at bounding box center [578, 334] width 224 height 28
click at [169, 199] on icon "button" at bounding box center [170, 201] width 11 height 11
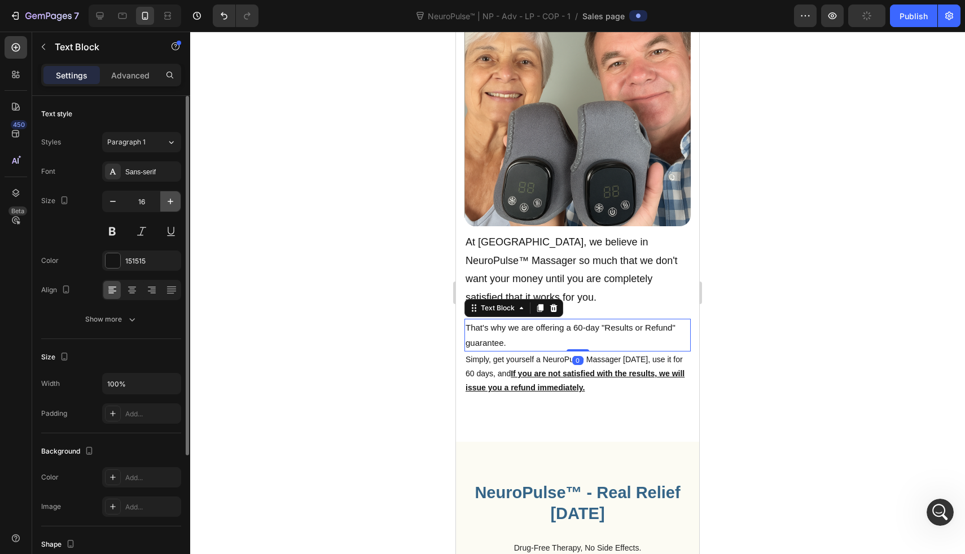
click at [169, 199] on icon "button" at bounding box center [170, 201] width 11 height 11
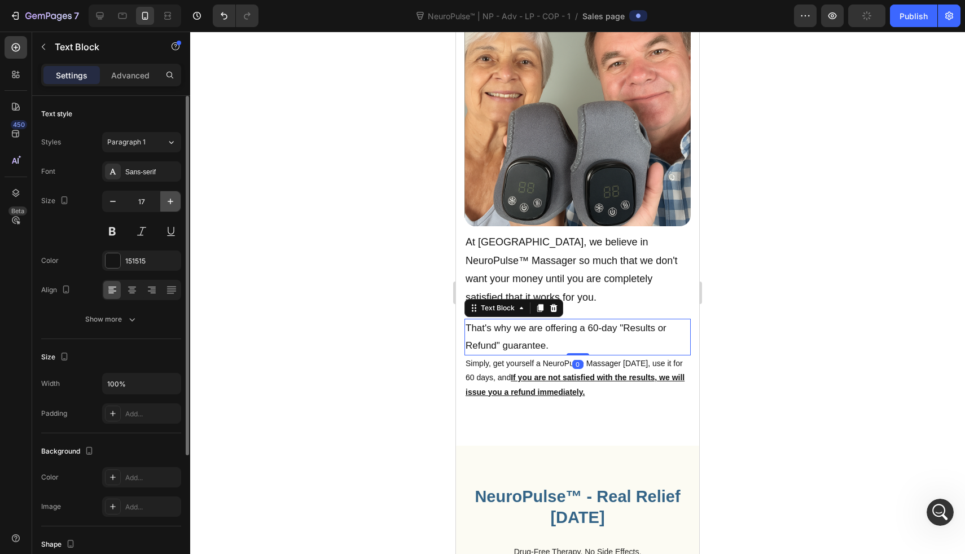
click at [169, 199] on icon "button" at bounding box center [170, 201] width 11 height 11
type input "18"
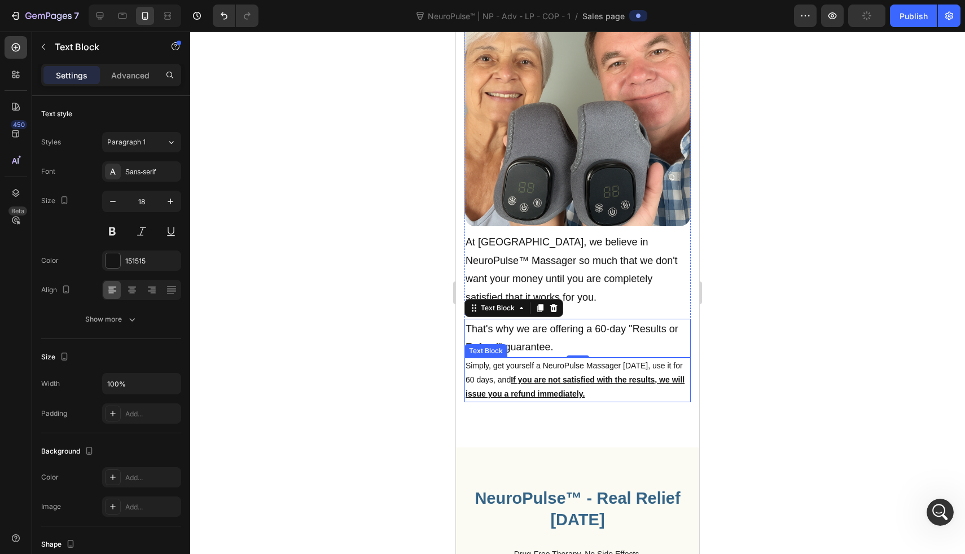
click at [515, 384] on div "Simply, get yourself a NeuroPulse Massager today, use it for 60 days, and If yo…" at bounding box center [578, 380] width 226 height 45
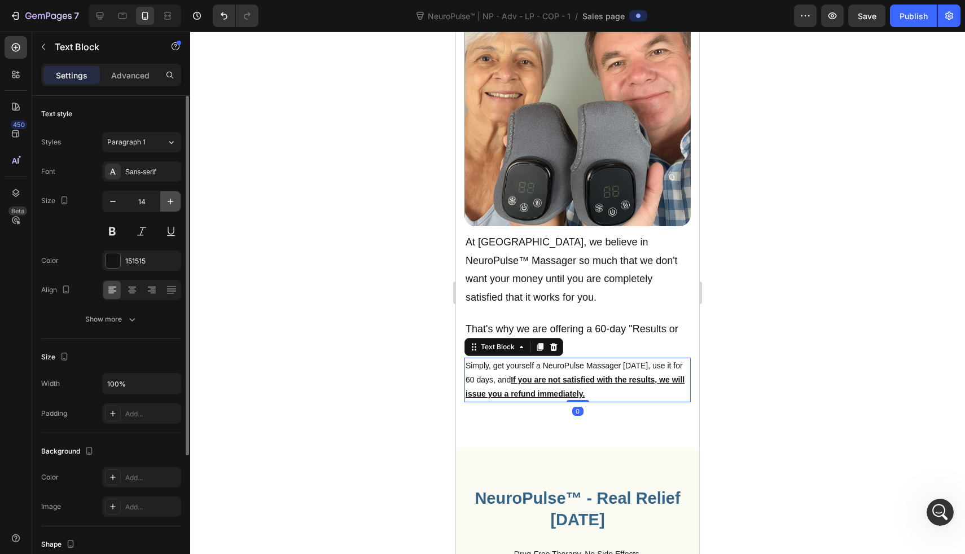
click at [169, 198] on icon "button" at bounding box center [170, 201] width 11 height 11
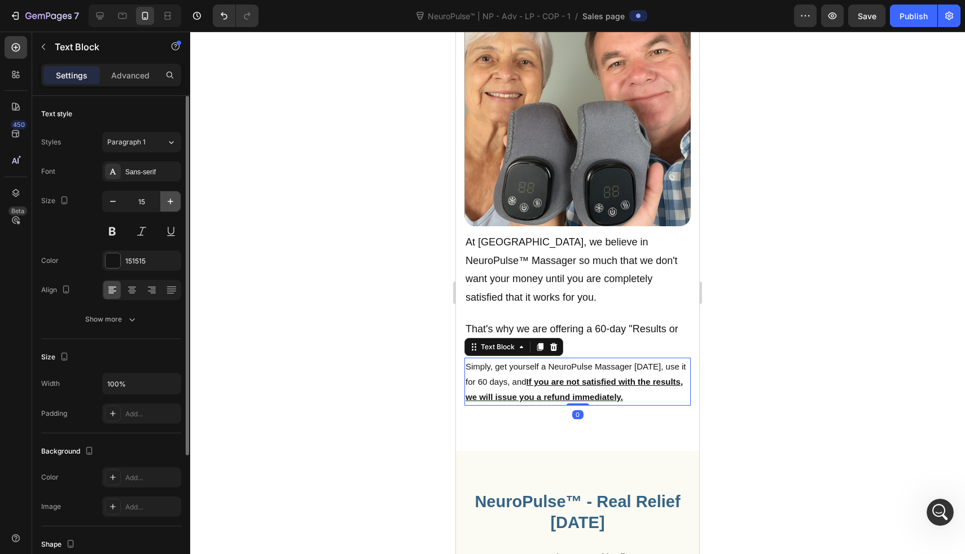
click at [169, 198] on icon "button" at bounding box center [170, 201] width 11 height 11
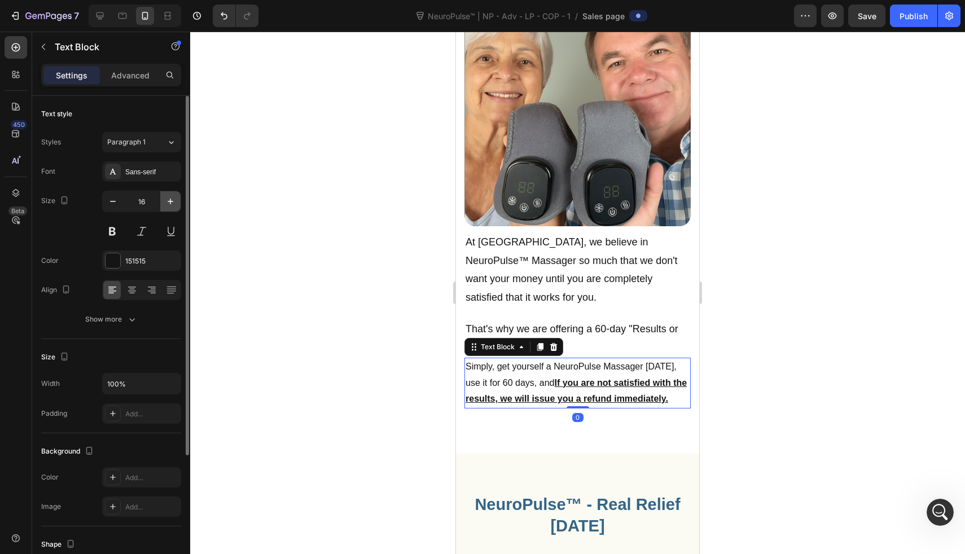
click at [169, 198] on icon "button" at bounding box center [170, 201] width 11 height 11
type input "18"
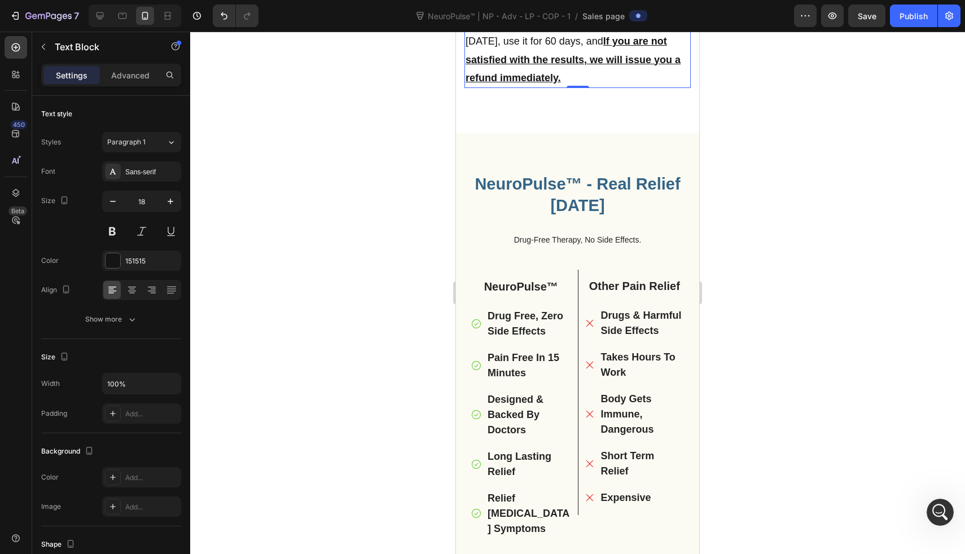
scroll to position [3668, 0]
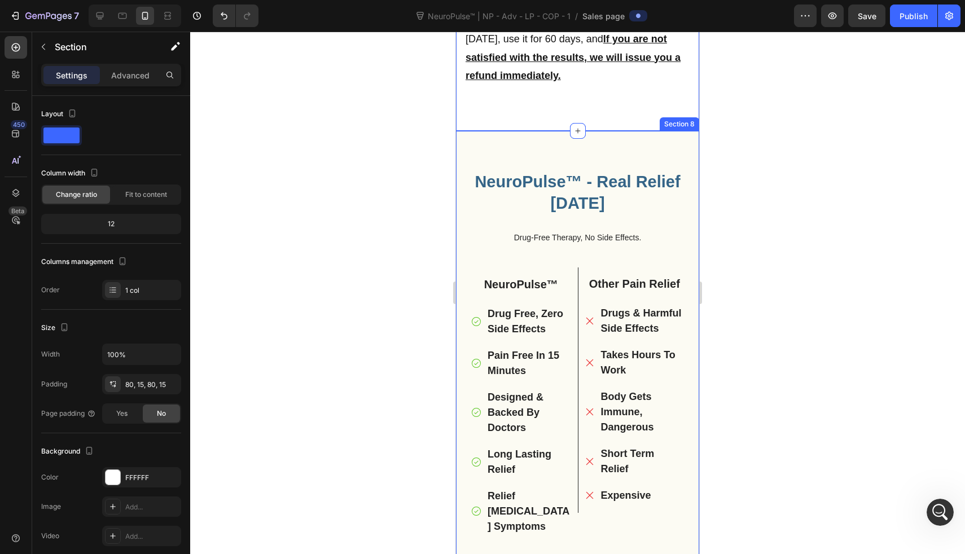
scroll to position [3679, 0]
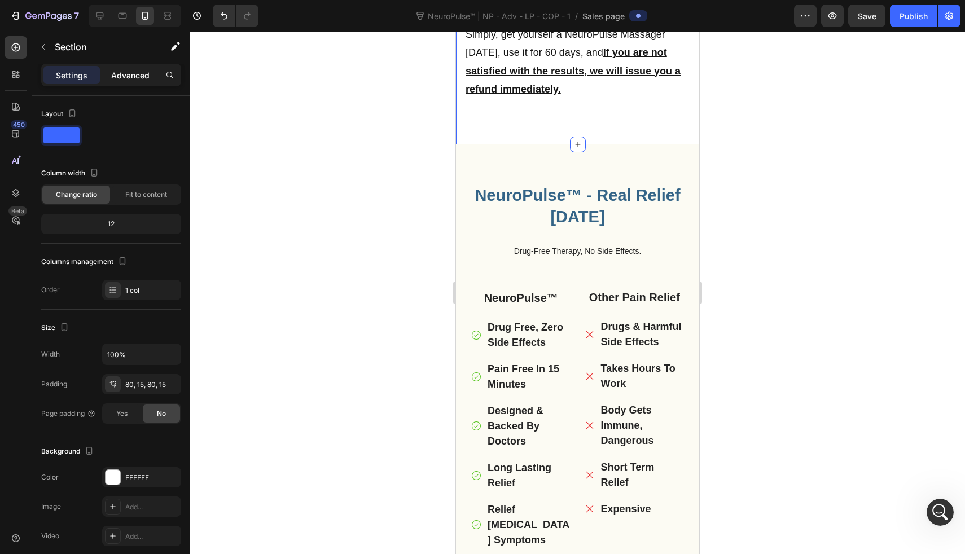
click at [139, 79] on p "Advanced" at bounding box center [130, 75] width 38 height 12
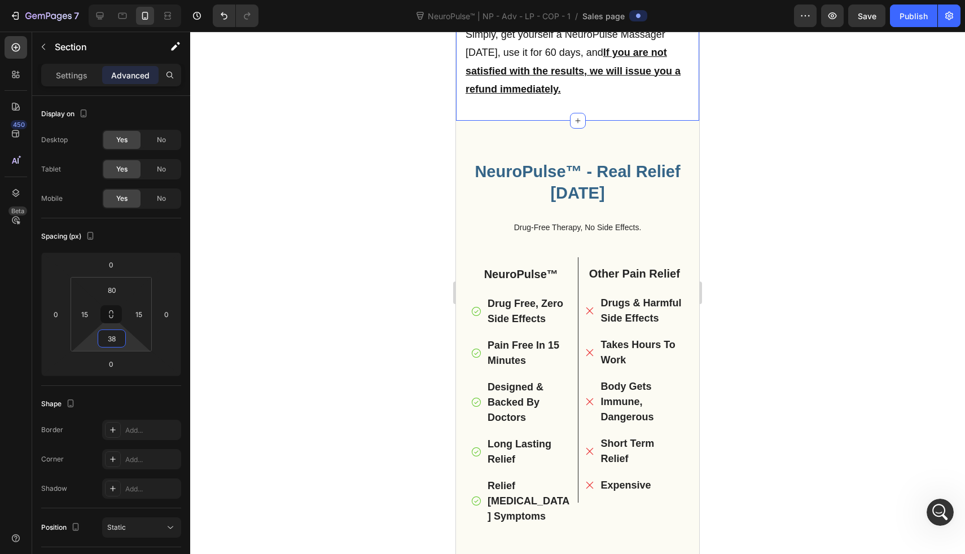
type input "40"
drag, startPoint x: 133, startPoint y: 343, endPoint x: 134, endPoint y: 333, distance: 10.2
click at [134, 0] on html "7 Version history NeuroPulse™ | NP - Adv - LP - COP - 1 / Sales page Preview Sa…" at bounding box center [482, 0] width 965 height 0
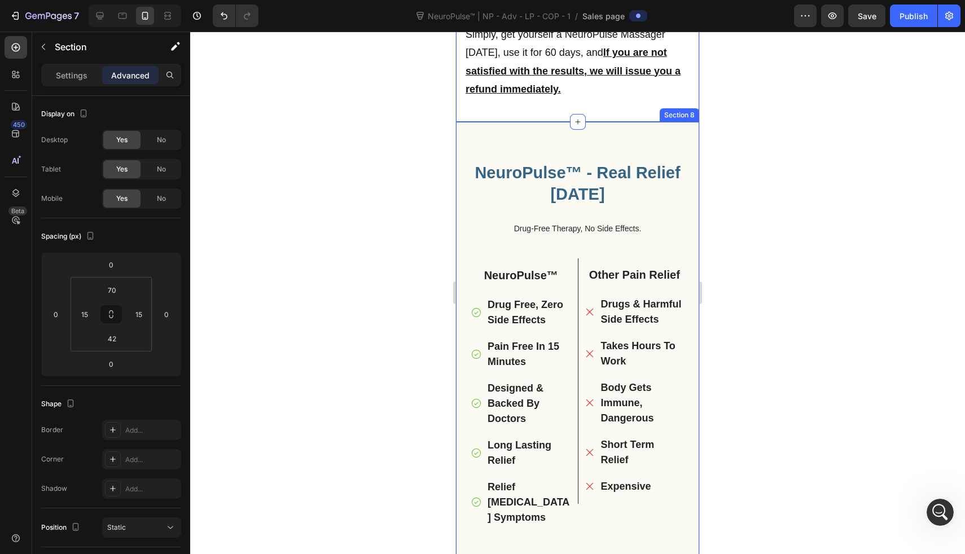
click at [510, 139] on div "NeuroPulse™ - Real Relief Today Heading Drug-Free Therapy, No Side Effects. Hea…" at bounding box center [577, 349] width 243 height 454
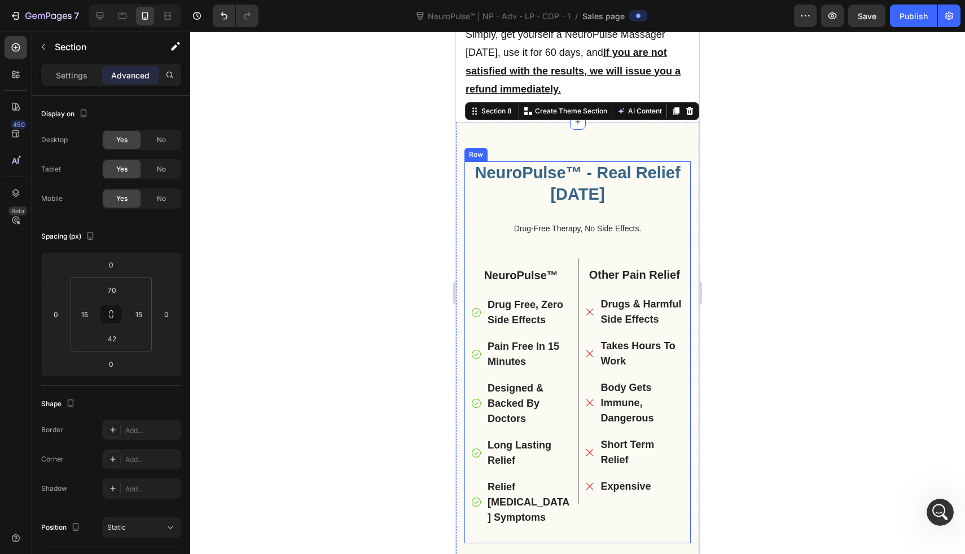
scroll to position [3686, 0]
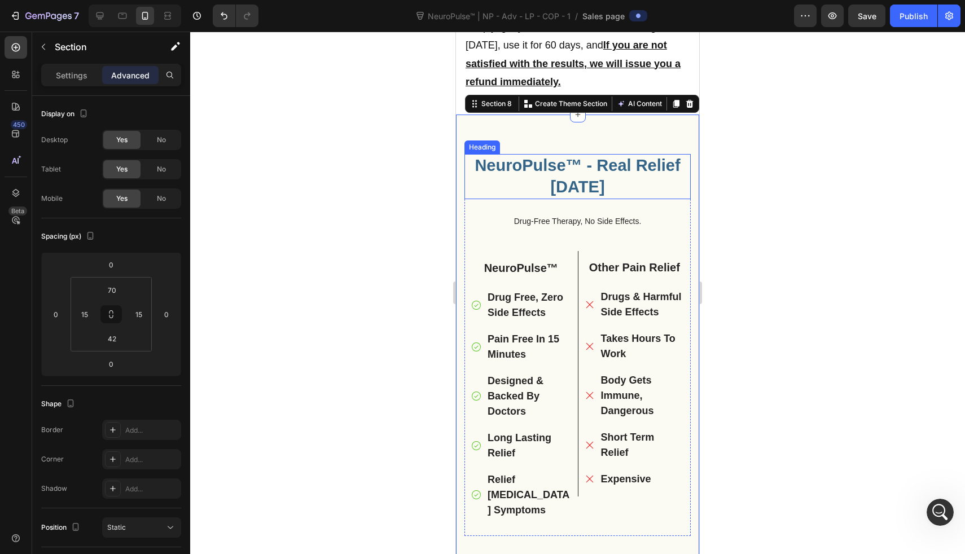
click at [558, 154] on h2 "NeuroPulse™ - Real Relief Today" at bounding box center [578, 176] width 226 height 45
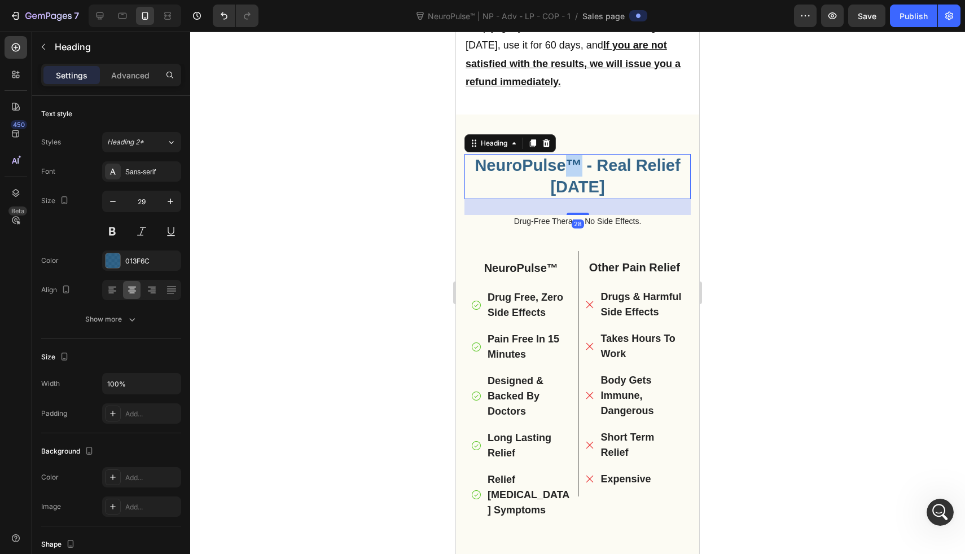
click at [558, 154] on h2 "NeuroPulse™ - Real Relief Today" at bounding box center [578, 176] width 226 height 45
click at [558, 155] on p "NeuroPulse™ - Real Relief Today" at bounding box center [578, 176] width 224 height 42
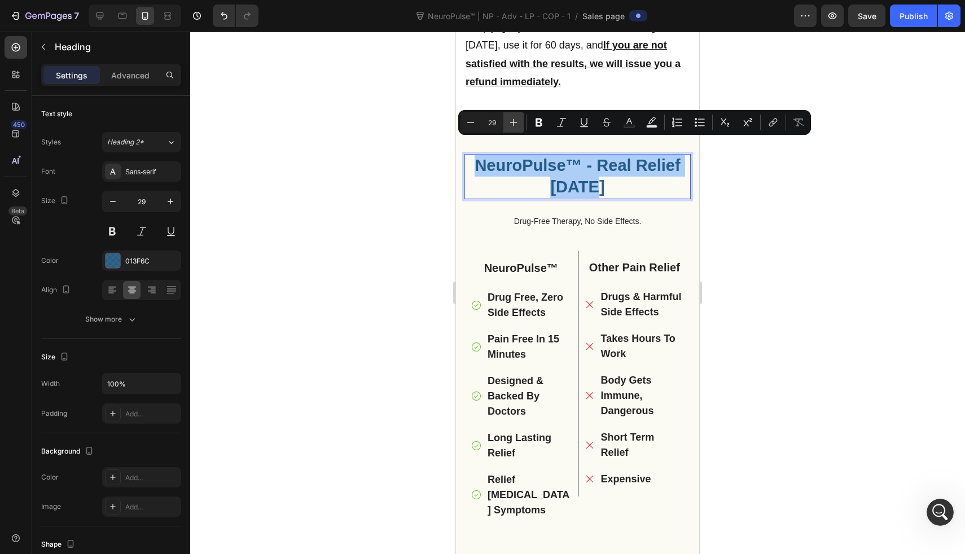
click at [510, 120] on icon "Editor contextual toolbar" at bounding box center [513, 122] width 11 height 11
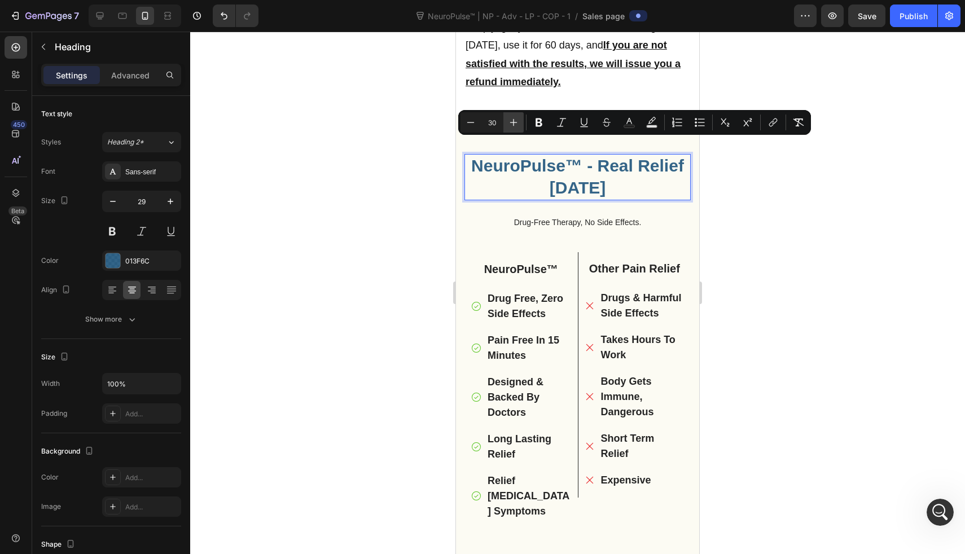
click at [510, 120] on icon "Editor contextual toolbar" at bounding box center [513, 122] width 11 height 11
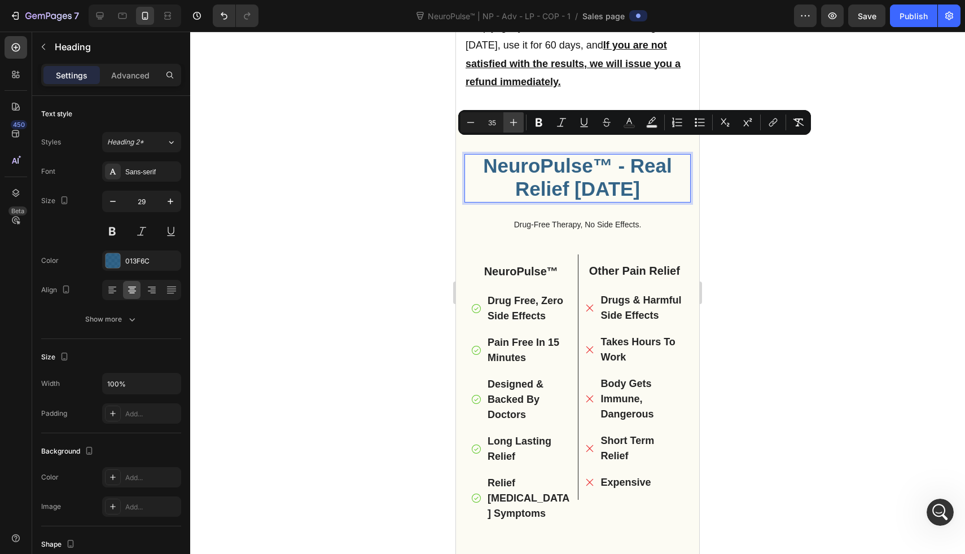
click at [510, 120] on icon "Editor contextual toolbar" at bounding box center [513, 122] width 11 height 11
type input "37"
click at [375, 209] on div at bounding box center [577, 293] width 775 height 523
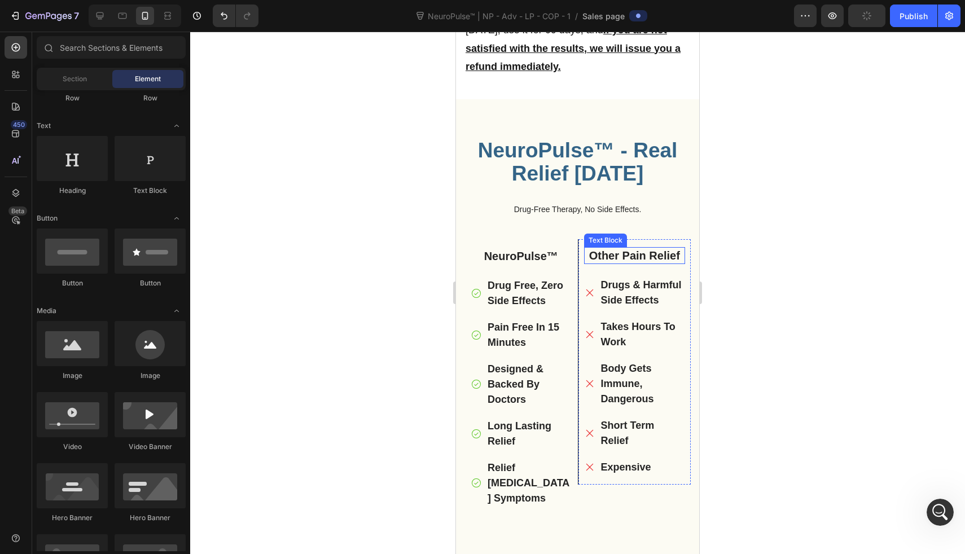
scroll to position [3709, 0]
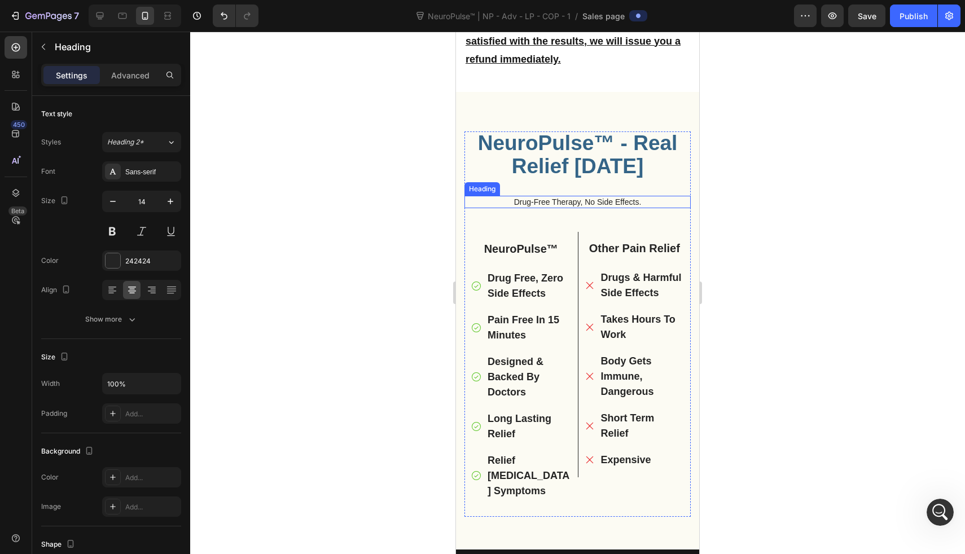
click at [564, 196] on h2 "Drug-Free Therapy, No Side Effects." at bounding box center [578, 202] width 226 height 12
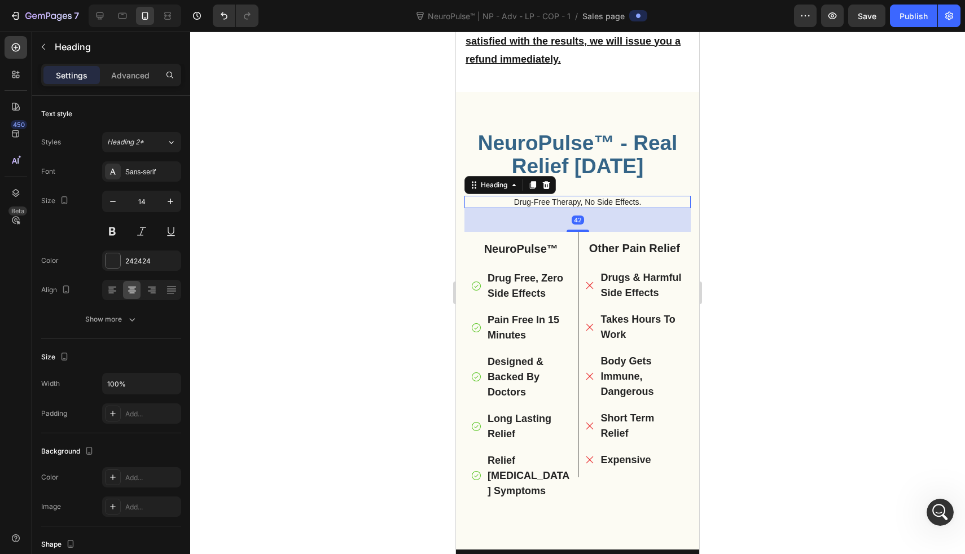
click at [564, 196] on h2 "Drug-Free Therapy, No Side Effects." at bounding box center [578, 202] width 226 height 12
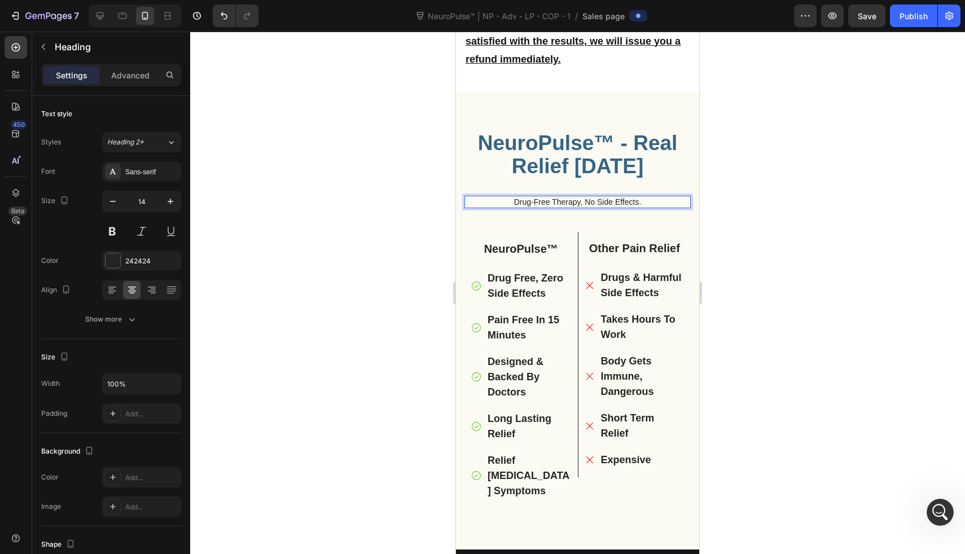
click at [564, 197] on p "Drug-Free Therapy, No Side Effects." at bounding box center [578, 202] width 224 height 10
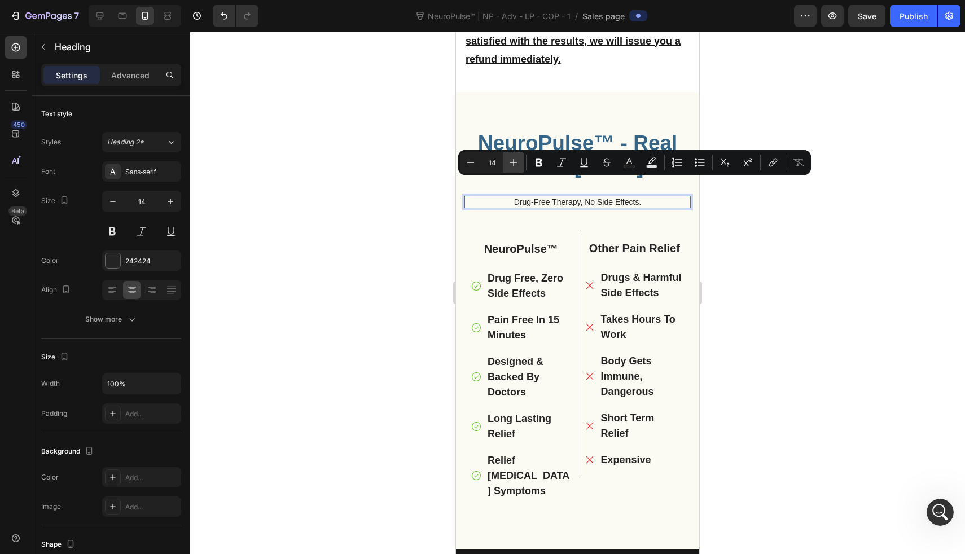
click at [522, 156] on button "Plus" at bounding box center [514, 162] width 20 height 20
type input "18"
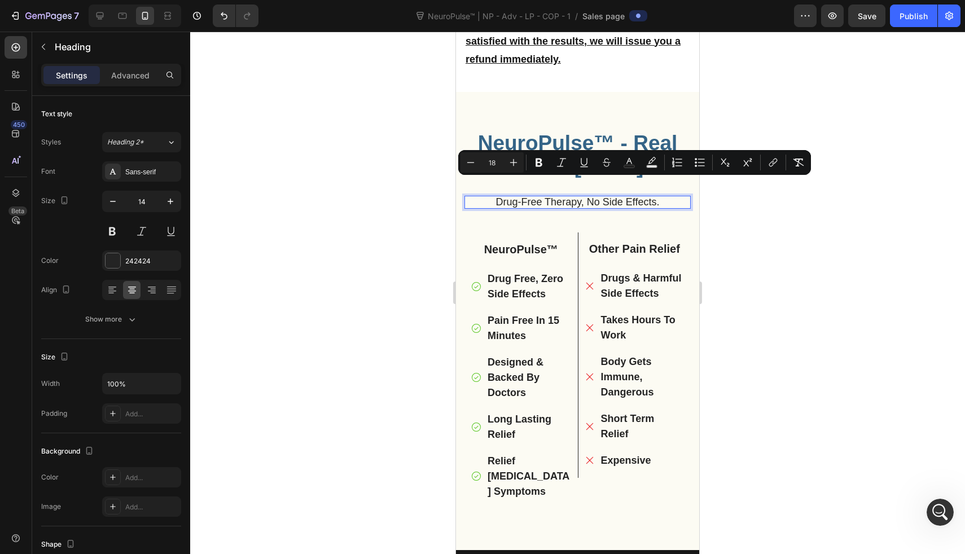
drag, startPoint x: 3, startPoint y: 169, endPoint x: 417, endPoint y: 222, distance: 417.2
click at [417, 222] on div at bounding box center [577, 293] width 775 height 523
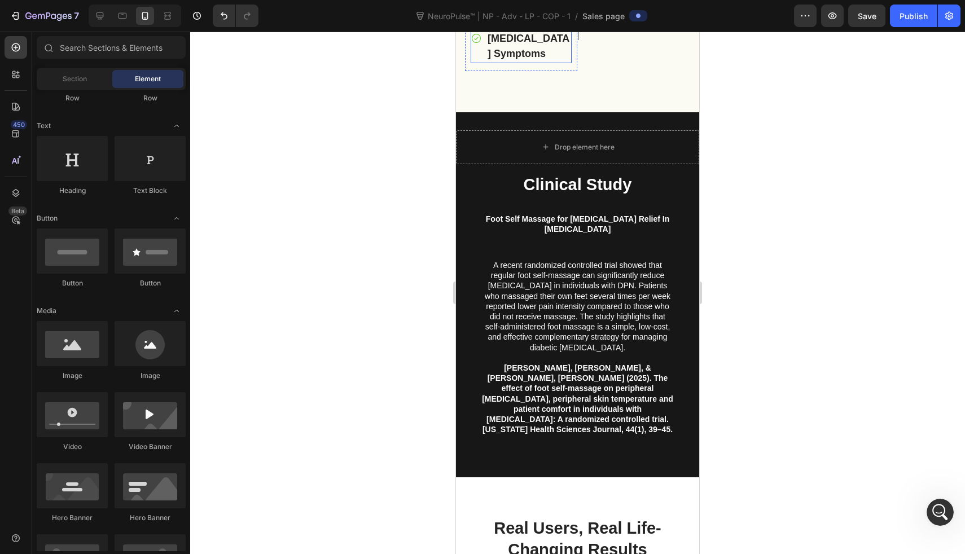
scroll to position [4135, 0]
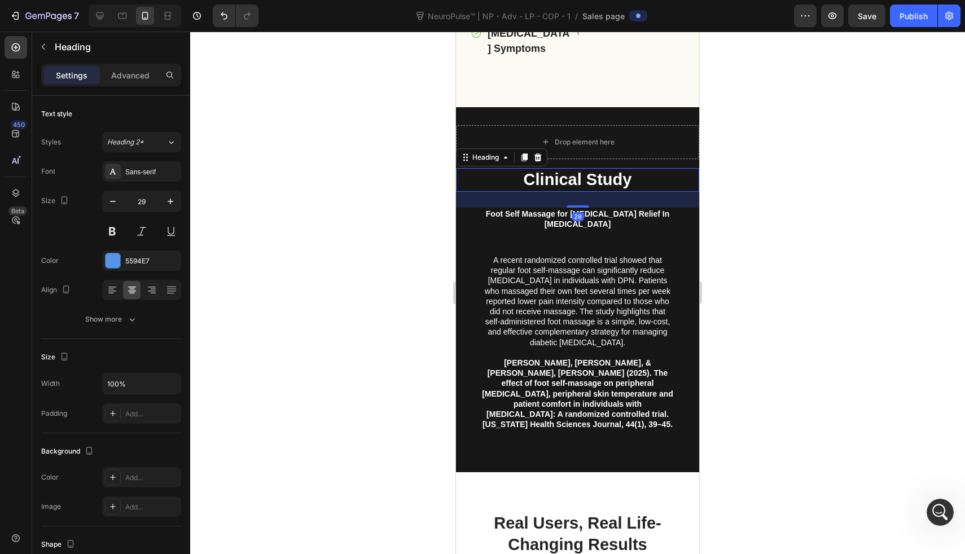
click at [493, 174] on h2 "Clinical Study" at bounding box center [577, 180] width 243 height 24
click at [148, 75] on p "Advanced" at bounding box center [130, 75] width 38 height 12
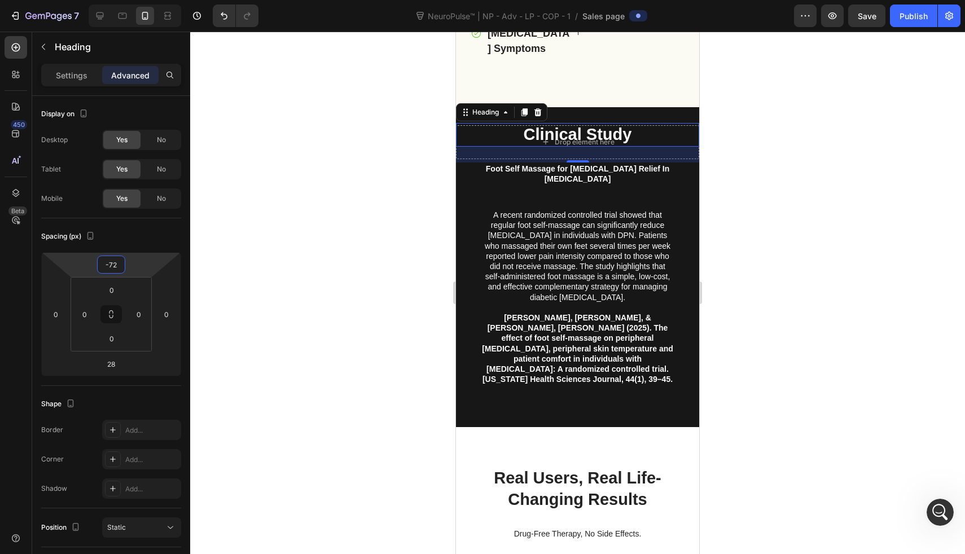
type input "-70"
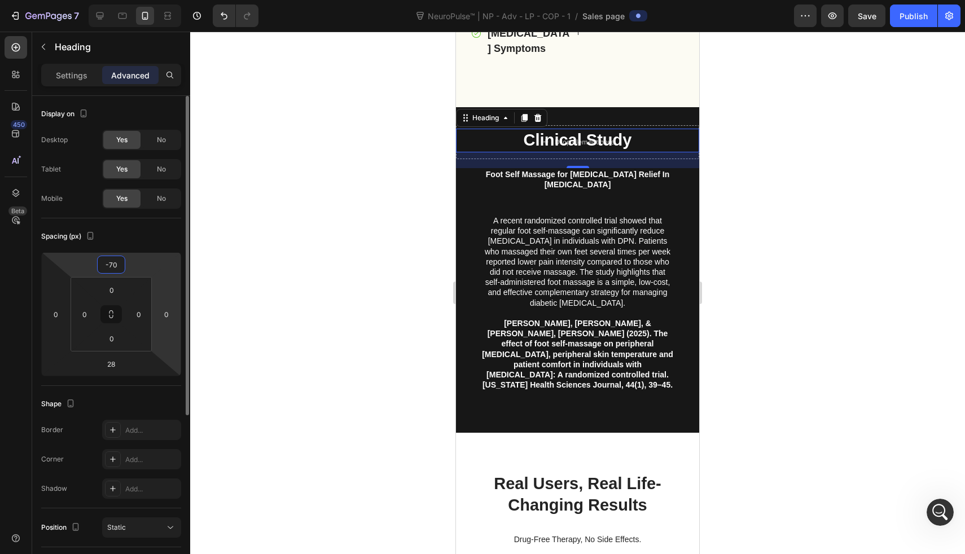
drag, startPoint x: 145, startPoint y: 275, endPoint x: 152, endPoint y: 295, distance: 21.3
click at [152, 0] on html "7 Version history NeuroPulse™ | NP - Adv - LP - COP - 1 / Sales page Preview Sa…" at bounding box center [482, 0] width 965 height 0
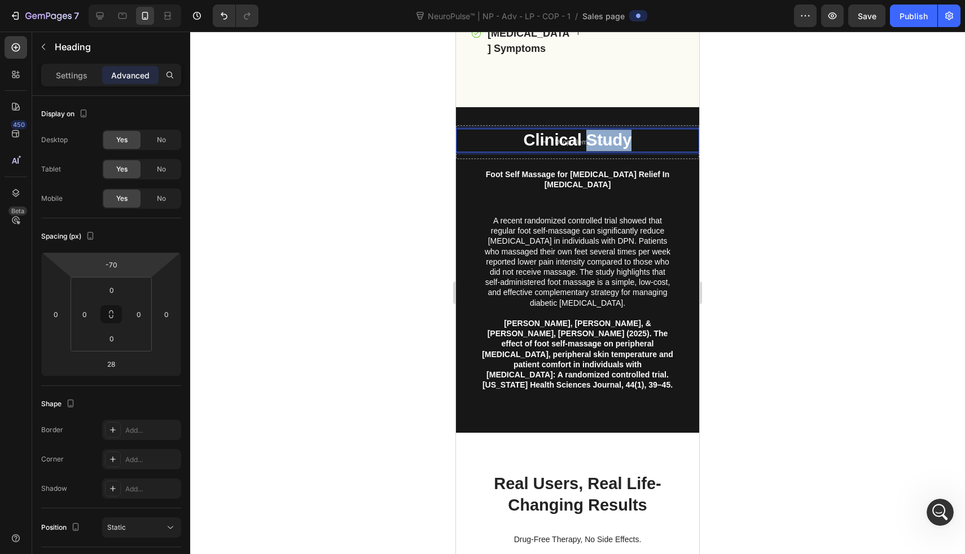
click at [598, 139] on span "Clinical Study" at bounding box center [578, 140] width 108 height 18
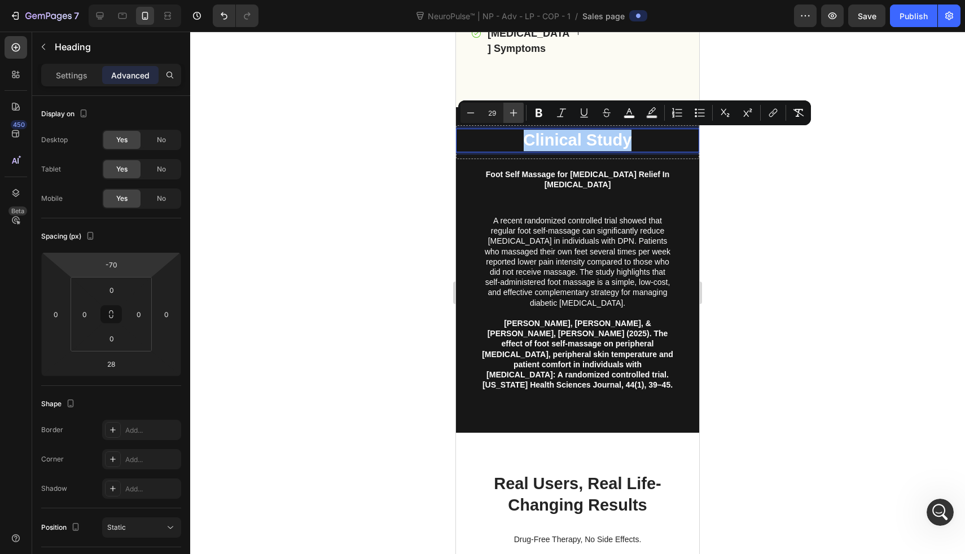
click at [517, 114] on icon "Editor contextual toolbar" at bounding box center [513, 112] width 11 height 11
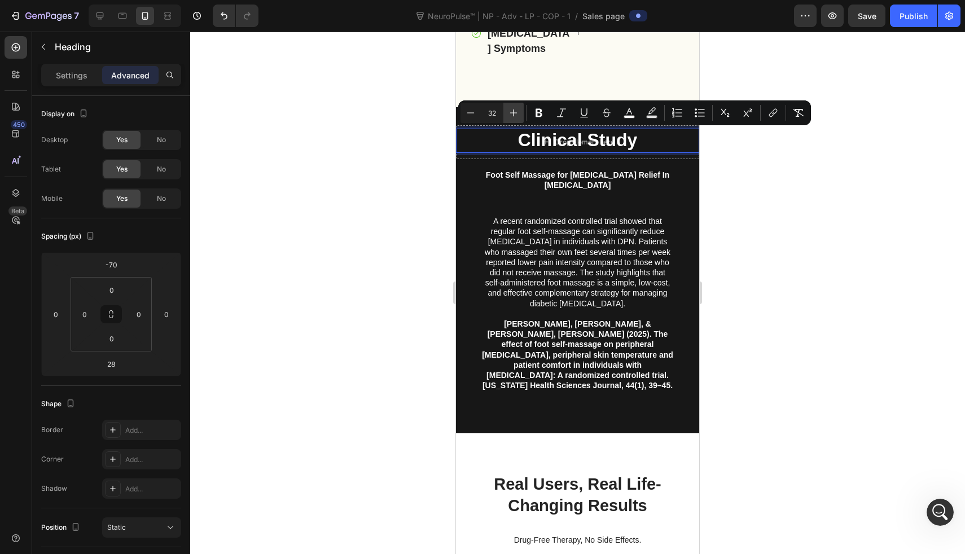
click at [517, 114] on icon "Editor contextual toolbar" at bounding box center [513, 112] width 11 height 11
type input "33"
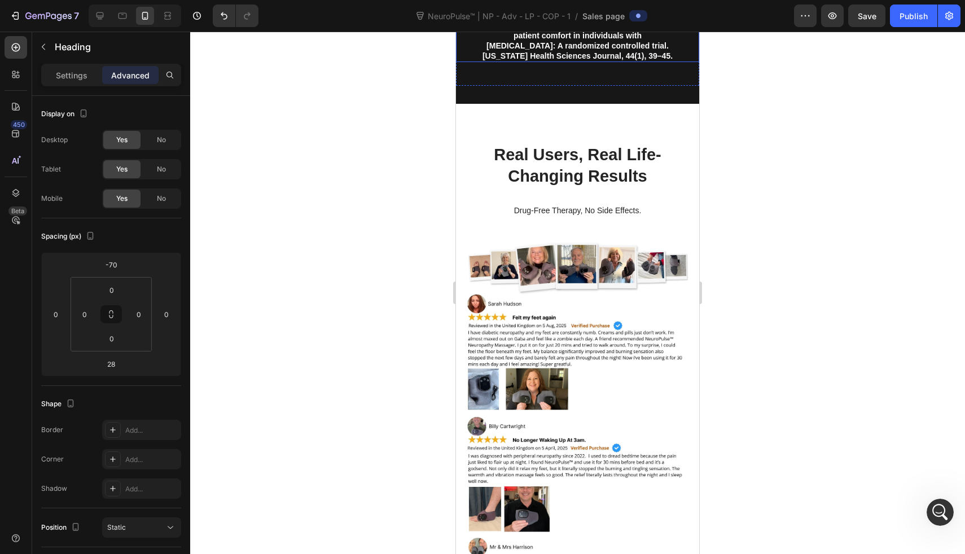
scroll to position [4480, 0]
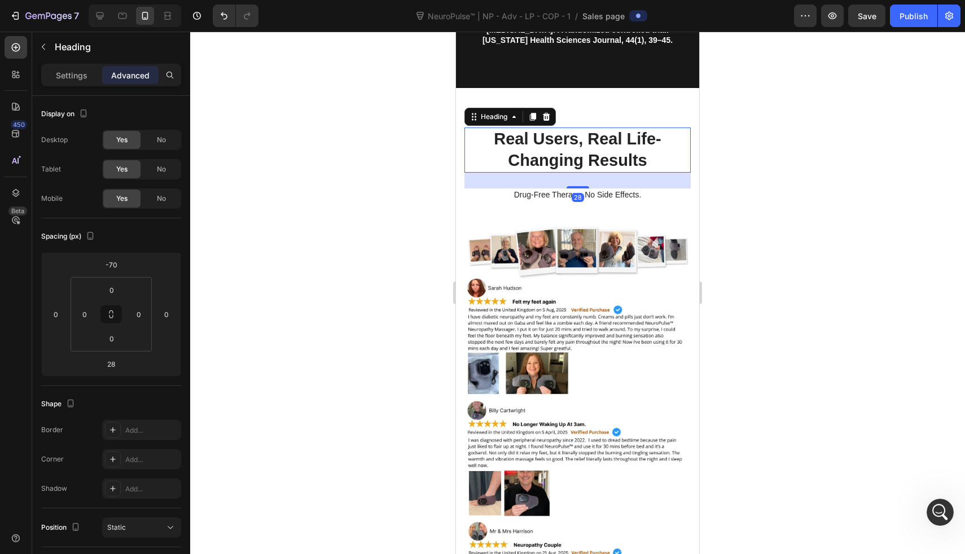
click at [570, 158] on h2 "Real Users, Real Life-Changing Results" at bounding box center [578, 150] width 226 height 45
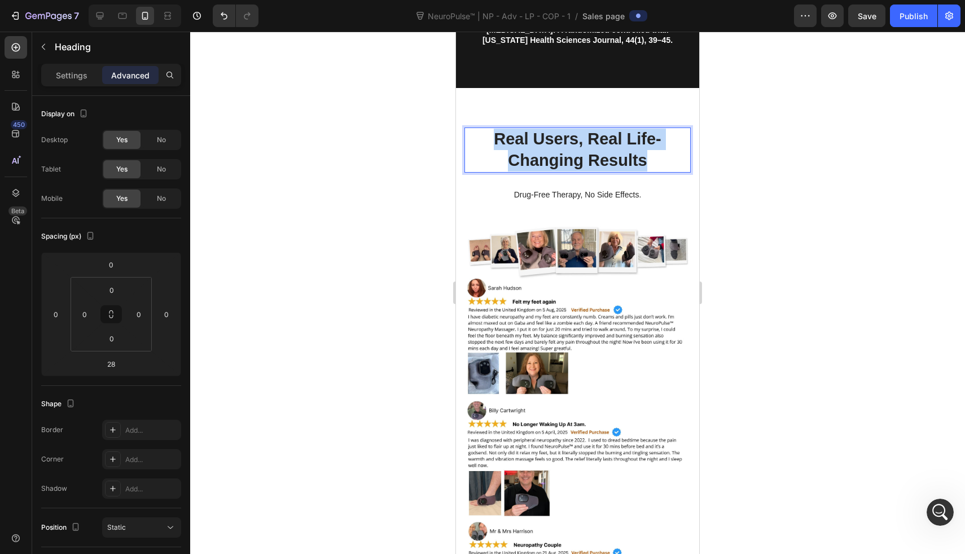
click at [570, 158] on p "Real Users, Real Life-Changing Results" at bounding box center [578, 150] width 224 height 42
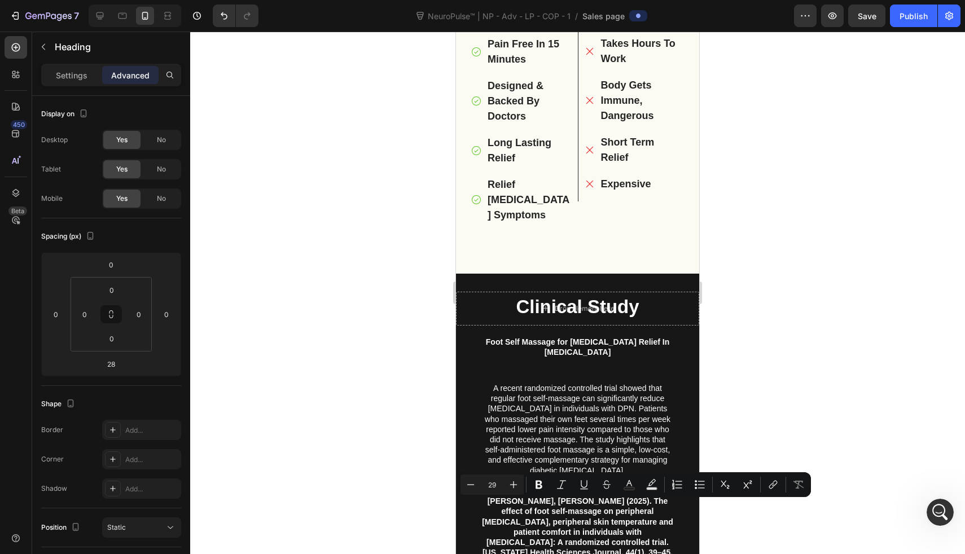
type input "16"
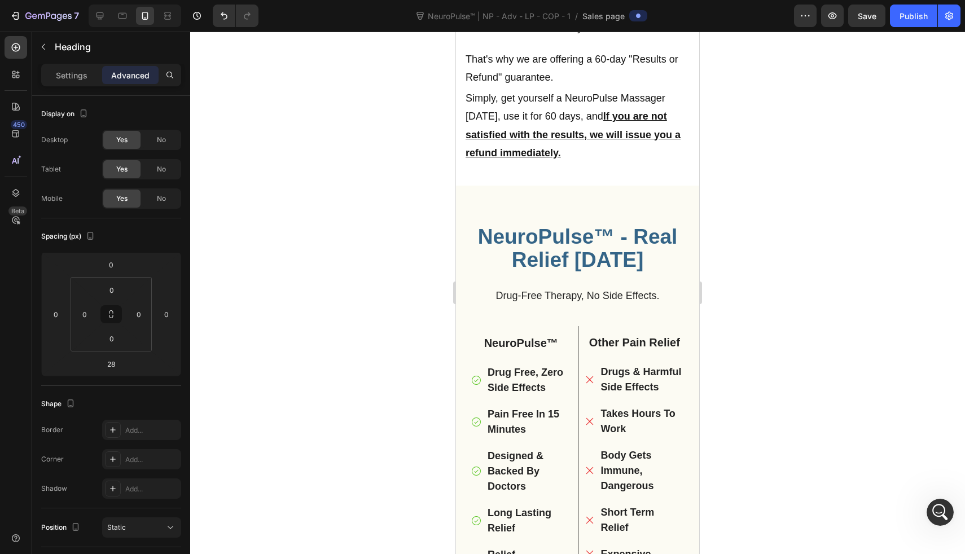
scroll to position [3614, 0]
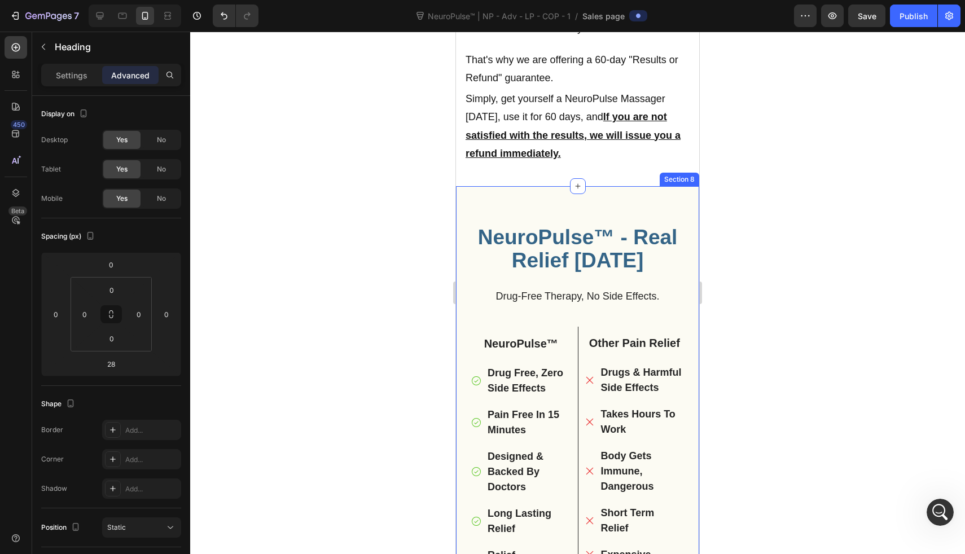
click at [567, 226] on span "NeuroPulse™ - Real Relief [DATE]" at bounding box center [578, 249] width 200 height 46
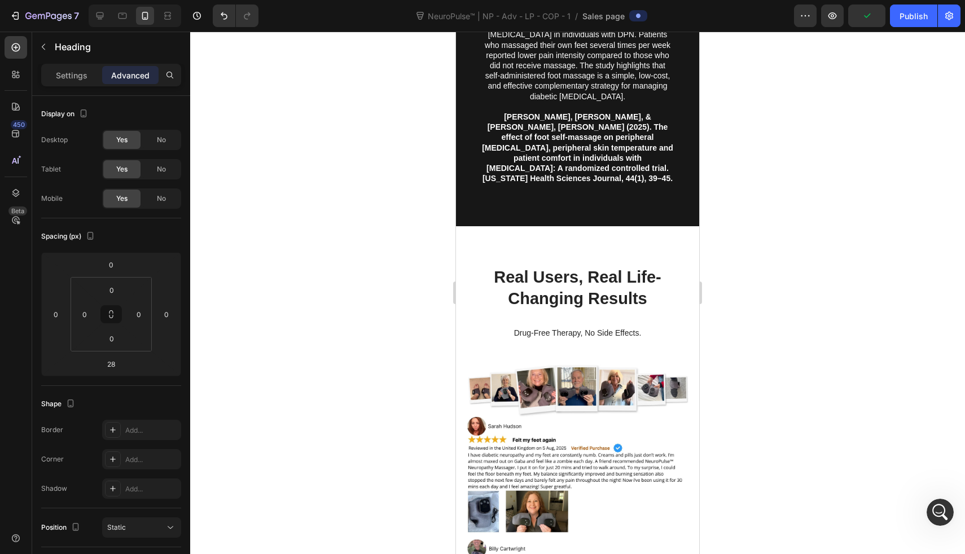
scroll to position [4347, 0]
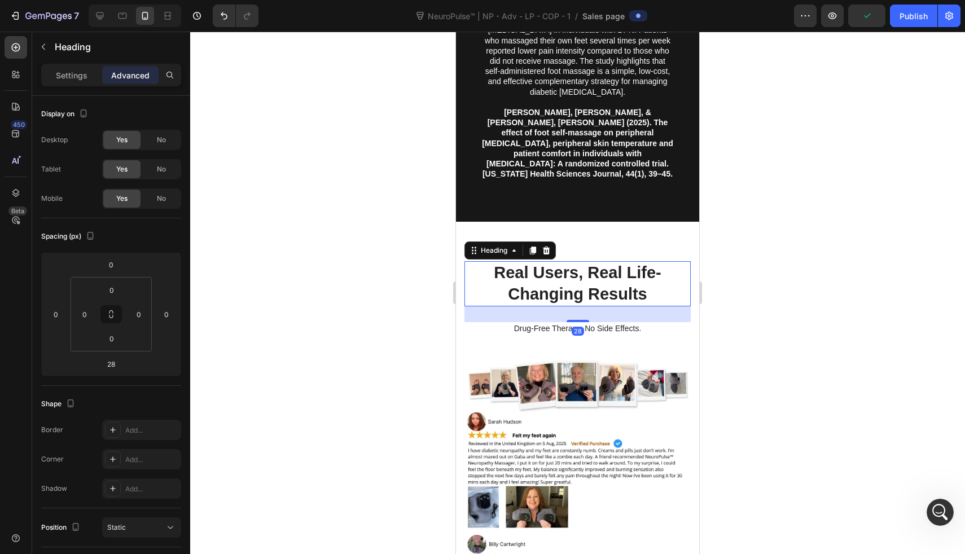
click at [568, 285] on h2 "Real Users, Real Life-Changing Results" at bounding box center [578, 283] width 226 height 45
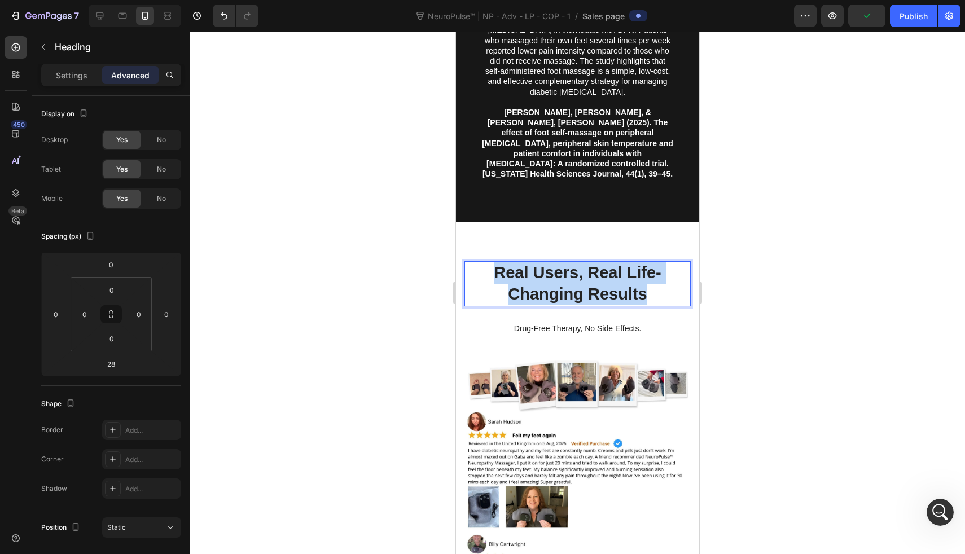
click at [568, 285] on p "Real Users, Real Life-Changing Results" at bounding box center [578, 283] width 224 height 42
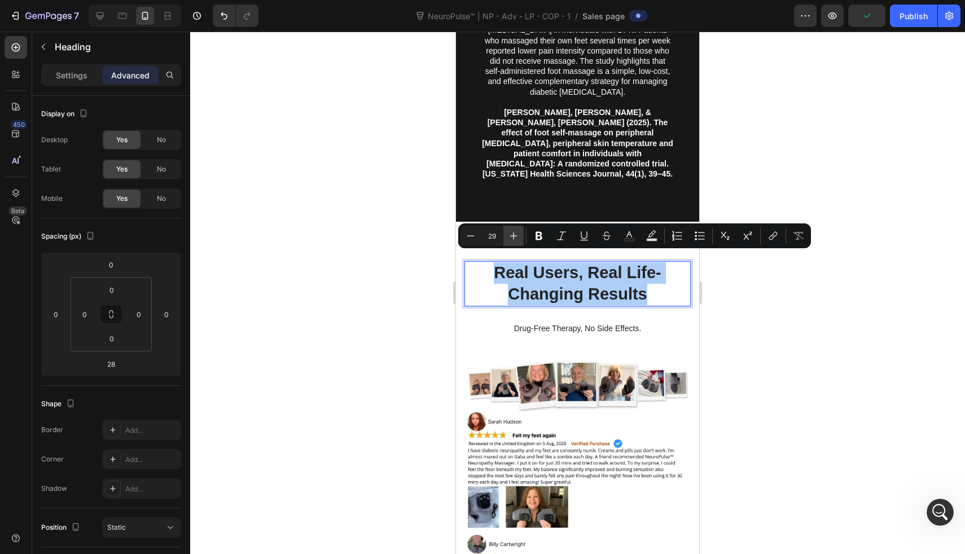
click at [519, 237] on button "Plus" at bounding box center [514, 236] width 20 height 20
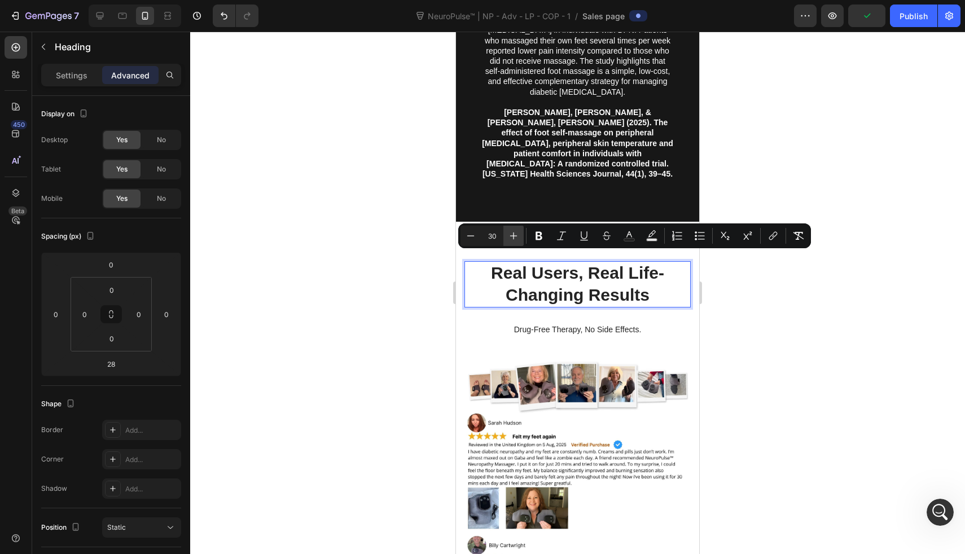
click at [519, 237] on button "Plus" at bounding box center [514, 236] width 20 height 20
type input "31"
click at [519, 237] on div "Real Users, Real Life-Changing Results Heading 28 Drug-Free Therapy, No Side Ef…" at bounding box center [577, 545] width 243 height 647
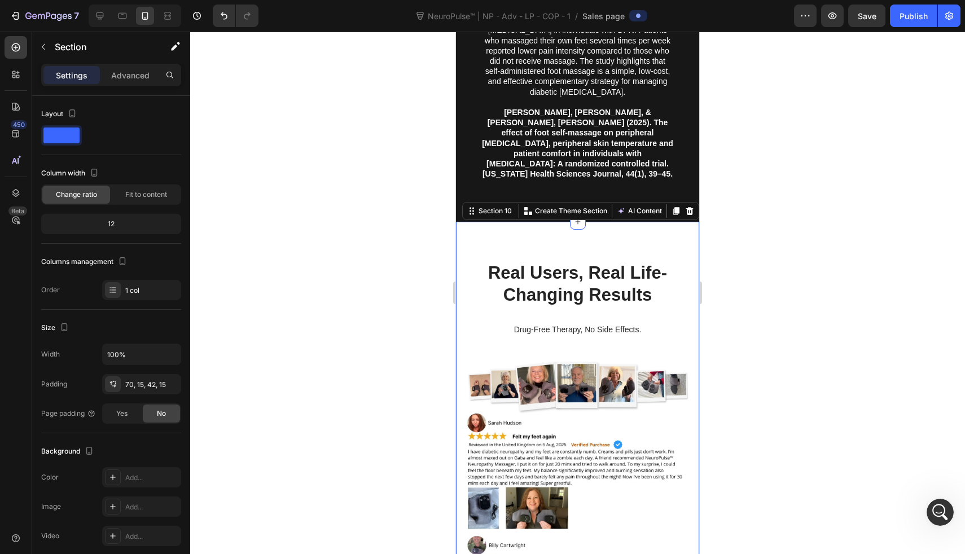
click at [519, 237] on div "⁠⁠⁠⁠⁠⁠⁠ Real Users, Real Life-Changing Results Heading Drug-Free Therapy, No Si…" at bounding box center [577, 545] width 243 height 647
click at [524, 292] on span "Real Users, Real Life-Changing Results" at bounding box center [577, 284] width 179 height 42
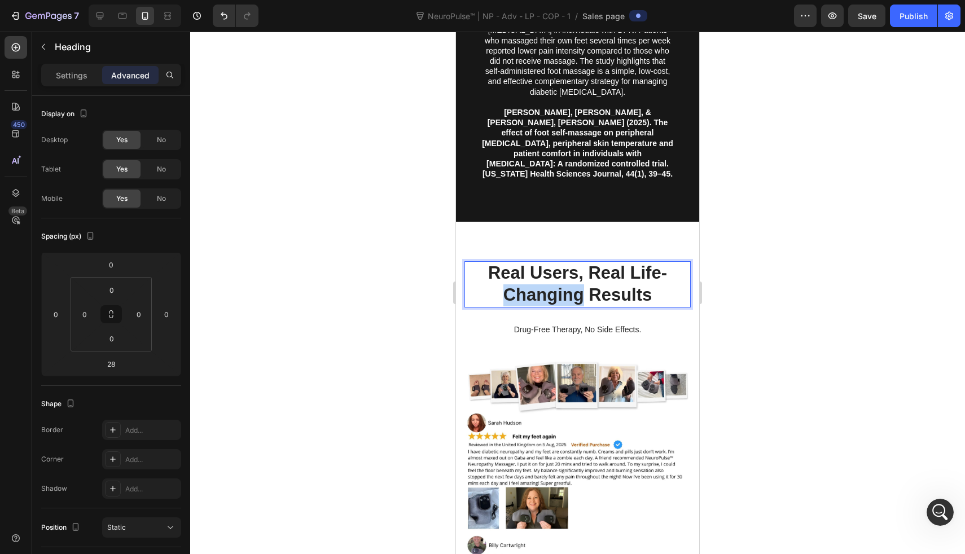
click at [524, 291] on span "Real Users, Real Life-Changing Results" at bounding box center [577, 284] width 179 height 42
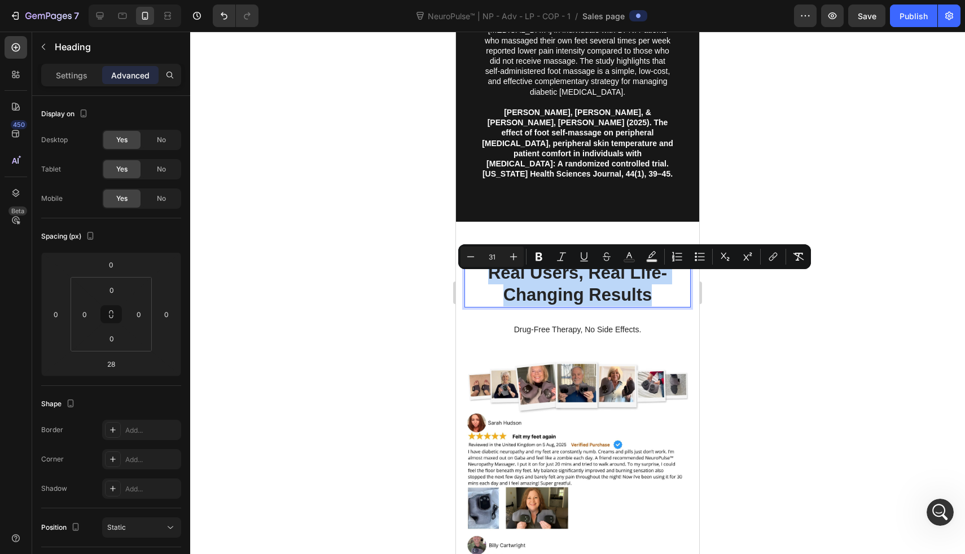
click at [524, 291] on span "Real Users, Real Life-Changing Results" at bounding box center [577, 284] width 179 height 42
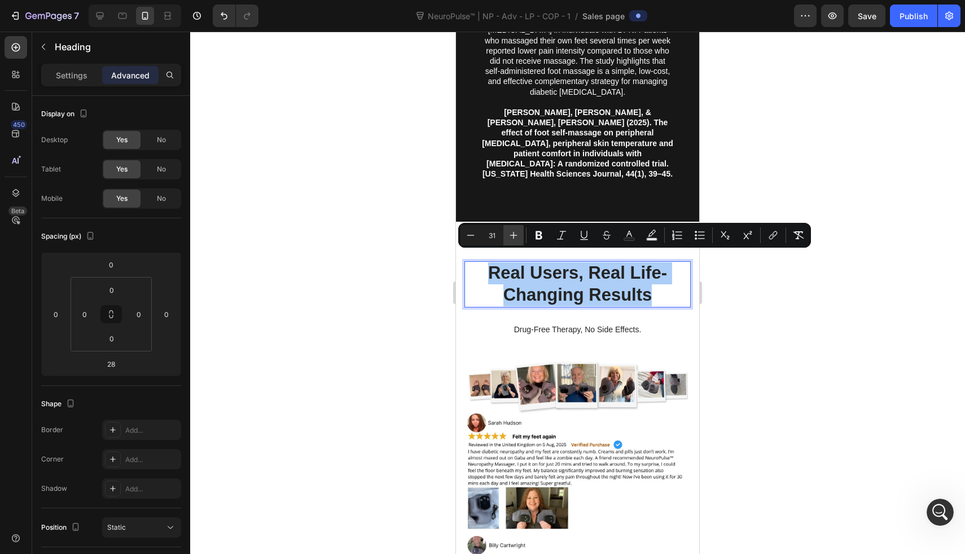
click at [511, 234] on icon "Editor contextual toolbar" at bounding box center [513, 235] width 11 height 11
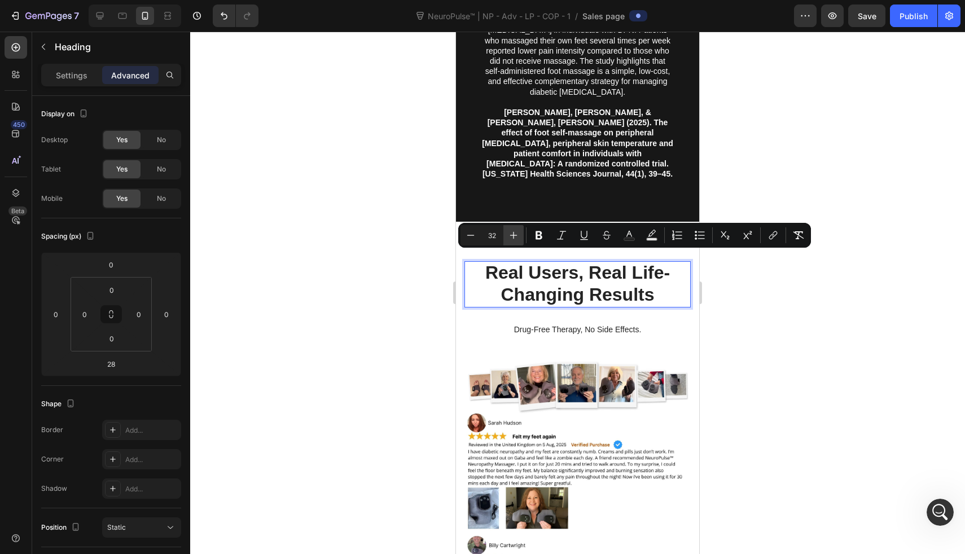
click at [511, 234] on icon "Editor contextual toolbar" at bounding box center [513, 235] width 11 height 11
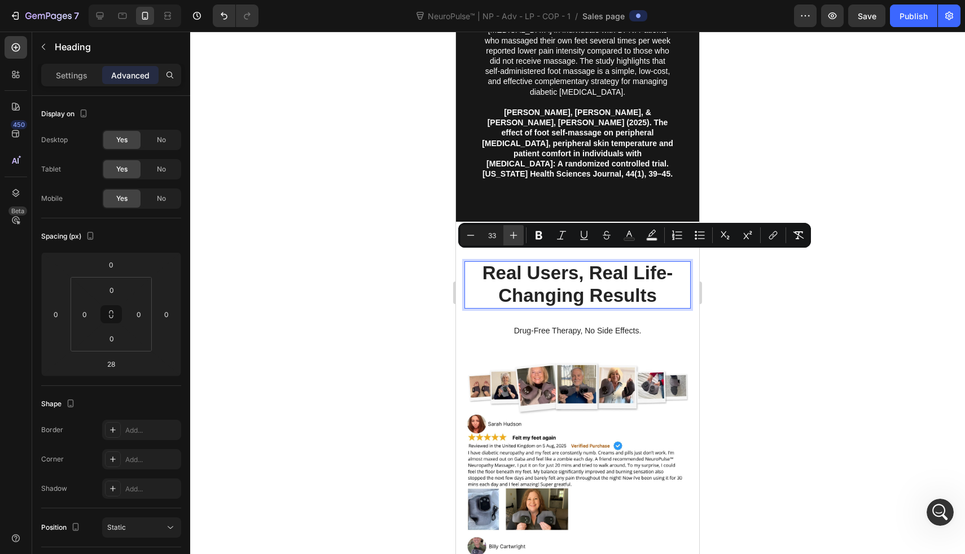
click at [511, 234] on icon "Editor contextual toolbar" at bounding box center [513, 235] width 11 height 11
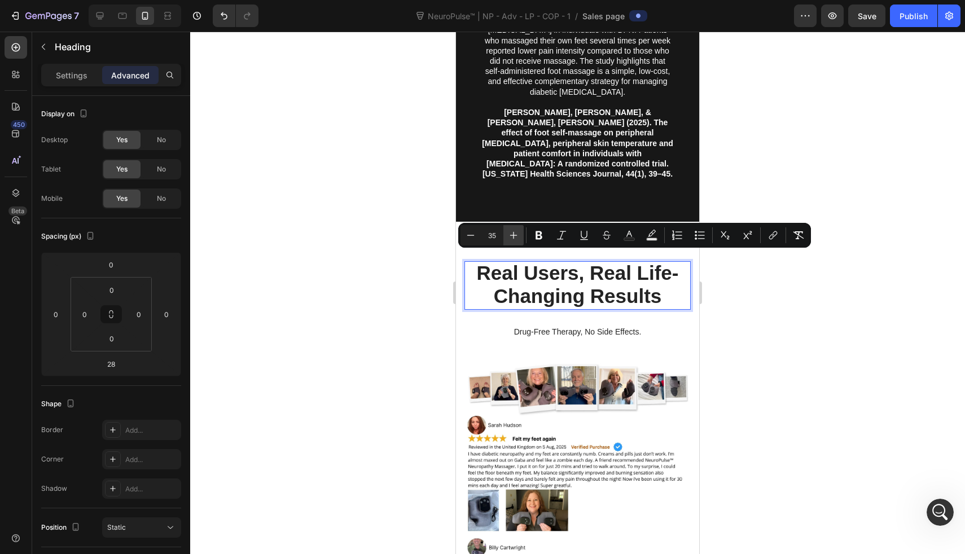
click at [511, 234] on icon "Editor contextual toolbar" at bounding box center [513, 235] width 11 height 11
type input "37"
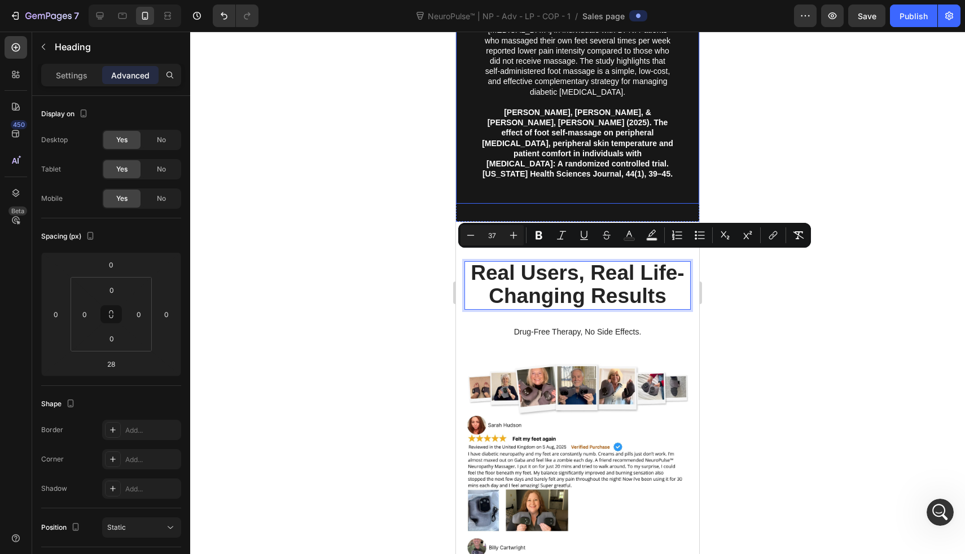
click at [528, 173] on div "Clinical Study Heading Foot Self Massage for Neuropathic Pain Relief In Diabete…" at bounding box center [577, 80] width 243 height 248
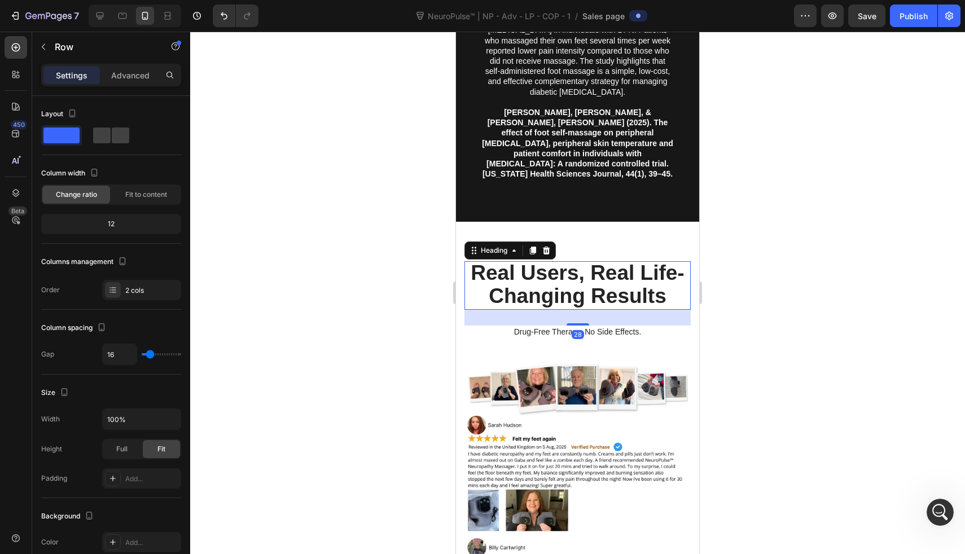
click at [528, 277] on span "Real Users, Real Life-Changing Results" at bounding box center [577, 284] width 213 height 46
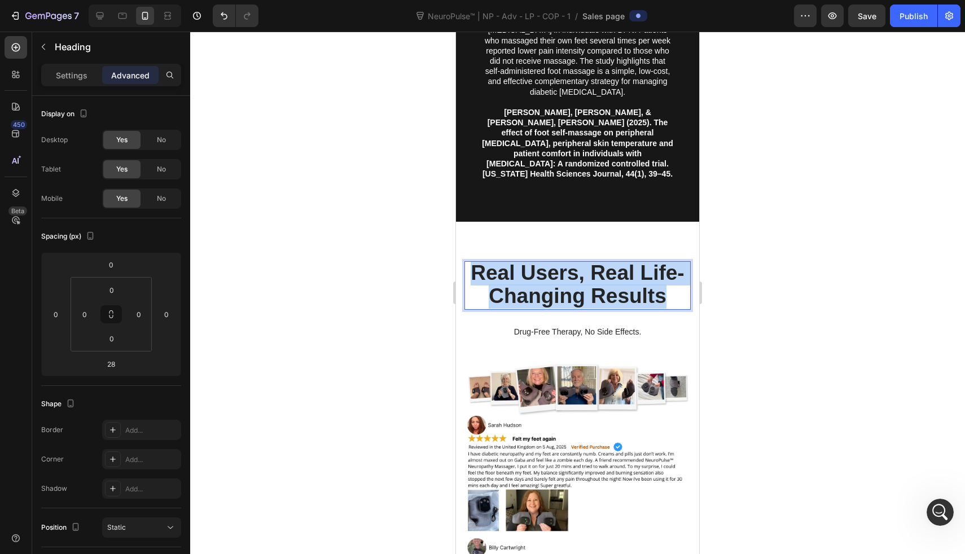
click at [528, 277] on span "Real Users, Real Life-Changing Results" at bounding box center [577, 284] width 213 height 46
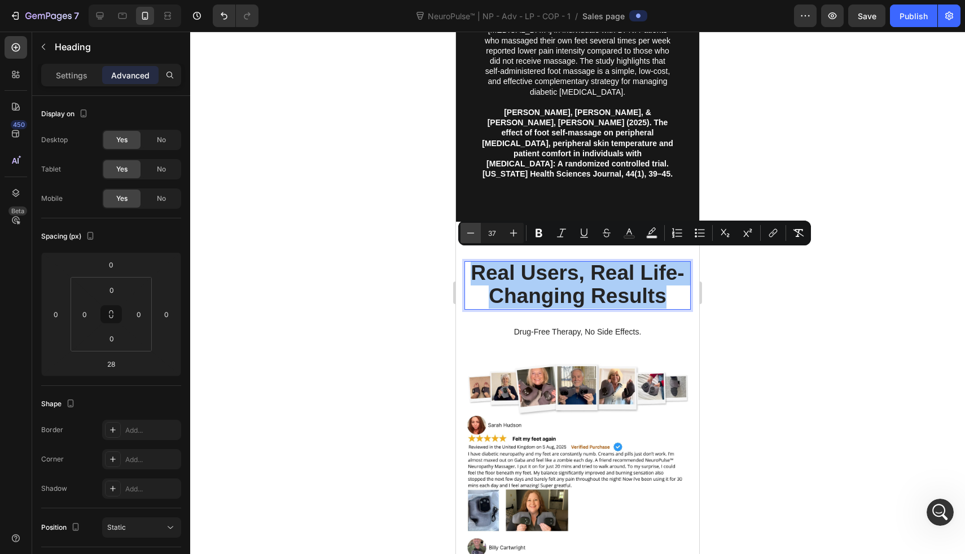
click at [464, 229] on button "Minus" at bounding box center [471, 233] width 20 height 20
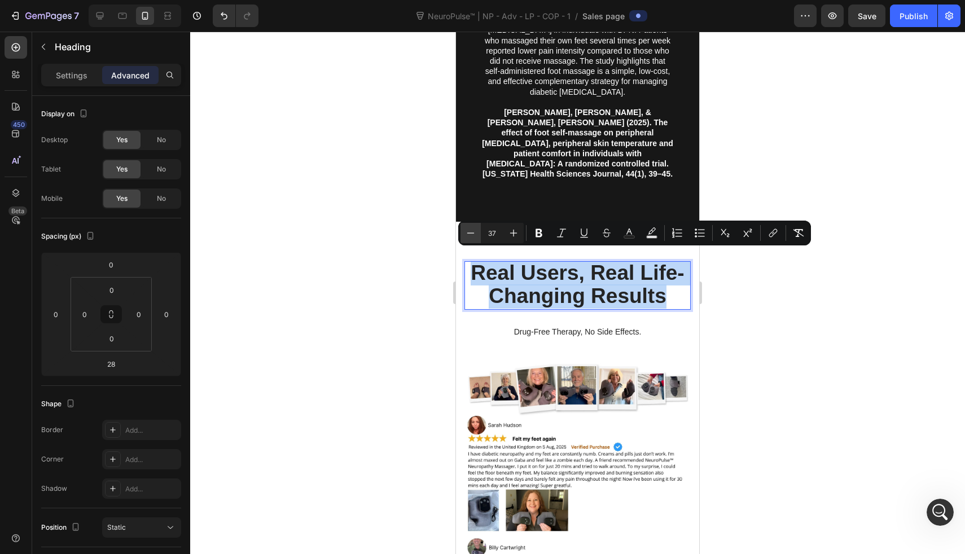
type input "36"
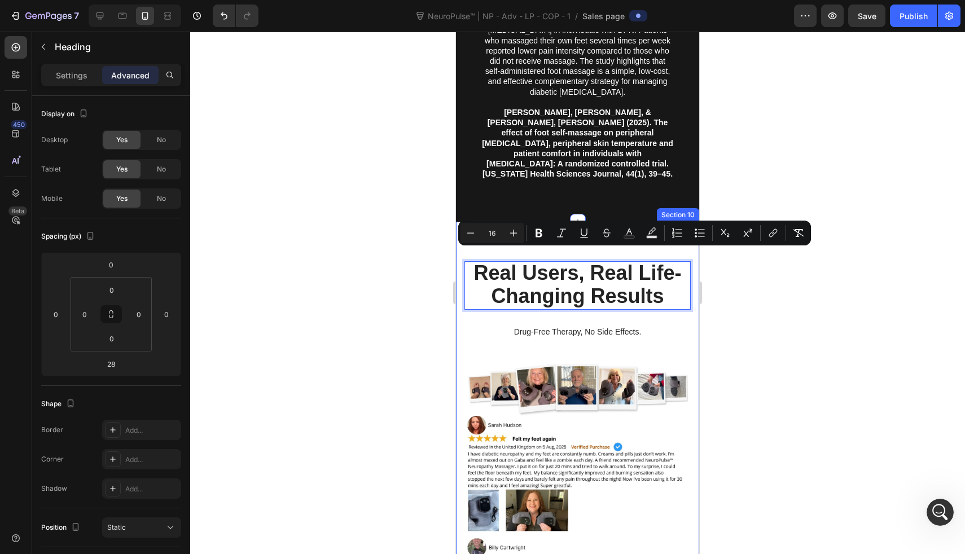
click at [507, 171] on div "Clinical Study Heading Foot Self Massage for Neuropathic Pain Relief In Diabete…" at bounding box center [577, 80] width 243 height 248
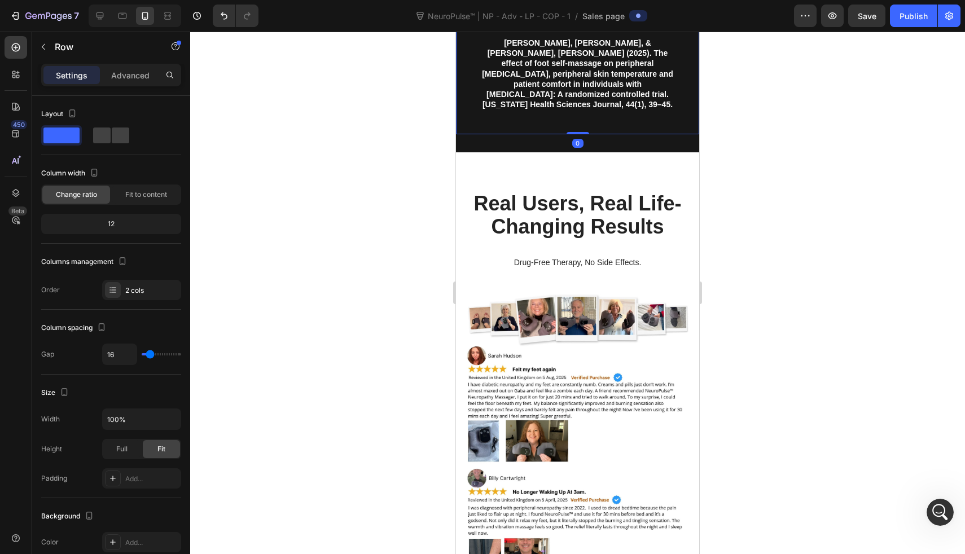
scroll to position [4498, 0]
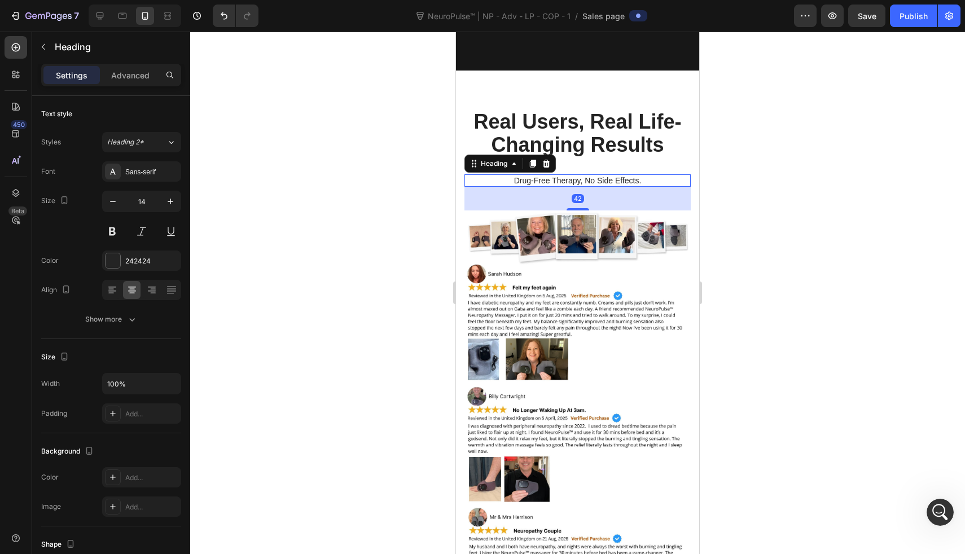
click at [518, 174] on h2 "Drug-Free Therapy, No Side Effects." at bounding box center [578, 180] width 226 height 12
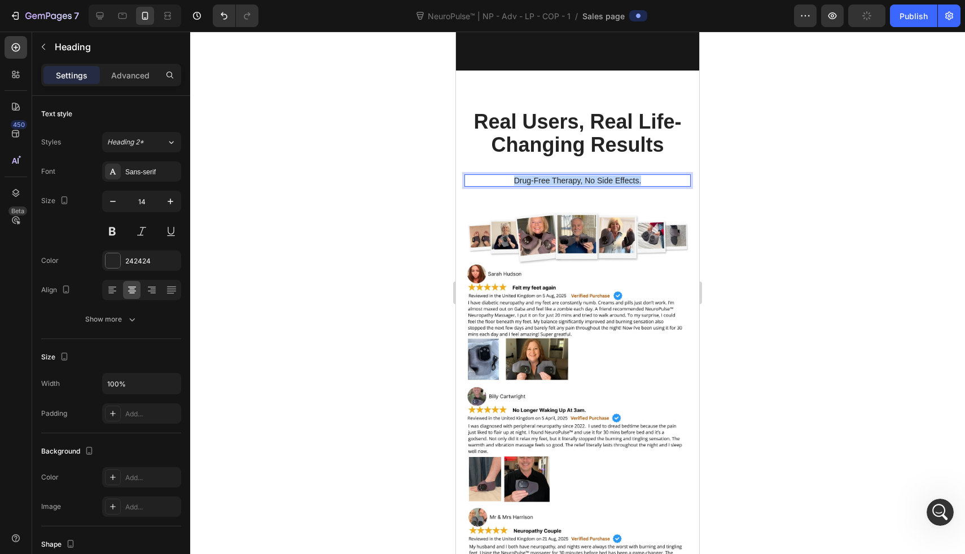
click at [518, 176] on p "Drug-Free Therapy, No Side Effects." at bounding box center [578, 181] width 224 height 10
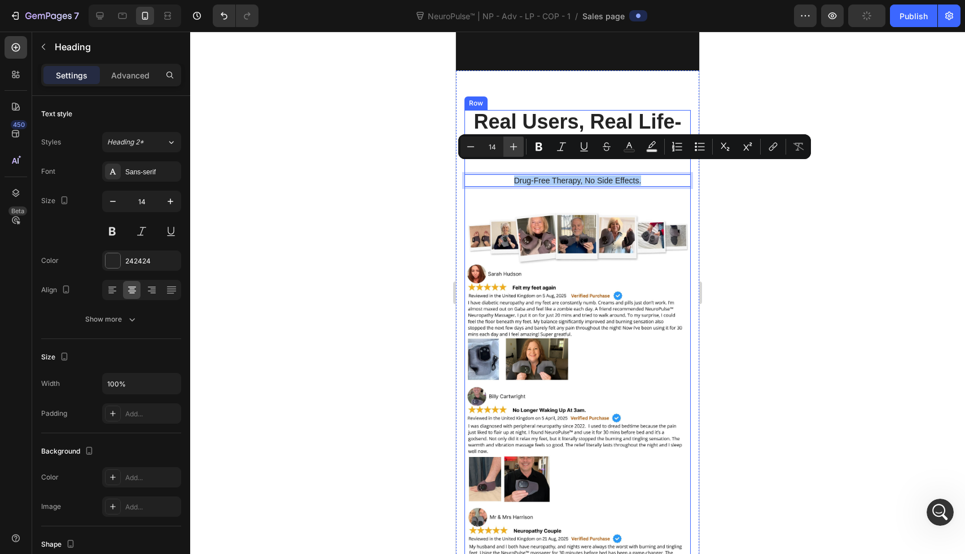
click at [509, 150] on icon "Editor contextual toolbar" at bounding box center [513, 146] width 11 height 11
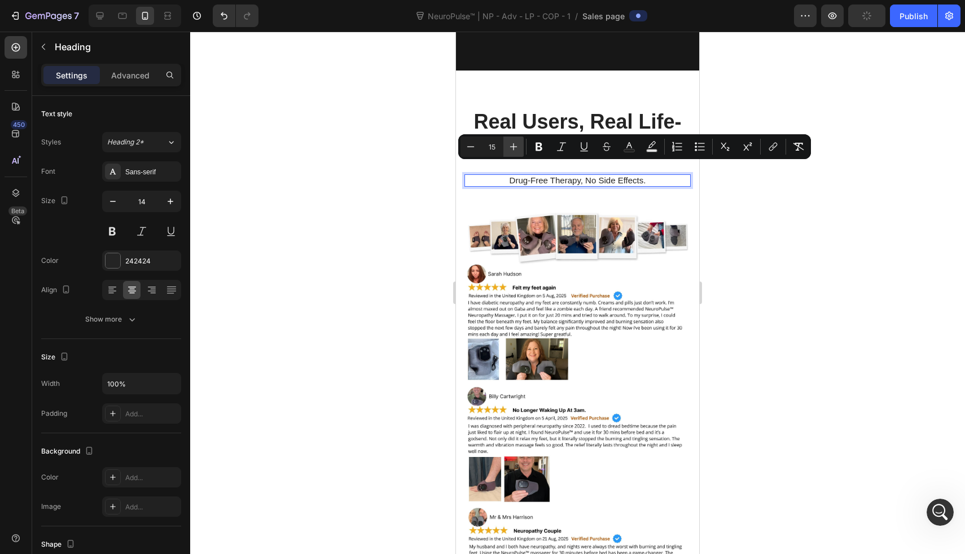
click at [509, 150] on icon "Editor contextual toolbar" at bounding box center [513, 146] width 11 height 11
type input "18"
click at [506, 228] on img at bounding box center [578, 238] width 226 height 54
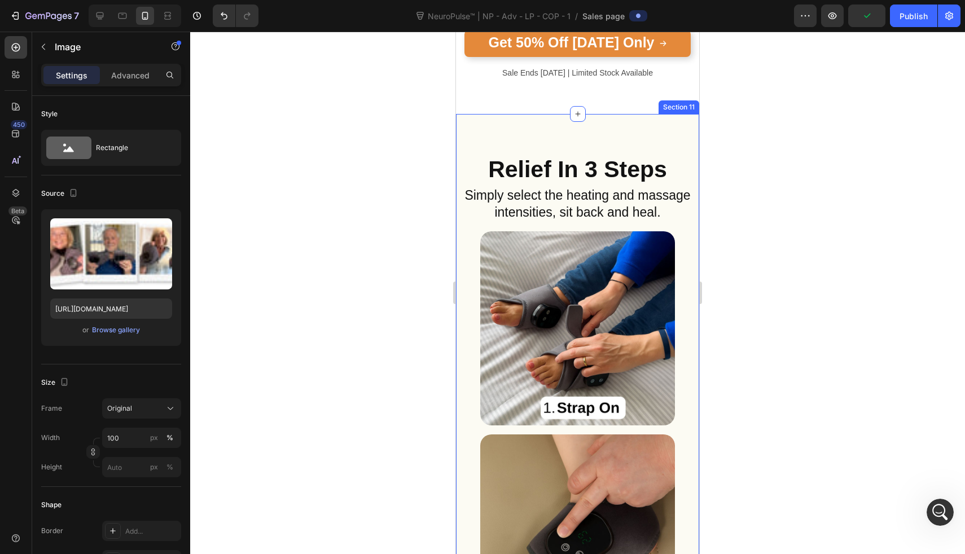
scroll to position [5096, 0]
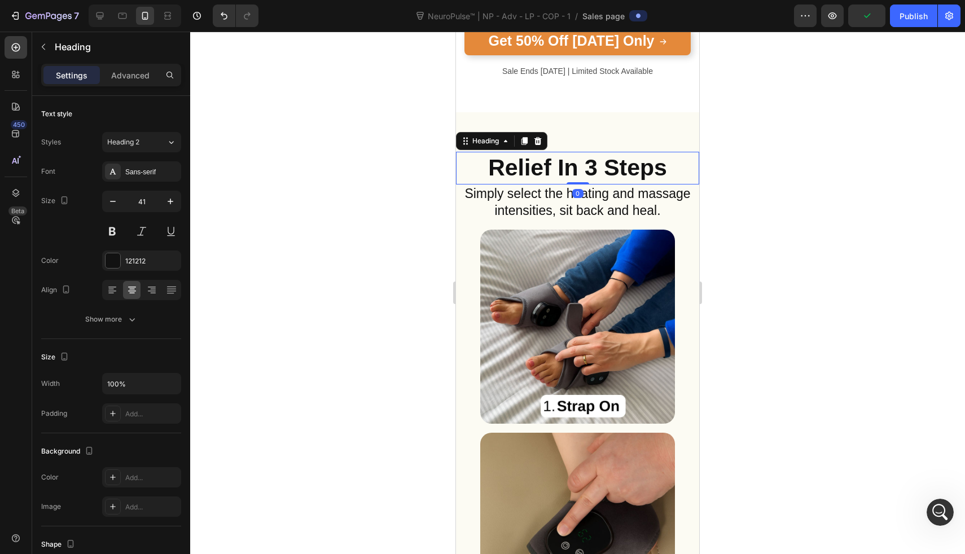
click at [542, 155] on strong "Relief In 3 Steps" at bounding box center [577, 168] width 179 height 26
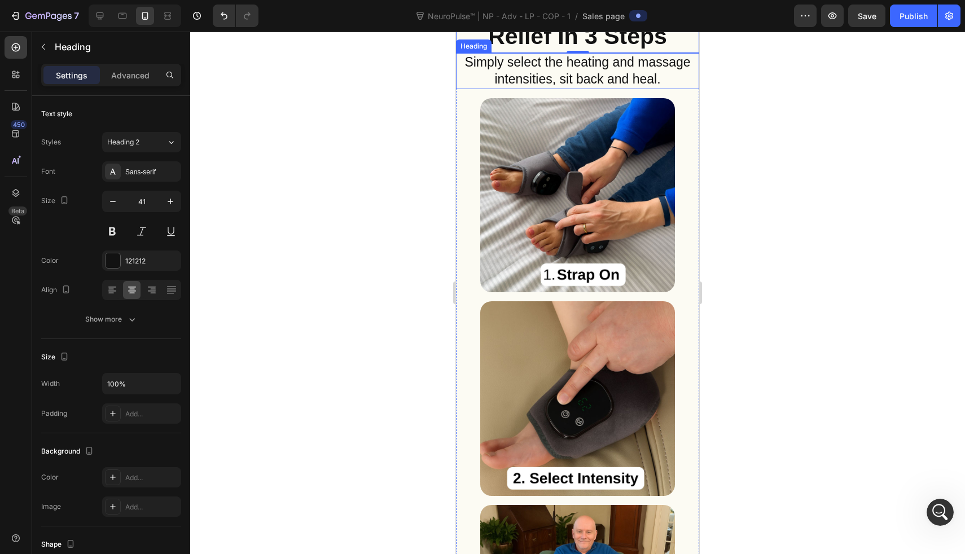
scroll to position [5156, 0]
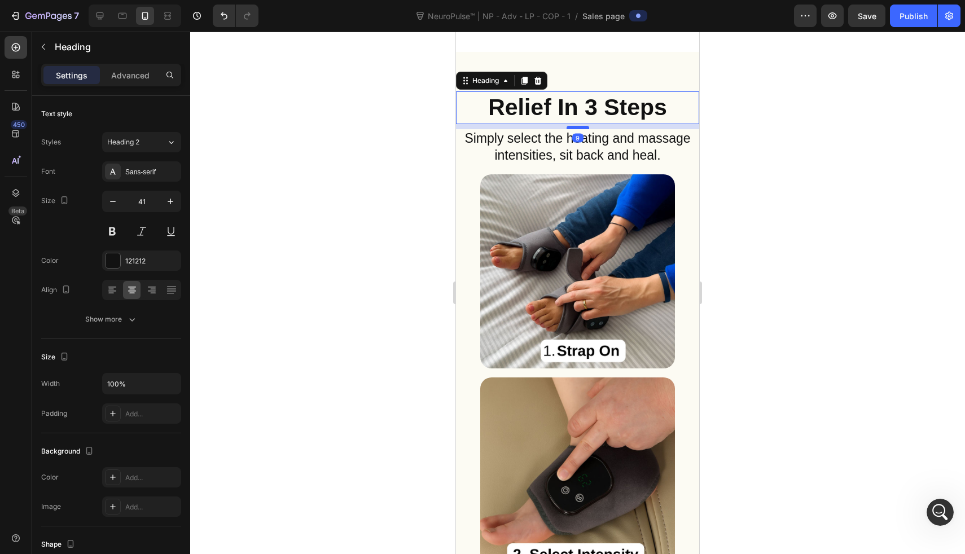
click at [570, 126] on div at bounding box center [578, 127] width 23 height 3
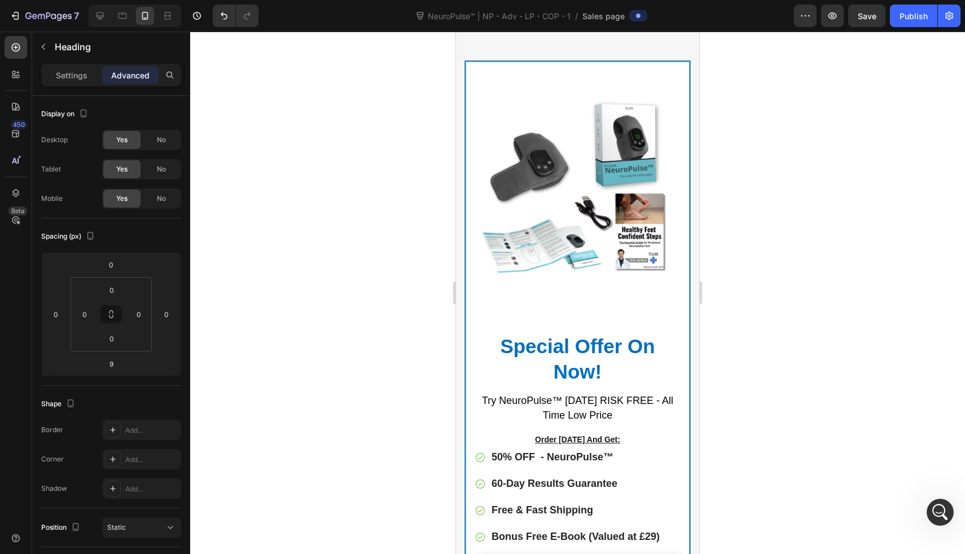
scroll to position [5912, 0]
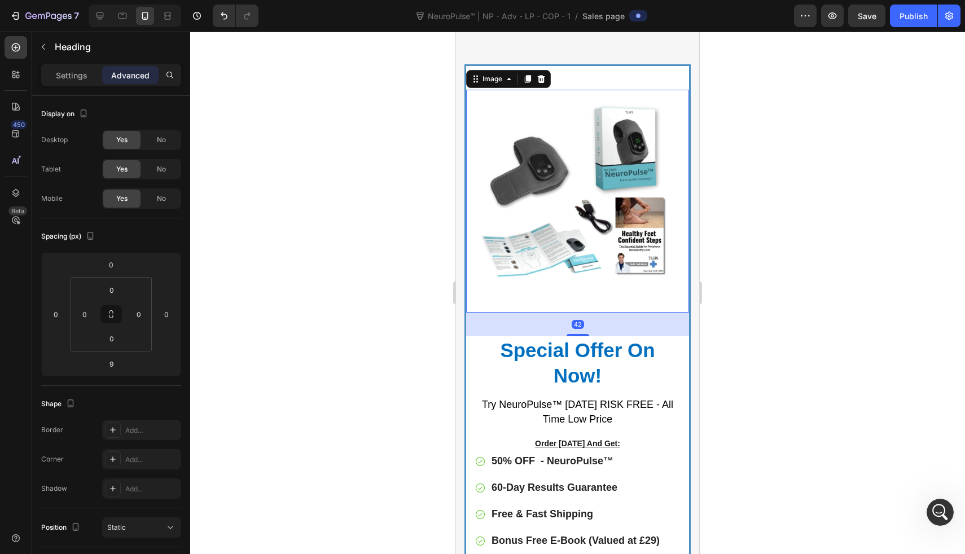
click at [580, 141] on img at bounding box center [577, 201] width 223 height 223
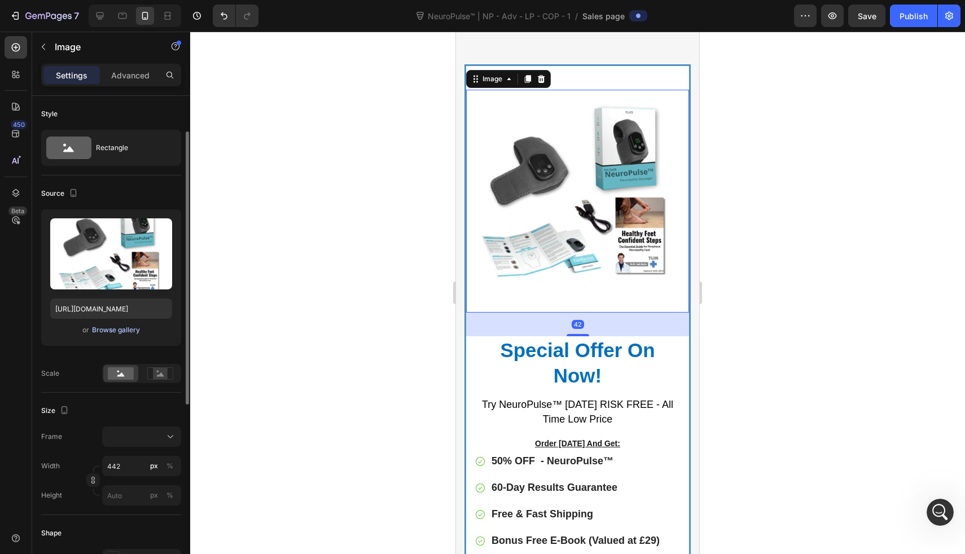
scroll to position [45, 0]
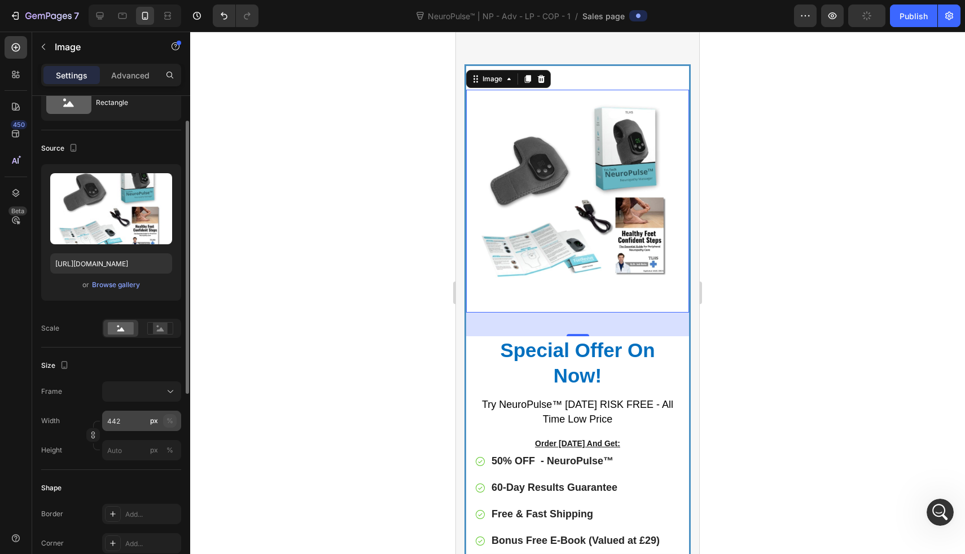
click at [165, 422] on button "%" at bounding box center [170, 421] width 14 height 14
click at [130, 420] on input "442" at bounding box center [141, 421] width 79 height 20
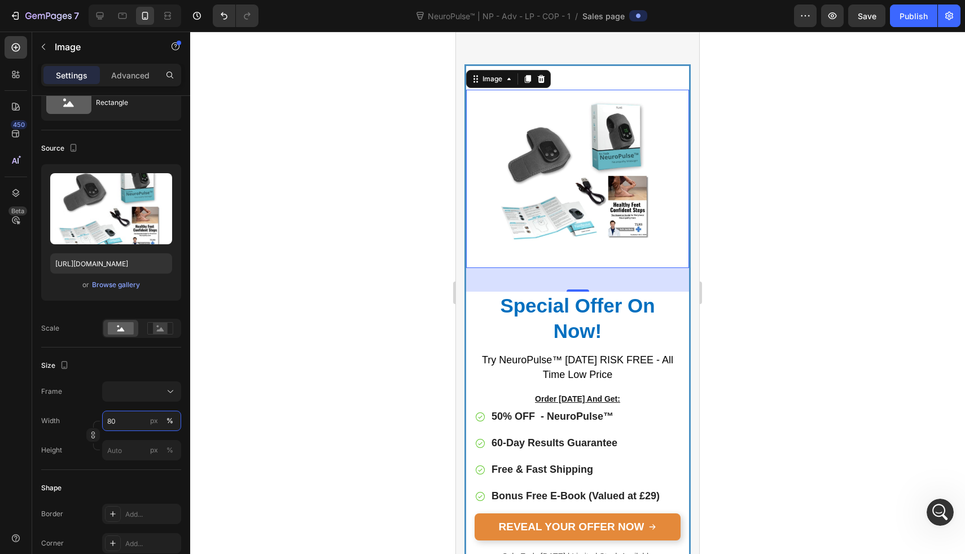
type input "80"
click at [338, 350] on div at bounding box center [577, 293] width 775 height 523
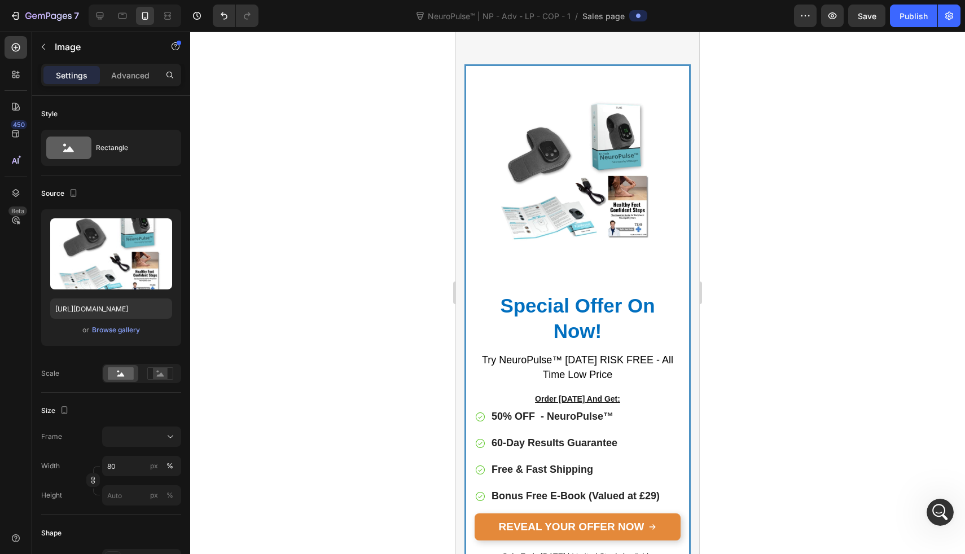
click at [535, 189] on img at bounding box center [578, 179] width 178 height 178
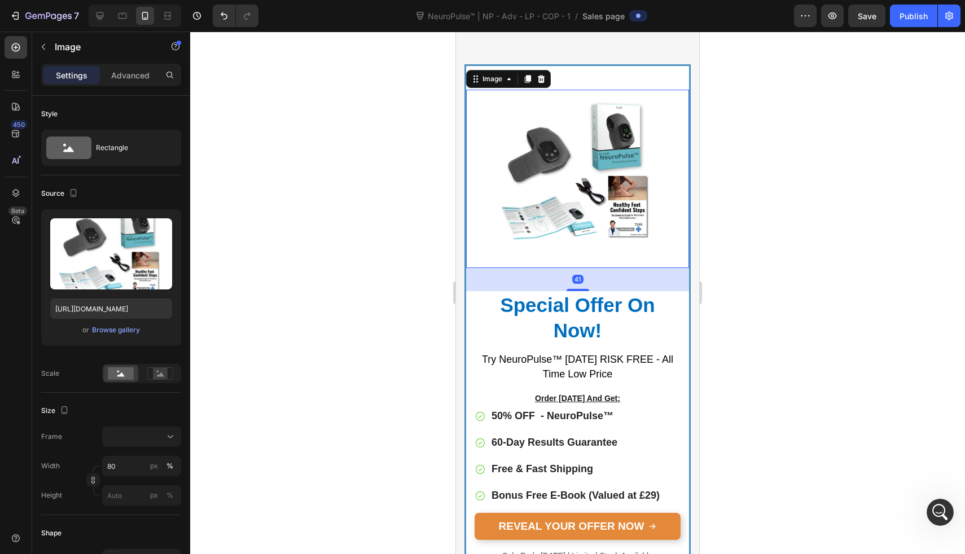
drag, startPoint x: 568, startPoint y: 283, endPoint x: 568, endPoint y: 159, distance: 123.6
click at [568, 164] on div "Image 41" at bounding box center [577, 179] width 223 height 178
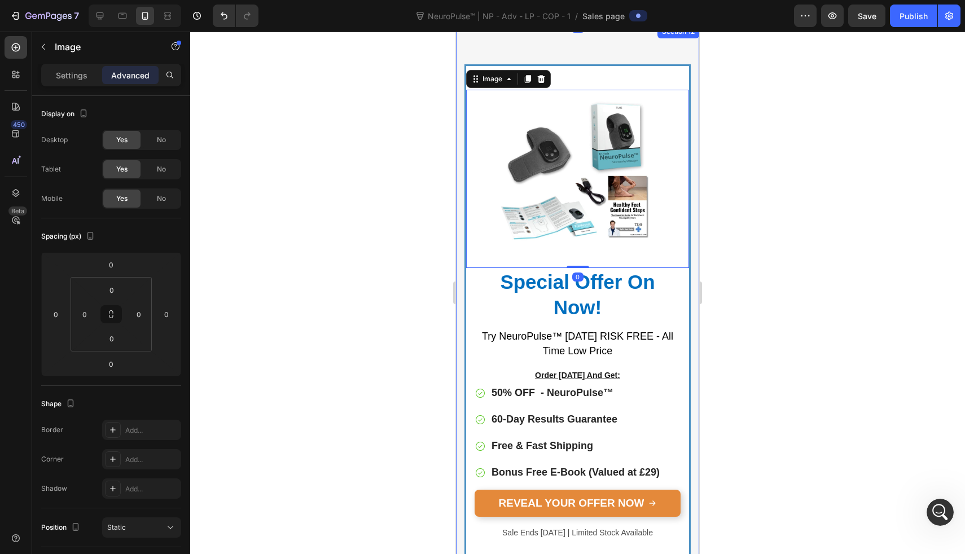
click at [422, 186] on div at bounding box center [577, 293] width 775 height 523
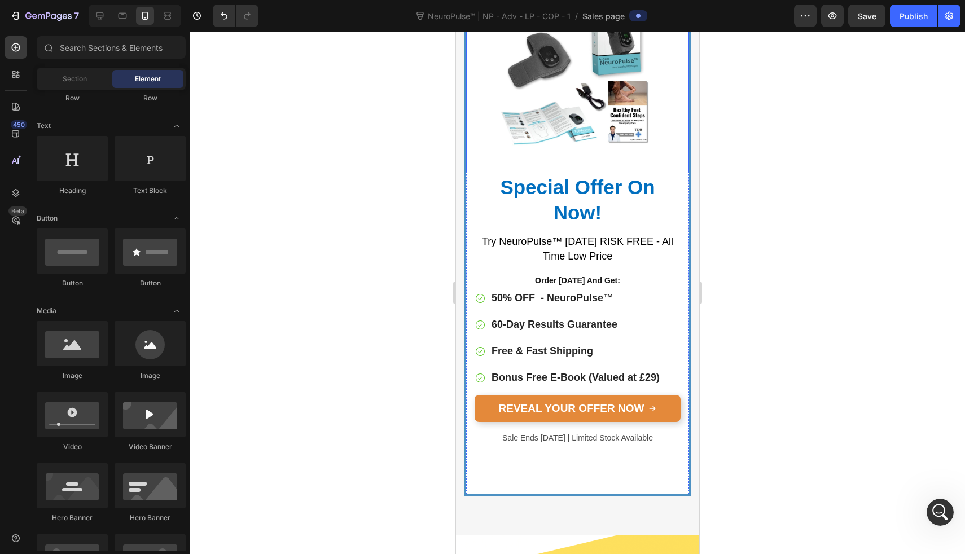
scroll to position [6008, 0]
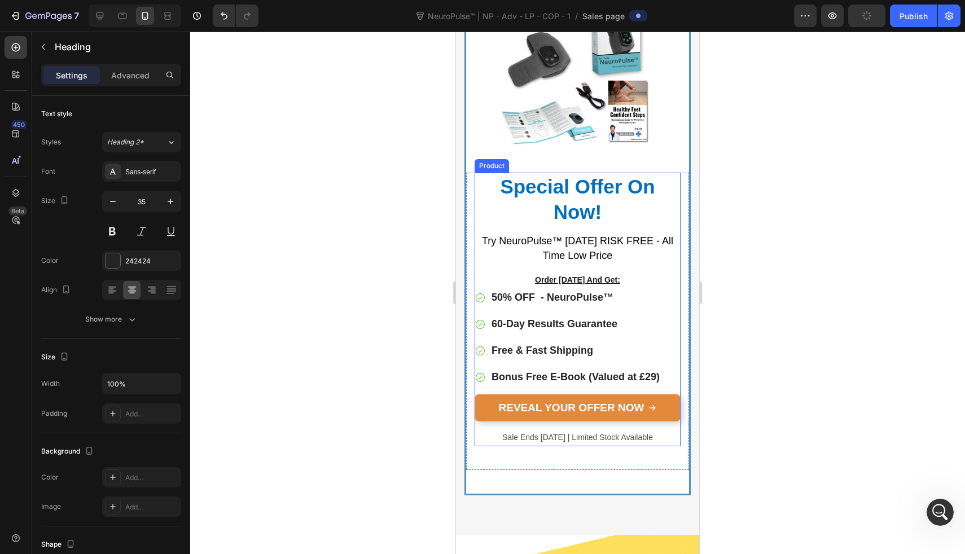
click at [570, 181] on span "Special Offer On Now!" at bounding box center [577, 200] width 155 height 48
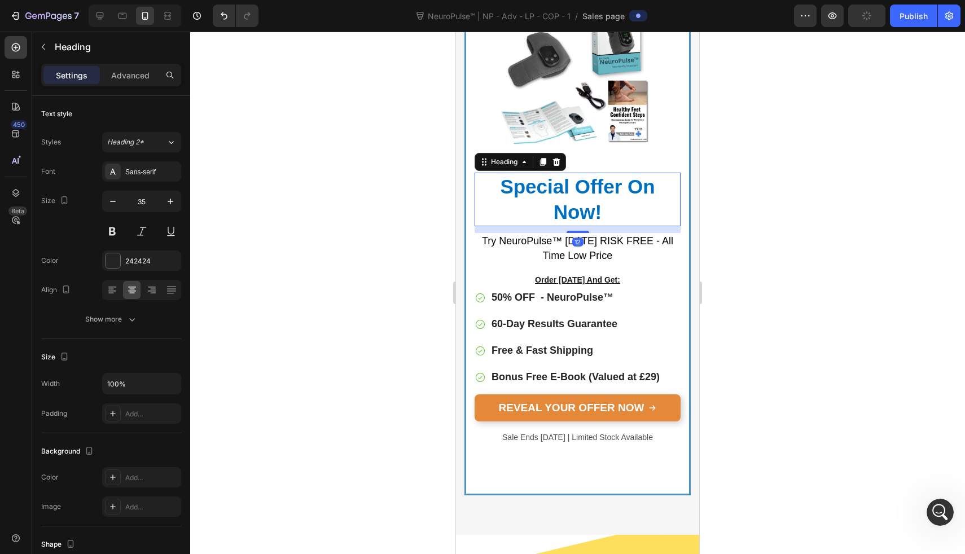
click at [570, 181] on span "Special Offer On Now!" at bounding box center [577, 200] width 155 height 48
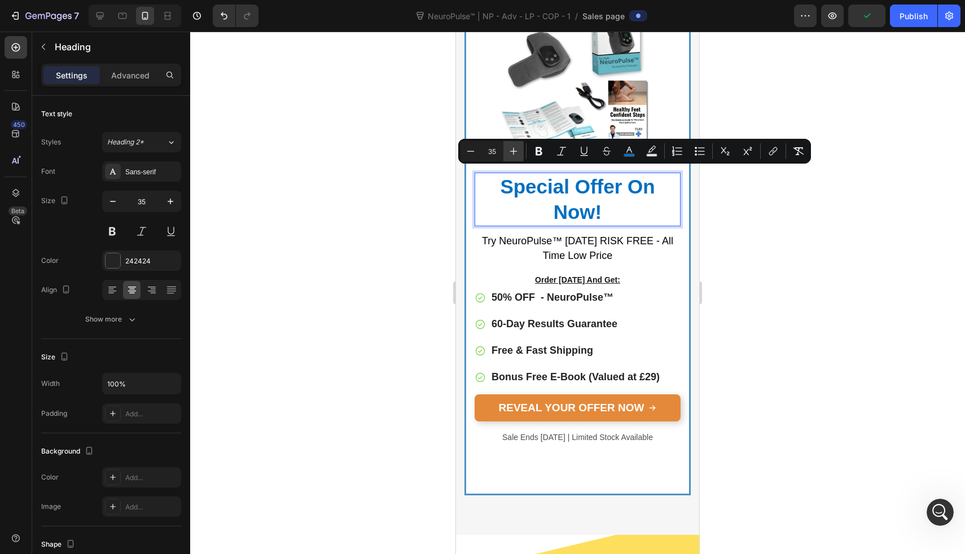
click at [512, 156] on icon "Editor contextual toolbar" at bounding box center [513, 151] width 11 height 11
type input "38"
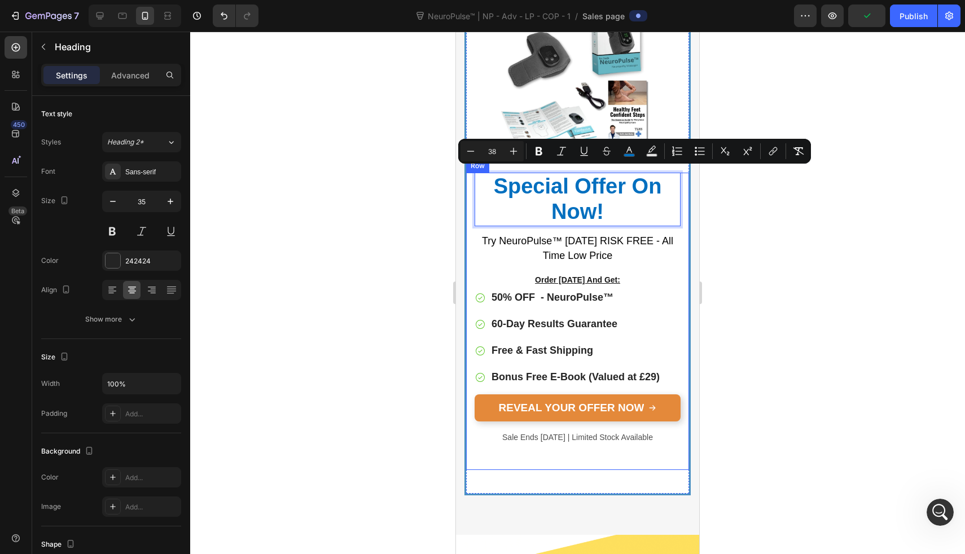
click at [415, 209] on div at bounding box center [577, 293] width 775 height 523
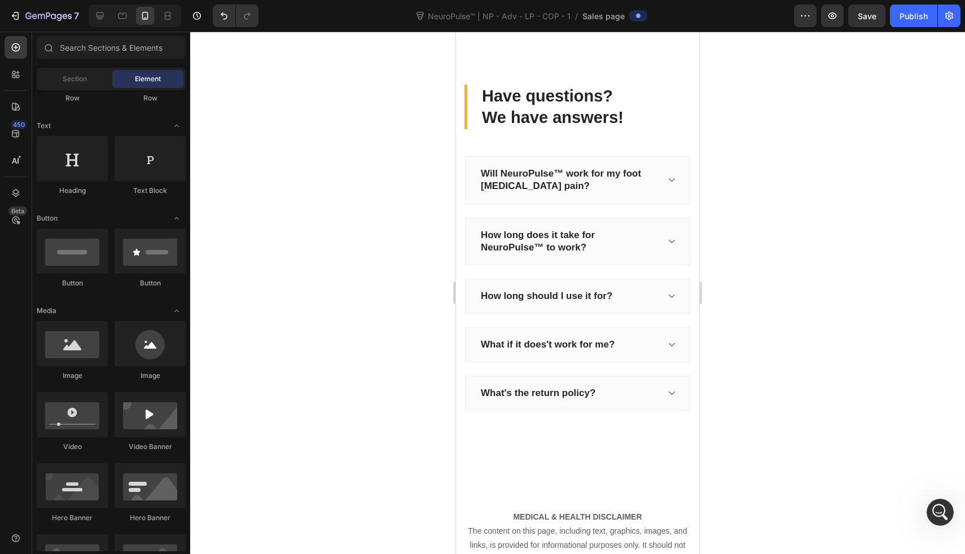
scroll to position [7886, 0]
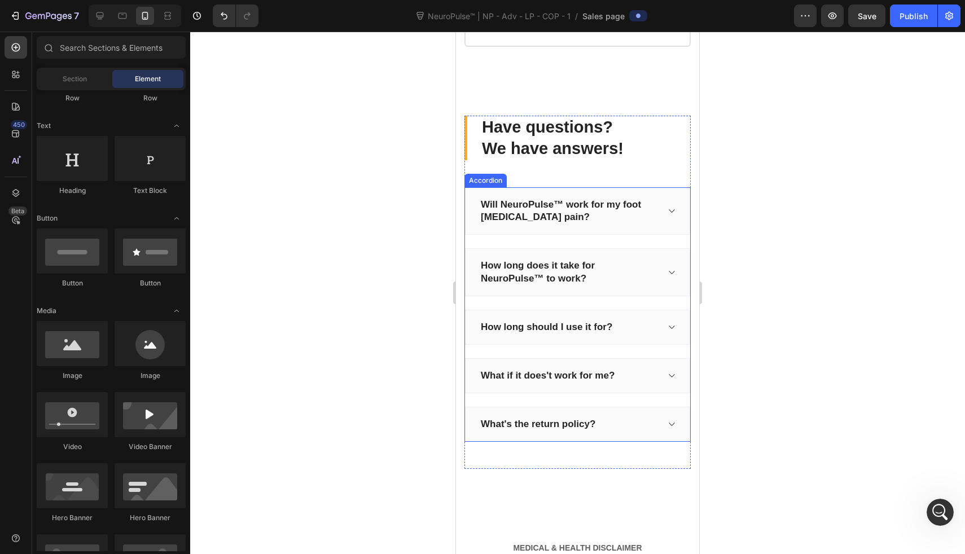
click at [658, 234] on div "Will NeuroPulse™ work for my foot [MEDICAL_DATA] pain?" at bounding box center [577, 210] width 225 height 47
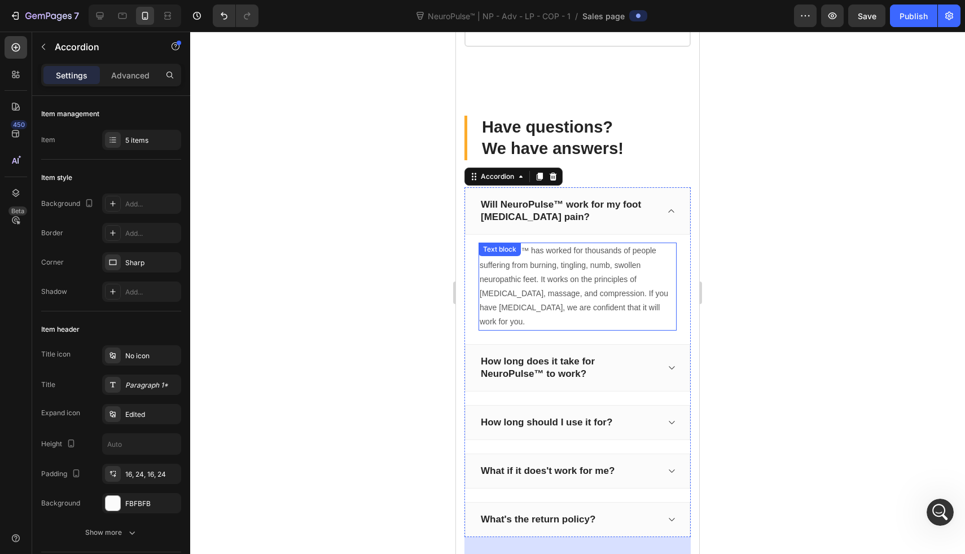
click at [633, 300] on p "NeuroPulse™ has worked for thousands of people suffering from burning, tingling…" at bounding box center [578, 286] width 196 height 85
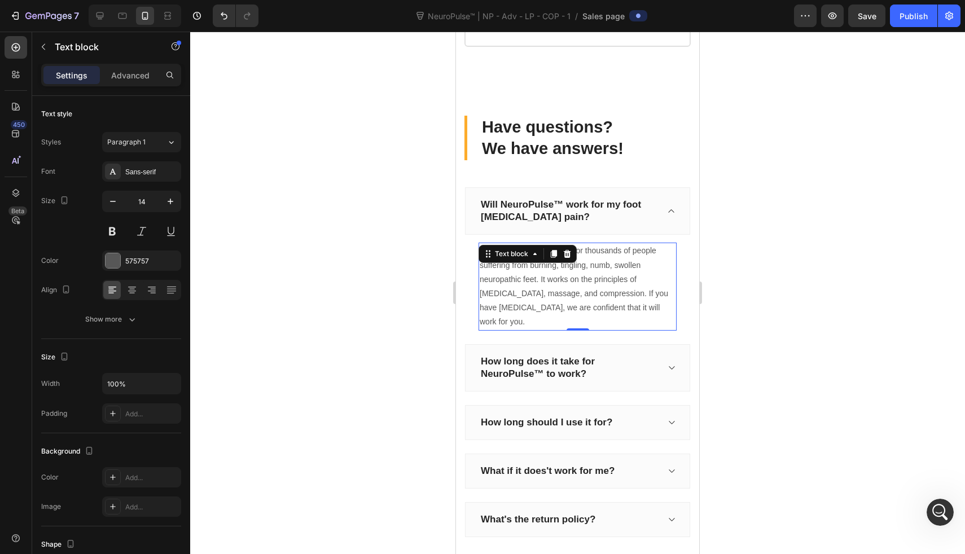
click at [382, 299] on div at bounding box center [577, 293] width 775 height 523
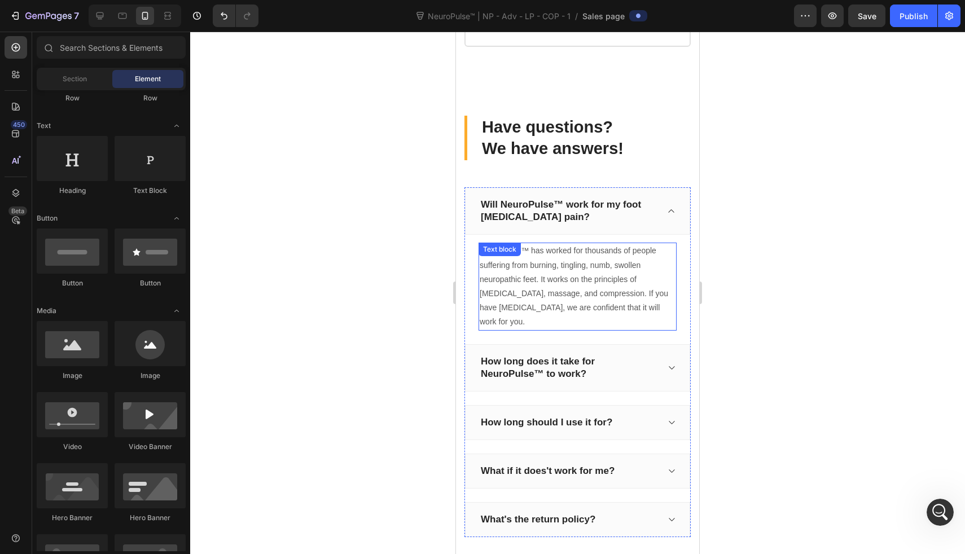
click at [555, 299] on p "NeuroPulse™ has worked for thousands of people suffering from burning, tingling…" at bounding box center [578, 286] width 196 height 85
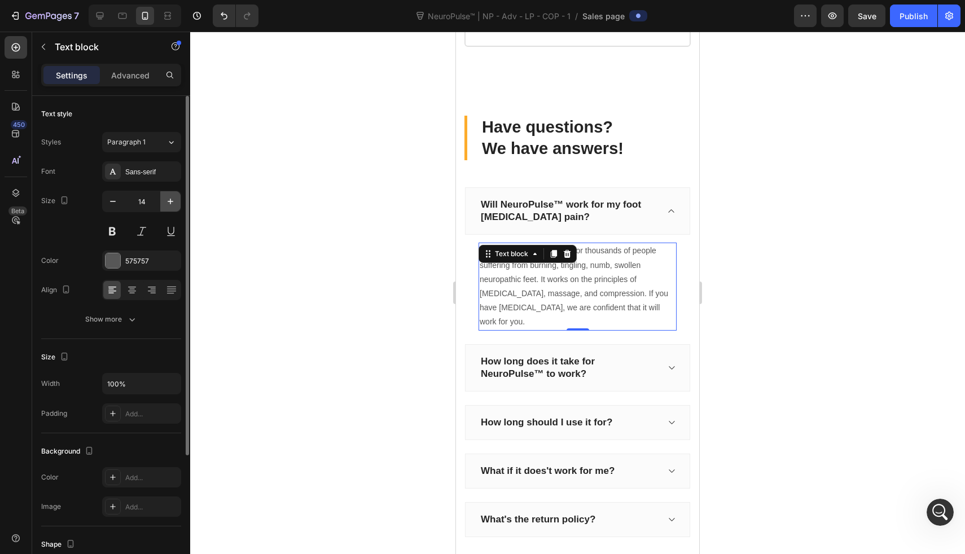
click at [166, 201] on icon "button" at bounding box center [170, 201] width 11 height 11
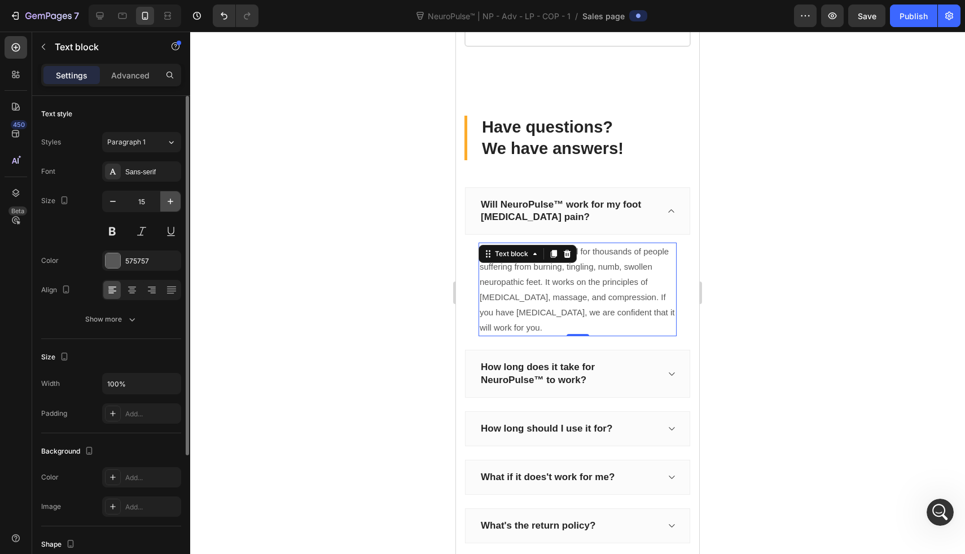
click at [166, 201] on icon "button" at bounding box center [170, 201] width 11 height 11
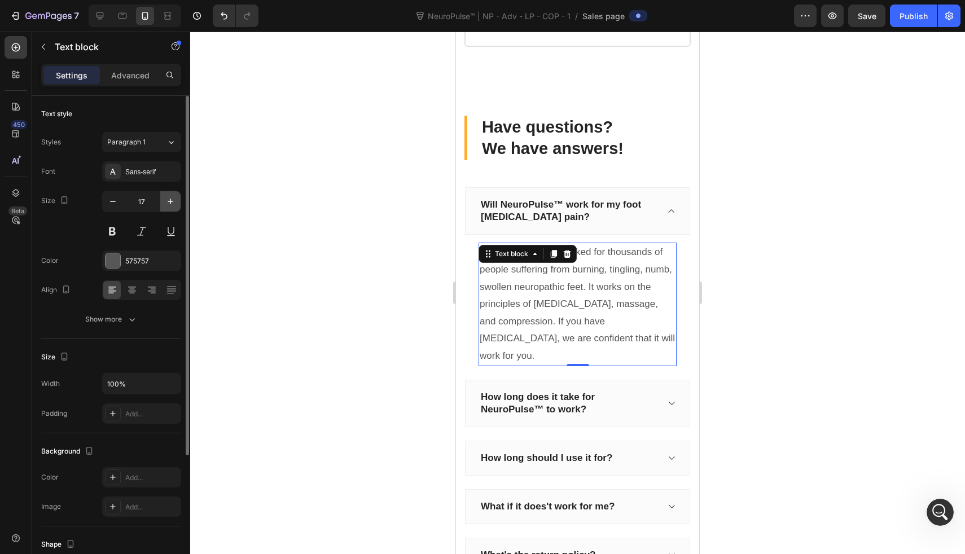
click at [166, 201] on icon "button" at bounding box center [170, 201] width 11 height 11
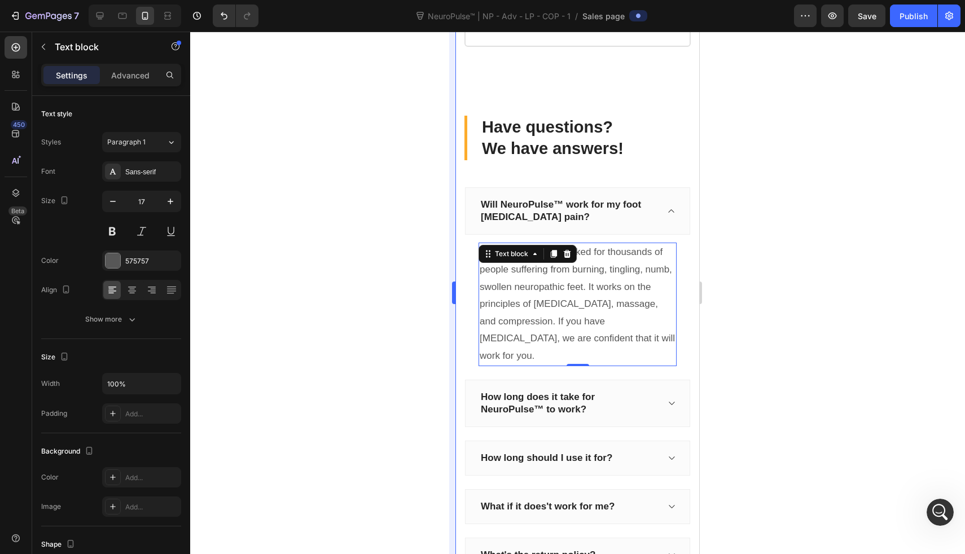
type input "18"
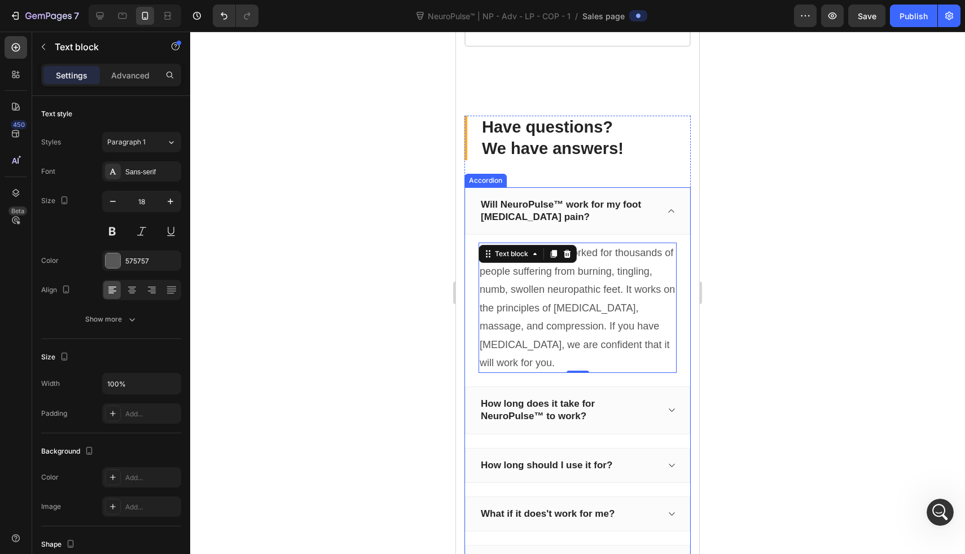
click at [606, 422] on p "How long does it take for NeuroPulse™ to work?" at bounding box center [569, 410] width 176 height 25
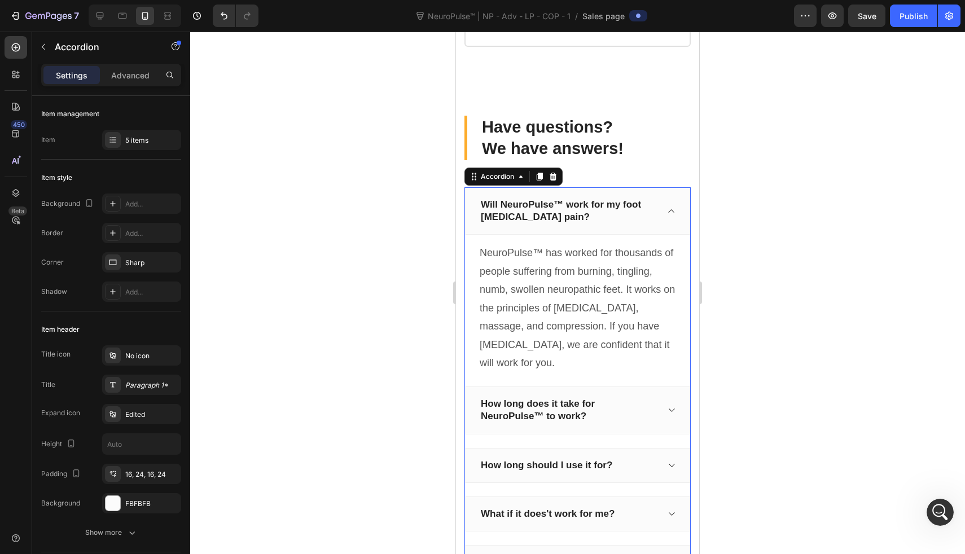
click at [643, 422] on p "How long does it take for NeuroPulse™ to work?" at bounding box center [569, 410] width 176 height 25
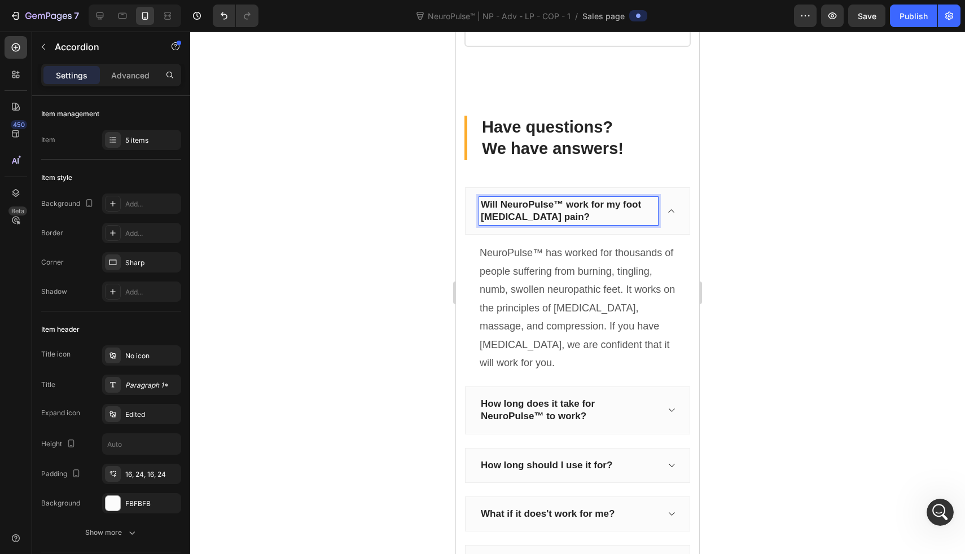
click at [574, 218] on div "Will NeuroPulse™ work for my foot [MEDICAL_DATA] pain?" at bounding box center [568, 211] width 179 height 28
click at [379, 242] on div at bounding box center [577, 293] width 775 height 523
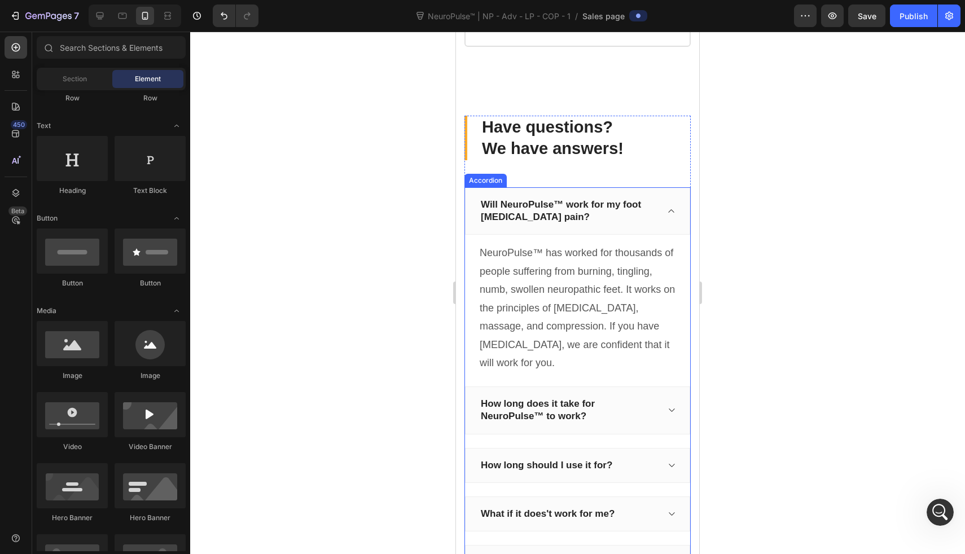
click at [563, 224] on p "Will NeuroPulse™ work for my foot [MEDICAL_DATA] pain?" at bounding box center [569, 211] width 176 height 25
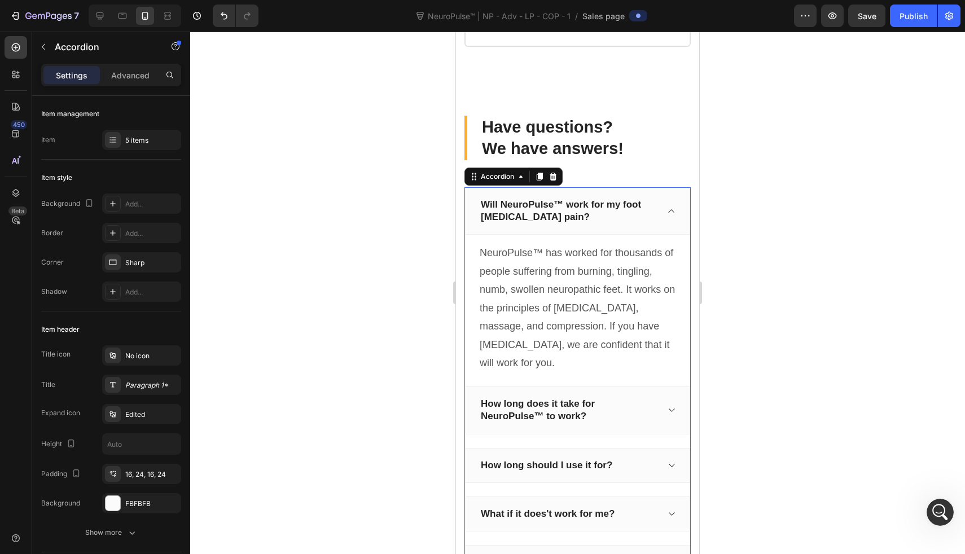
click at [572, 216] on div "Will NeuroPulse™ work for my foot [MEDICAL_DATA] pain?" at bounding box center [577, 210] width 225 height 47
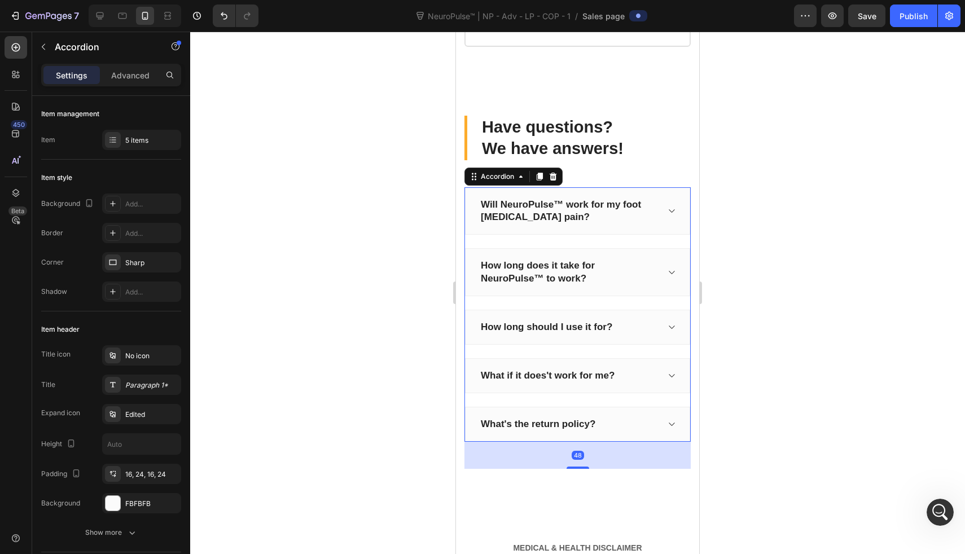
click at [572, 216] on div "Will NeuroPulse™ work for my foot [MEDICAL_DATA] pain?" at bounding box center [577, 210] width 225 height 47
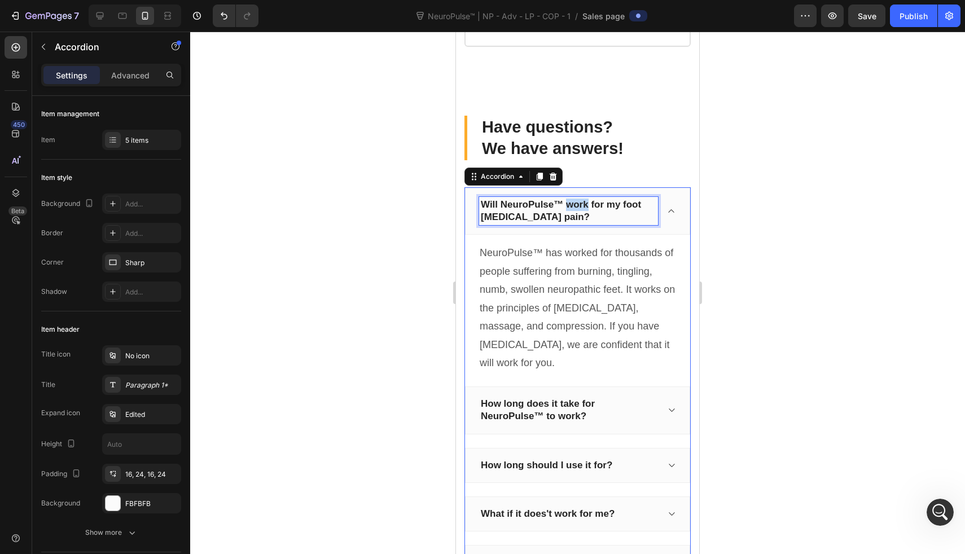
click at [571, 224] on p "Will NeuroPulse™ work for my foot [MEDICAL_DATA] pain?" at bounding box center [569, 211] width 176 height 25
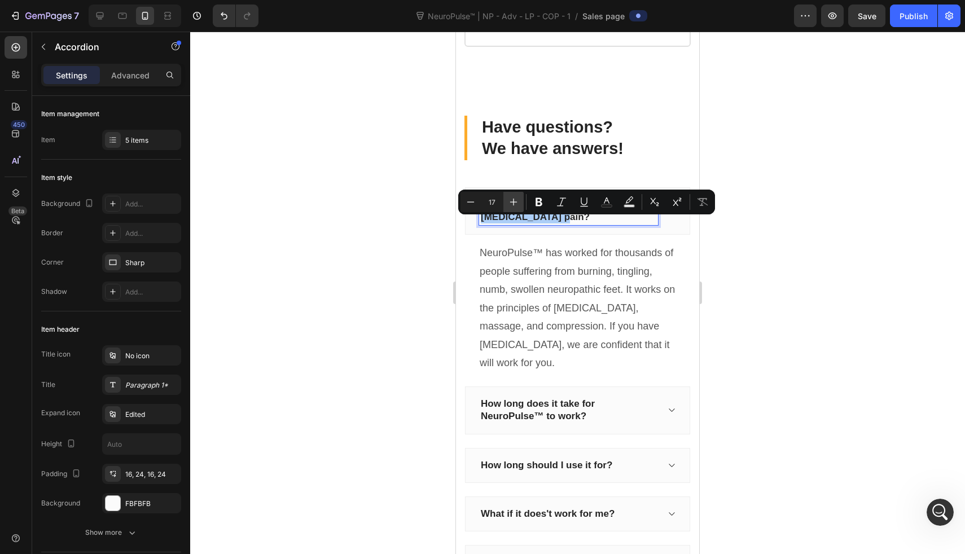
click at [512, 196] on icon "Editor contextual toolbar" at bounding box center [513, 201] width 11 height 11
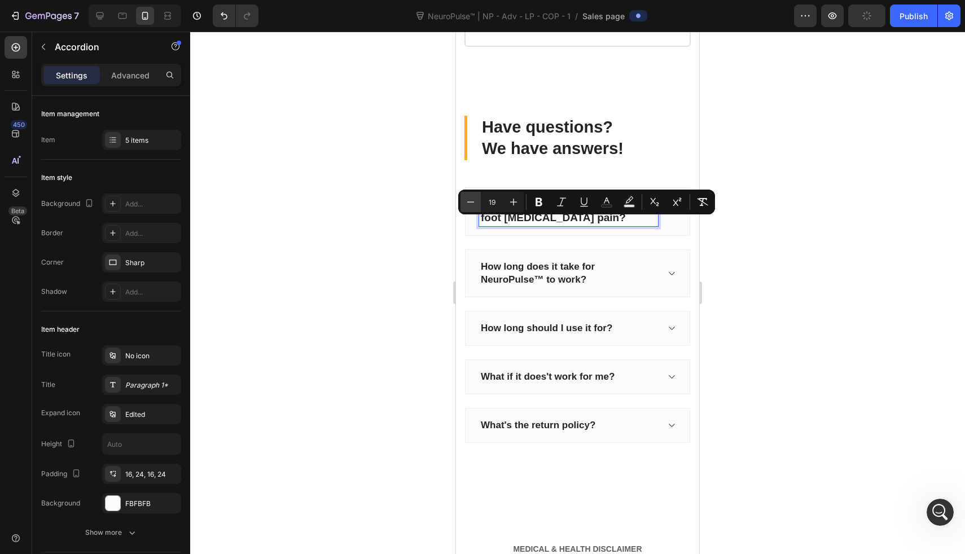
click at [472, 203] on icon "Editor contextual toolbar" at bounding box center [470, 201] width 11 height 11
type input "18"
click at [528, 286] on p "How long does it take for NeuroPulse™ to work?" at bounding box center [569, 273] width 176 height 25
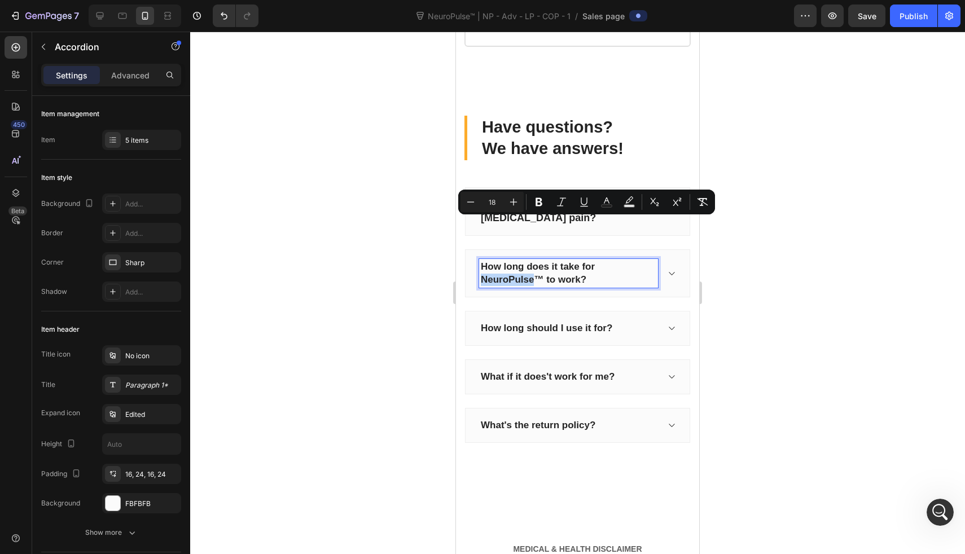
click at [528, 286] on p "How long does it take for NeuroPulse™ to work?" at bounding box center [569, 273] width 176 height 25
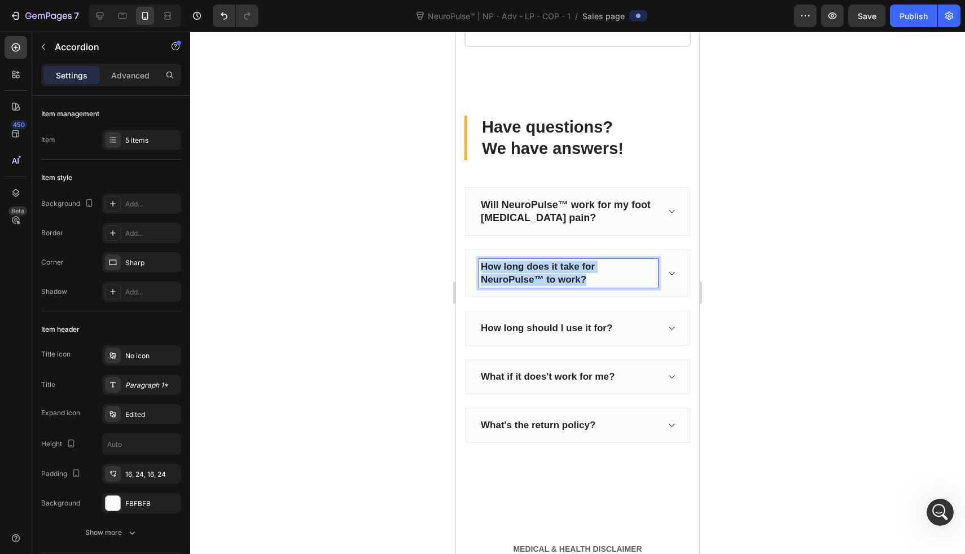
click at [528, 286] on p "How long does it take for NeuroPulse™ to work?" at bounding box center [569, 273] width 176 height 25
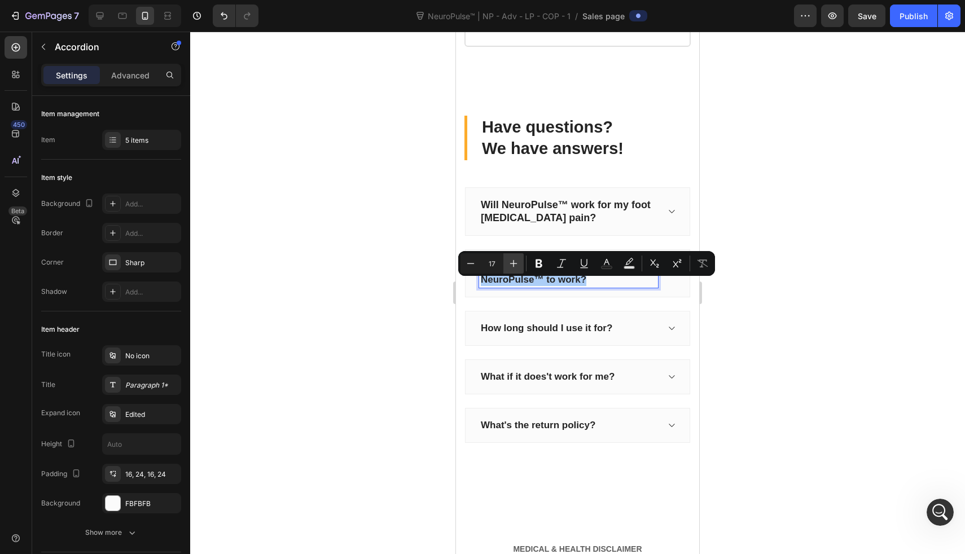
click at [514, 263] on icon "Editor contextual toolbar" at bounding box center [513, 263] width 7 height 7
type input "18"
click at [515, 335] on div "How long should I use it for?" at bounding box center [577, 329] width 225 height 35
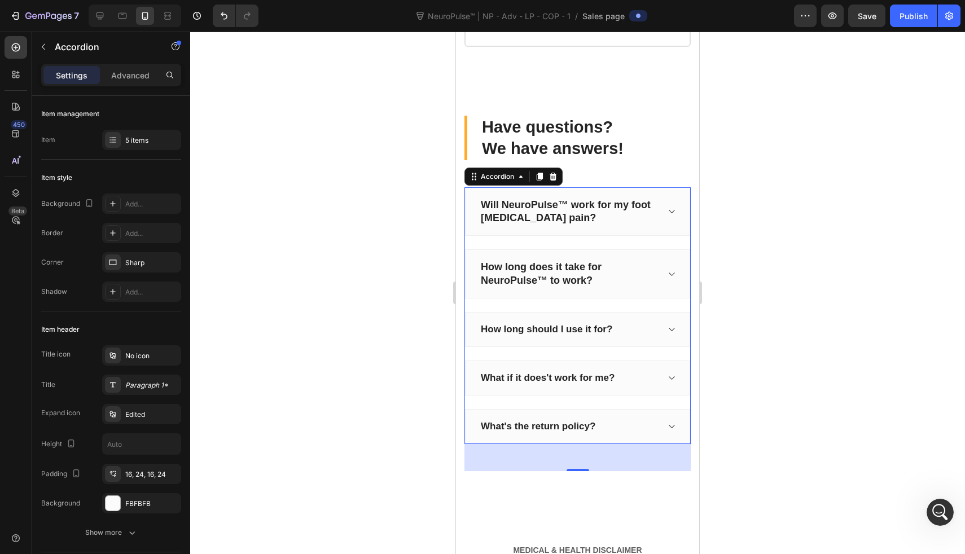
click at [515, 336] on p "How long should I use it for?" at bounding box center [547, 329] width 132 height 12
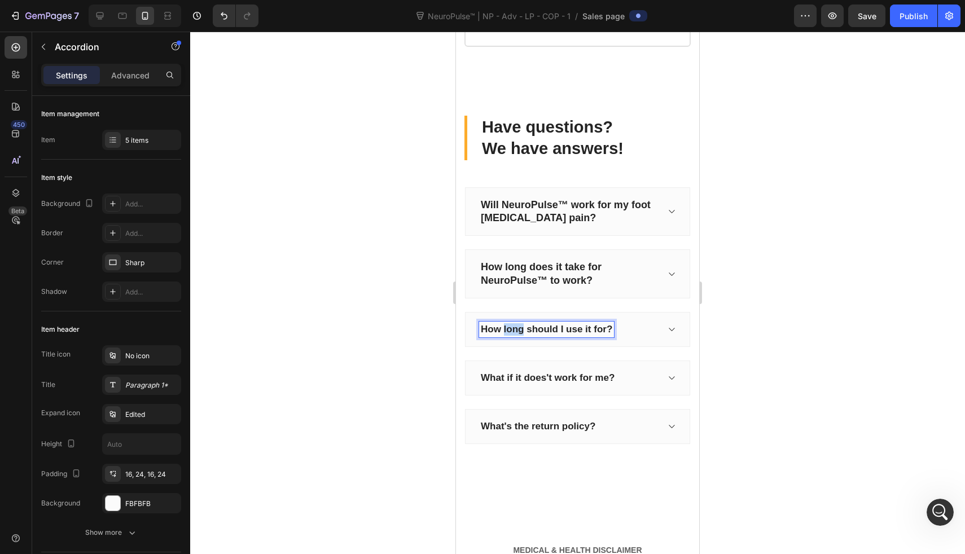
click at [515, 336] on p "How long should I use it for?" at bounding box center [547, 329] width 132 height 12
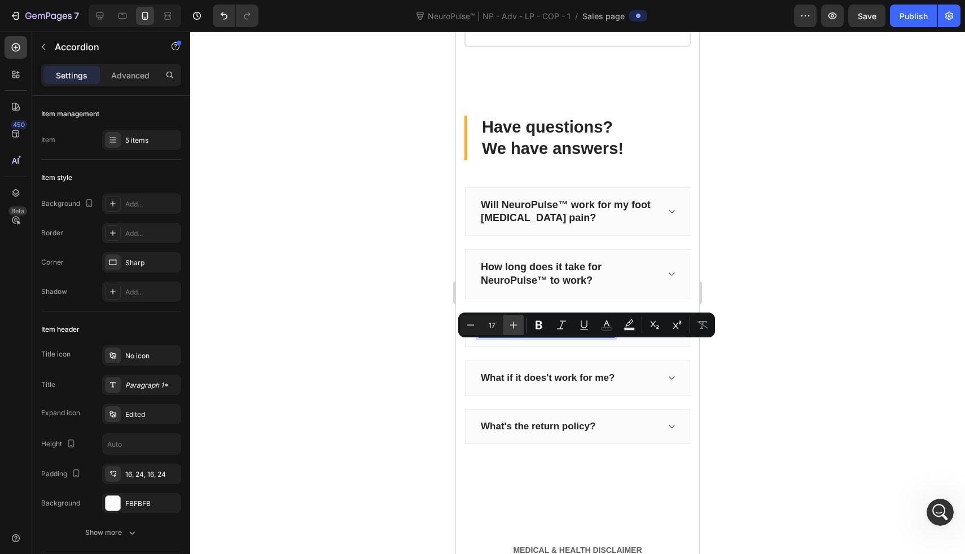
click at [508, 324] on icon "Editor contextual toolbar" at bounding box center [513, 325] width 11 height 11
type input "18"
click at [511, 385] on p "What if it does't work for me?" at bounding box center [548, 379] width 134 height 12
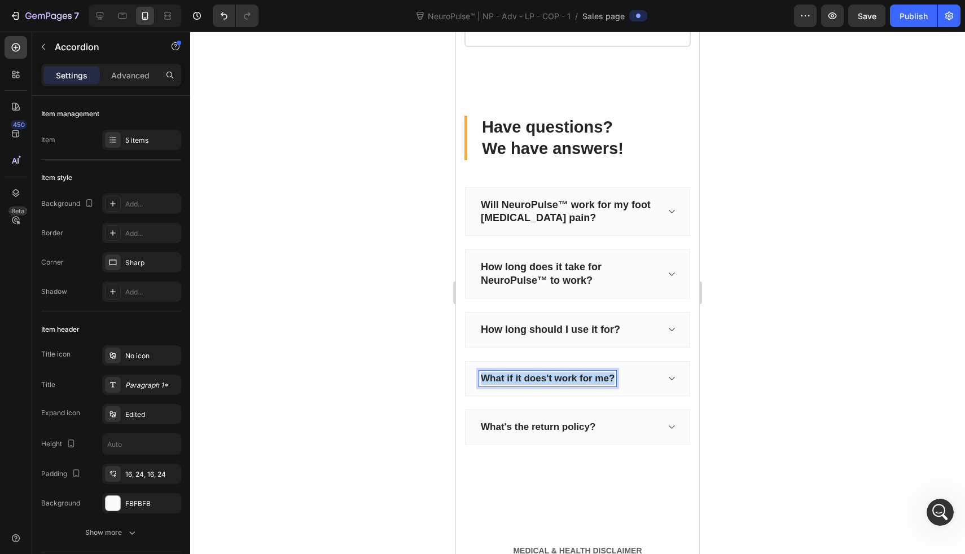
click at [511, 385] on p "What if it does't work for me?" at bounding box center [548, 379] width 134 height 12
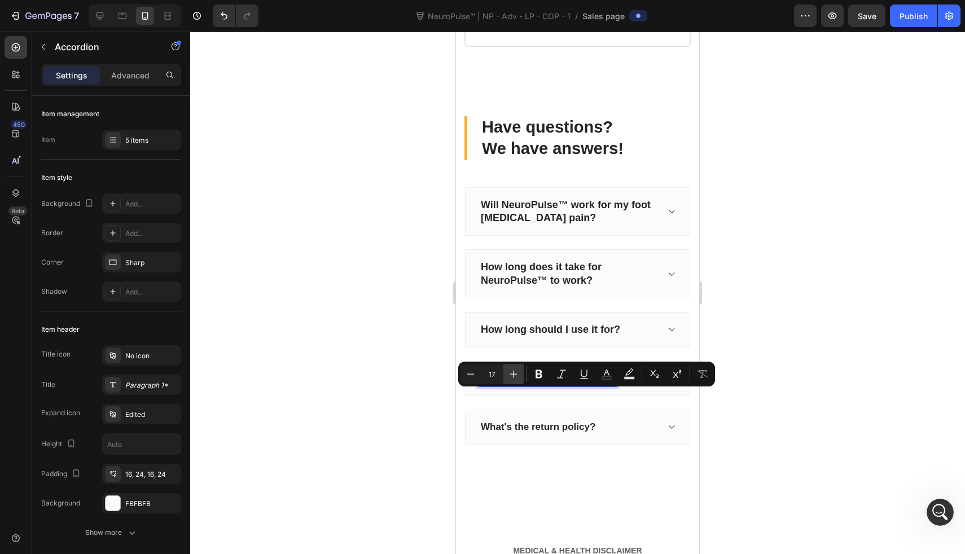
click at [509, 370] on icon "Editor contextual toolbar" at bounding box center [513, 374] width 11 height 11
type input "18"
click at [524, 434] on p "What's the return policy?" at bounding box center [538, 428] width 115 height 12
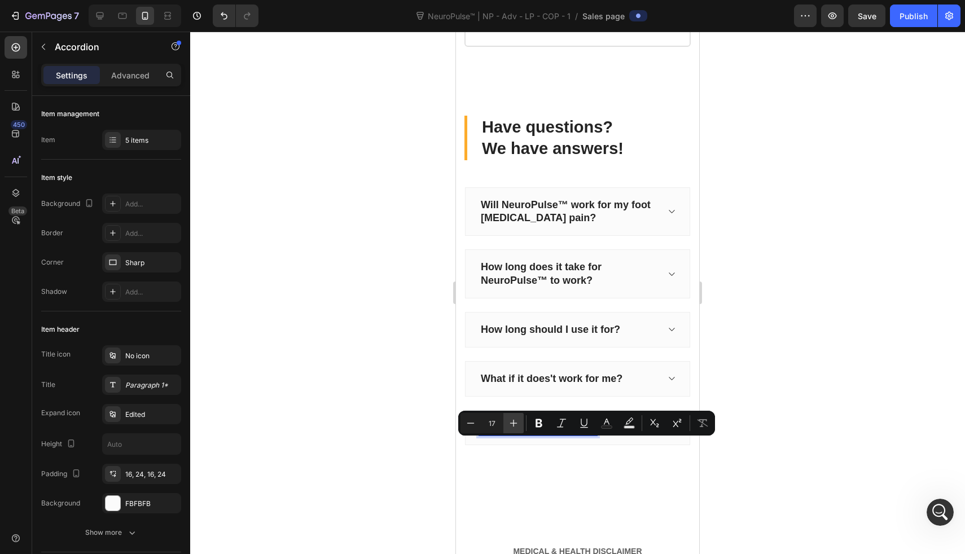
click at [514, 421] on icon "Editor contextual toolbar" at bounding box center [513, 423] width 11 height 11
type input "18"
click at [666, 274] on div "How long does it take for NeuroPulse™ to work?" at bounding box center [577, 274] width 225 height 49
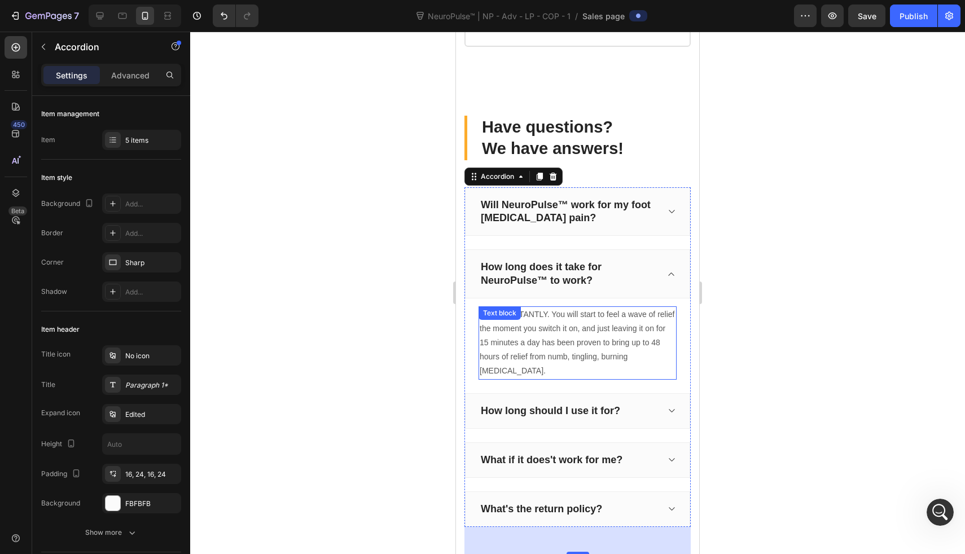
click at [575, 339] on p "Almost INSTANTLY. You will start to feel a wave of relief the moment you switch…" at bounding box center [578, 343] width 196 height 71
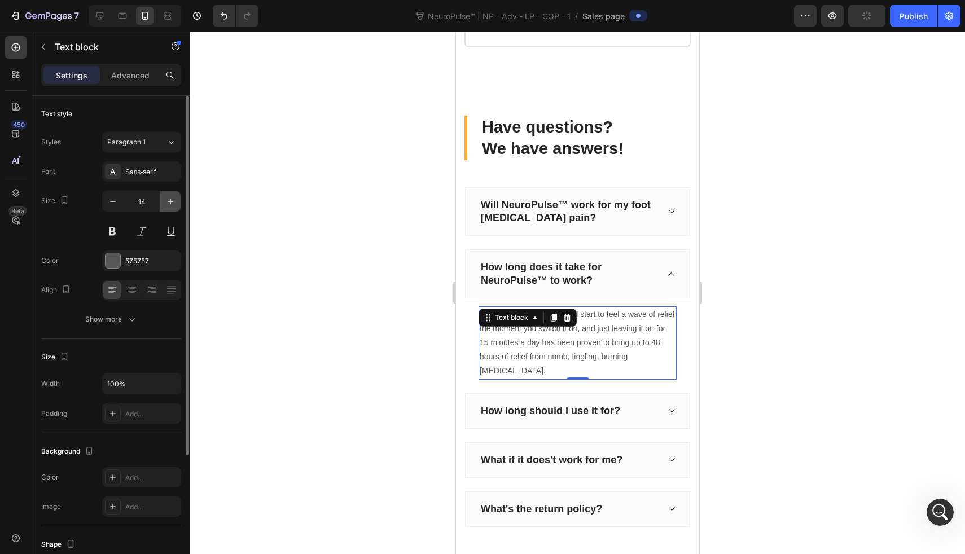
click at [167, 193] on button "button" at bounding box center [170, 201] width 20 height 20
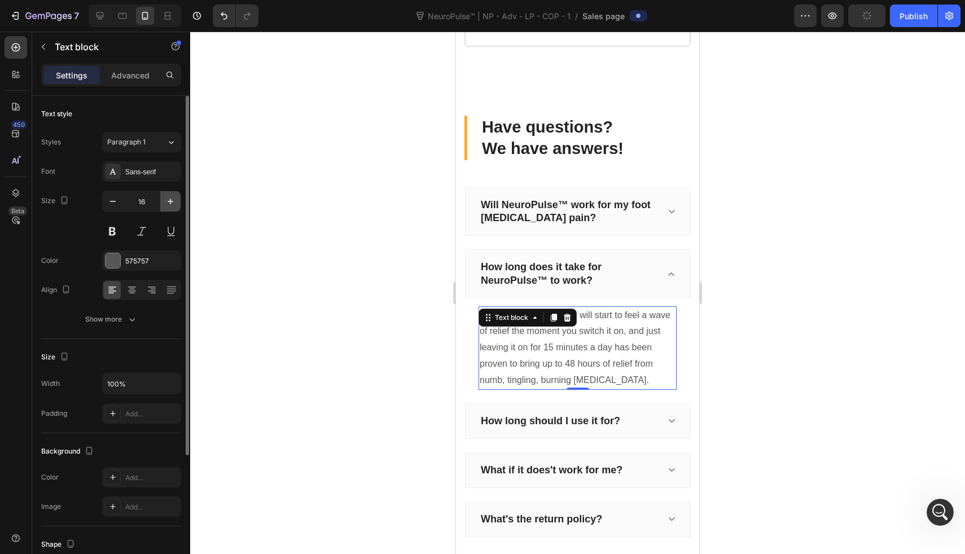
click at [167, 193] on button "button" at bounding box center [170, 201] width 20 height 20
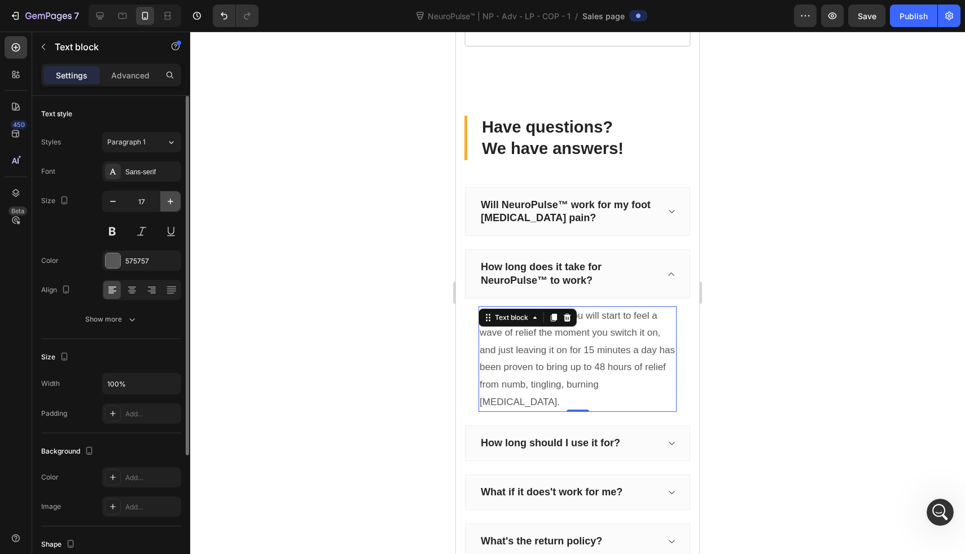
click at [167, 193] on button "button" at bounding box center [170, 201] width 20 height 20
type input "18"
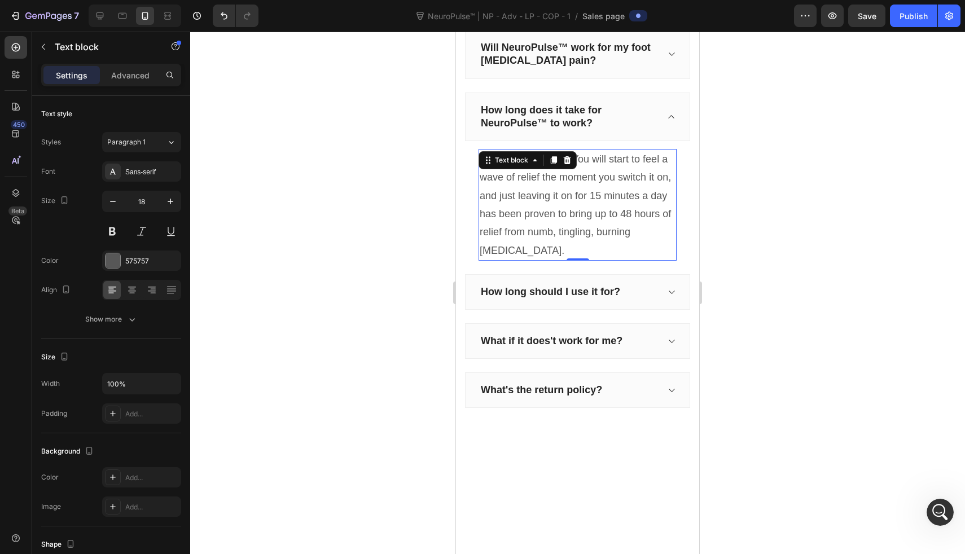
scroll to position [8112, 0]
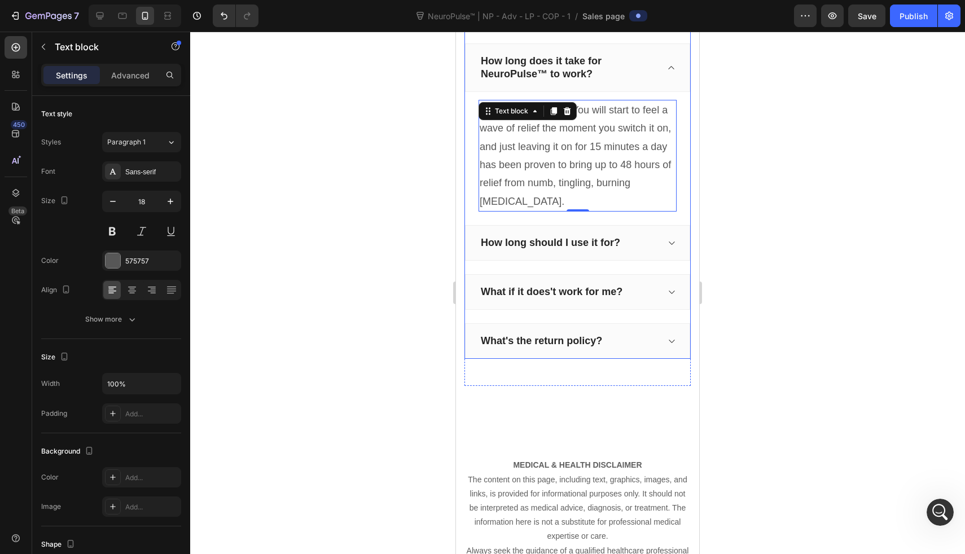
click at [653, 243] on div "How long should I use it for?" at bounding box center [577, 243] width 225 height 36
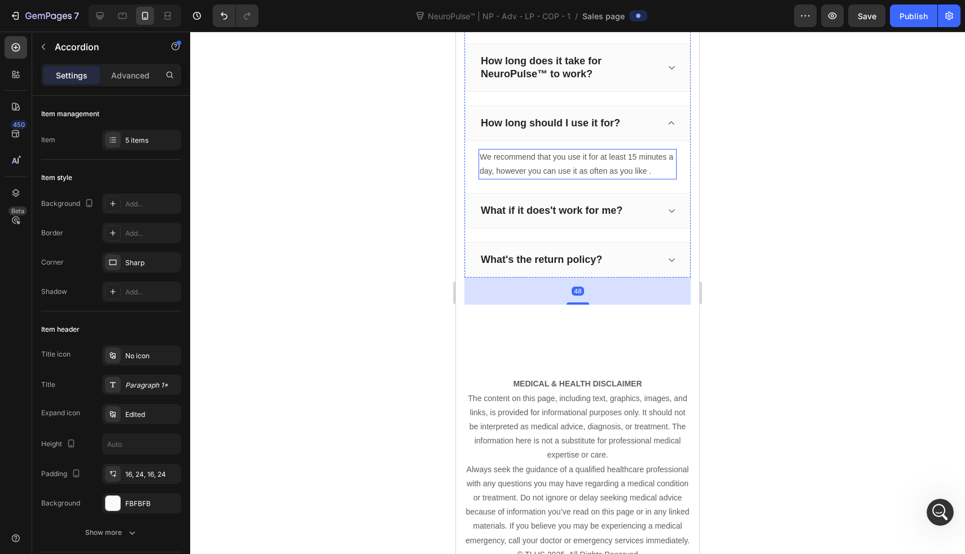
click at [585, 172] on p "We recommend that you use it for at least 15 minutes a day, however you can use…" at bounding box center [578, 164] width 196 height 28
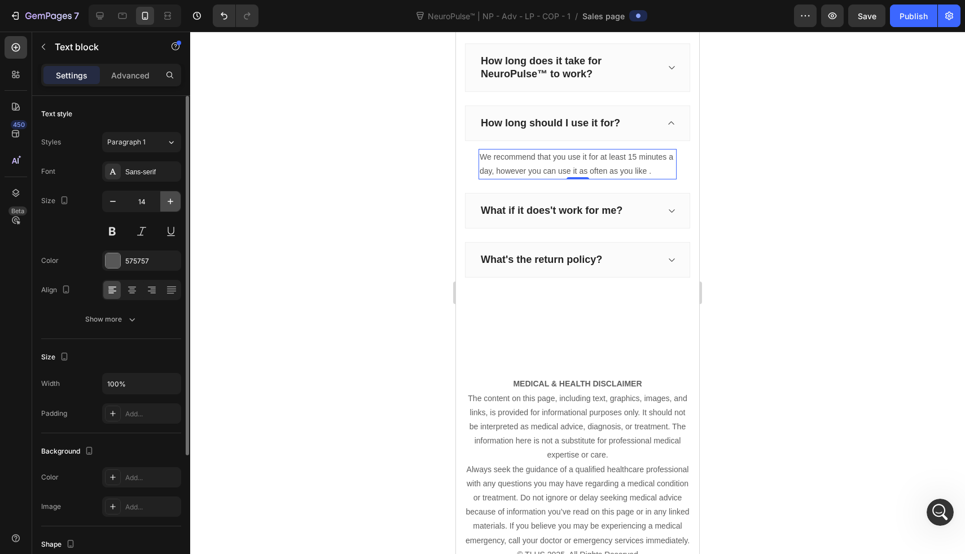
click at [174, 194] on button "button" at bounding box center [170, 201] width 20 height 20
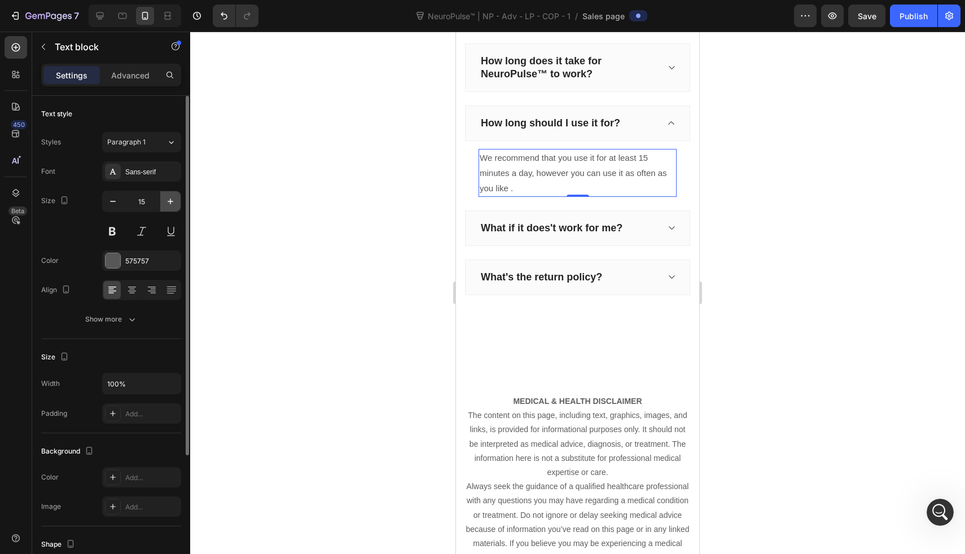
click at [174, 194] on button "button" at bounding box center [170, 201] width 20 height 20
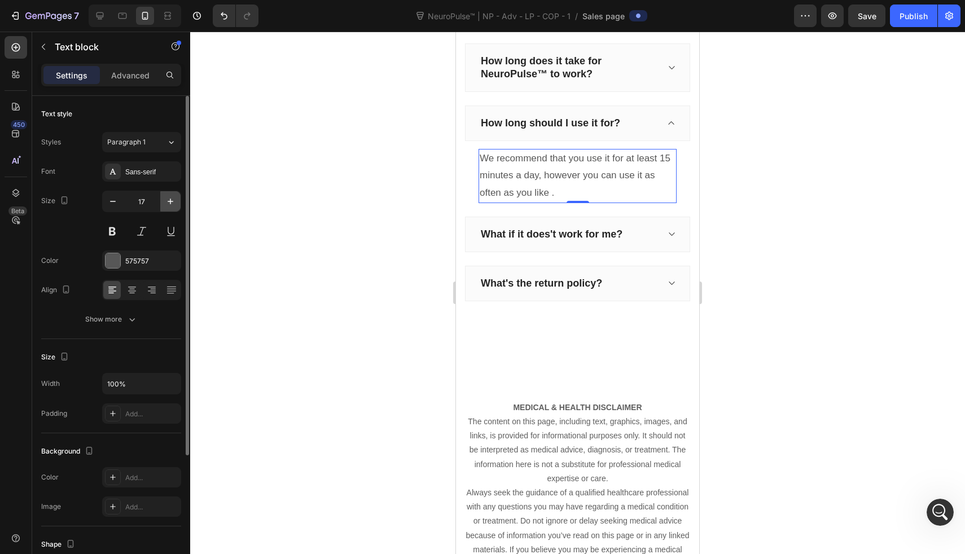
click at [174, 194] on button "button" at bounding box center [170, 201] width 20 height 20
type input "18"
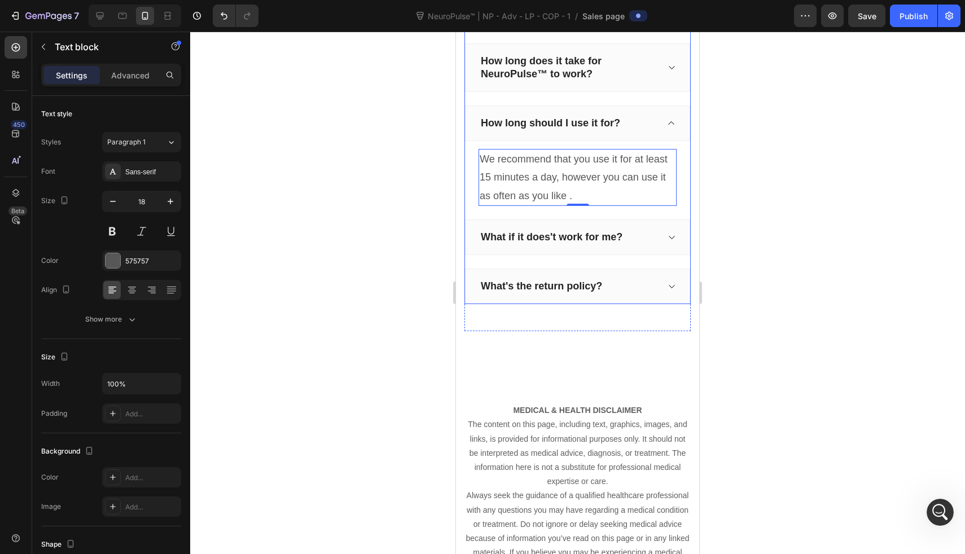
click at [642, 230] on div "What if it does't work for me?" at bounding box center [568, 237] width 179 height 16
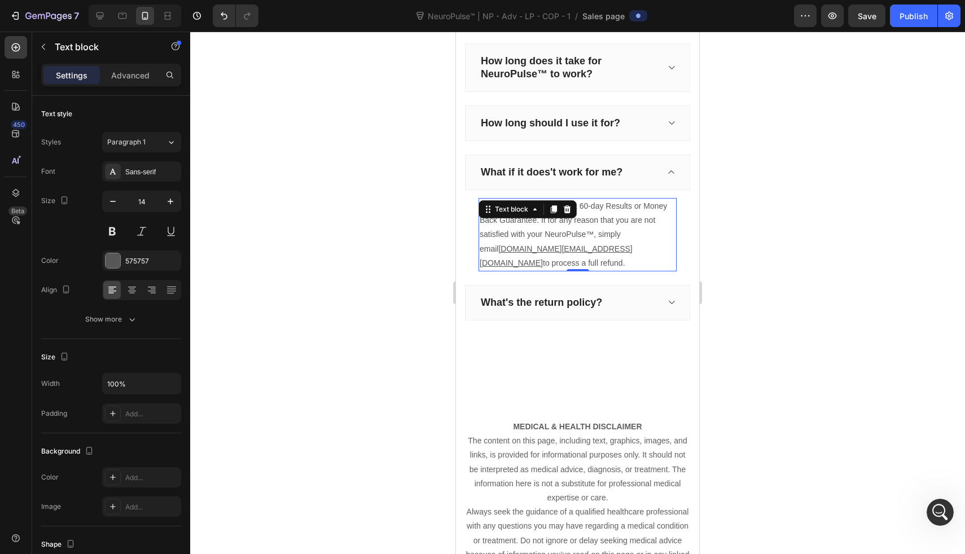
drag, startPoint x: 525, startPoint y: 227, endPoint x: 756, endPoint y: 252, distance: 232.3
click at [525, 227] on p "NeuroPulse™ comes with a 60-day Results or Money Back Guarantee. If for any rea…" at bounding box center [578, 234] width 196 height 71
click at [161, 194] on button "button" at bounding box center [170, 201] width 20 height 20
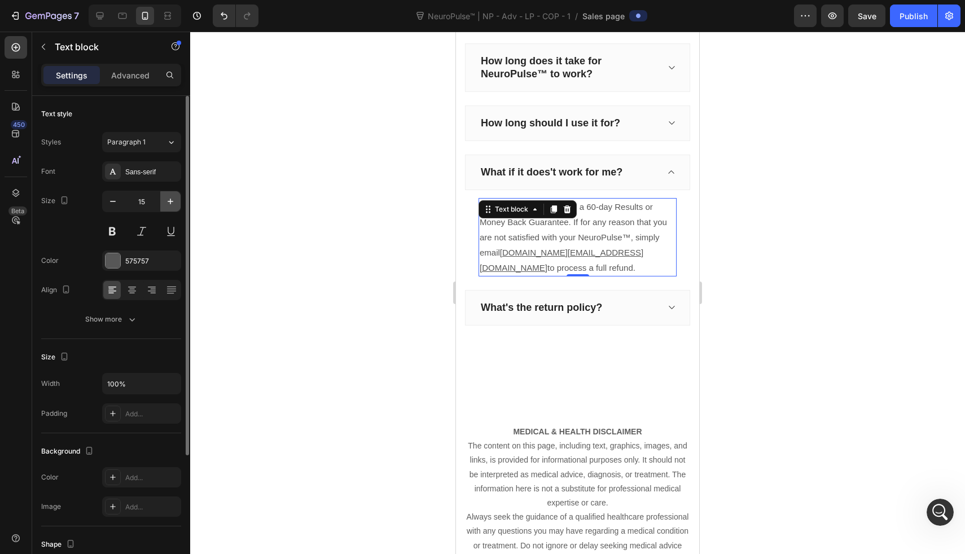
click at [161, 194] on button "button" at bounding box center [170, 201] width 20 height 20
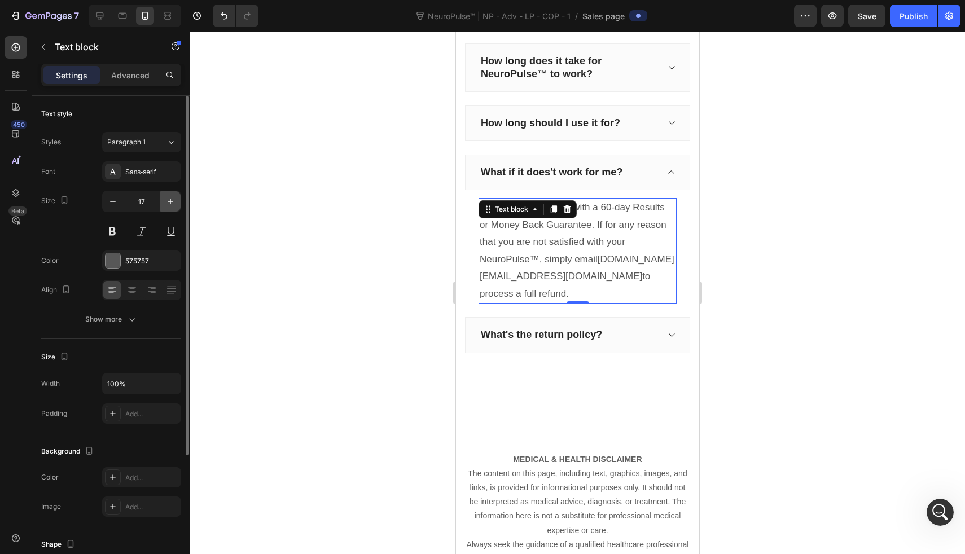
click at [161, 194] on button "button" at bounding box center [170, 201] width 20 height 20
type input "18"
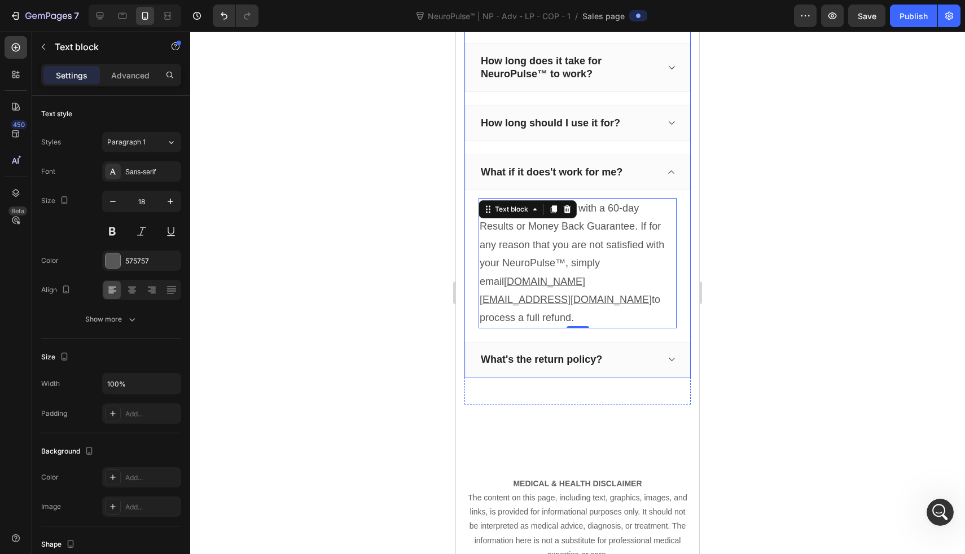
click at [641, 352] on div "What's the return policy?" at bounding box center [568, 360] width 179 height 16
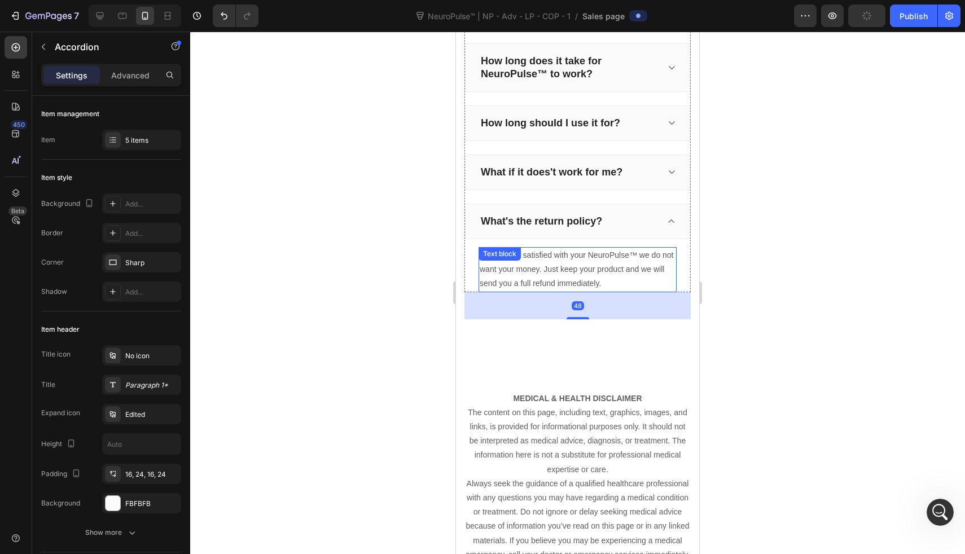
click at [566, 270] on p "If you're not satisfied with your NeuroPulse™ we do not want your money. Just k…" at bounding box center [578, 269] width 196 height 43
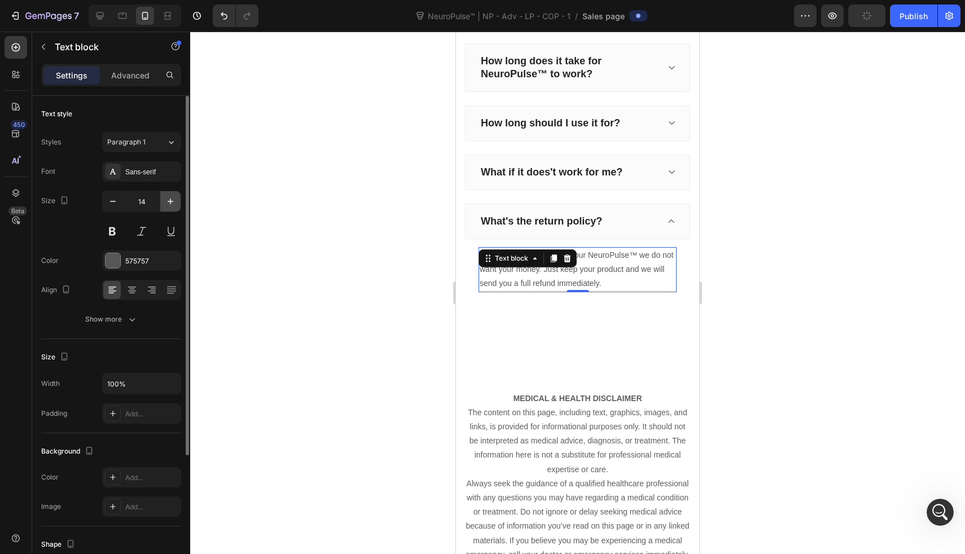
click at [167, 199] on icon "button" at bounding box center [170, 201] width 11 height 11
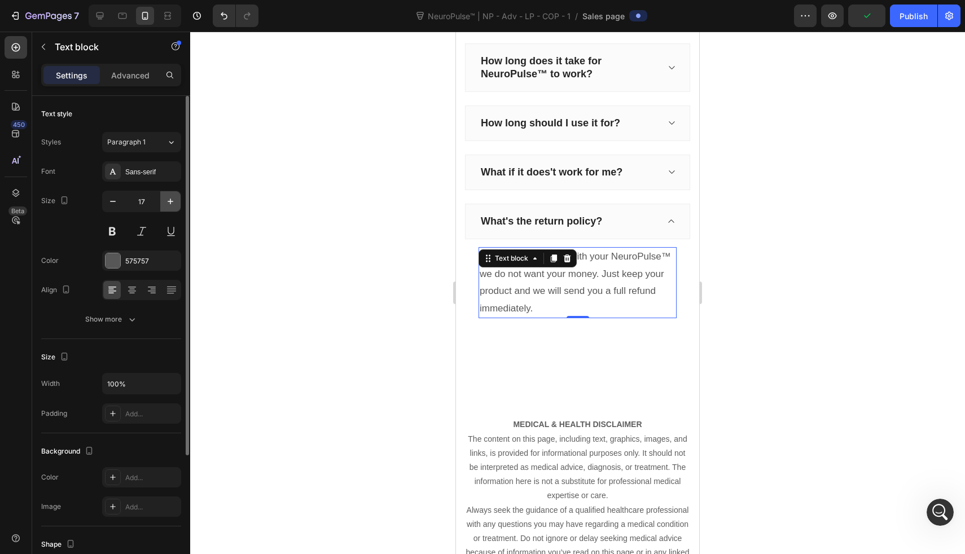
click at [167, 199] on icon "button" at bounding box center [170, 201] width 11 height 11
type input "18"
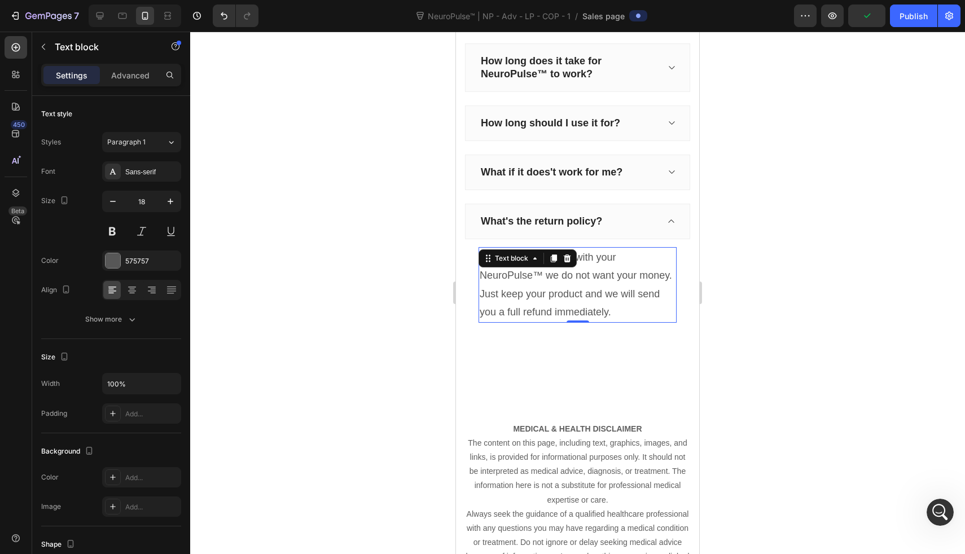
click at [382, 266] on div at bounding box center [577, 293] width 775 height 523
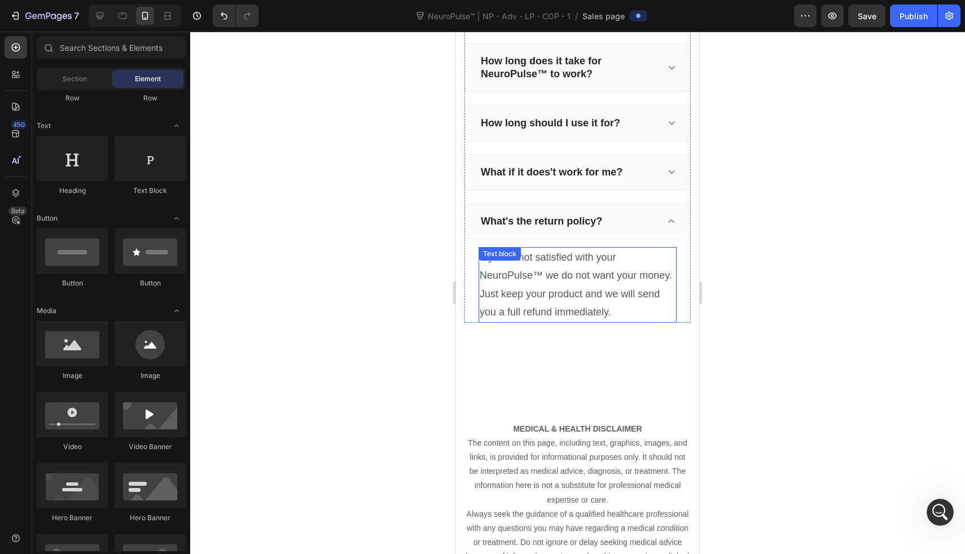
scroll to position [8219, 0]
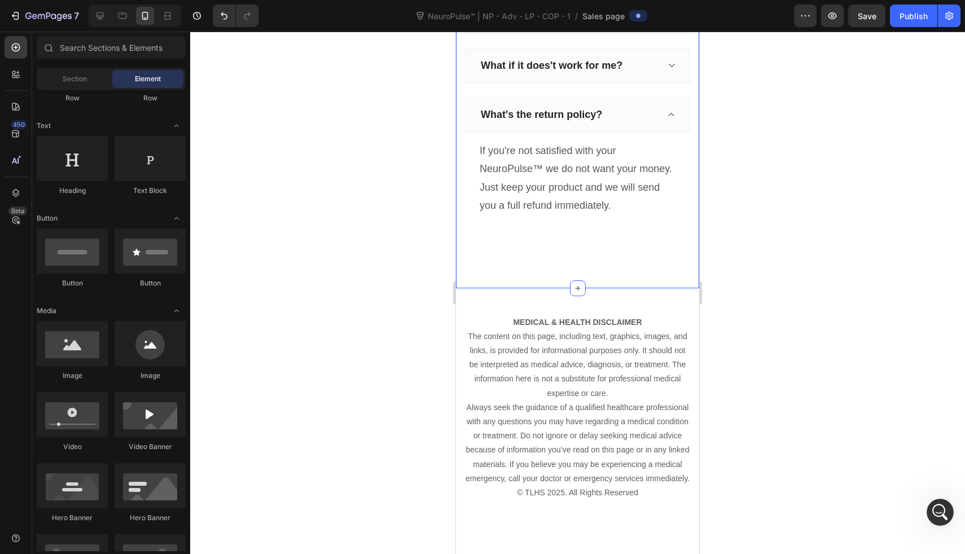
click at [577, 254] on div "Have questions? We have answers! Heading Will NeuroPulse™ work for my foot neur…" at bounding box center [577, 22] width 243 height 531
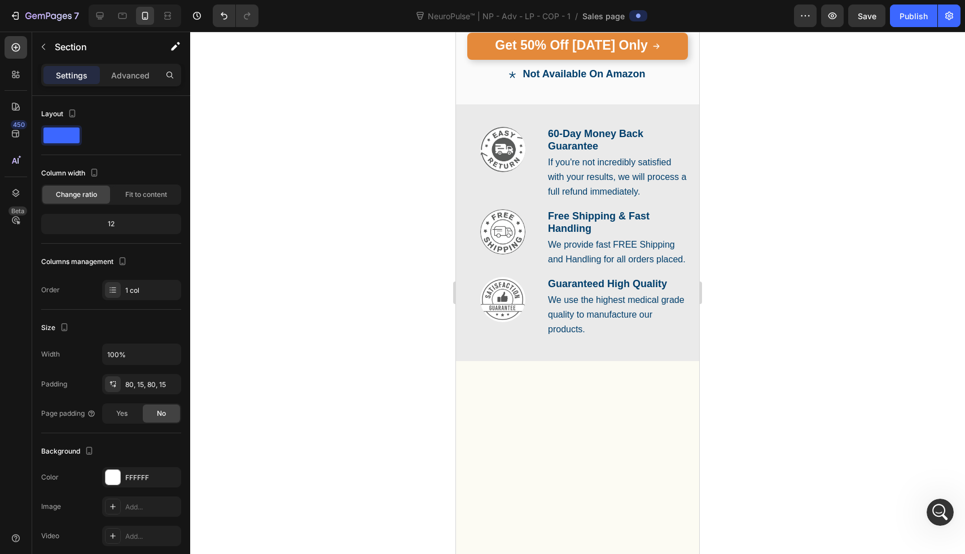
scroll to position [0, 0]
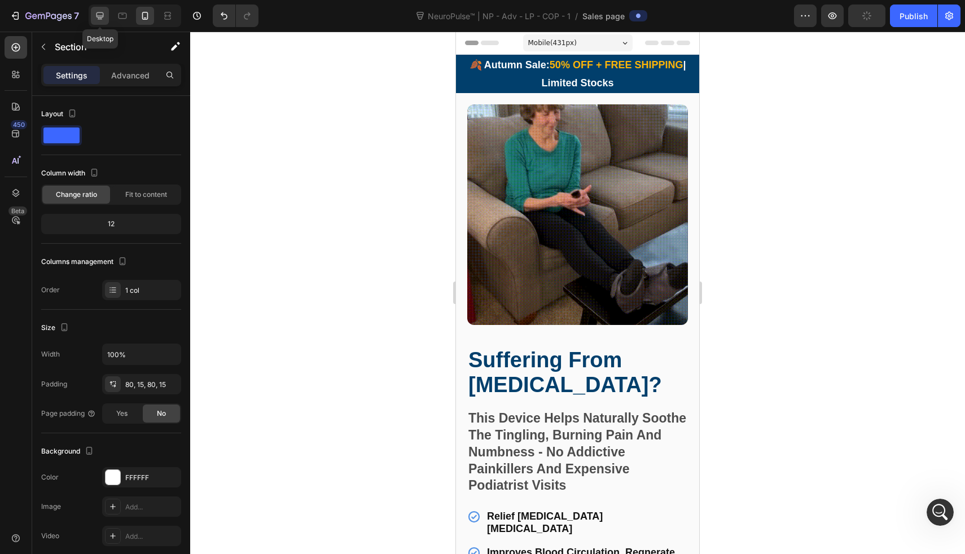
click at [99, 12] on icon at bounding box center [100, 15] width 7 height 7
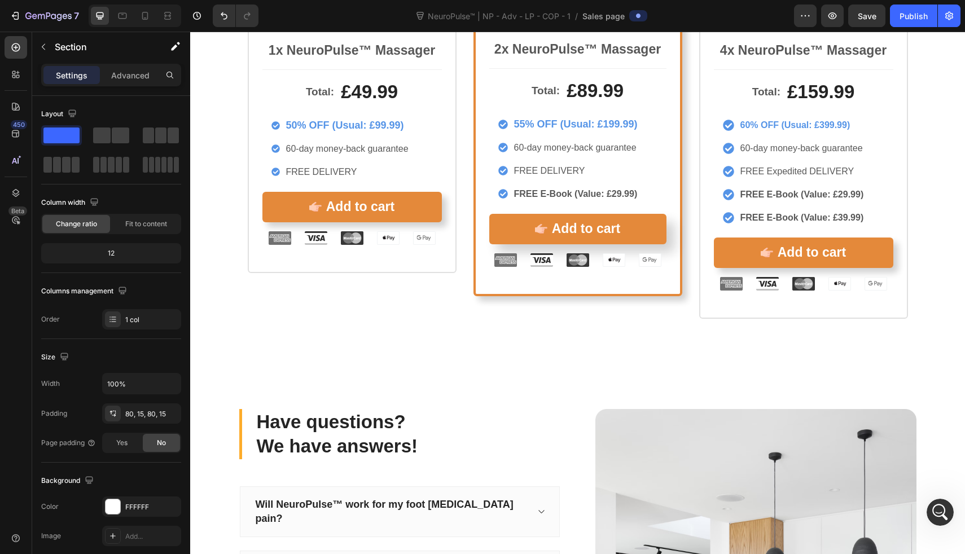
scroll to position [6837, 0]
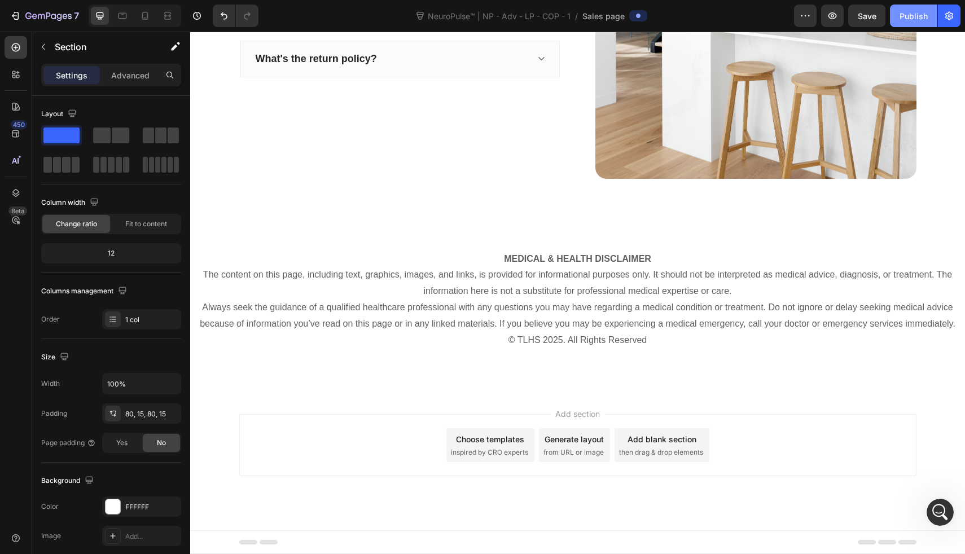
click at [909, 16] on div "Publish" at bounding box center [914, 16] width 28 height 12
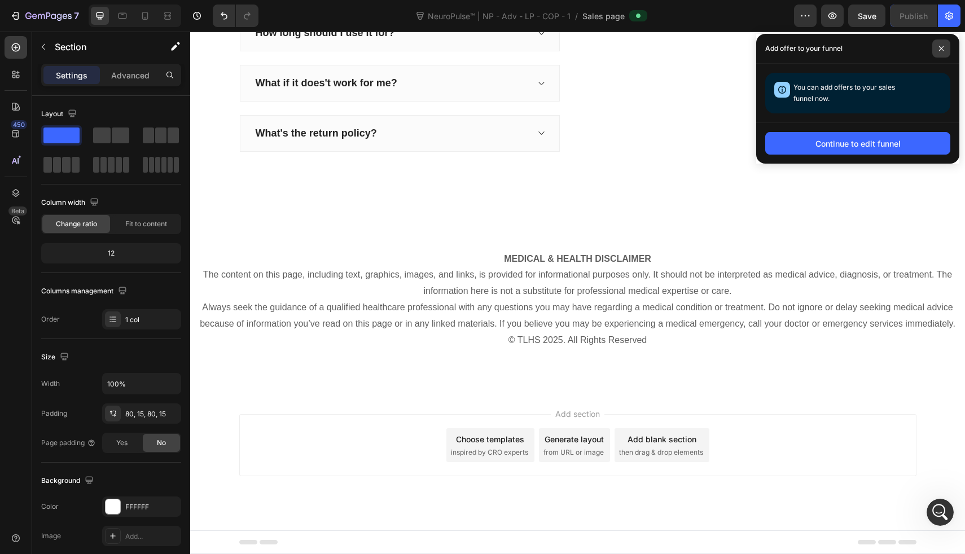
click at [943, 47] on icon at bounding box center [942, 49] width 6 height 6
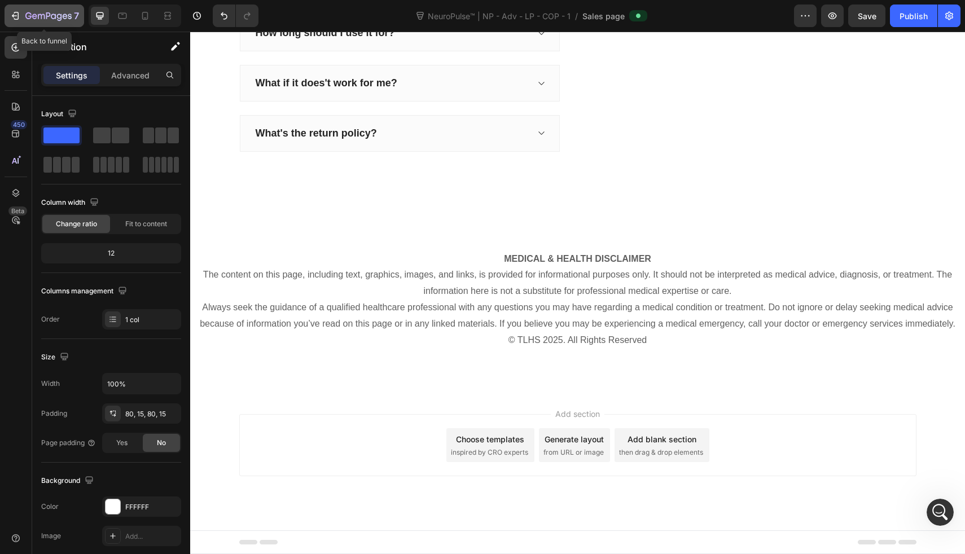
click at [18, 16] on icon "button" at bounding box center [16, 16] width 5 height 8
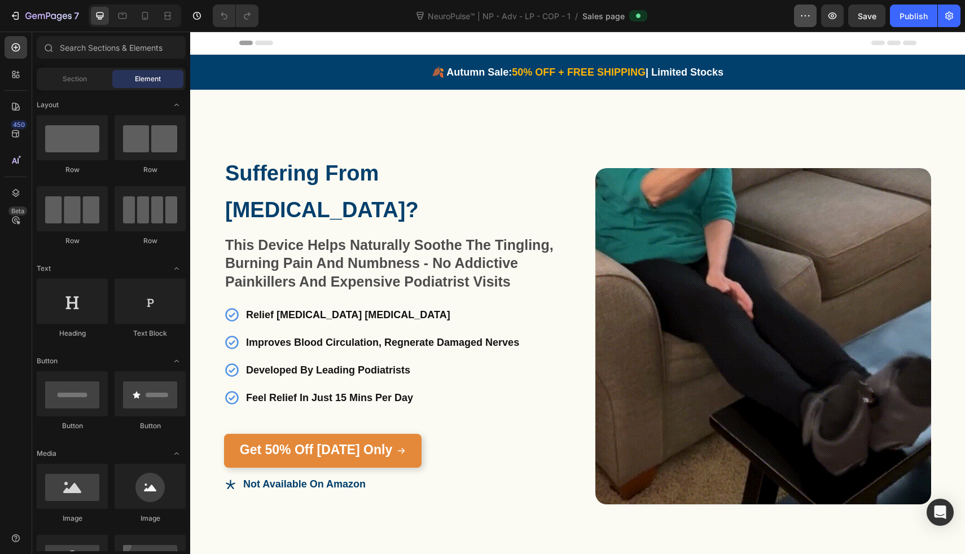
click at [817, 17] on button "button" at bounding box center [805, 16] width 23 height 23
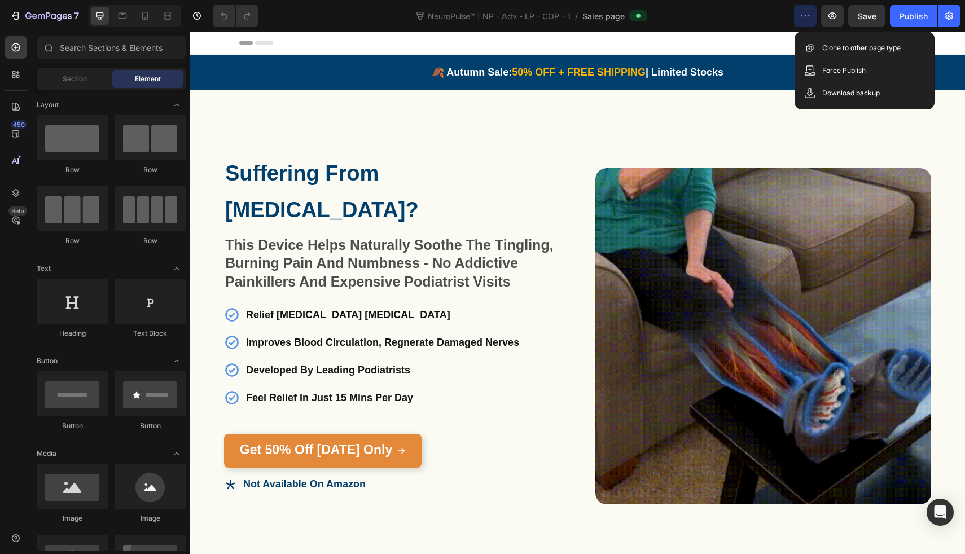
click at [811, 17] on icon "button" at bounding box center [805, 15] width 11 height 11
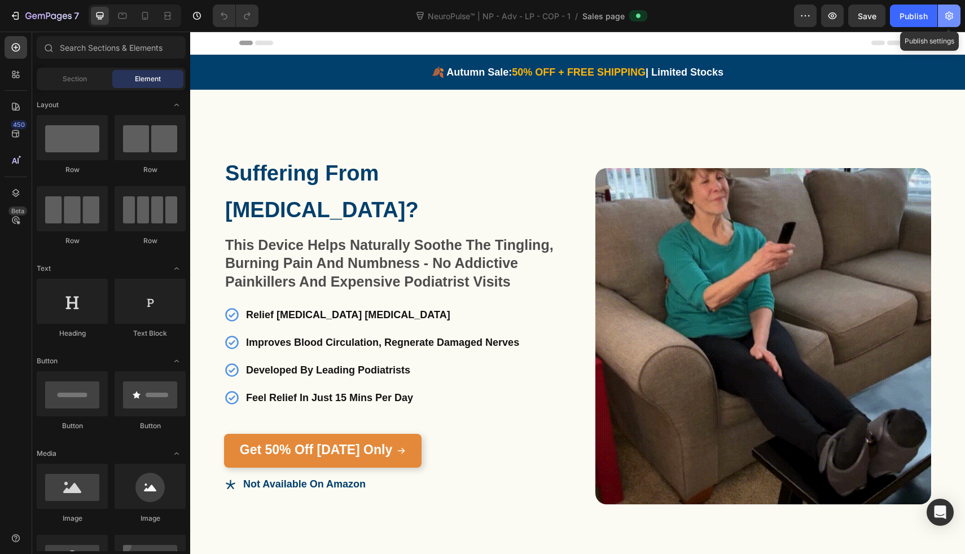
click at [948, 11] on icon "button" at bounding box center [949, 15] width 11 height 11
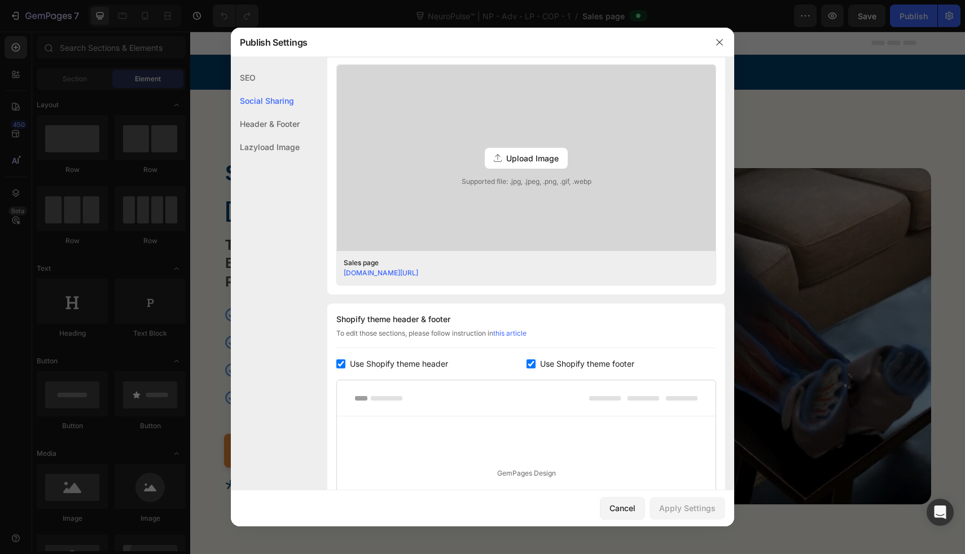
scroll to position [54, 0]
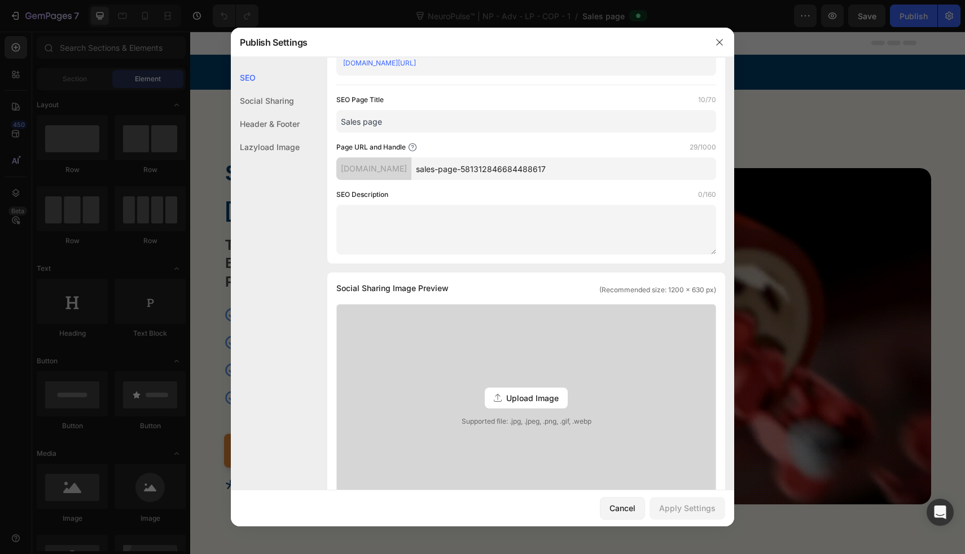
click at [852, 198] on div at bounding box center [482, 277] width 965 height 554
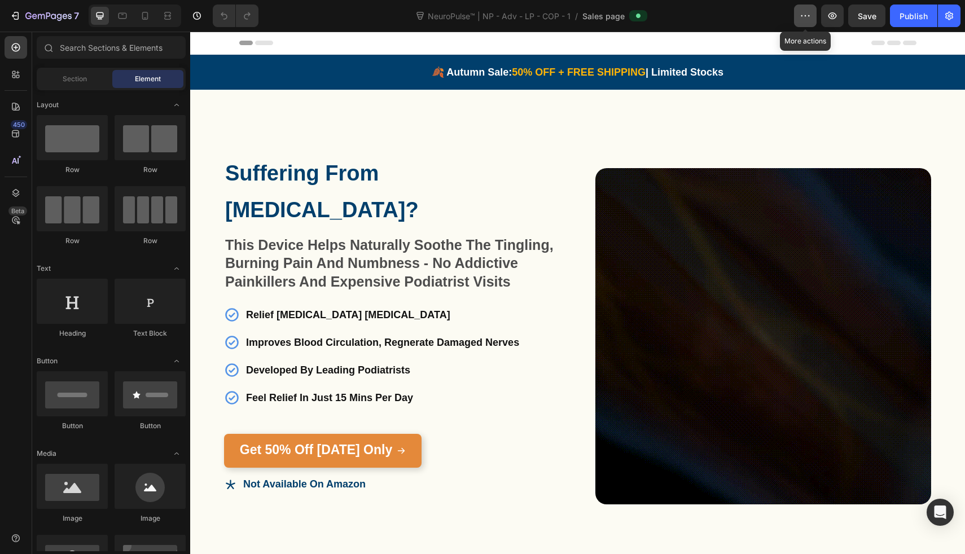
click at [806, 19] on icon "button" at bounding box center [805, 15] width 11 height 11
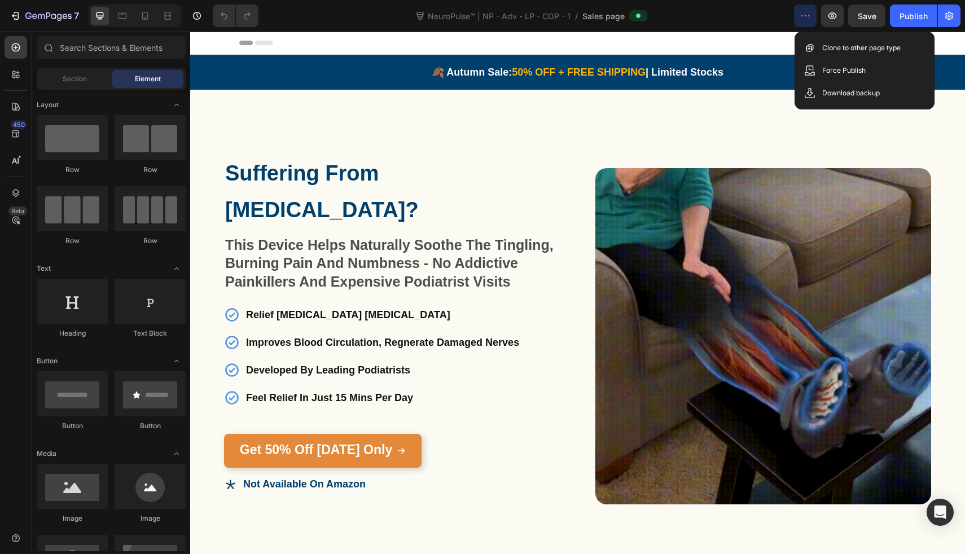
click at [805, 19] on icon "button" at bounding box center [805, 15] width 11 height 11
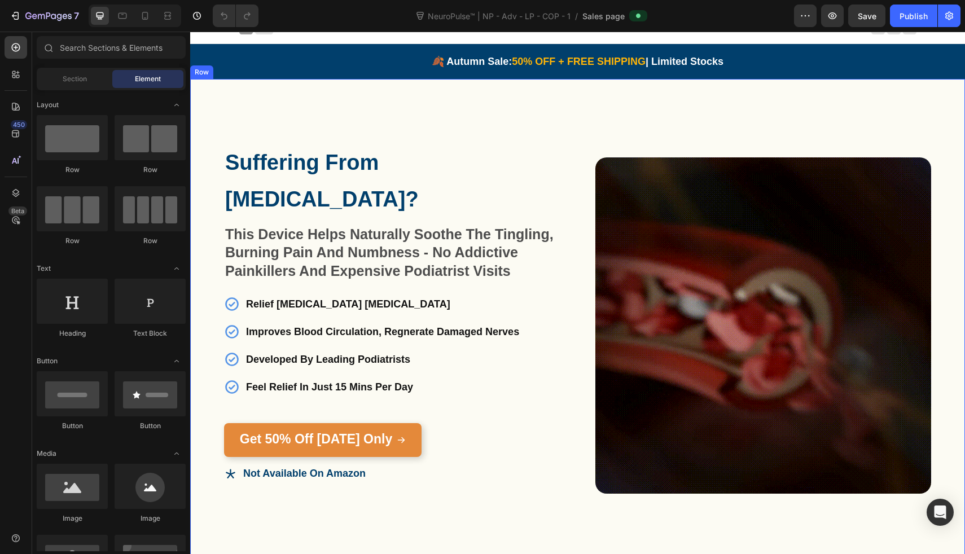
scroll to position [0, 0]
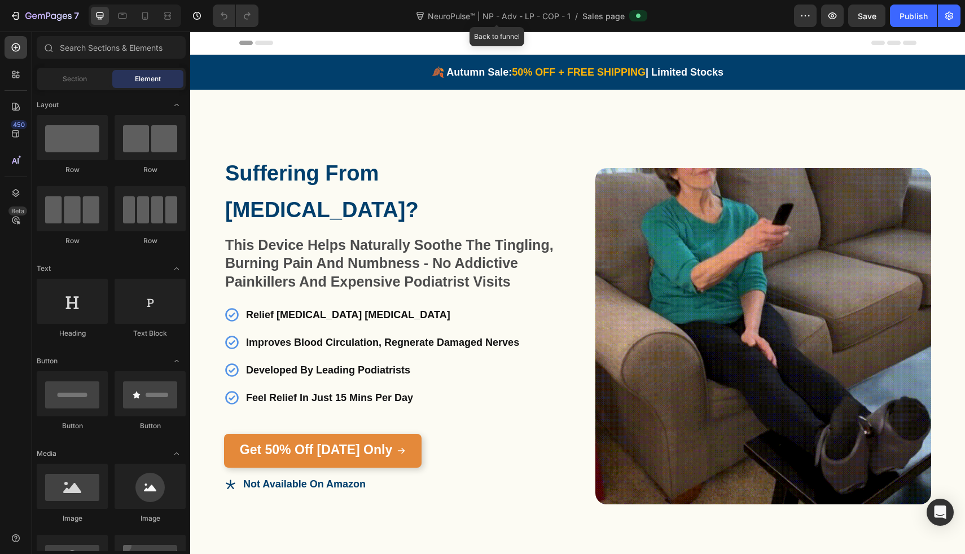
click at [461, 16] on span "NeuroPulse™ | NP - Adv - LP - COP - 1" at bounding box center [499, 16] width 147 height 12
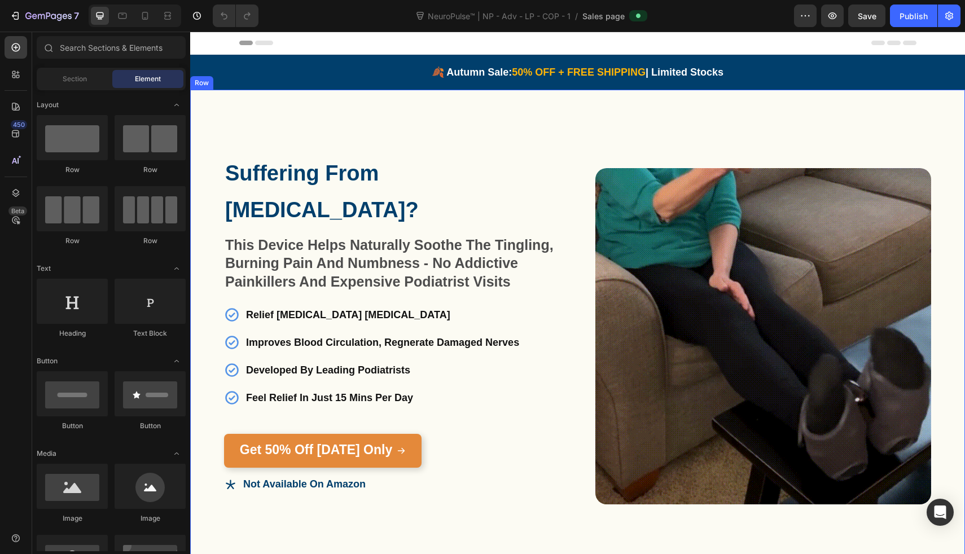
click at [208, 97] on div "Suffering From [MEDICAL_DATA]? Heading This Device Helps Naturally Soothe The T…" at bounding box center [577, 336] width 775 height 493
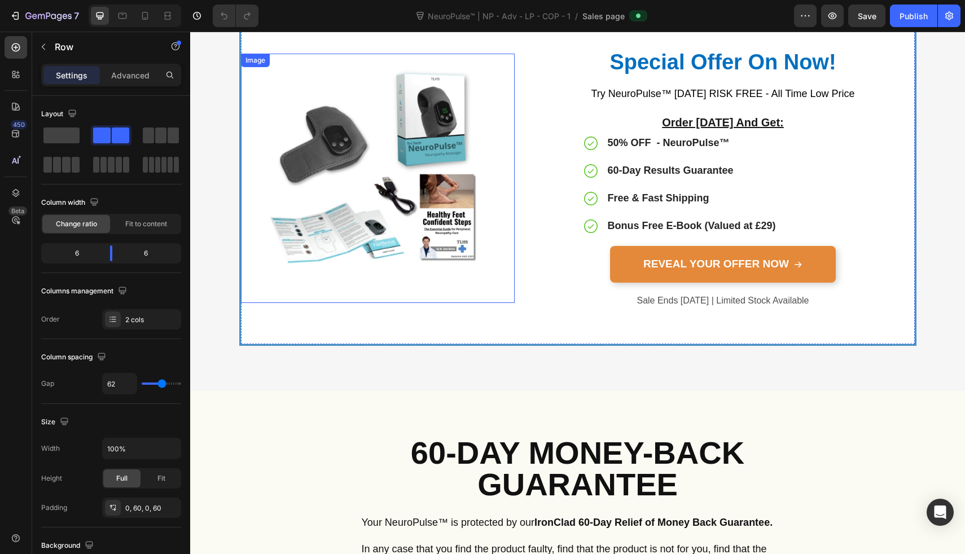
scroll to position [5785, 0]
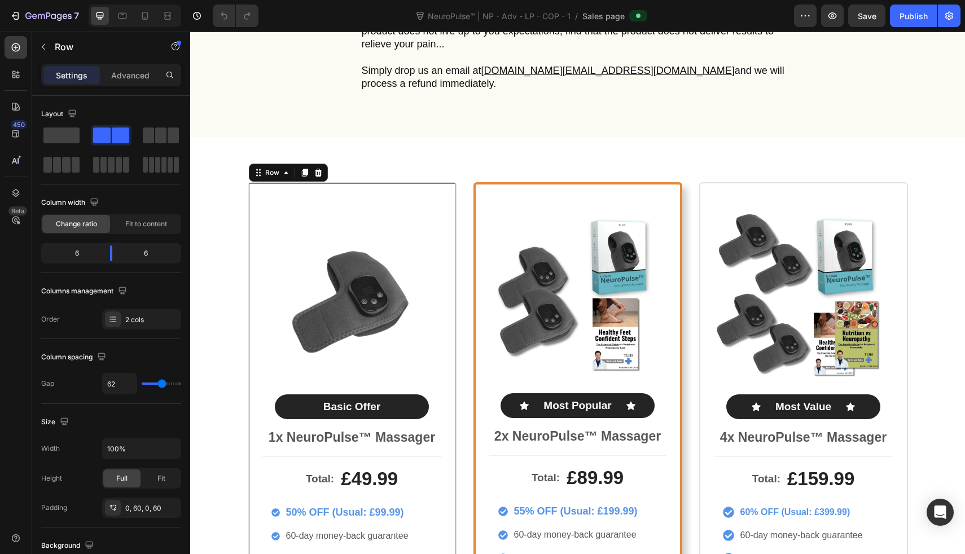
click at [446, 238] on div "Product Images Basic Offer Text Block Row 1x NeuroPulse™ Massager Text Block To…" at bounding box center [352, 414] width 209 height 465
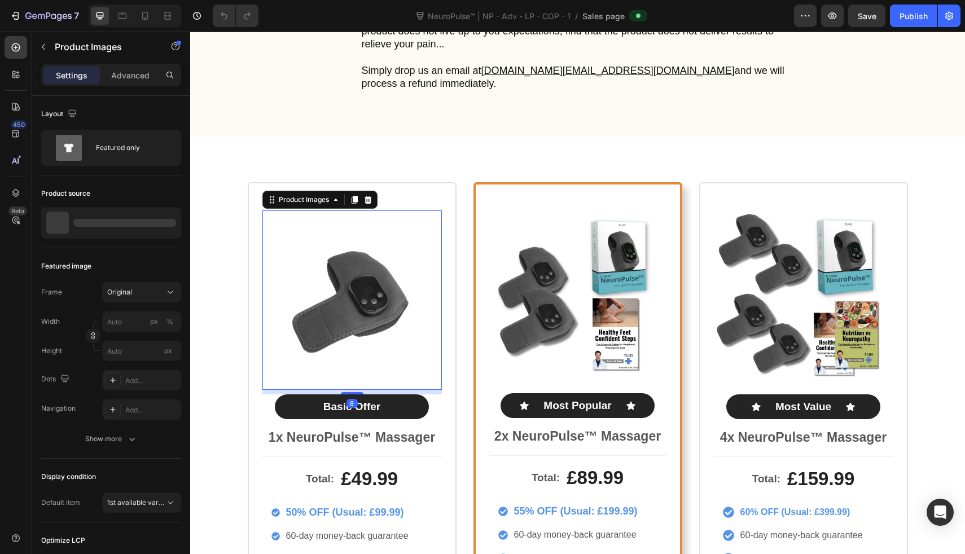
click at [370, 290] on img at bounding box center [352, 301] width 180 height 180
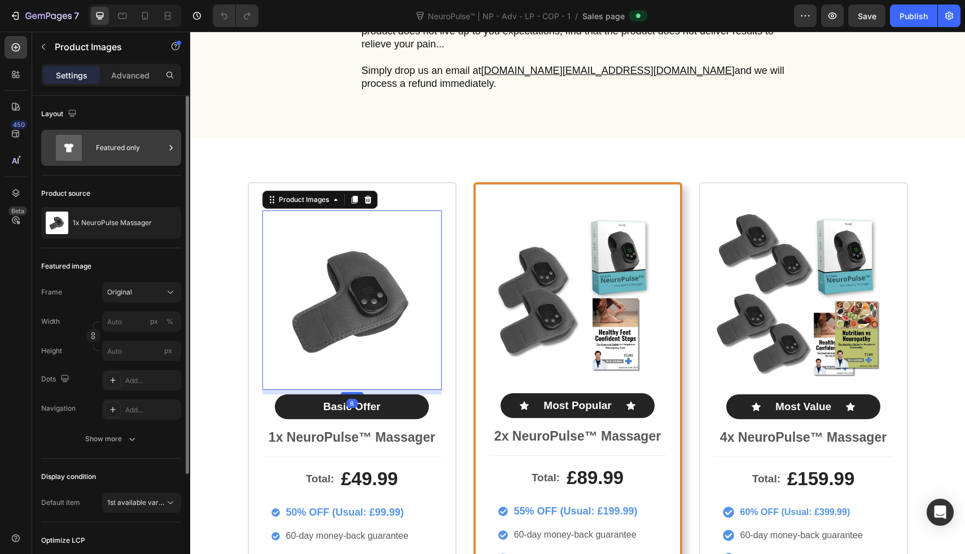
click at [140, 146] on div "Featured only" at bounding box center [130, 148] width 69 height 26
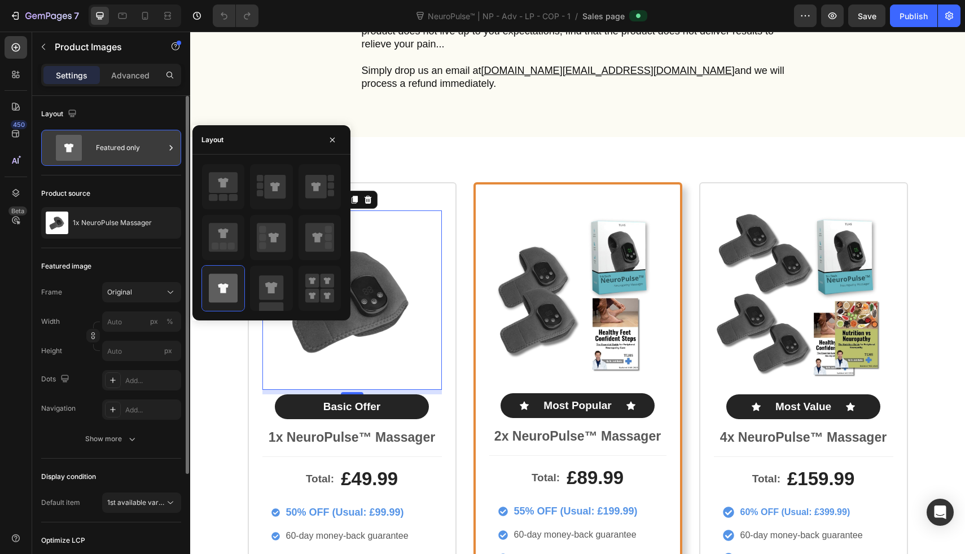
click at [140, 146] on div "Featured only" at bounding box center [130, 148] width 69 height 26
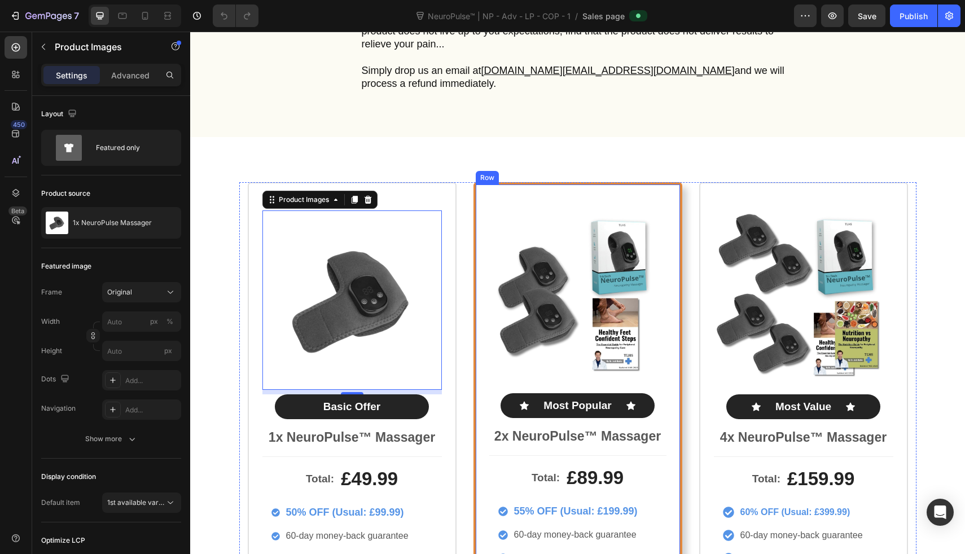
click at [517, 239] on img at bounding box center [577, 300] width 177 height 177
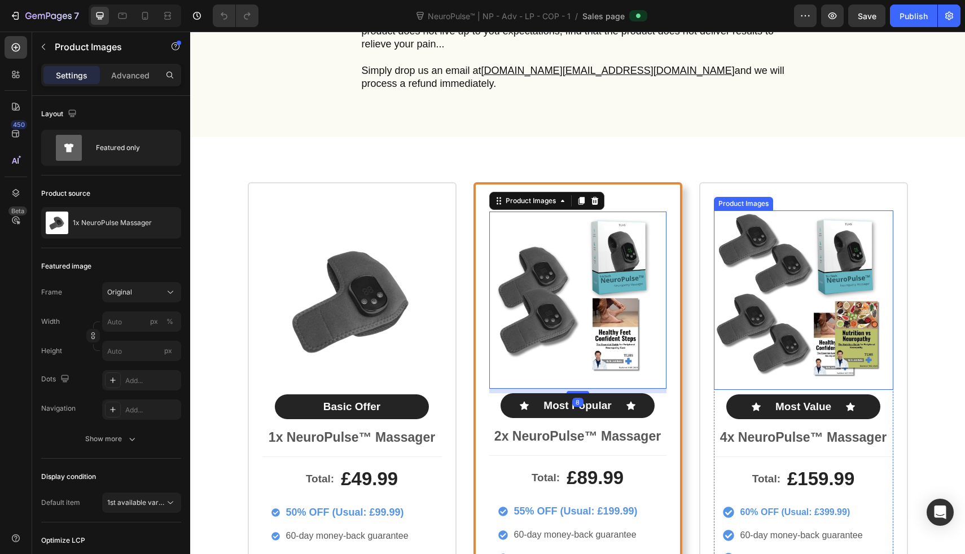
click at [882, 270] on img at bounding box center [804, 301] width 180 height 180
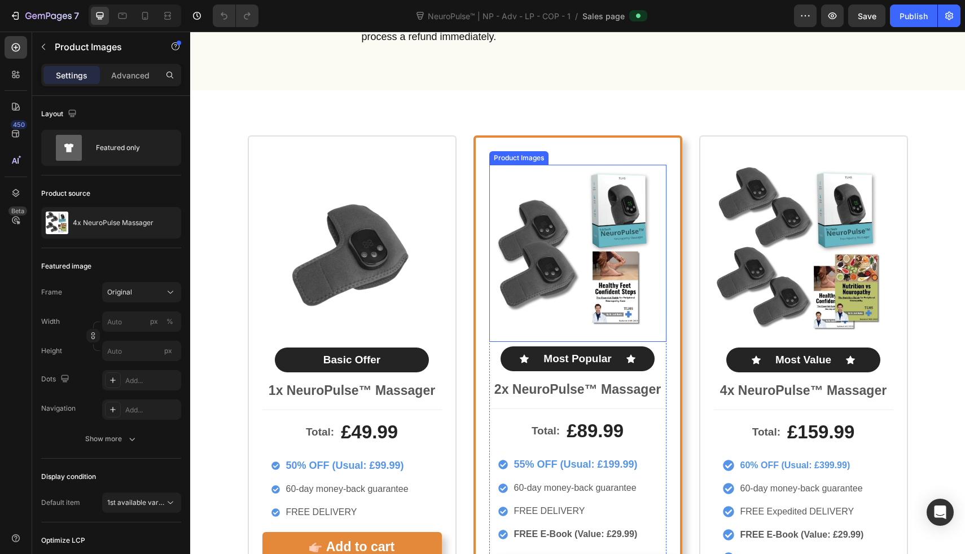
click at [613, 237] on img at bounding box center [577, 253] width 177 height 177
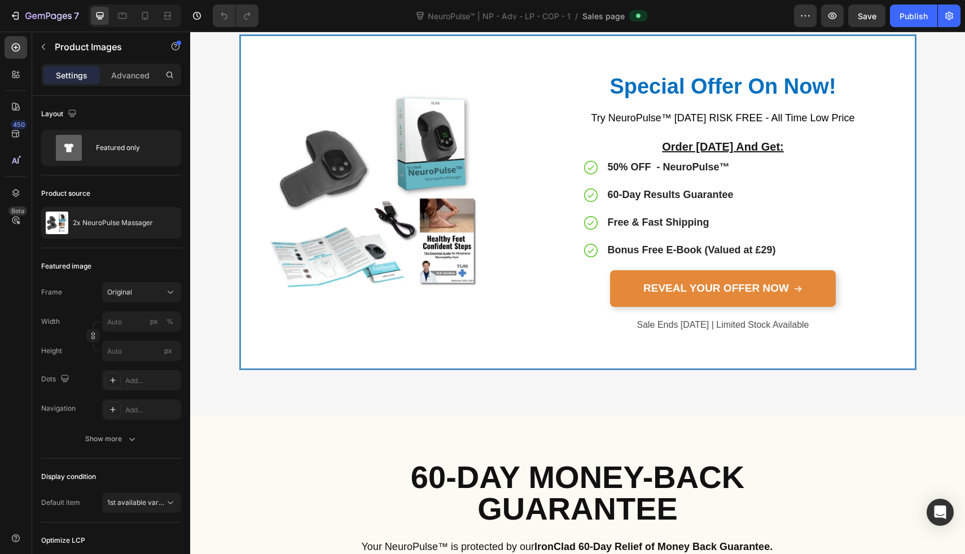
scroll to position [4983, 0]
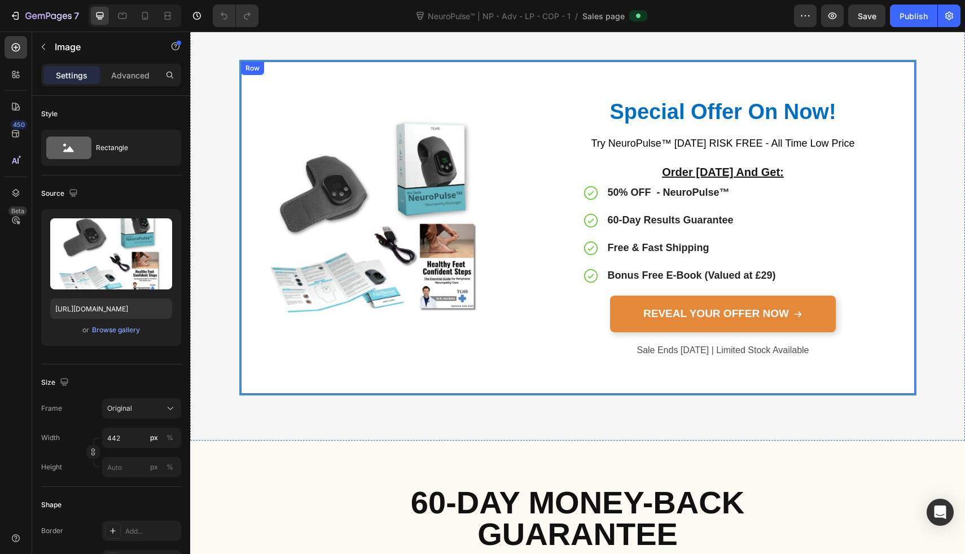
click at [331, 189] on img at bounding box center [378, 228] width 250 height 250
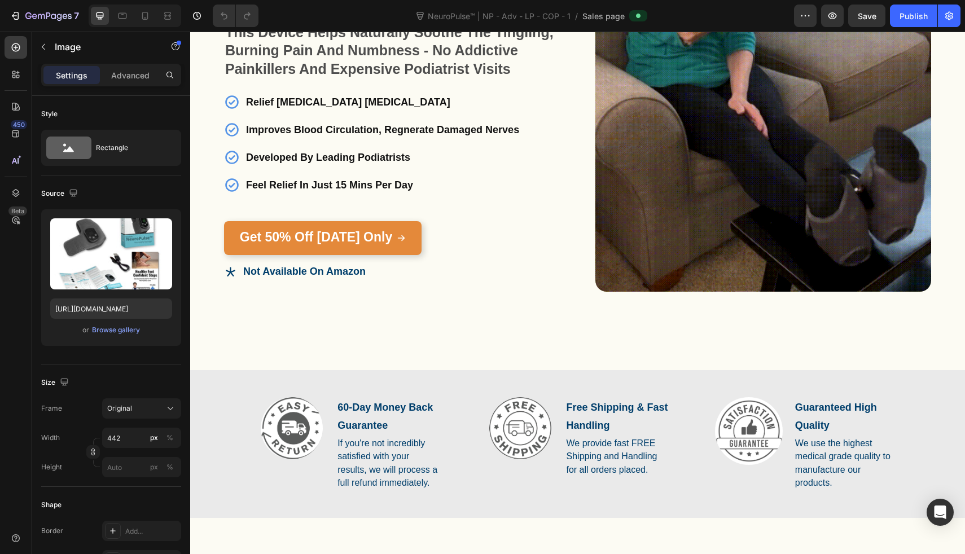
scroll to position [0, 0]
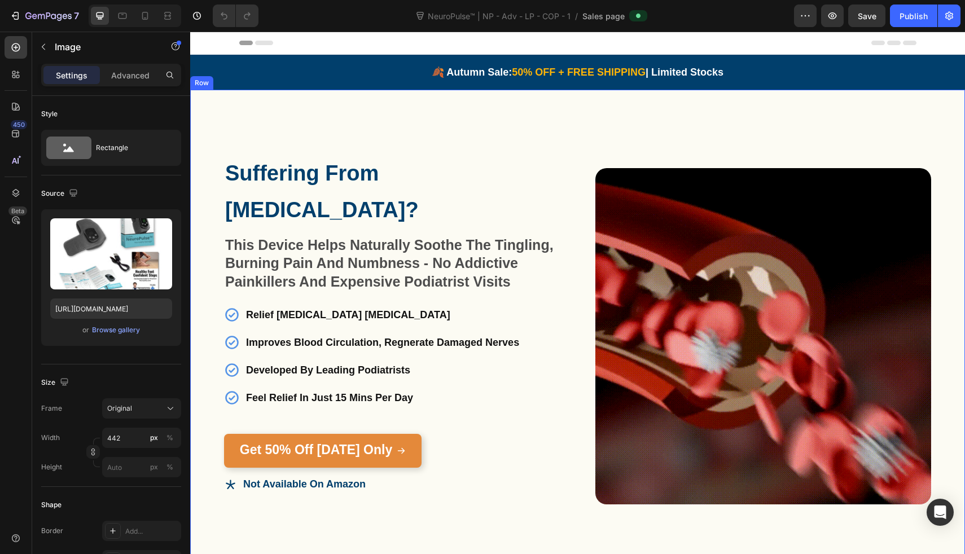
click at [216, 113] on div "Suffering From Neuropathy? Heading This Device Helps Naturally Soothe The Tingl…" at bounding box center [577, 336] width 775 height 493
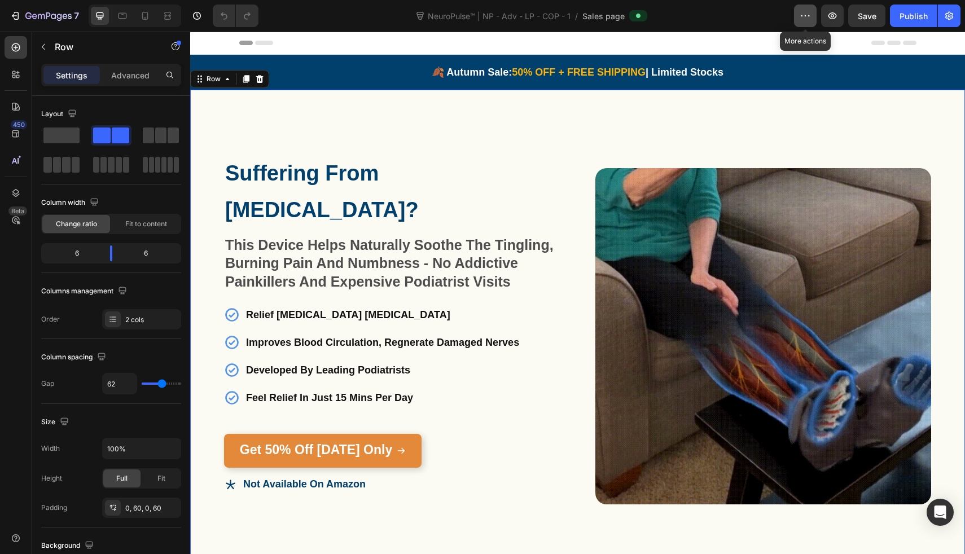
click at [802, 21] on button "button" at bounding box center [805, 16] width 23 height 23
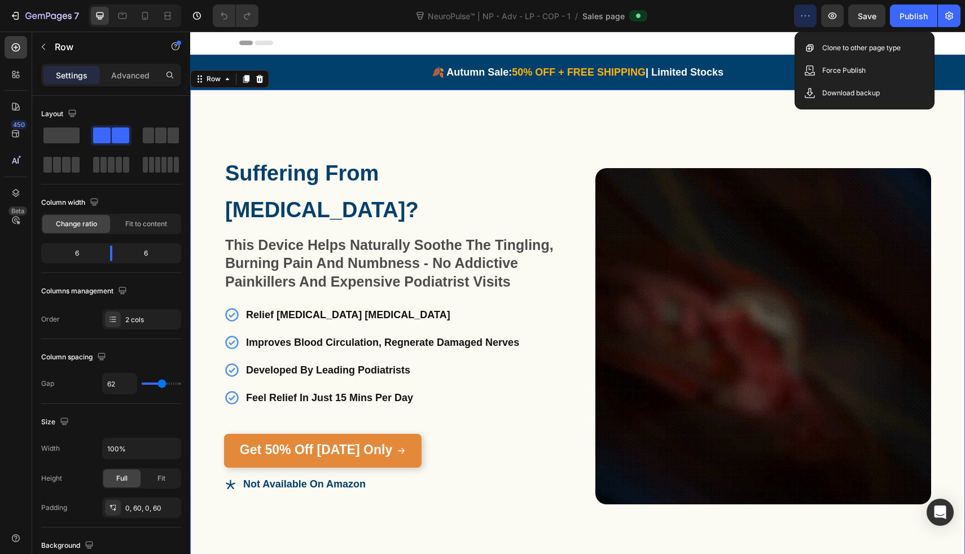
click at [802, 21] on button "button" at bounding box center [805, 16] width 23 height 23
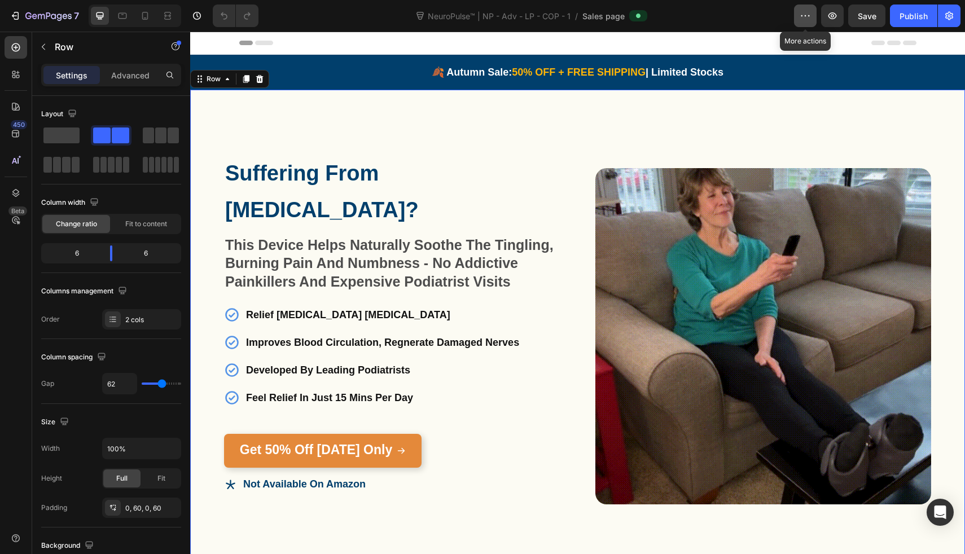
click at [802, 21] on button "button" at bounding box center [805, 16] width 23 height 23
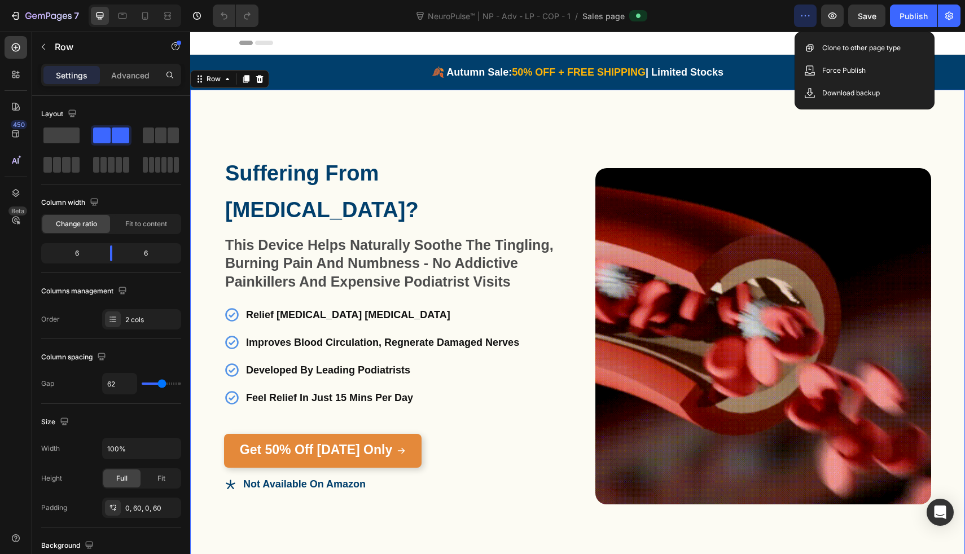
click at [802, 21] on button "button" at bounding box center [805, 16] width 23 height 23
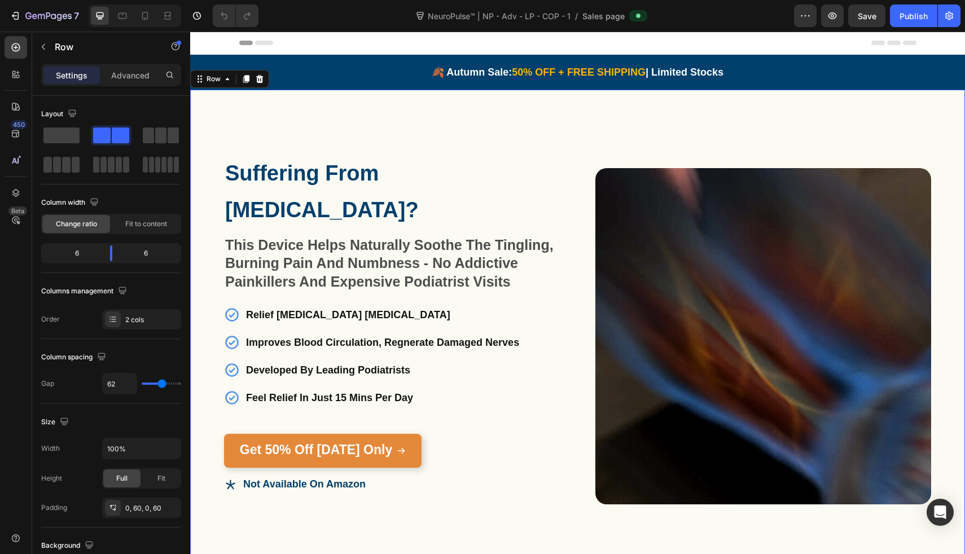
click at [533, 20] on span "NeuroPulse™ | NP - Adv - LP - COP - 1" at bounding box center [499, 16] width 147 height 12
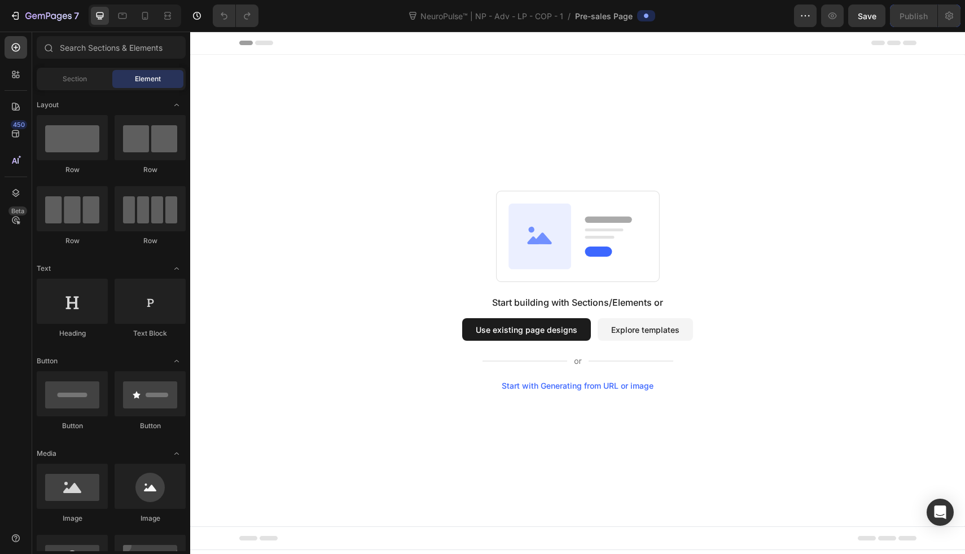
click at [611, 331] on button "Explore templates" at bounding box center [645, 329] width 95 height 23
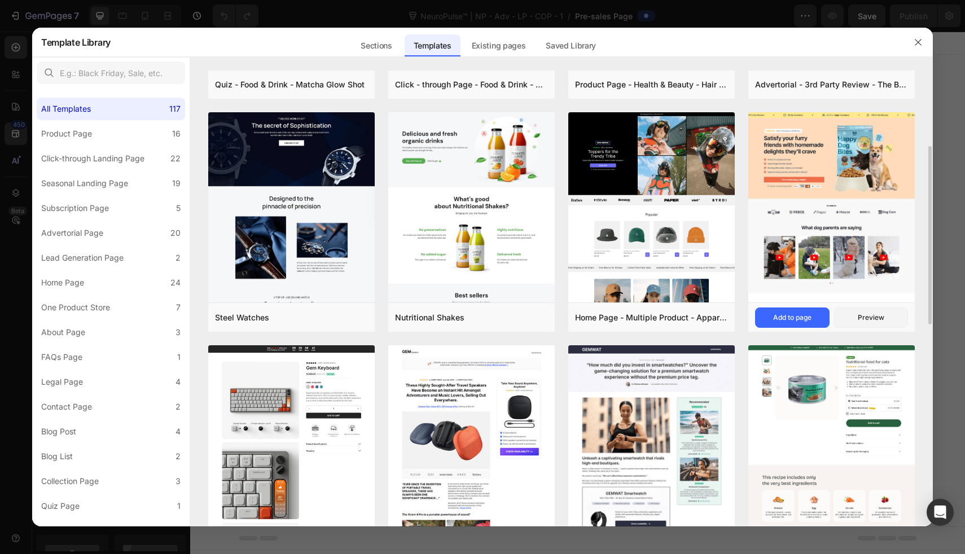
scroll to position [192, 0]
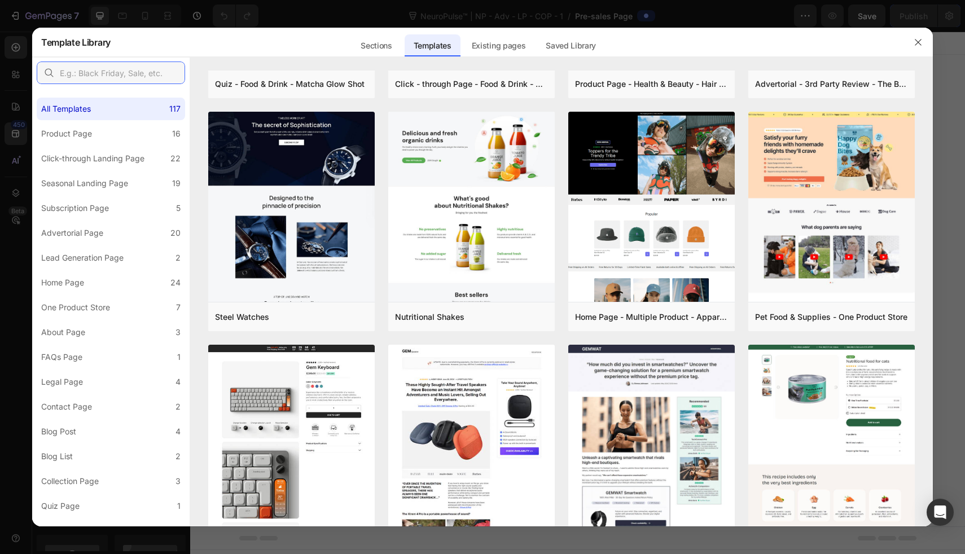
click at [158, 76] on input "text" at bounding box center [111, 73] width 148 height 23
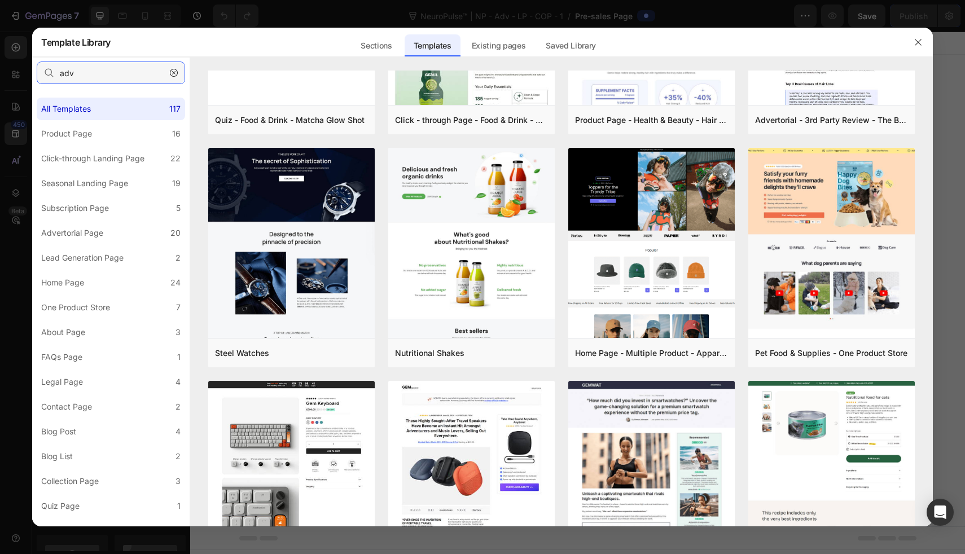
scroll to position [0, 0]
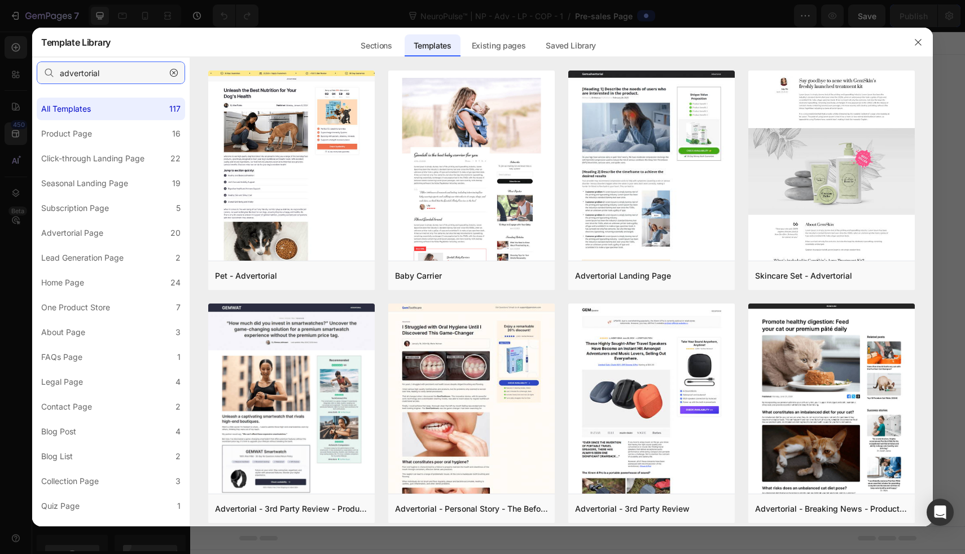
type input "advertorial"
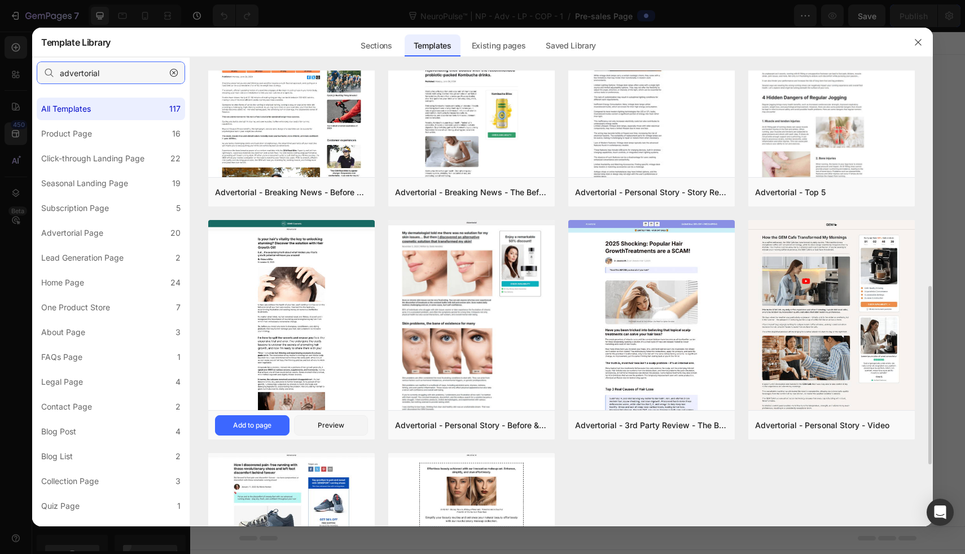
scroll to position [551, 0]
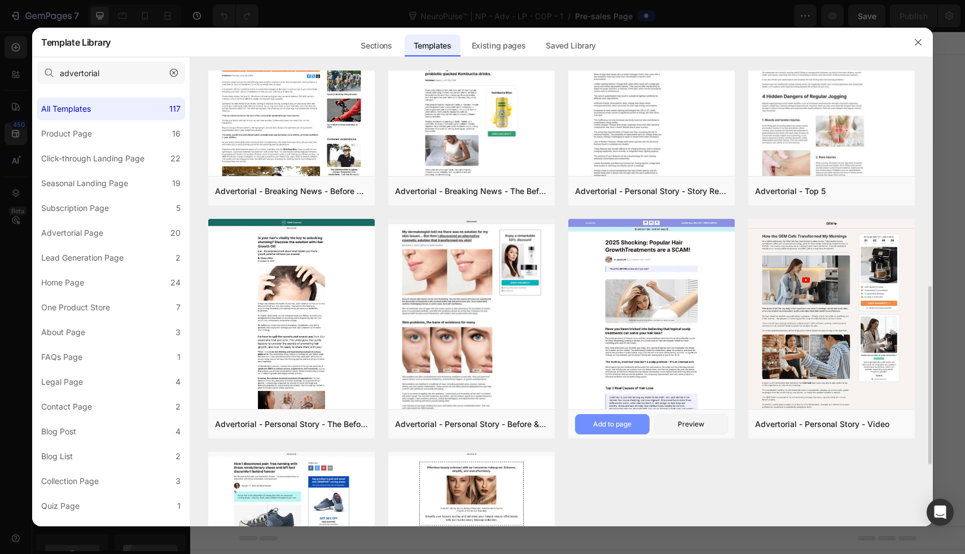
click at [607, 421] on div "Add to page" at bounding box center [612, 424] width 38 height 10
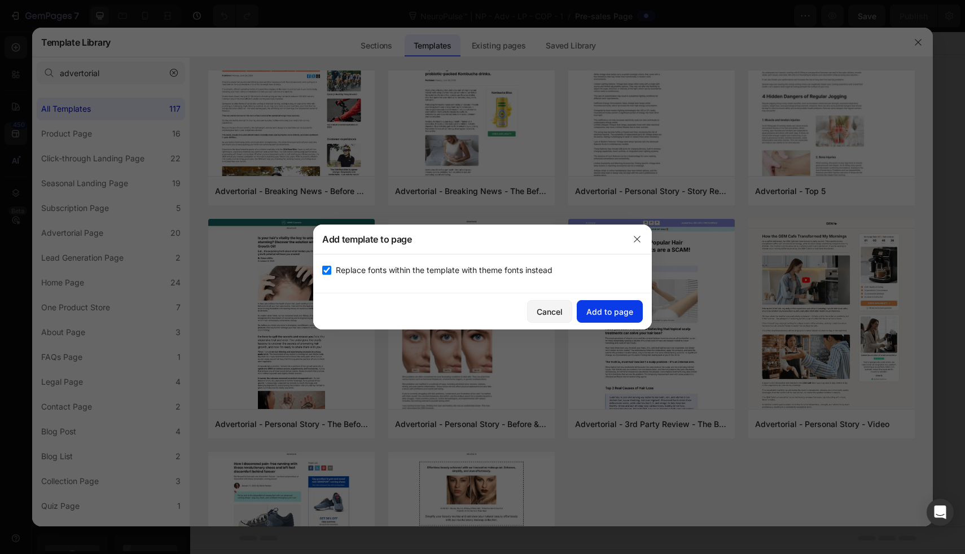
click at [594, 309] on div "Add to page" at bounding box center [610, 312] width 47 height 12
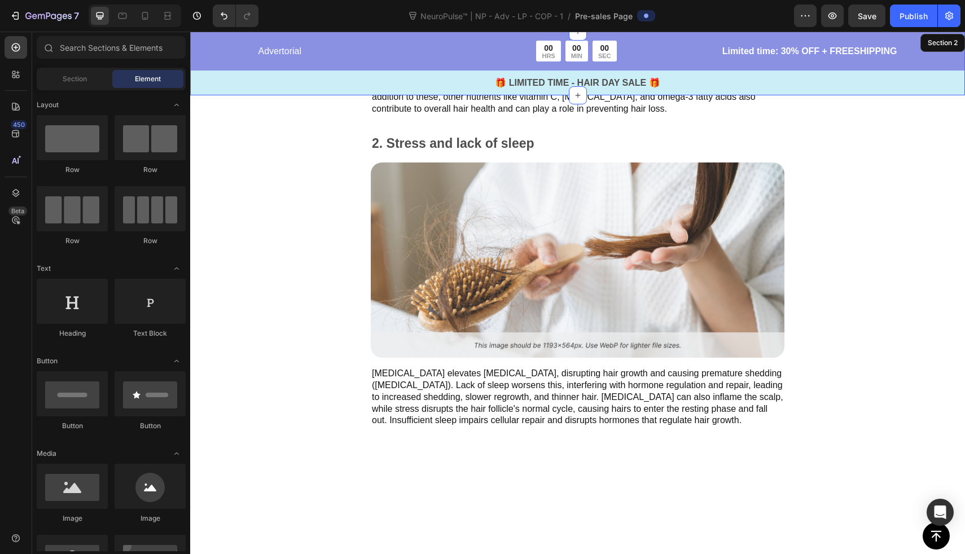
scroll to position [719, 0]
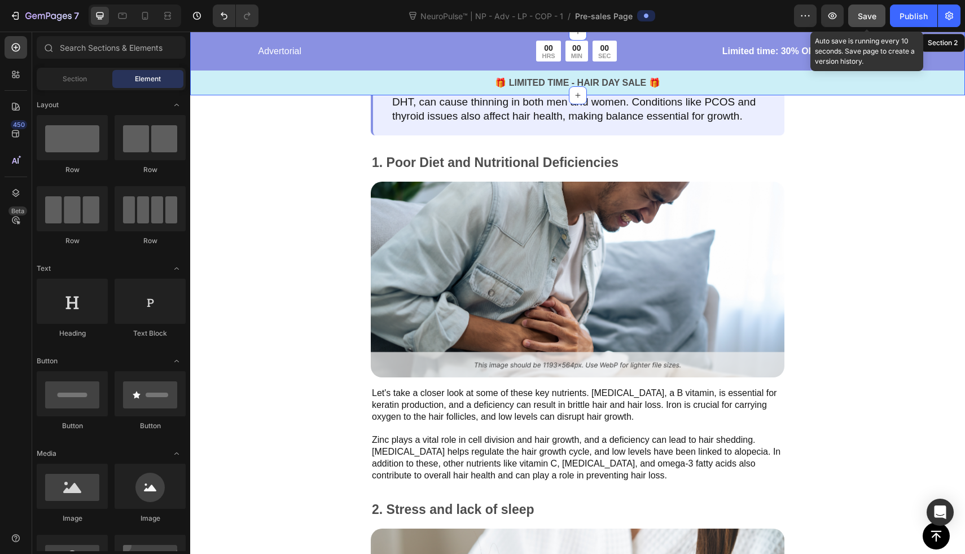
click at [861, 10] on div "Save" at bounding box center [867, 16] width 19 height 12
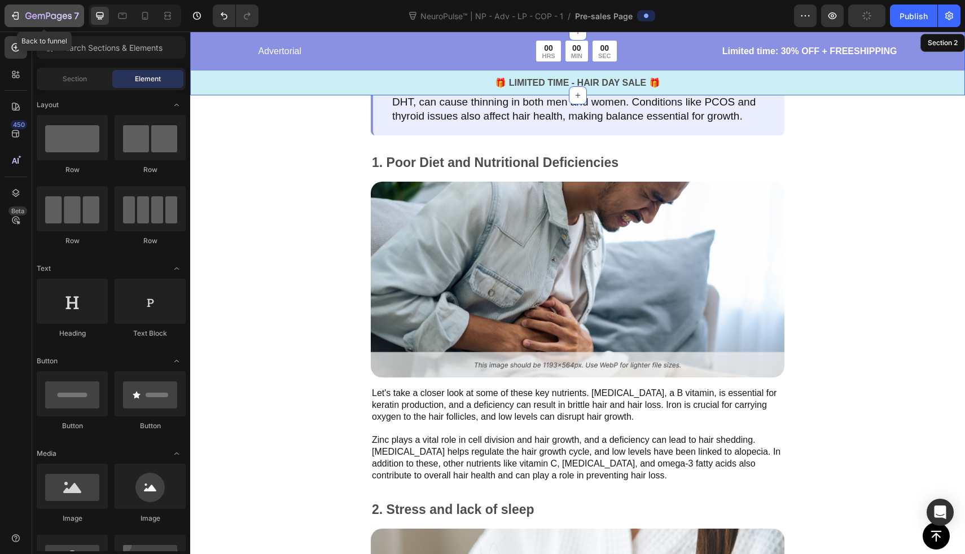
click at [29, 9] on div "7" at bounding box center [52, 16] width 54 height 14
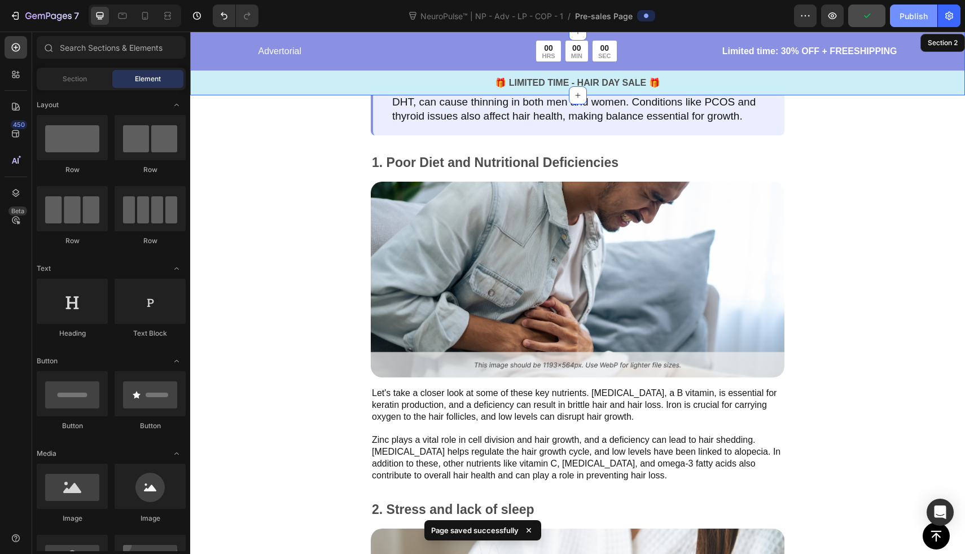
click at [915, 12] on div "Publish" at bounding box center [914, 16] width 28 height 12
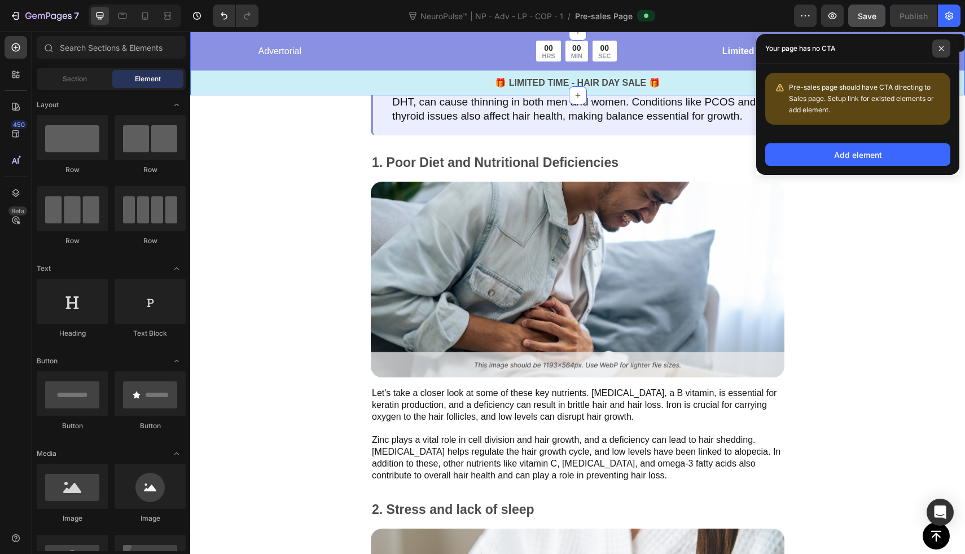
click at [943, 47] on icon at bounding box center [941, 48] width 5 height 5
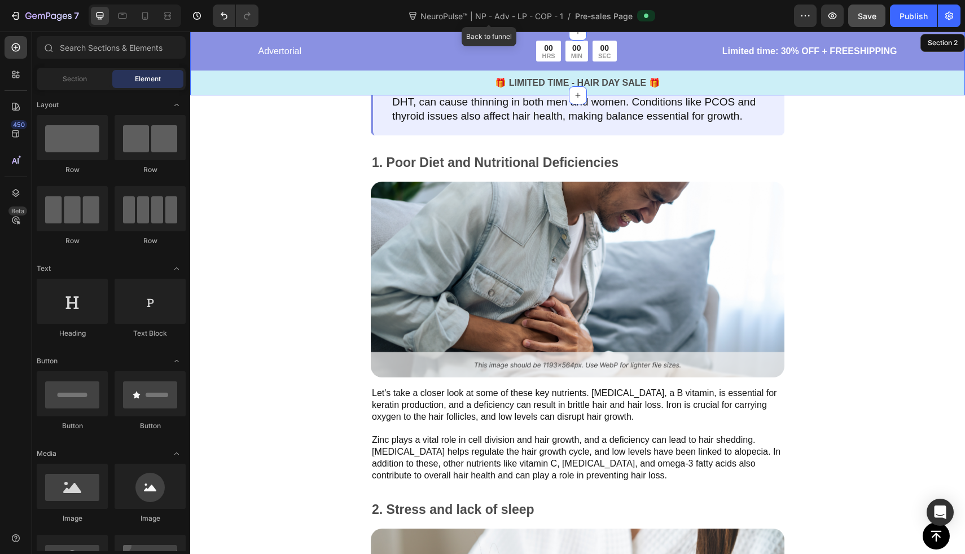
click at [504, 16] on span "NeuroPulse™ | NP - Adv - LP - COP - 1" at bounding box center [491, 16] width 147 height 12
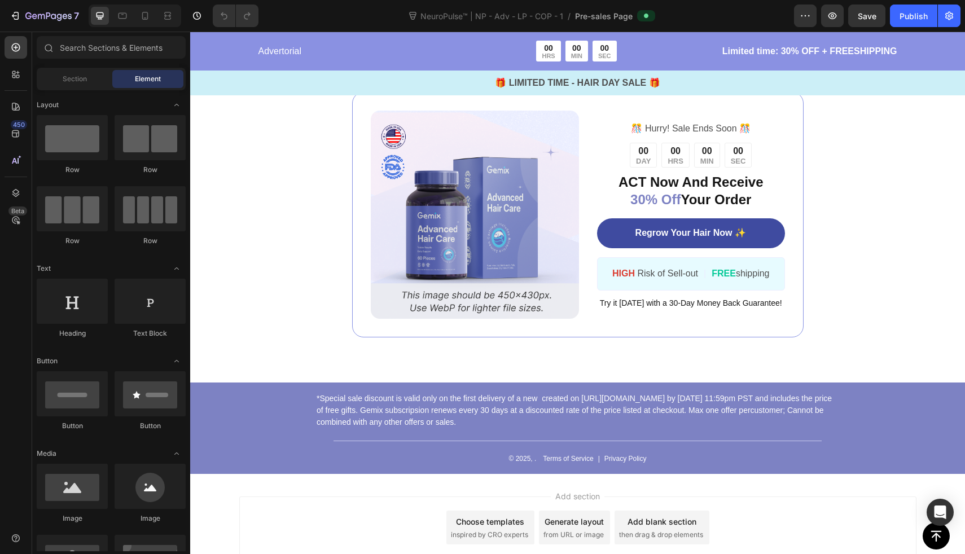
scroll to position [4143, 0]
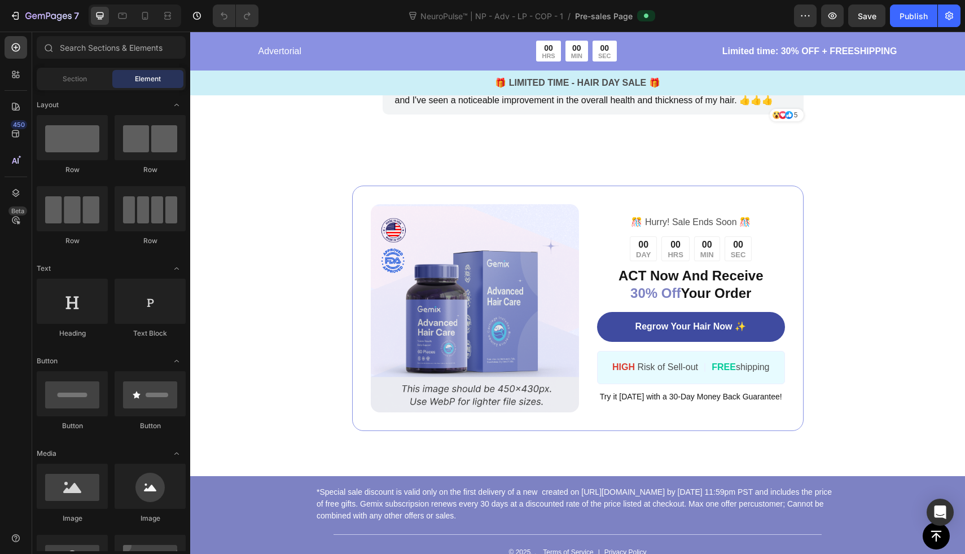
click at [476, 218] on img at bounding box center [475, 308] width 209 height 209
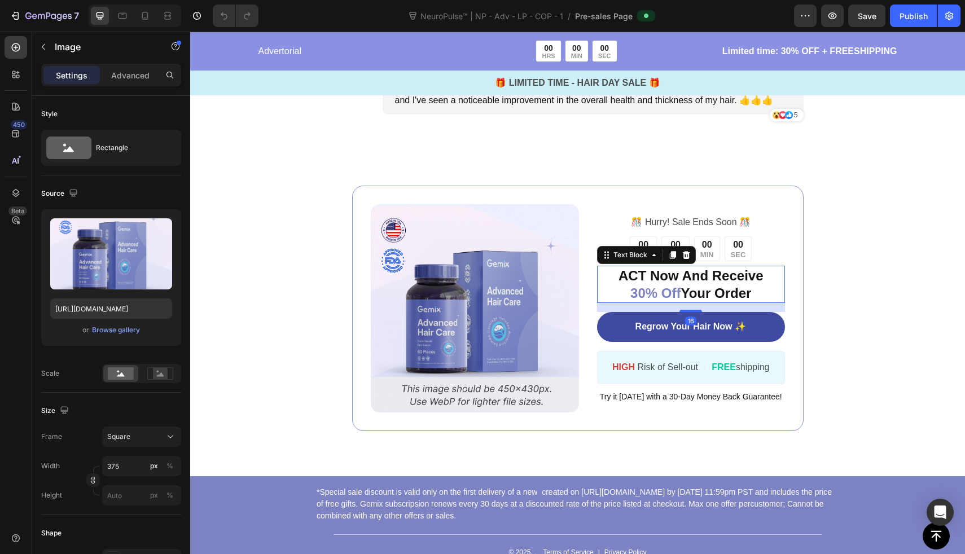
click at [598, 270] on p "ACT Now And Receive 30% Off Your Order" at bounding box center [690, 284] width 185 height 35
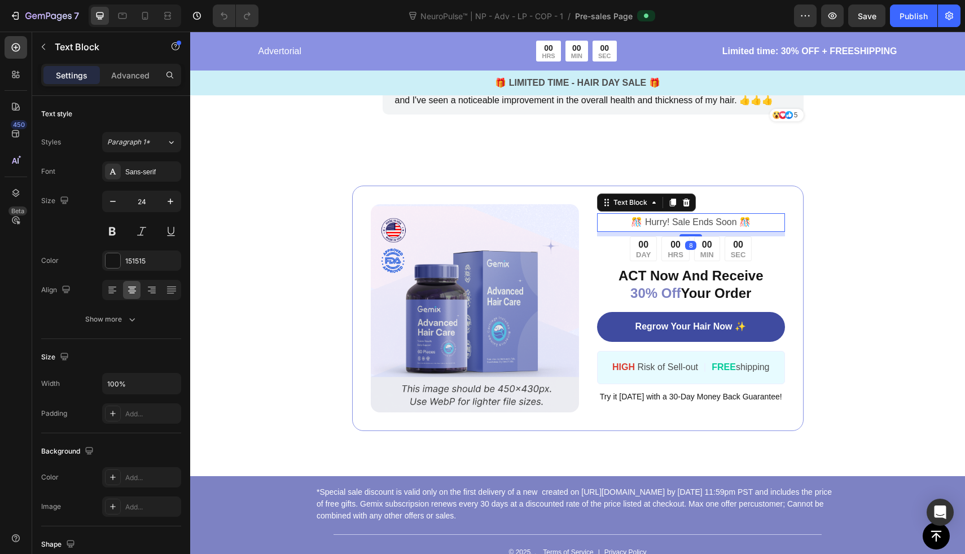
click at [598, 215] on p "️🎊 Hurry! Sale Ends Soon ️🎊" at bounding box center [690, 223] width 185 height 16
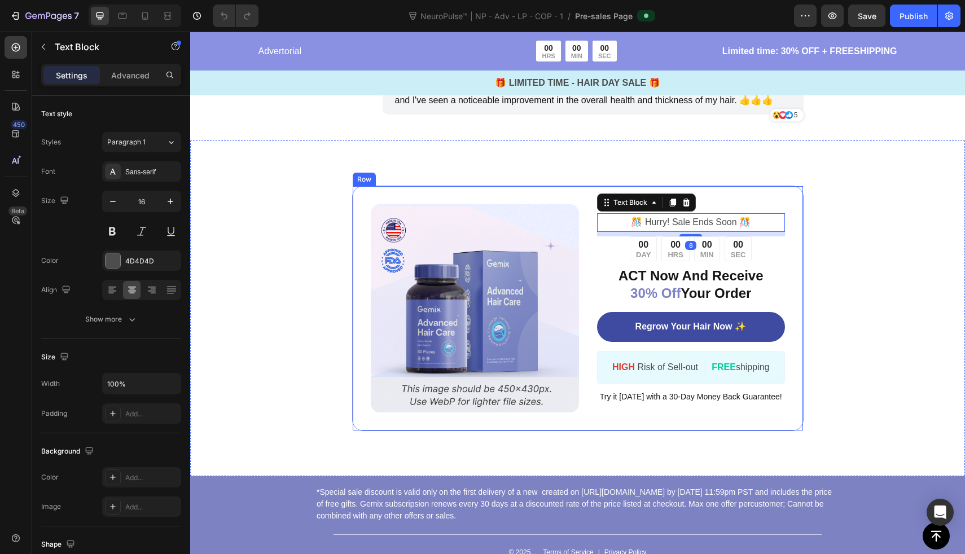
click at [584, 209] on div "Image ️🎊 Hurry! Sale Ends Soon ️🎊 Text Block 8 00 DAY 00 HRS 00 MIN 00 SEC Coun…" at bounding box center [578, 309] width 452 height 246
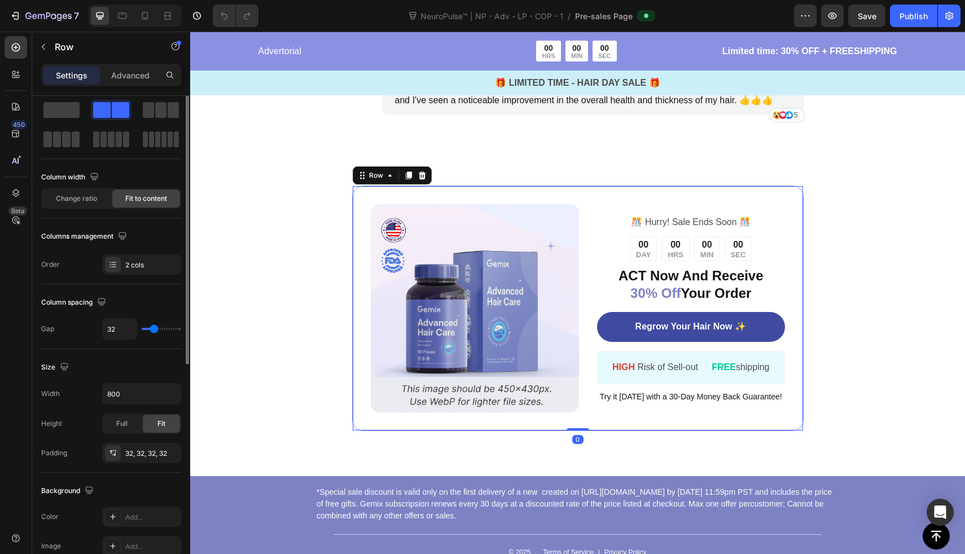
scroll to position [0, 0]
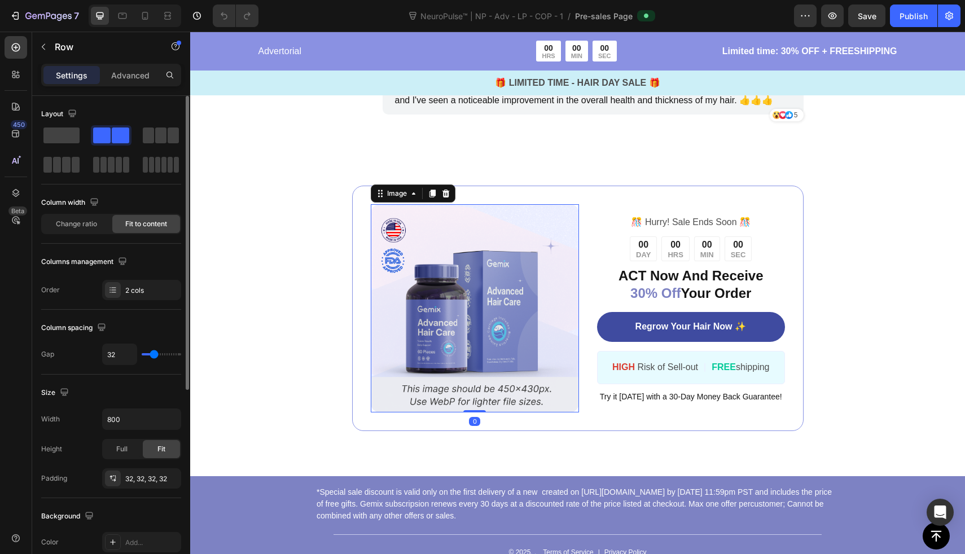
click at [528, 380] on img at bounding box center [475, 308] width 209 height 209
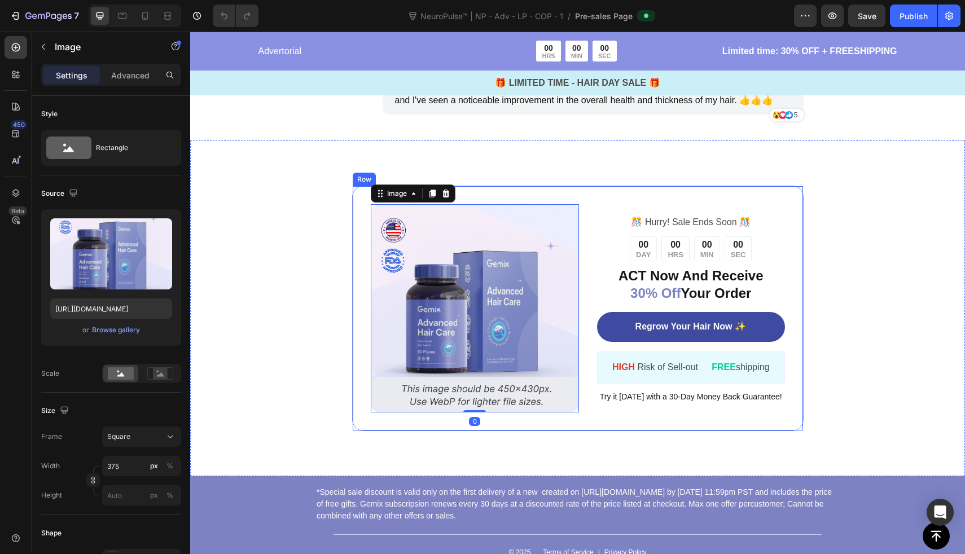
click at [618, 413] on div "Image 0 ️🎊 Hurry! Sale Ends Soon ️🎊 Text Block 00 DAY 00 HRS 00 MIN 00 SEC Coun…" at bounding box center [578, 309] width 452 height 246
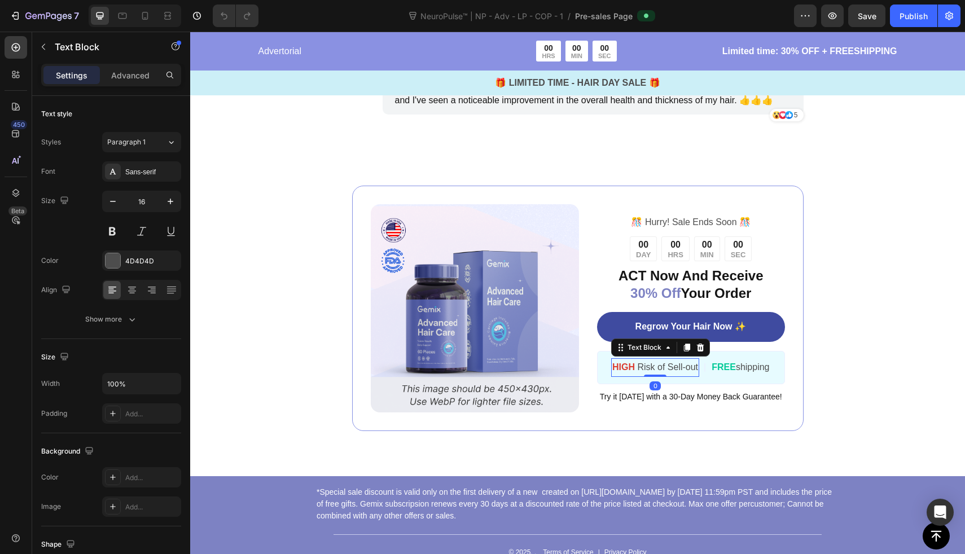
click at [662, 362] on p "HIGH Risk of Sell-out" at bounding box center [655, 368] width 86 height 16
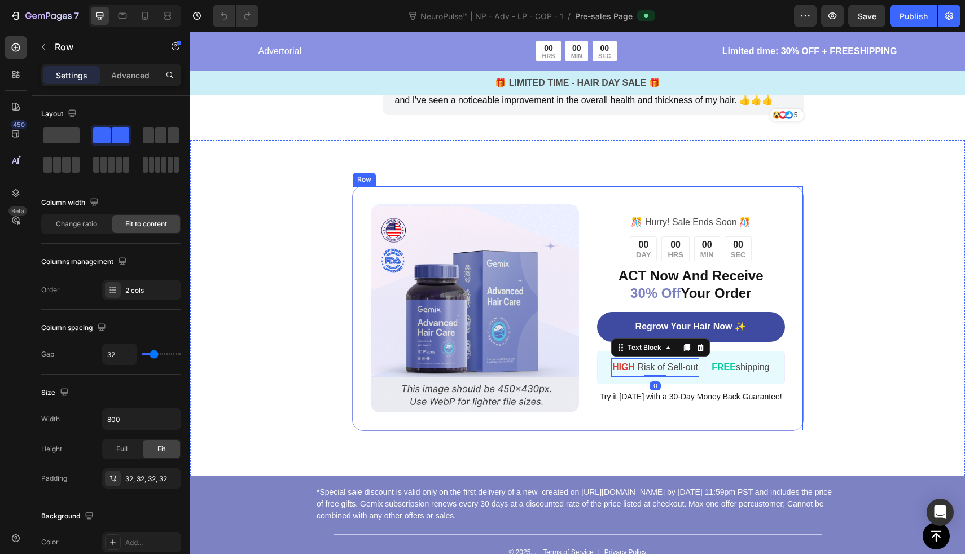
click at [590, 308] on div "Image ️🎊 Hurry! Sale Ends Soon ️🎊 Text Block 00 DAY 00 HRS 00 MIN 00 SEC Countd…" at bounding box center [578, 309] width 452 height 246
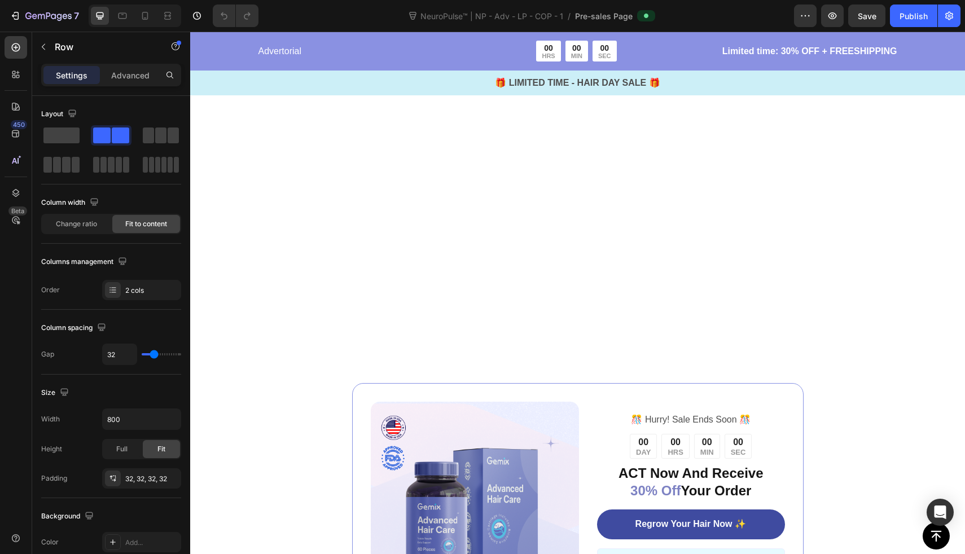
scroll to position [4319, 0]
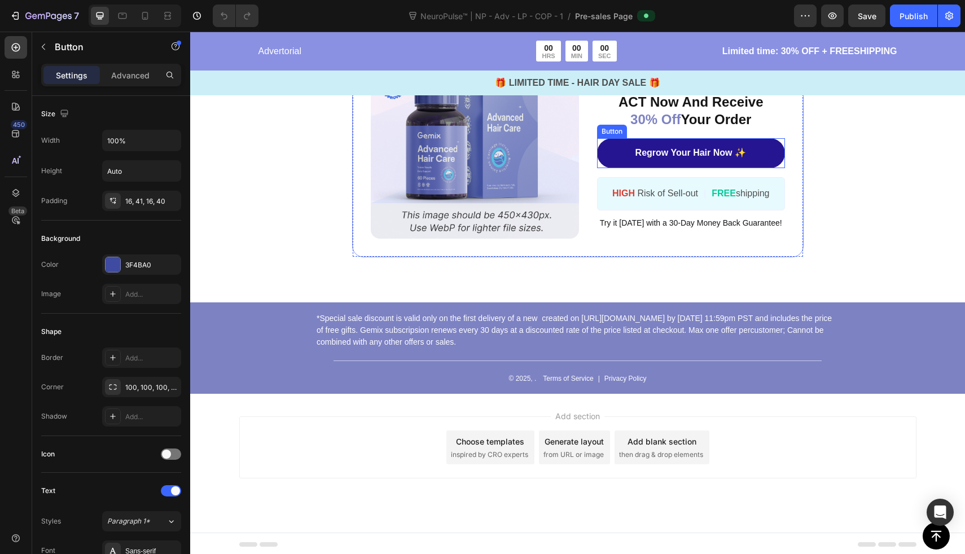
click at [615, 154] on link "Regrow Your Hair Now ✨" at bounding box center [690, 153] width 187 height 30
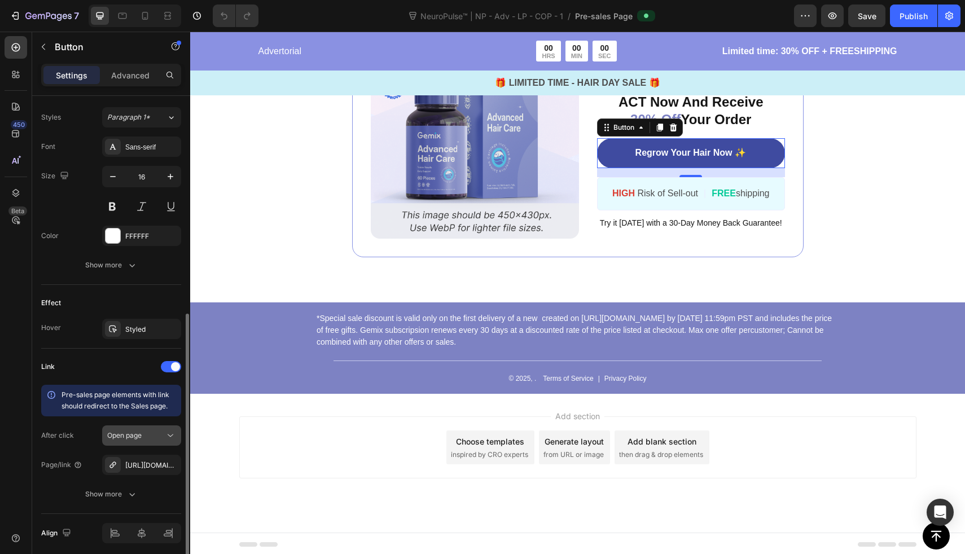
scroll to position [448, 0]
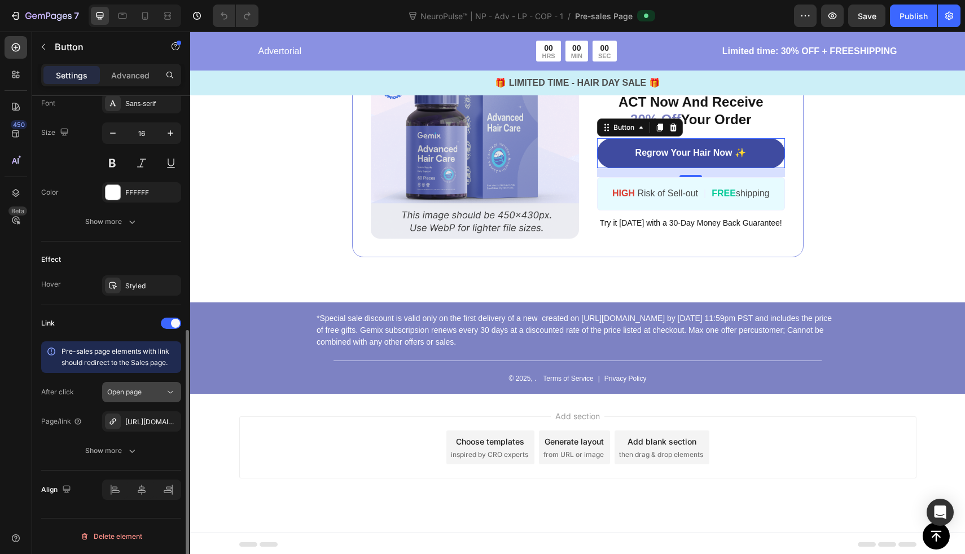
click at [169, 396] on icon at bounding box center [170, 392] width 11 height 11
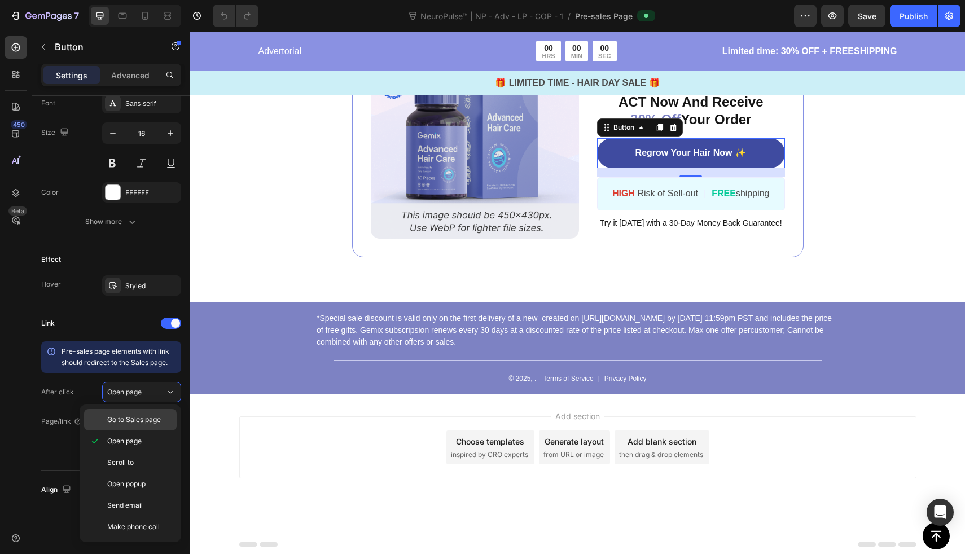
click at [162, 413] on div "Go to Sales page" at bounding box center [130, 419] width 93 height 21
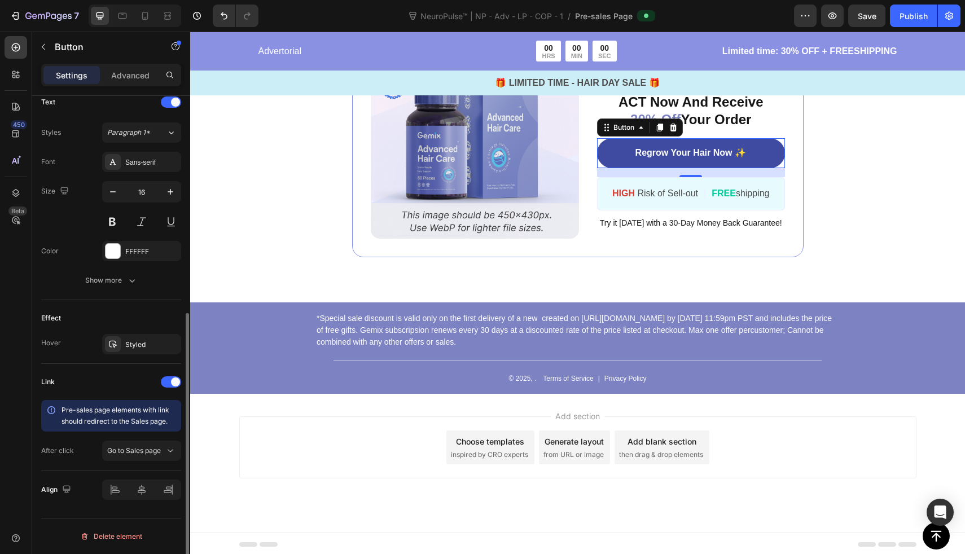
scroll to position [389, 0]
click at [917, 9] on button "Publish" at bounding box center [913, 16] width 47 height 23
click at [484, 10] on div at bounding box center [482, 9] width 5 height 9
click at [493, 16] on span "NeuroPulse™ | NP - Adv - LP - COP - 1" at bounding box center [491, 16] width 147 height 12
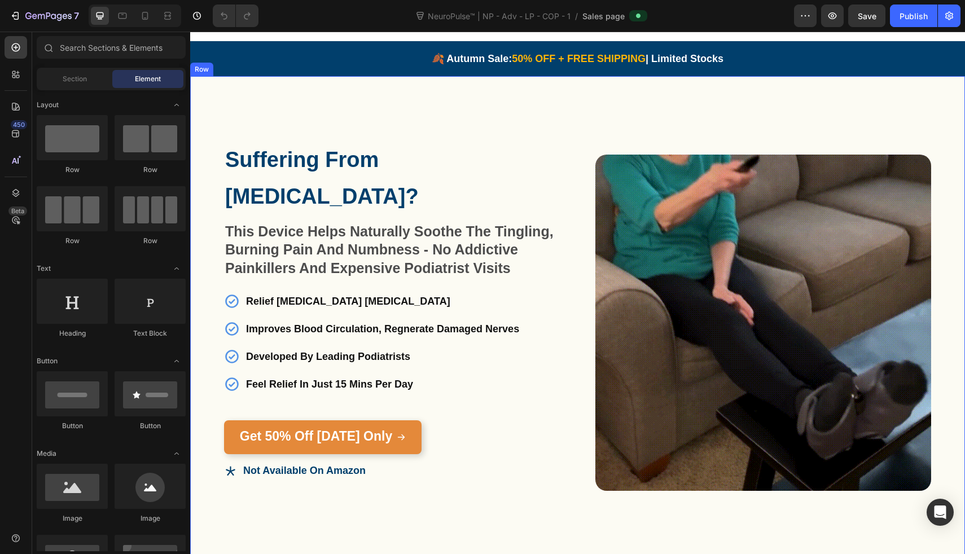
scroll to position [31, 0]
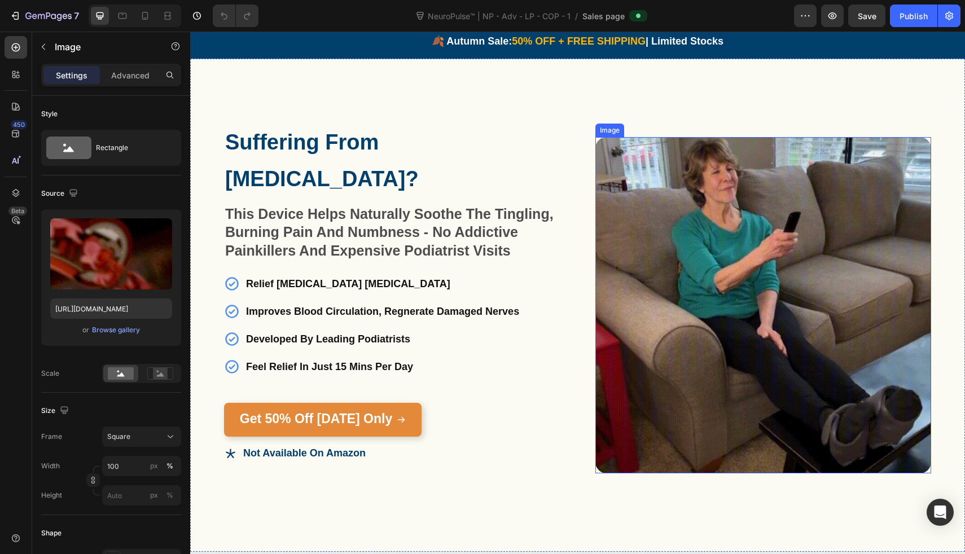
click at [596, 248] on img at bounding box center [764, 305] width 336 height 336
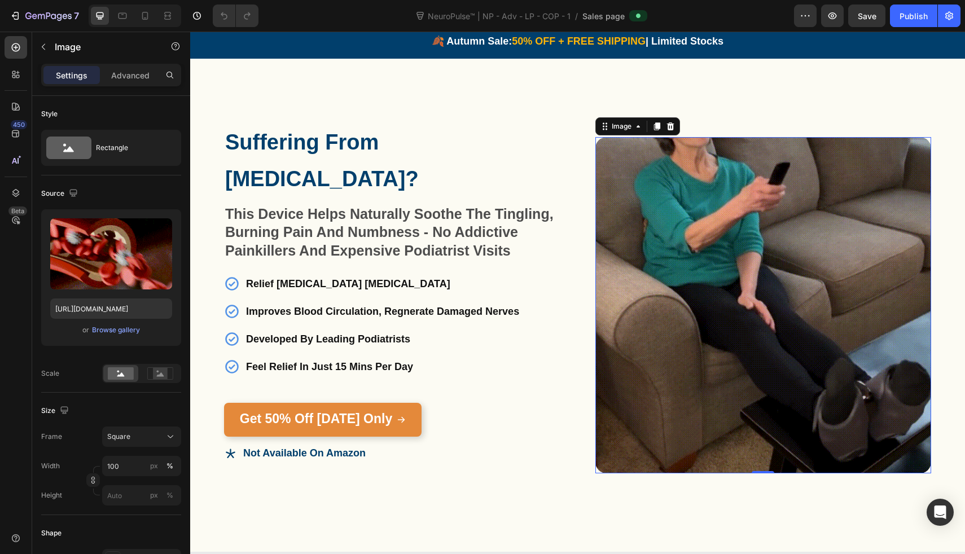
click at [644, 248] on img at bounding box center [764, 305] width 336 height 336
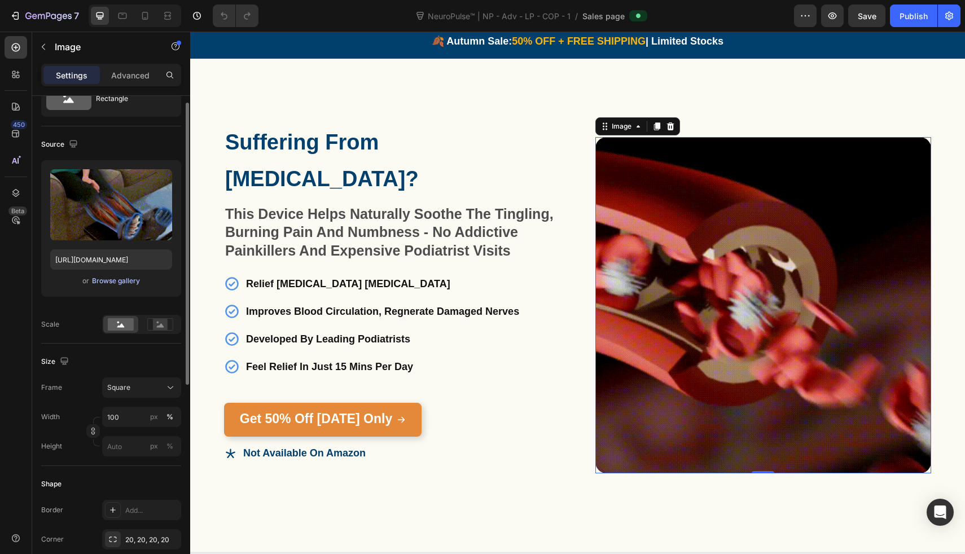
scroll to position [60, 0]
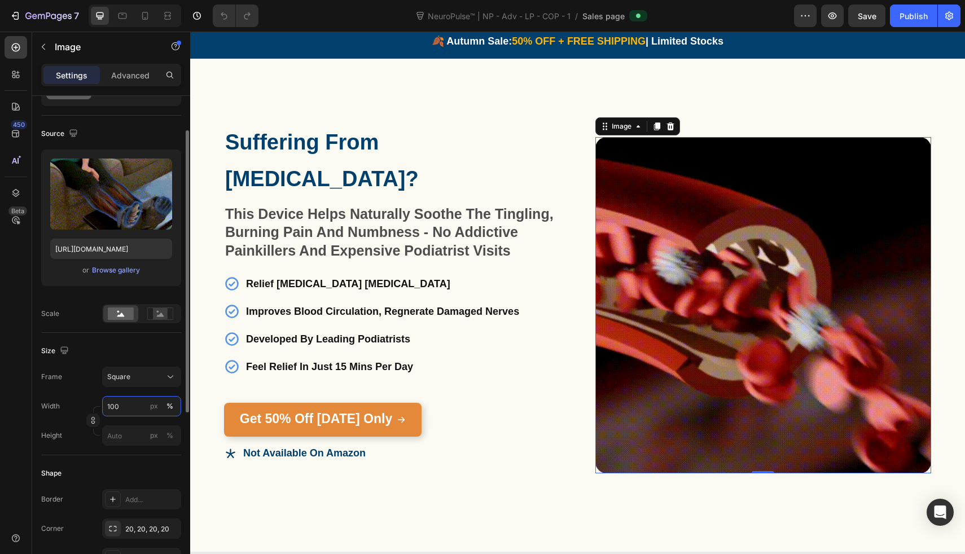
click at [135, 412] on input "100" at bounding box center [141, 406] width 79 height 20
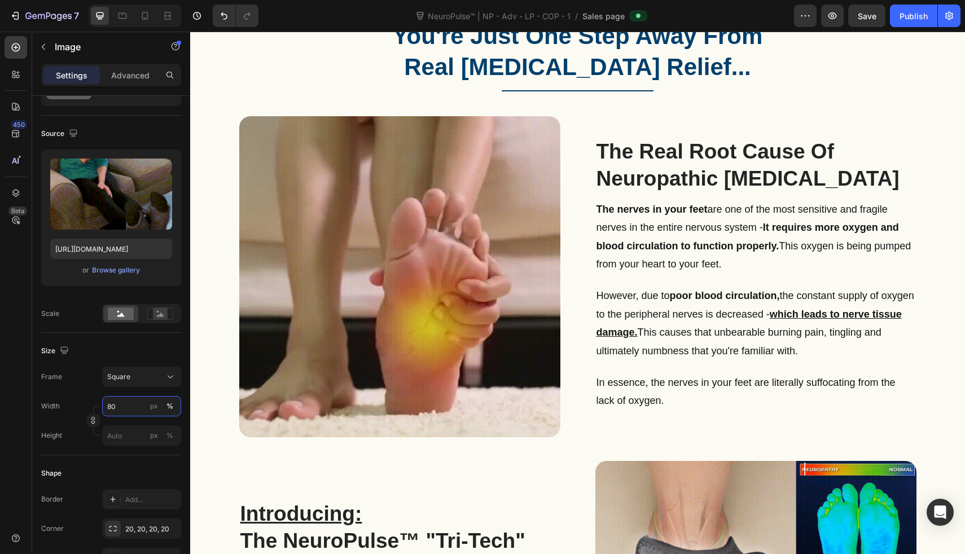
scroll to position [723, 0]
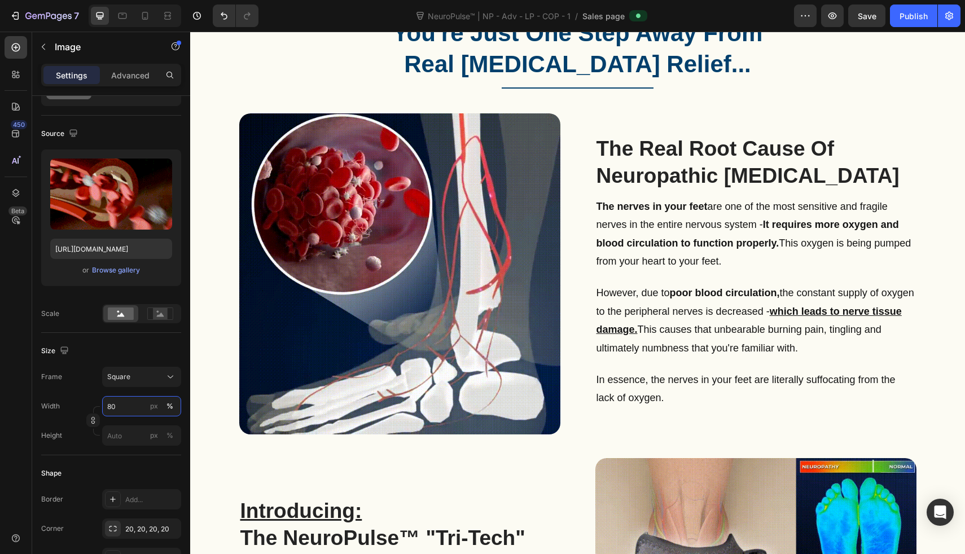
type input "80"
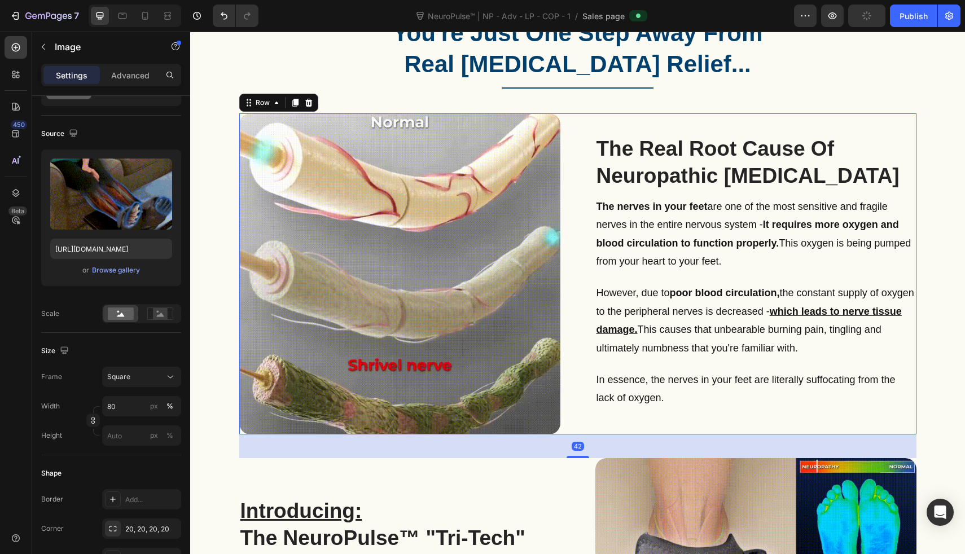
click at [556, 261] on div "Image The Real Root Cause Of Neuropathic [MEDICAL_DATA] Heading Image The nerve…" at bounding box center [577, 273] width 677 height 321
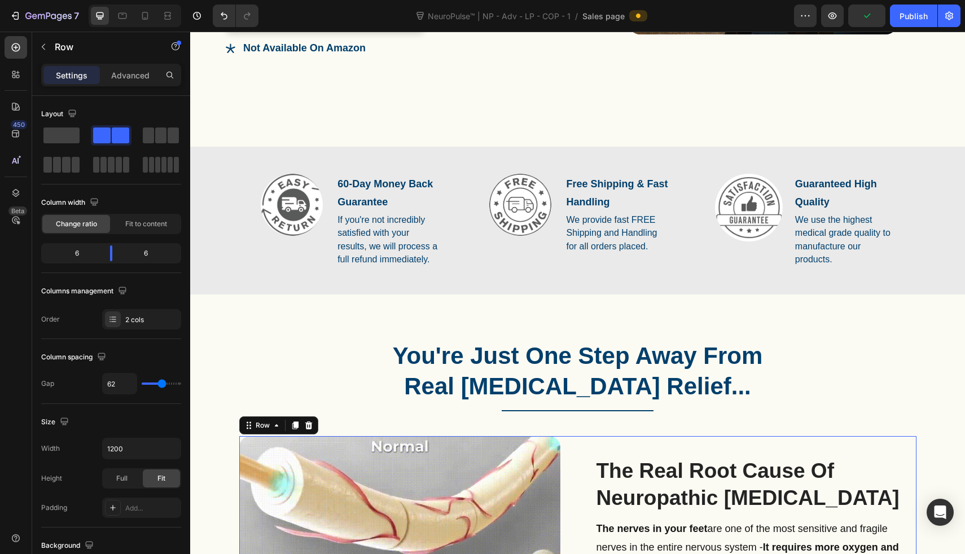
scroll to position [105, 0]
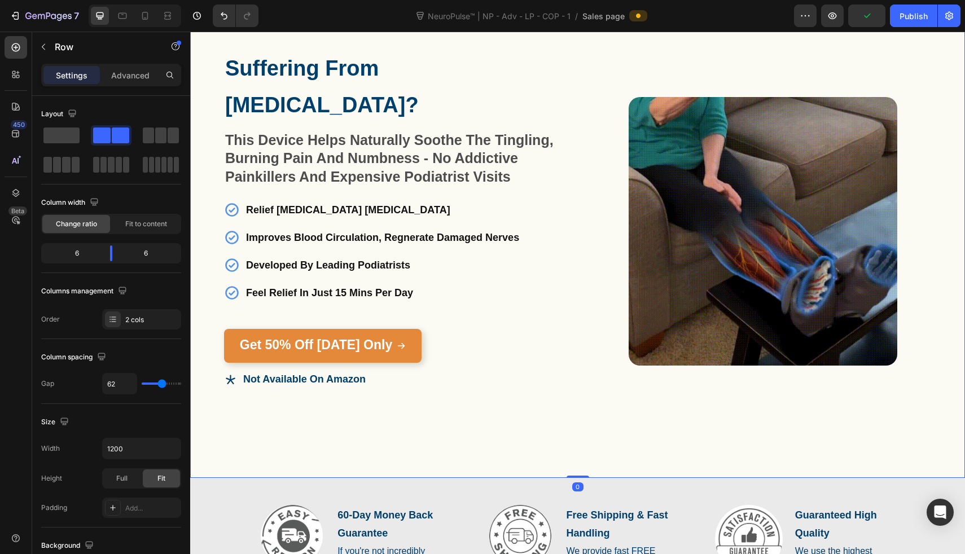
click at [572, 230] on div "Suffering From [MEDICAL_DATA]? Heading This Device Helps Naturally Soothe The T…" at bounding box center [577, 231] width 775 height 493
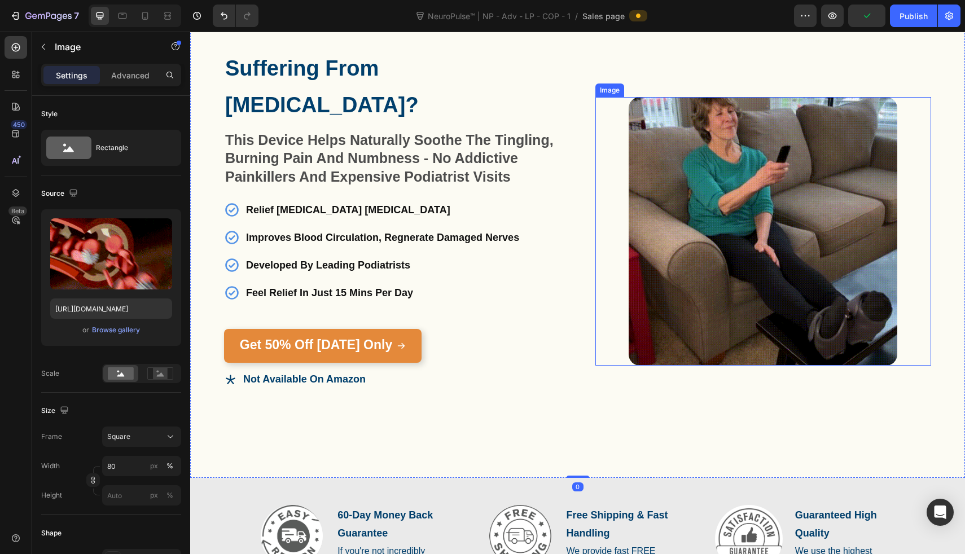
click at [611, 219] on div at bounding box center [764, 231] width 336 height 269
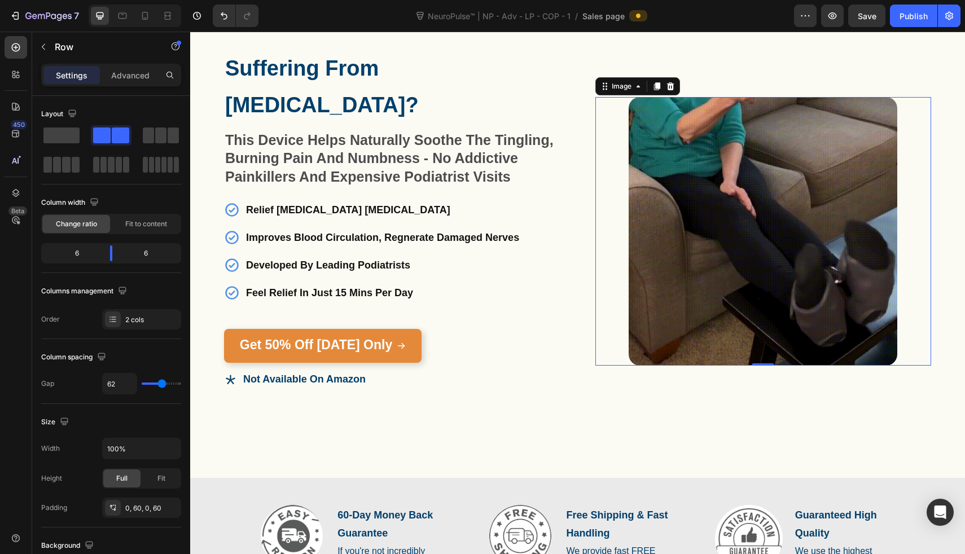
click at [588, 227] on div "Suffering From [MEDICAL_DATA]? Heading This Device Helps Naturally Soothe The T…" at bounding box center [577, 231] width 775 height 493
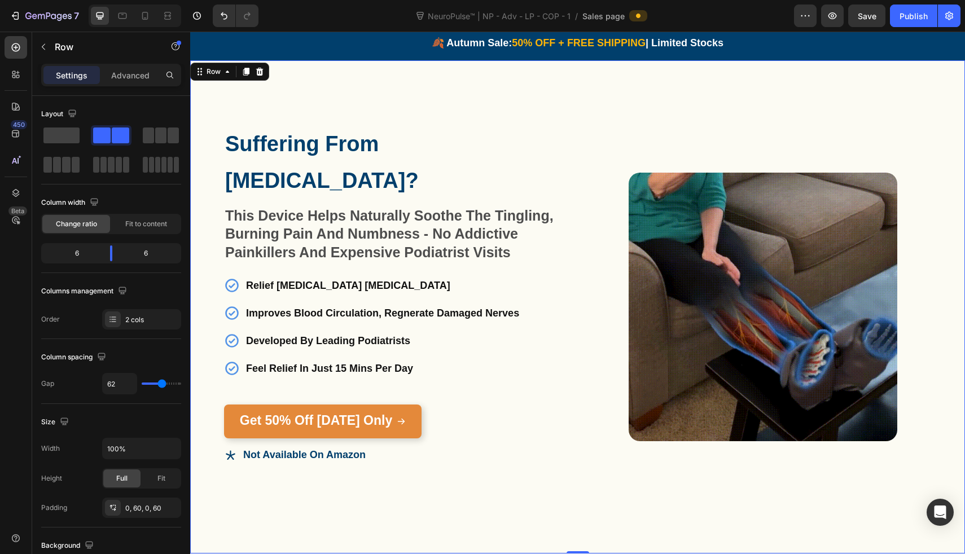
scroll to position [0, 0]
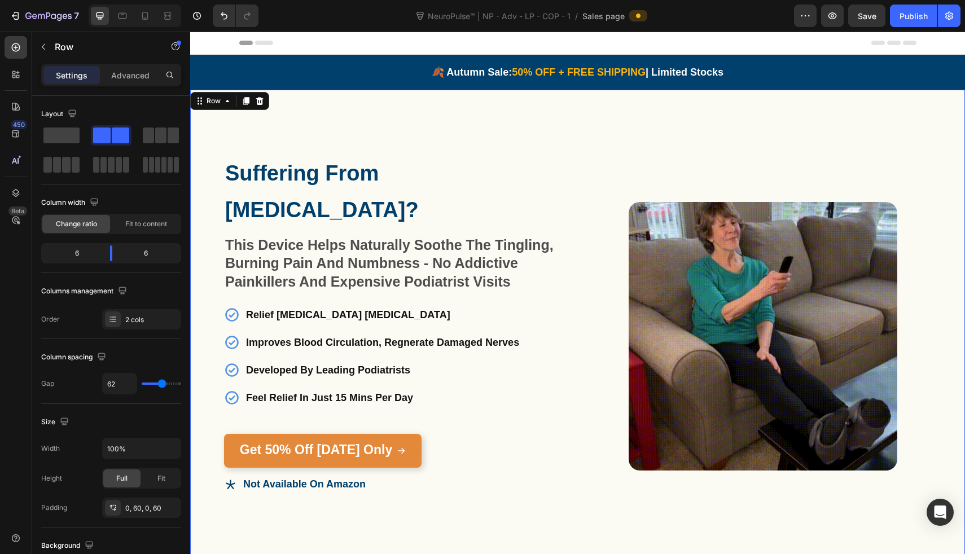
click at [588, 200] on div "Suffering From [MEDICAL_DATA]? Heading This Device Helps Naturally Soothe The T…" at bounding box center [577, 336] width 775 height 493
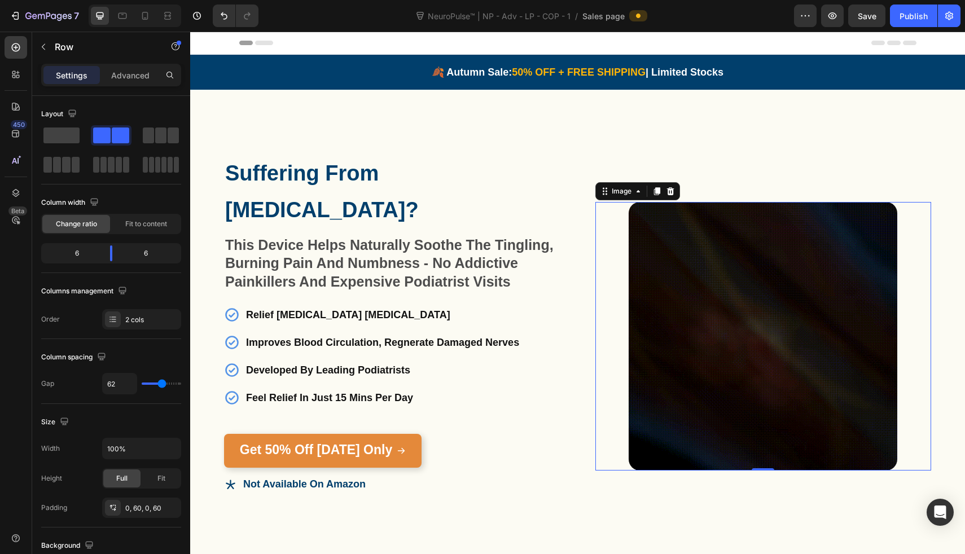
click at [640, 202] on img at bounding box center [763, 336] width 269 height 269
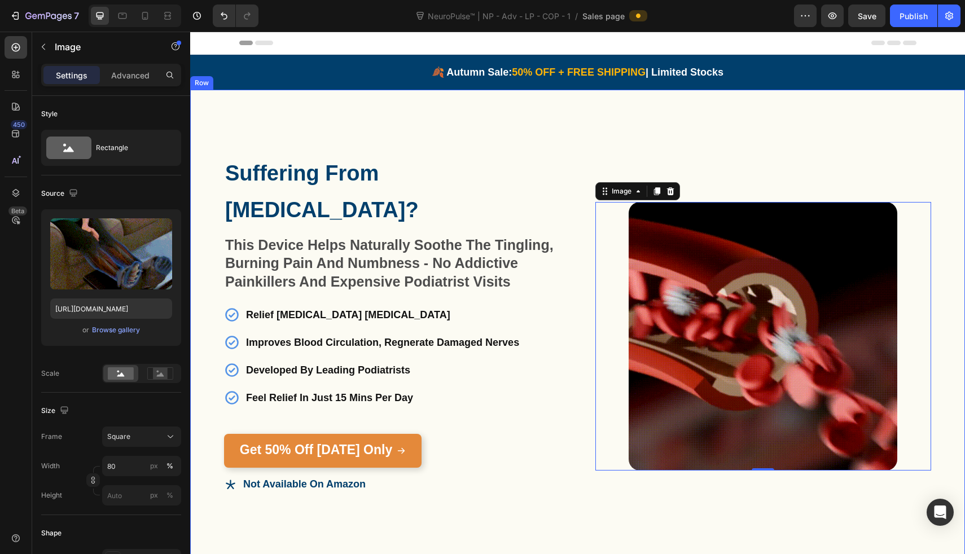
click at [570, 167] on div "Suffering From [MEDICAL_DATA]? Heading This Device Helps Naturally Soothe The T…" at bounding box center [577, 336] width 775 height 493
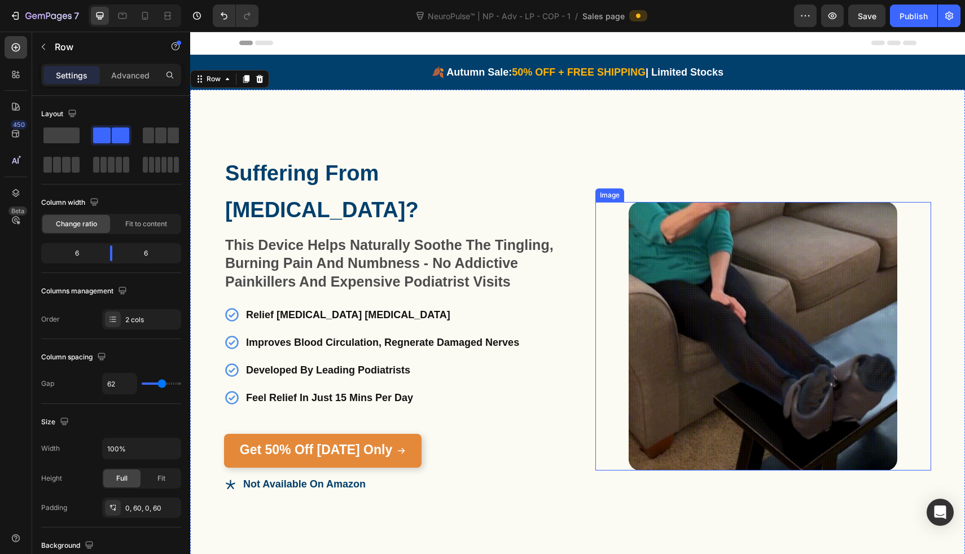
scroll to position [81, 0]
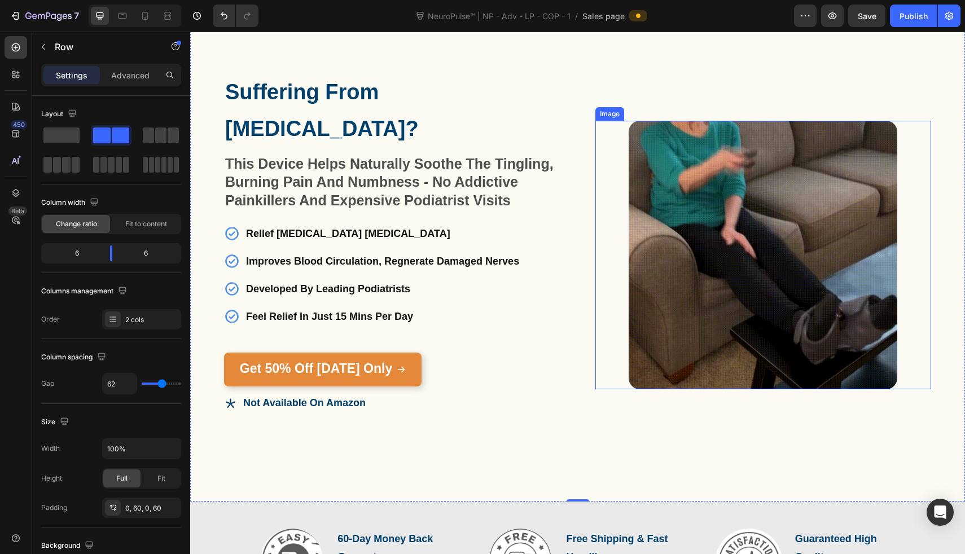
click at [672, 252] on img at bounding box center [763, 255] width 269 height 269
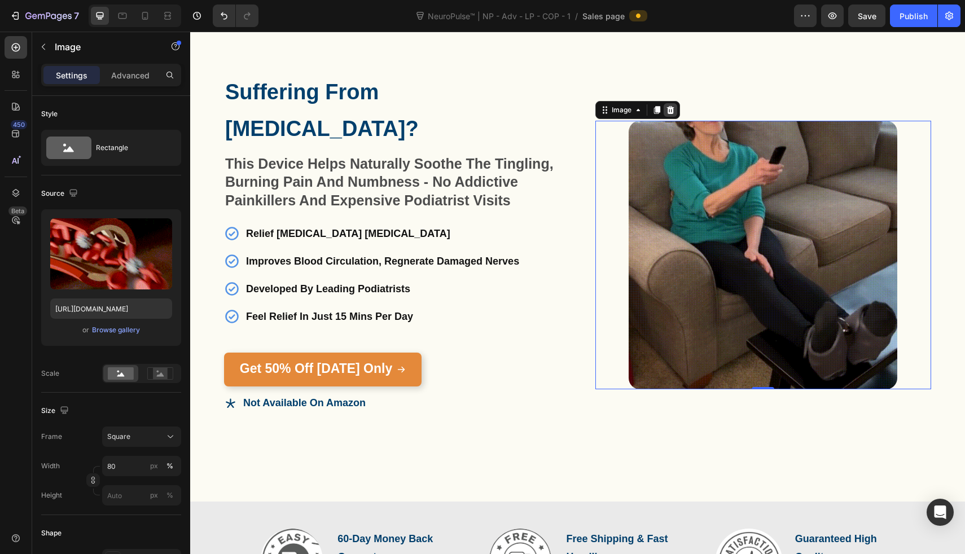
click at [667, 106] on icon at bounding box center [670, 110] width 7 height 8
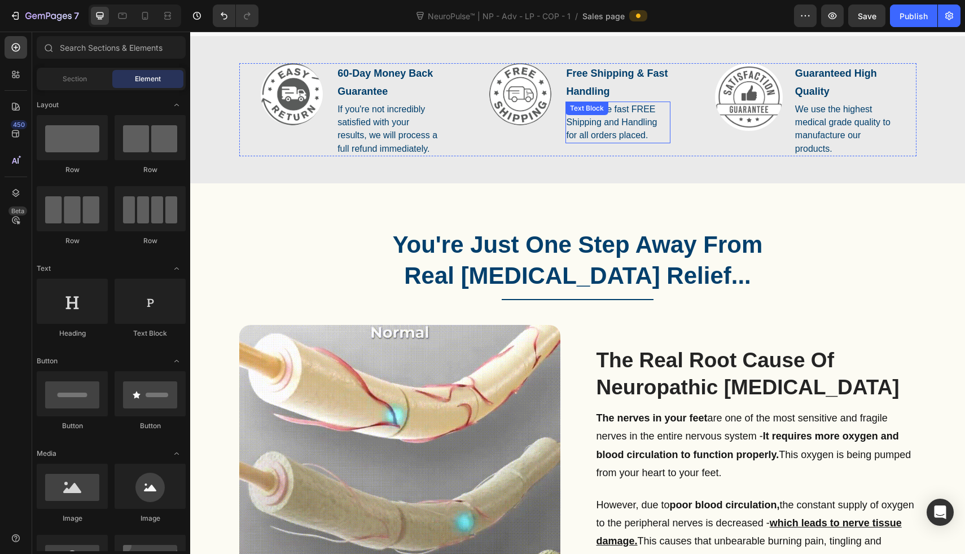
scroll to position [551, 0]
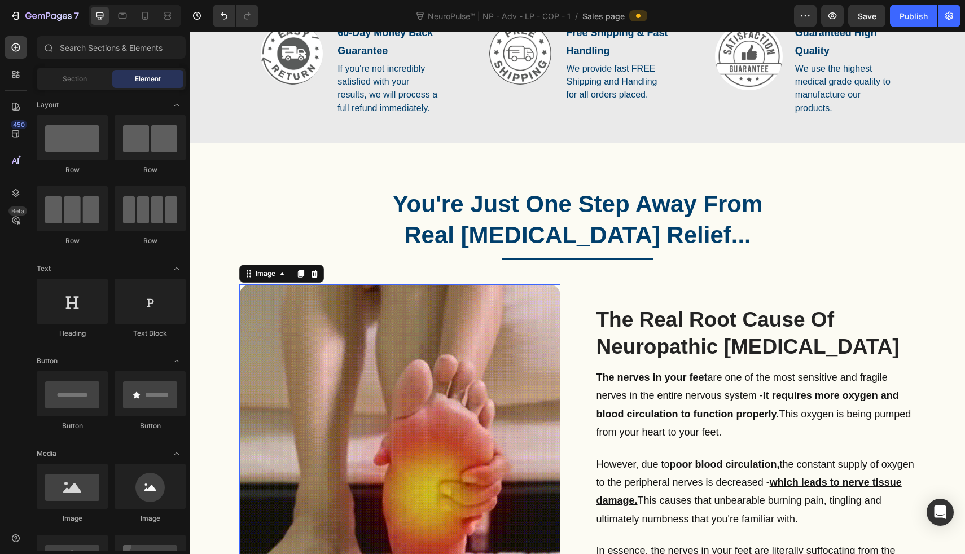
click at [449, 366] on img at bounding box center [399, 445] width 321 height 321
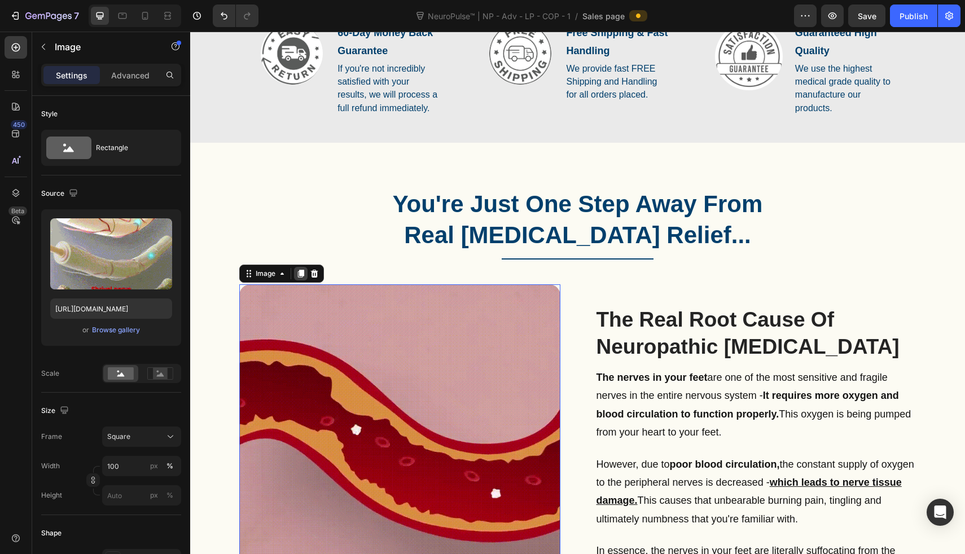
click at [298, 273] on icon at bounding box center [300, 274] width 6 height 8
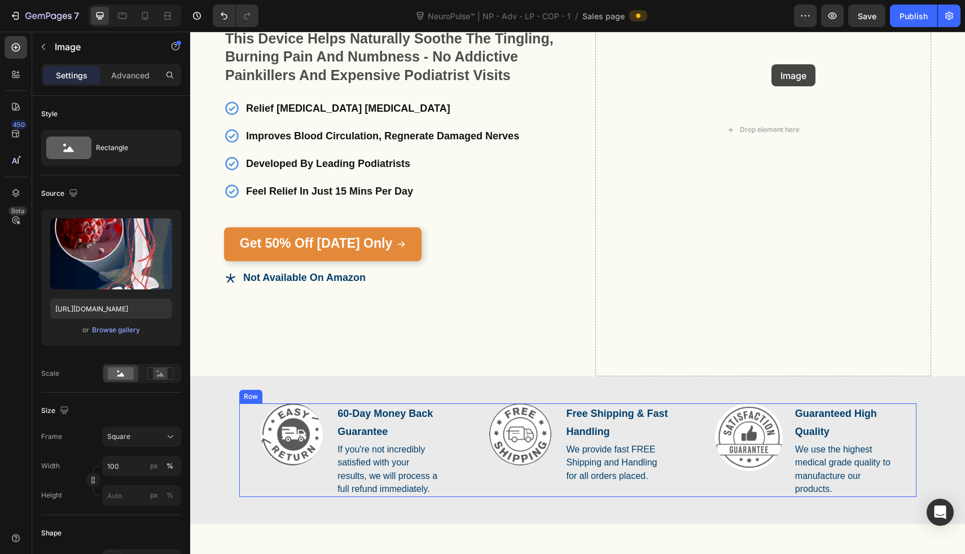
scroll to position [184, 0]
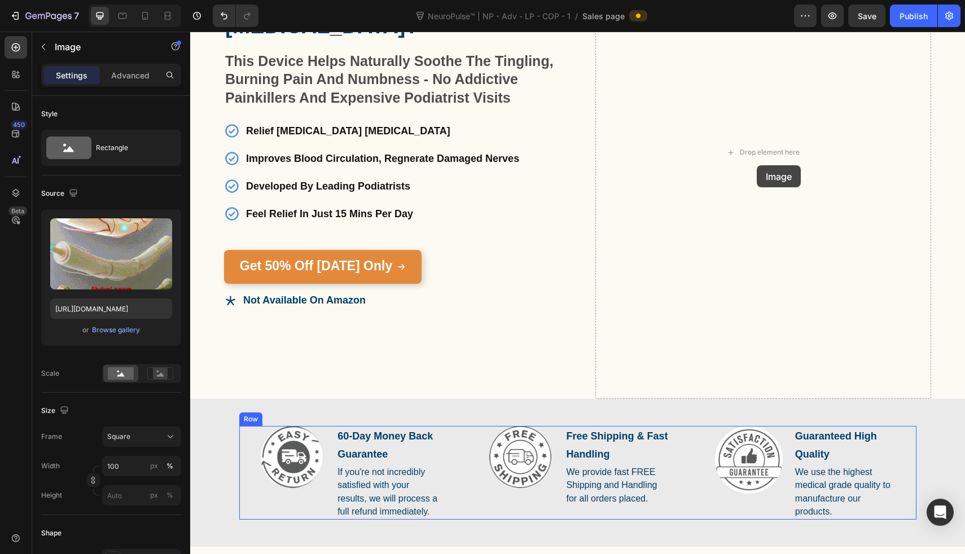
drag, startPoint x: 482, startPoint y: 441, endPoint x: 755, endPoint y: 164, distance: 389.2
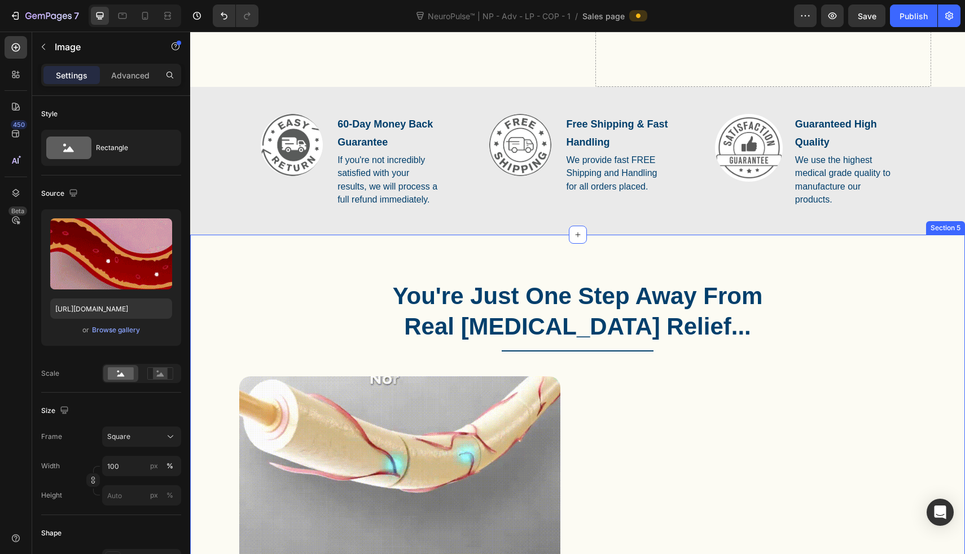
scroll to position [435, 0]
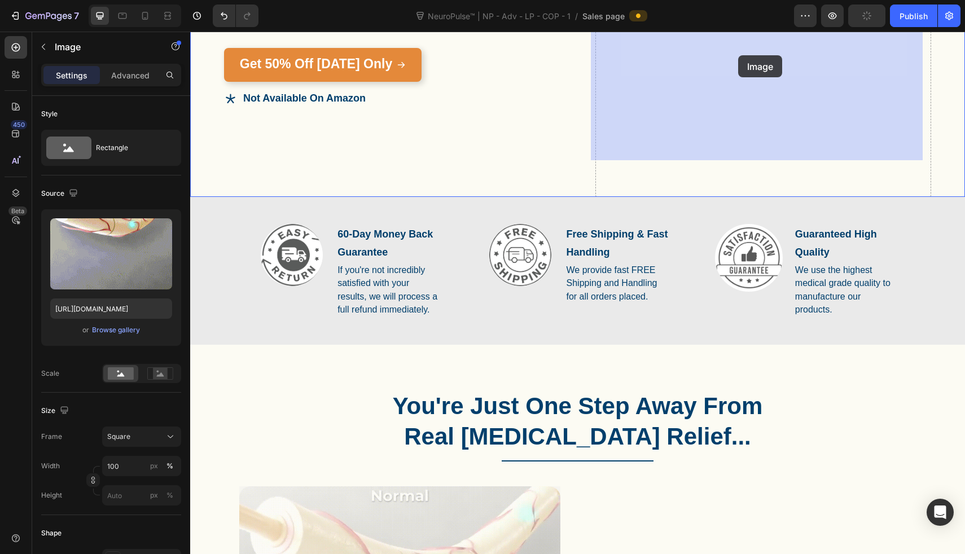
drag, startPoint x: 431, startPoint y: 481, endPoint x: 737, endPoint y: 55, distance: 524.5
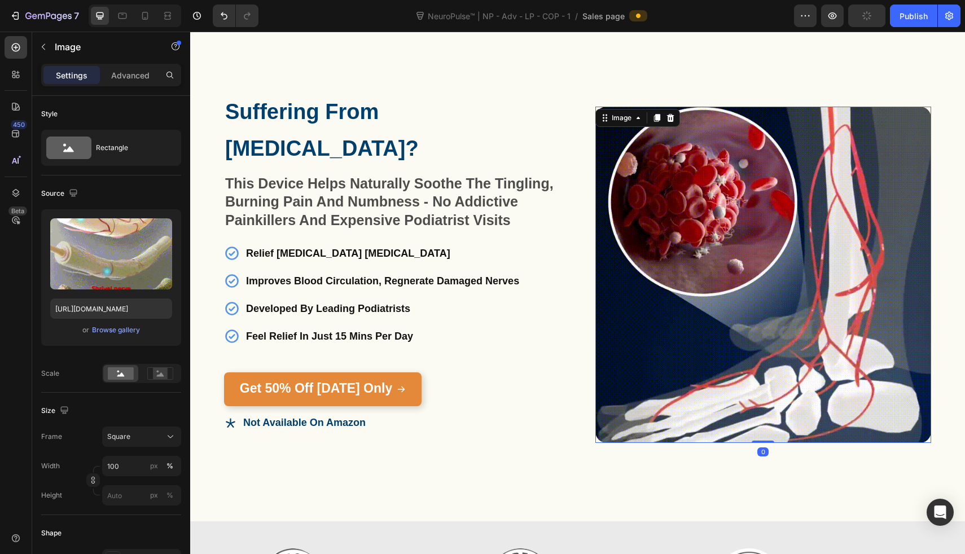
scroll to position [0, 0]
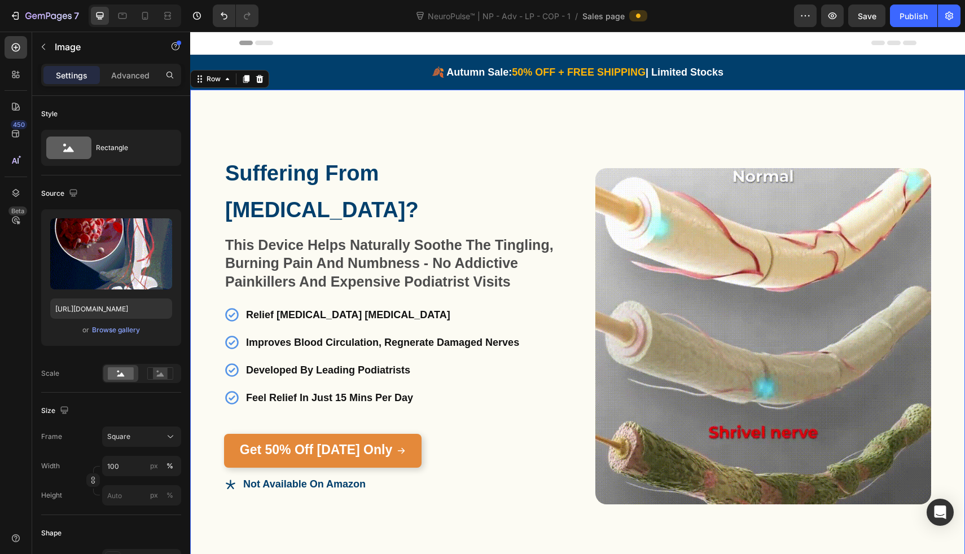
click at [616, 106] on div "Image" at bounding box center [764, 336] width 336 height 493
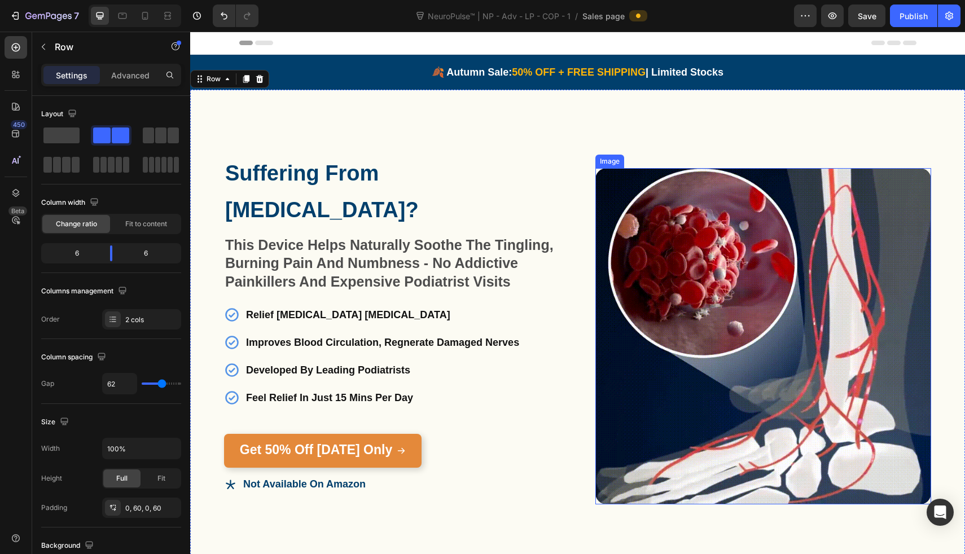
click at [619, 220] on img at bounding box center [764, 336] width 336 height 336
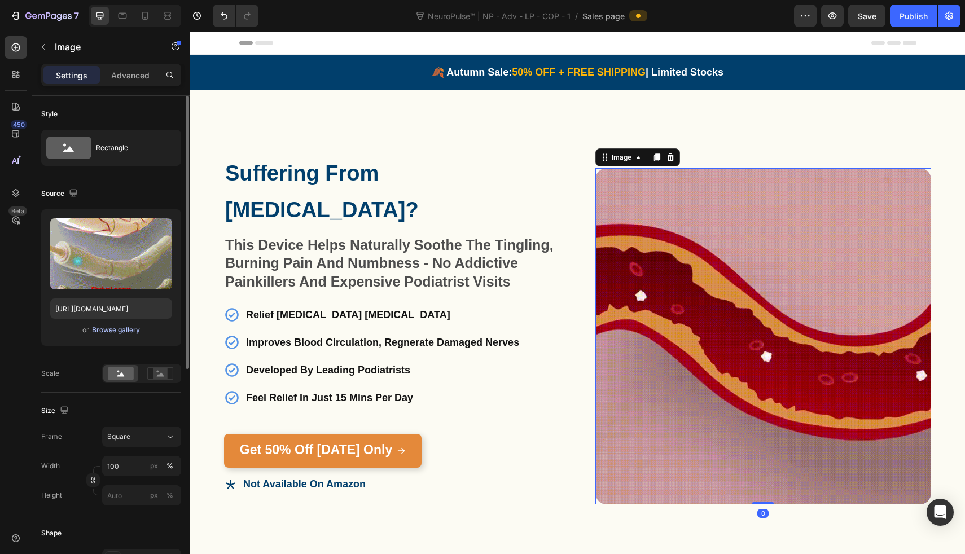
click at [135, 330] on div "Browse gallery" at bounding box center [116, 330] width 48 height 10
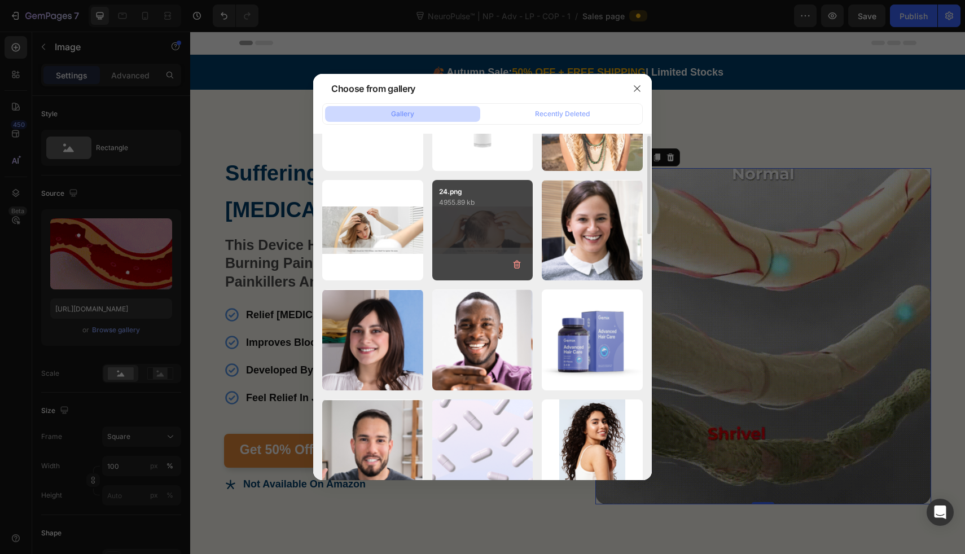
scroll to position [59, 0]
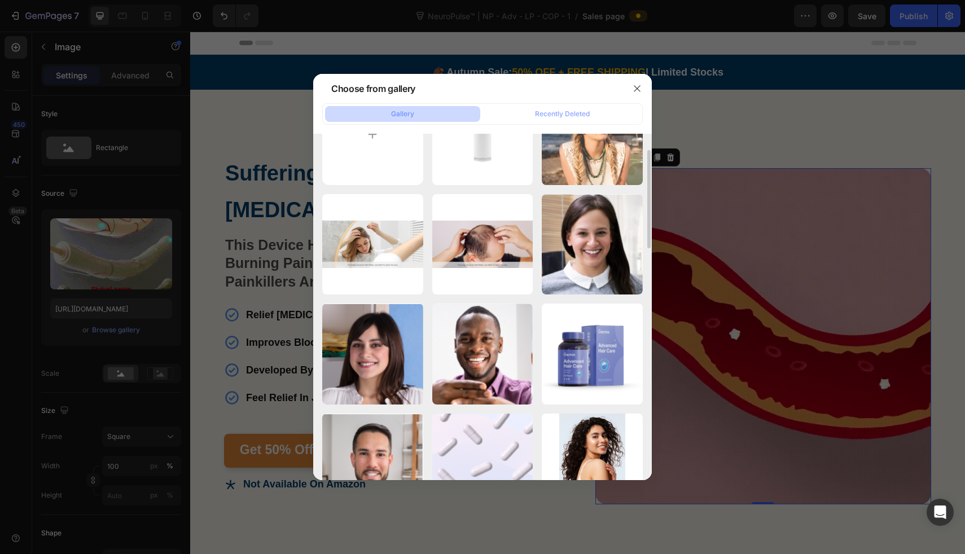
click at [706, 197] on div at bounding box center [482, 277] width 965 height 554
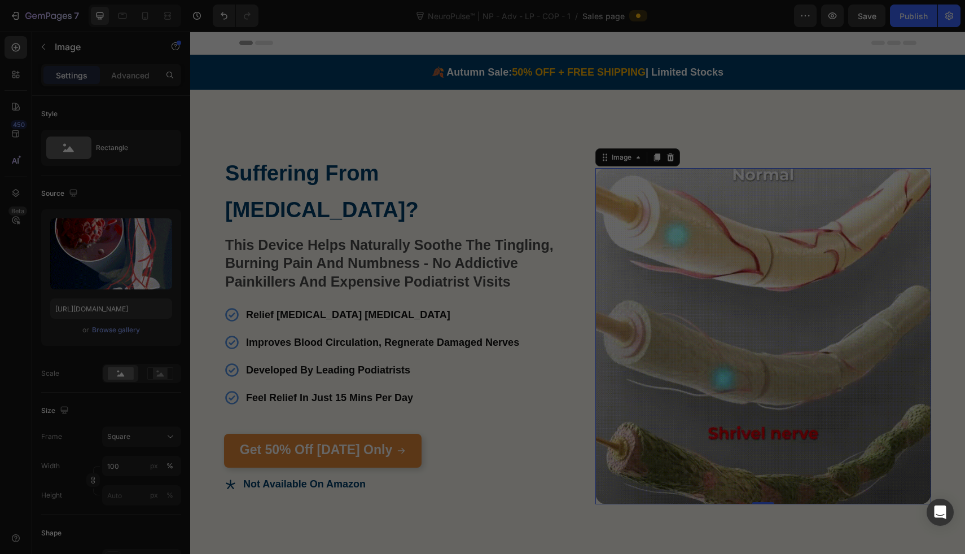
click at [702, 197] on img at bounding box center [764, 336] width 336 height 336
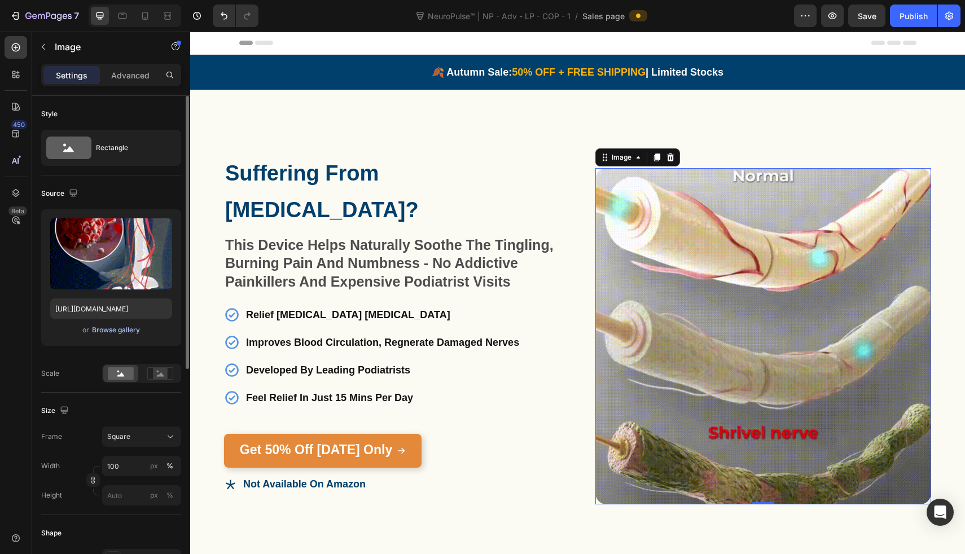
click at [125, 335] on button "Browse gallery" at bounding box center [115, 330] width 49 height 11
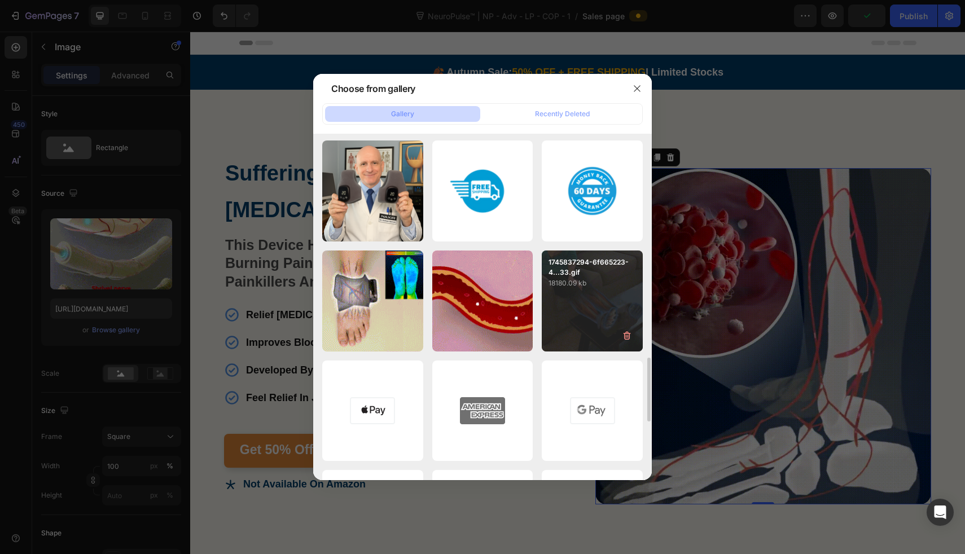
scroll to position [1219, 0]
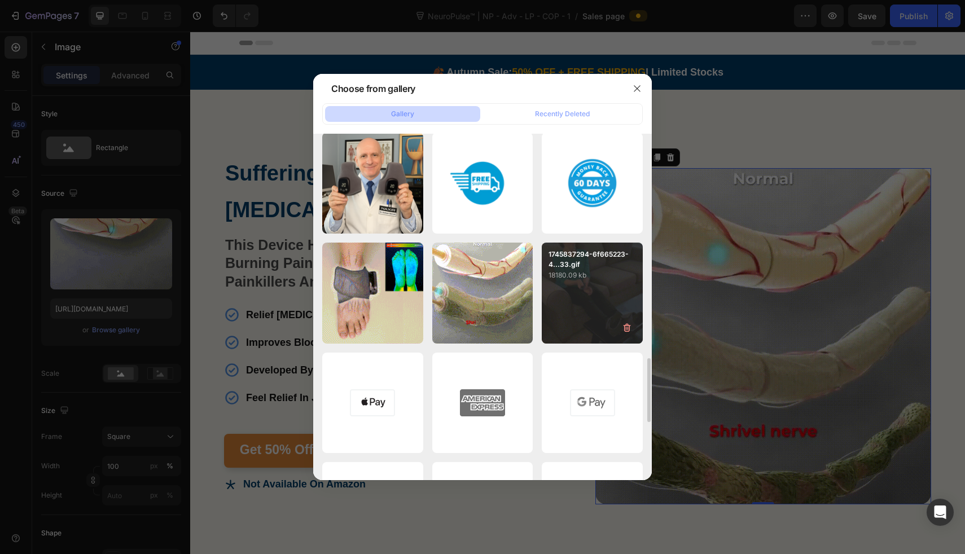
click at [576, 304] on div "1745837294-6f665223-4...33.gif 18180.09 kb" at bounding box center [592, 293] width 101 height 101
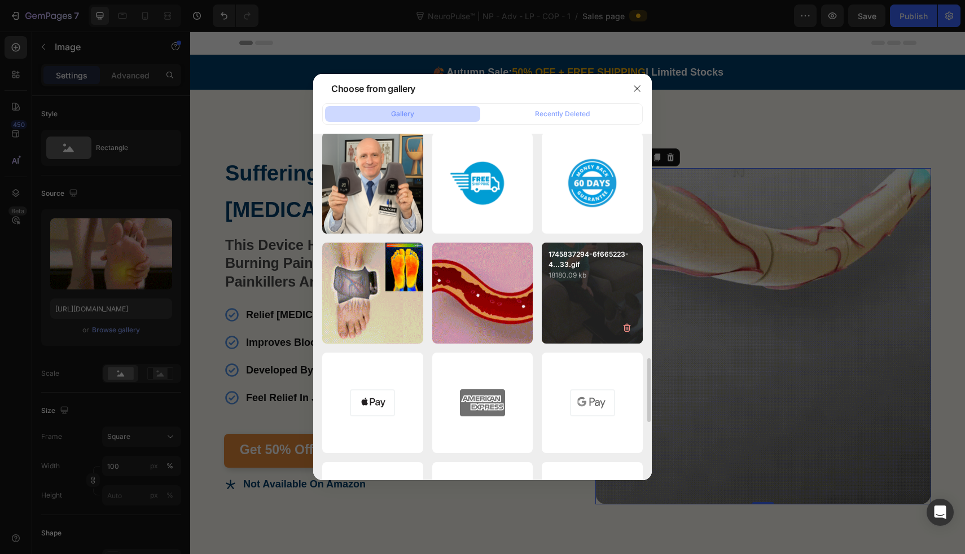
type input "[URL][DOMAIN_NAME]"
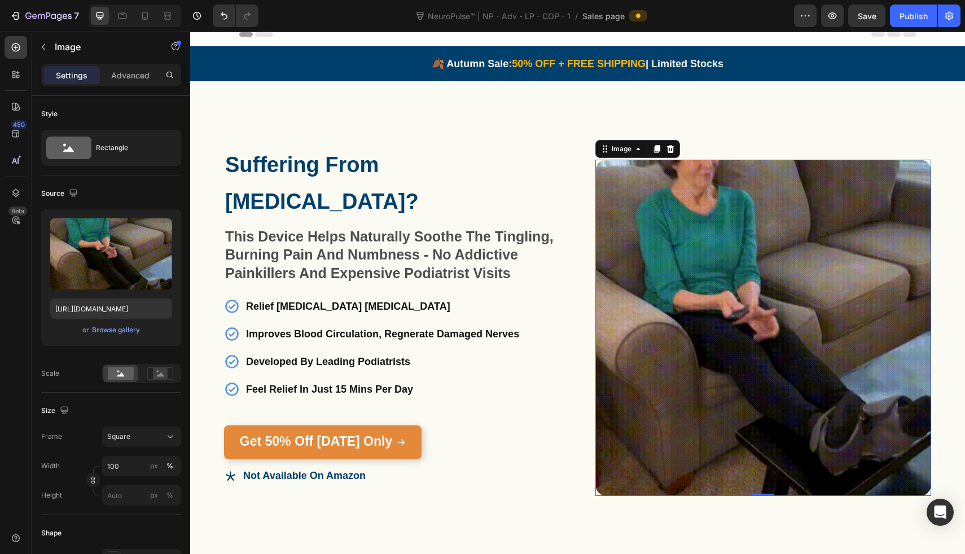
scroll to position [9, 0]
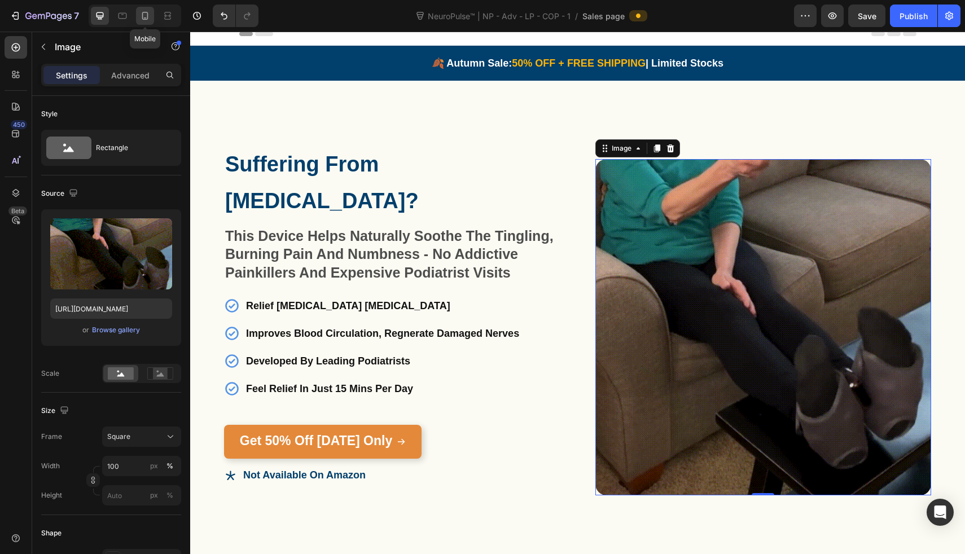
click at [148, 20] on icon at bounding box center [144, 15] width 11 height 11
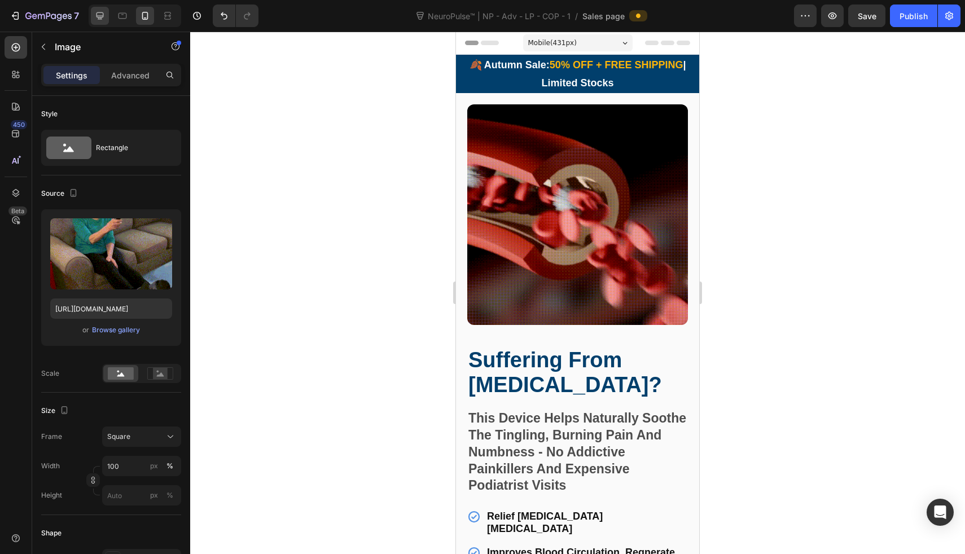
click at [97, 10] on icon at bounding box center [99, 15] width 11 height 11
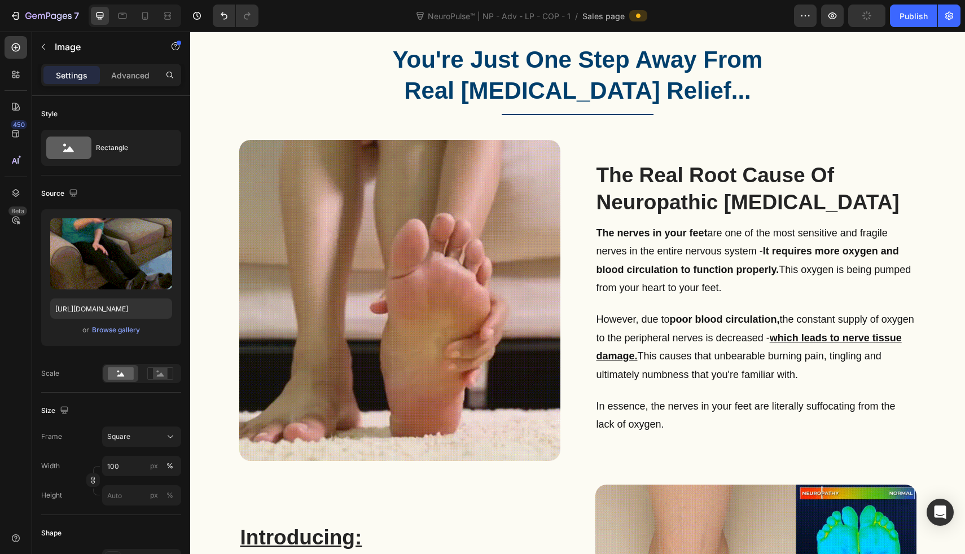
scroll to position [699, 0]
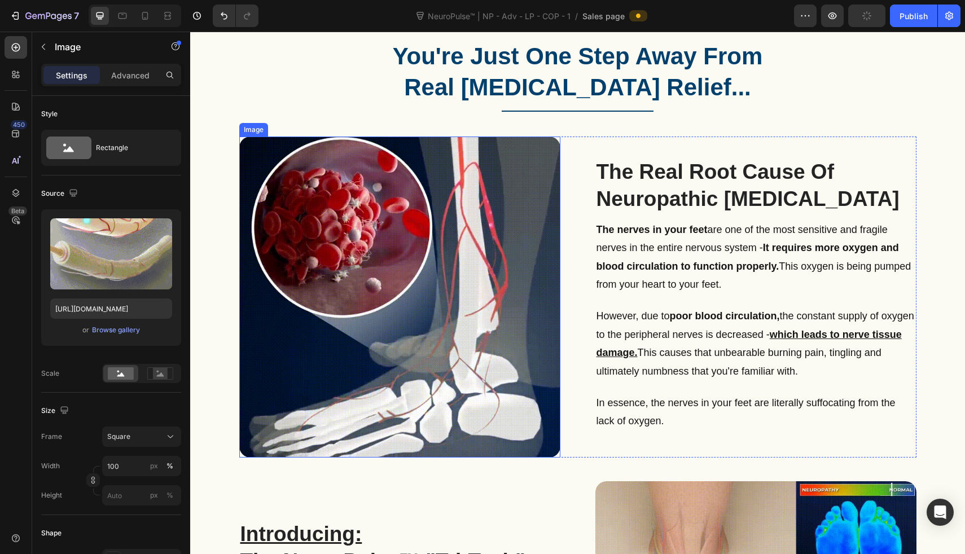
click at [484, 252] on img at bounding box center [399, 297] width 321 height 321
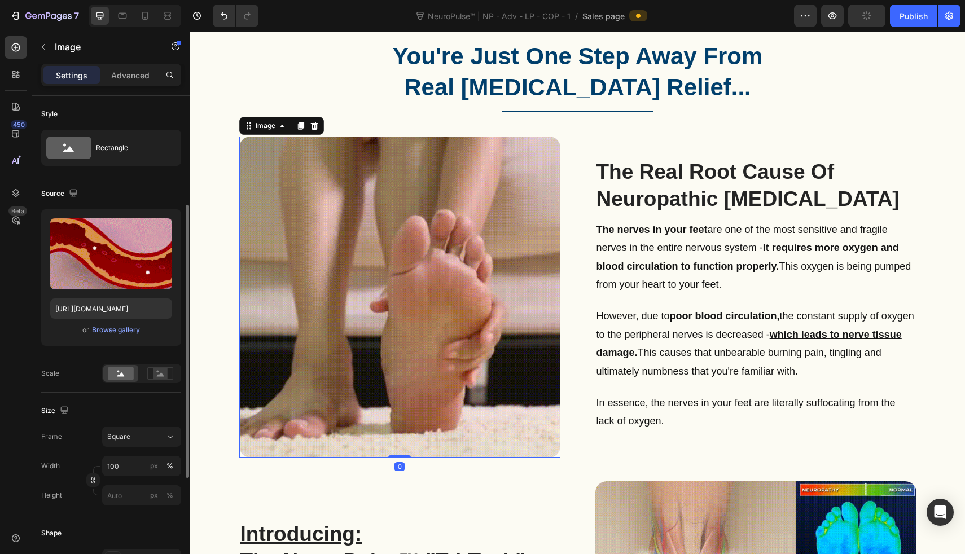
scroll to position [390, 0]
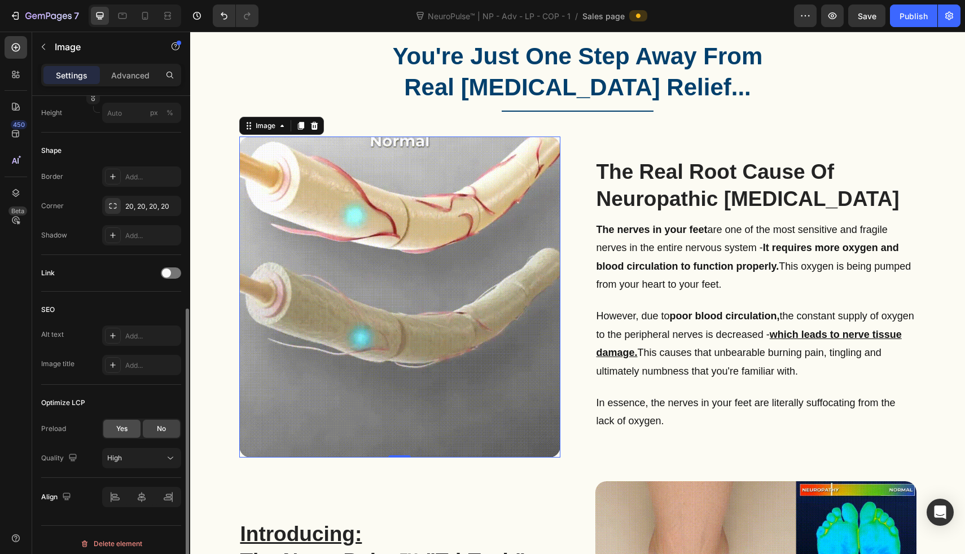
click at [130, 428] on div "Yes" at bounding box center [121, 429] width 37 height 18
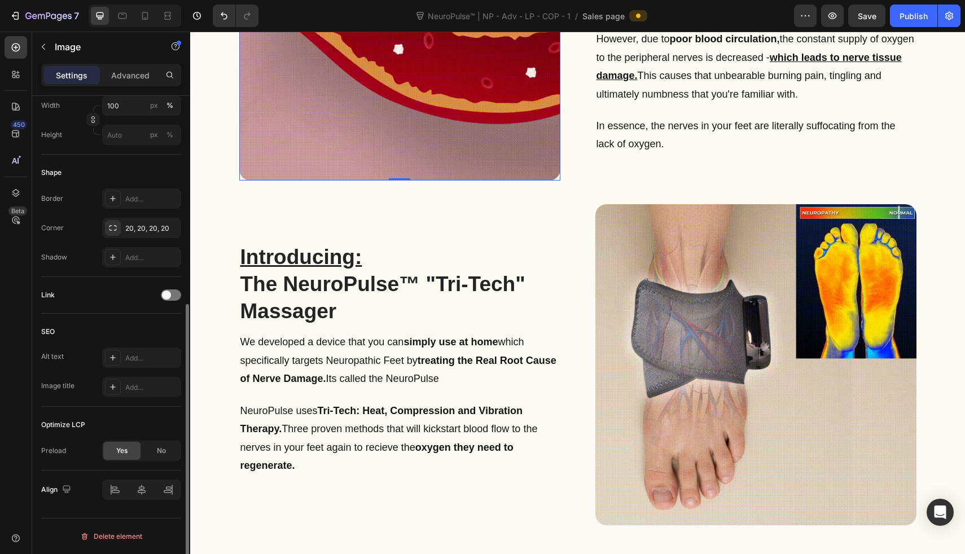
scroll to position [990, 0]
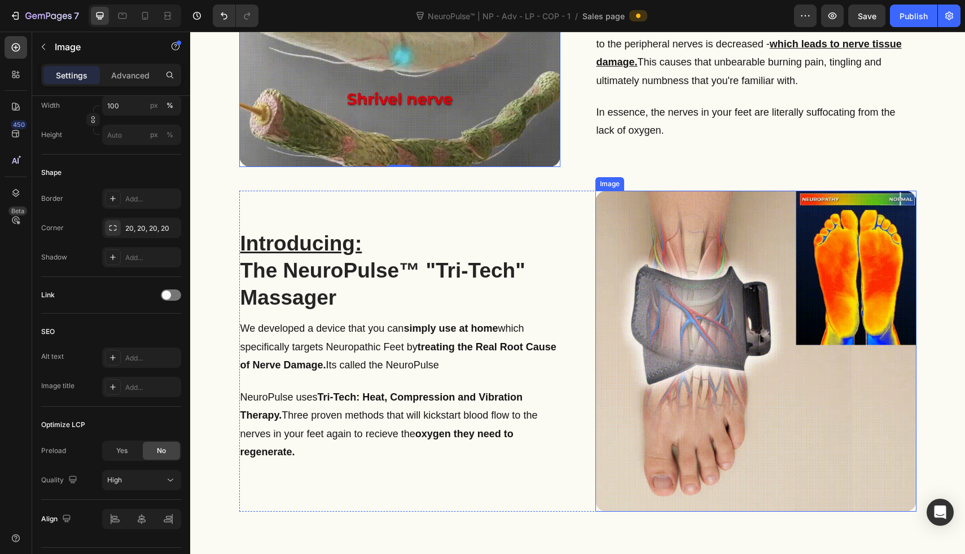
click at [710, 344] on img at bounding box center [756, 351] width 321 height 321
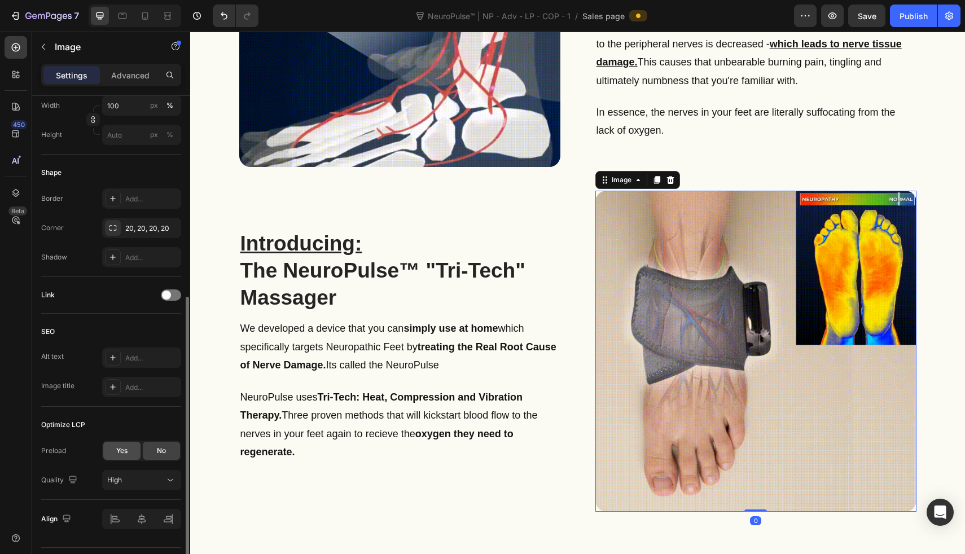
click at [117, 449] on span "Yes" at bounding box center [121, 451] width 11 height 10
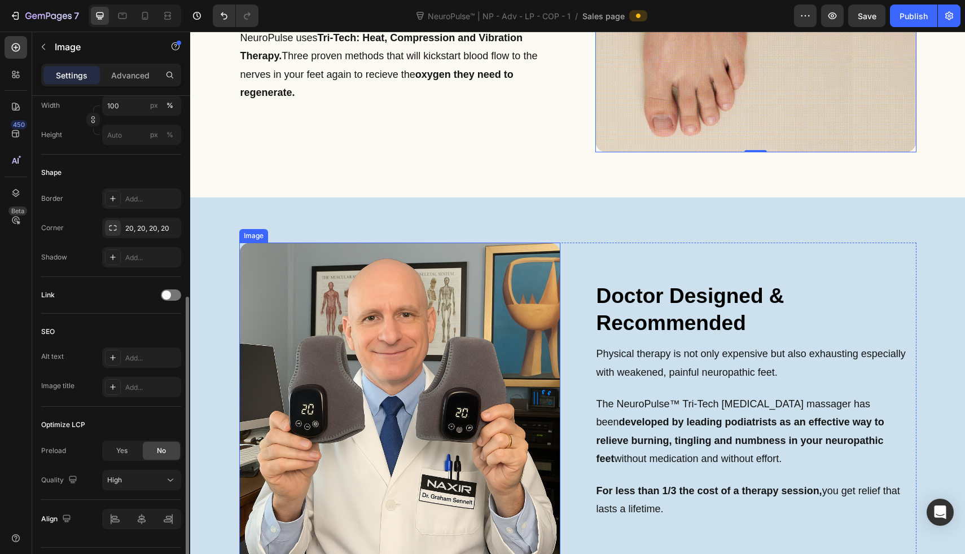
click at [361, 308] on img at bounding box center [399, 403] width 321 height 321
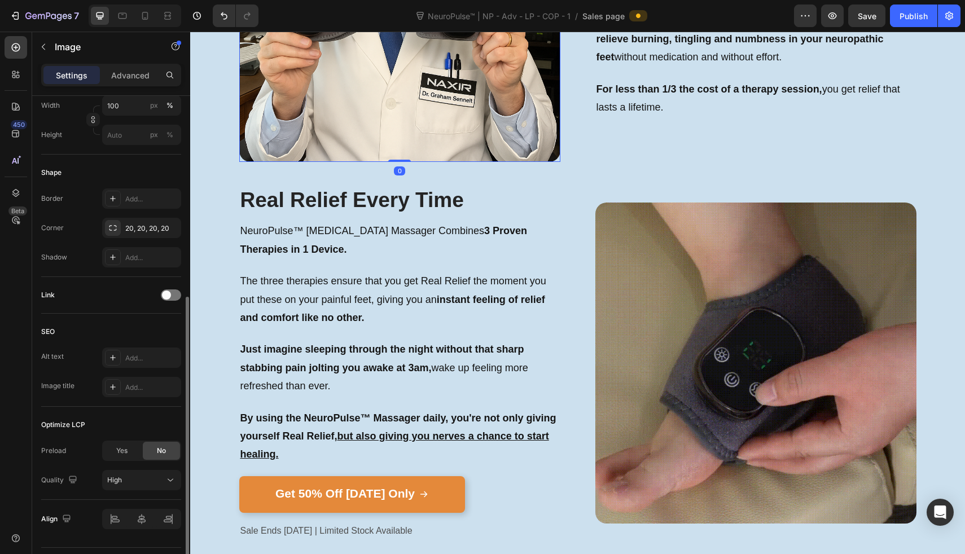
scroll to position [1758, 0]
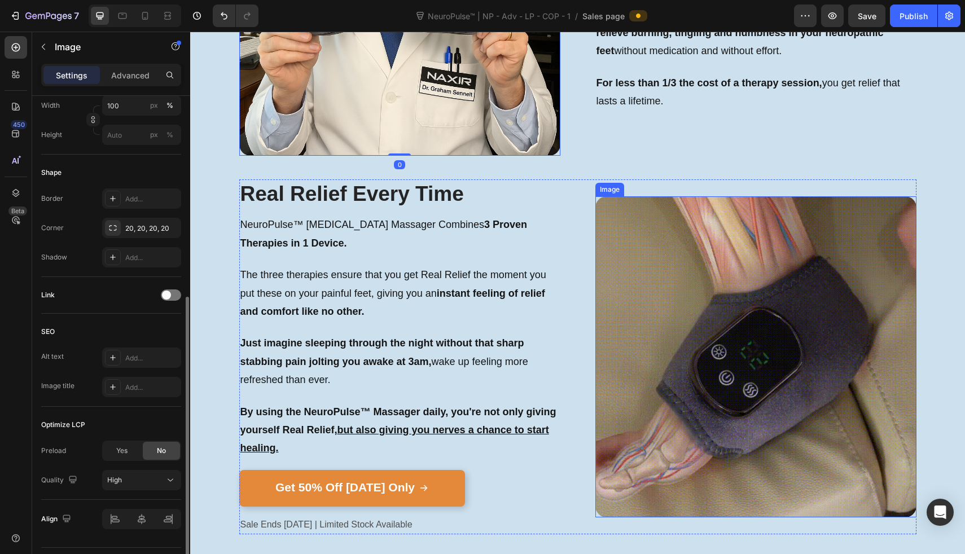
click at [668, 332] on img at bounding box center [756, 356] width 321 height 321
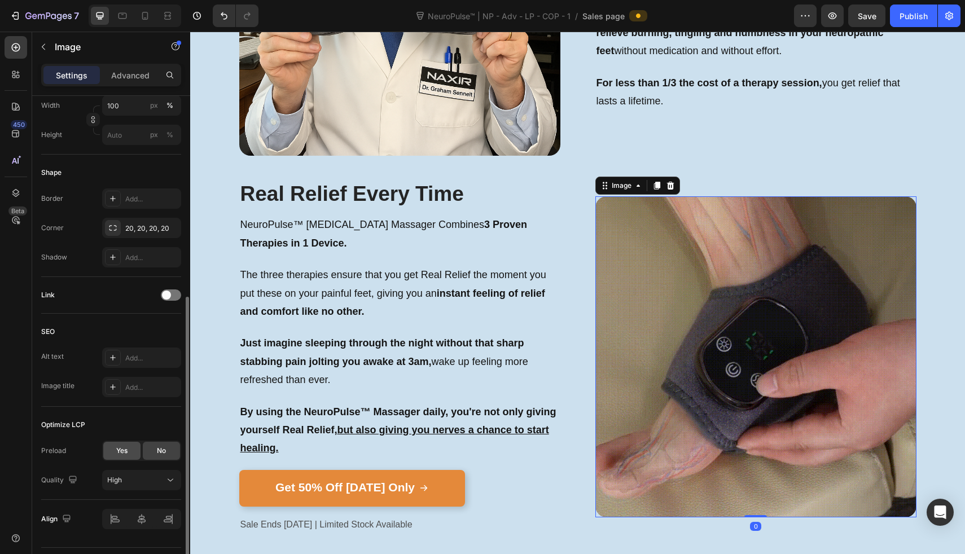
click at [121, 454] on span "Yes" at bounding box center [121, 451] width 11 height 10
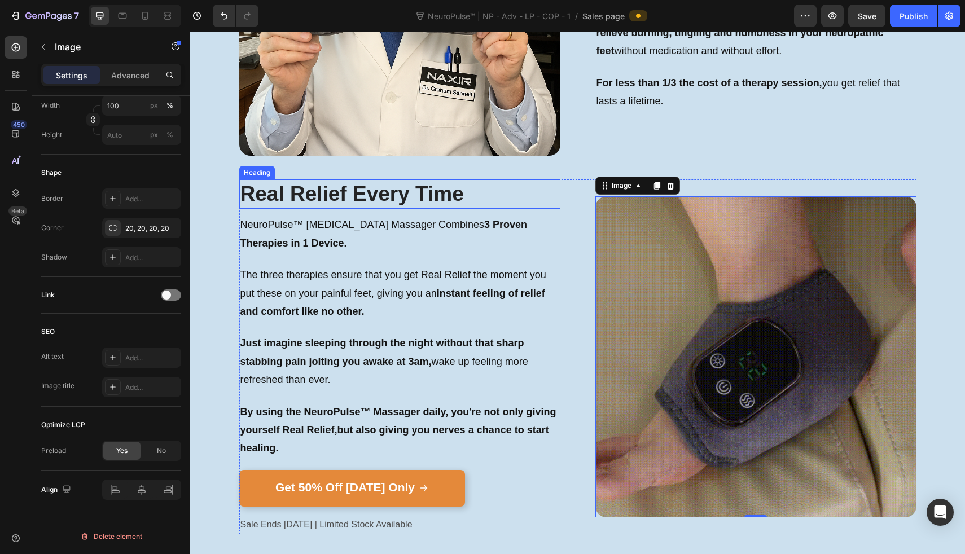
scroll to position [1640, 0]
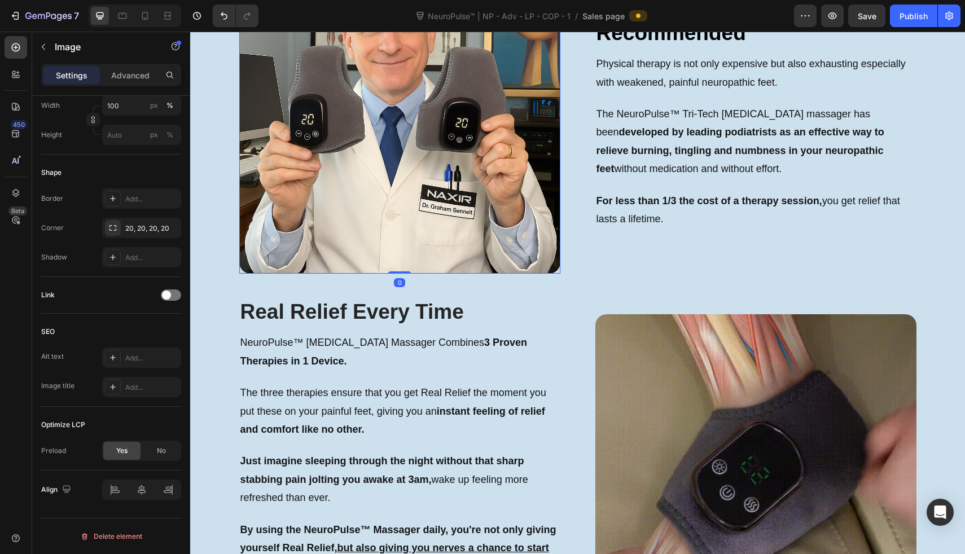
click at [435, 185] on img at bounding box center [399, 113] width 321 height 321
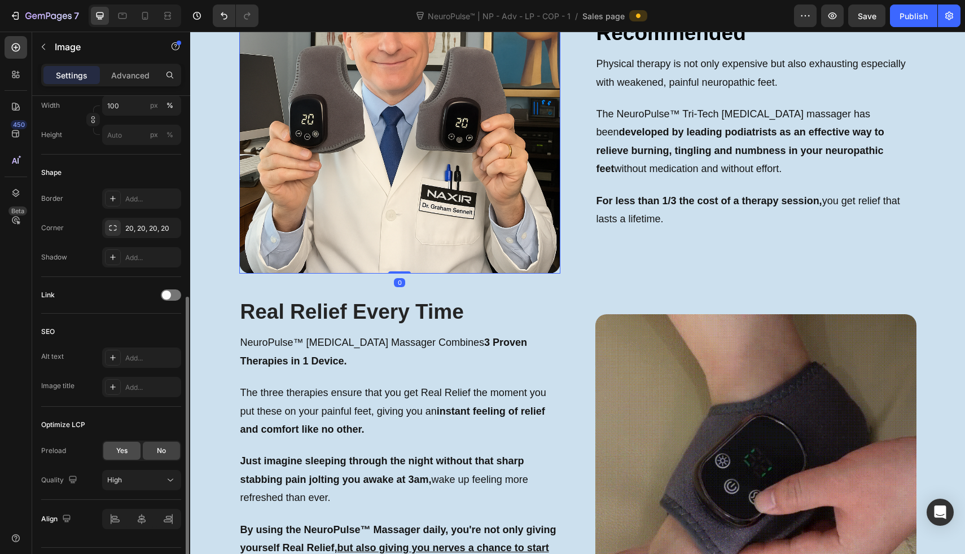
click at [120, 448] on span "Yes" at bounding box center [121, 451] width 11 height 10
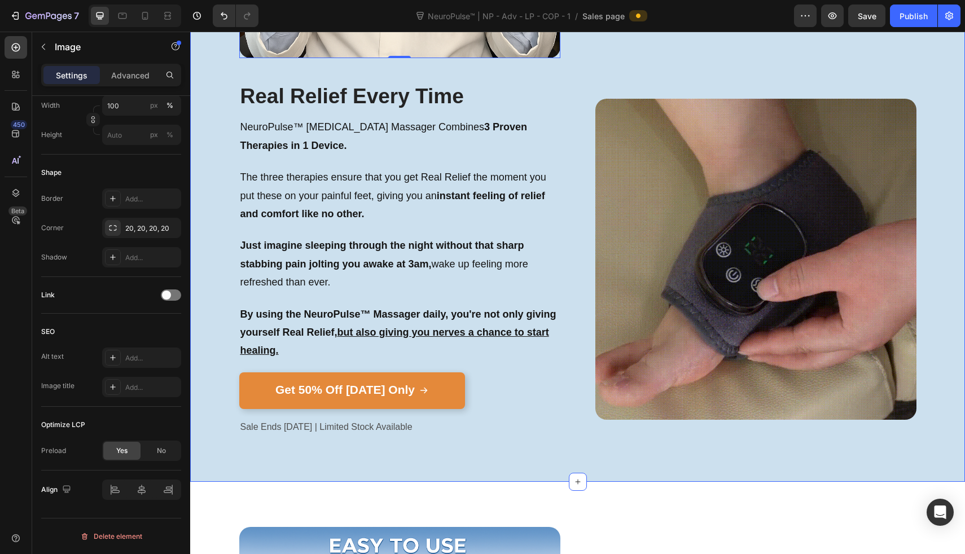
scroll to position [1945, 0]
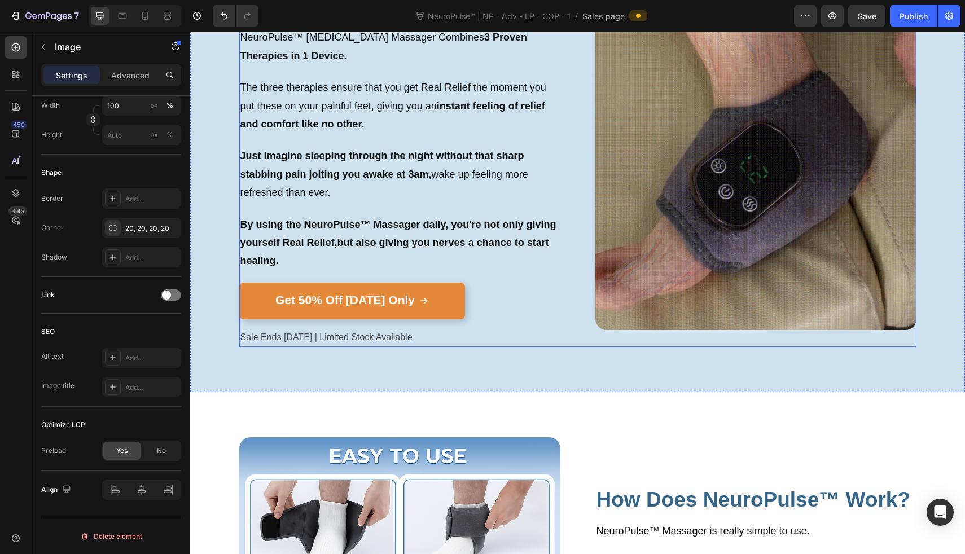
click at [614, 284] on img at bounding box center [756, 169] width 321 height 321
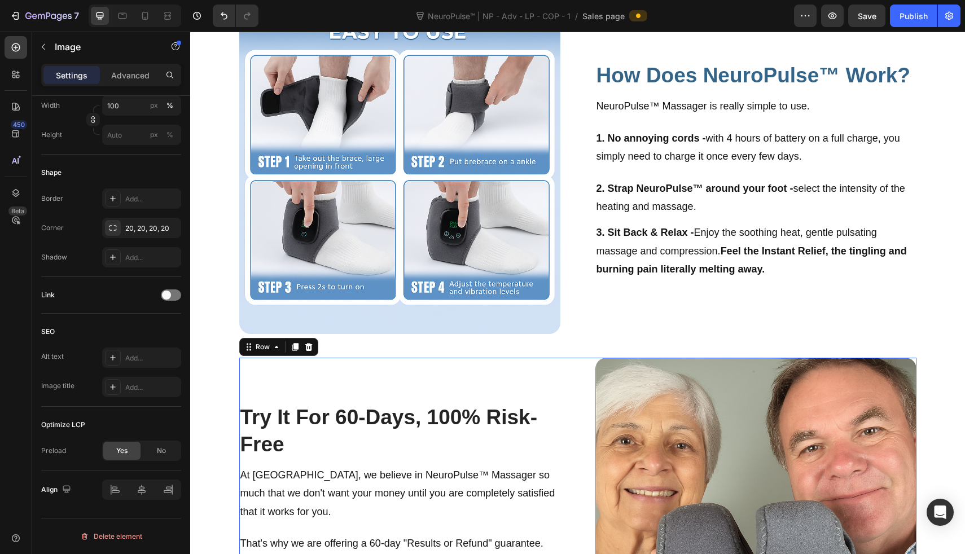
scroll to position [2404, 0]
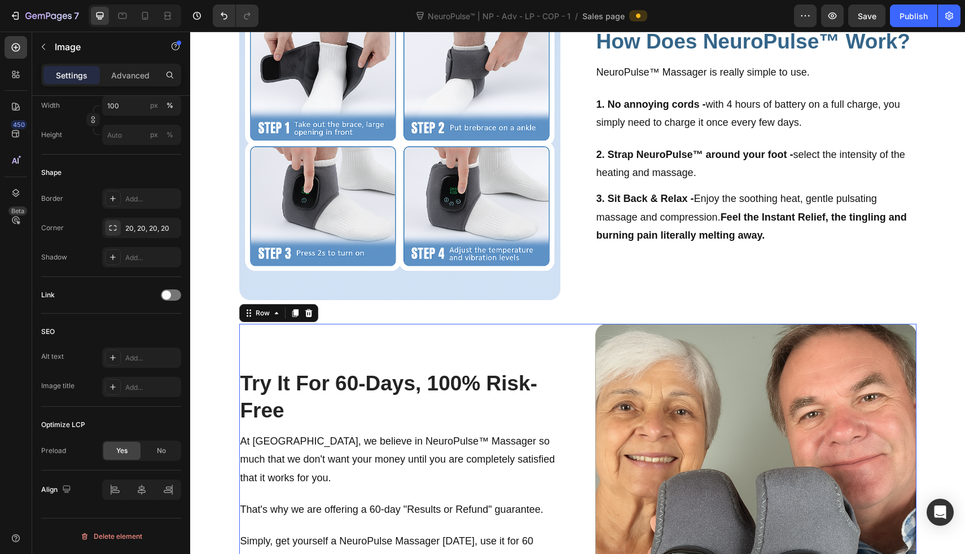
click at [413, 336] on div "Try It For 60-Days, 100% Risk-Free Heading Image At TLHS, we believe in NeuroPu…" at bounding box center [399, 484] width 321 height 321
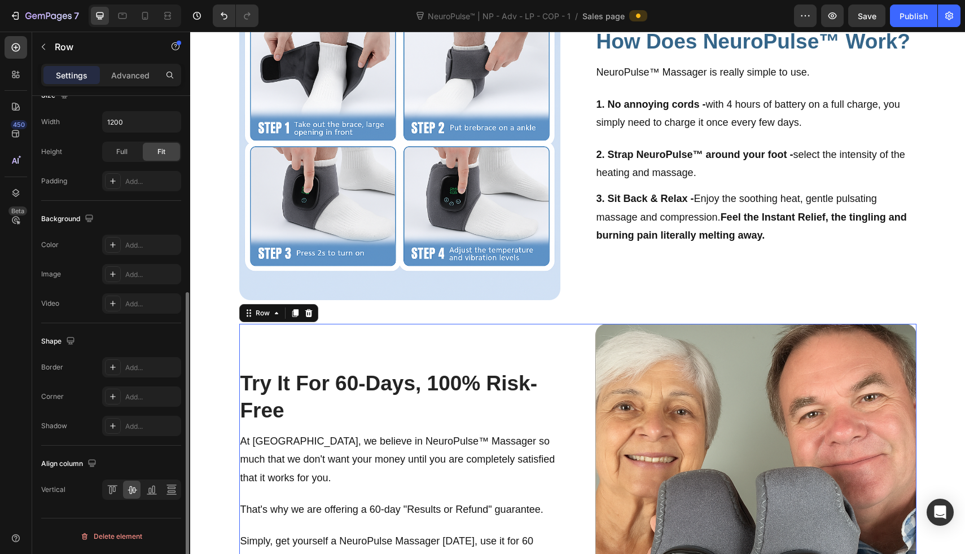
scroll to position [0, 0]
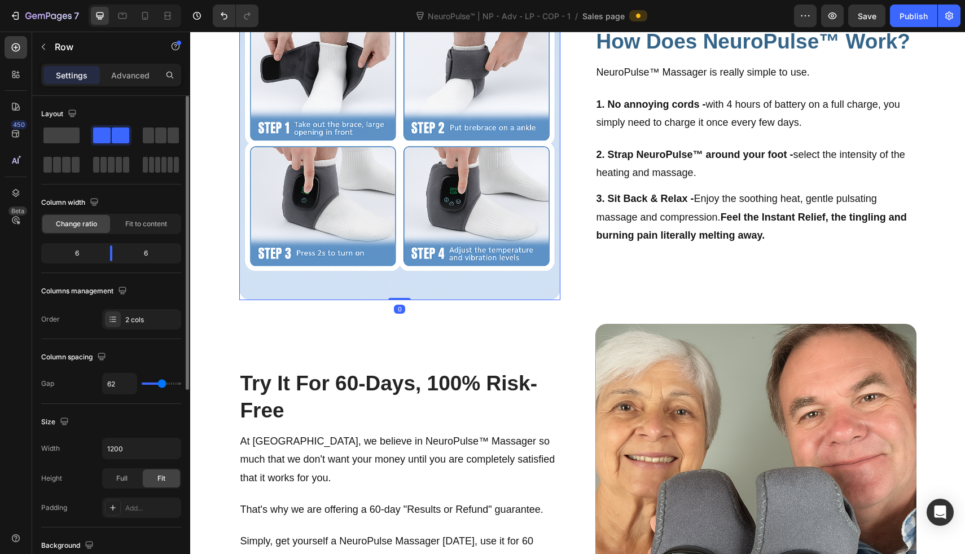
click at [400, 260] on img at bounding box center [399, 139] width 321 height 321
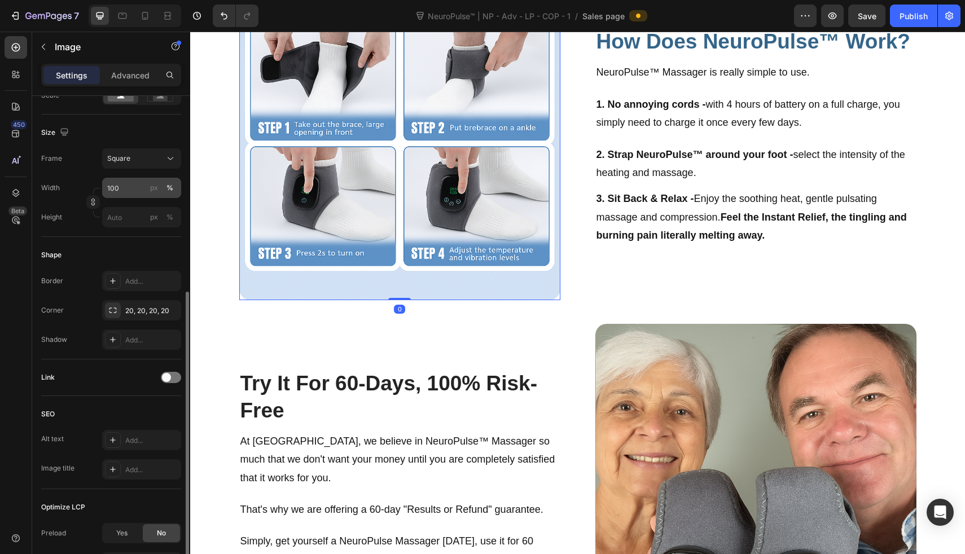
scroll to position [390, 0]
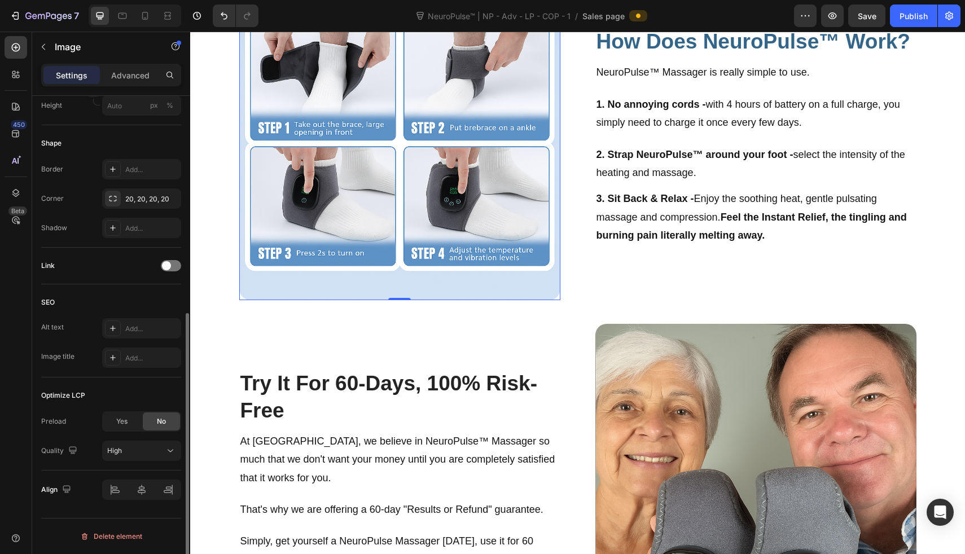
click at [111, 426] on div "Yes" at bounding box center [121, 422] width 37 height 18
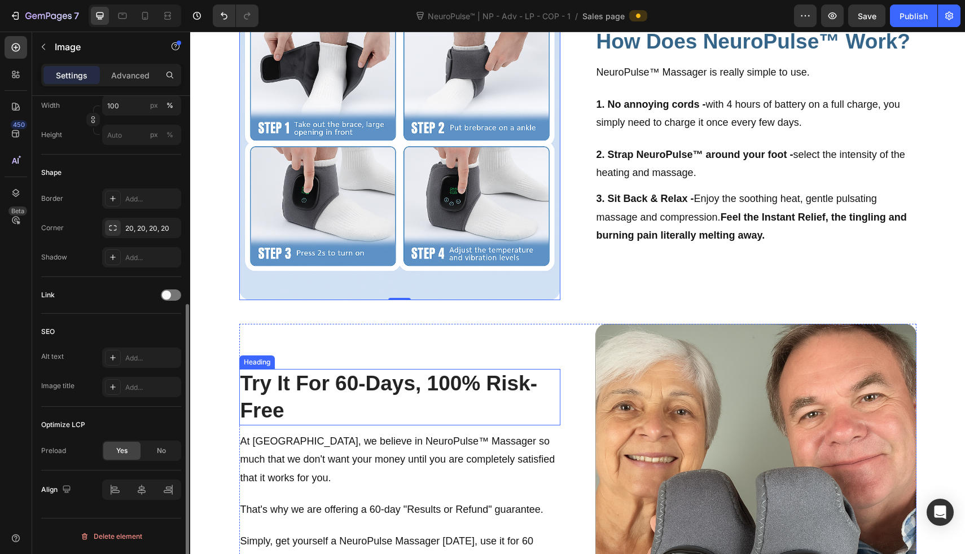
scroll to position [2742, 0]
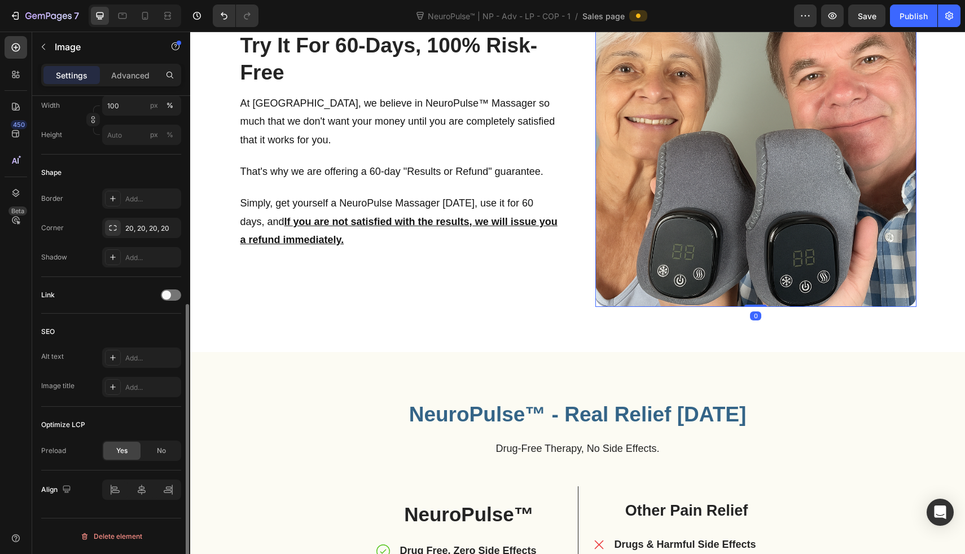
click at [708, 224] on img at bounding box center [756, 146] width 321 height 321
click at [125, 455] on span "Yes" at bounding box center [121, 451] width 11 height 10
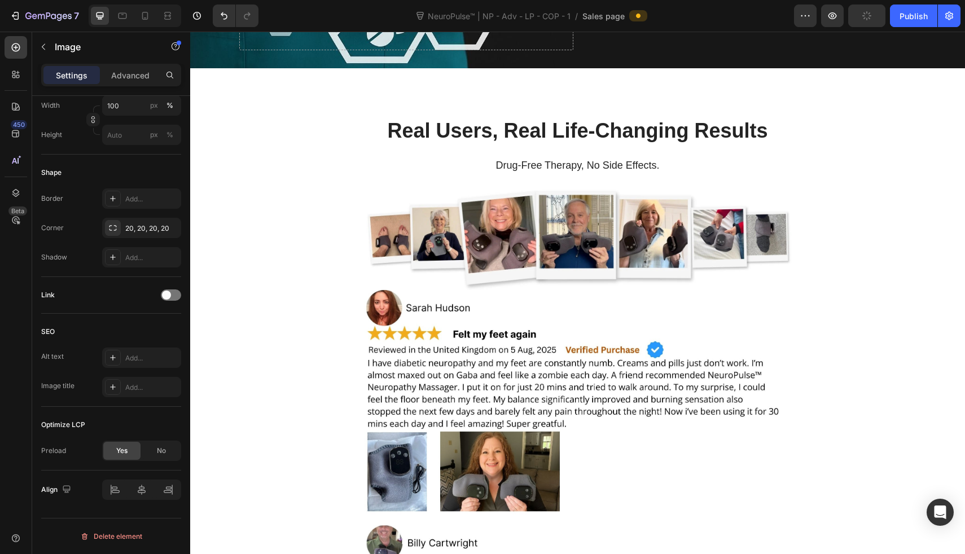
scroll to position [3796, 0]
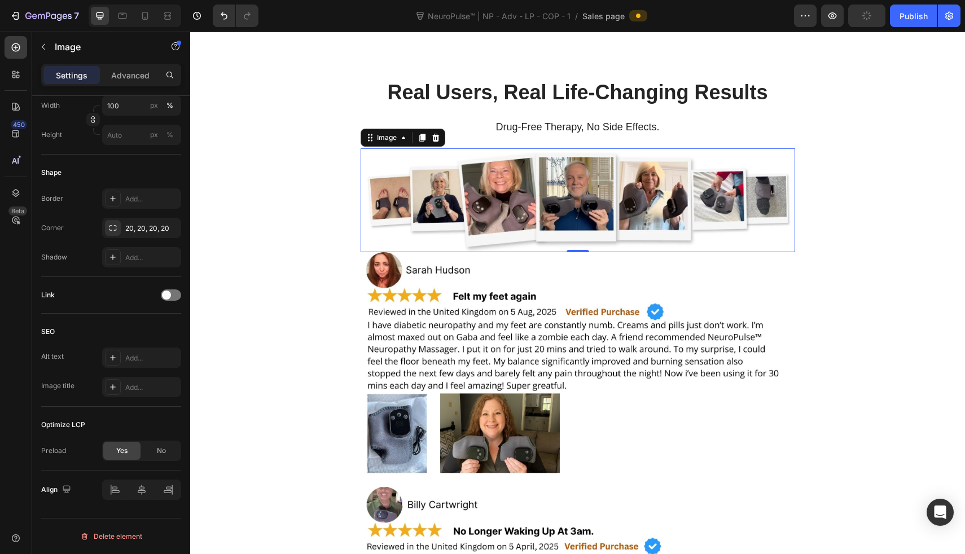
click at [469, 208] on img at bounding box center [578, 200] width 435 height 104
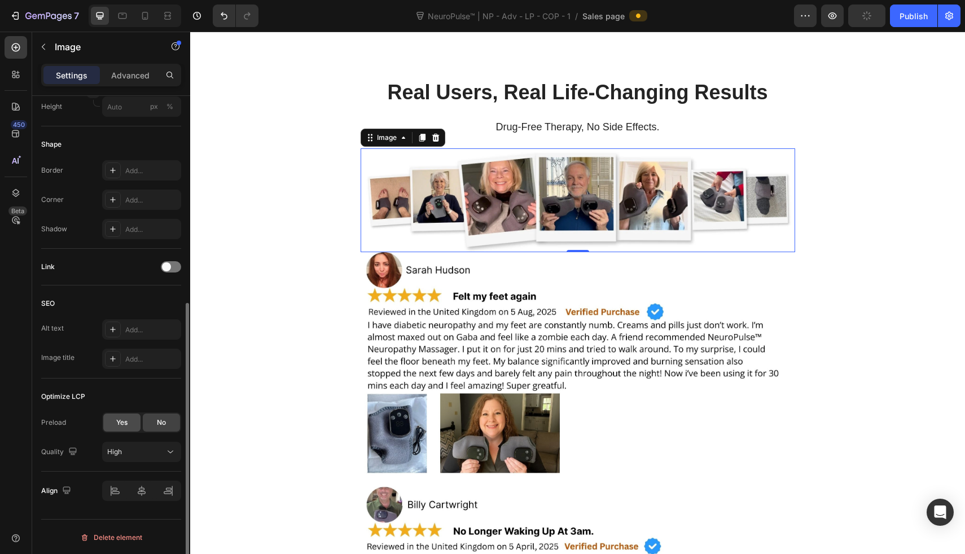
click at [126, 419] on span "Yes" at bounding box center [121, 423] width 11 height 10
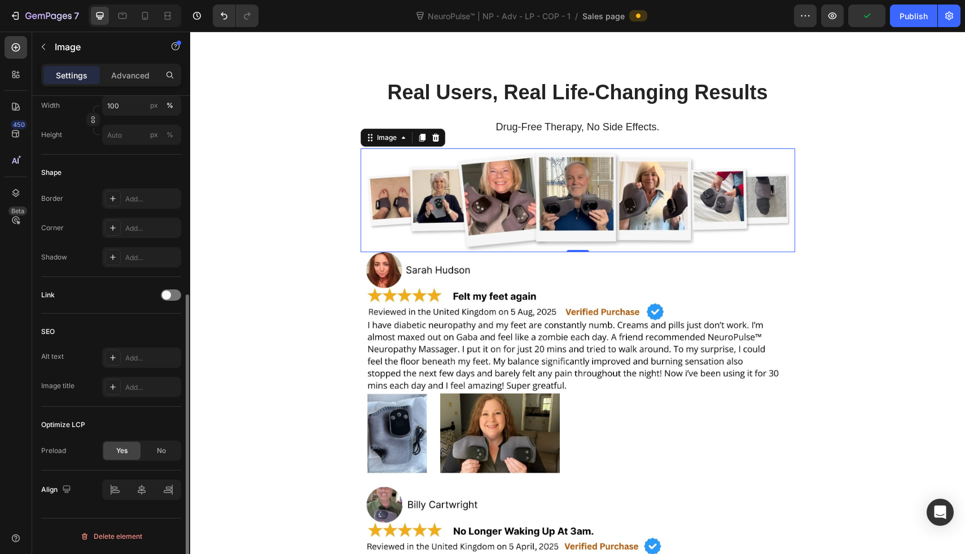
scroll to position [332, 0]
click at [471, 377] on img at bounding box center [578, 367] width 435 height 230
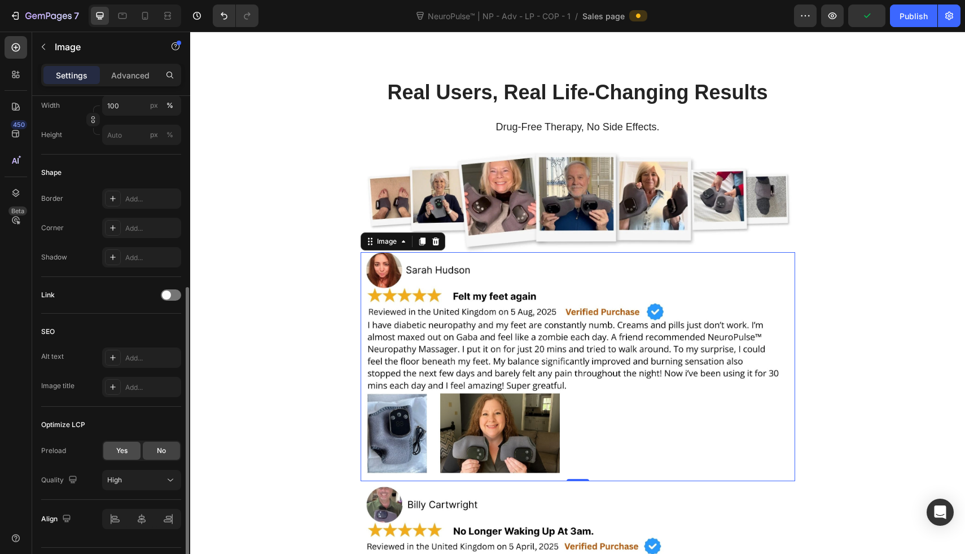
click at [116, 450] on div "Yes" at bounding box center [121, 451] width 37 height 18
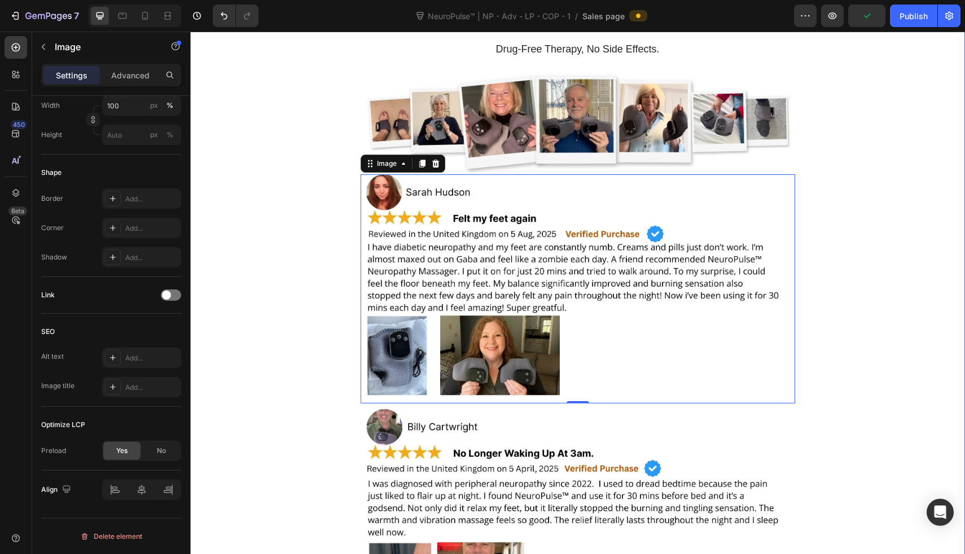
scroll to position [3977, 0]
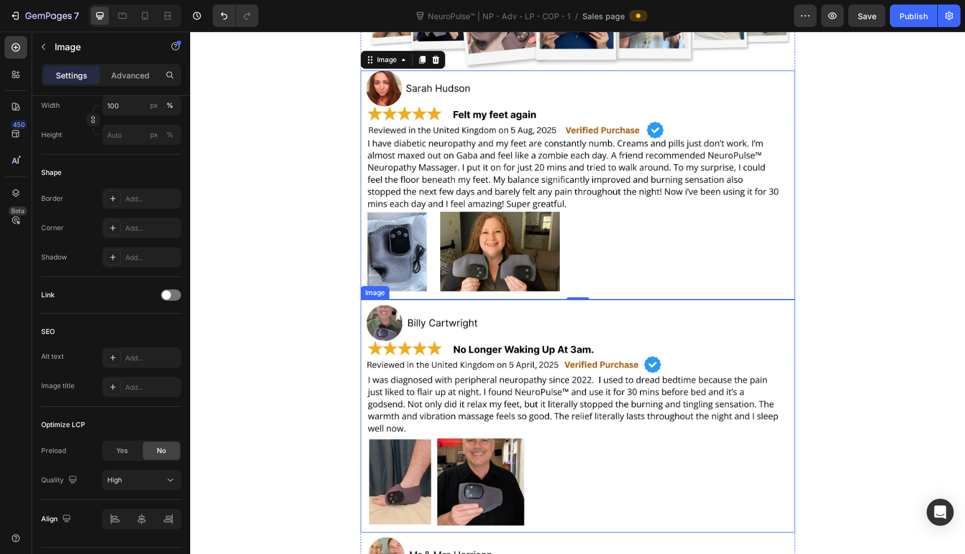
click at [452, 359] on img at bounding box center [578, 416] width 435 height 233
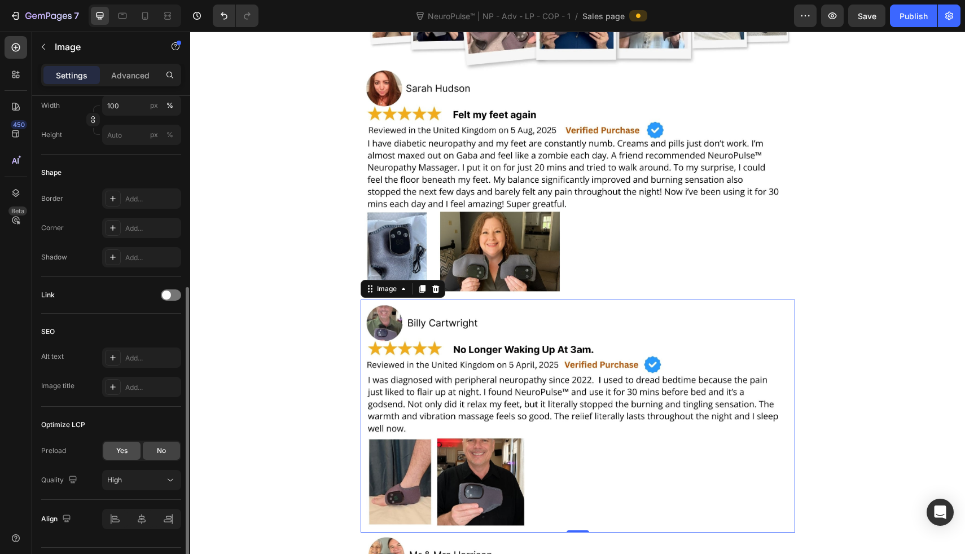
click at [112, 451] on div "Yes" at bounding box center [121, 451] width 37 height 18
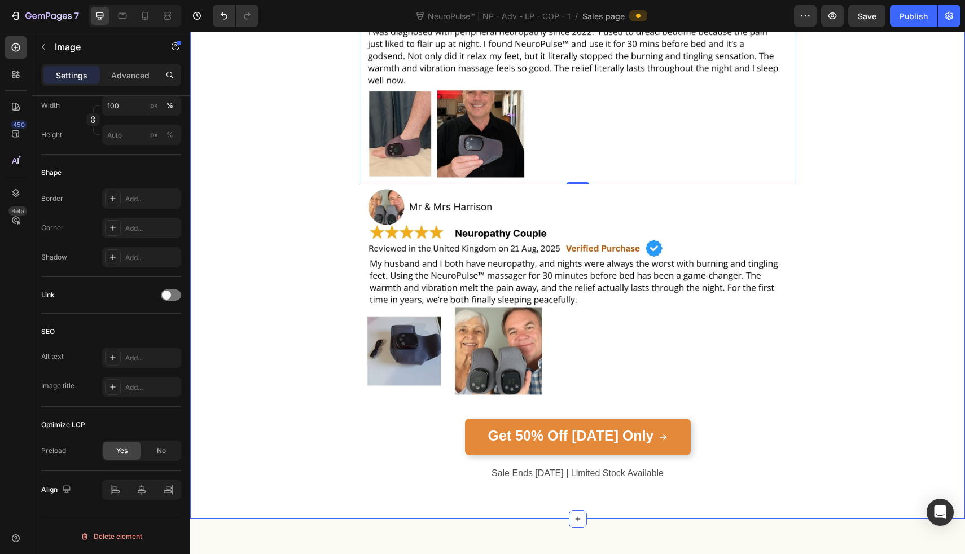
scroll to position [4328, 0]
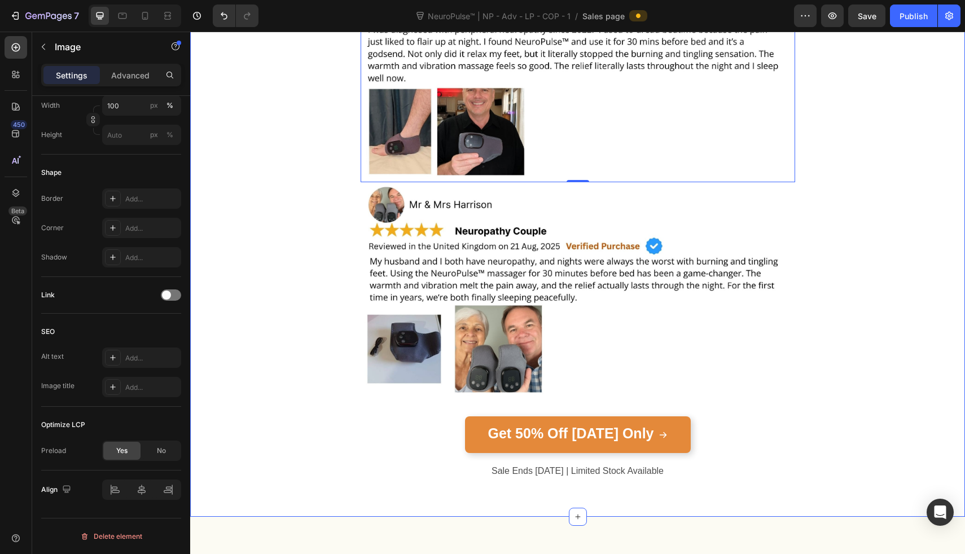
click at [436, 307] on img at bounding box center [578, 290] width 435 height 217
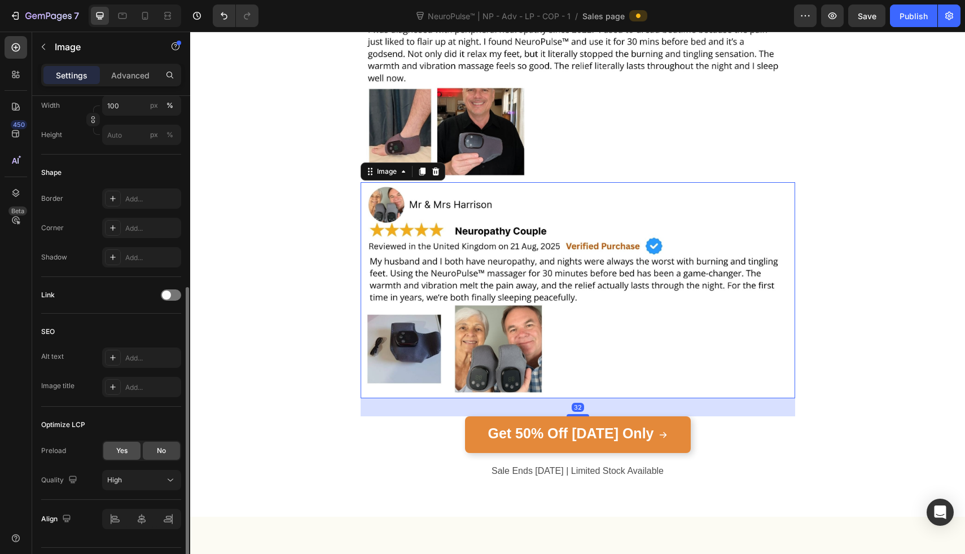
click at [122, 451] on span "Yes" at bounding box center [121, 451] width 11 height 10
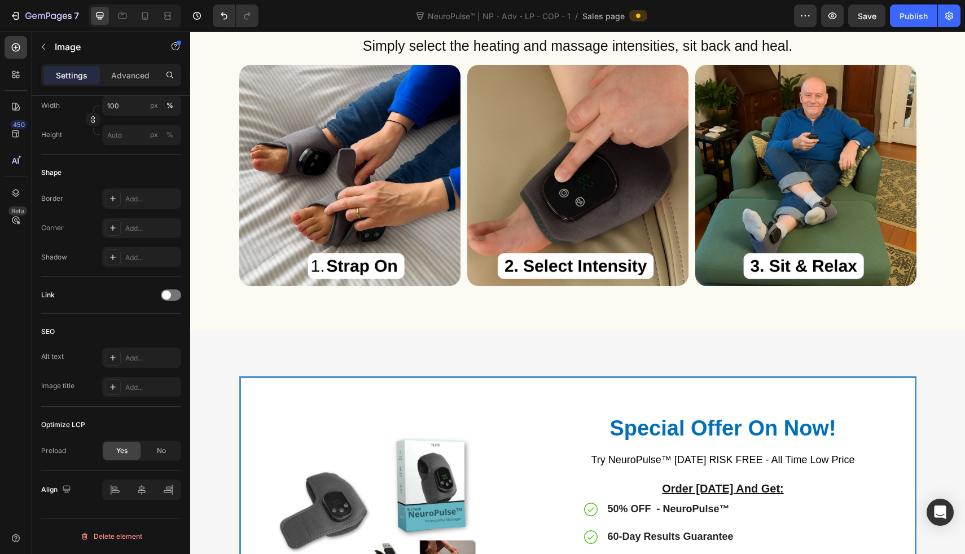
scroll to position [4828, 0]
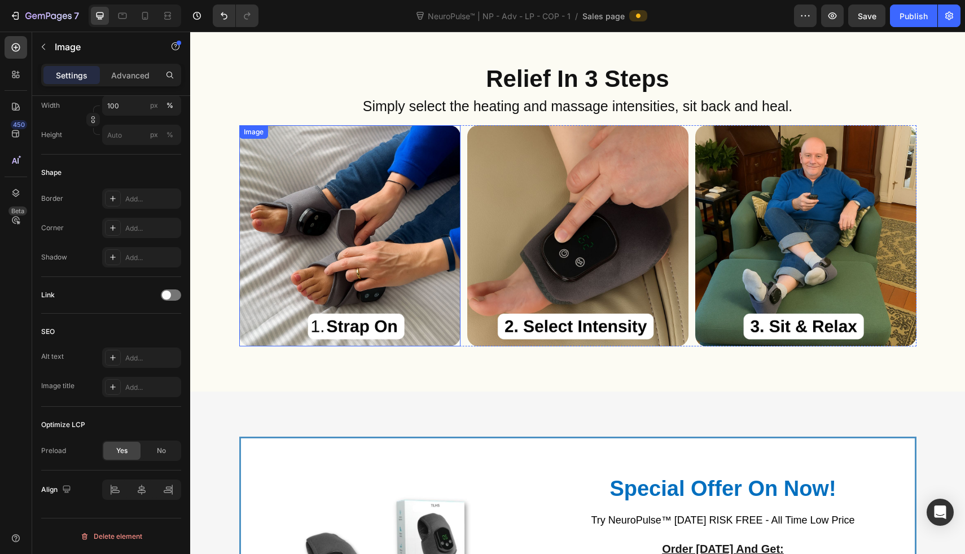
click at [387, 202] on img at bounding box center [349, 235] width 221 height 221
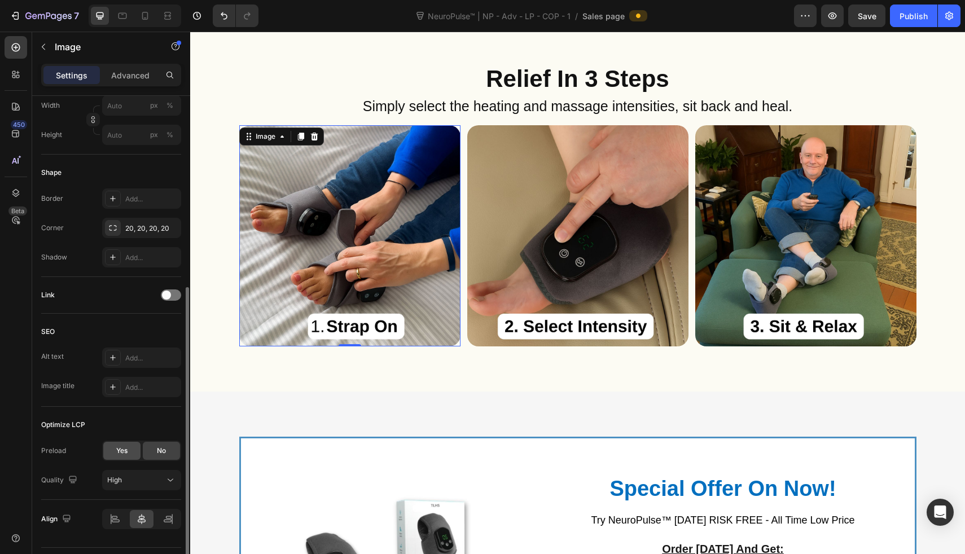
click at [125, 448] on span "Yes" at bounding box center [121, 451] width 11 height 10
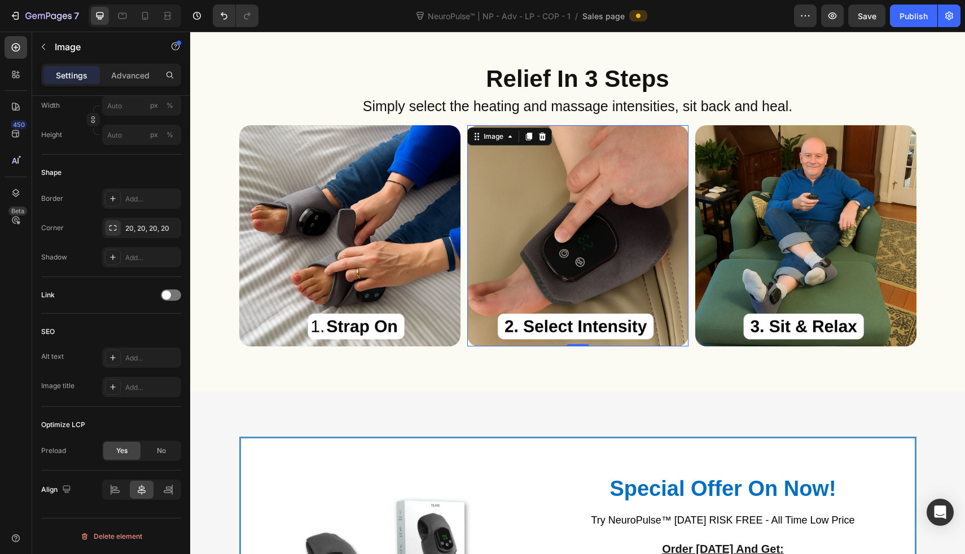
click at [576, 236] on img at bounding box center [577, 235] width 221 height 221
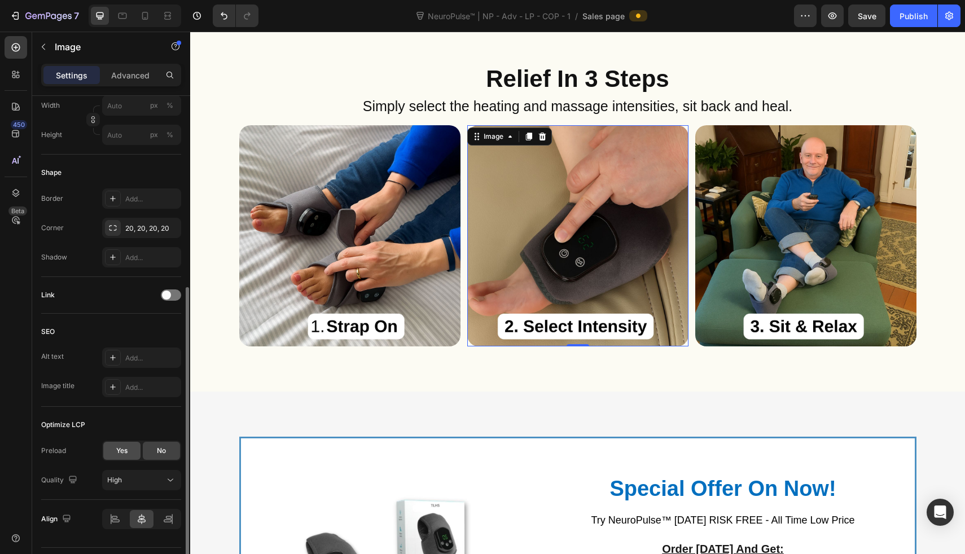
click at [129, 444] on div "Yes" at bounding box center [121, 451] width 37 height 18
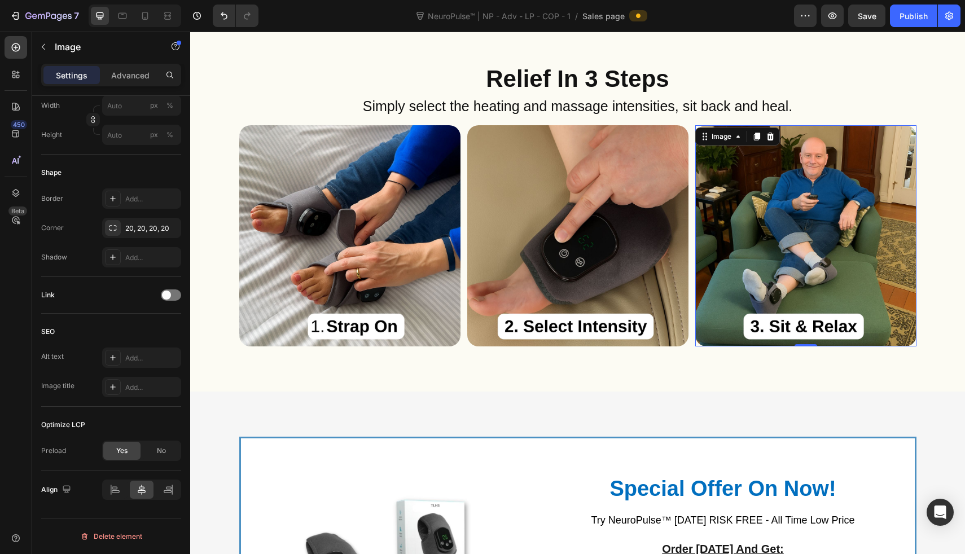
click at [706, 209] on img at bounding box center [805, 235] width 221 height 221
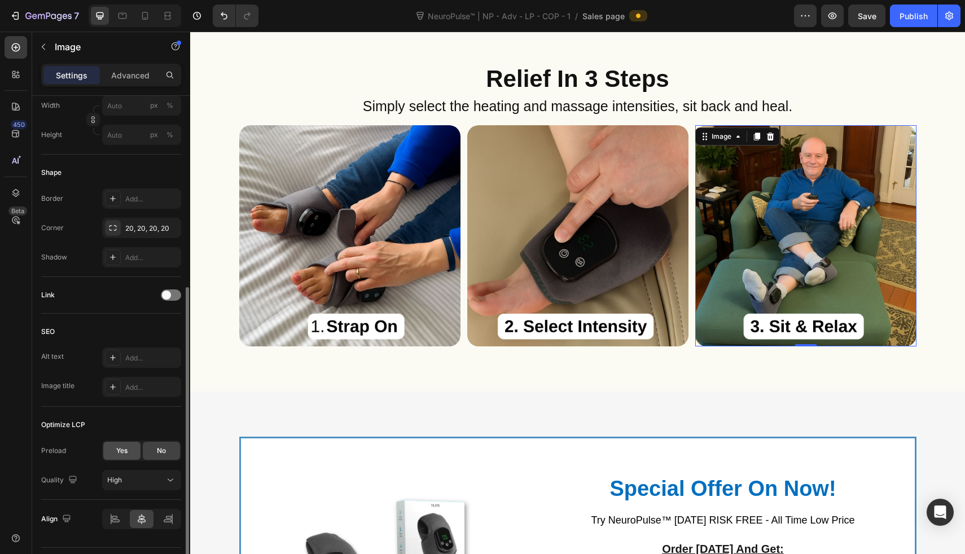
click at [126, 449] on span "Yes" at bounding box center [121, 451] width 11 height 10
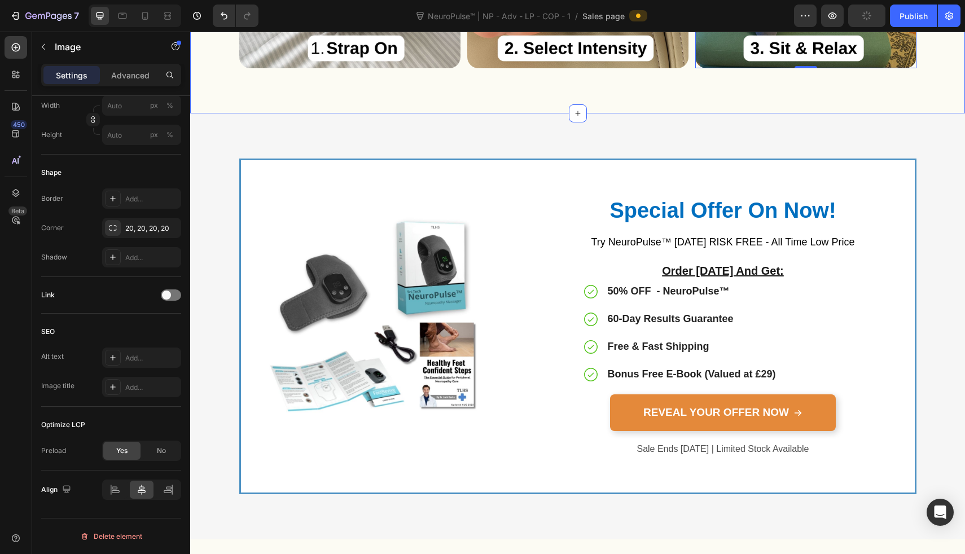
scroll to position [5108, 0]
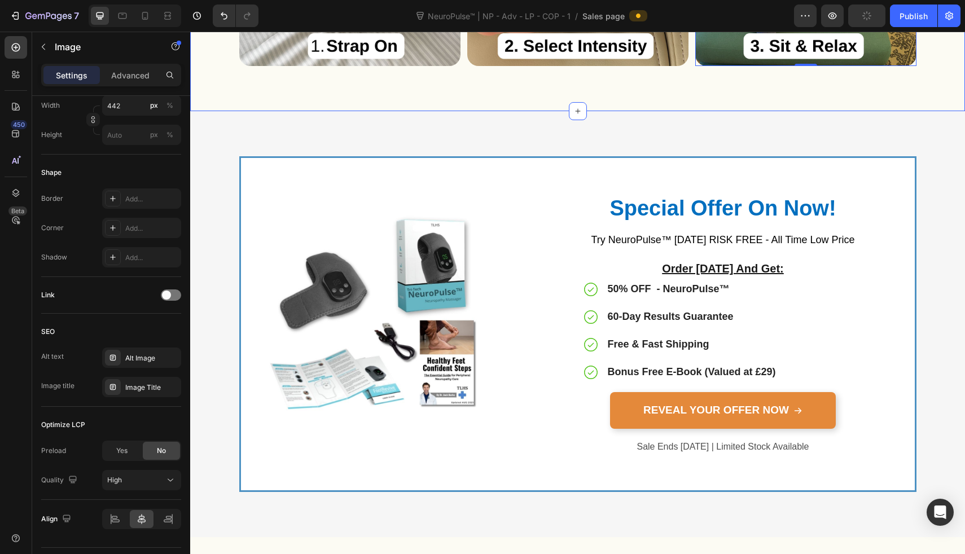
click at [360, 386] on img at bounding box center [378, 325] width 250 height 250
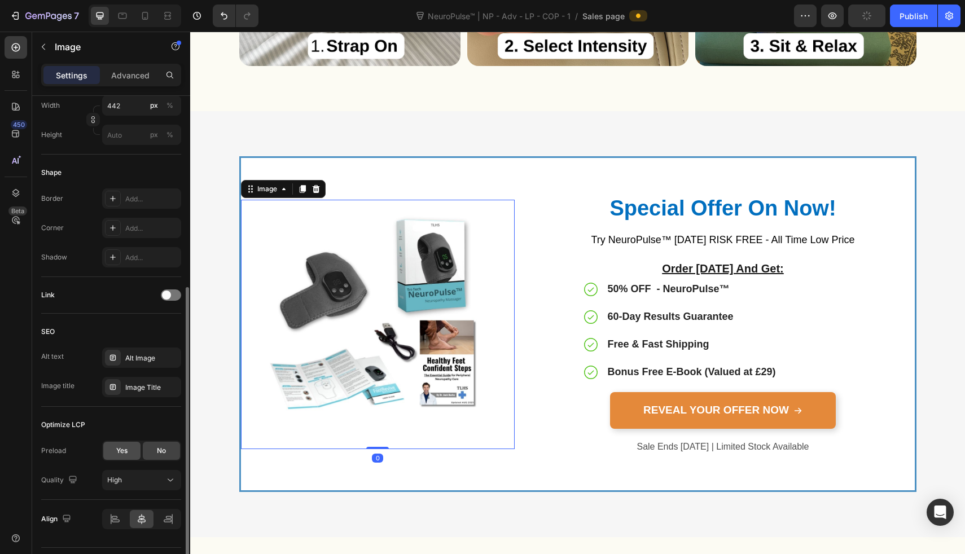
click at [106, 445] on div "Yes" at bounding box center [121, 451] width 37 height 18
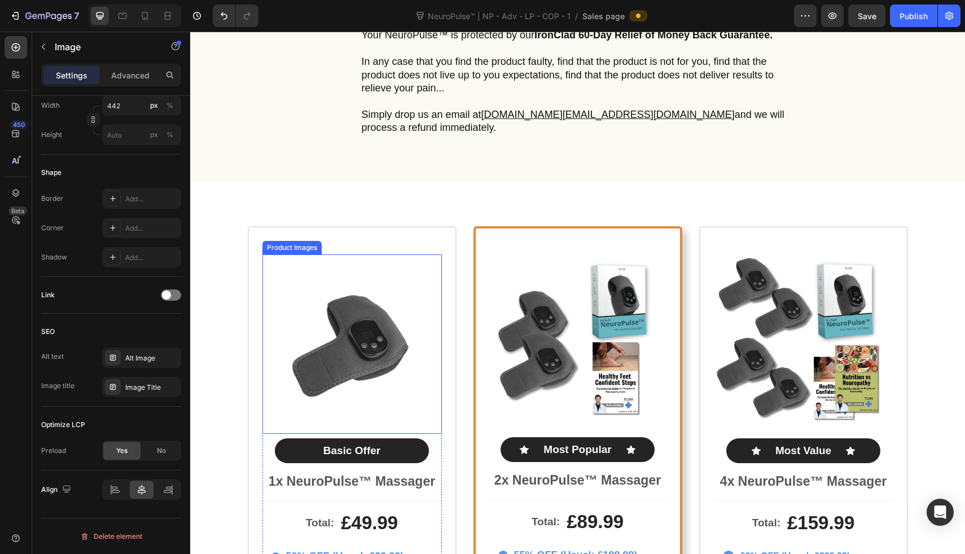
scroll to position [5755, 0]
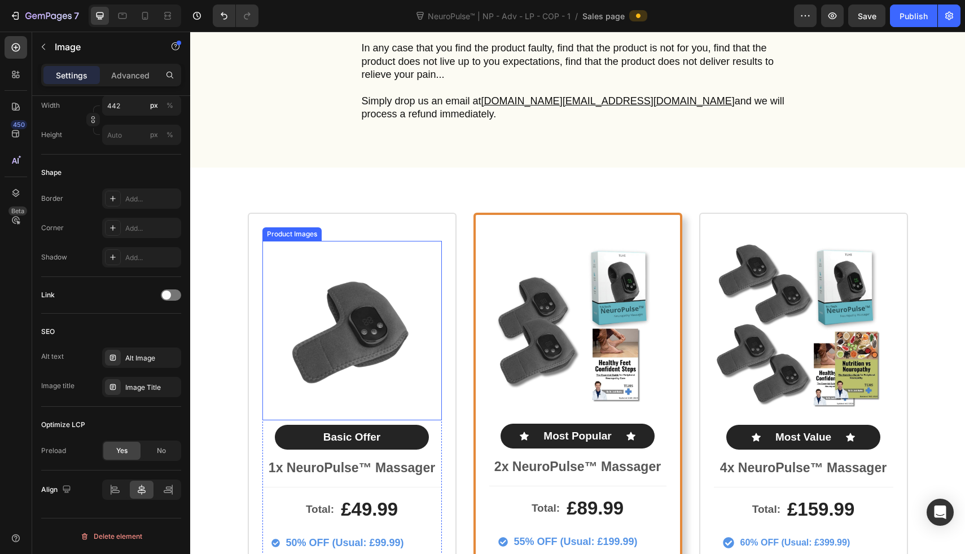
click at [381, 348] on img at bounding box center [352, 331] width 180 height 180
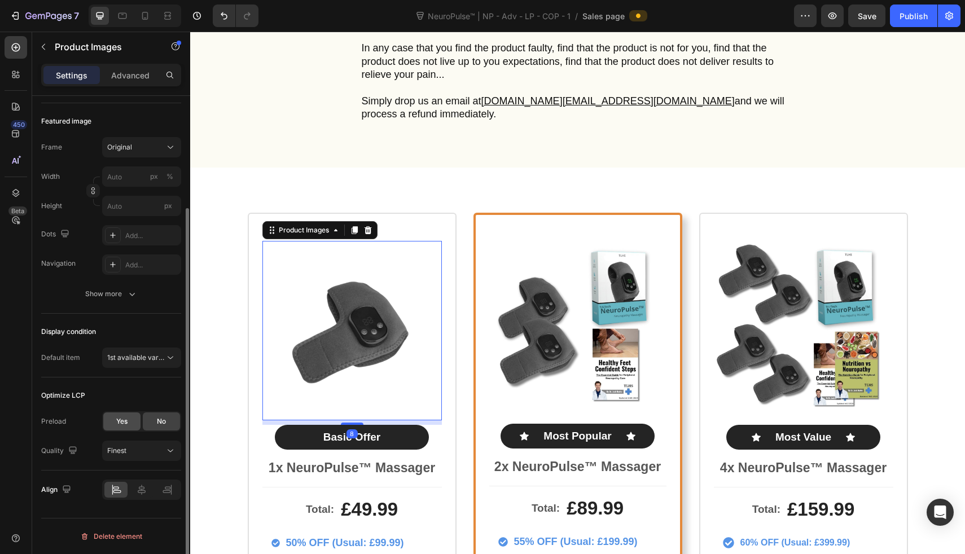
click at [122, 419] on span "Yes" at bounding box center [121, 422] width 11 height 10
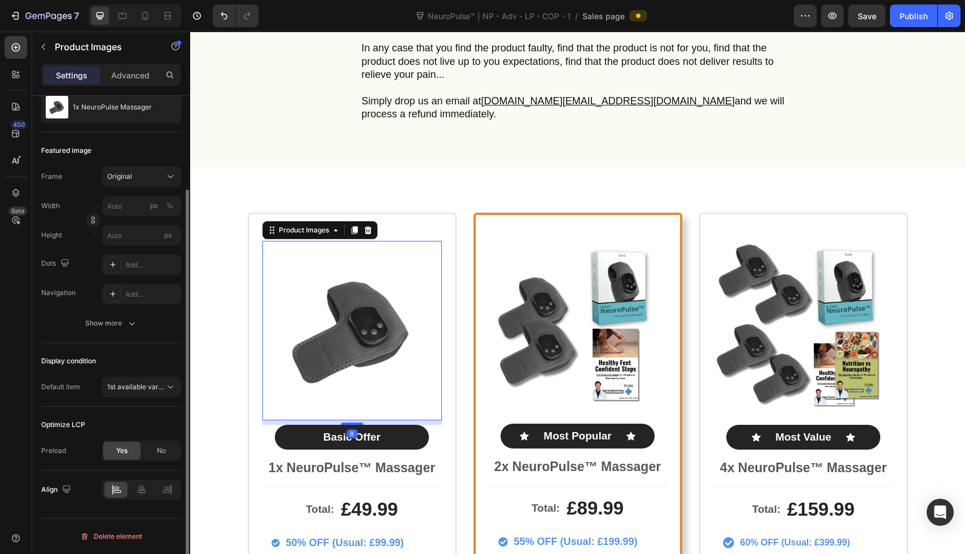
scroll to position [116, 0]
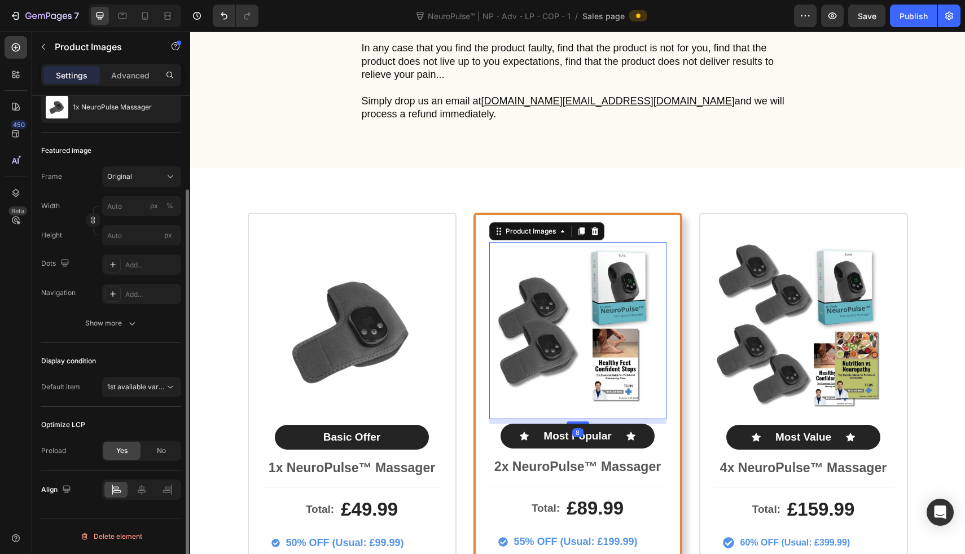
click at [533, 364] on img at bounding box center [577, 330] width 177 height 177
click at [125, 449] on span "Yes" at bounding box center [121, 451] width 11 height 10
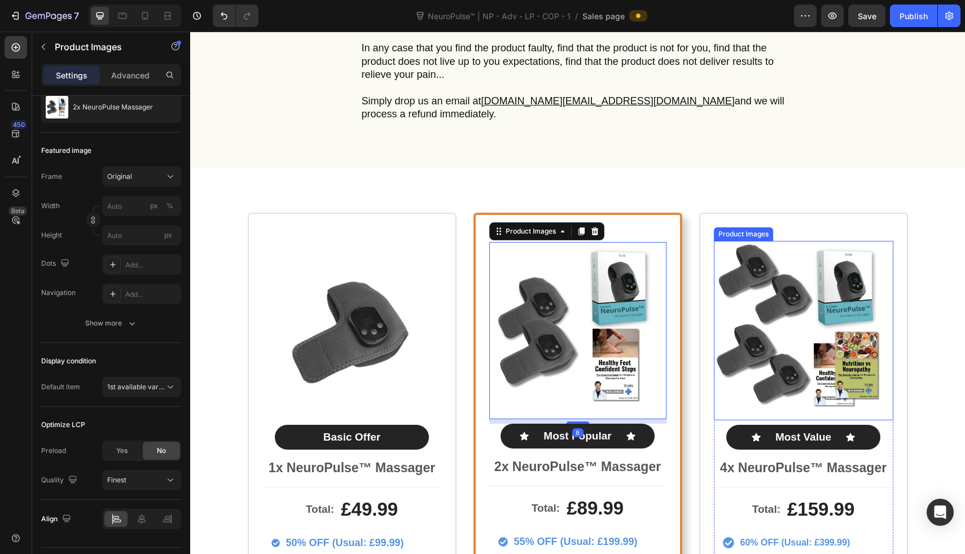
click at [837, 339] on img at bounding box center [804, 331] width 180 height 180
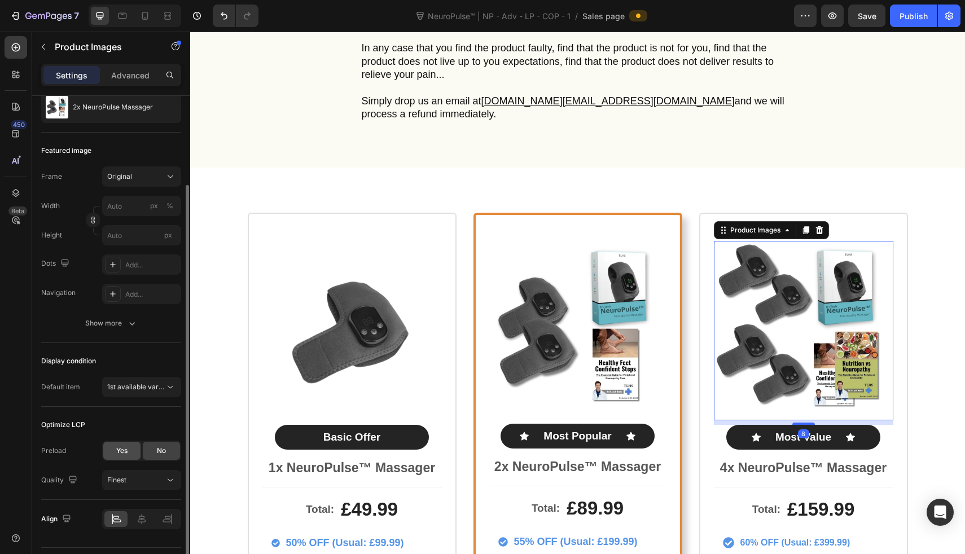
click at [125, 449] on span "Yes" at bounding box center [121, 451] width 11 height 10
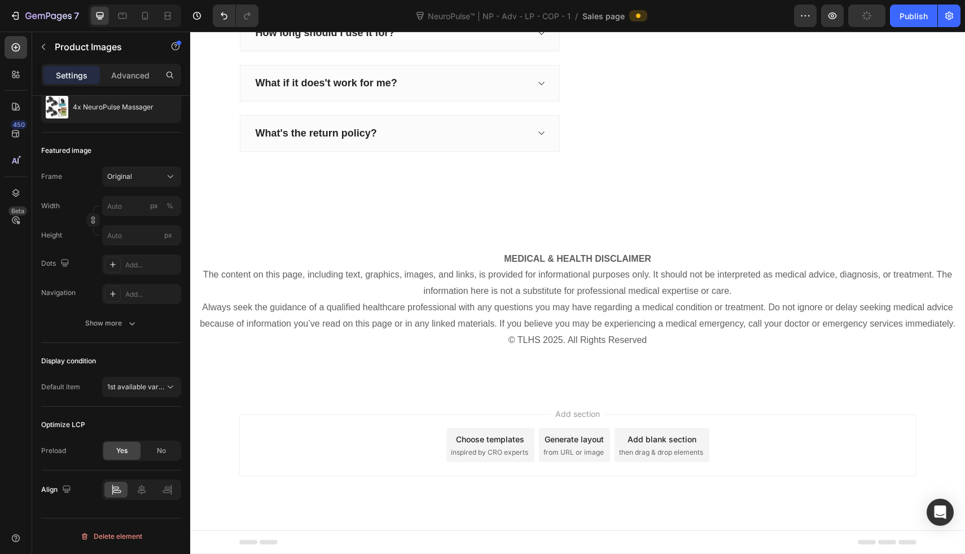
scroll to position [6837, 0]
click at [907, 7] on button "Publish" at bounding box center [913, 16] width 47 height 23
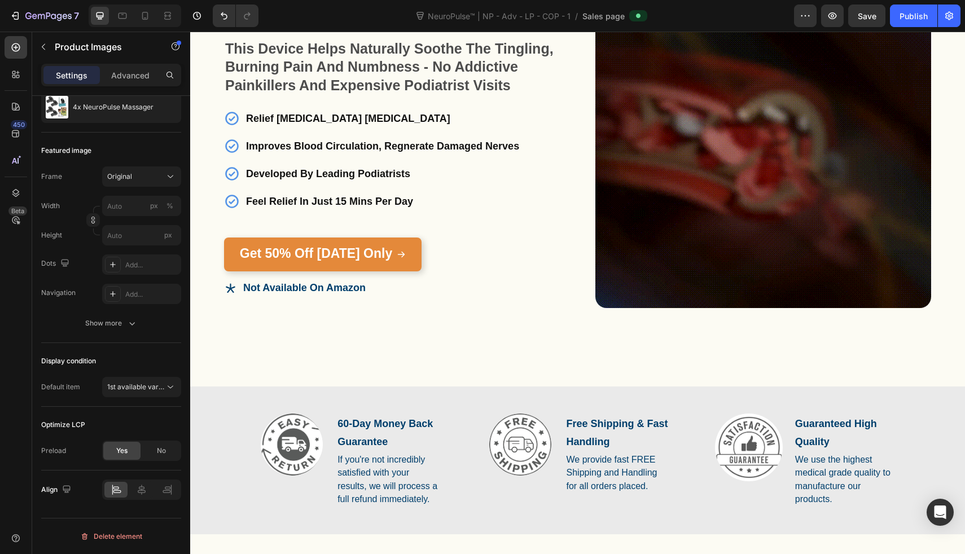
scroll to position [0, 0]
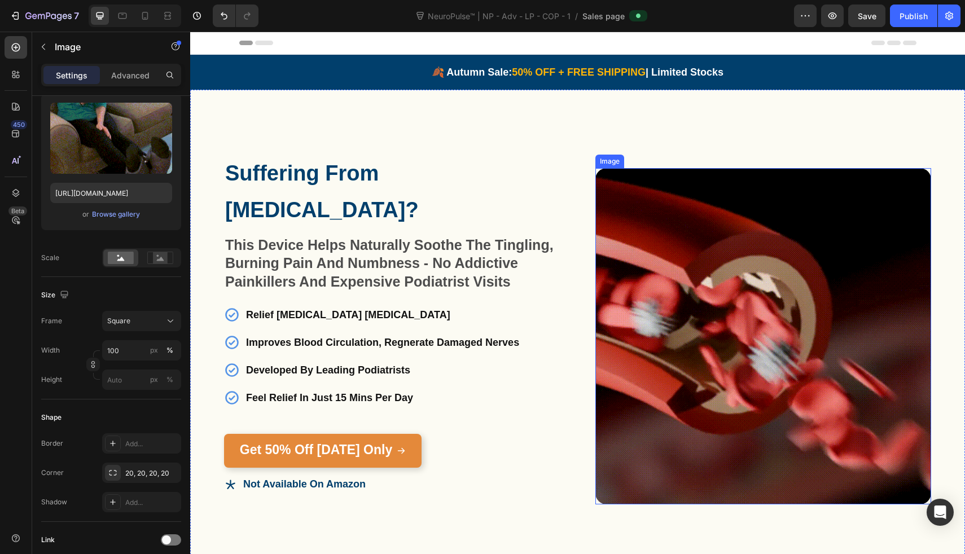
click at [643, 241] on img at bounding box center [764, 336] width 336 height 336
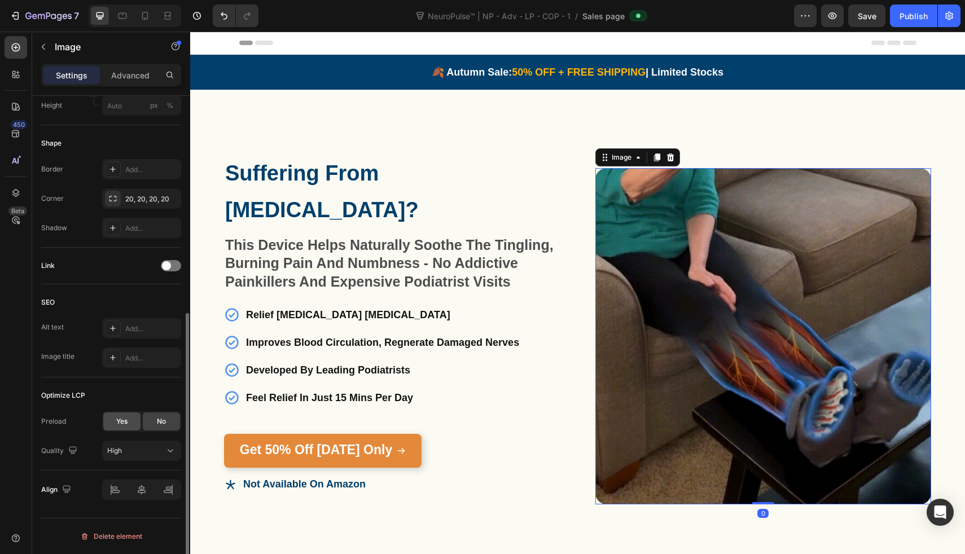
click at [119, 424] on span "Yes" at bounding box center [121, 422] width 11 height 10
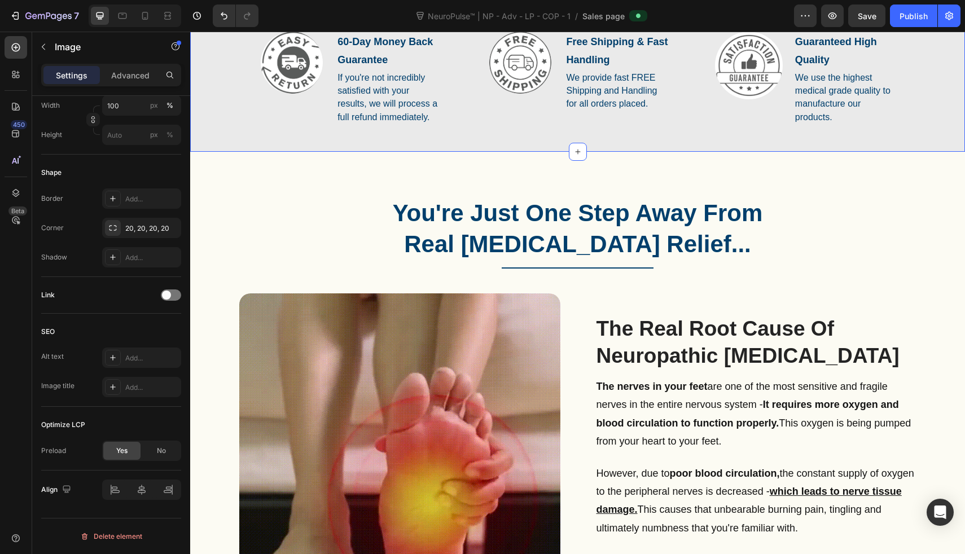
scroll to position [669, 0]
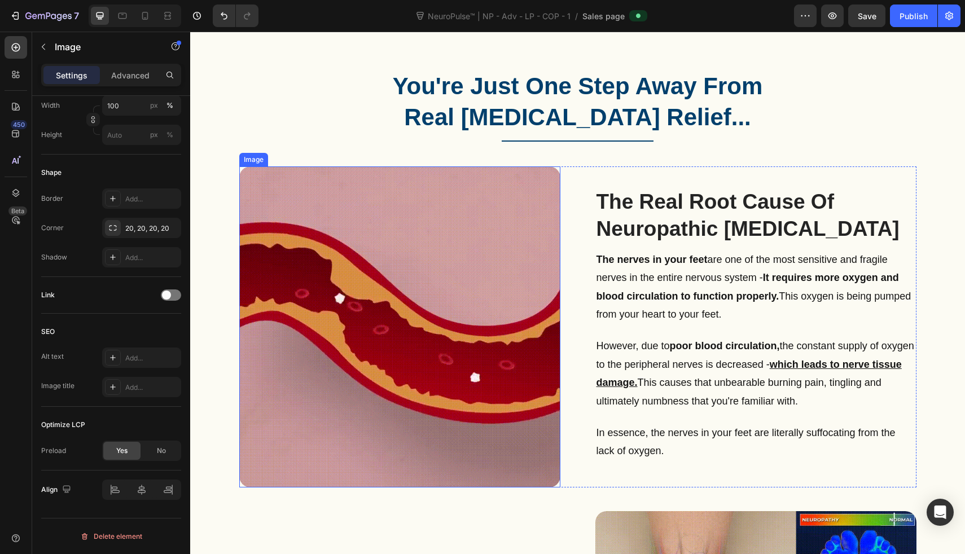
click at [332, 325] on img at bounding box center [399, 327] width 321 height 321
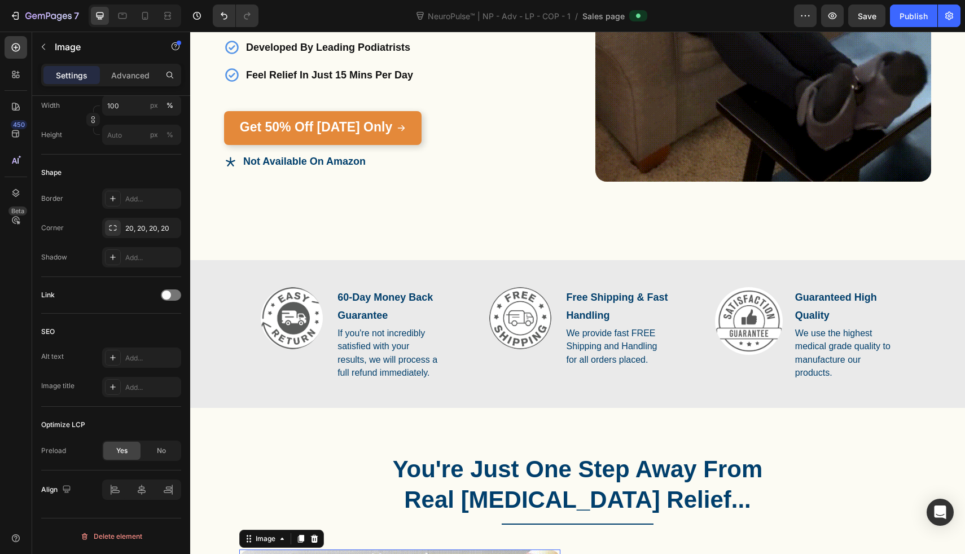
scroll to position [316, 0]
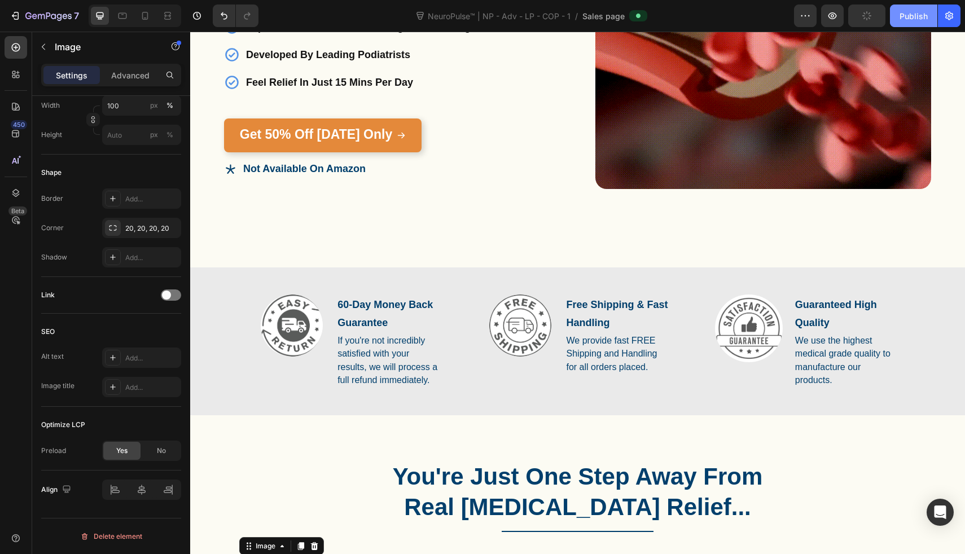
click at [917, 19] on div "Publish" at bounding box center [914, 16] width 28 height 12
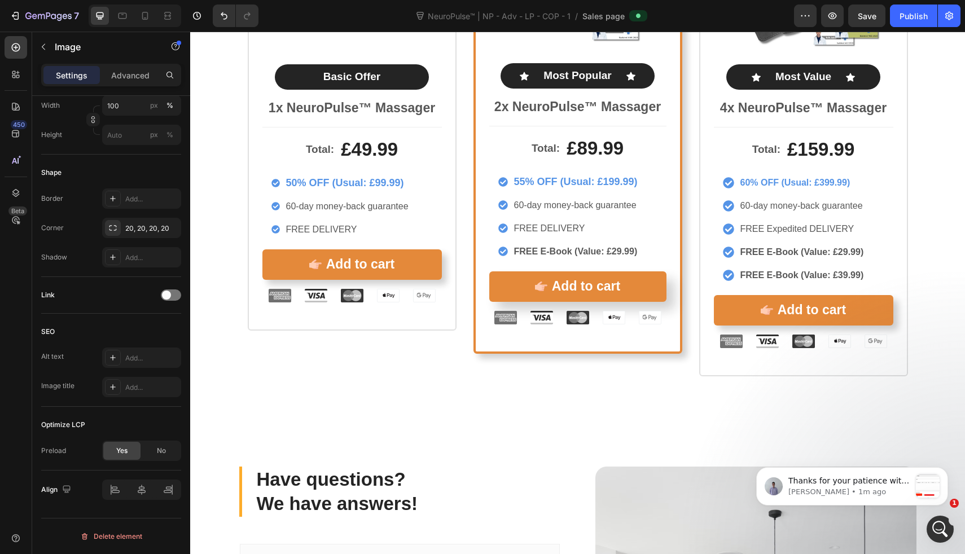
scroll to position [6054, 0]
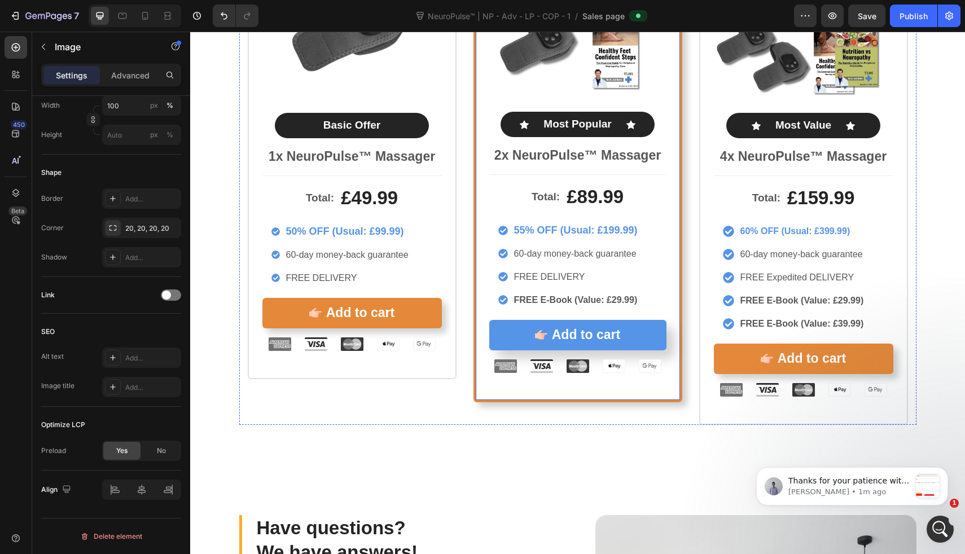
click at [498, 338] on button "Add to cart" at bounding box center [577, 335] width 177 height 30
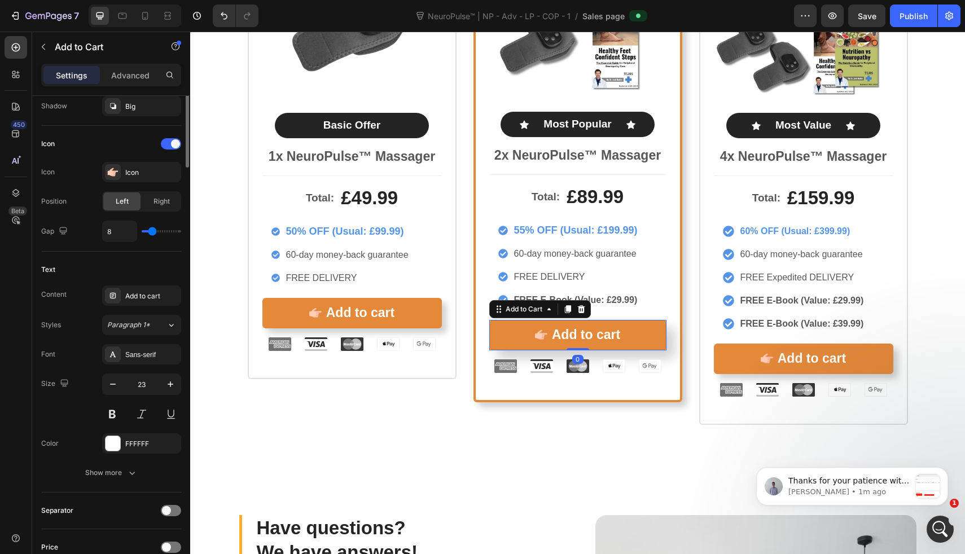
scroll to position [808, 0]
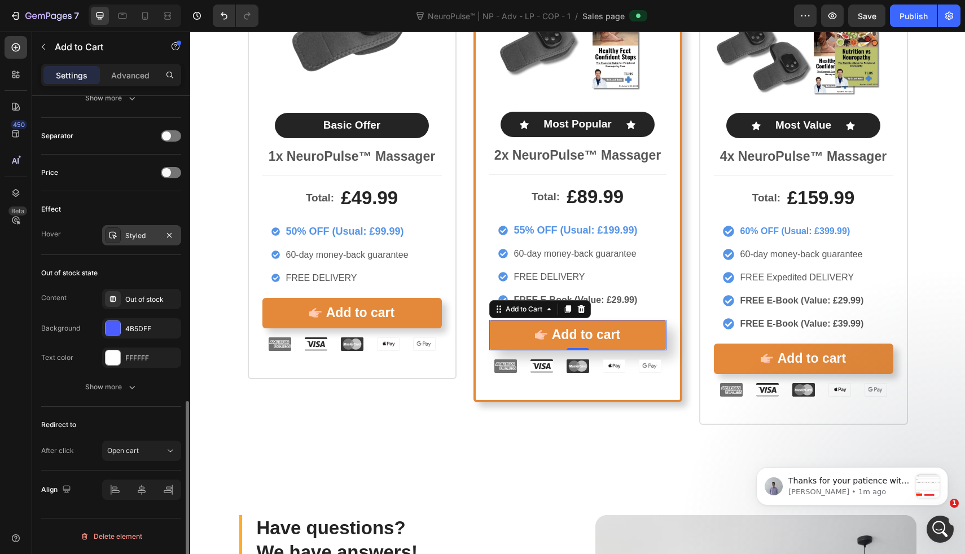
click at [148, 238] on div "Styled" at bounding box center [141, 236] width 33 height 10
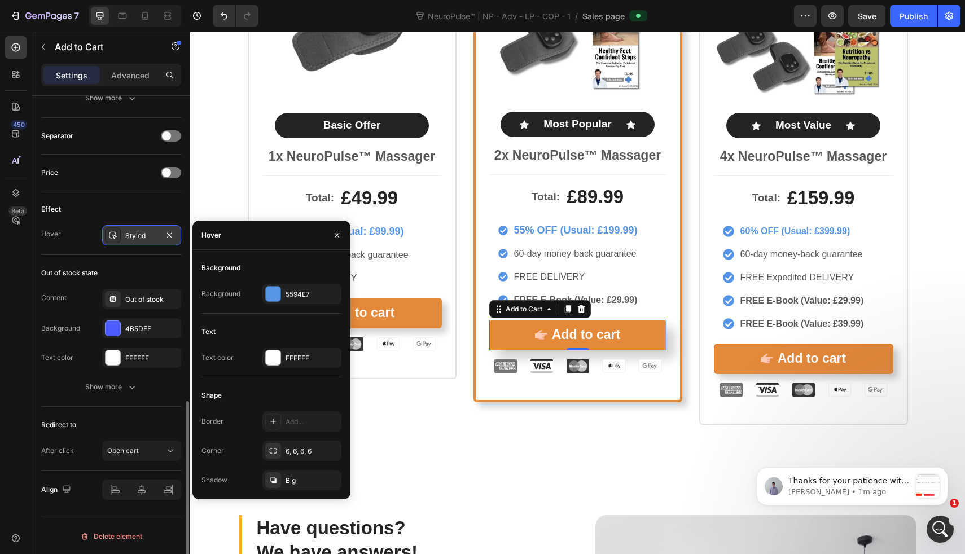
click at [148, 238] on div "Styled" at bounding box center [141, 236] width 33 height 10
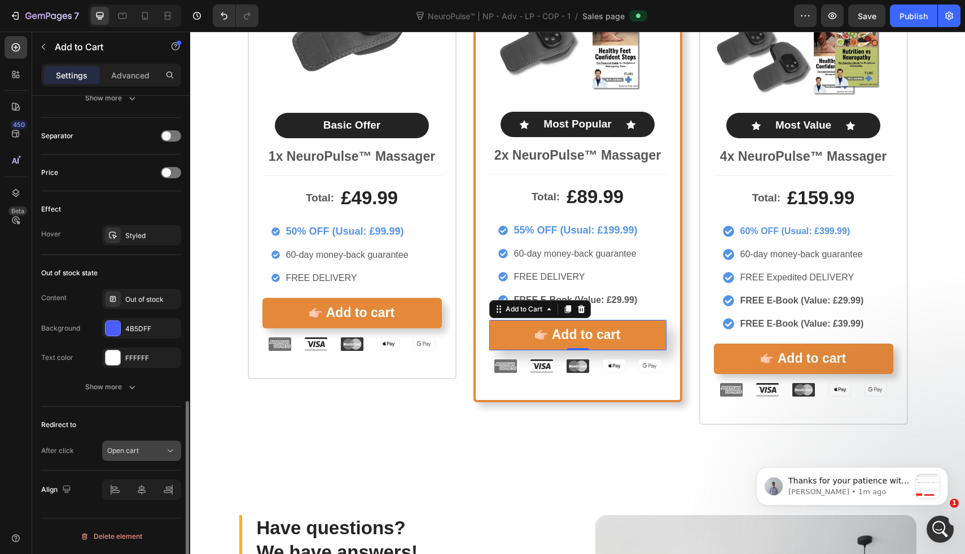
click at [142, 445] on div "Open cart" at bounding box center [141, 450] width 69 height 11
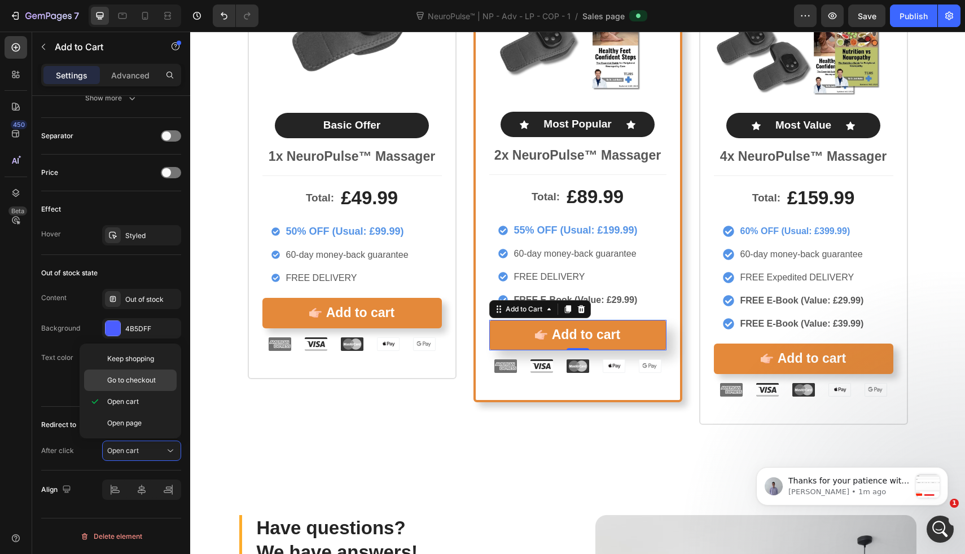
click at [144, 376] on span "Go to checkout" at bounding box center [131, 380] width 49 height 10
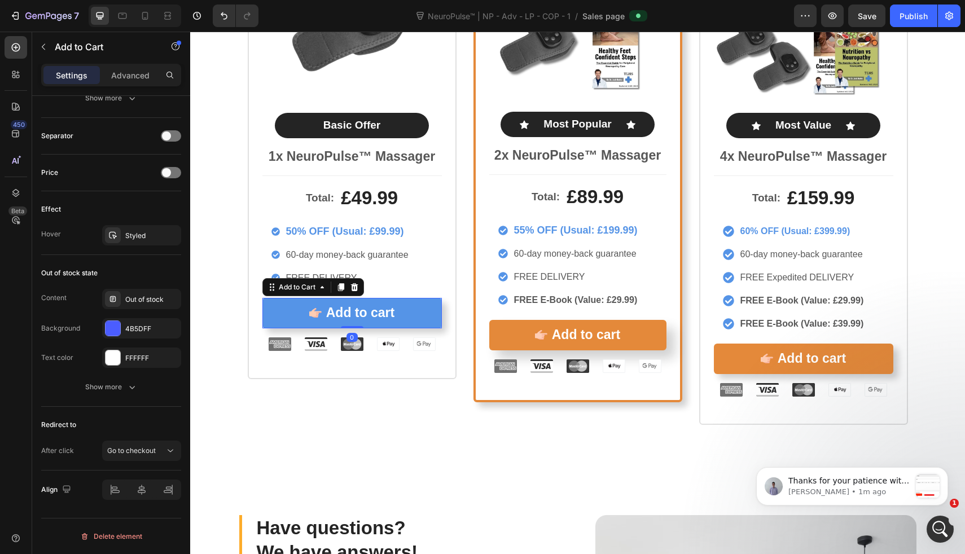
click at [274, 325] on button "Add to cart" at bounding box center [352, 313] width 180 height 30
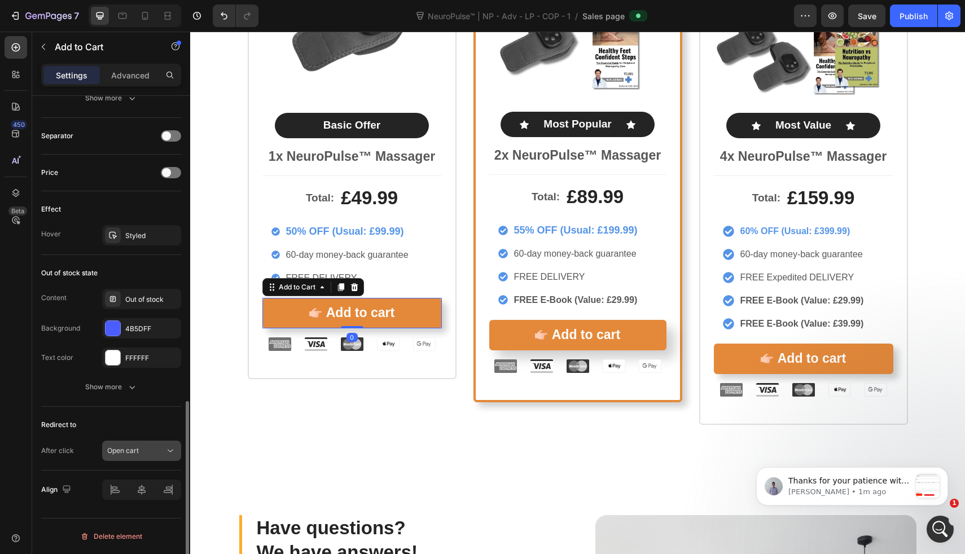
click at [137, 448] on span "Open cart" at bounding box center [123, 451] width 32 height 8
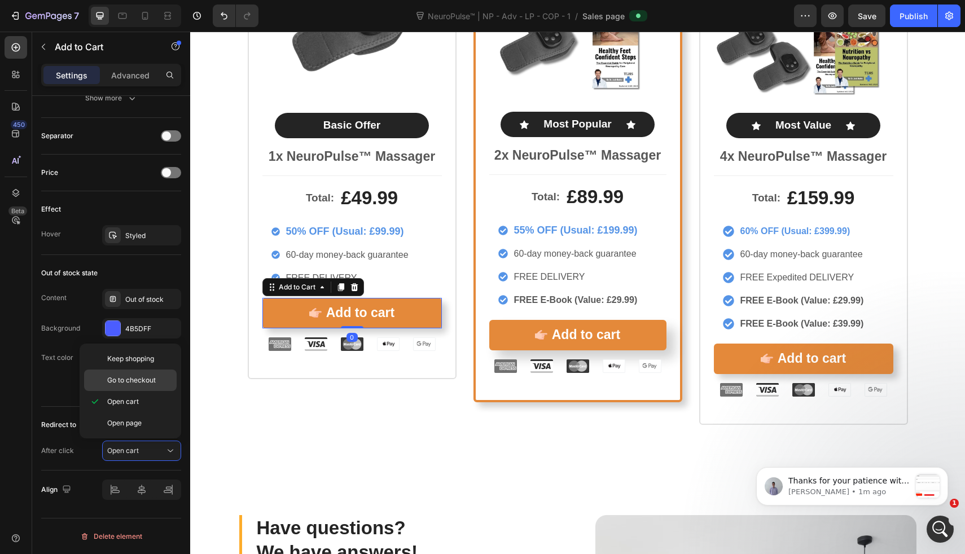
click at [144, 382] on span "Go to checkout" at bounding box center [131, 380] width 49 height 10
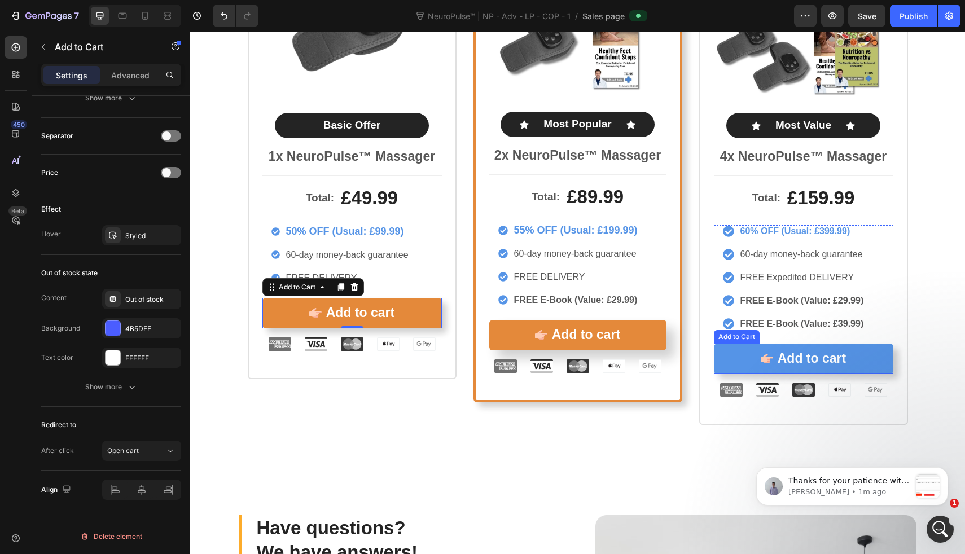
click at [718, 365] on button "Add to cart" at bounding box center [804, 359] width 180 height 30
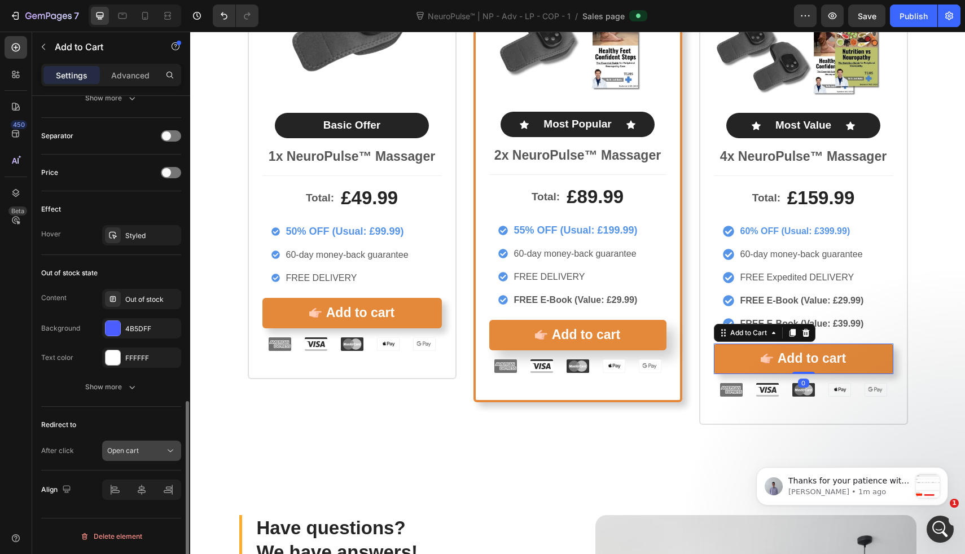
click at [160, 455] on div "Open cart" at bounding box center [136, 451] width 58 height 10
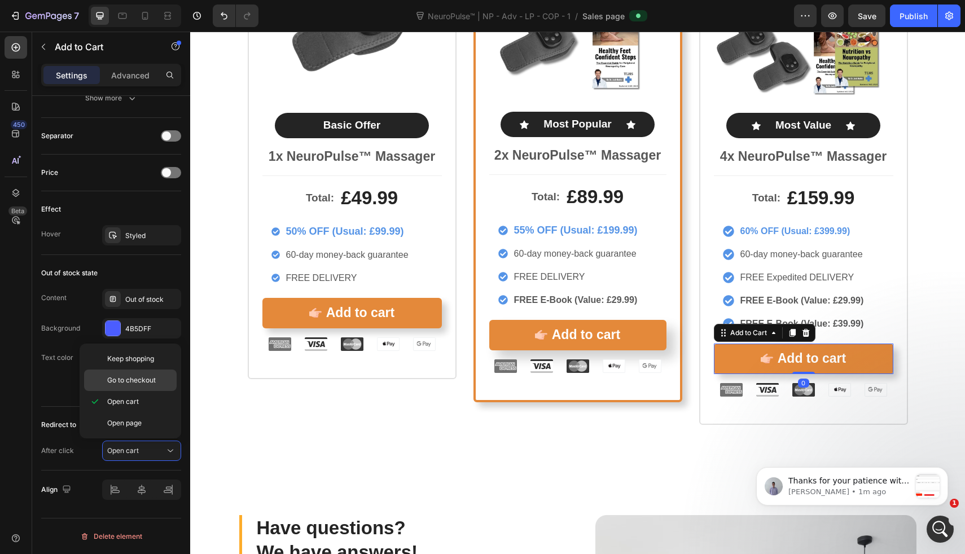
click at [164, 387] on div "Go to checkout" at bounding box center [130, 380] width 93 height 21
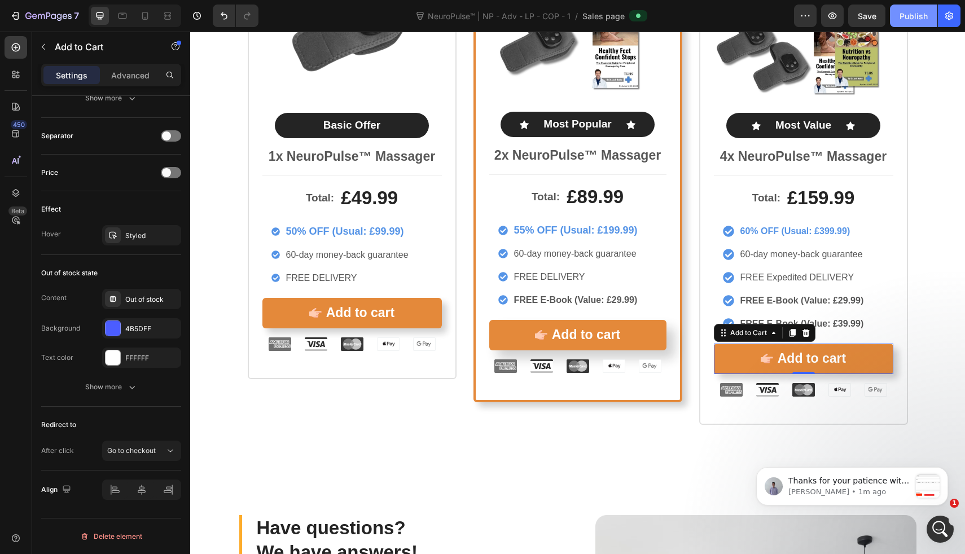
click at [904, 20] on div "Publish" at bounding box center [914, 16] width 28 height 12
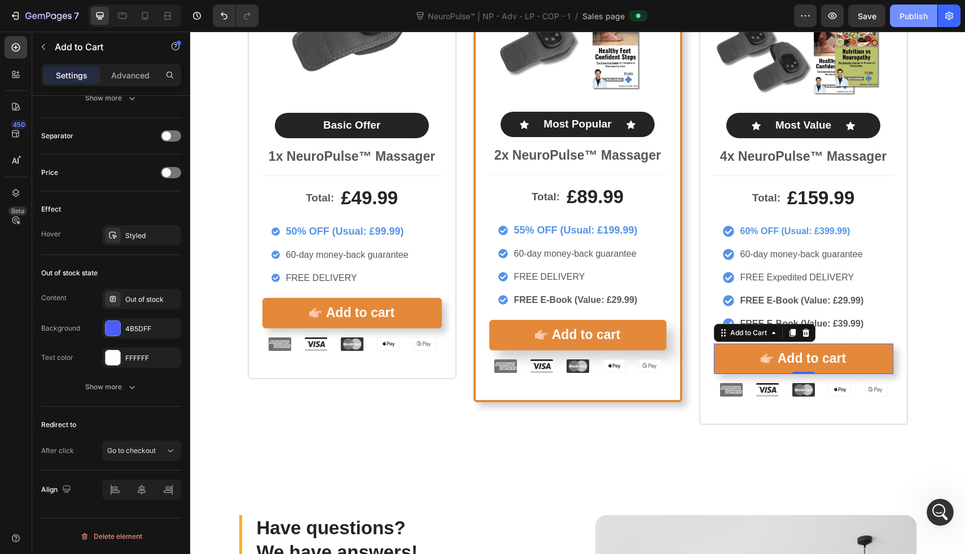
click at [898, 11] on button "Publish" at bounding box center [913, 16] width 47 height 23
click at [803, 12] on icon "button" at bounding box center [805, 15] width 11 height 11
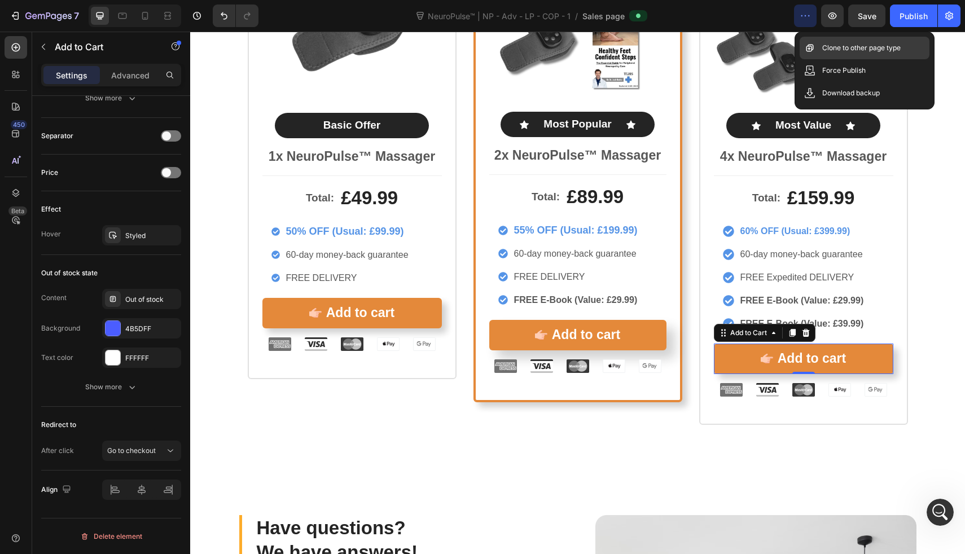
click at [803, 59] on div "Clone to other page type" at bounding box center [865, 70] width 130 height 23
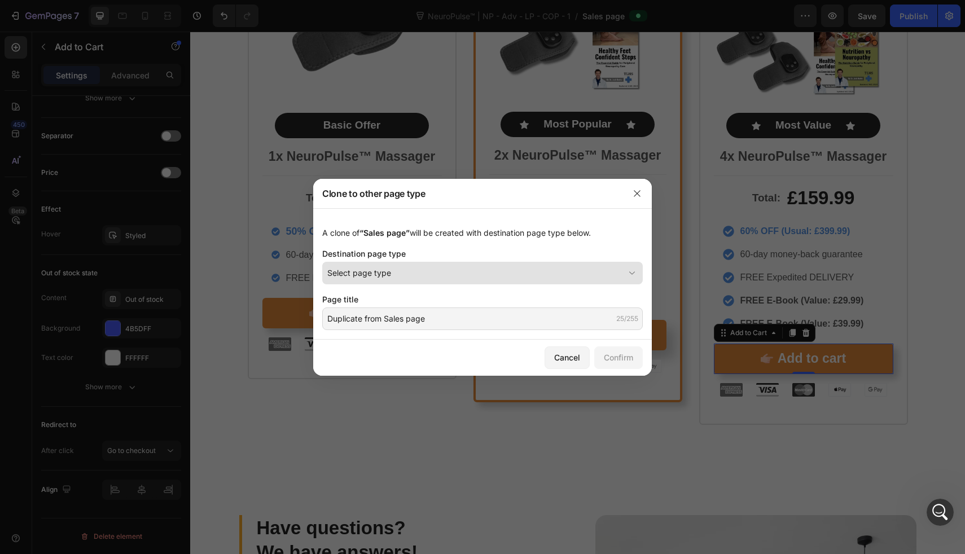
click at [499, 273] on div "Select page type" at bounding box center [475, 273] width 297 height 12
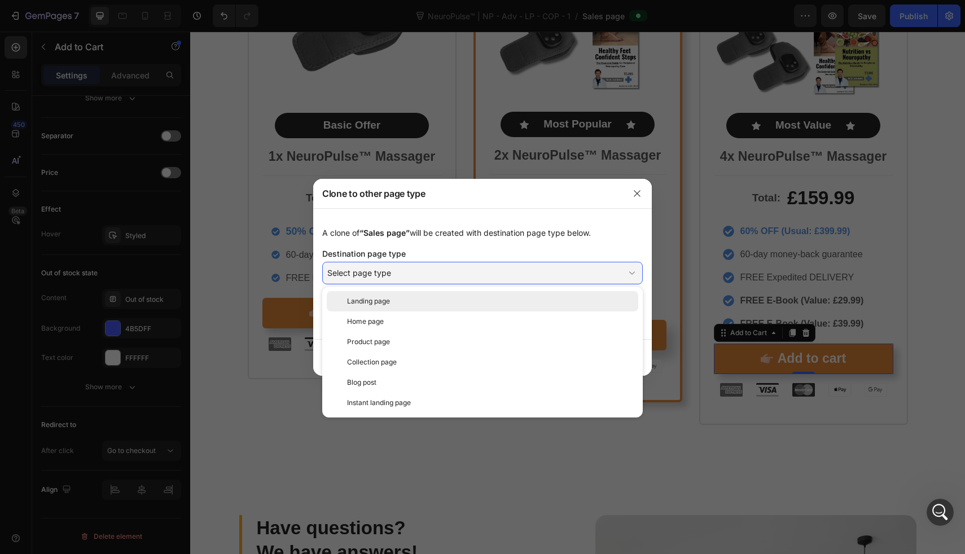
click at [487, 294] on div "Landing page" at bounding box center [483, 301] width 312 height 20
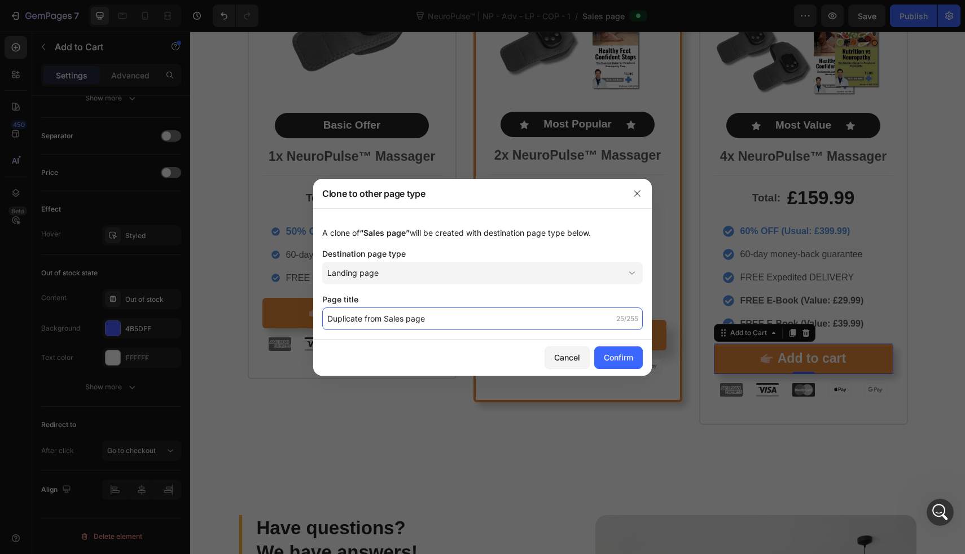
click at [526, 314] on input "Duplicate from Sales page" at bounding box center [482, 319] width 321 height 23
click at [327, 320] on input "Duplicate from Sales page" at bounding box center [482, 319] width 321 height 23
type input "Landing Page Duplicate from Sales page"
click at [626, 360] on div "Confirm" at bounding box center [618, 358] width 29 height 12
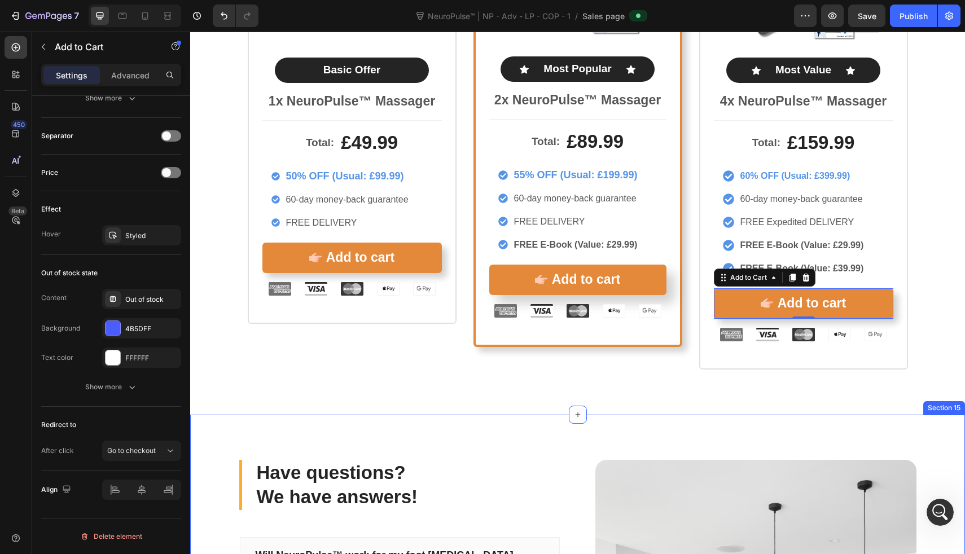
scroll to position [6123, 0]
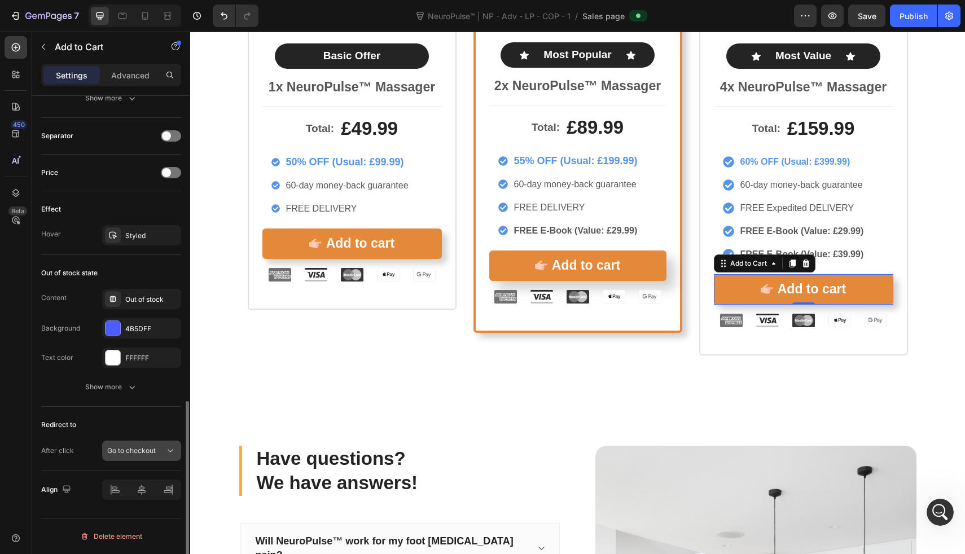
click at [116, 451] on span "Go to checkout" at bounding box center [131, 451] width 49 height 8
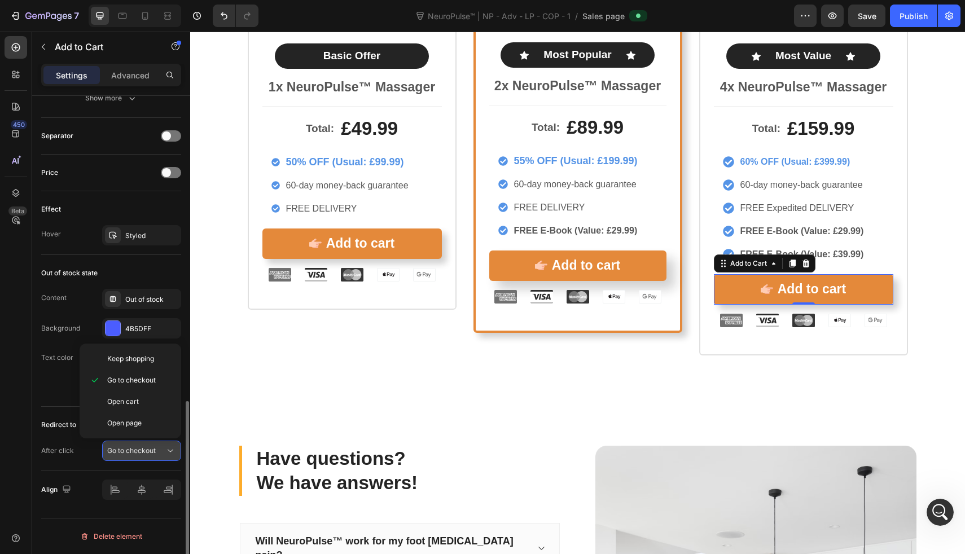
click at [116, 451] on span "Go to checkout" at bounding box center [131, 451] width 49 height 8
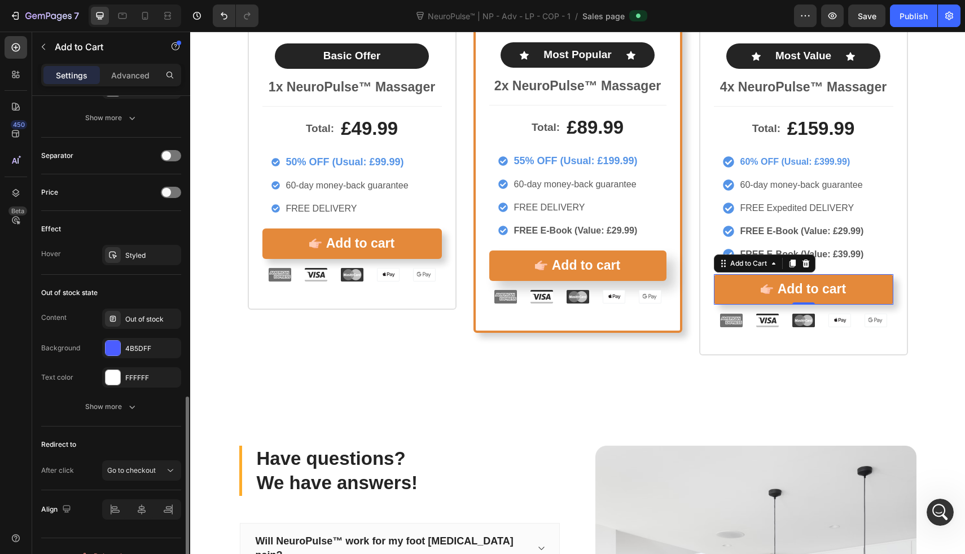
scroll to position [808, 0]
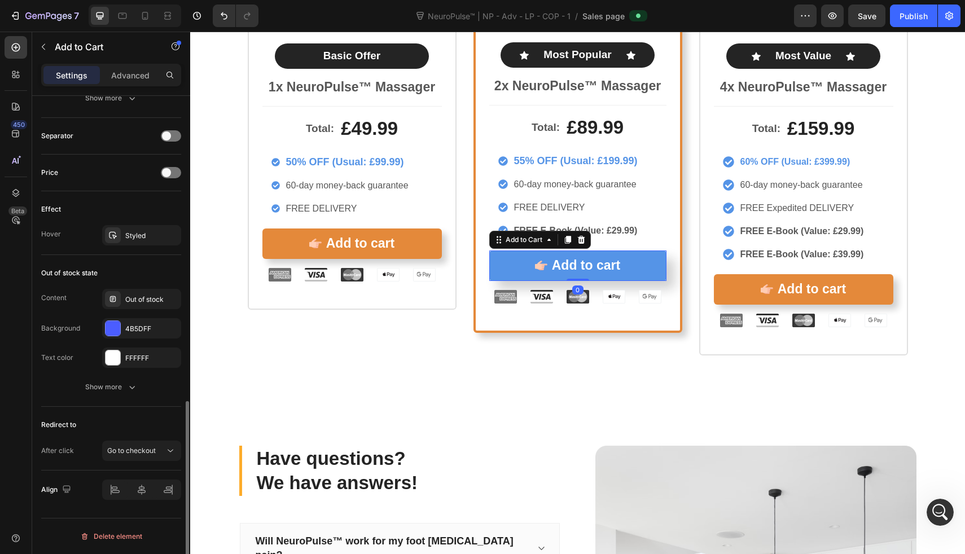
click at [496, 274] on button "Add to cart" at bounding box center [577, 266] width 177 height 30
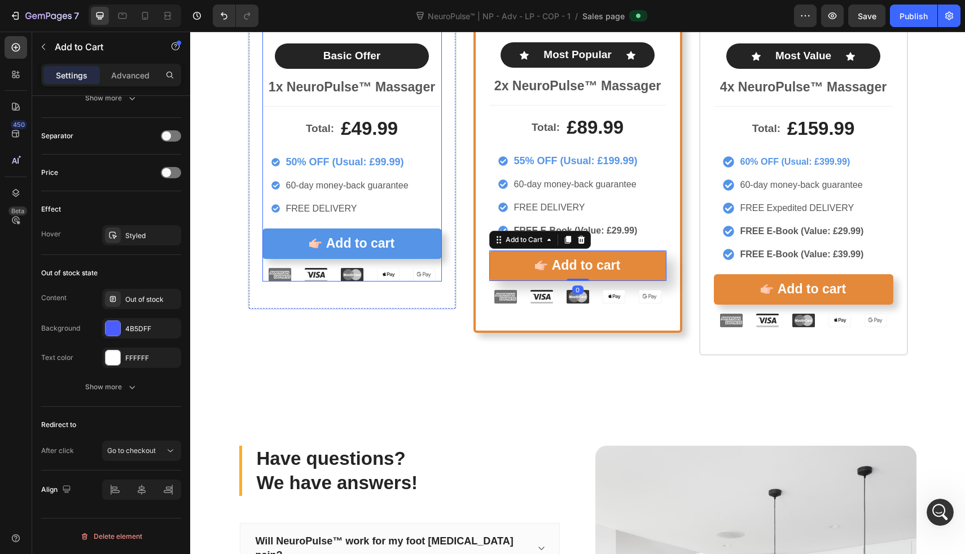
click at [268, 244] on button "Add to cart" at bounding box center [352, 244] width 180 height 30
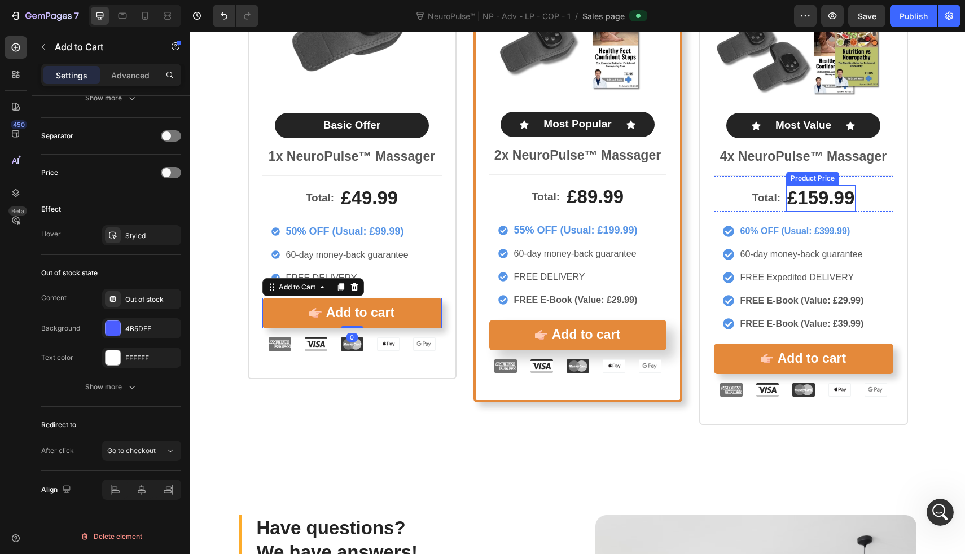
scroll to position [6019, 0]
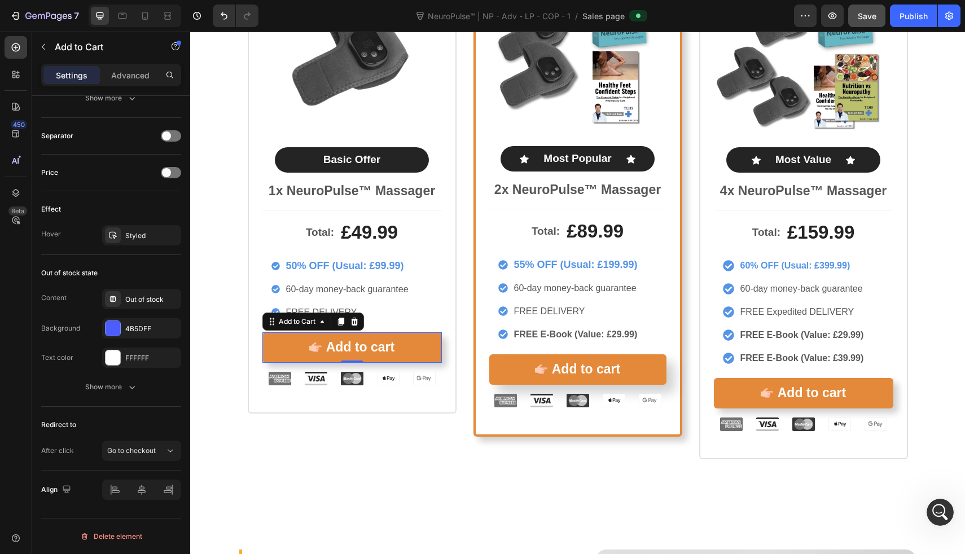
click at [873, 24] on button "Save" at bounding box center [866, 16] width 37 height 23
click at [894, 18] on button "Publish" at bounding box center [913, 16] width 47 height 23
click at [816, 12] on button "button" at bounding box center [805, 16] width 23 height 23
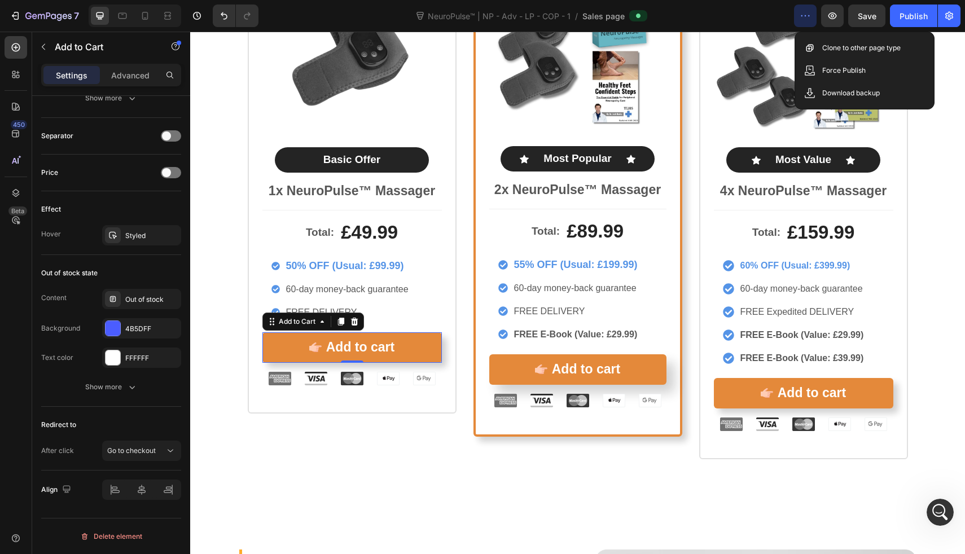
click at [811, 13] on icon "button" at bounding box center [805, 15] width 11 height 11
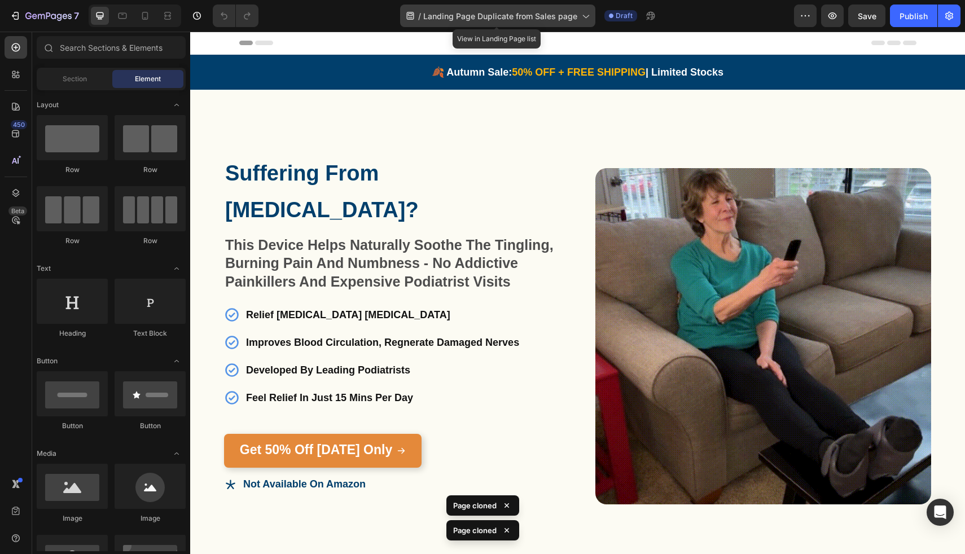
click at [435, 19] on span "Landing Page Duplicate from Sales page" at bounding box center [500, 16] width 154 height 12
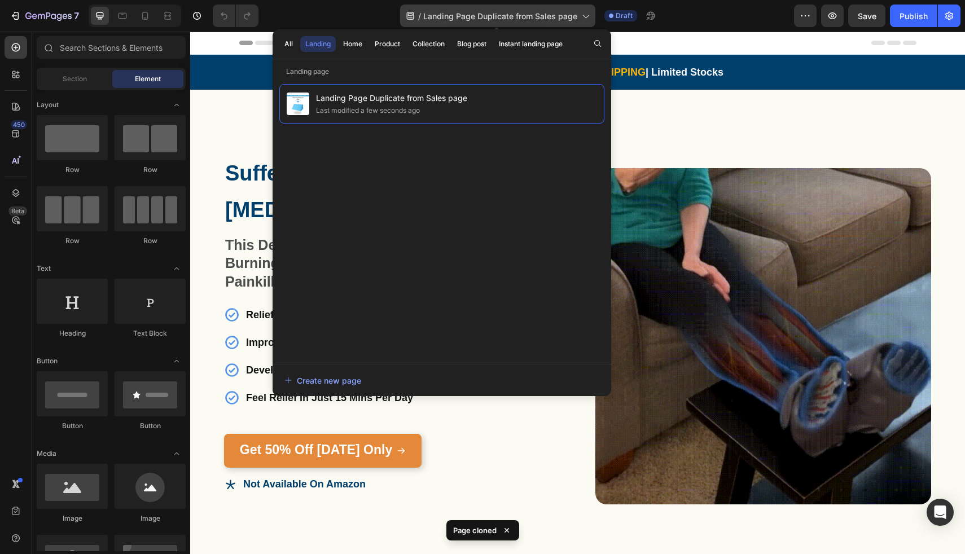
click at [435, 19] on span "Landing Page Duplicate from Sales page" at bounding box center [500, 16] width 154 height 12
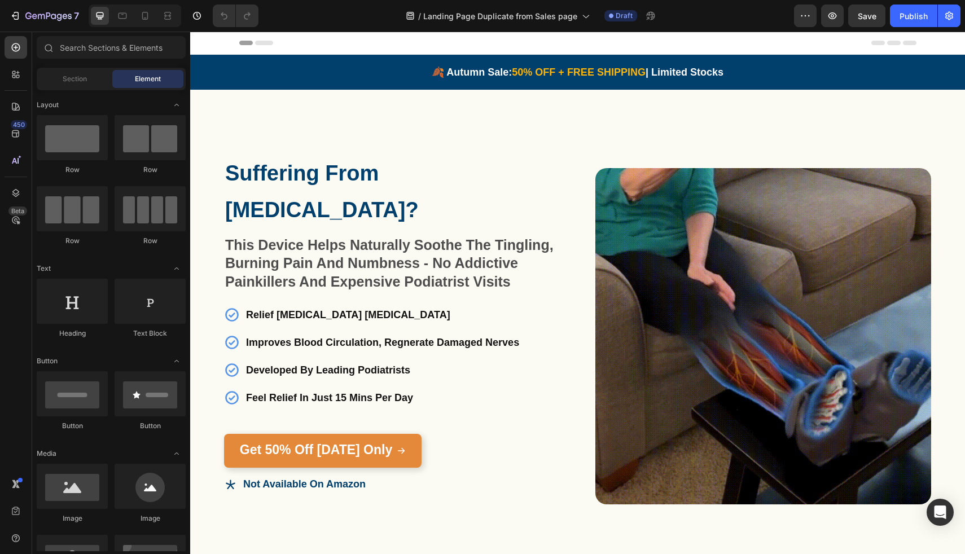
click at [206, 41] on icon at bounding box center [203, 43] width 8 height 8
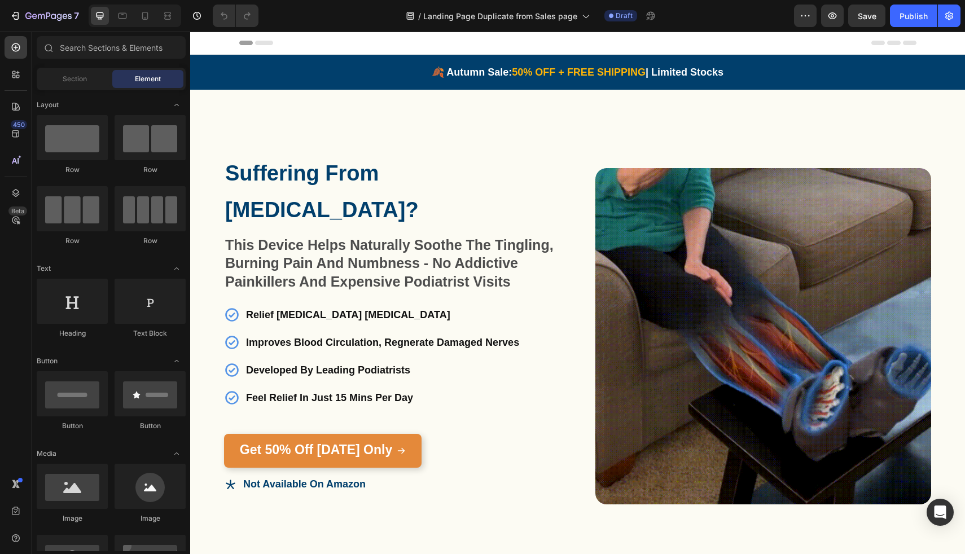
click at [203, 47] on div "Header" at bounding box center [218, 43] width 42 height 14
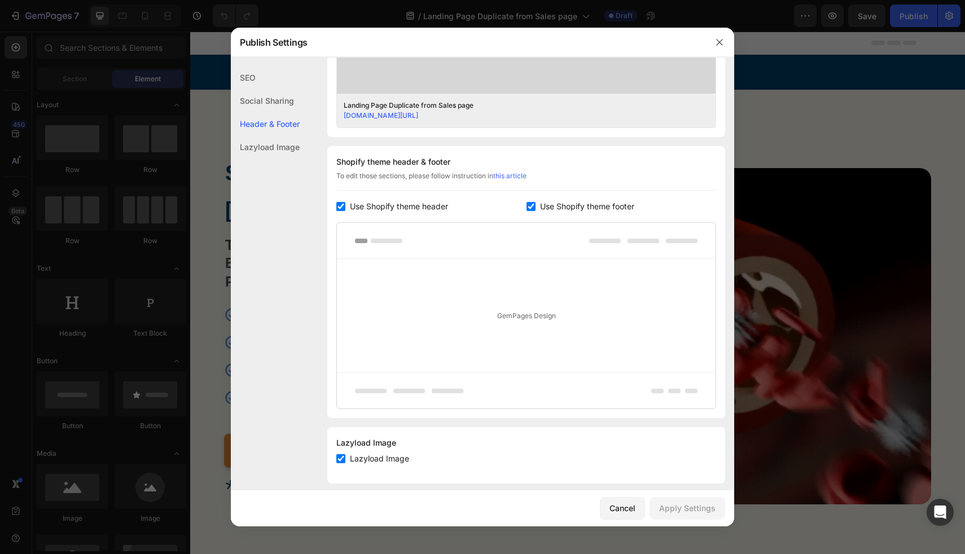
scroll to position [462, 0]
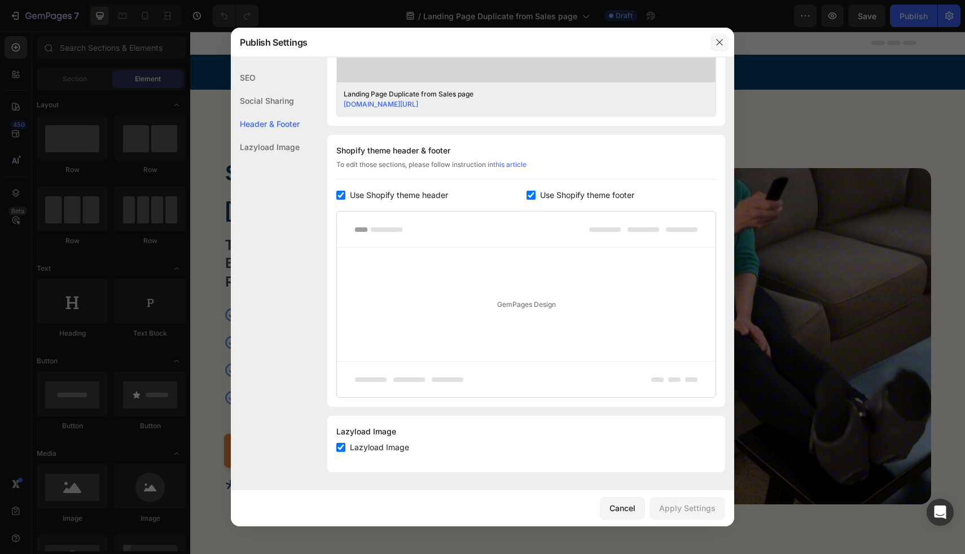
click at [724, 45] on icon "button" at bounding box center [719, 42] width 9 height 9
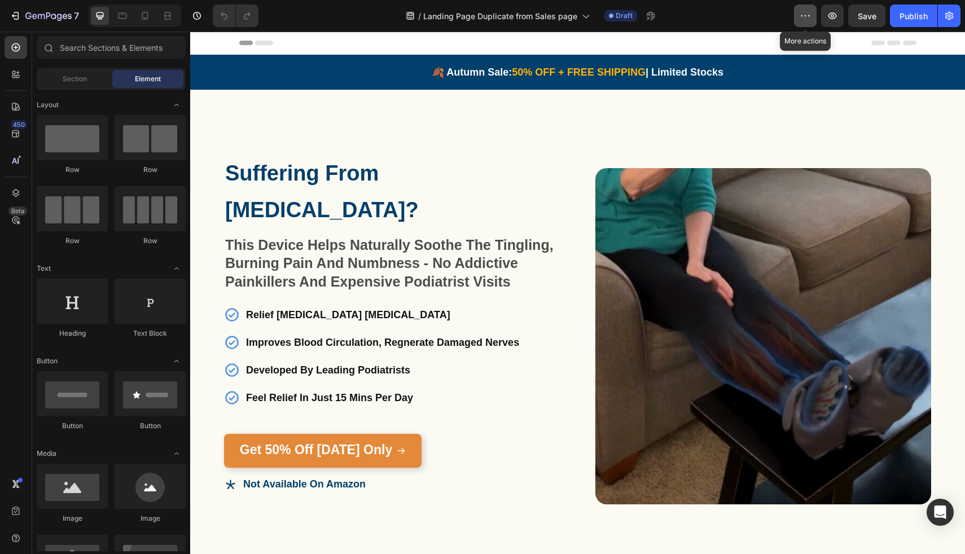
click at [809, 7] on button "button" at bounding box center [805, 16] width 23 height 23
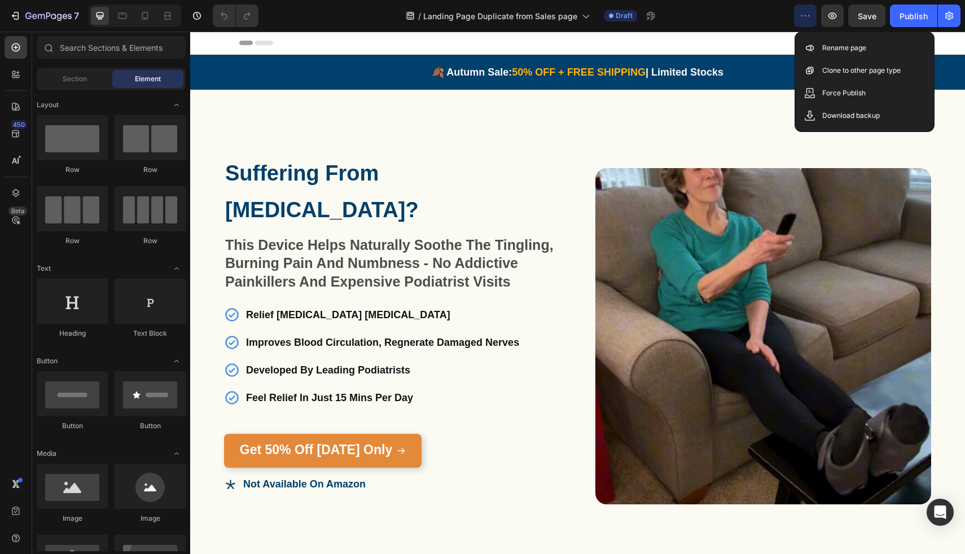
click at [809, 7] on button "button" at bounding box center [805, 16] width 23 height 23
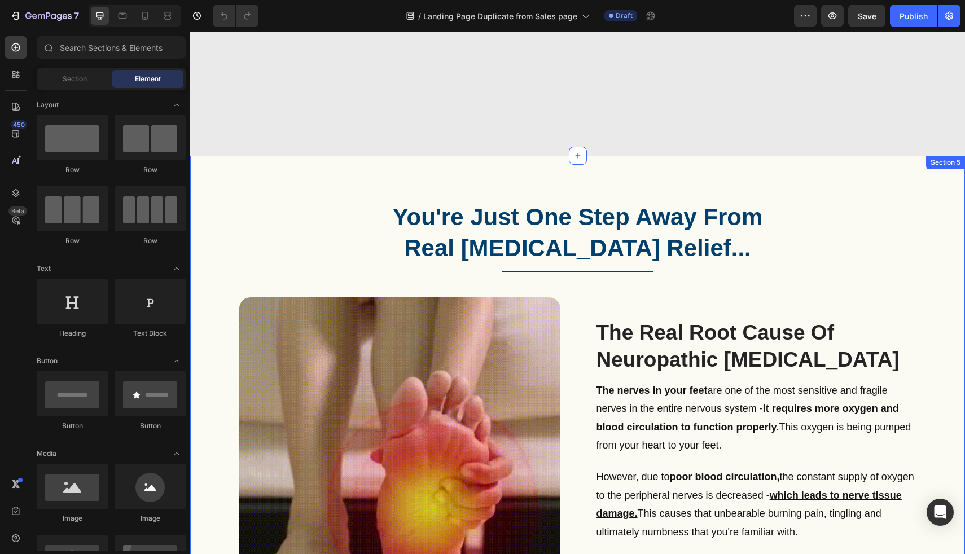
scroll to position [247, 0]
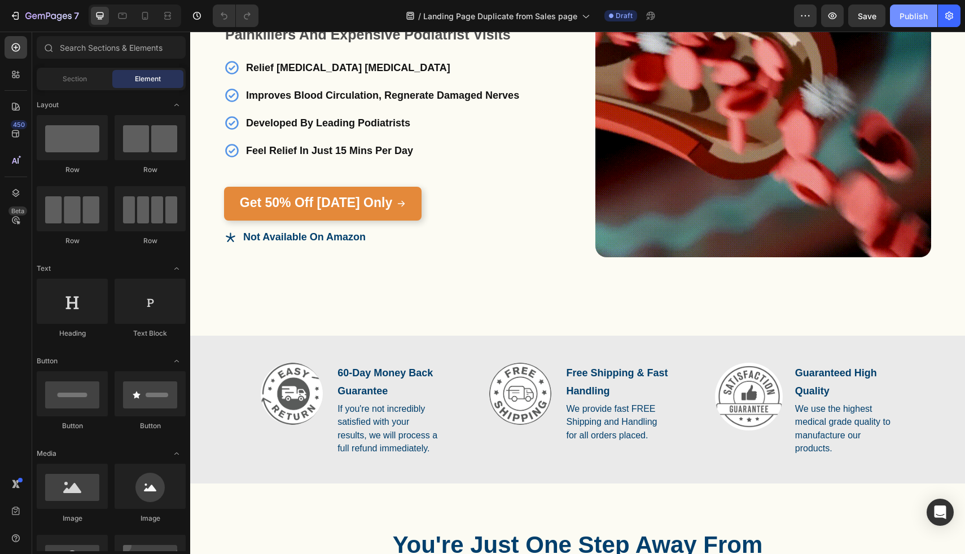
click at [922, 21] on div "Publish" at bounding box center [914, 16] width 28 height 12
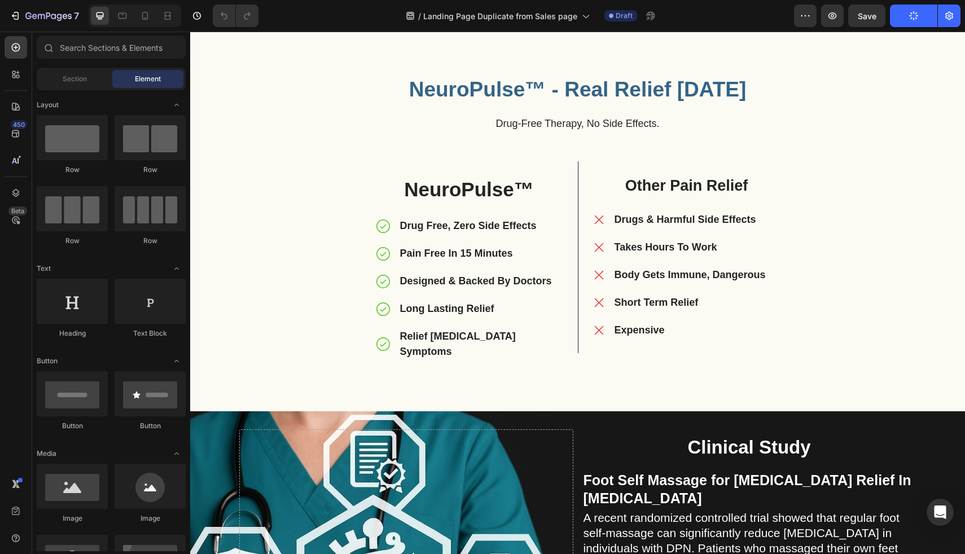
scroll to position [3211, 0]
